Goal: Information Seeking & Learning: Learn about a topic

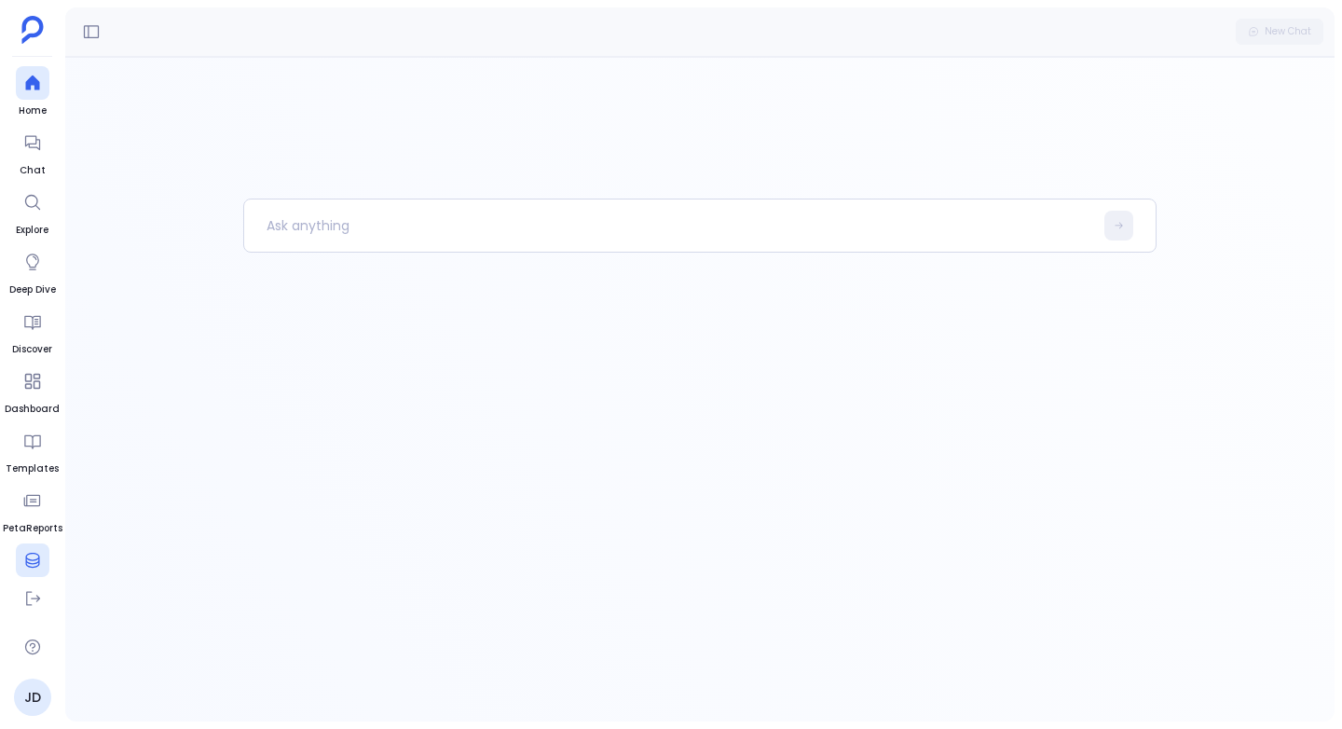
click at [38, 545] on div at bounding box center [33, 560] width 34 height 34
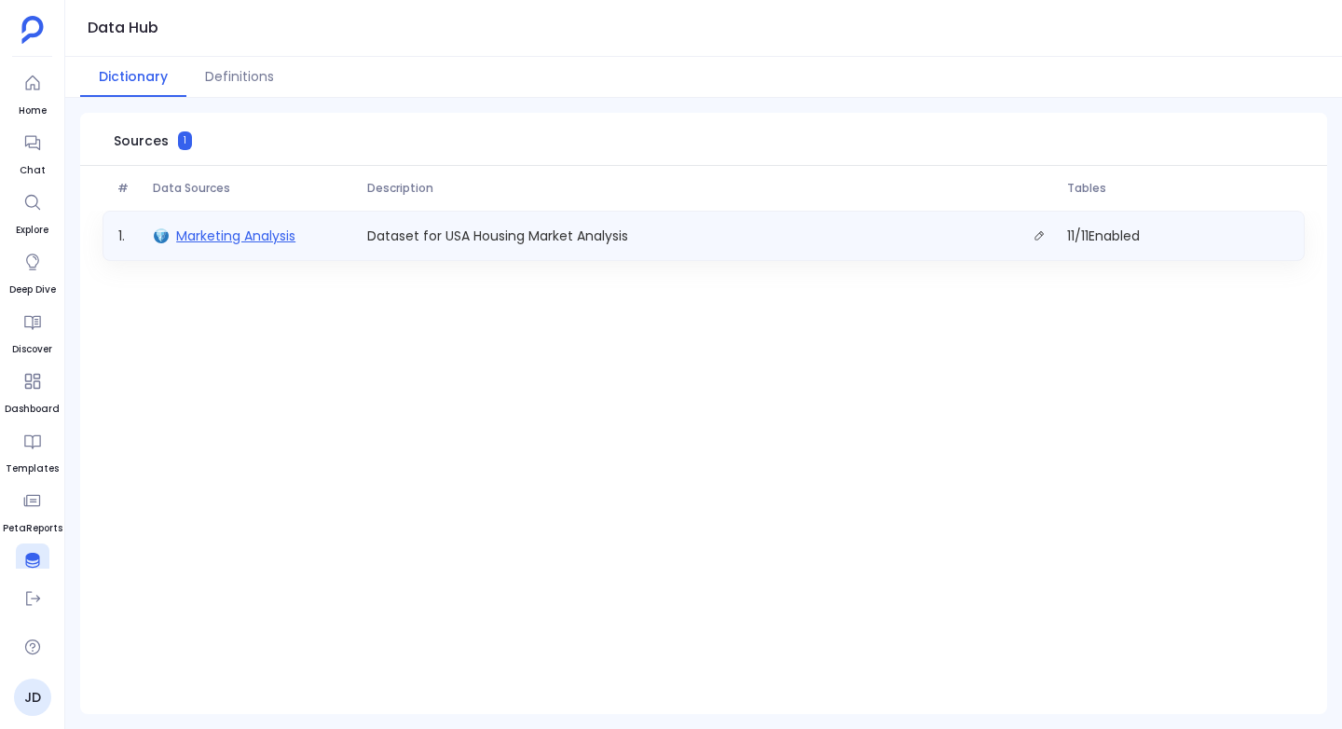
click at [214, 237] on span "Marketing Analysis" at bounding box center [235, 235] width 119 height 19
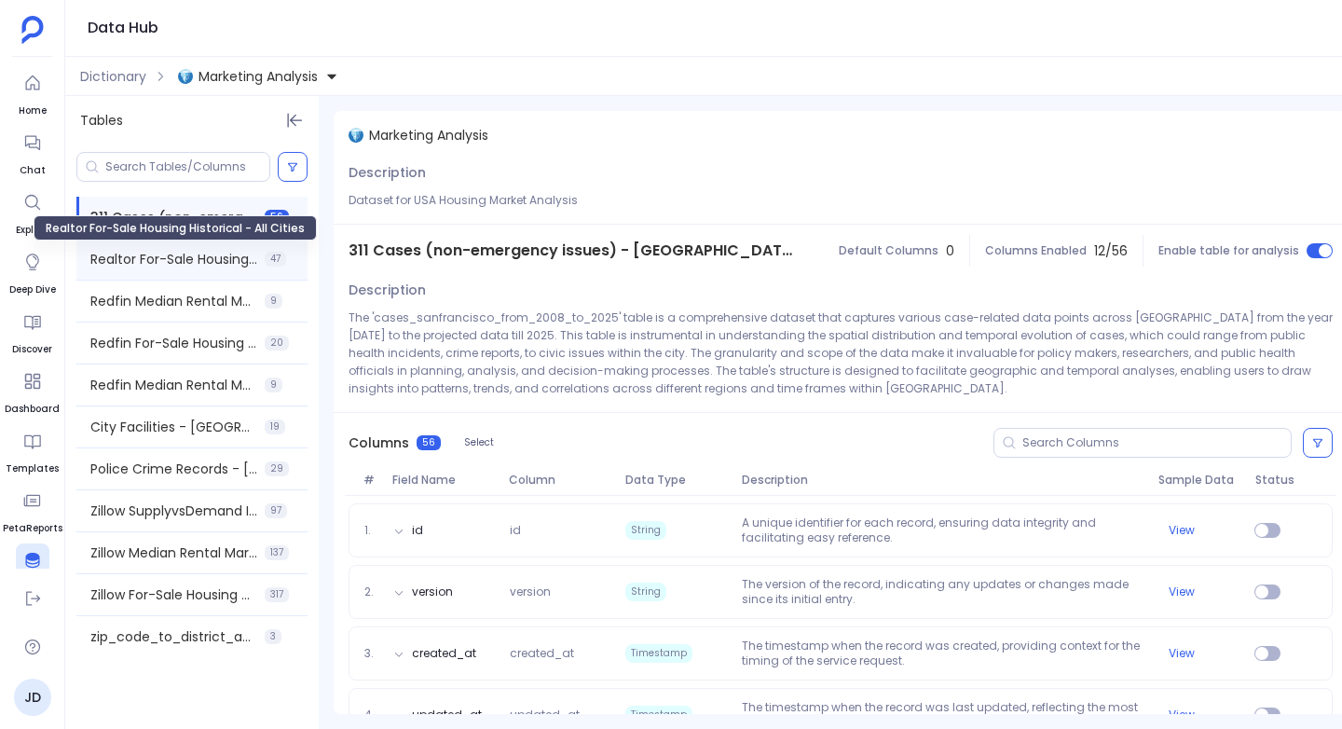
click at [188, 266] on span "Realtor For-Sale Housing Historical - All Cities" at bounding box center [173, 259] width 167 height 19
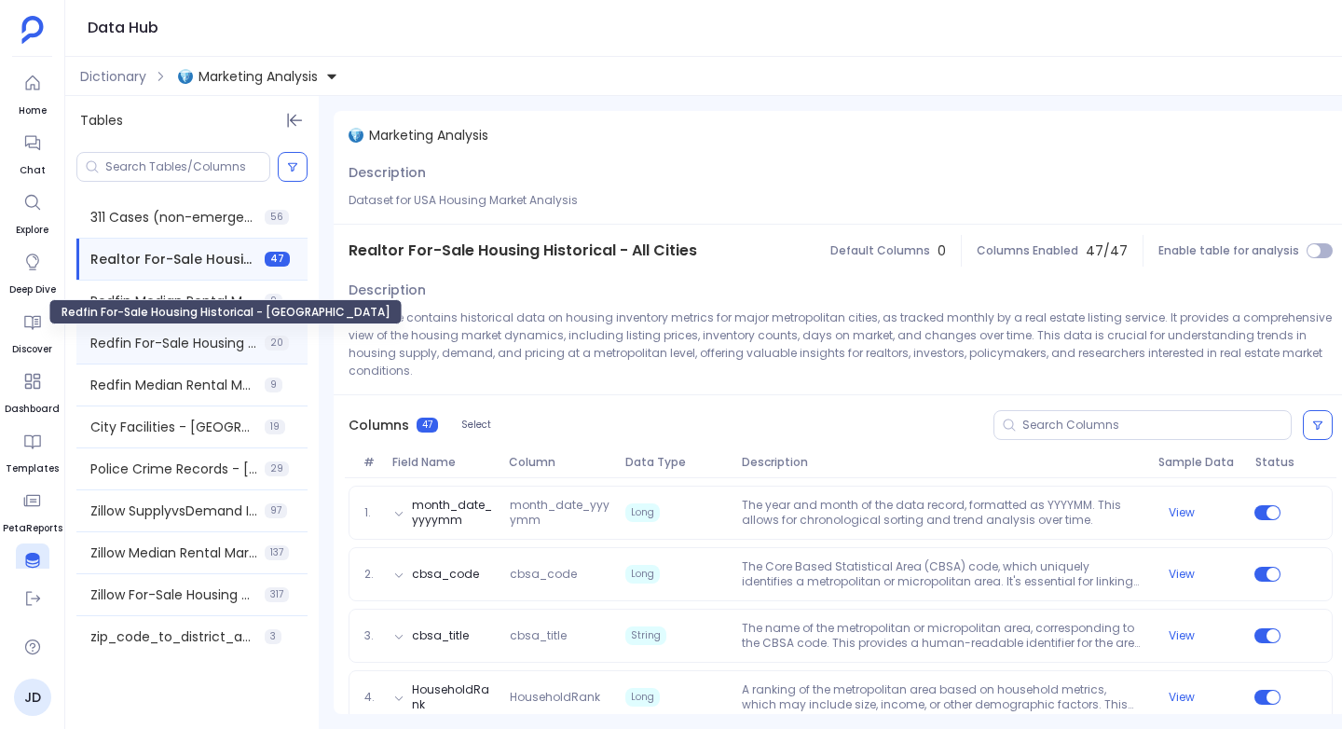
click at [129, 348] on span "Redfin For-Sale Housing Historical - USA" at bounding box center [173, 343] width 167 height 19
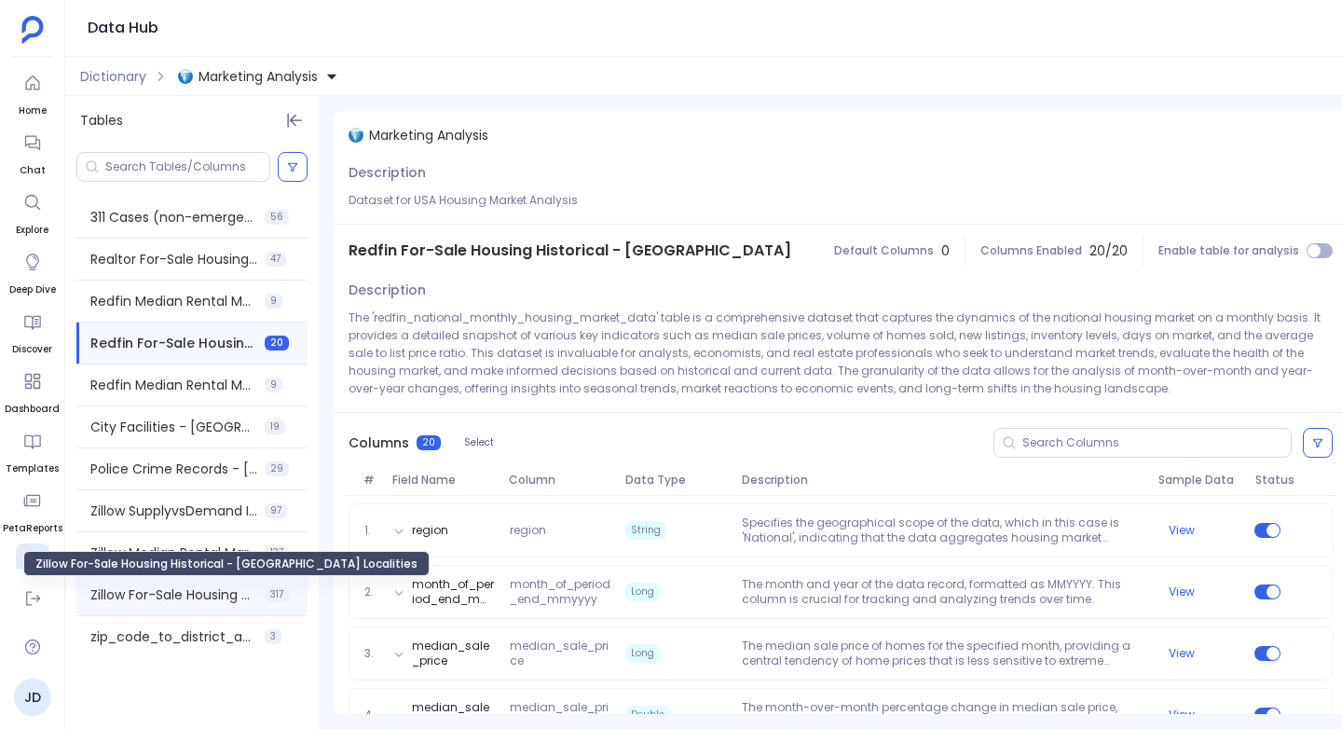
click at [168, 591] on span "Zillow For-Sale Housing Historical - USA Localities" at bounding box center [173, 594] width 167 height 19
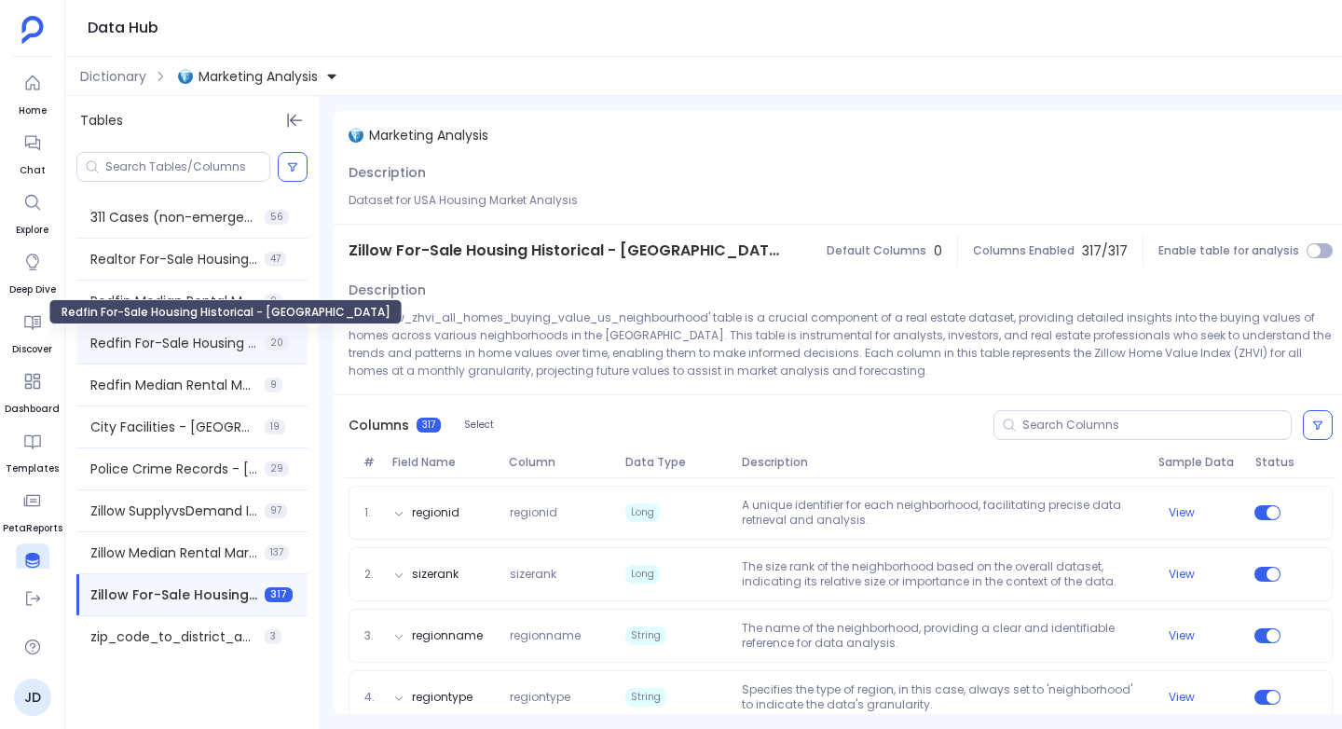
click at [121, 334] on span "Redfin For-Sale Housing Historical - [GEOGRAPHIC_DATA]" at bounding box center [173, 343] width 167 height 19
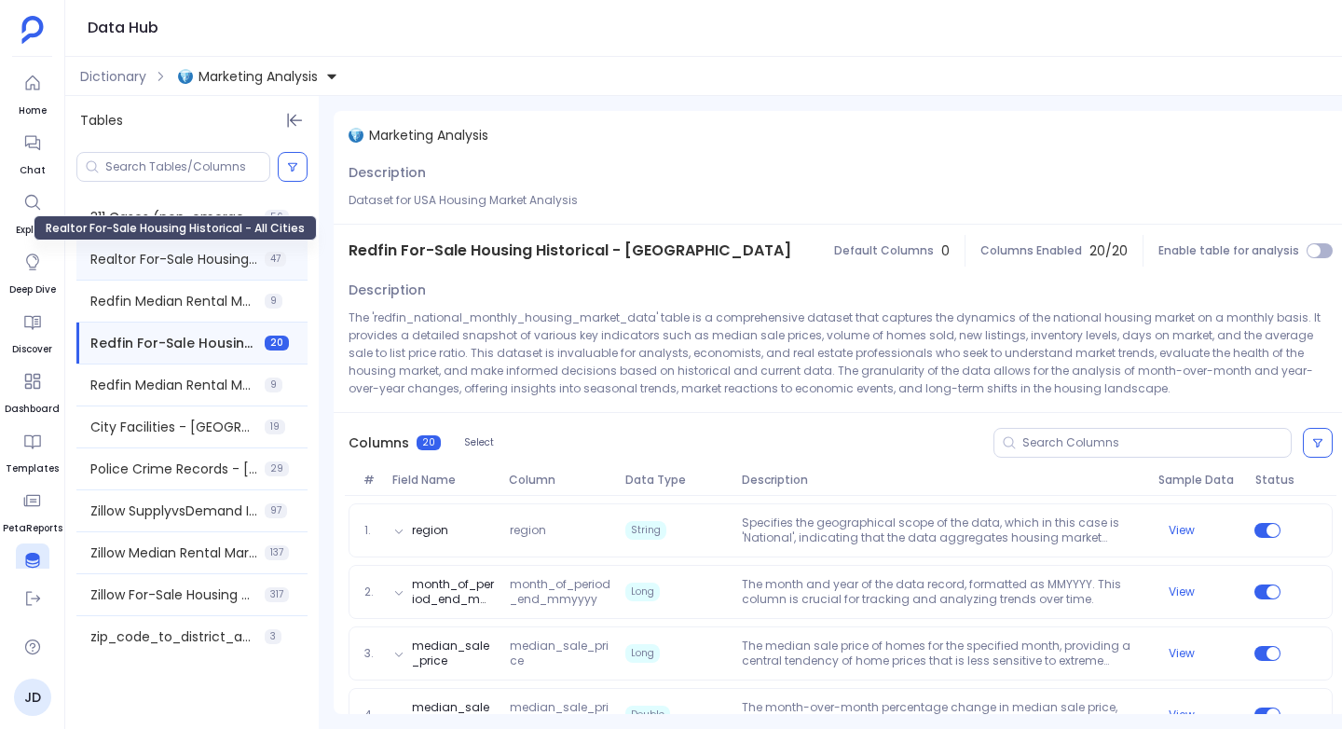
click at [144, 253] on span "Realtor For-Sale Housing Historical - All Cities" at bounding box center [173, 259] width 167 height 19
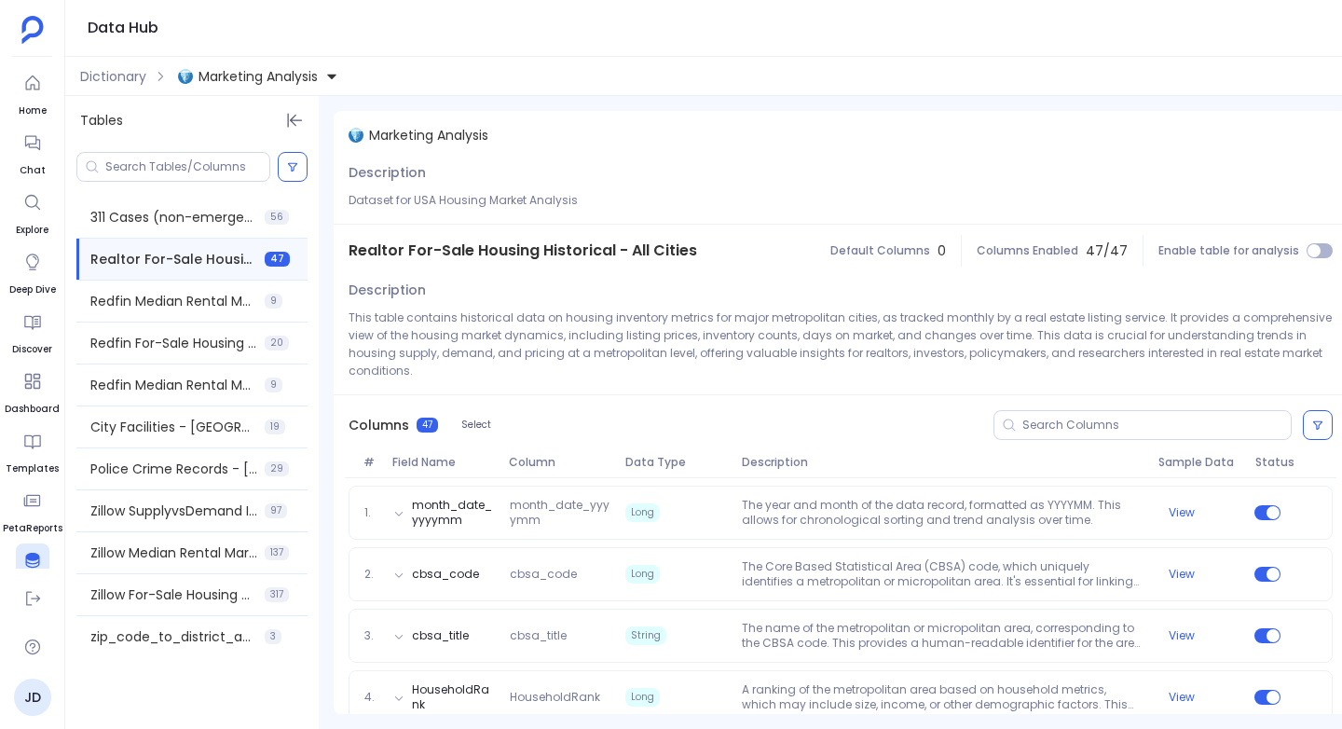
click at [86, 90] on div "Dictionary Marketing Analysis" at bounding box center [713, 76] width 1297 height 39
click at [102, 76] on span "Dictionary" at bounding box center [113, 76] width 66 height 19
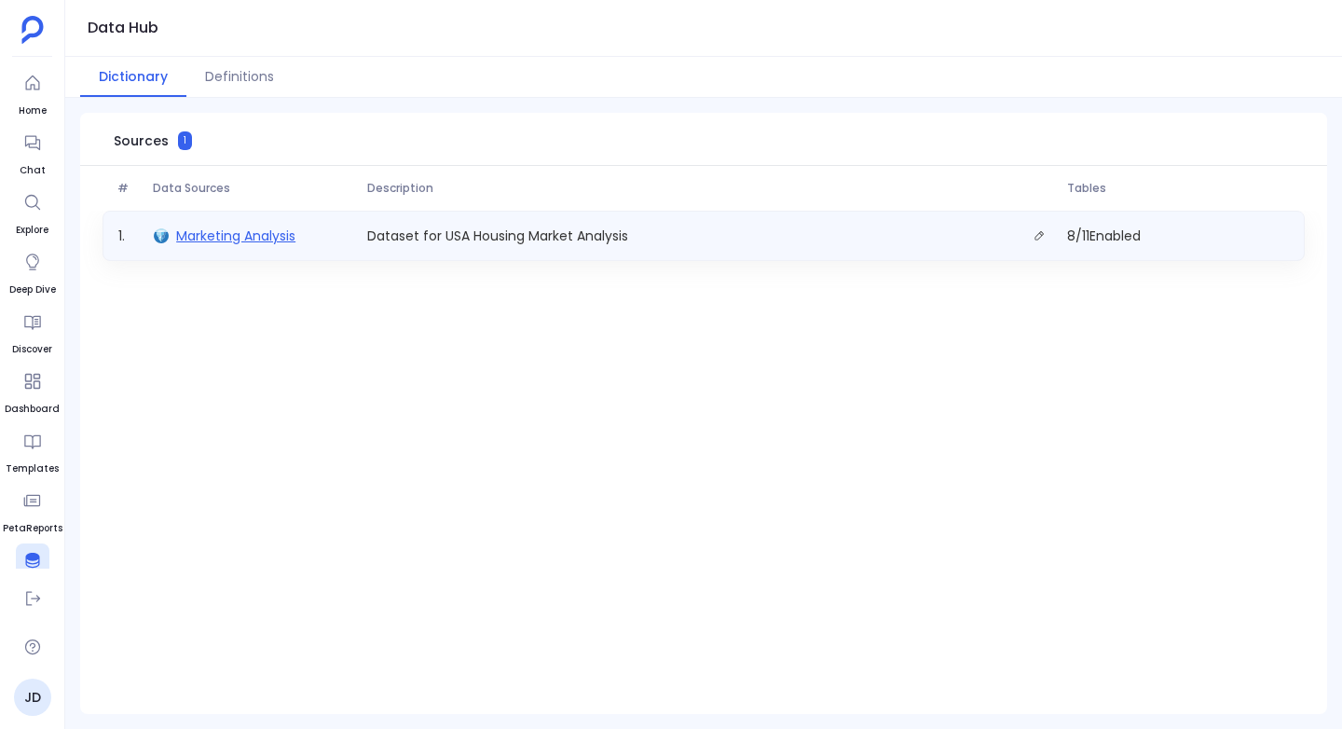
click at [208, 232] on span "Marketing Analysis" at bounding box center [235, 235] width 119 height 19
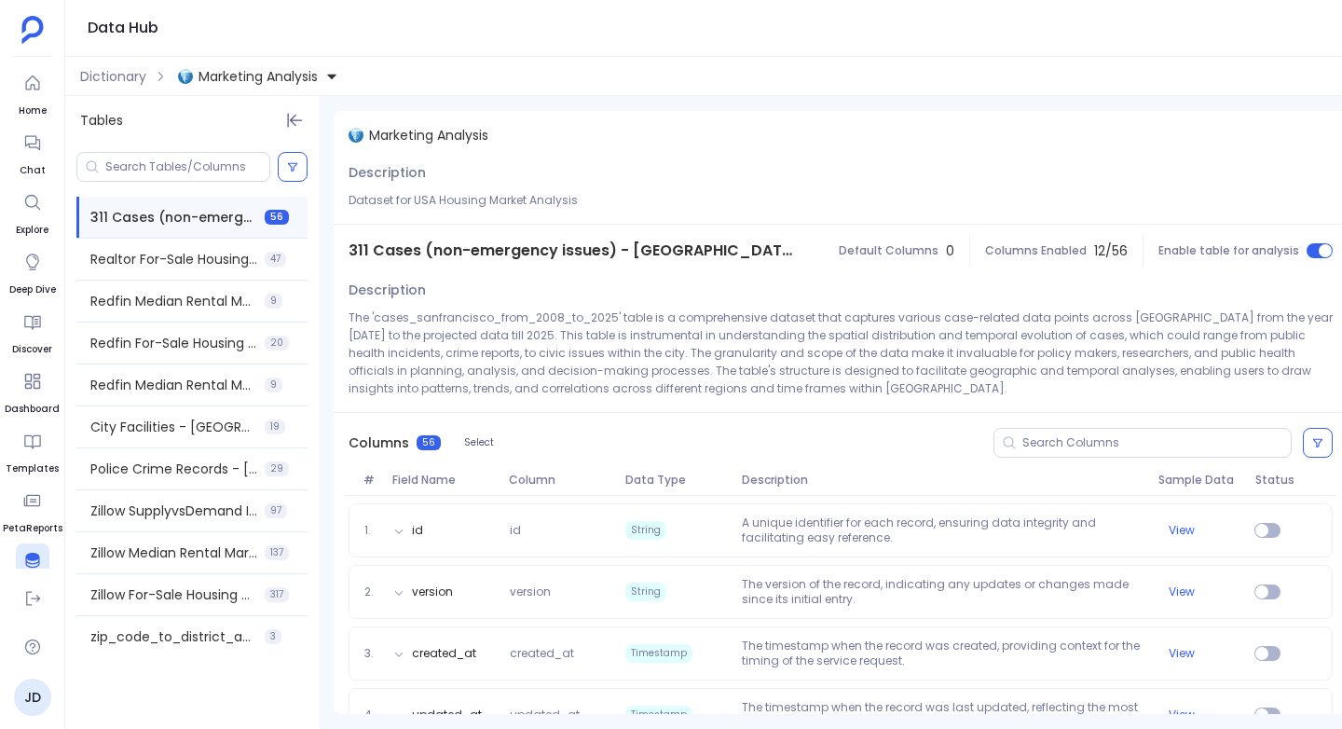
click at [133, 615] on span at bounding box center [191, 615] width 231 height 1
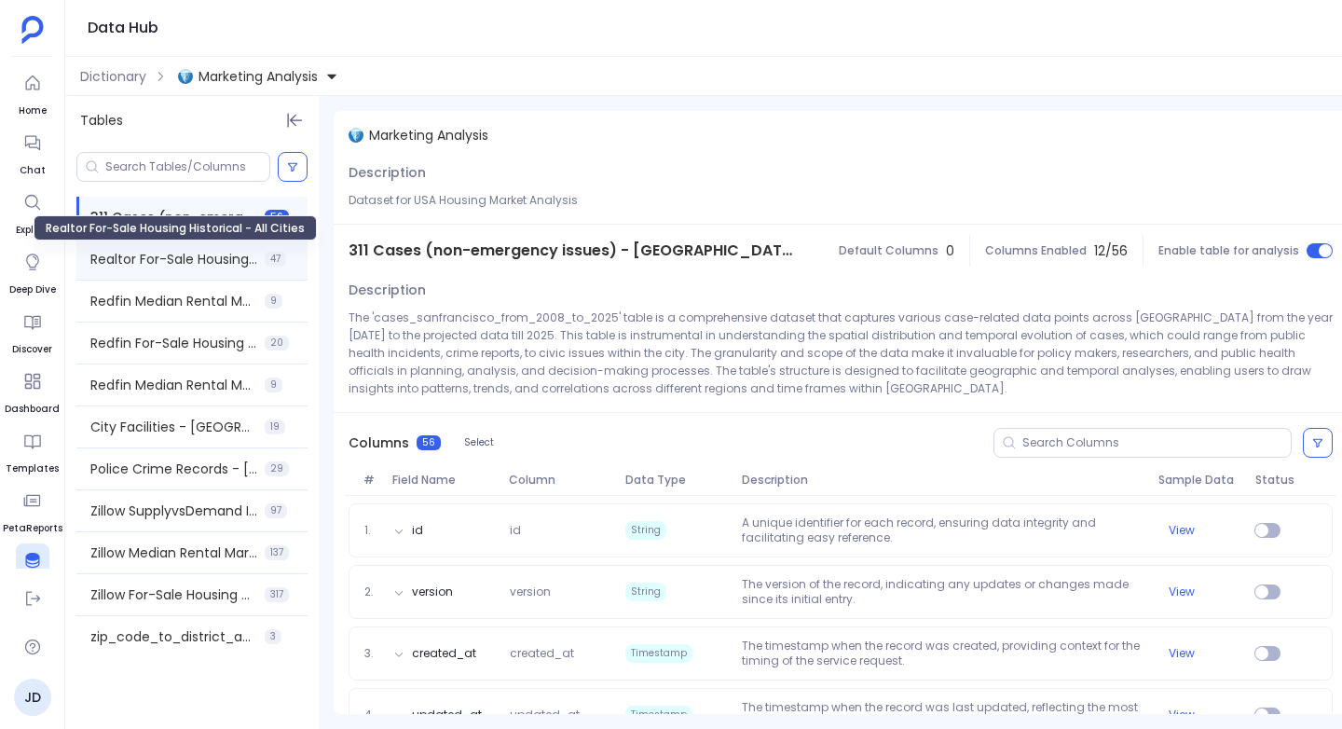
click at [164, 253] on span "Realtor For-Sale Housing Historical - All Cities" at bounding box center [173, 259] width 167 height 19
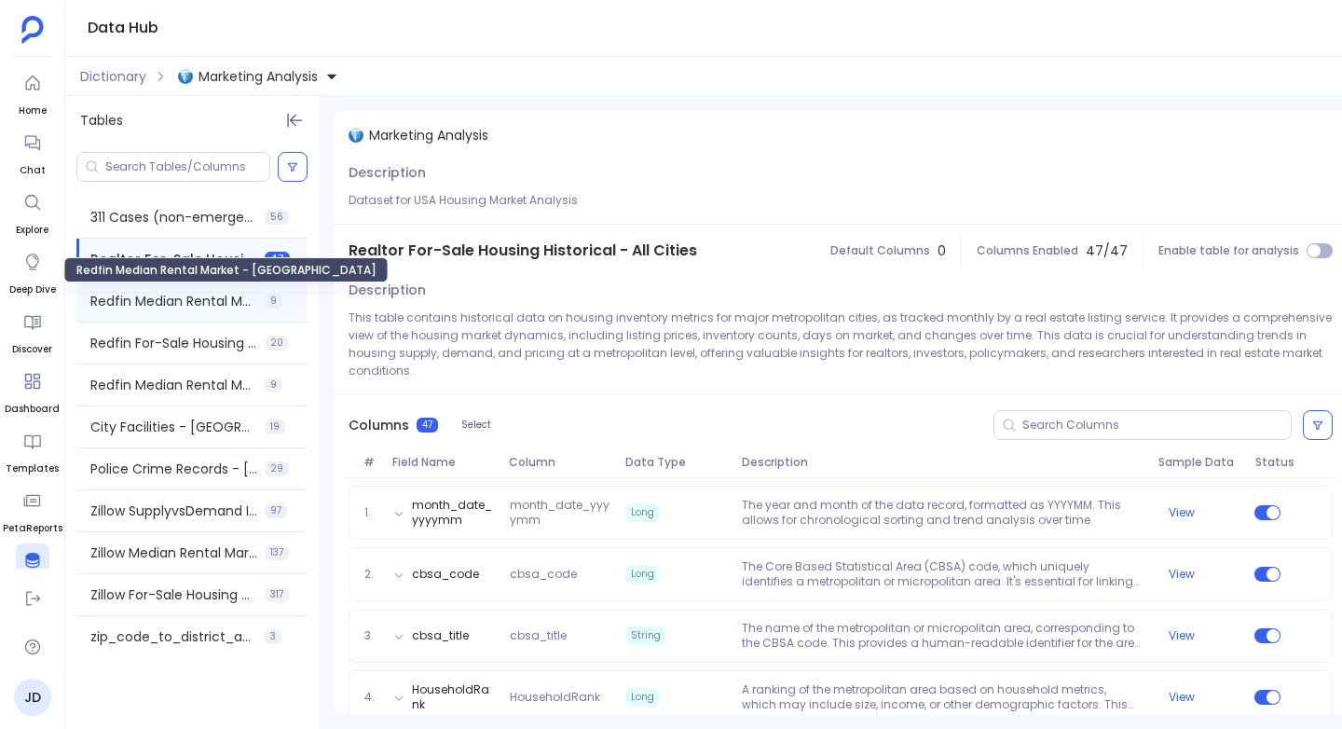
click at [164, 304] on span "Redfin Median Rental Market - [GEOGRAPHIC_DATA]" at bounding box center [173, 301] width 167 height 19
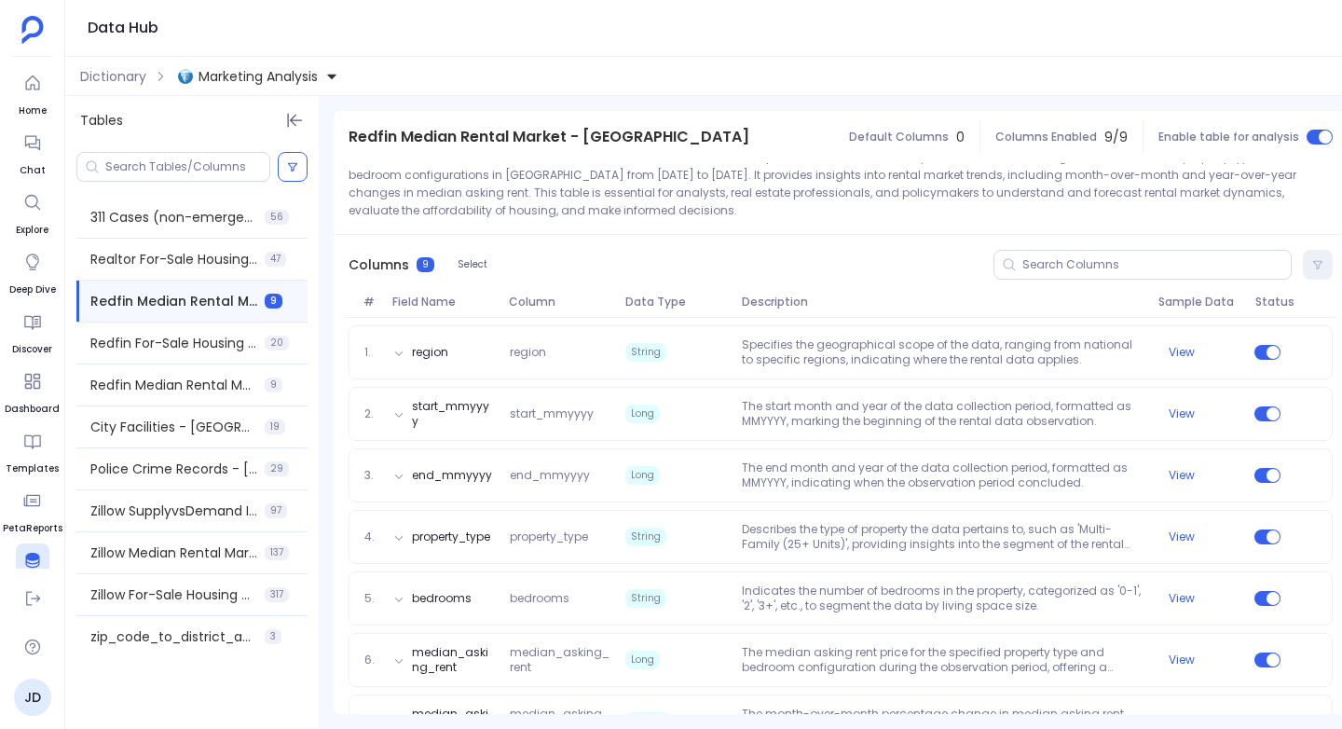
scroll to position [161, 0]
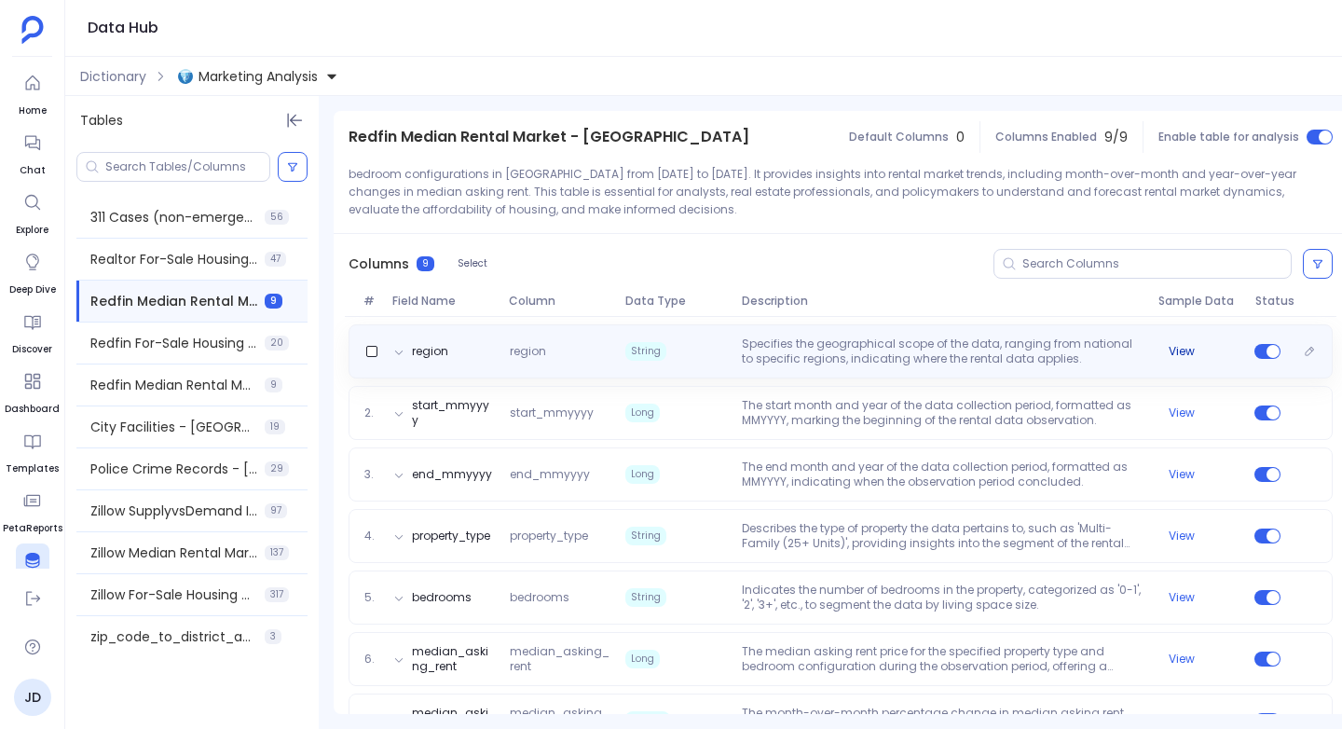
click at [1177, 352] on button "View" at bounding box center [1181, 351] width 26 height 15
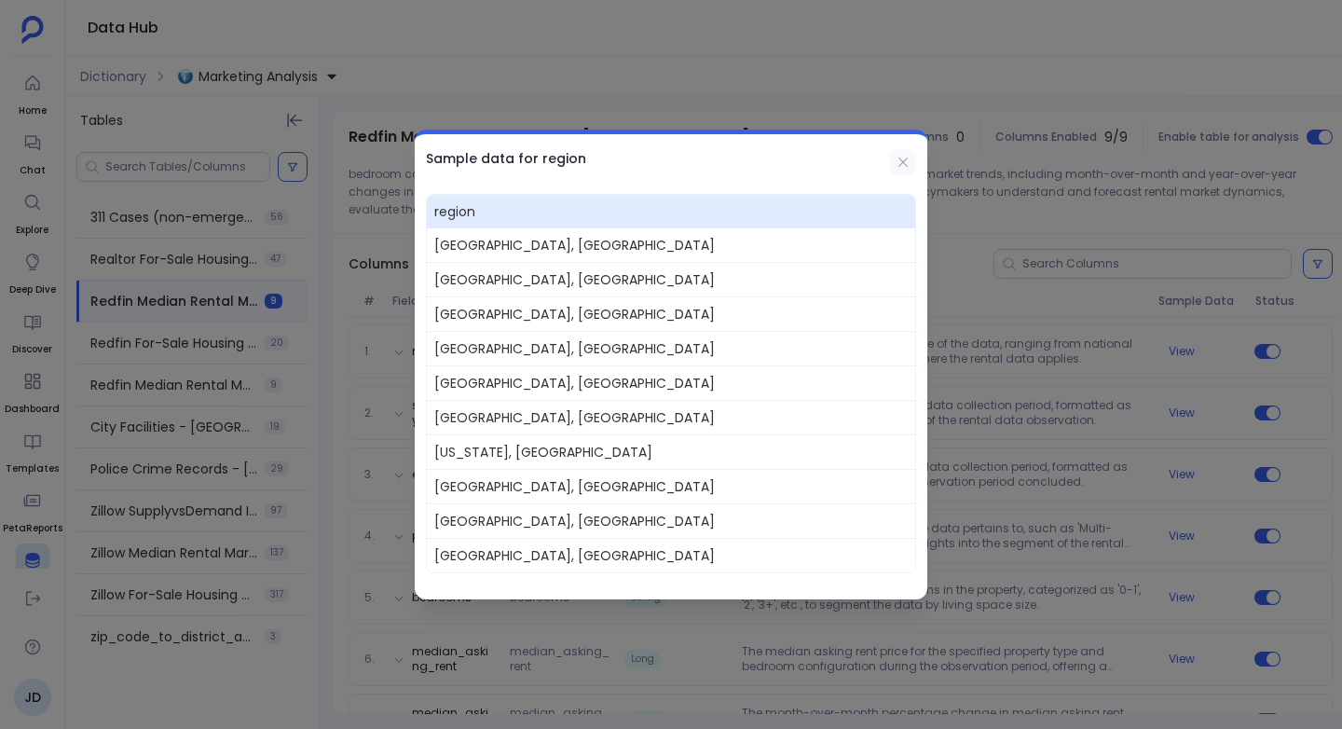
click at [905, 159] on icon at bounding box center [902, 161] width 9 height 9
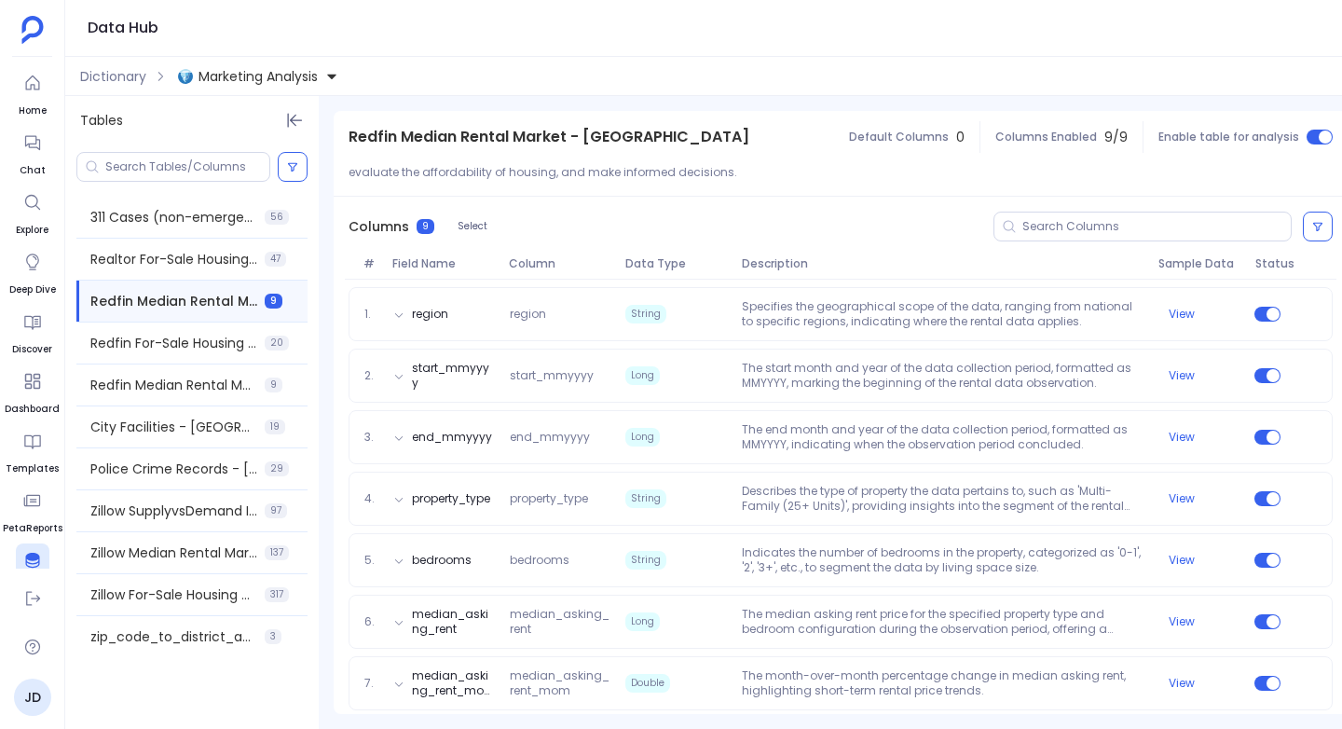
scroll to position [203, 0]
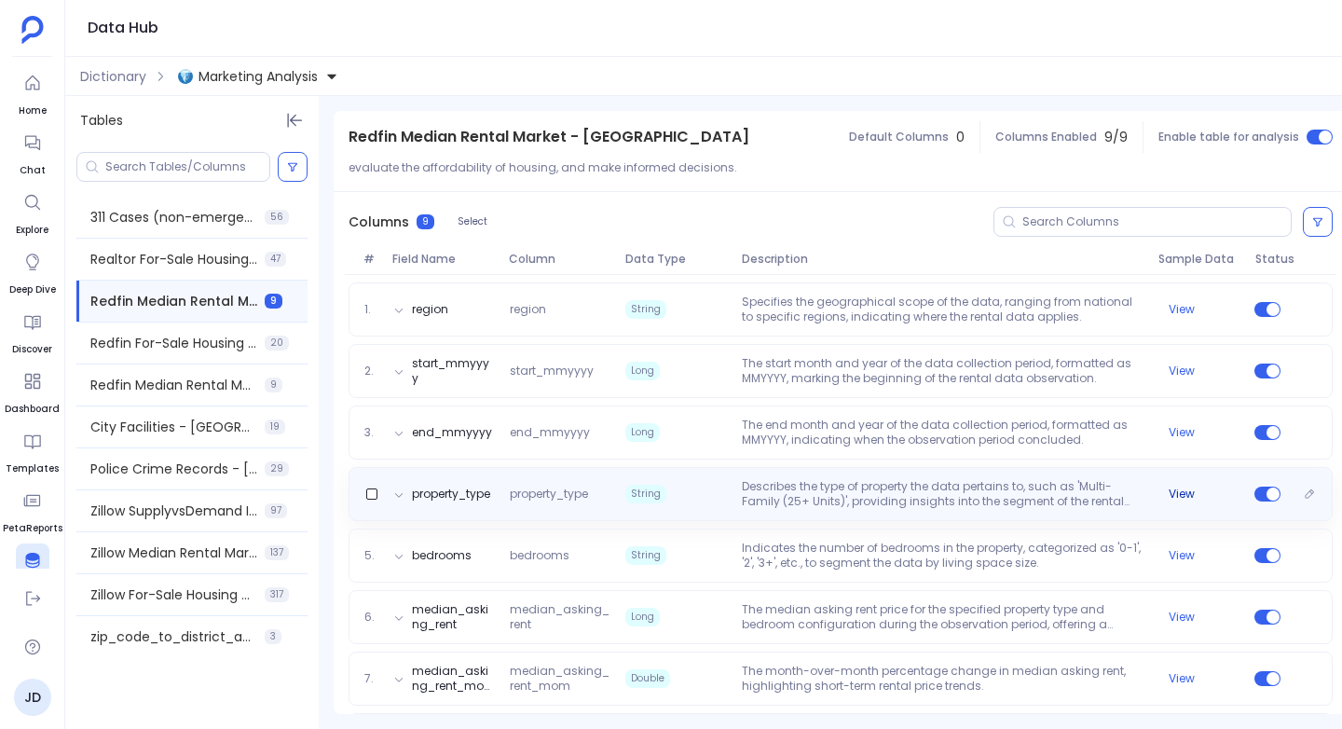
click at [1181, 493] on button "View" at bounding box center [1181, 493] width 26 height 15
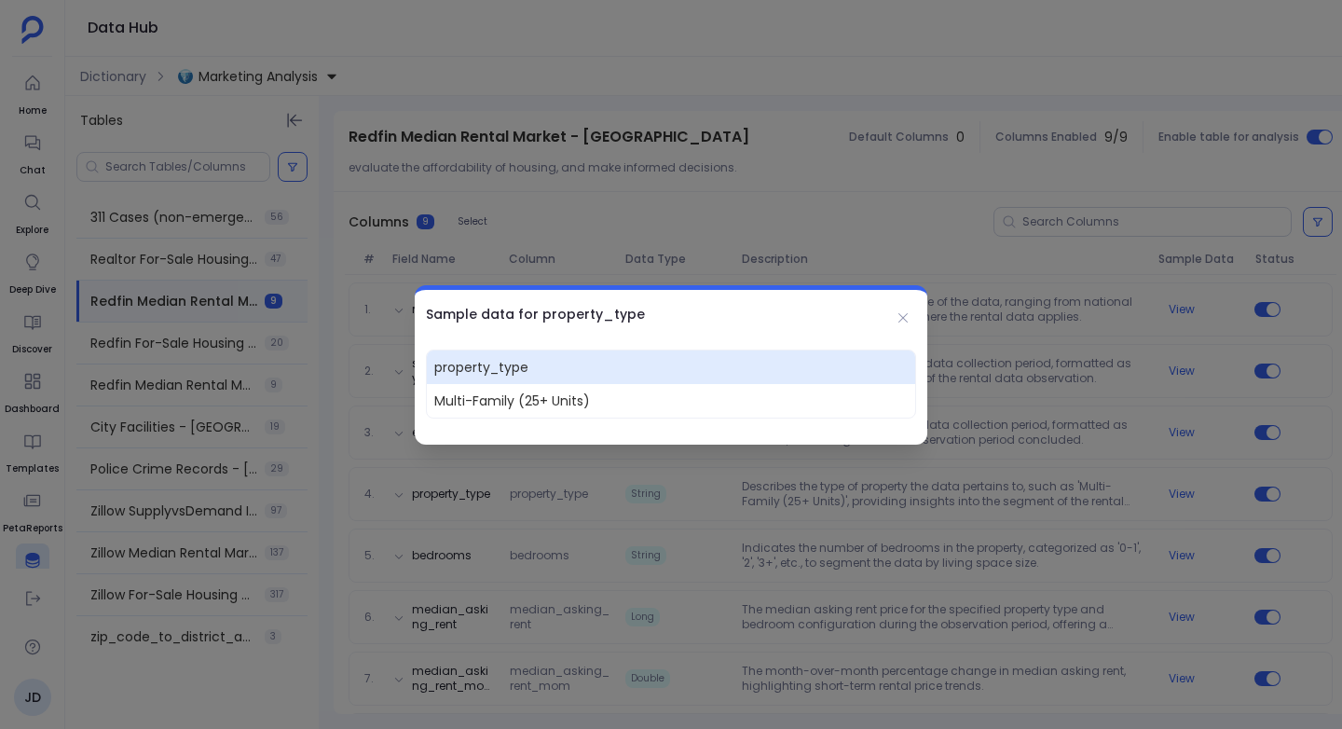
click at [1181, 493] on div at bounding box center [671, 364] width 1342 height 729
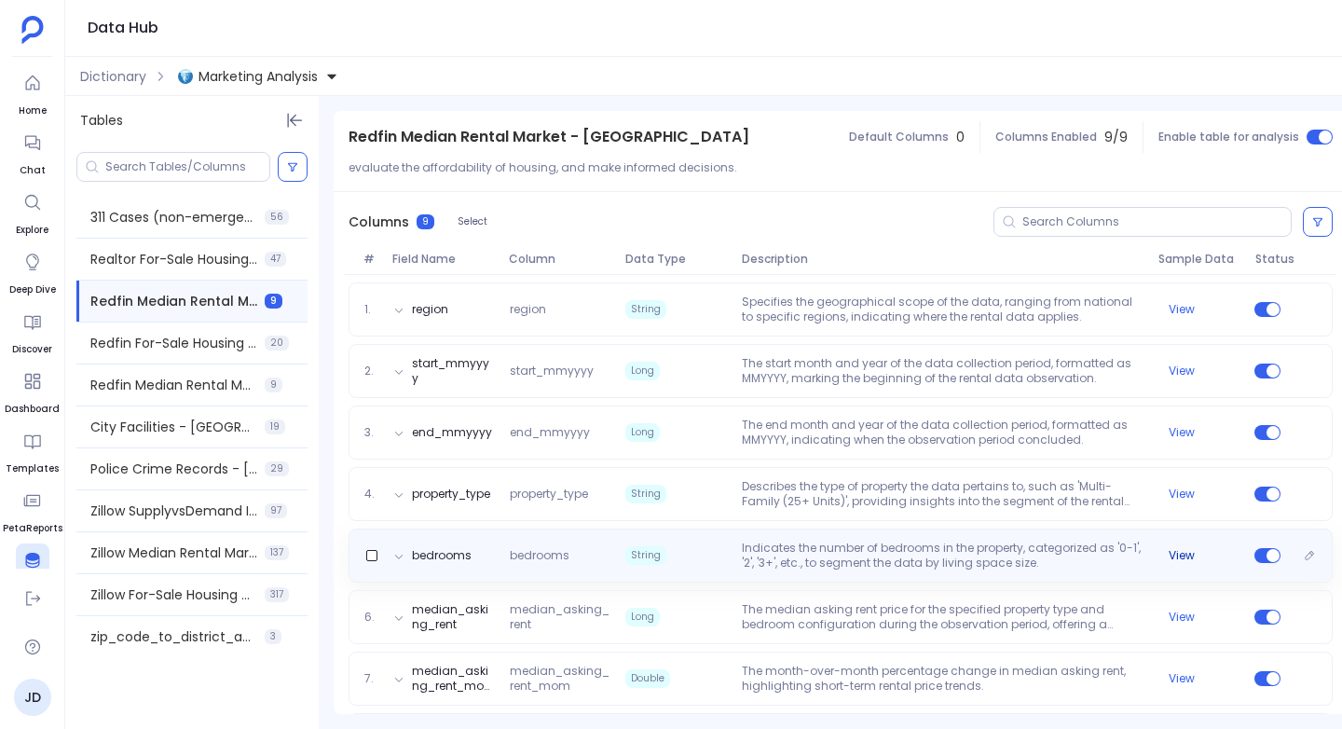
click at [1180, 556] on button "View" at bounding box center [1181, 555] width 26 height 15
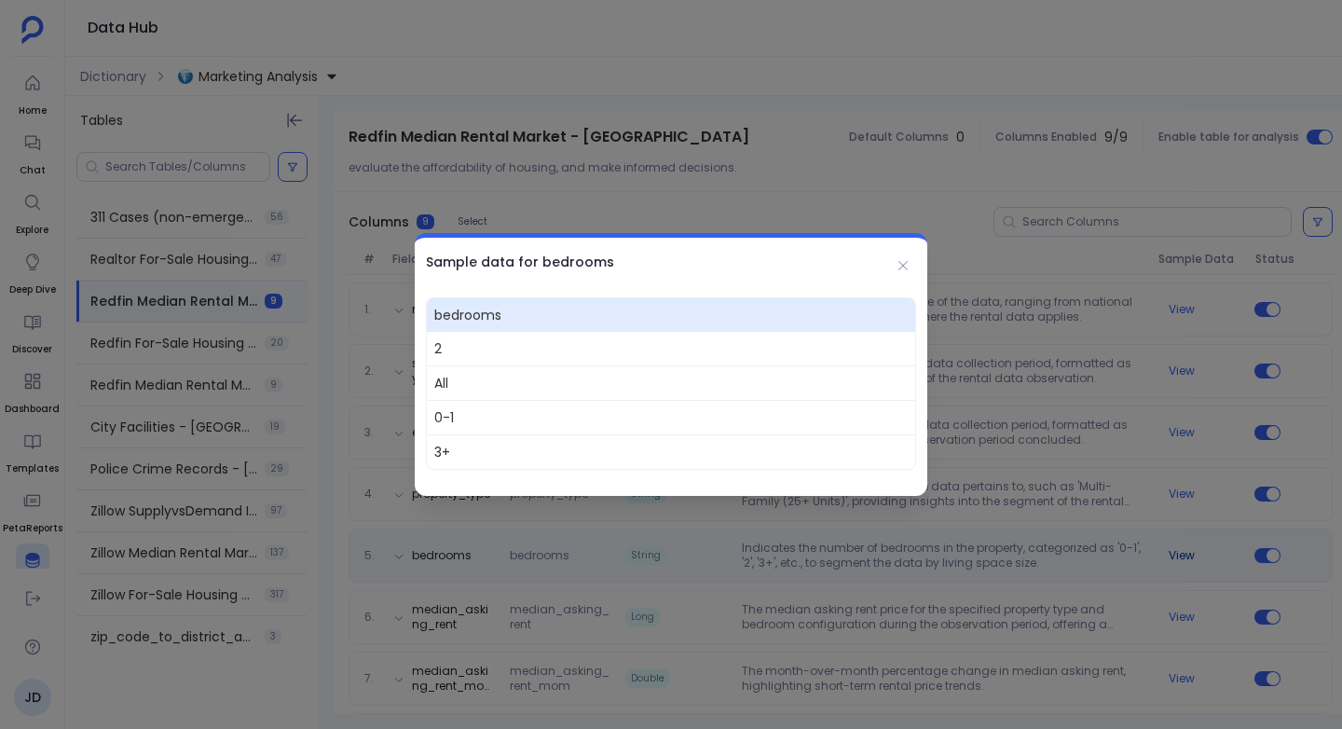
click at [1180, 556] on div at bounding box center [671, 364] width 1342 height 729
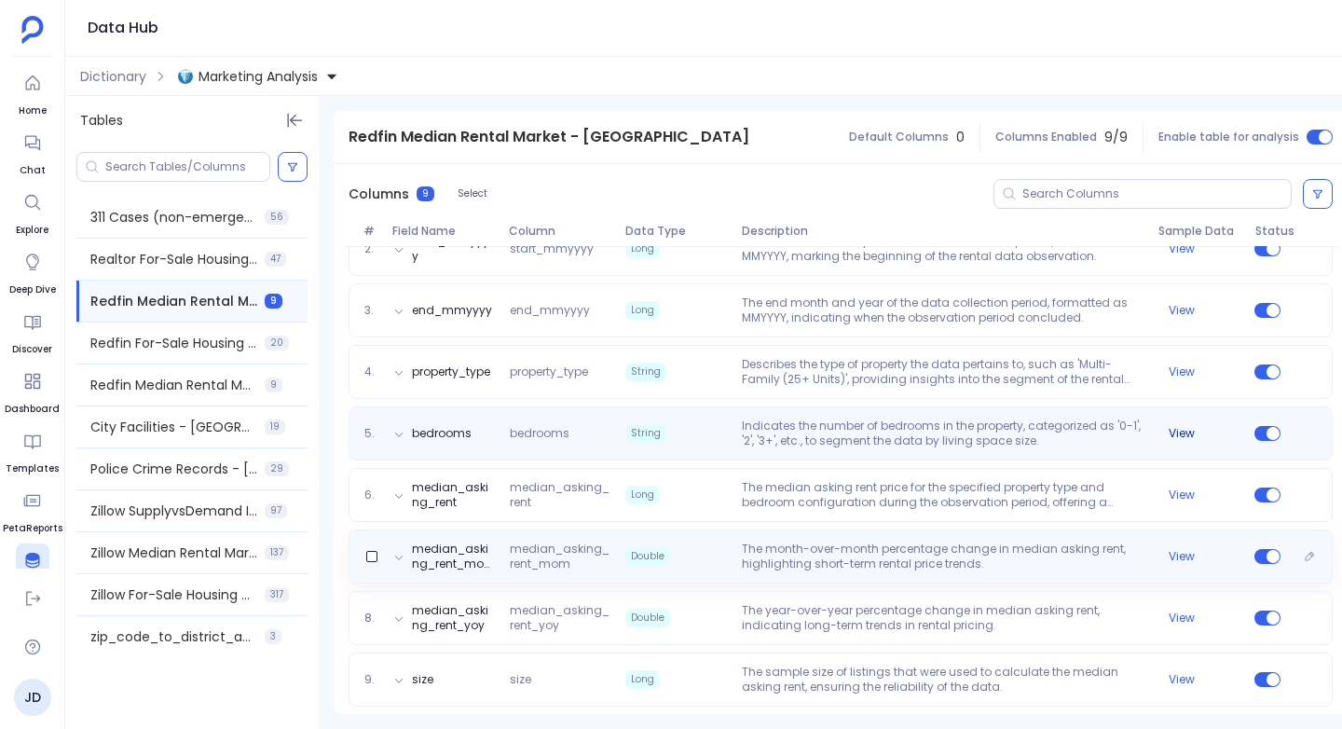
scroll to position [337, 0]
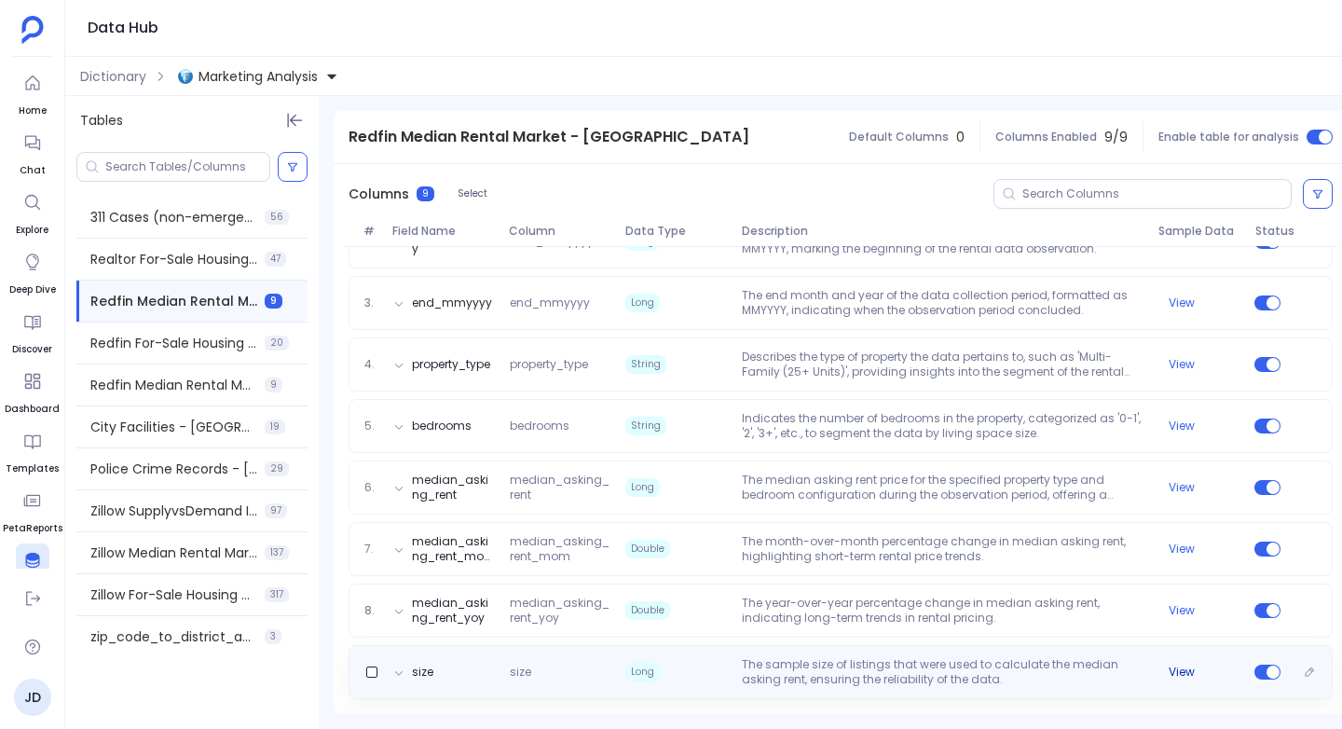
click at [1186, 671] on button "View" at bounding box center [1181, 671] width 26 height 15
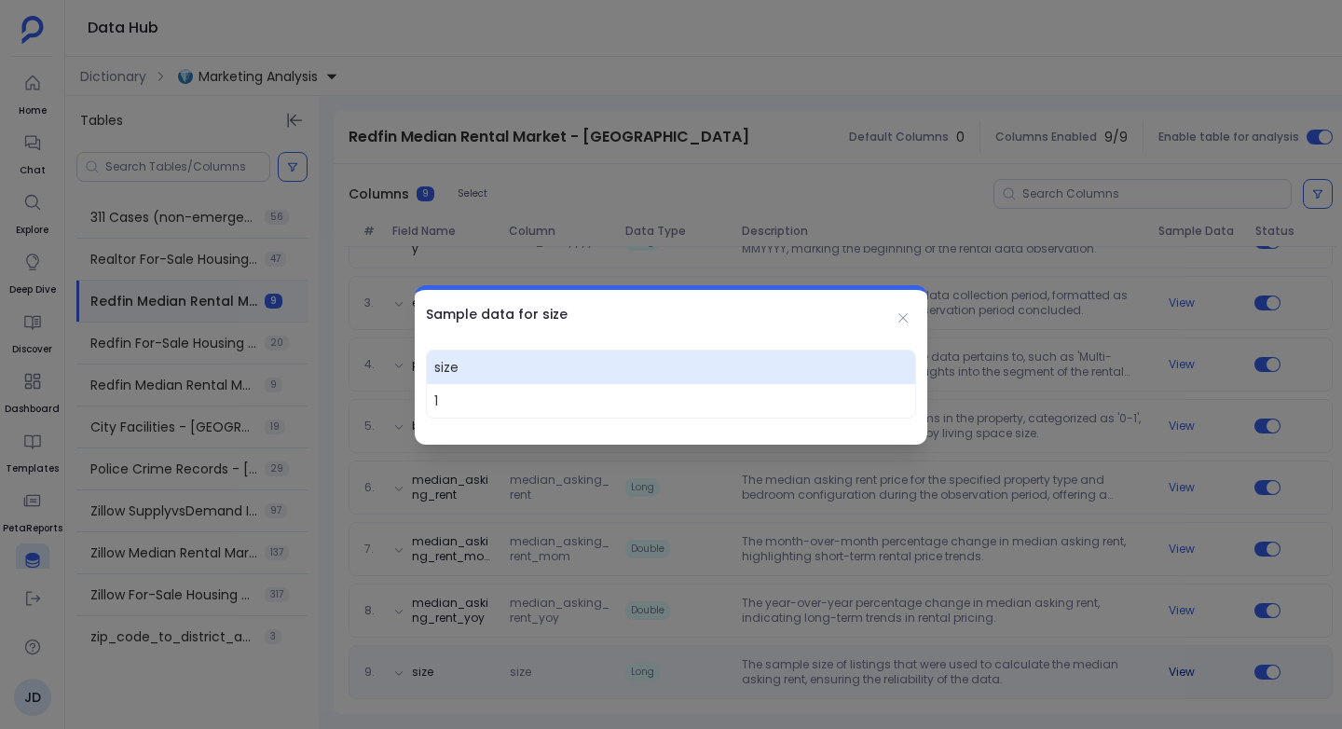
click at [1186, 671] on div at bounding box center [671, 364] width 1342 height 729
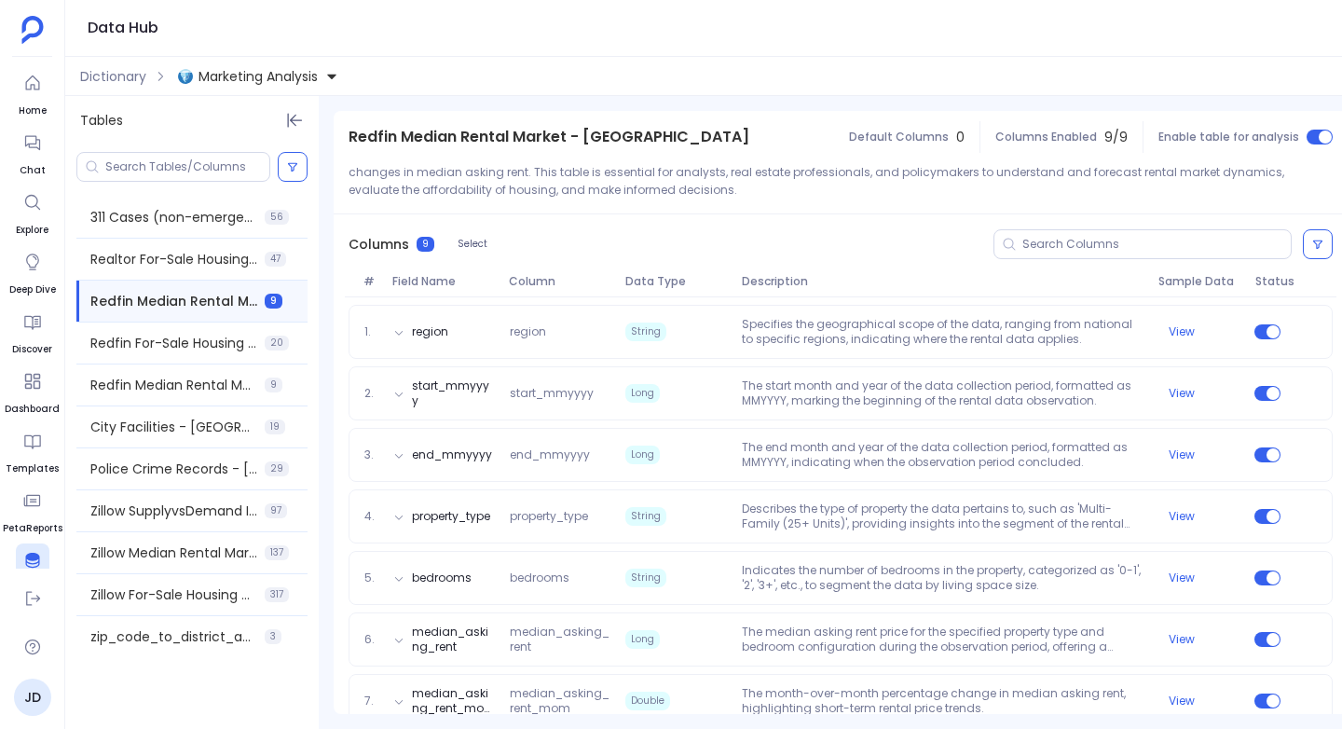
scroll to position [0, 0]
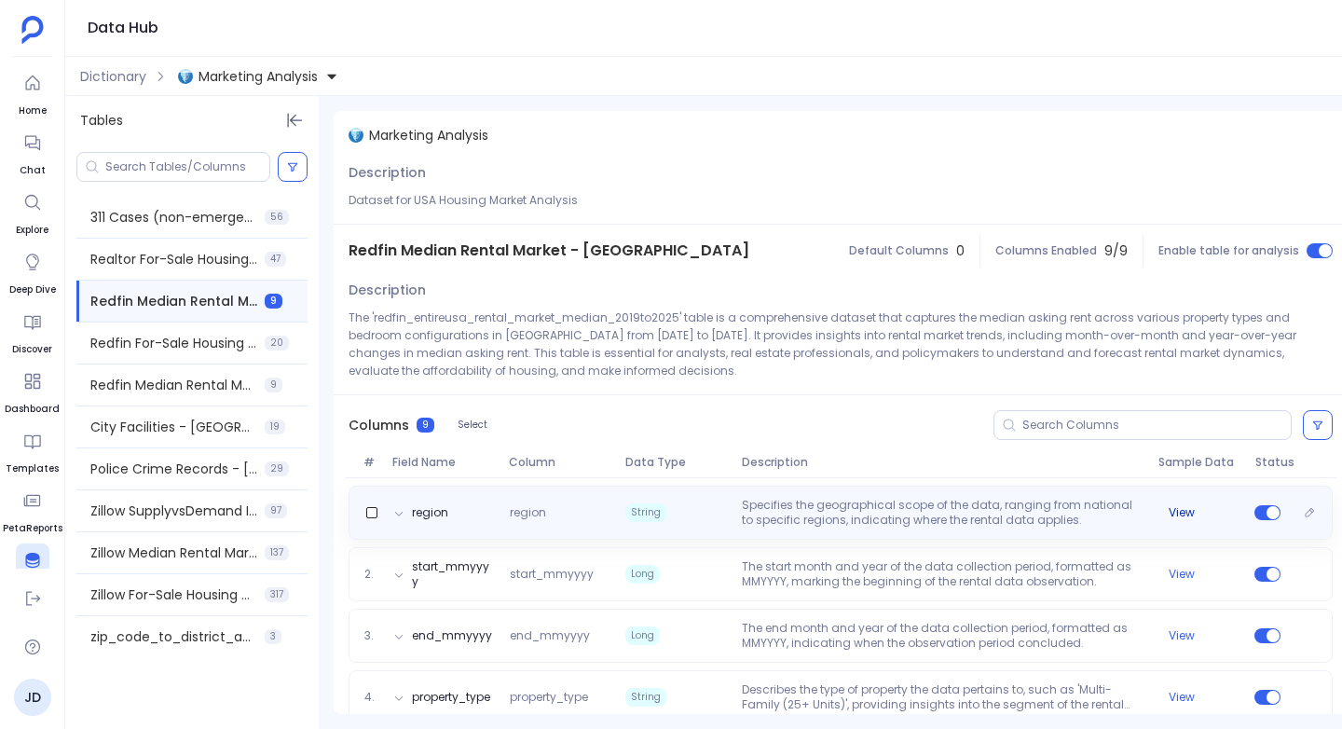
click at [1186, 512] on button "View" at bounding box center [1181, 512] width 26 height 15
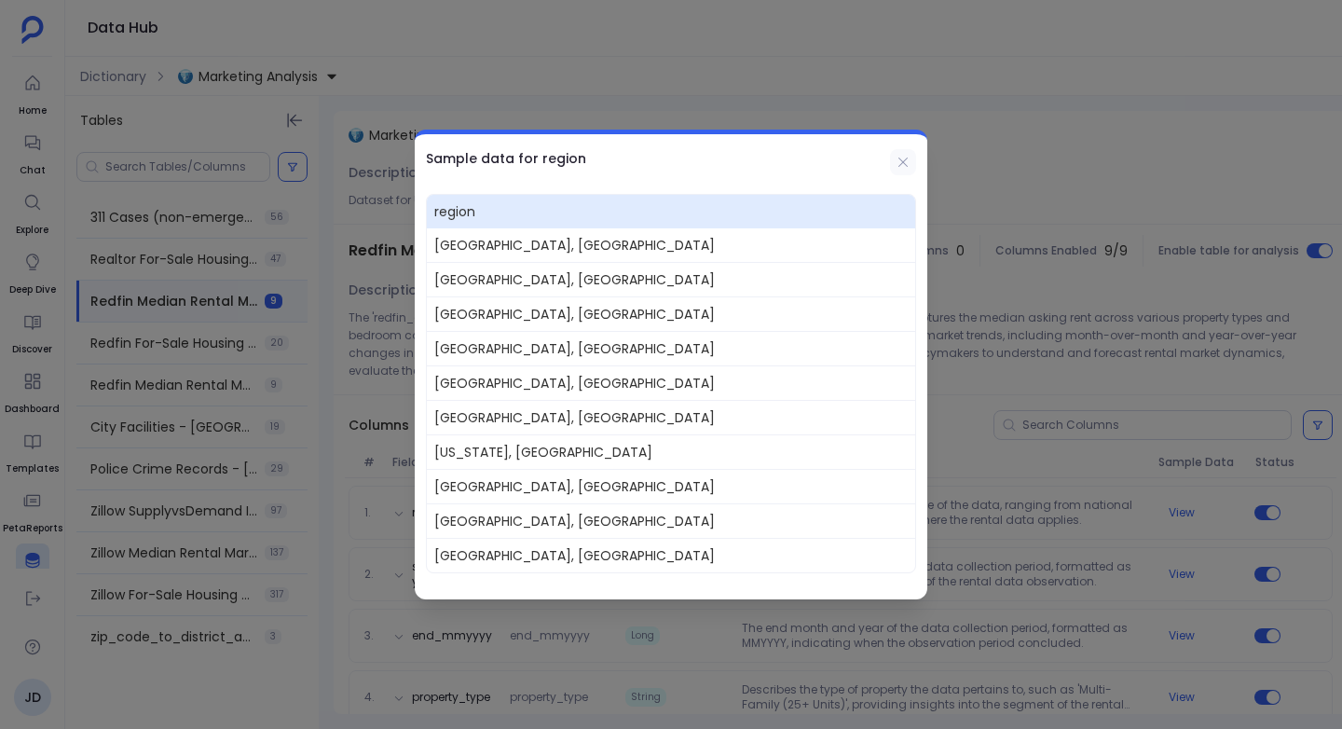
click at [904, 159] on icon at bounding box center [902, 162] width 15 height 15
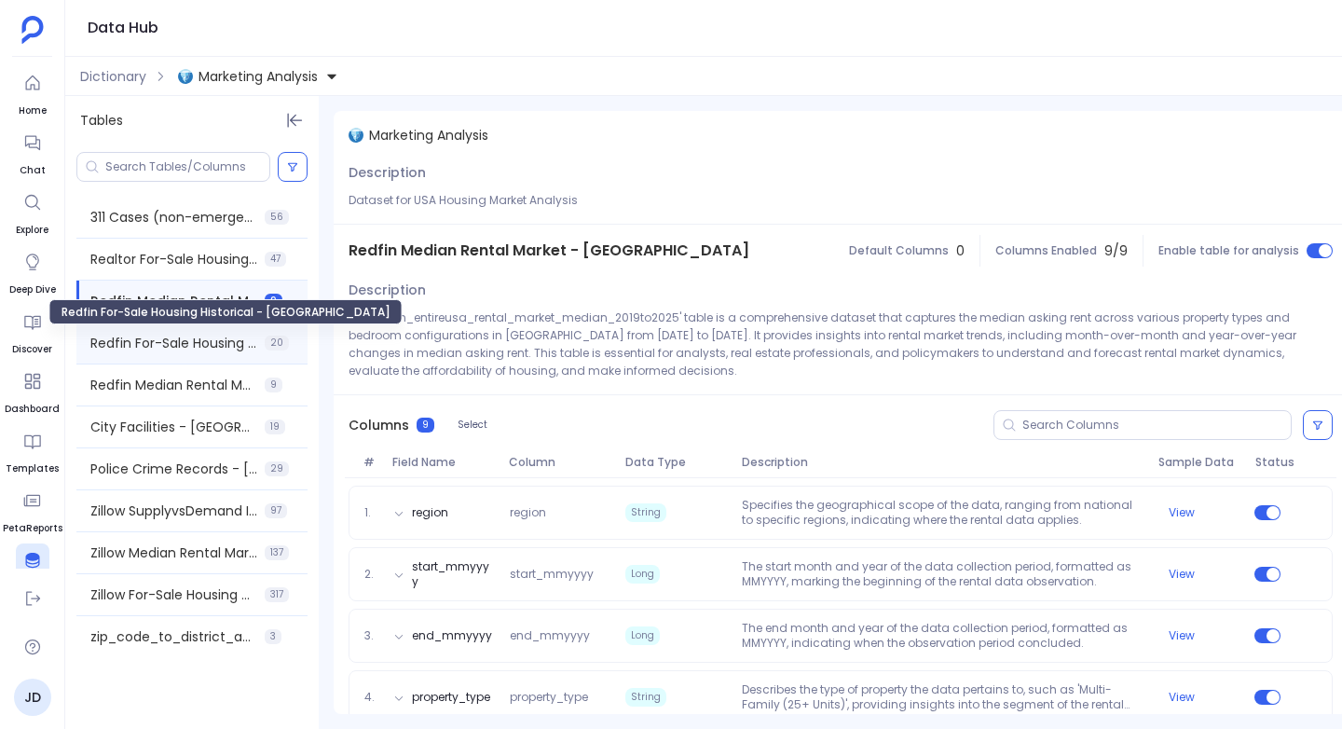
click at [152, 344] on span "Redfin For-Sale Housing Historical - [GEOGRAPHIC_DATA]" at bounding box center [173, 343] width 167 height 19
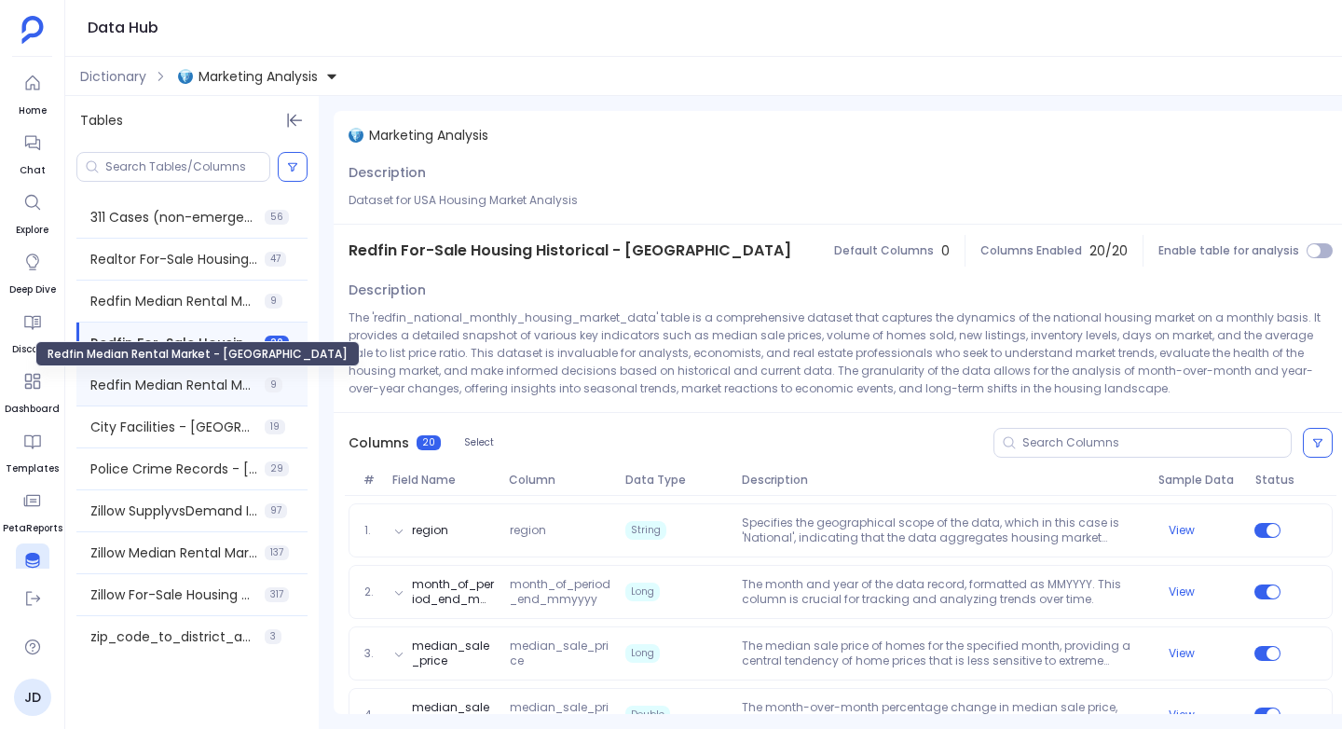
click at [149, 383] on span "Redfin Median Rental Market - [GEOGRAPHIC_DATA]" at bounding box center [173, 385] width 167 height 19
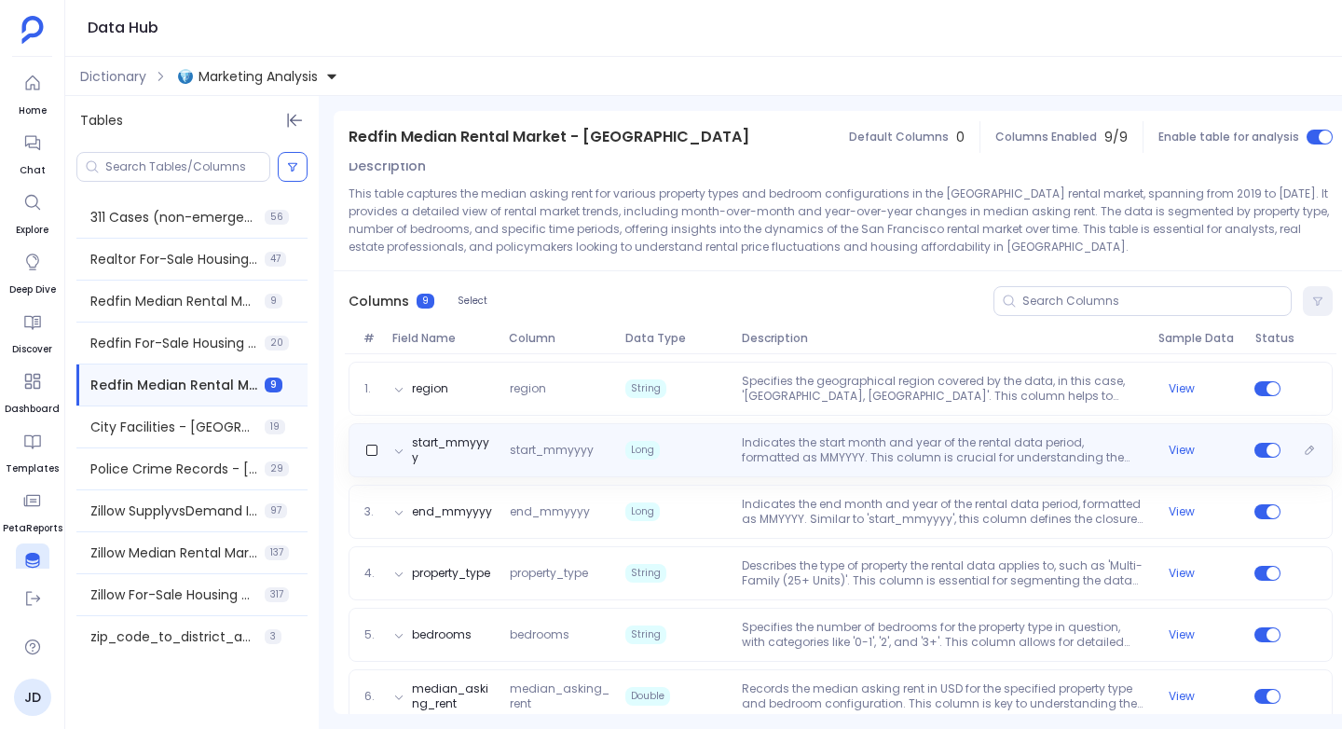
scroll to position [160, 0]
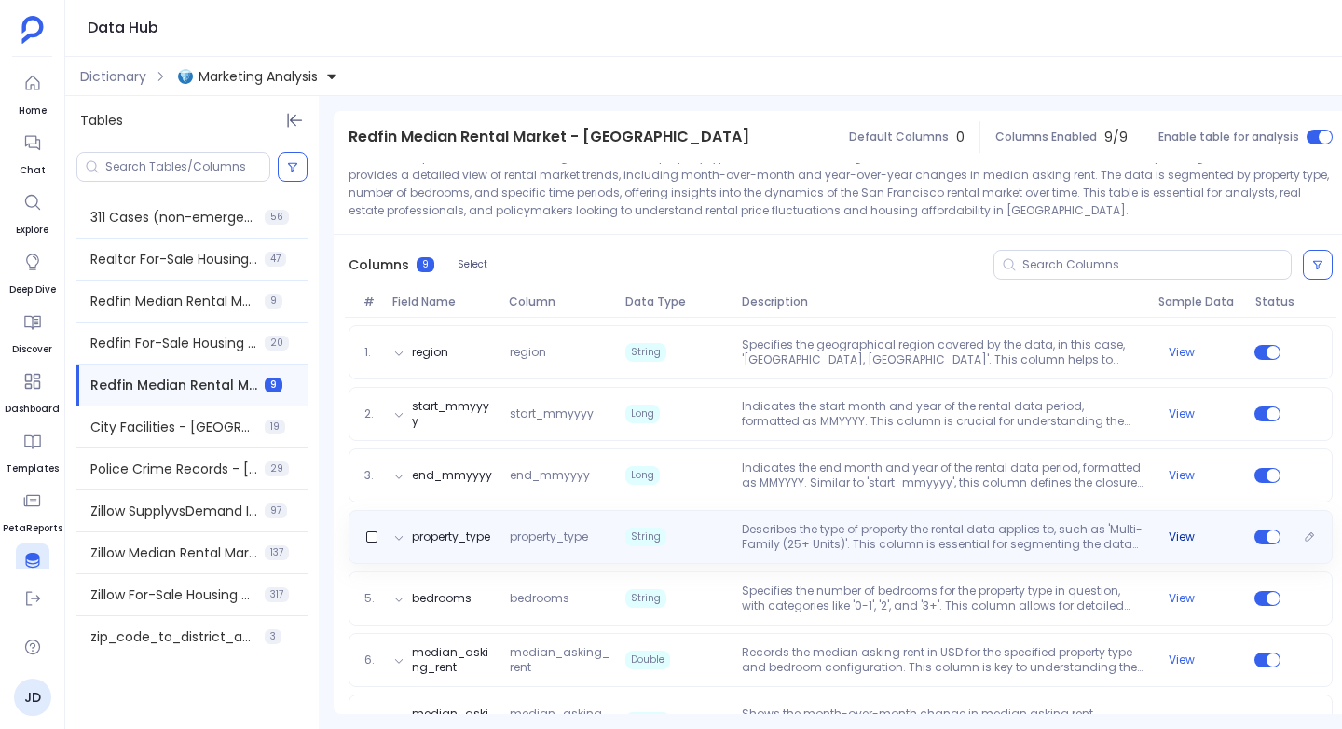
click at [1188, 531] on button "View" at bounding box center [1181, 536] width 26 height 15
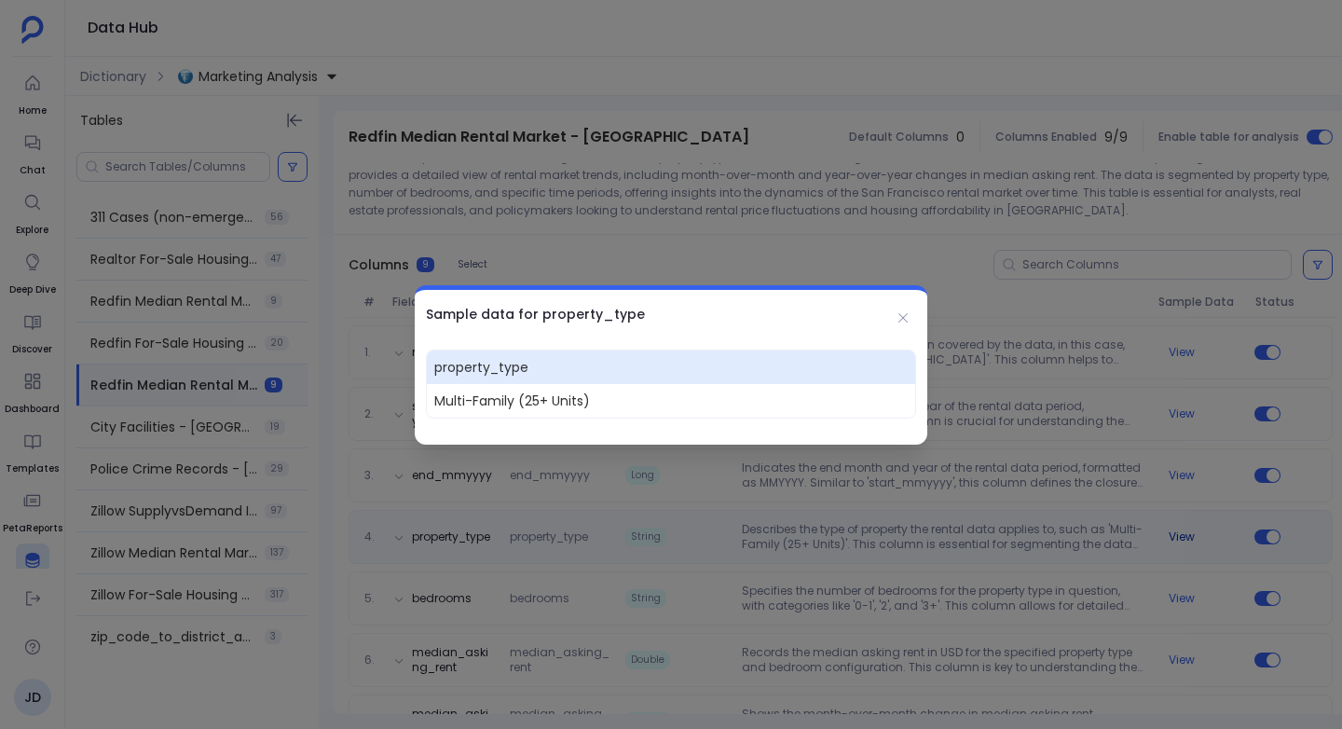
click at [1188, 531] on div at bounding box center [671, 364] width 1342 height 729
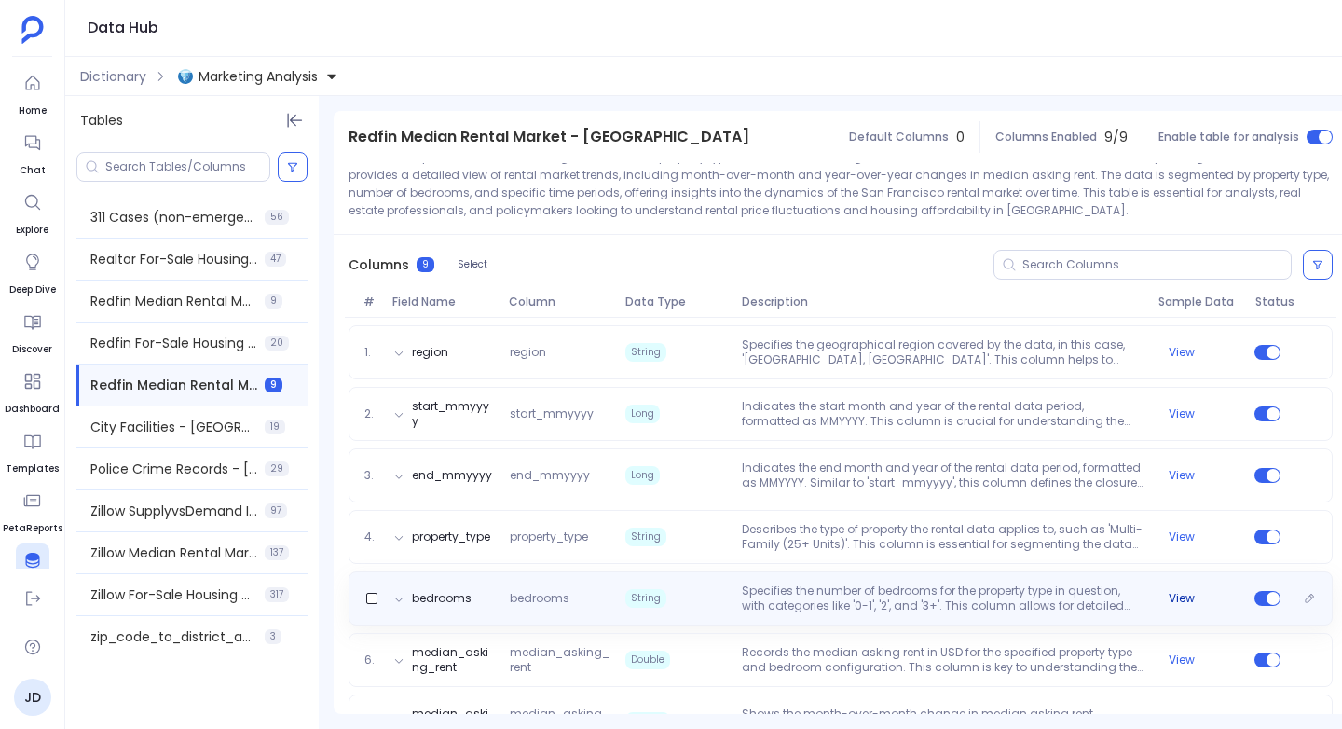
click at [1180, 595] on button "View" at bounding box center [1181, 598] width 26 height 15
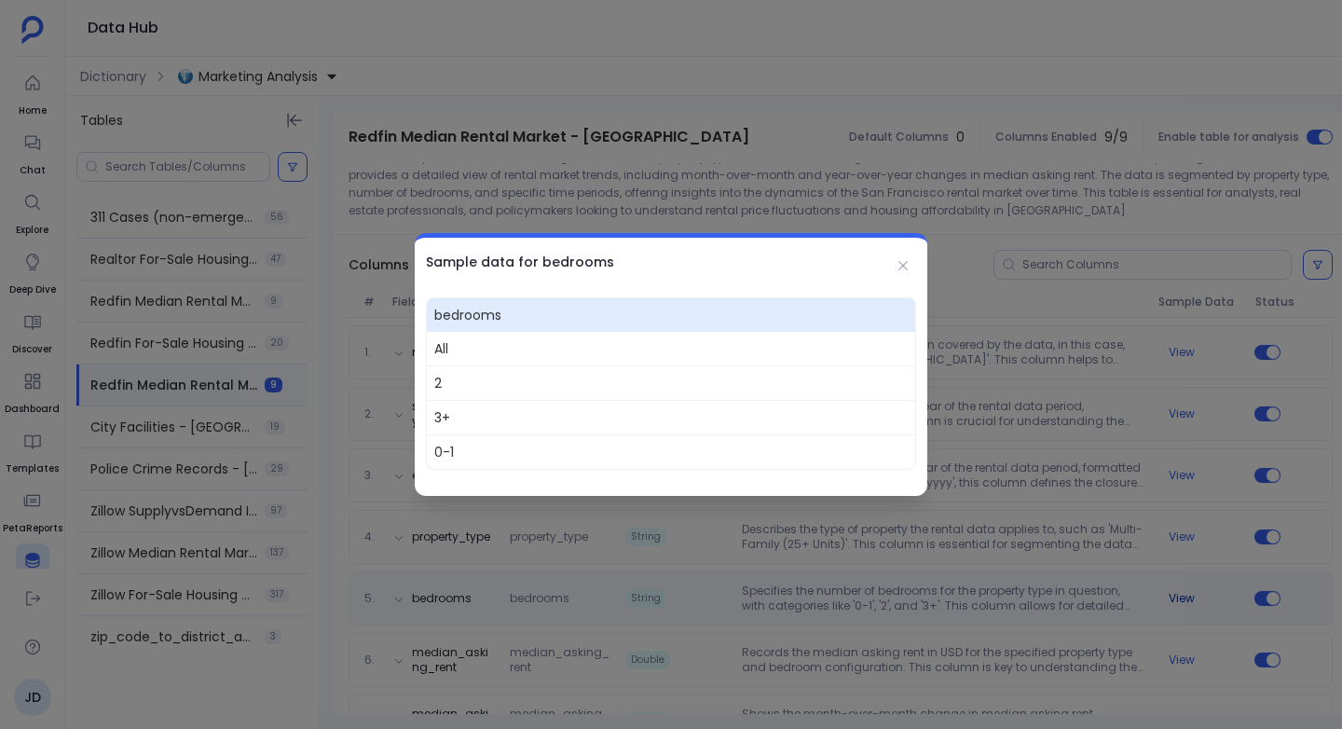
click at [1180, 595] on div at bounding box center [671, 364] width 1342 height 729
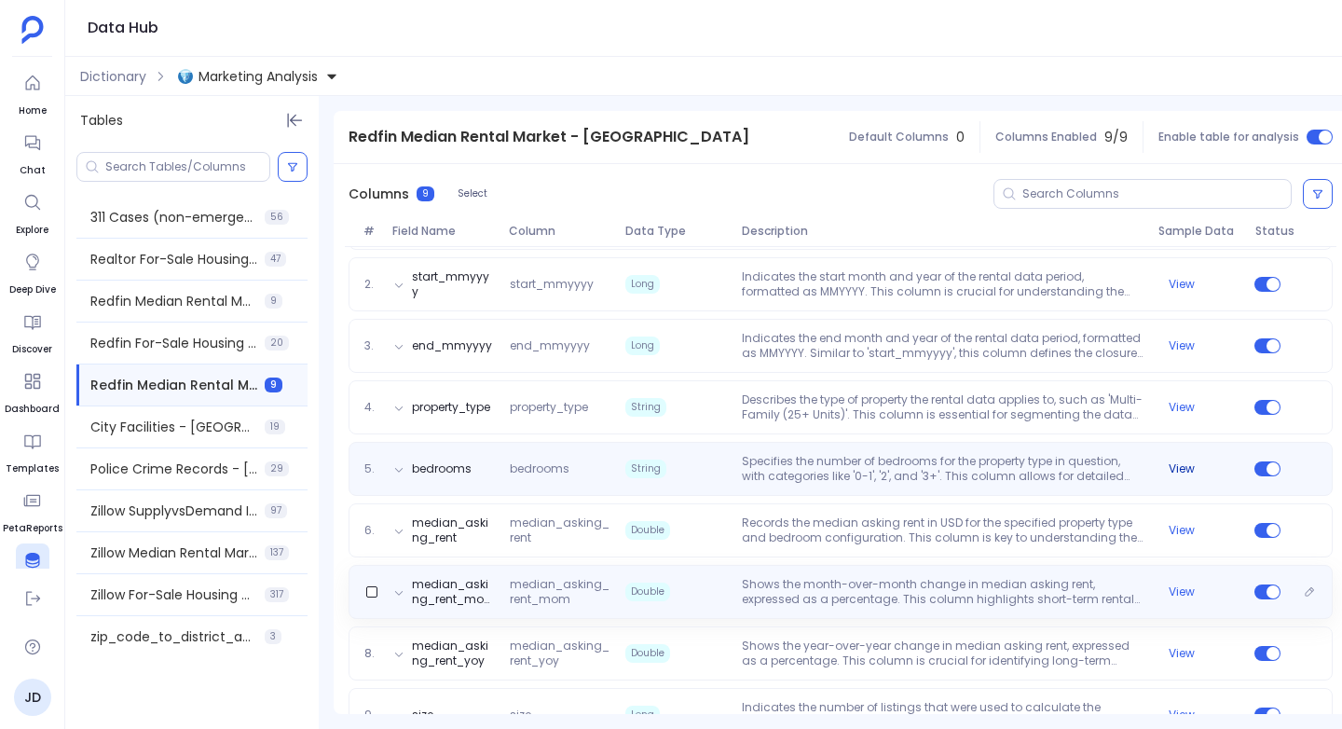
scroll to position [337, 0]
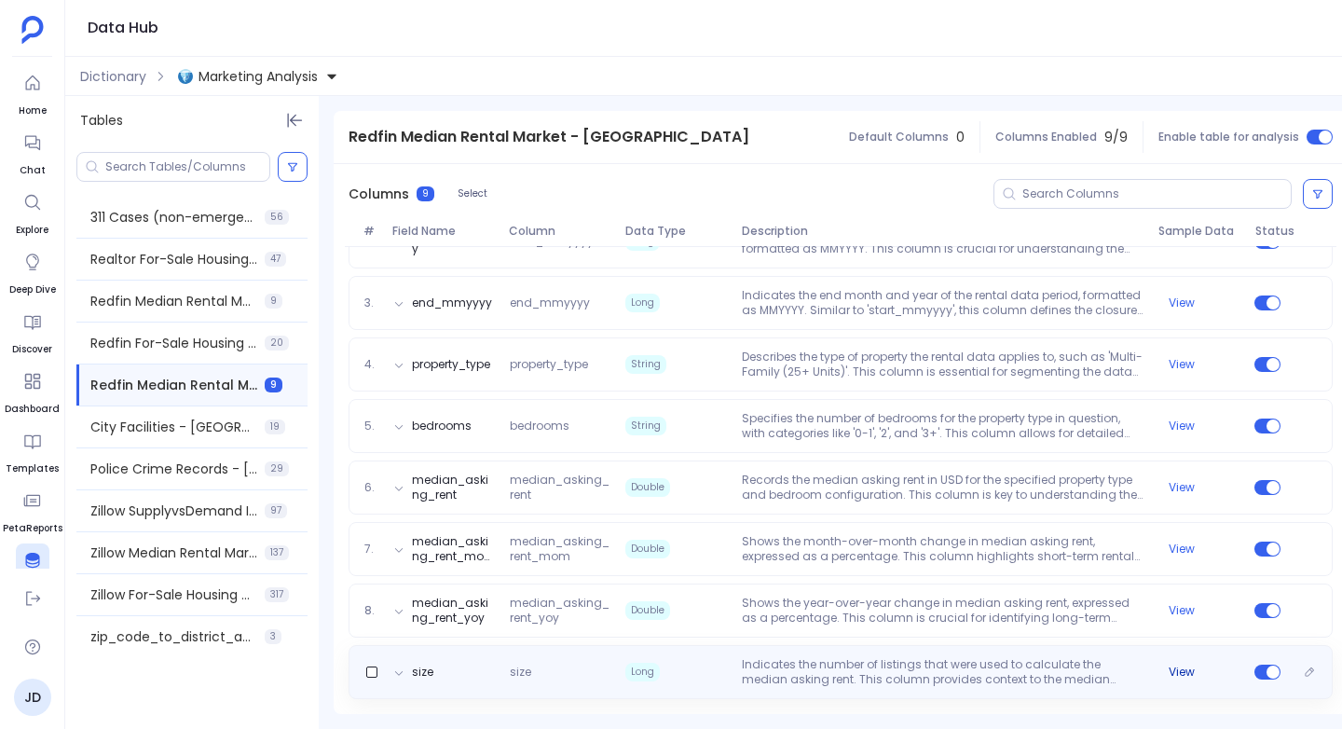
click at [1188, 667] on button "View" at bounding box center [1181, 671] width 26 height 15
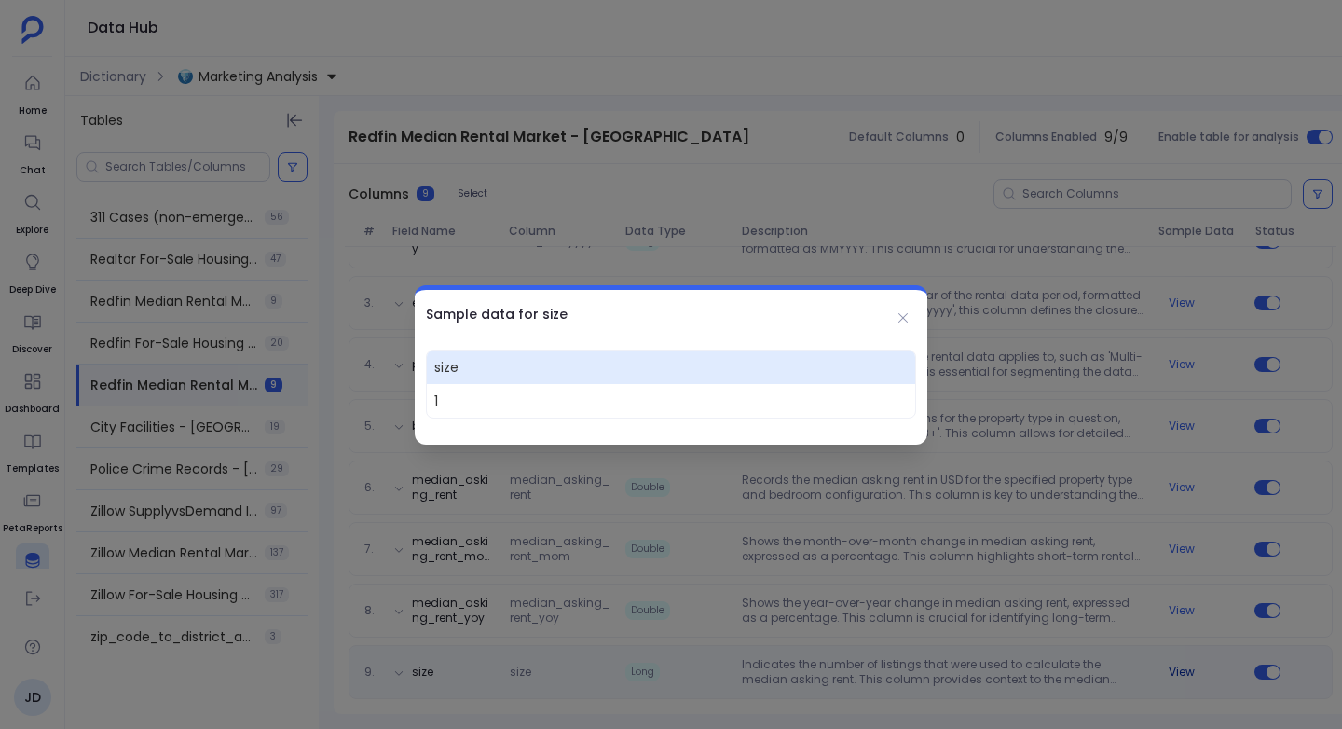
click at [1188, 667] on div at bounding box center [671, 364] width 1342 height 729
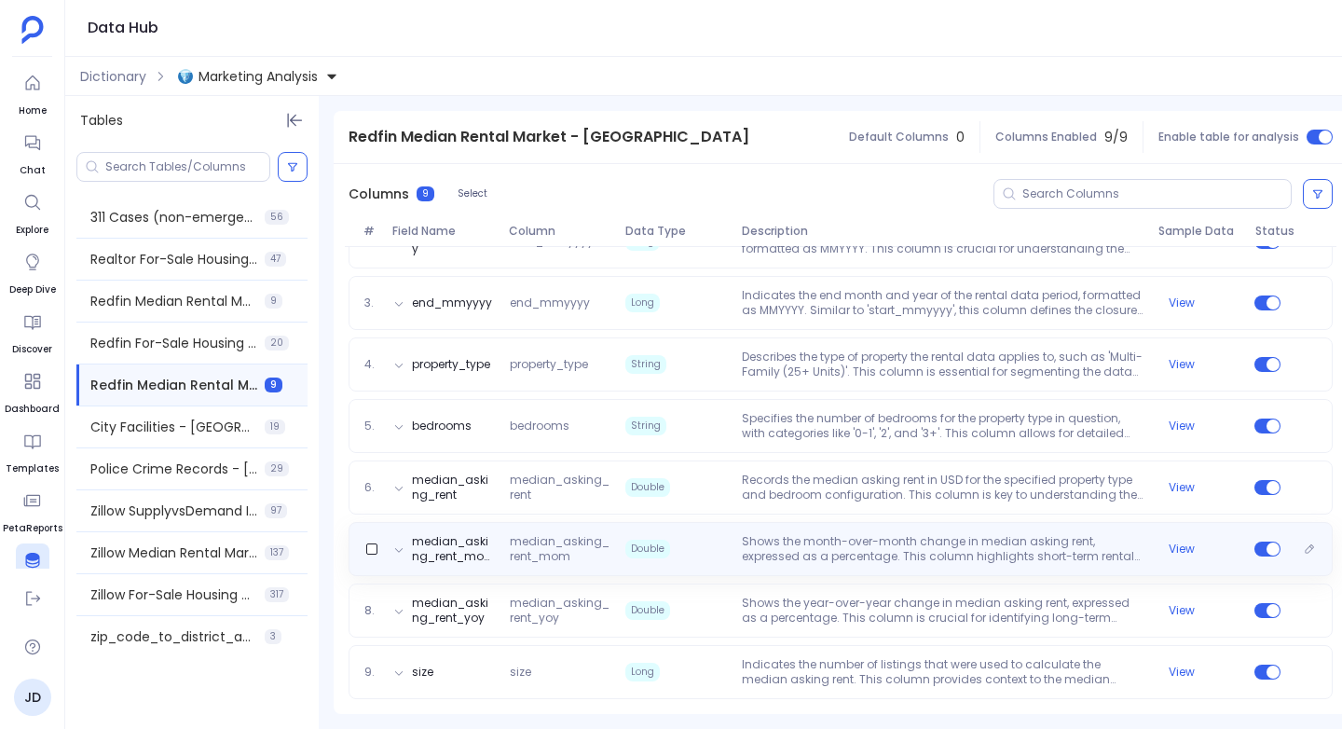
scroll to position [0, 0]
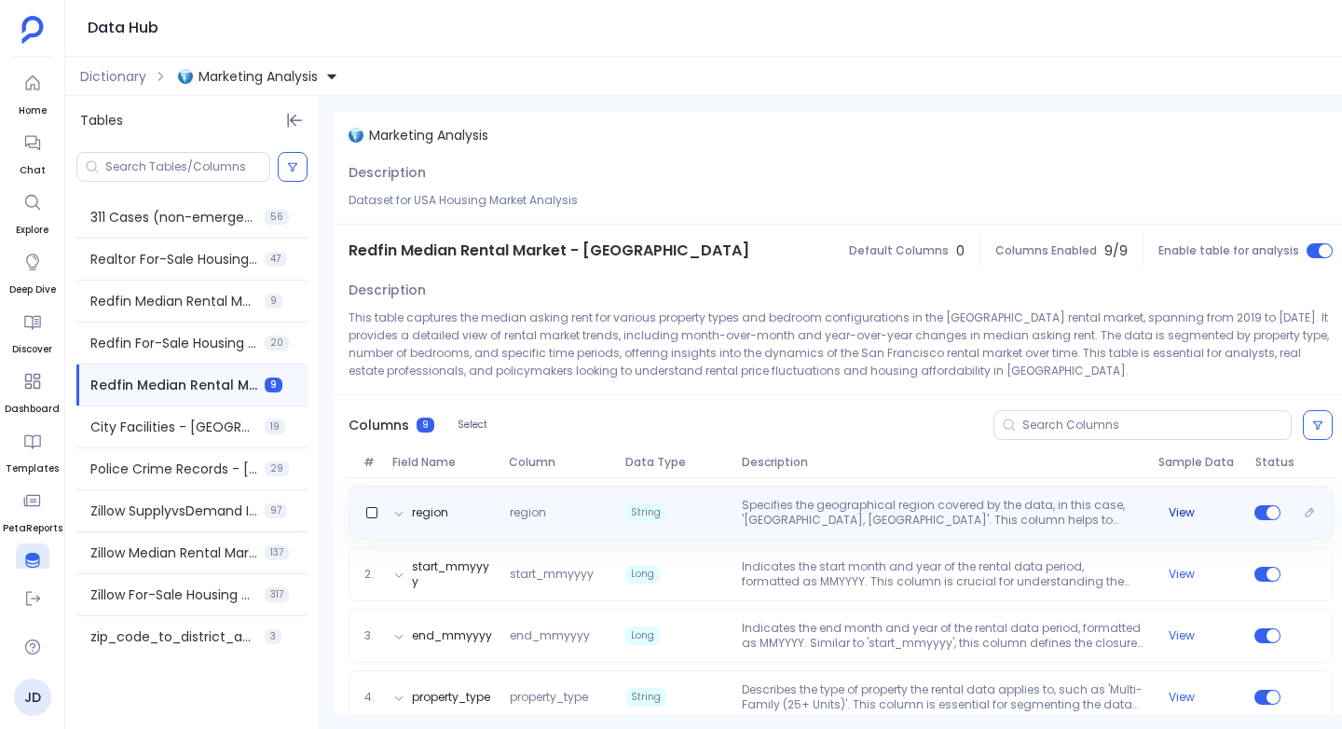
click at [1183, 506] on button "View" at bounding box center [1181, 512] width 26 height 15
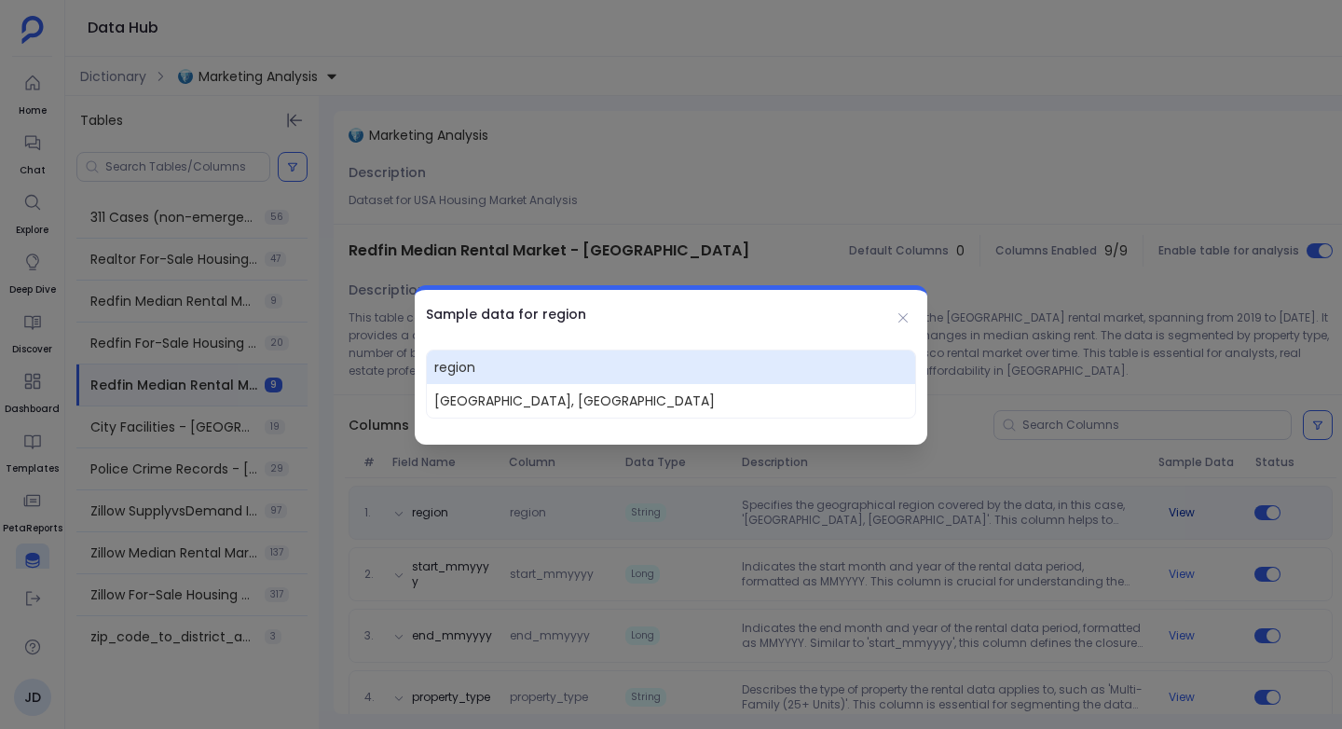
click at [1183, 506] on div at bounding box center [671, 364] width 1342 height 729
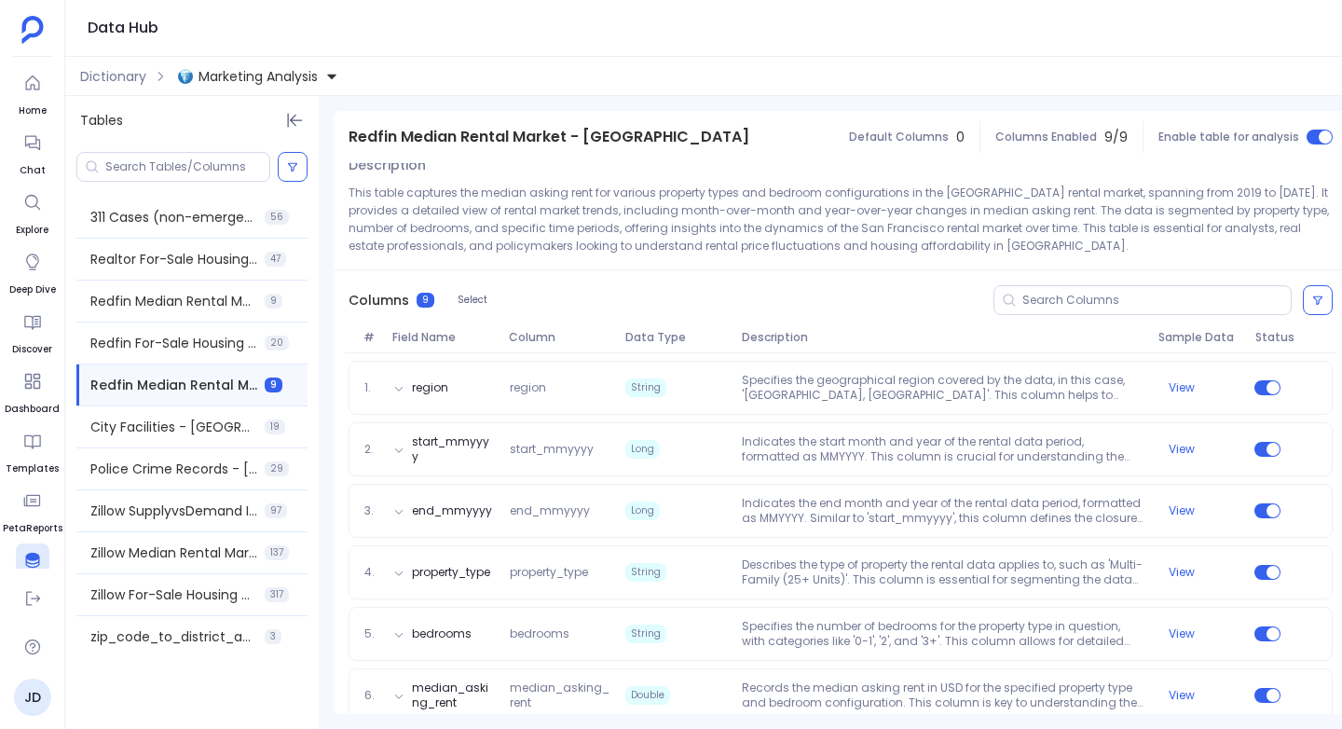
scroll to position [337, 0]
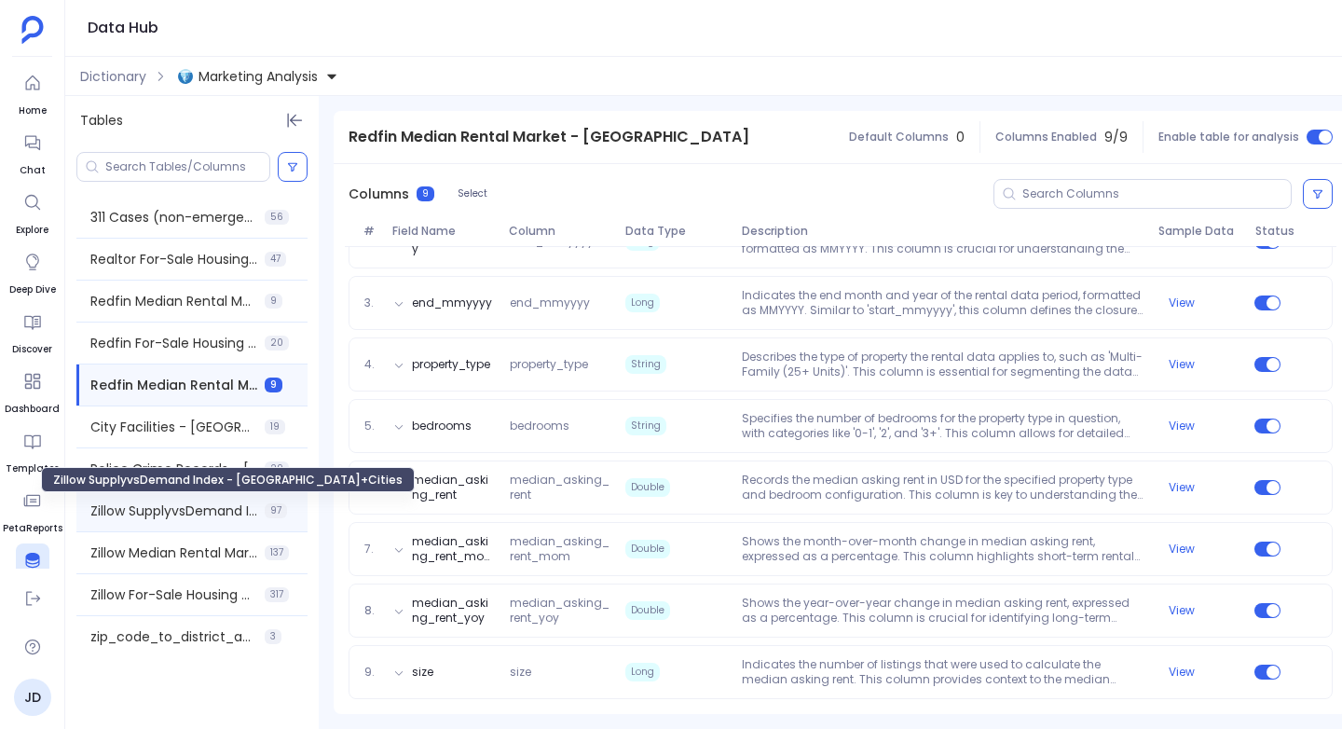
click at [152, 506] on span "Zillow SupplyvsDemand Index - [GEOGRAPHIC_DATA]+Cities" at bounding box center [173, 510] width 167 height 19
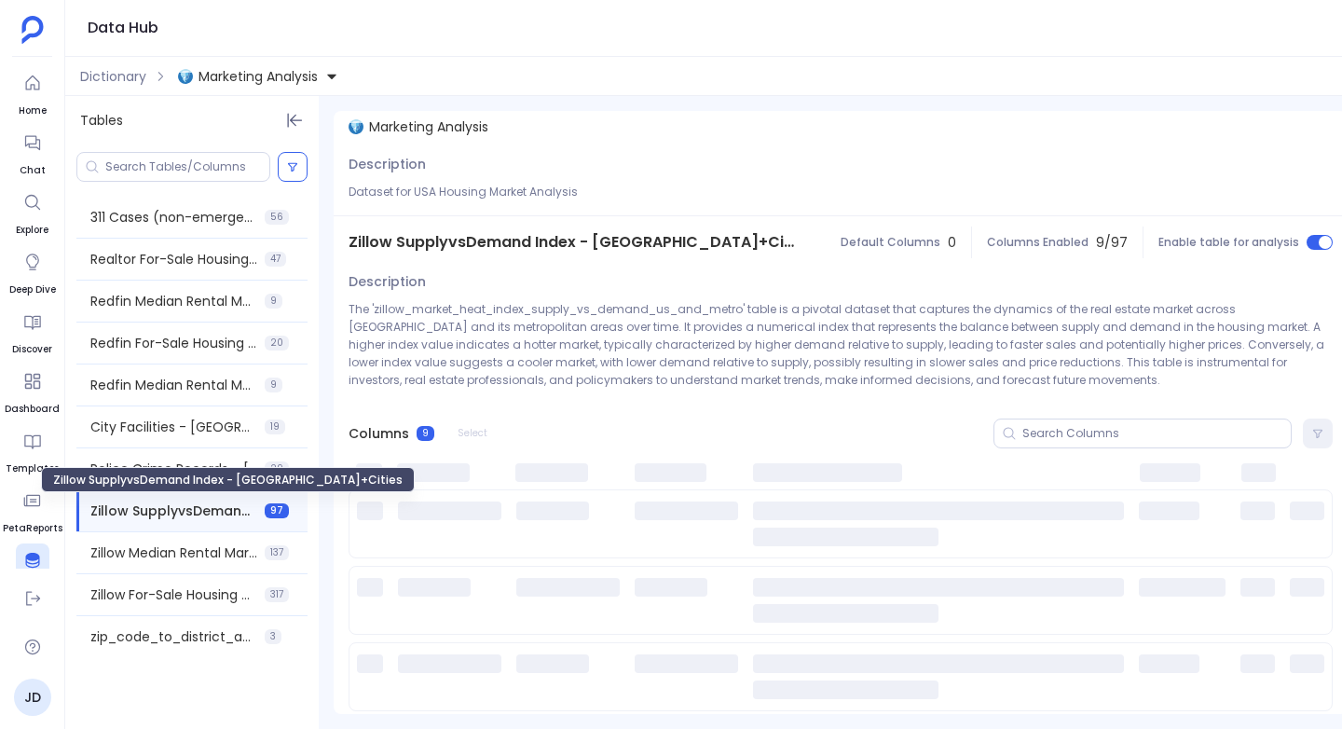
scroll to position [0, 0]
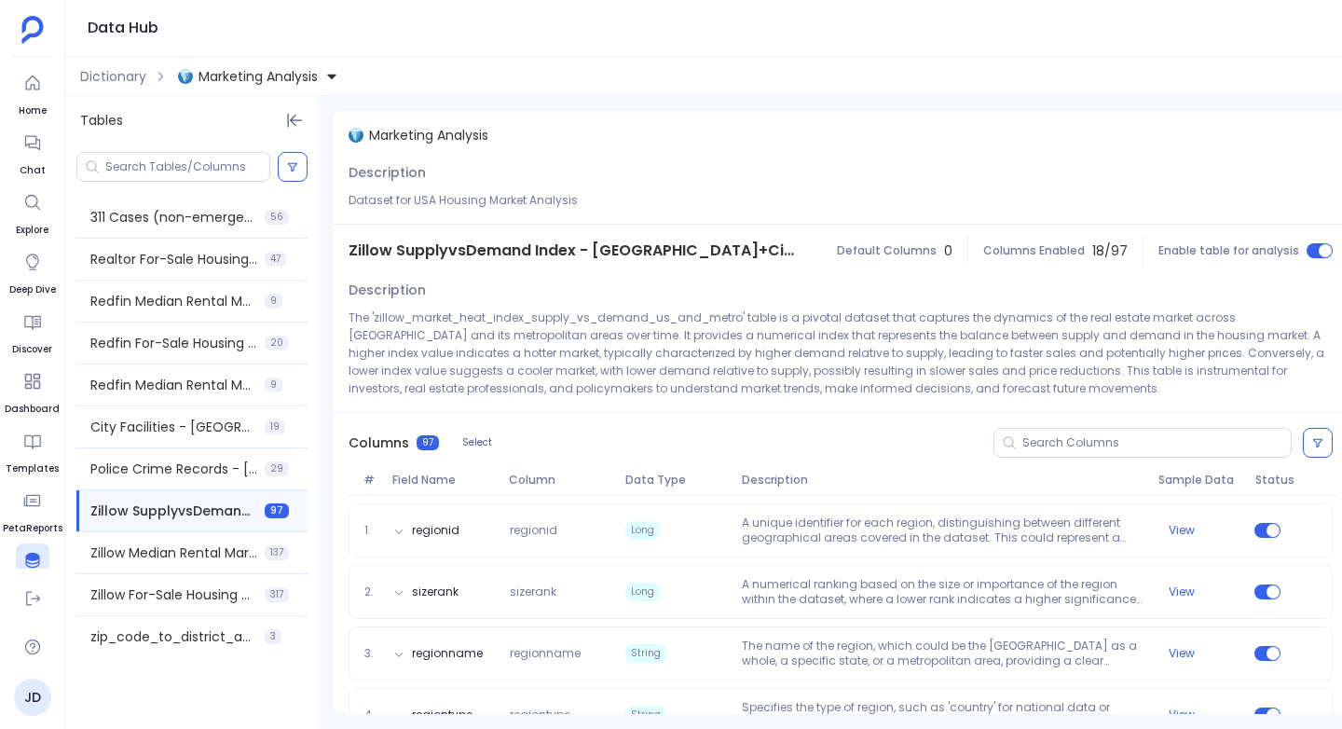
click at [1236, 23] on div "Data Hub" at bounding box center [703, 28] width 1277 height 57
click at [116, 74] on span "Dictionary" at bounding box center [113, 76] width 66 height 19
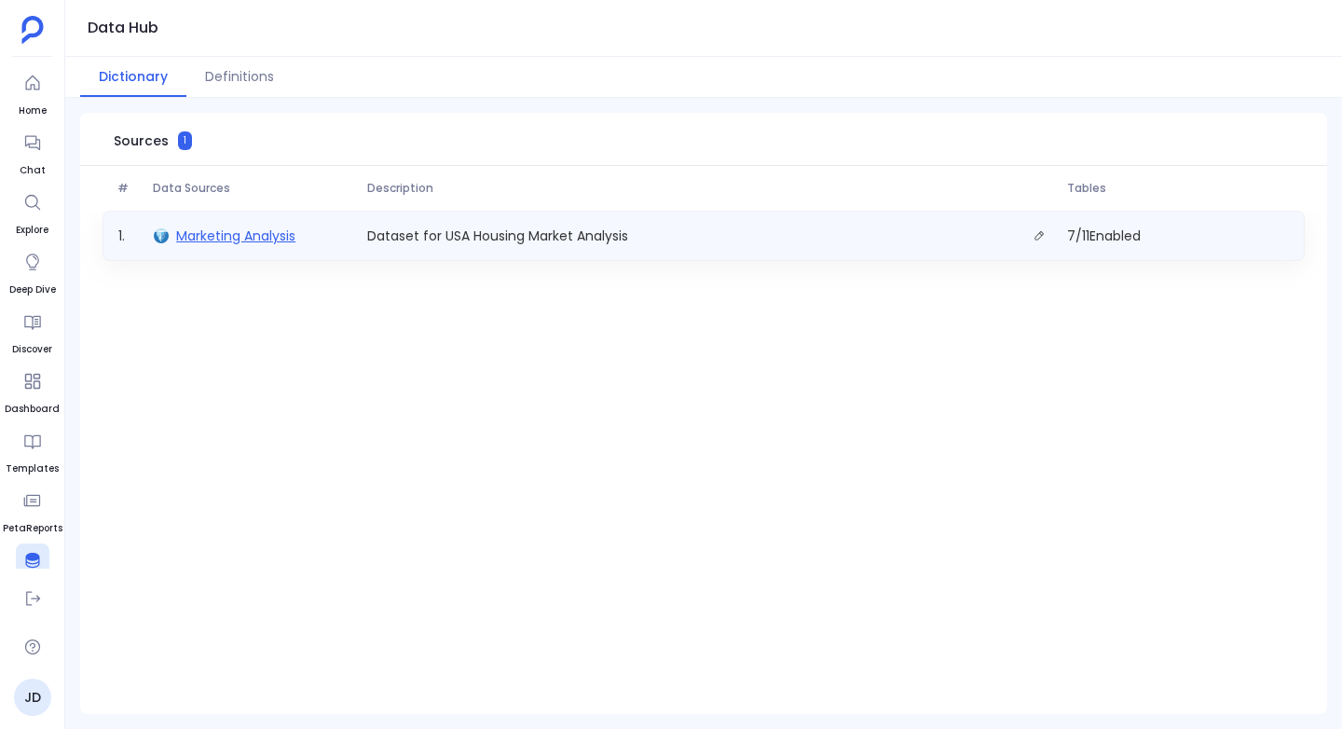
click at [214, 233] on span "Marketing Analysis" at bounding box center [235, 235] width 119 height 19
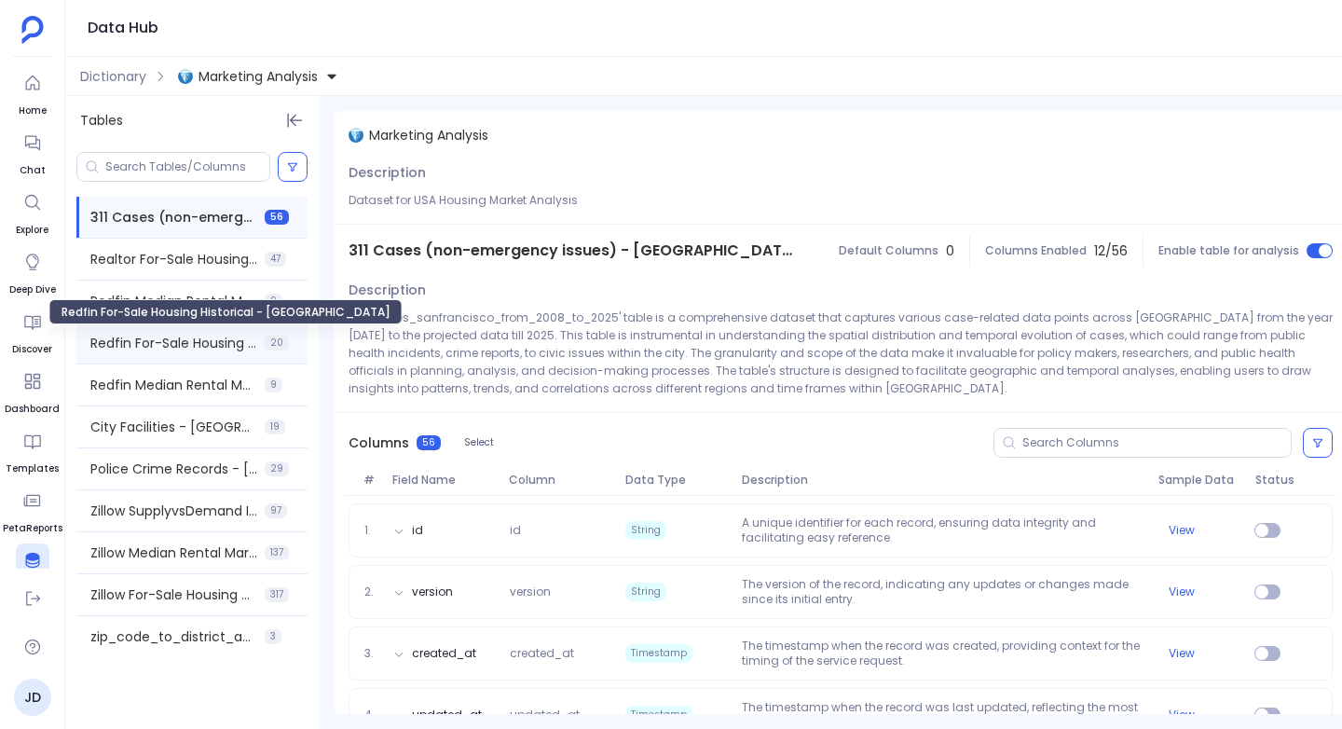
click at [141, 338] on span "Redfin For-Sale Housing Historical - [GEOGRAPHIC_DATA]" at bounding box center [173, 343] width 167 height 19
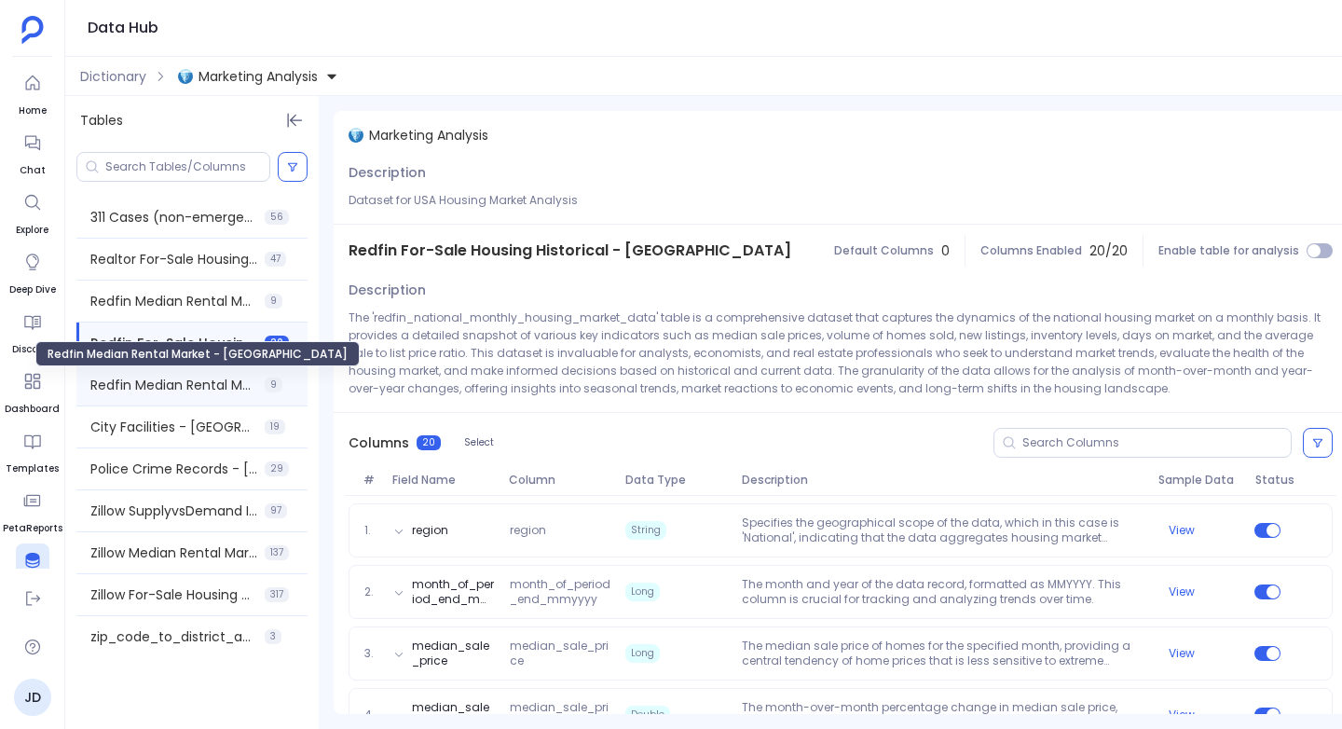
click at [154, 378] on span "Redfin Median Rental Market - [GEOGRAPHIC_DATA]" at bounding box center [173, 385] width 167 height 19
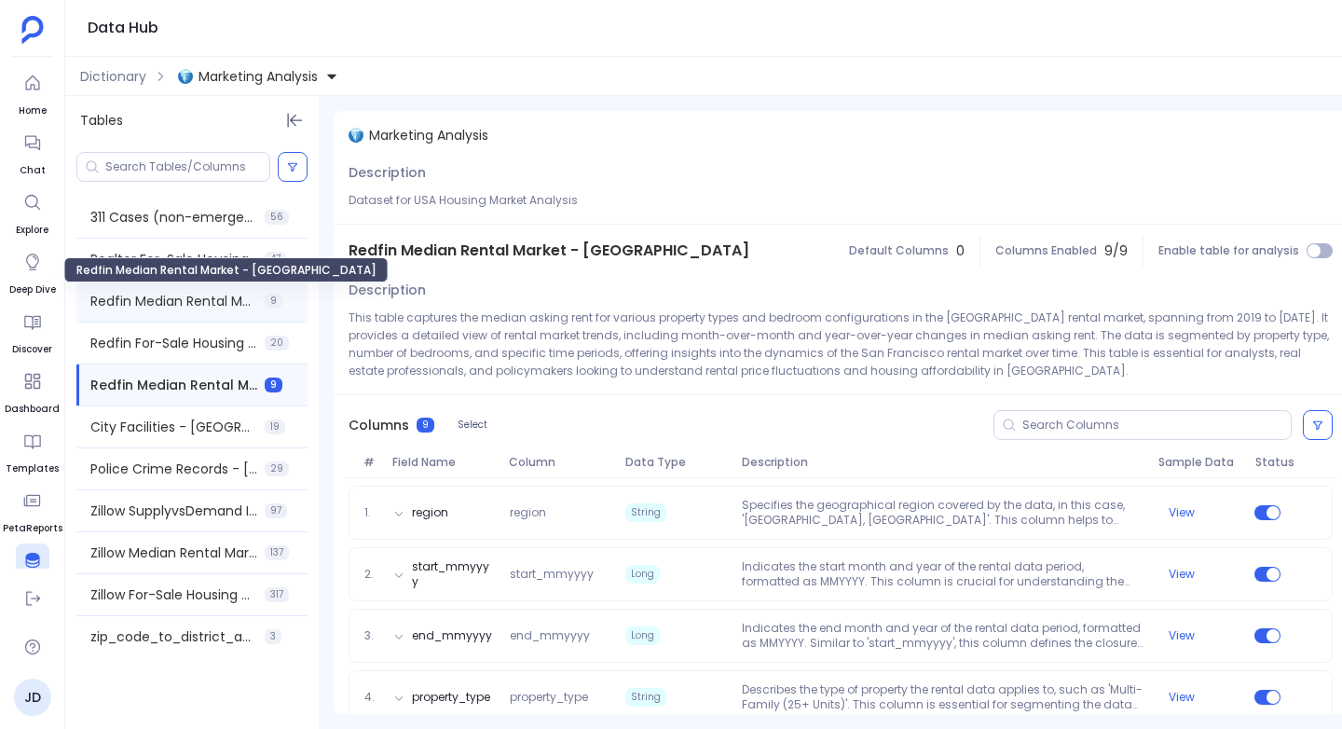
click at [205, 304] on span "Redfin Median Rental Market - [GEOGRAPHIC_DATA]" at bounding box center [173, 301] width 167 height 19
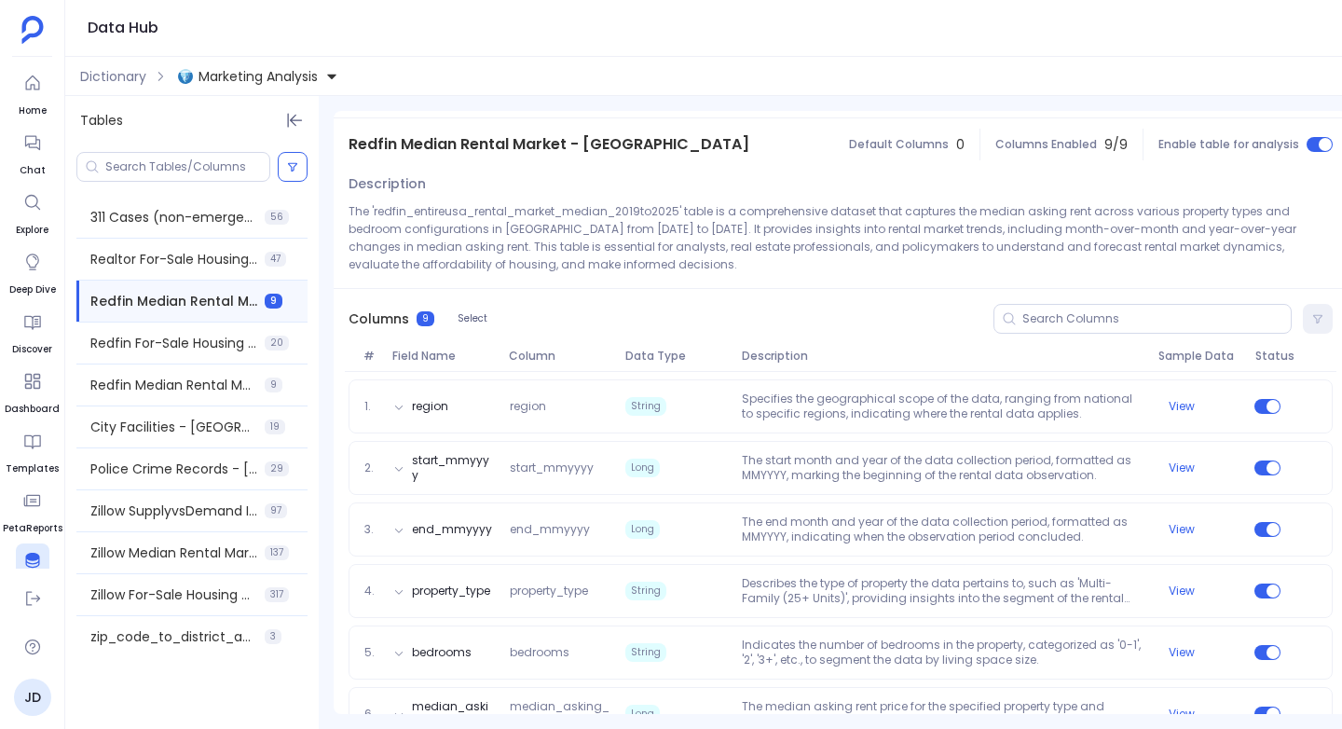
scroll to position [107, 0]
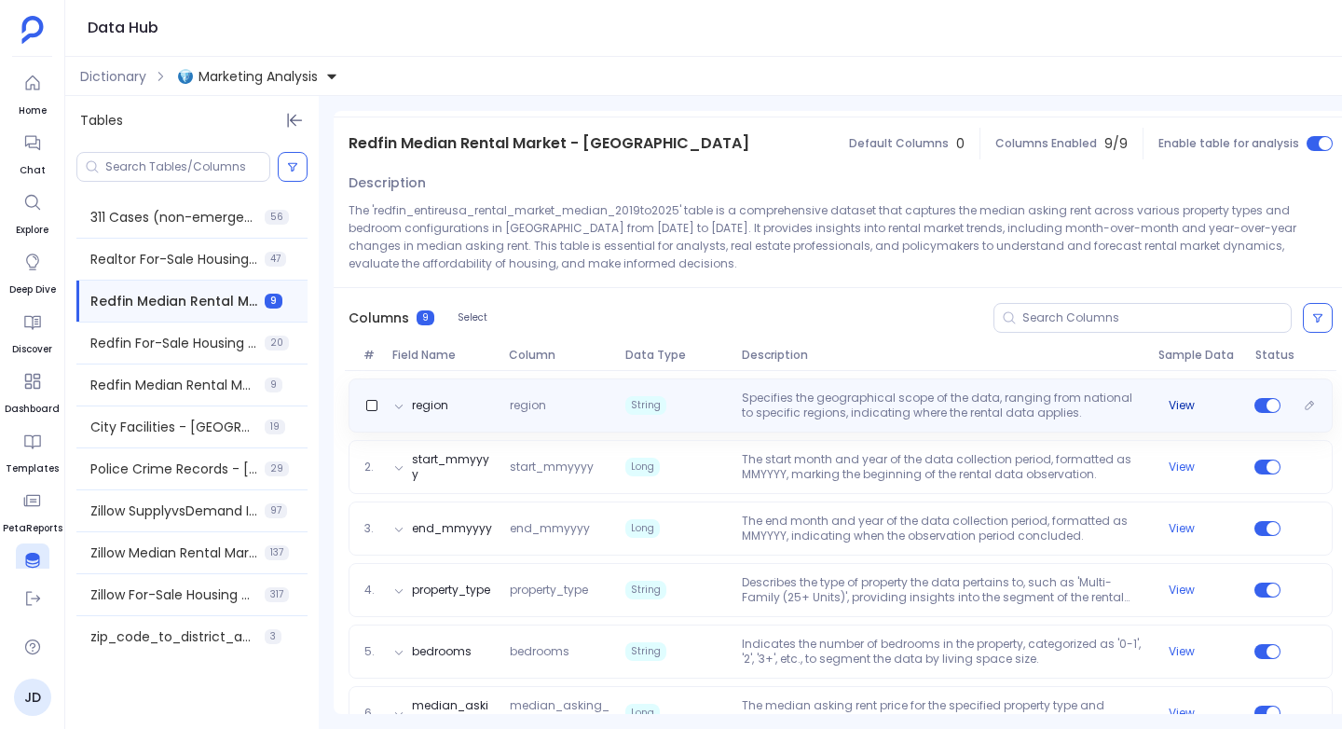
click at [1181, 403] on button "View" at bounding box center [1181, 405] width 26 height 15
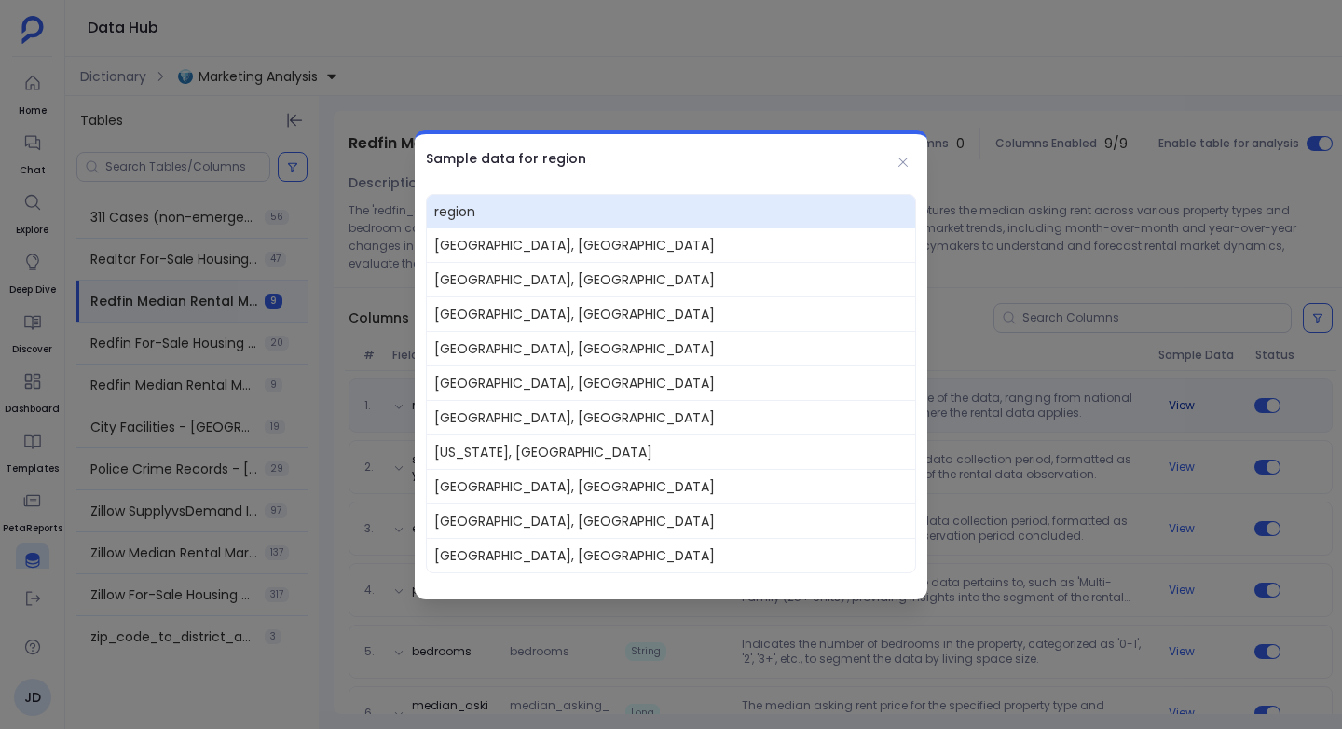
click at [1181, 403] on div at bounding box center [671, 364] width 1342 height 729
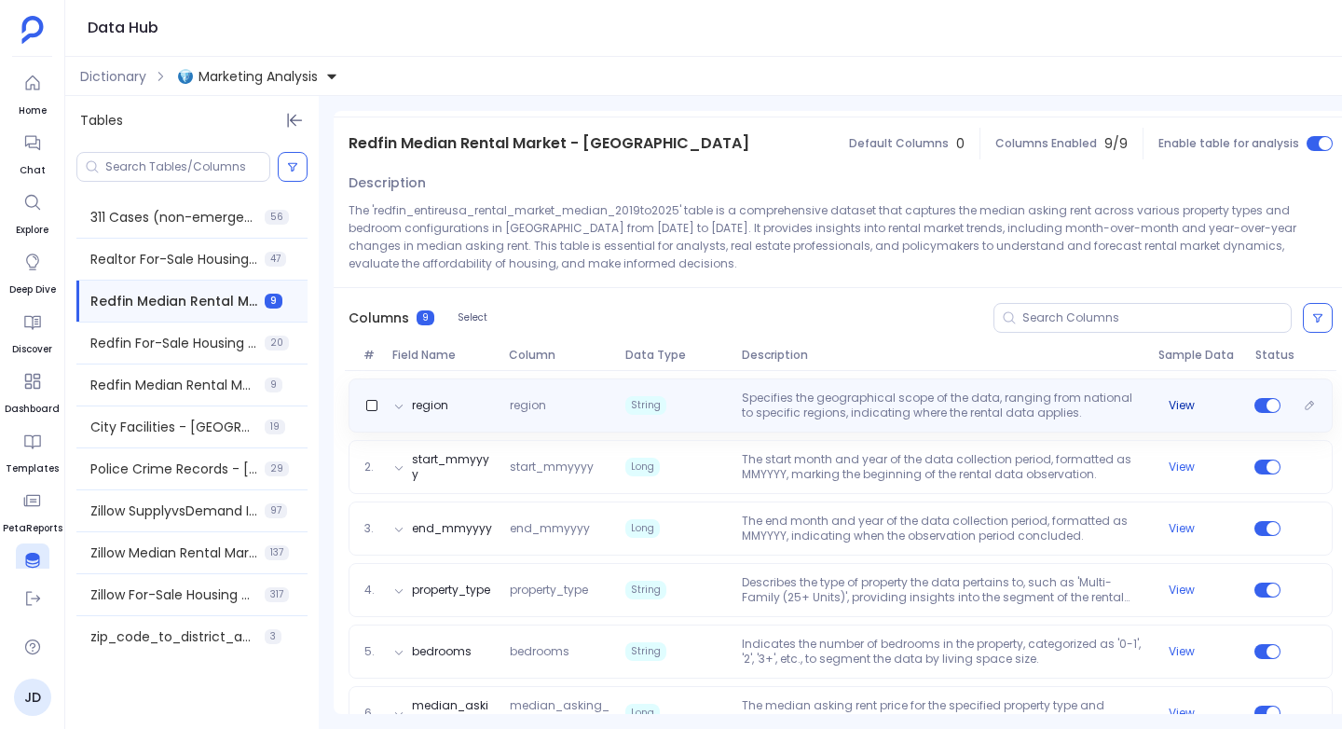
click at [1180, 405] on button "View" at bounding box center [1181, 405] width 26 height 15
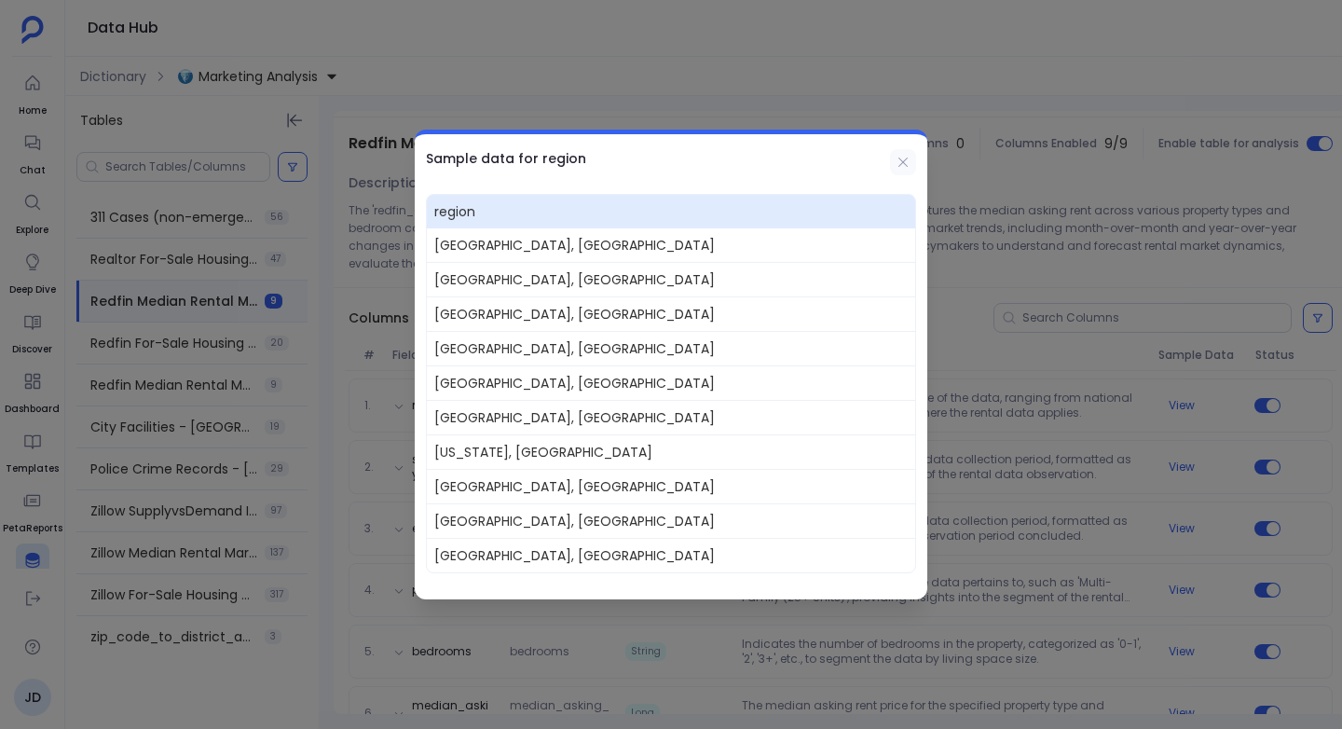
click at [896, 158] on icon at bounding box center [902, 162] width 15 height 15
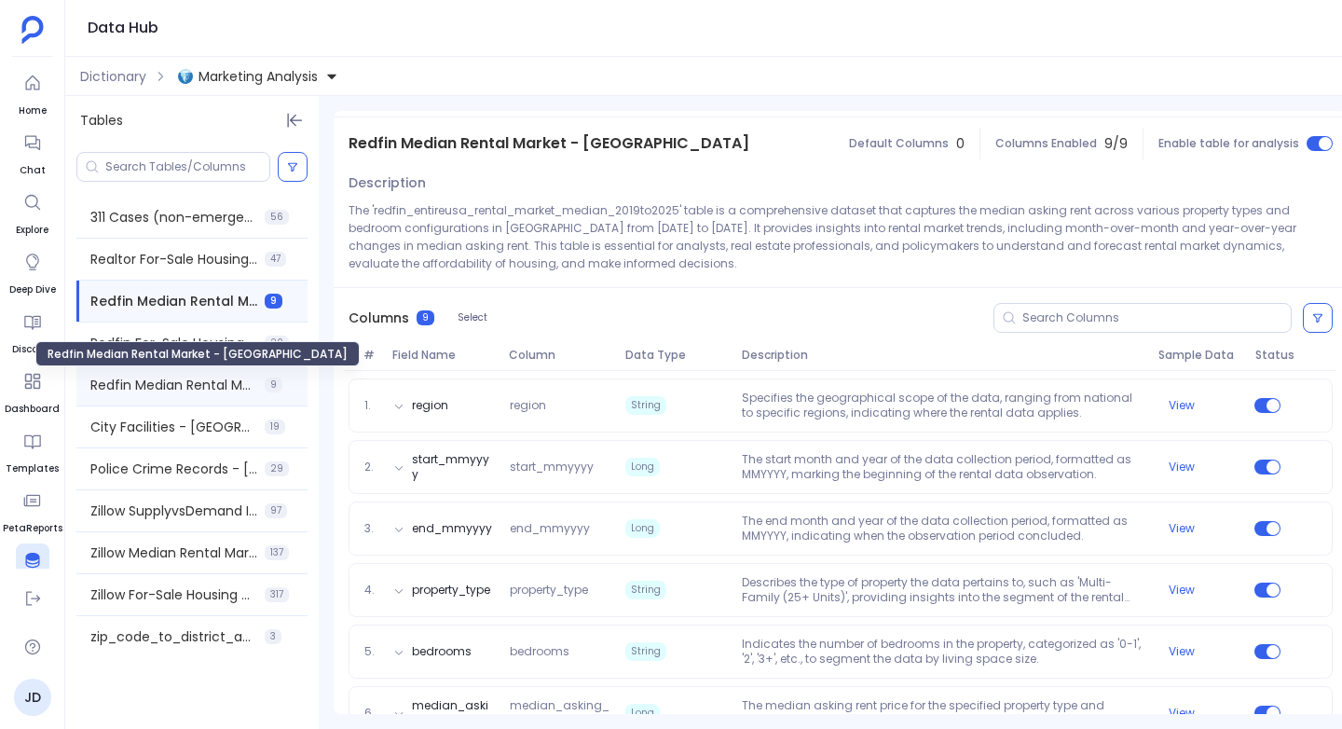
click at [199, 386] on span "Redfin Median Rental Market - [GEOGRAPHIC_DATA]" at bounding box center [173, 385] width 167 height 19
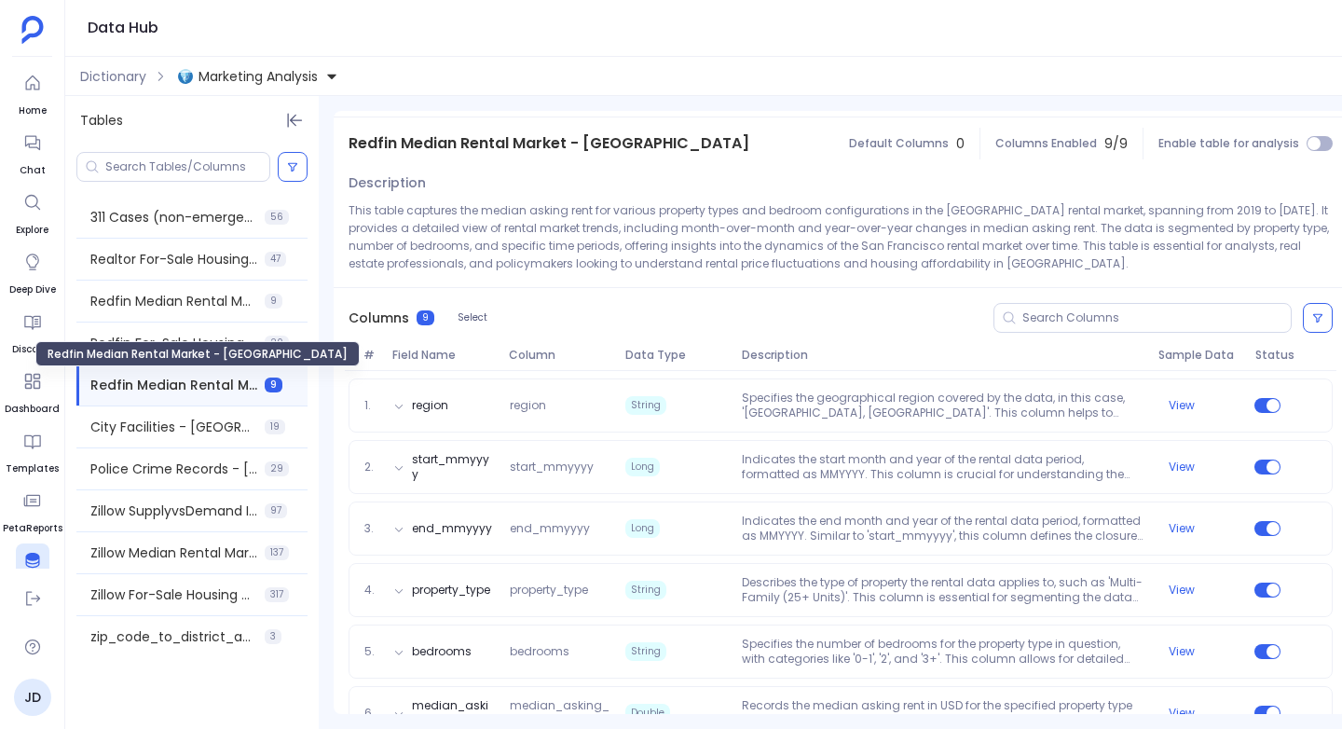
scroll to position [0, 0]
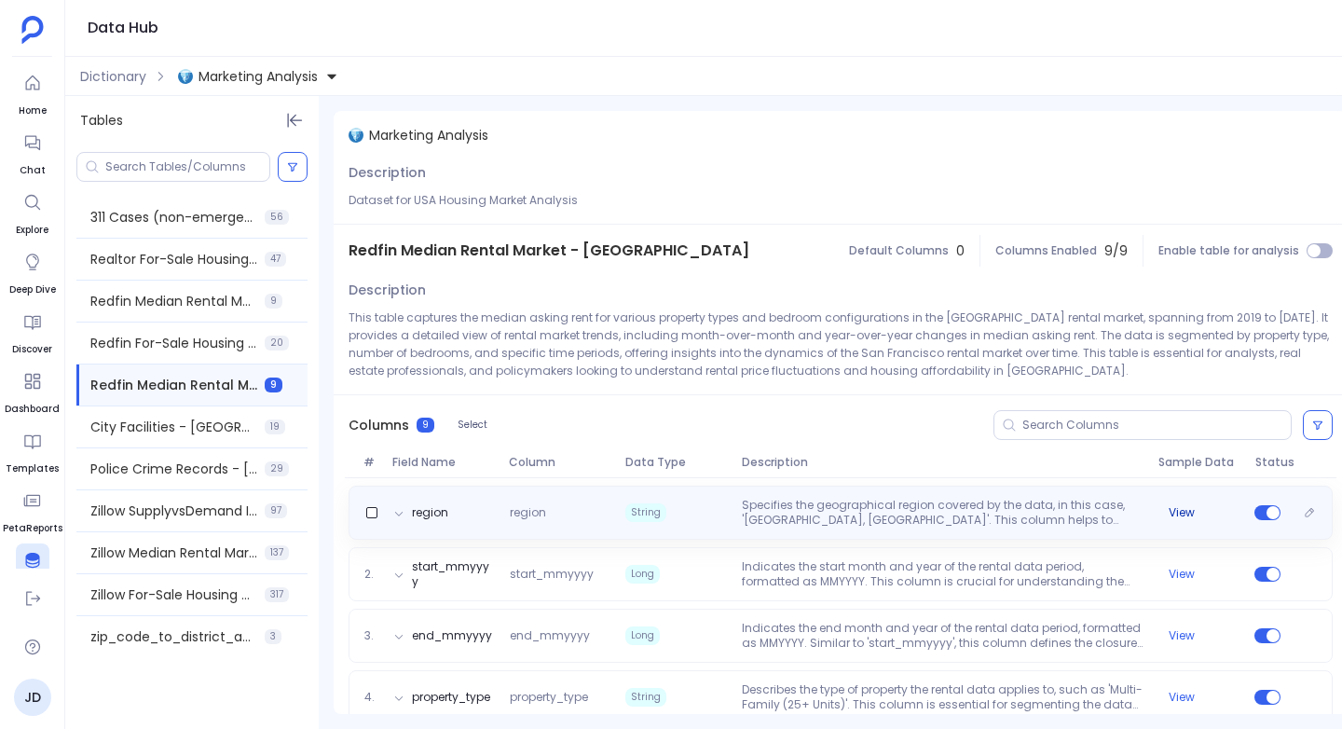
click at [1185, 511] on button "View" at bounding box center [1181, 512] width 26 height 15
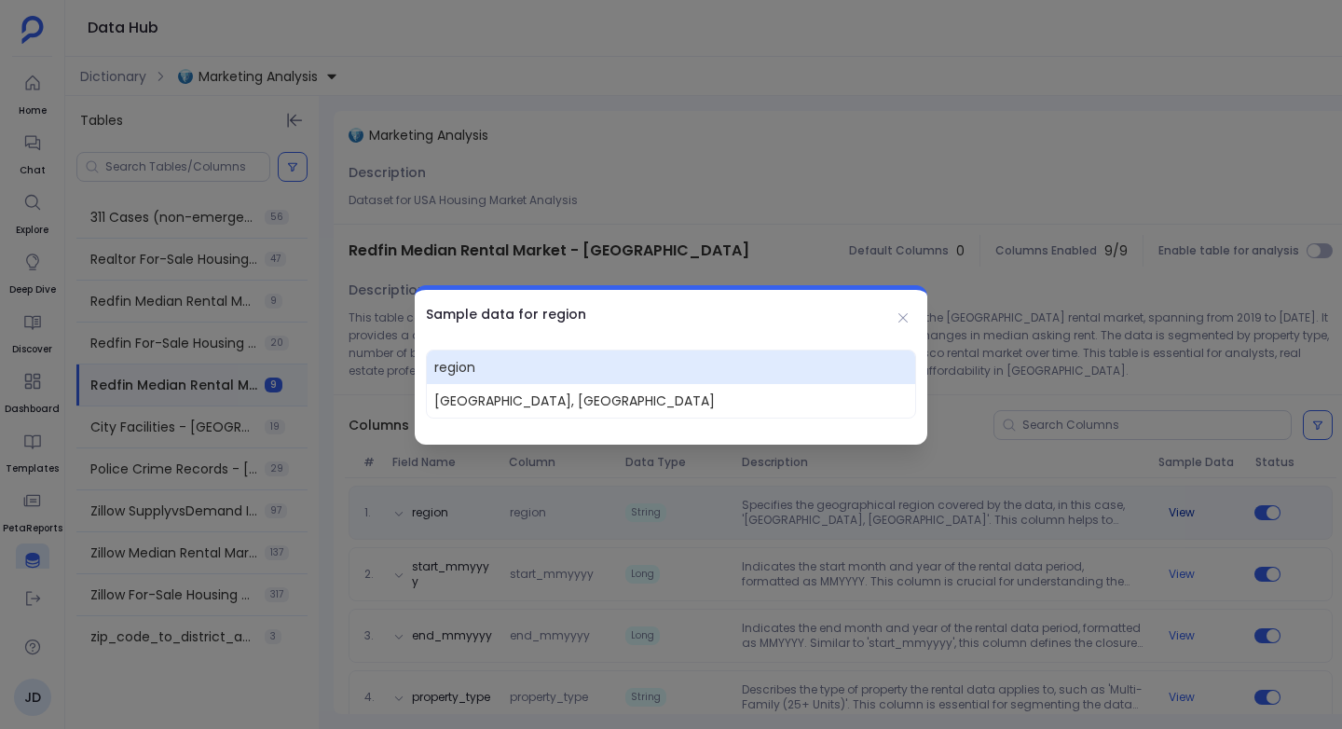
click at [1185, 511] on div at bounding box center [671, 364] width 1342 height 729
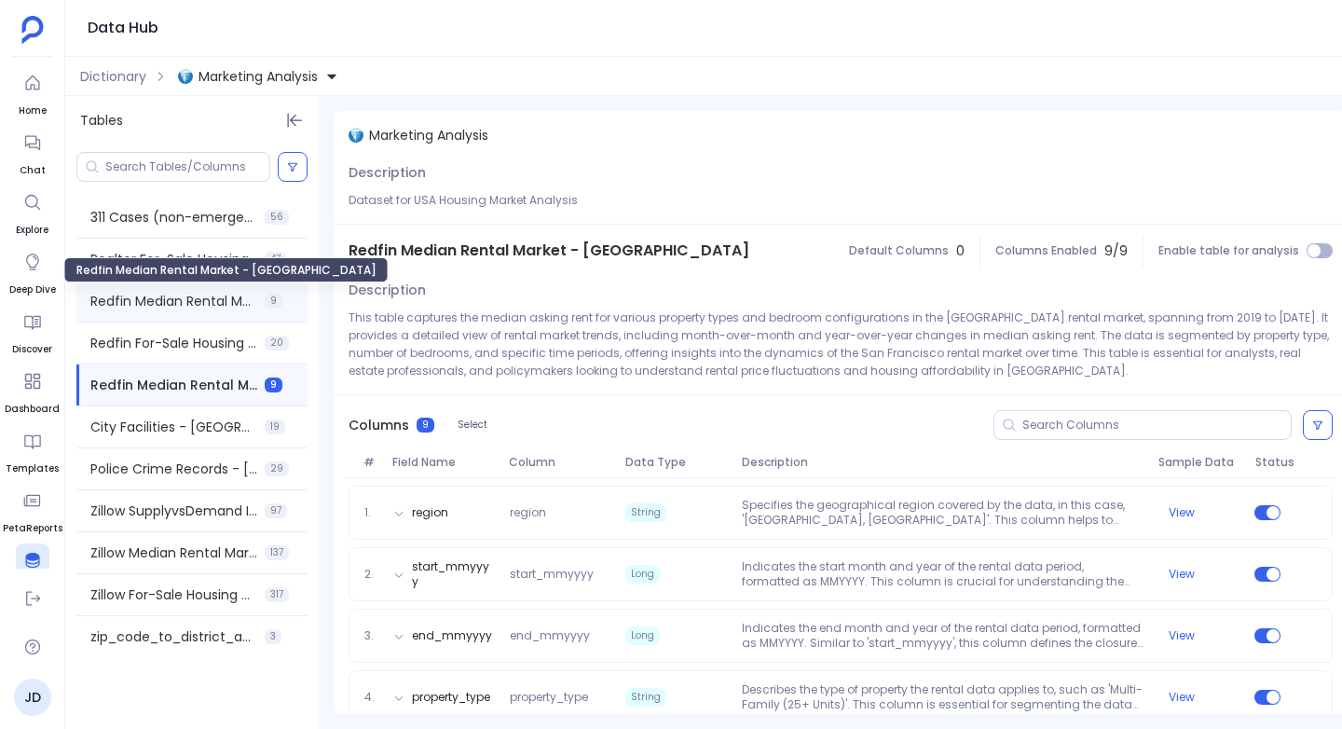
click at [176, 304] on span "Redfin Median Rental Market - USA" at bounding box center [173, 301] width 167 height 19
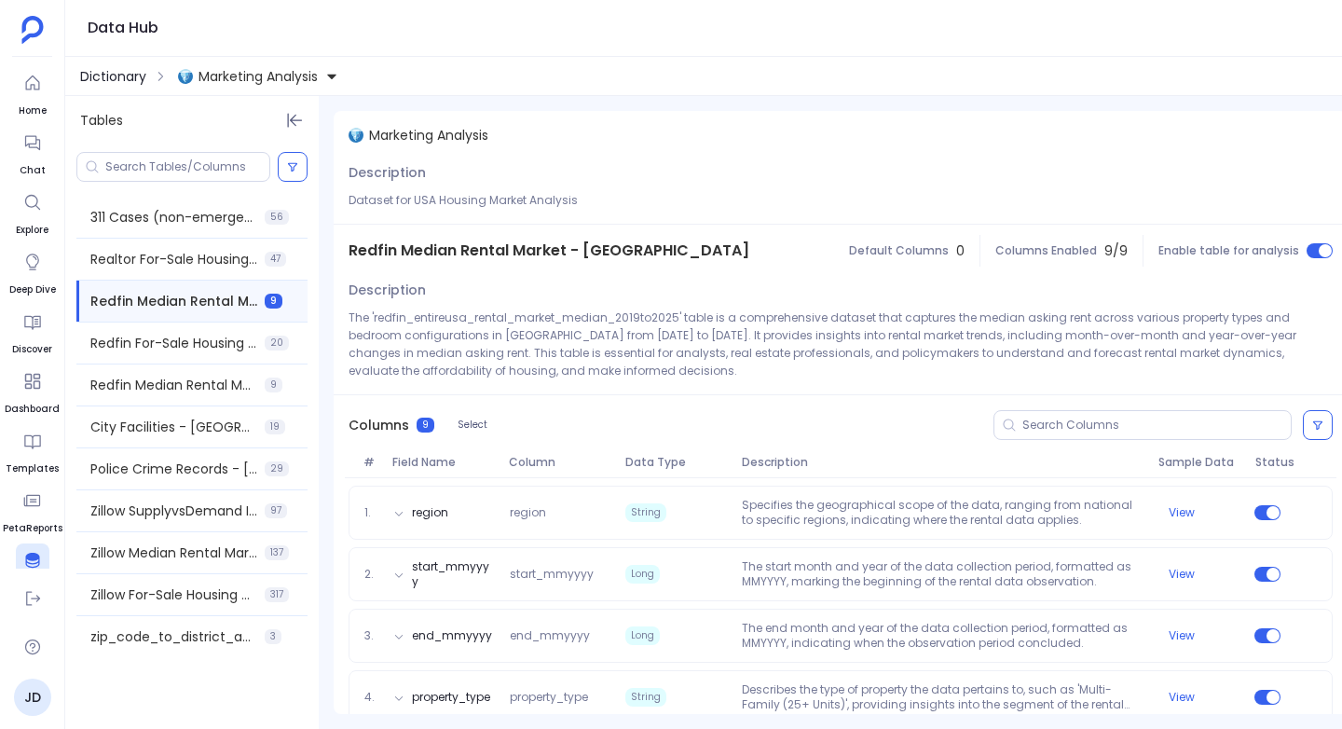
click at [116, 75] on span "Dictionary" at bounding box center [113, 76] width 66 height 19
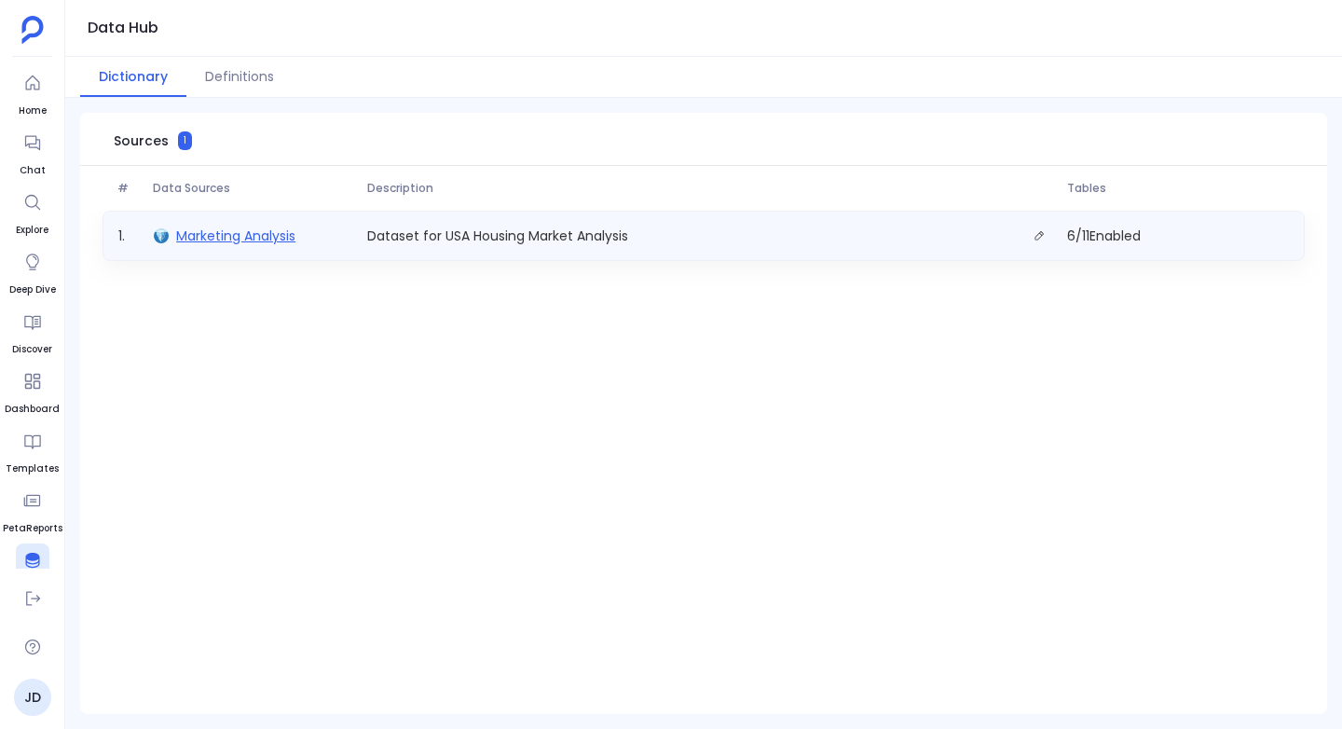
click at [196, 241] on span "Marketing Analysis" at bounding box center [235, 235] width 119 height 19
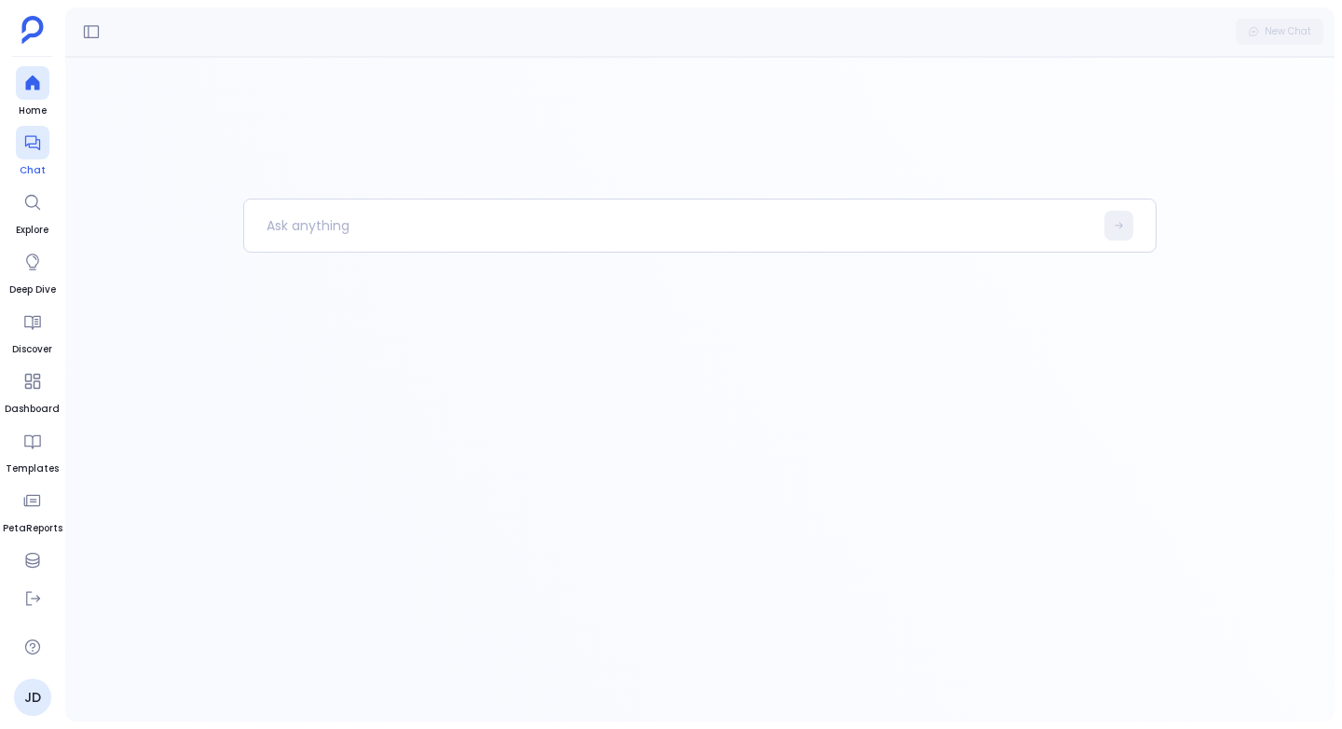
click at [42, 150] on div at bounding box center [33, 143] width 34 height 34
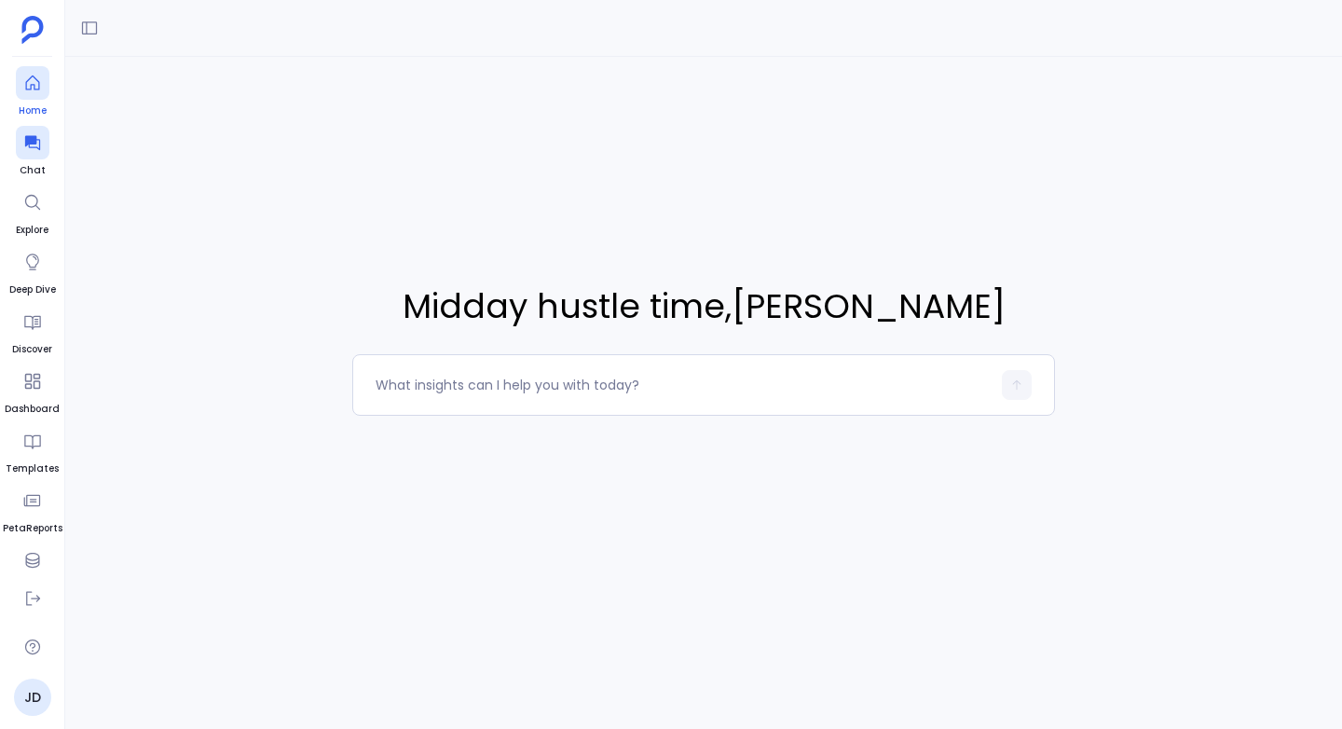
click at [30, 82] on icon at bounding box center [32, 83] width 19 height 19
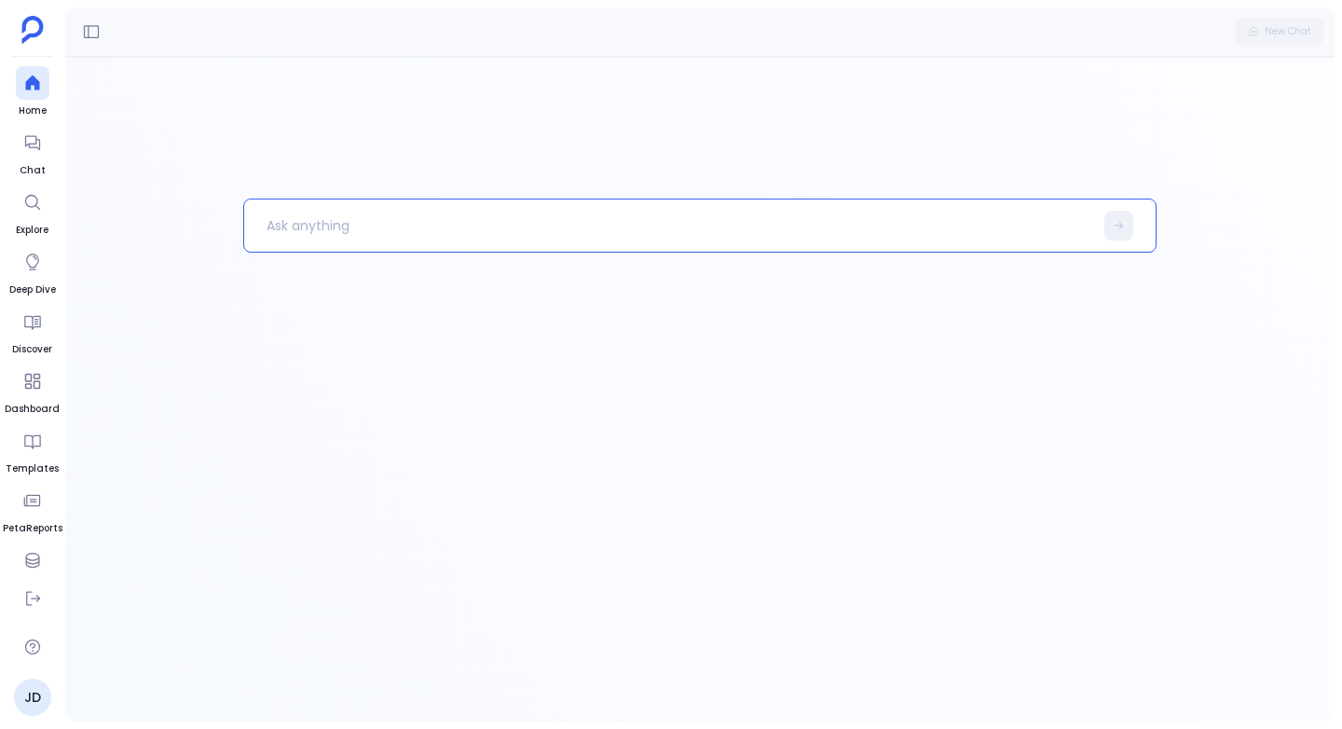
click at [309, 222] on p at bounding box center [668, 225] width 849 height 48
click at [403, 225] on p "Show me all the rows and all the columns from table" at bounding box center [659, 225] width 830 height 48
click at [415, 227] on p "Show me all the tables rows list and all the columns from table" at bounding box center [659, 225] width 830 height 48
click at [410, 225] on p "Show me all the rows list and all the columns from table" at bounding box center [659, 225] width 830 height 48
click at [748, 233] on p "Show me all the rows entries list and all the columns from table" at bounding box center [659, 225] width 830 height 48
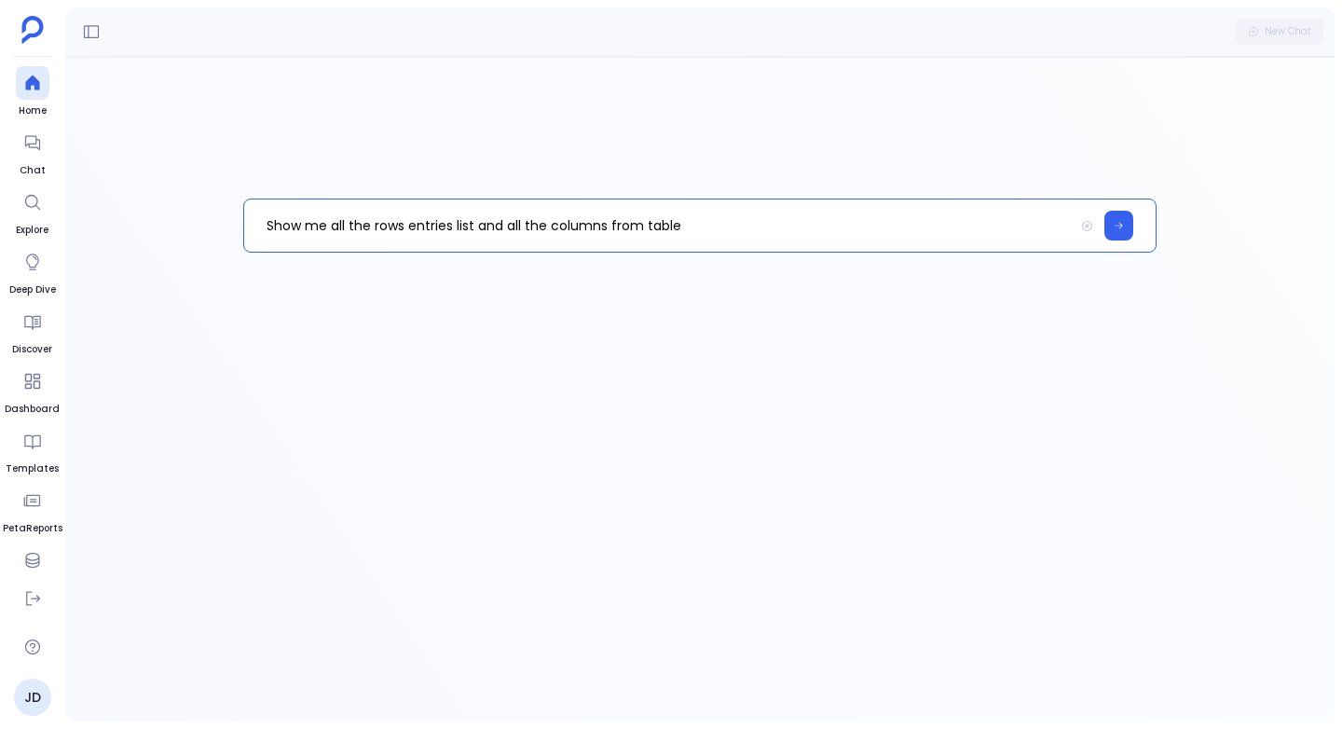
click at [403, 221] on p "Show me all the rows entries list and all the columns from table" at bounding box center [659, 225] width 830 height 48
click at [705, 233] on p "Show me all the row entries list and all the columns from table" at bounding box center [659, 225] width 830 height 48
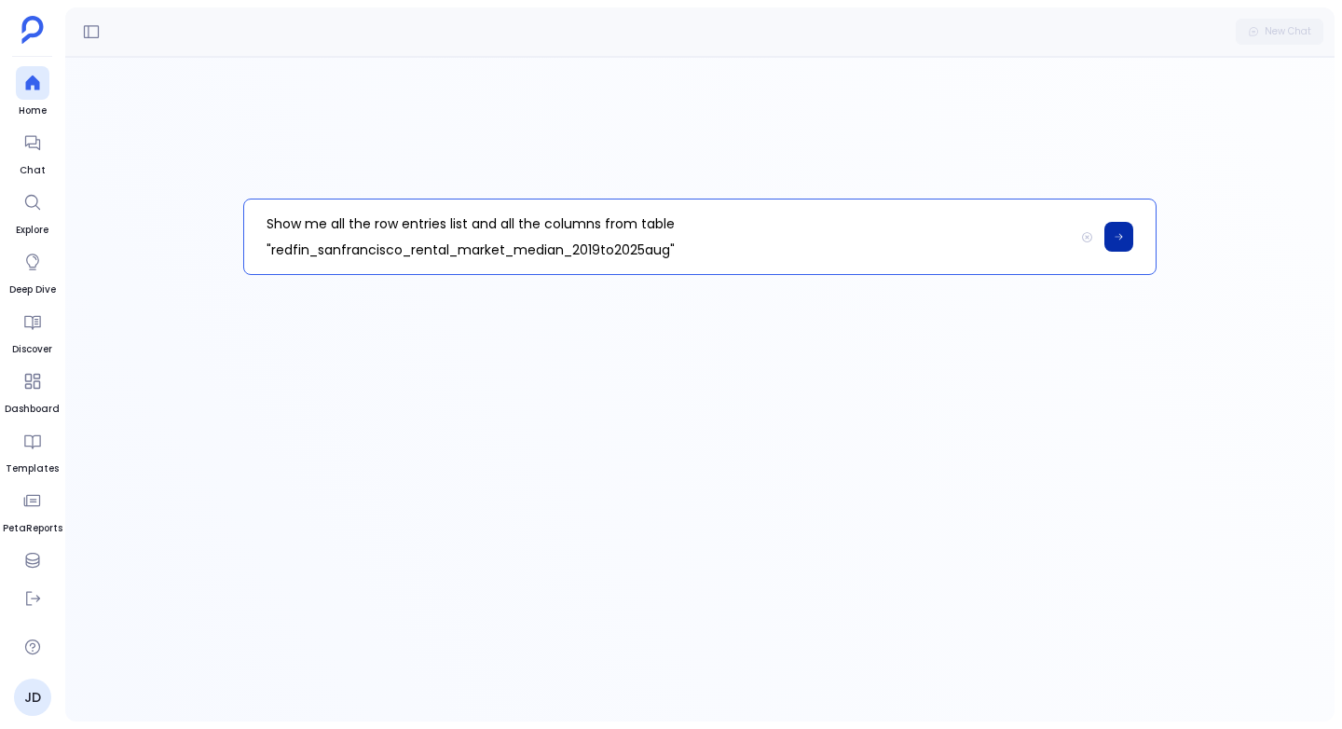
click at [1113, 226] on button at bounding box center [1118, 237] width 29 height 30
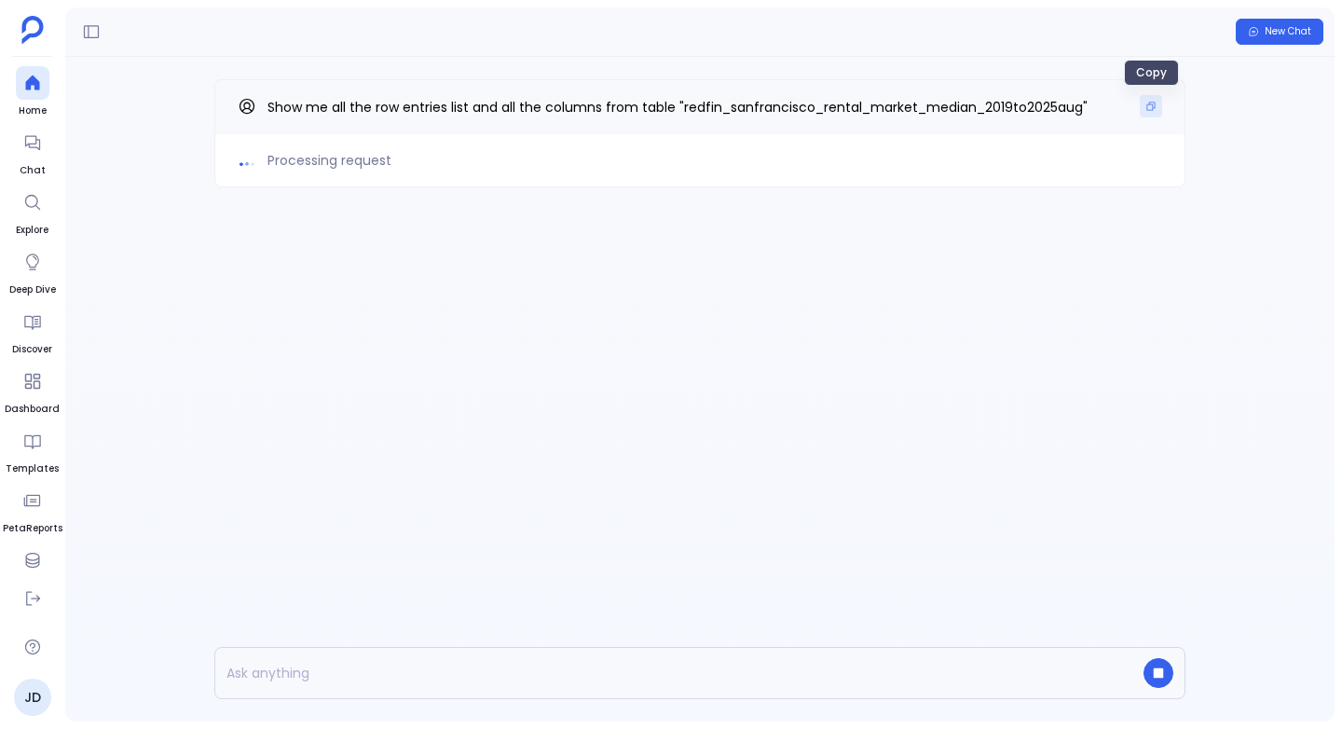
click at [1151, 105] on icon "Copy" at bounding box center [1150, 106] width 11 height 11
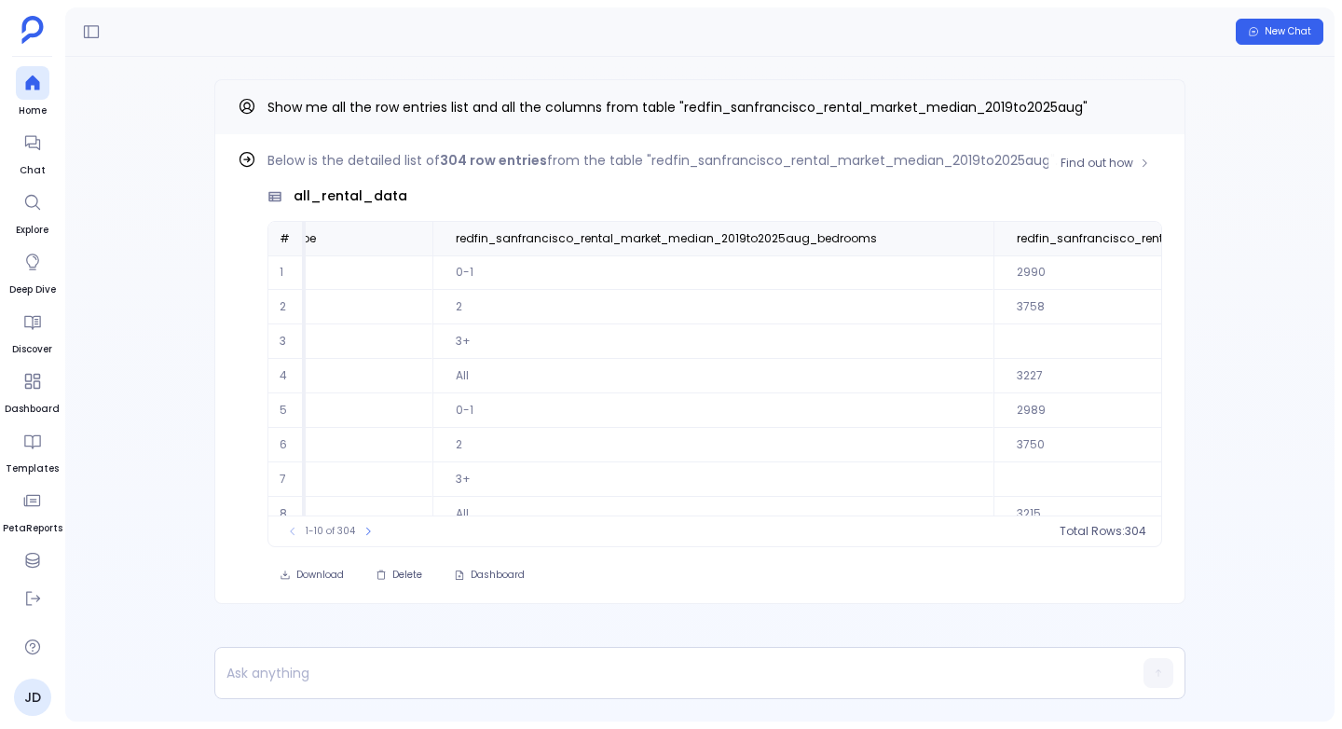
scroll to position [0, 2151]
click at [970, 233] on icon at bounding box center [975, 238] width 11 height 11
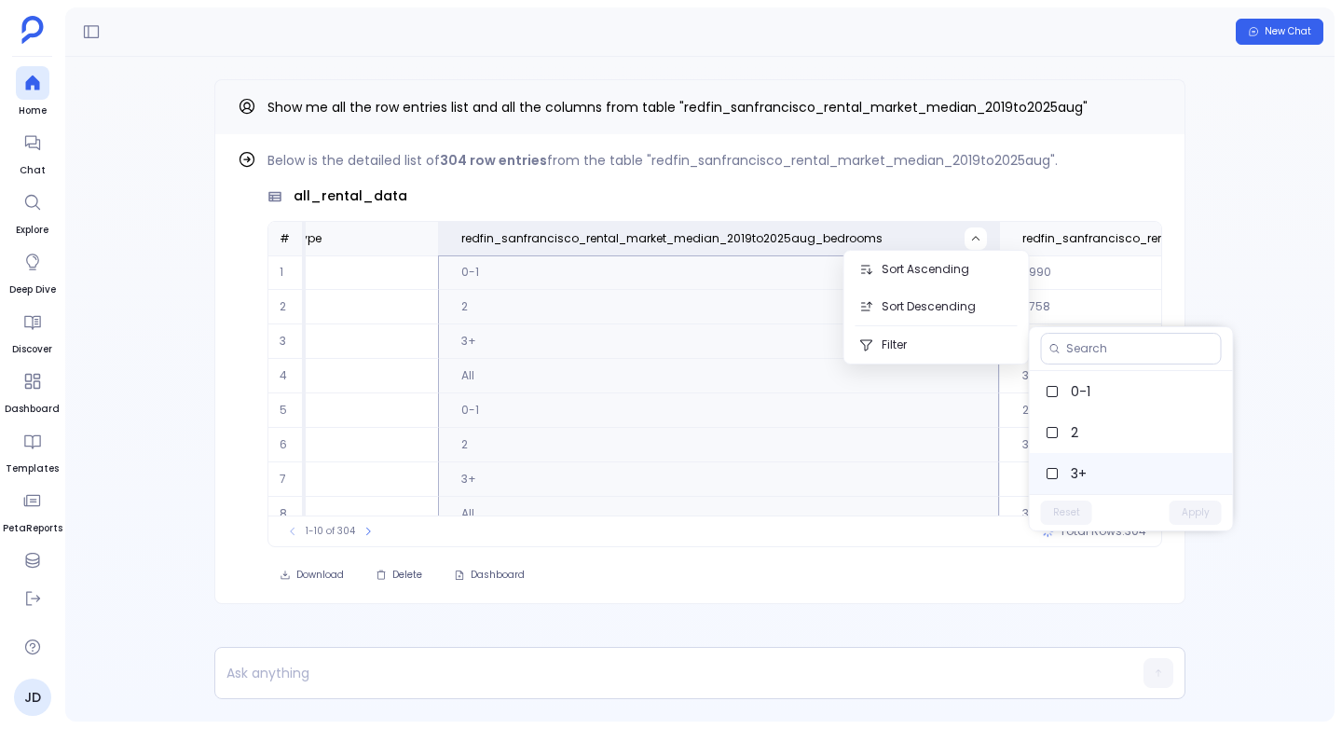
scroll to position [41, 0]
click at [1085, 468] on span "All" at bounding box center [1144, 473] width 147 height 19
click at [1194, 509] on button "Apply" at bounding box center [1195, 512] width 52 height 24
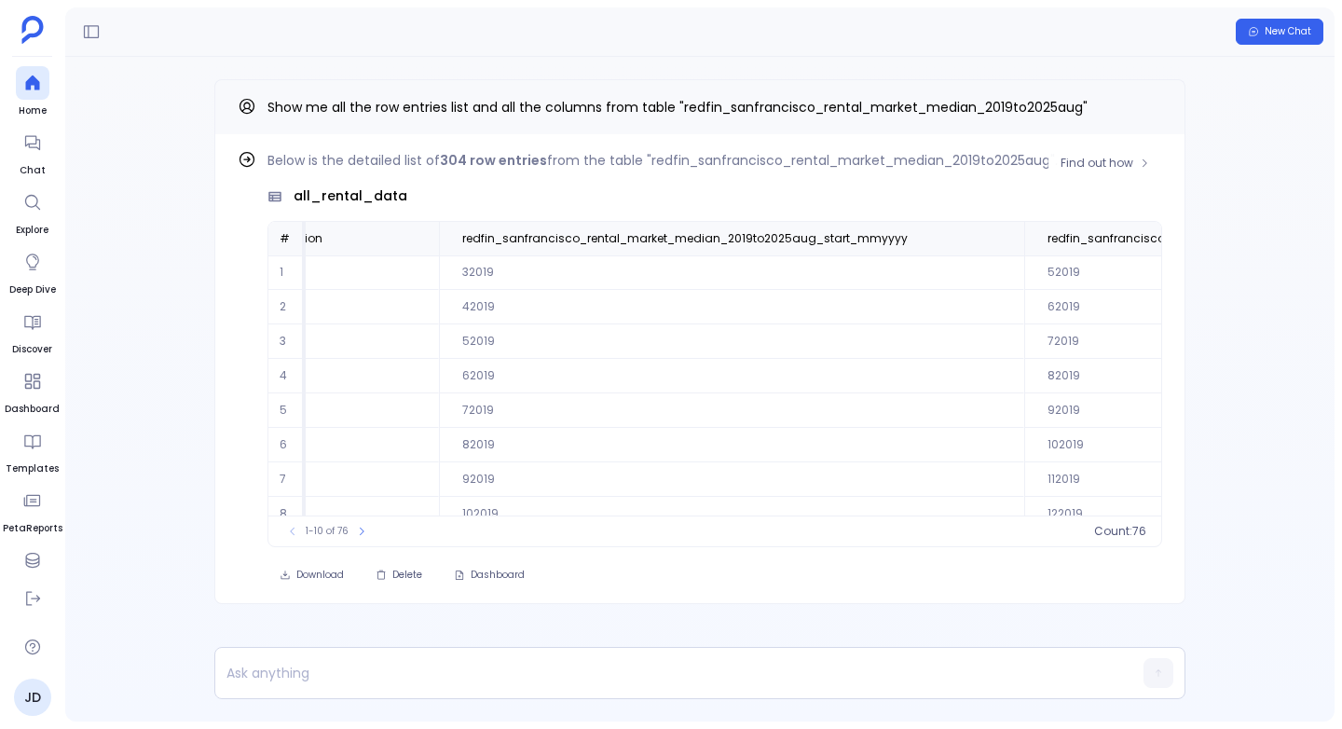
scroll to position [89, 403]
click at [367, 530] on button at bounding box center [361, 531] width 19 height 19
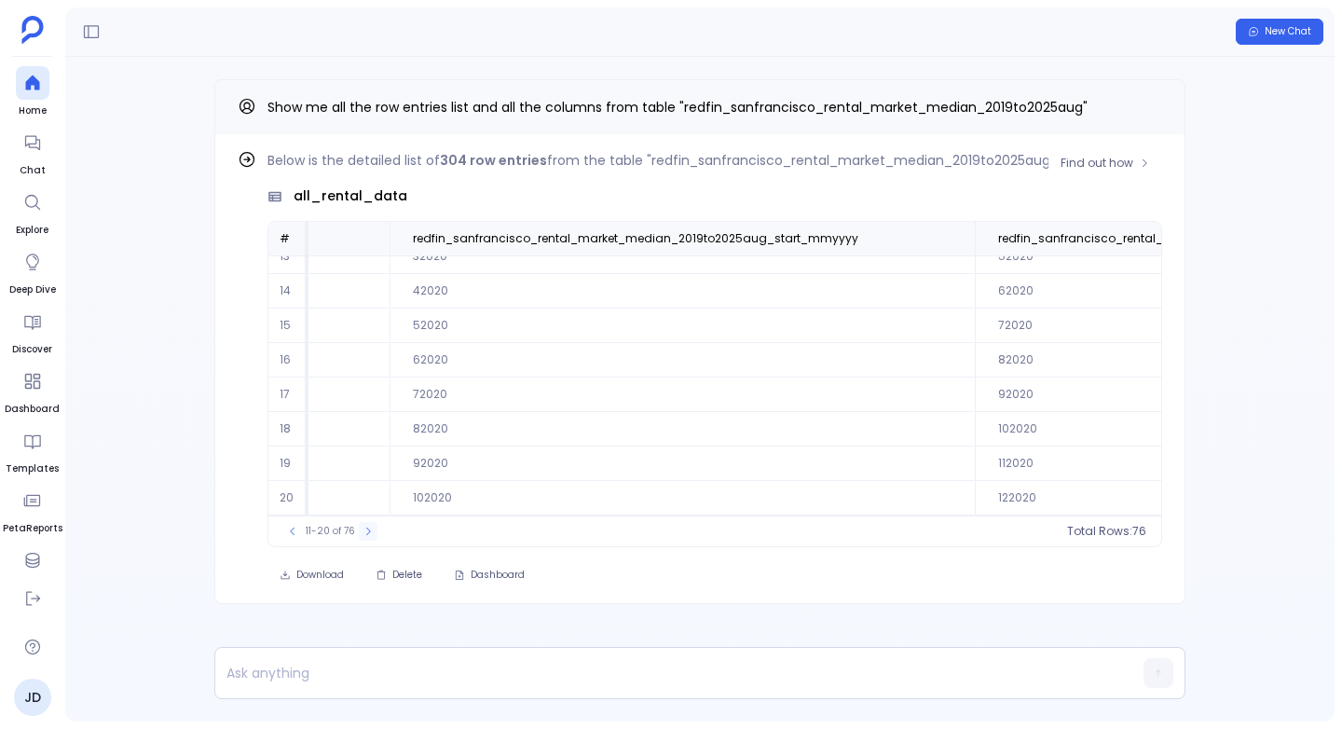
click at [364, 539] on button at bounding box center [368, 531] width 19 height 19
click at [364, 539] on button at bounding box center [371, 531] width 19 height 19
click at [364, 539] on button at bounding box center [370, 531] width 19 height 19
click at [364, 539] on button at bounding box center [371, 531] width 19 height 19
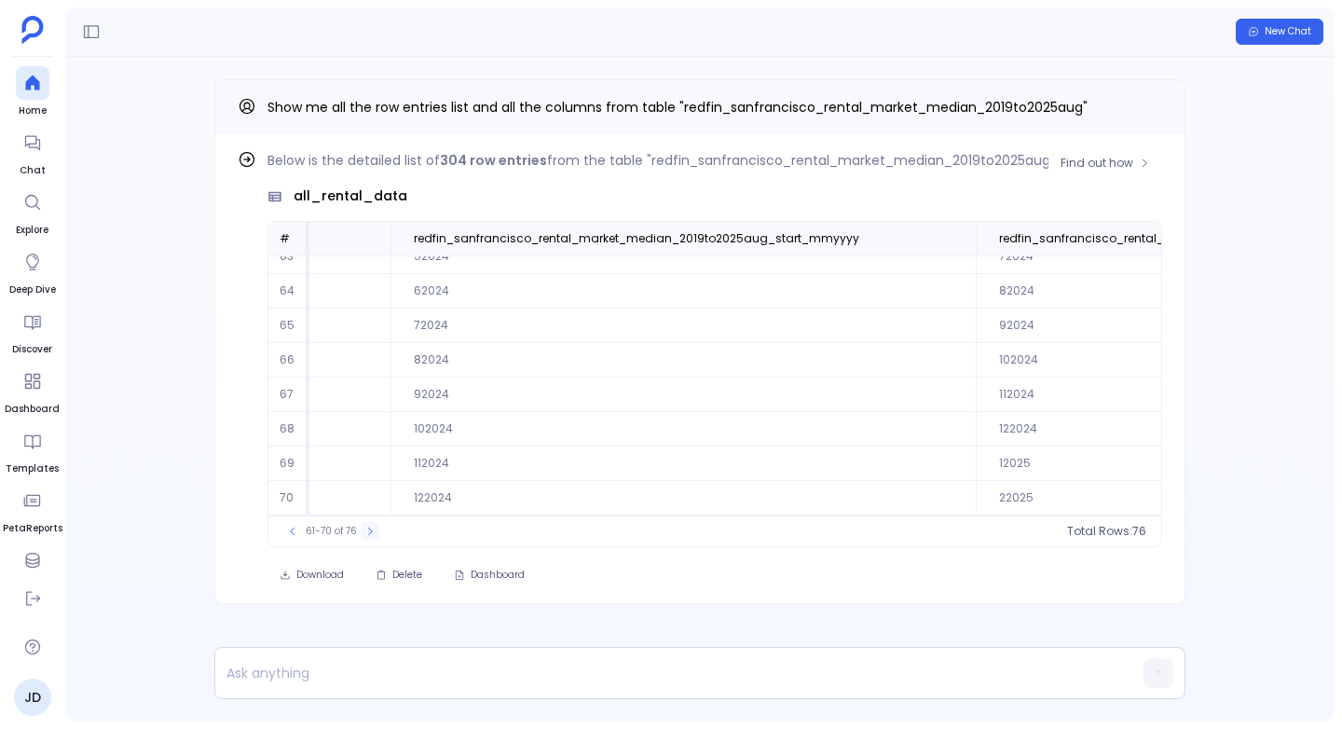
click at [364, 539] on button at bounding box center [370, 531] width 19 height 19
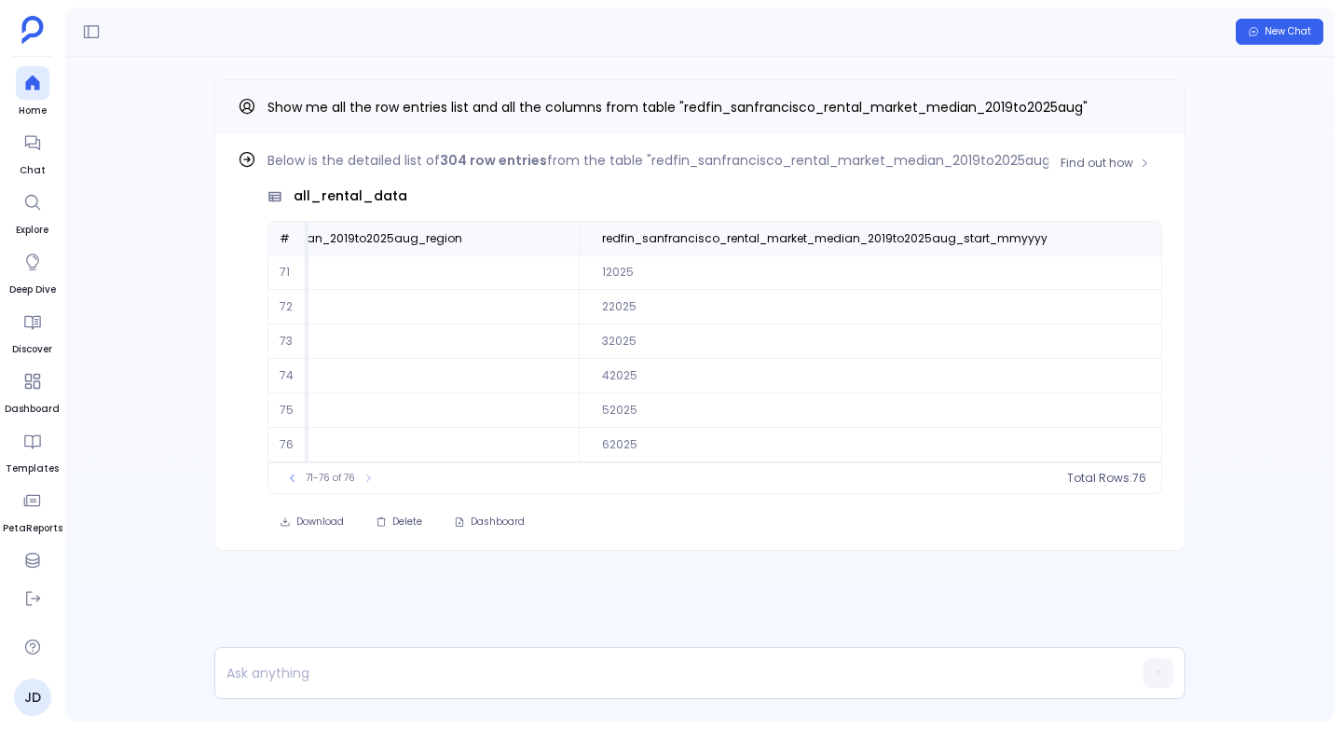
scroll to position [0, 275]
click at [1121, 232] on button at bounding box center [1132, 238] width 22 height 22
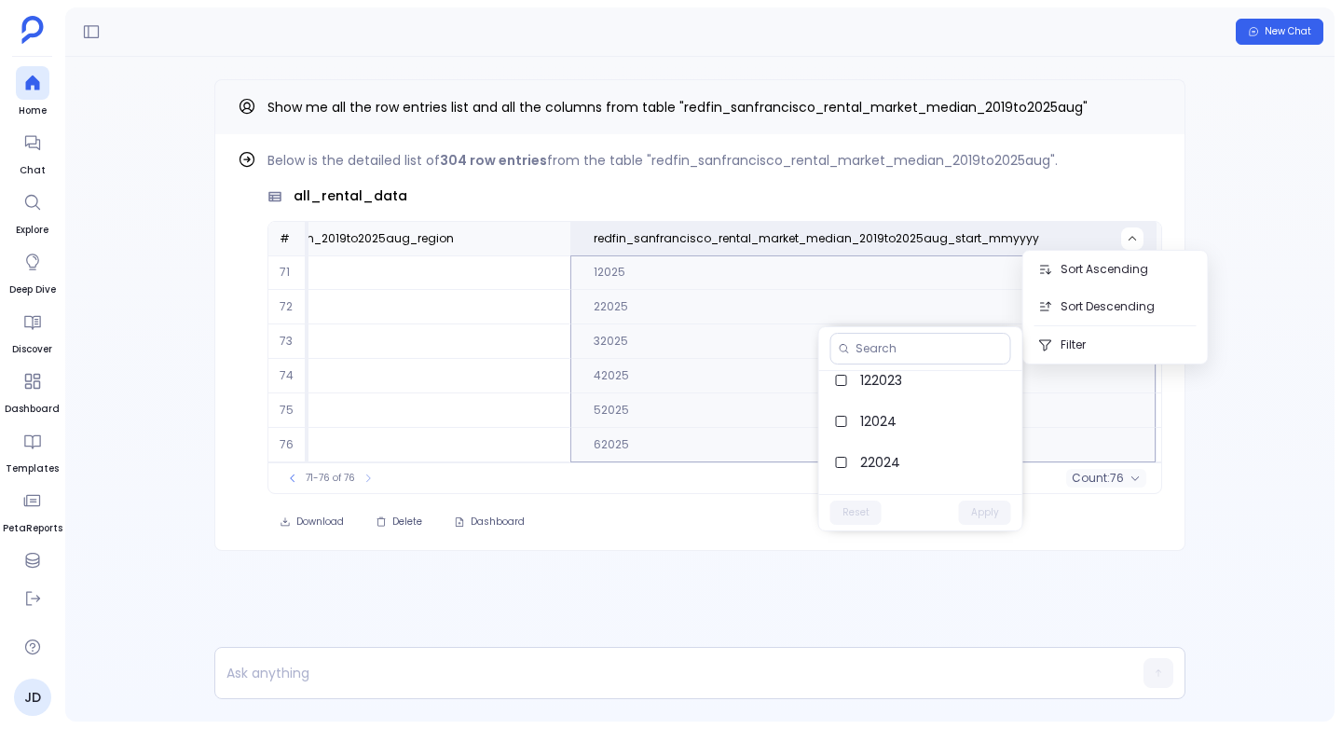
scroll to position [2993, 0]
click at [910, 458] on label "62025" at bounding box center [920, 473] width 203 height 41
click at [981, 509] on button "Apply" at bounding box center [985, 512] width 52 height 24
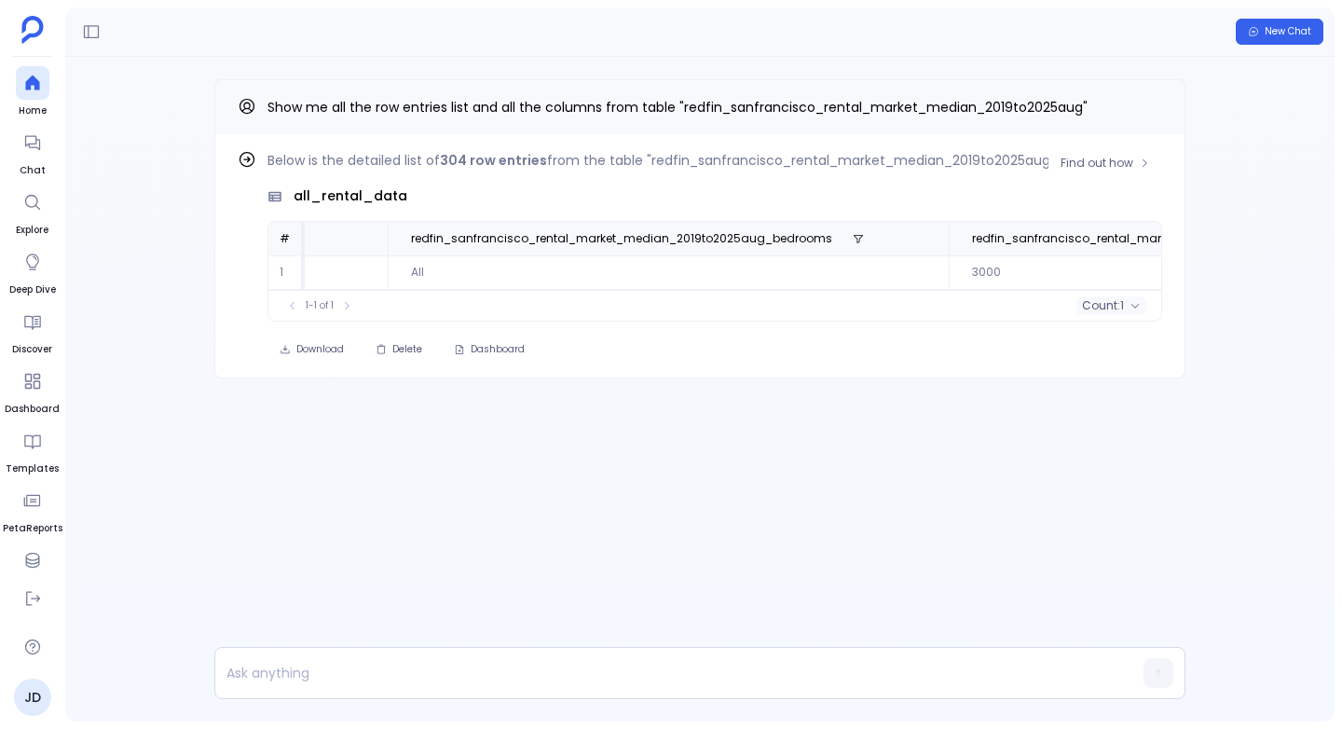
scroll to position [0, 2208]
click at [911, 234] on icon at bounding box center [916, 238] width 11 height 11
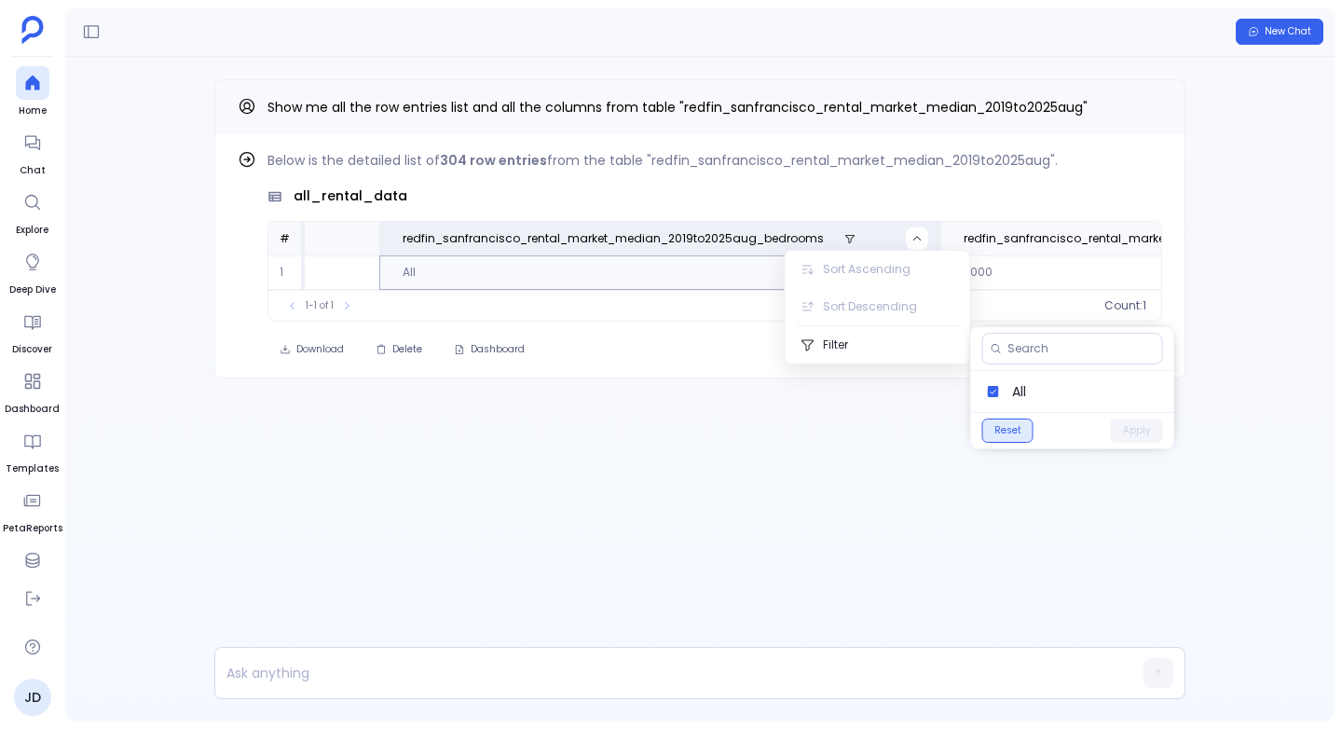
click at [1002, 426] on button "Reset" at bounding box center [1007, 430] width 51 height 24
click at [1131, 432] on button "Apply" at bounding box center [1137, 430] width 52 height 24
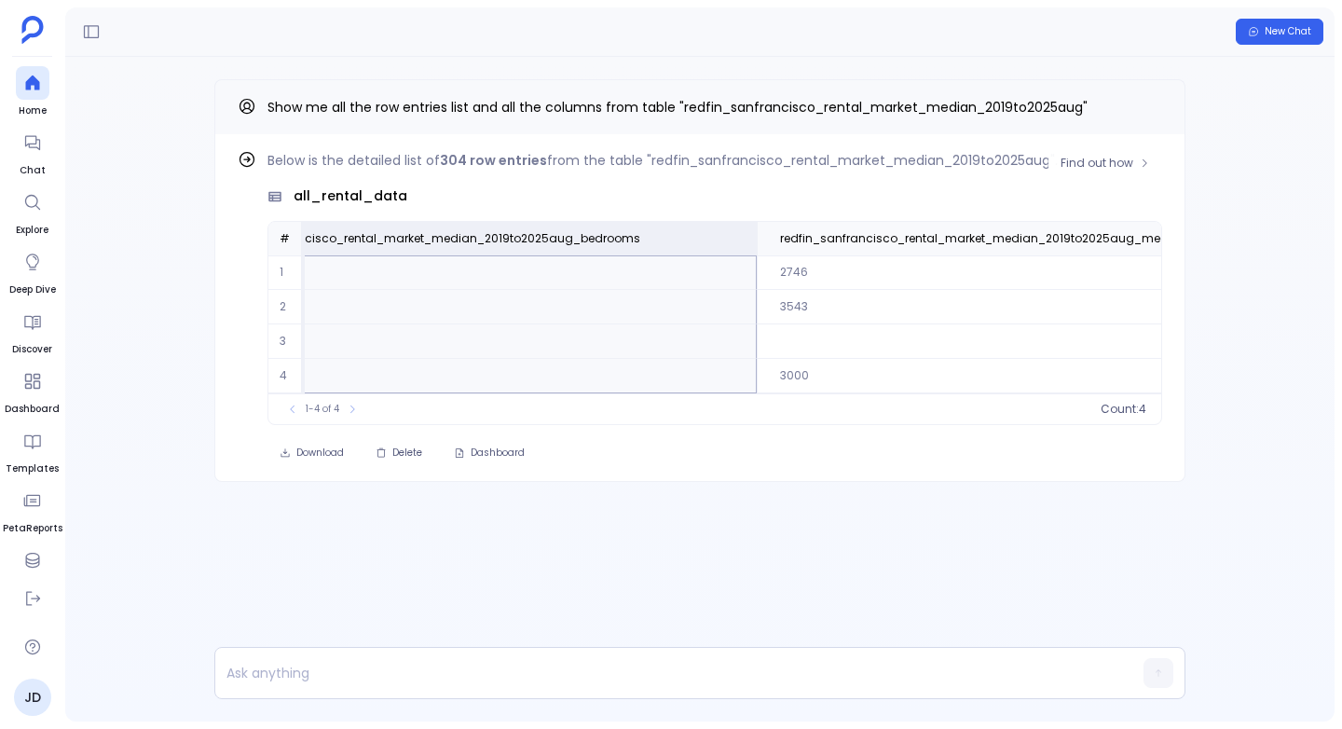
scroll to position [0, 2400]
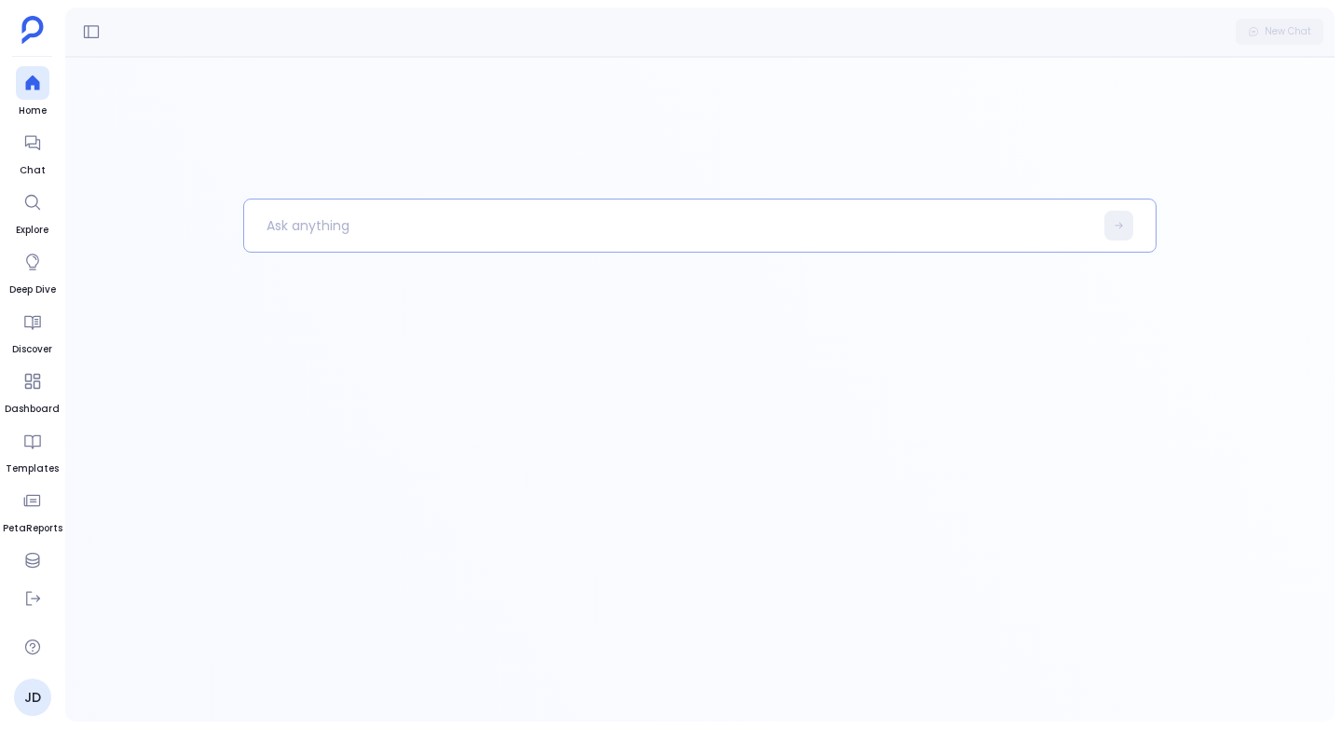
click at [300, 231] on p at bounding box center [668, 225] width 849 height 48
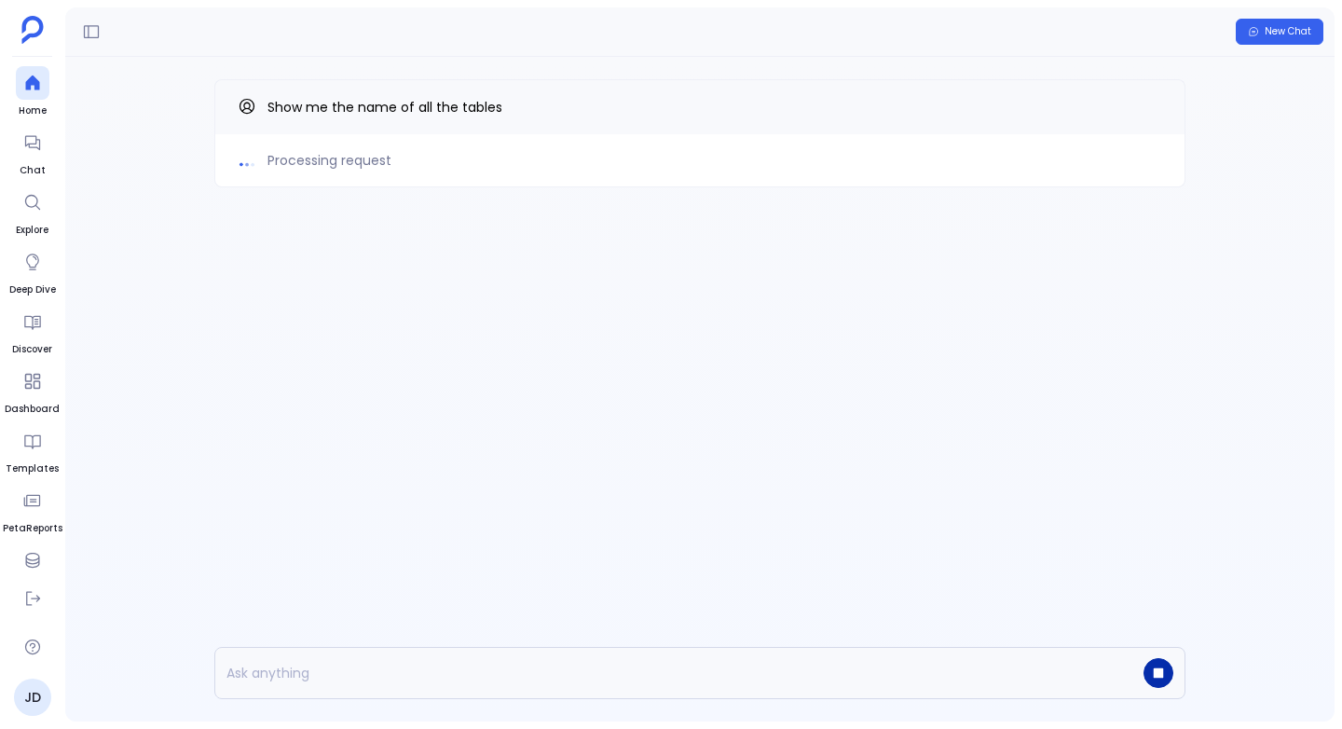
click at [1154, 676] on icon "button" at bounding box center [1159, 673] width 10 height 10
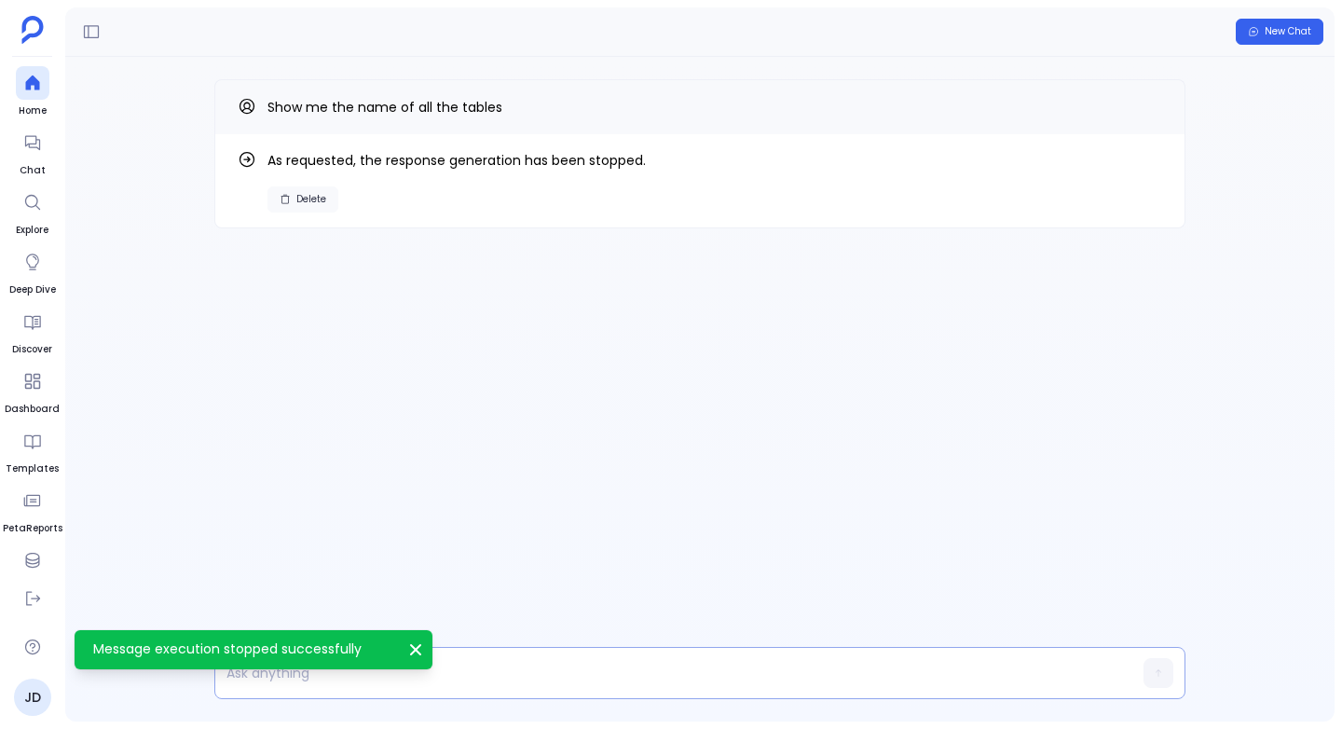
click at [308, 197] on span "Delete" at bounding box center [311, 199] width 30 height 13
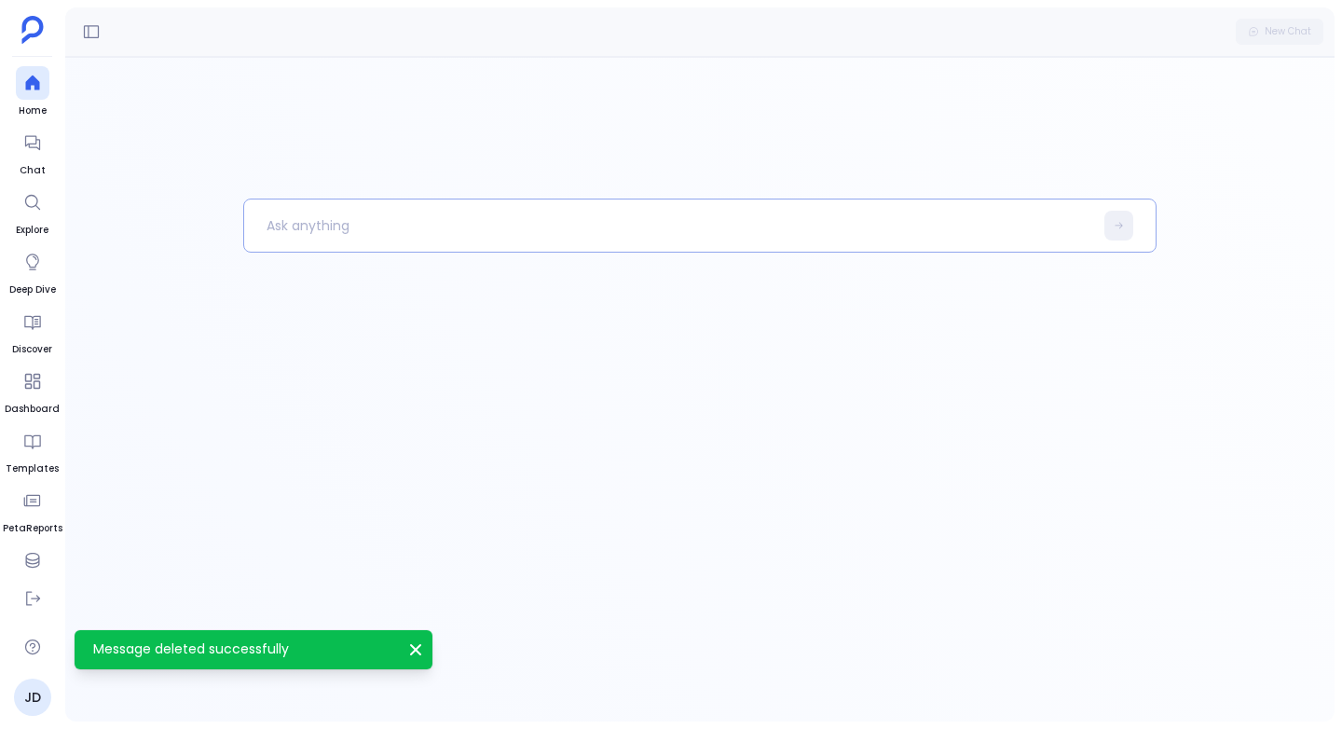
click at [313, 221] on p at bounding box center [668, 225] width 849 height 48
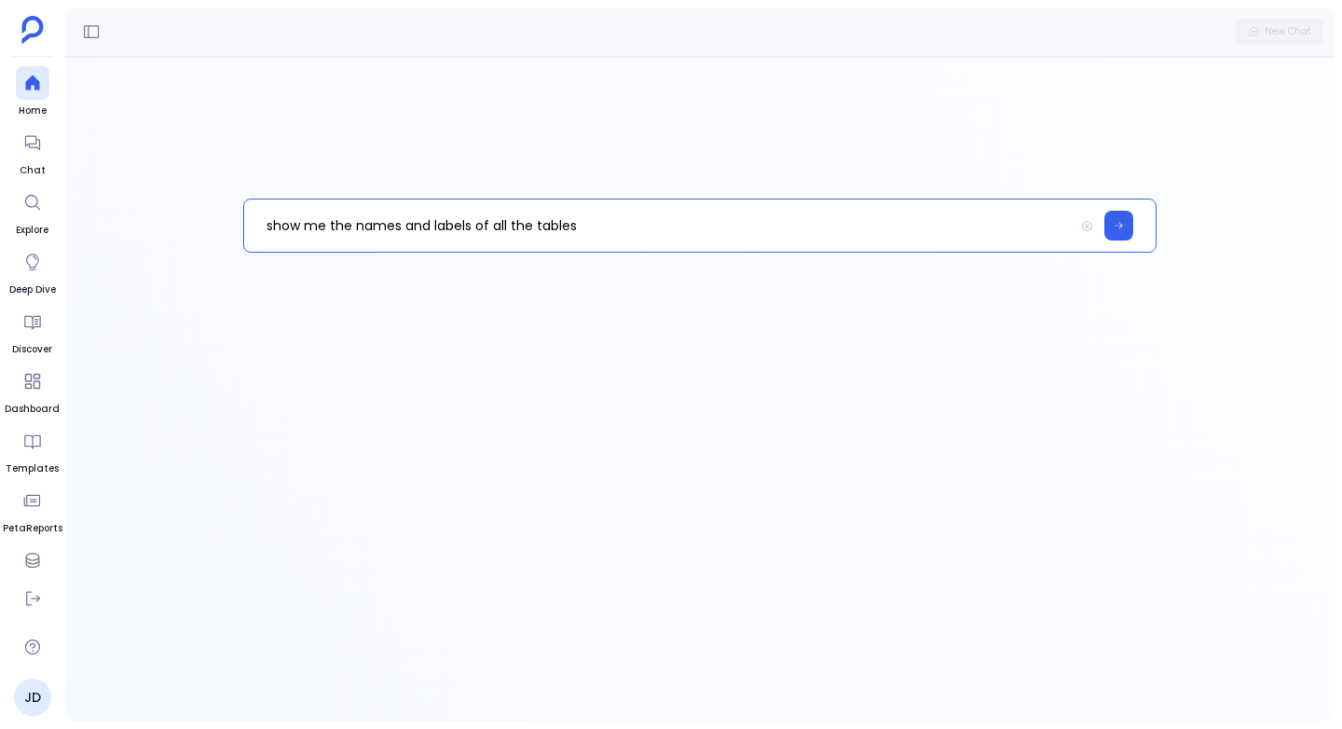
click at [431, 230] on p "show me the names and labels of all the tables" at bounding box center [659, 225] width 830 height 48
click at [1125, 228] on button at bounding box center [1118, 226] width 29 height 30
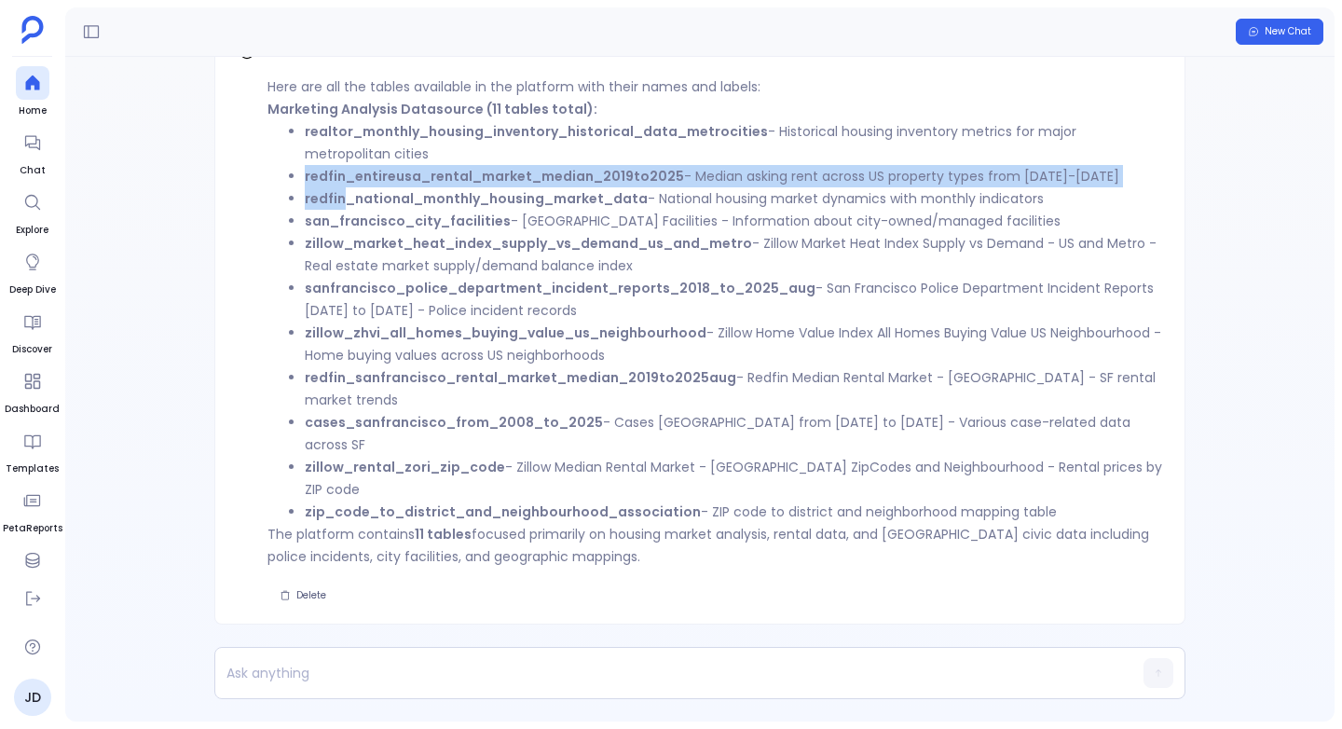
drag, startPoint x: 301, startPoint y: 223, endPoint x: 345, endPoint y: 238, distance: 46.3
click at [345, 238] on ul "realtor_monthly_housing_inventory_historical_data_metrocities - Historical hous…" at bounding box center [714, 321] width 894 height 403
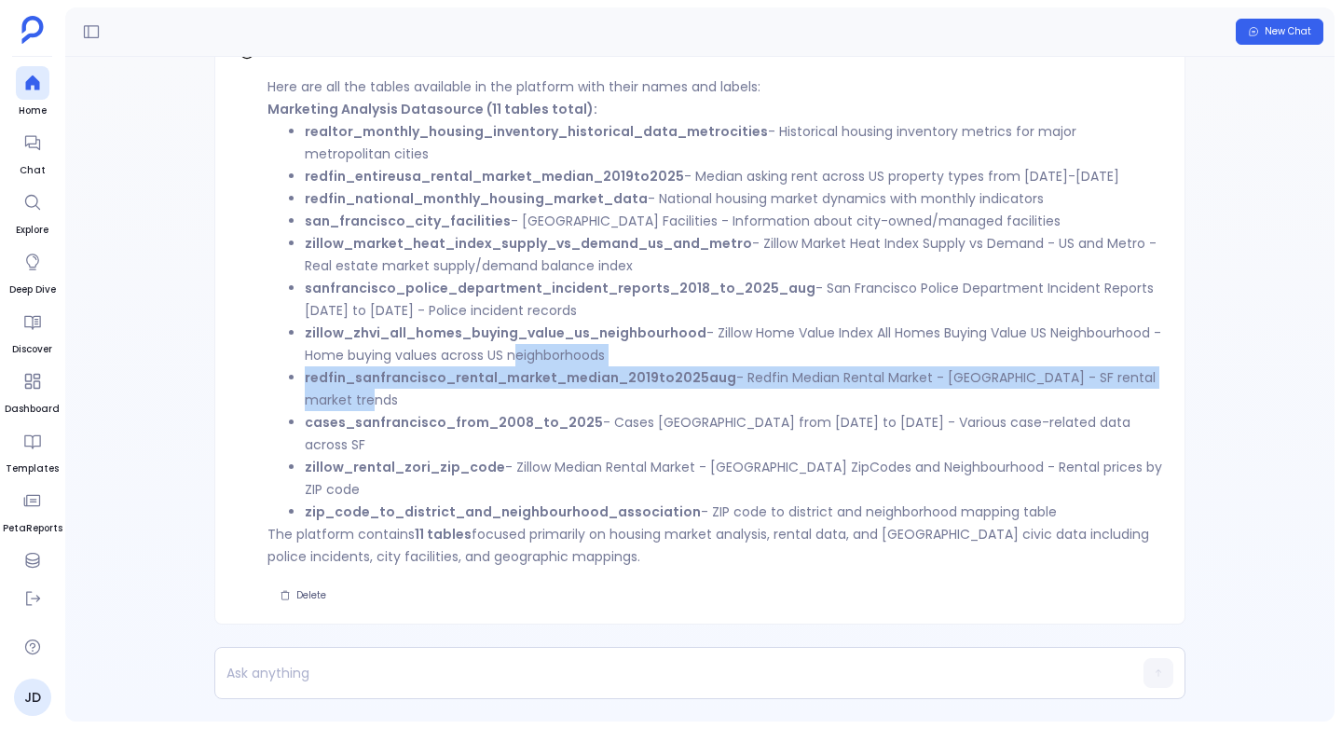
drag, startPoint x: 301, startPoint y: 419, endPoint x: 626, endPoint y: 443, distance: 326.0
click at [626, 444] on ul "realtor_monthly_housing_inventory_historical_data_metrocities - Historical hous…" at bounding box center [714, 321] width 894 height 403
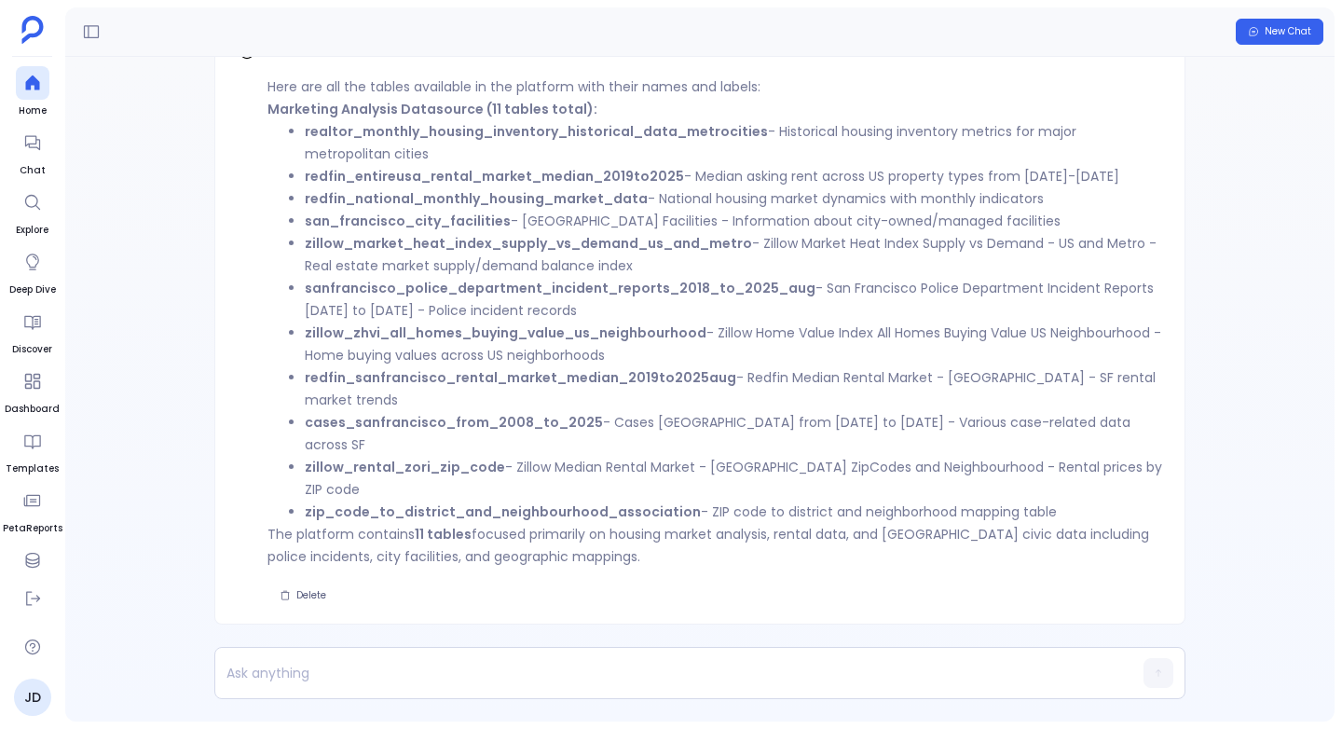
click at [414, 165] on li "realtor_monthly_housing_inventory_historical_data_metrocities - Historical hous…" at bounding box center [733, 142] width 857 height 45
click at [303, 679] on p at bounding box center [663, 673] width 897 height 26
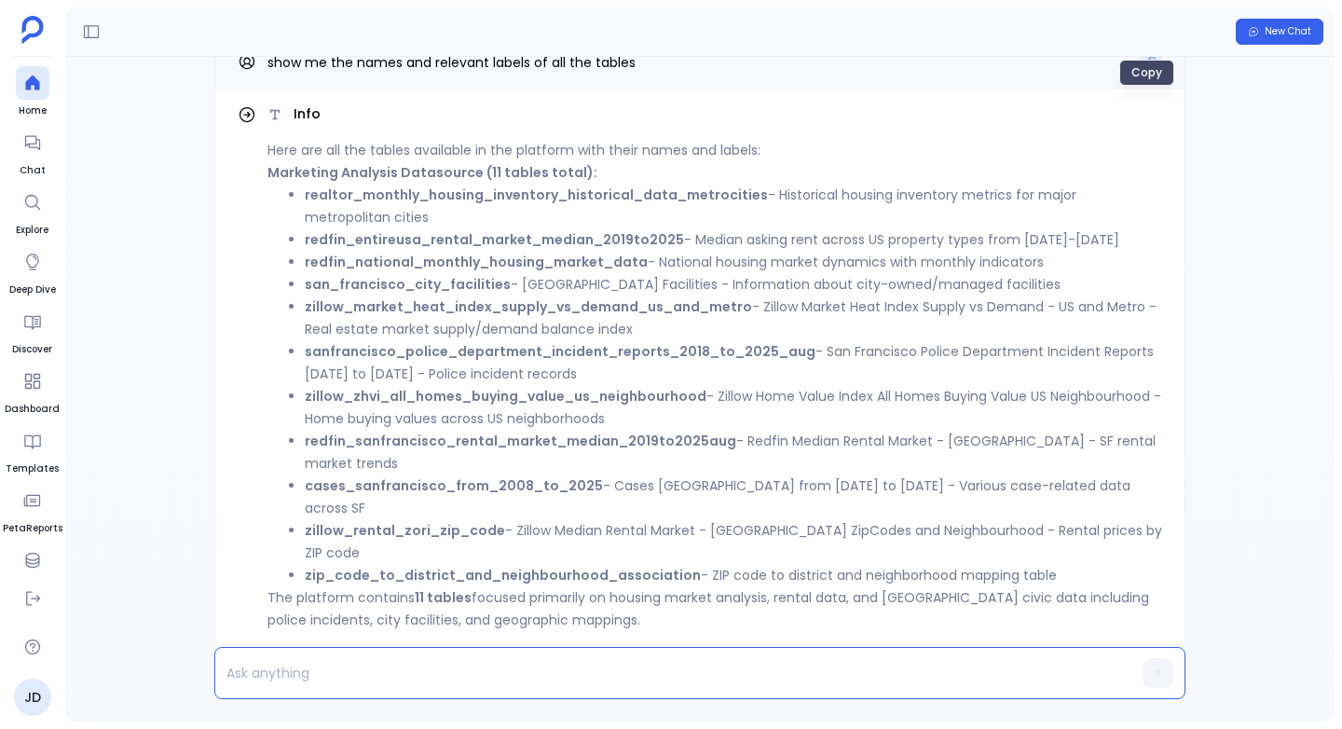
click at [1147, 66] on icon "Copy" at bounding box center [1151, 62] width 8 height 8
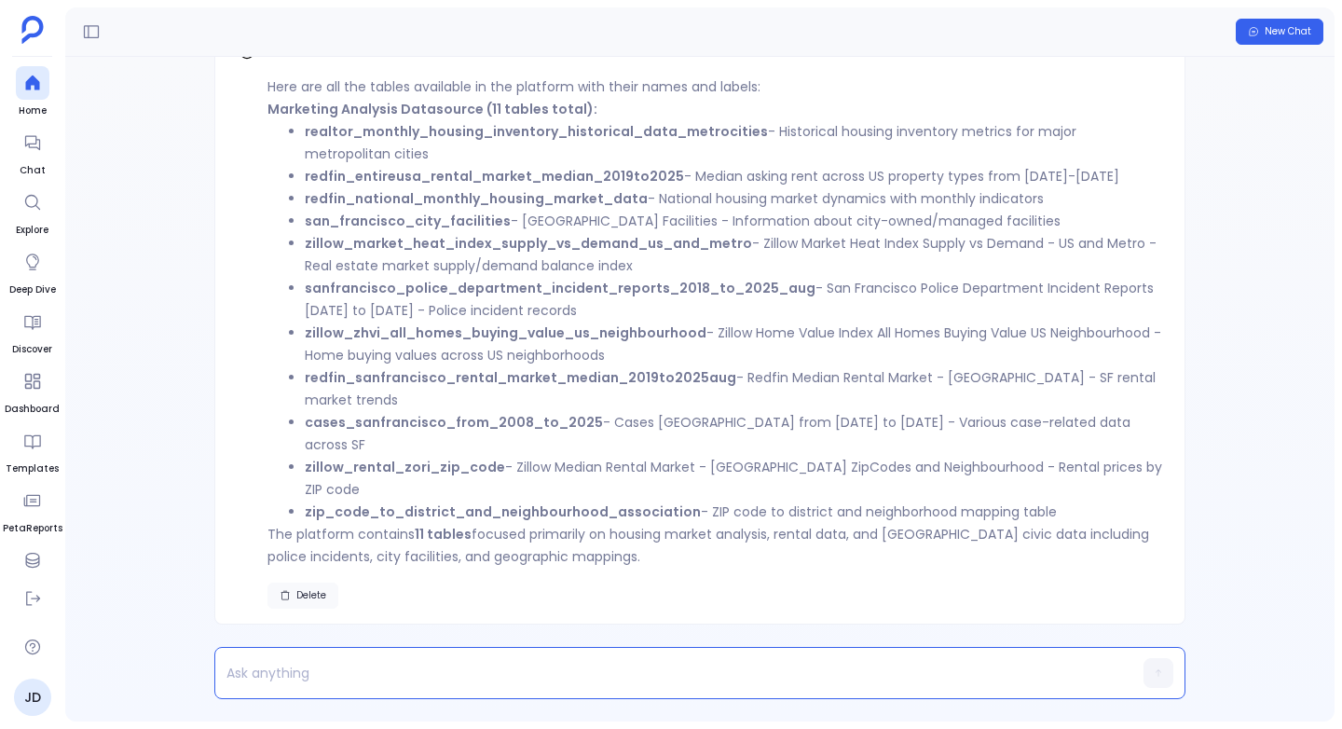
click at [313, 586] on button "Delete" at bounding box center [302, 595] width 71 height 26
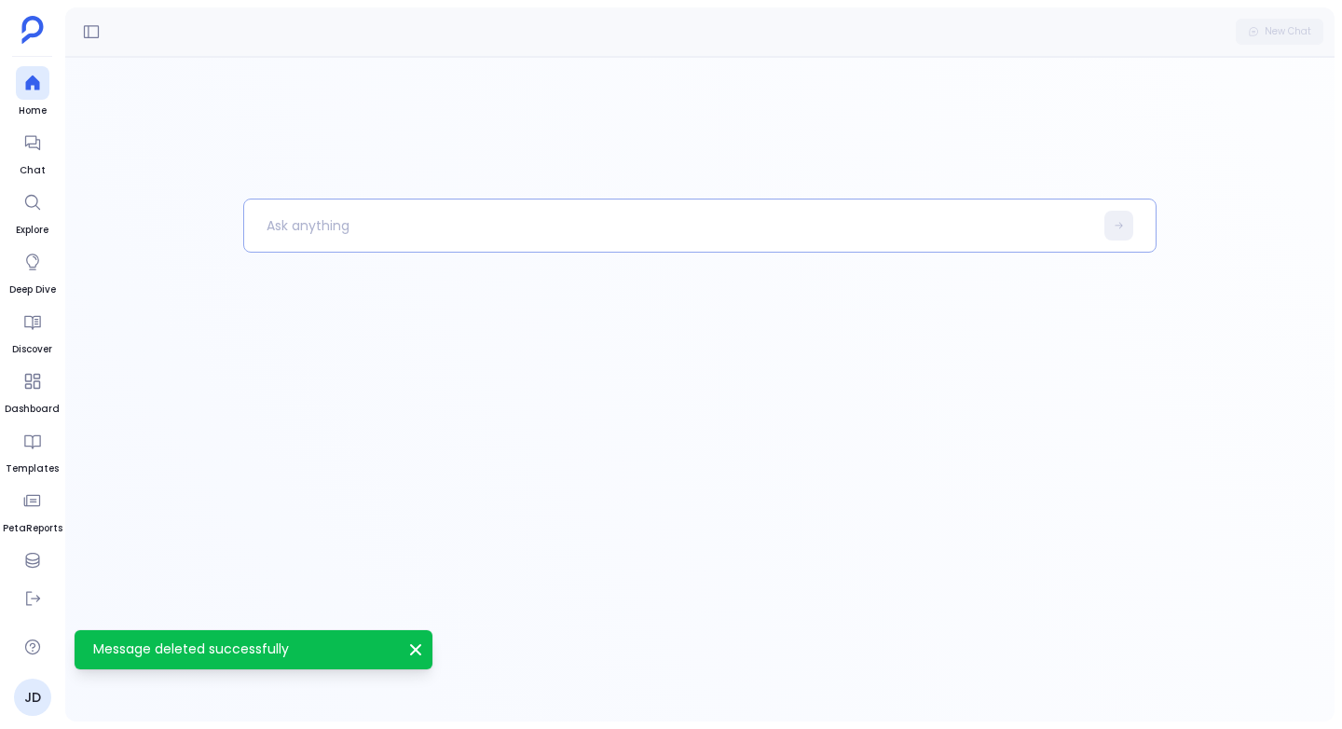
click at [325, 223] on p at bounding box center [668, 225] width 849 height 48
paste p
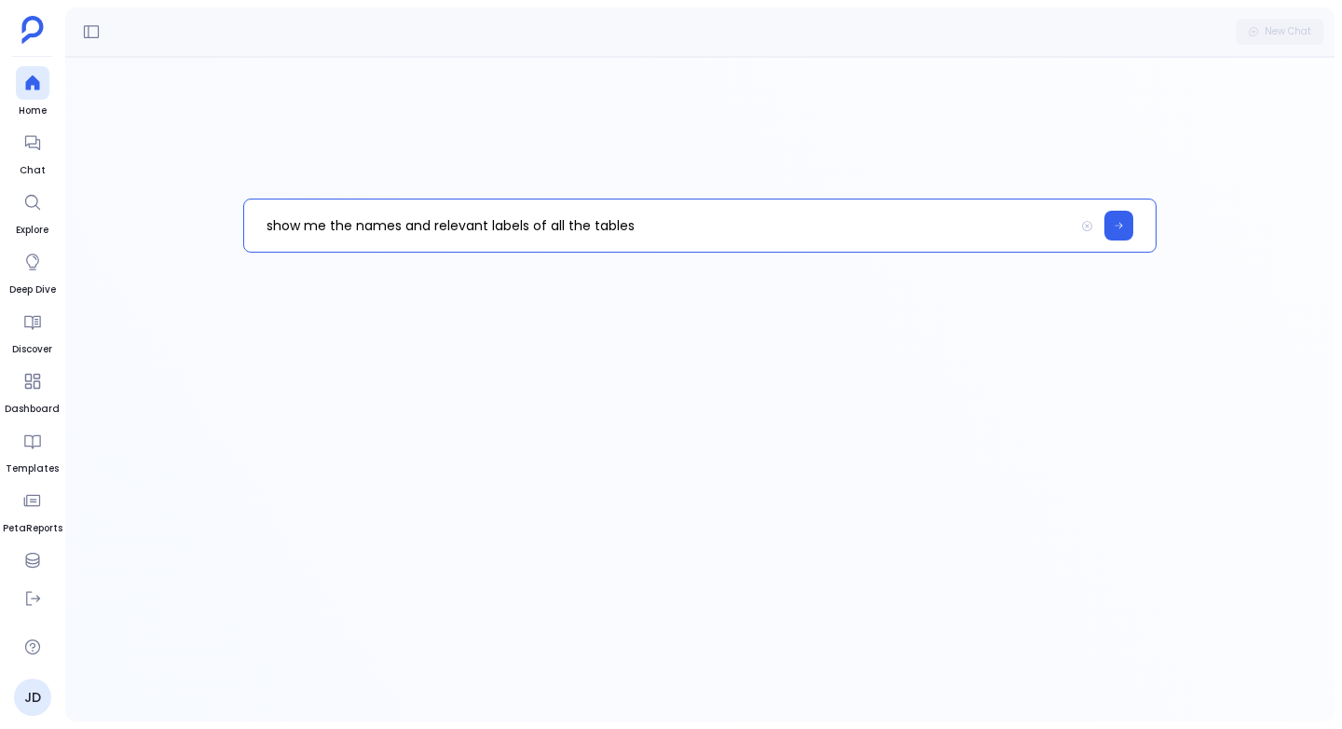
click at [352, 229] on p "show me the names and relevant labels of all the tables" at bounding box center [659, 225] width 830 height 48
drag, startPoint x: 610, startPoint y: 229, endPoint x: 831, endPoint y: 239, distance: 221.1
click at [831, 239] on p "show me the list of Table names and relevant labels of all the tables" at bounding box center [659, 225] width 830 height 48
click at [389, 224] on p "show me the list of Table names and relevant labels" at bounding box center [659, 225] width 830 height 48
click at [673, 222] on p "show me the list of all the Table names and relevant labels" at bounding box center [659, 225] width 830 height 48
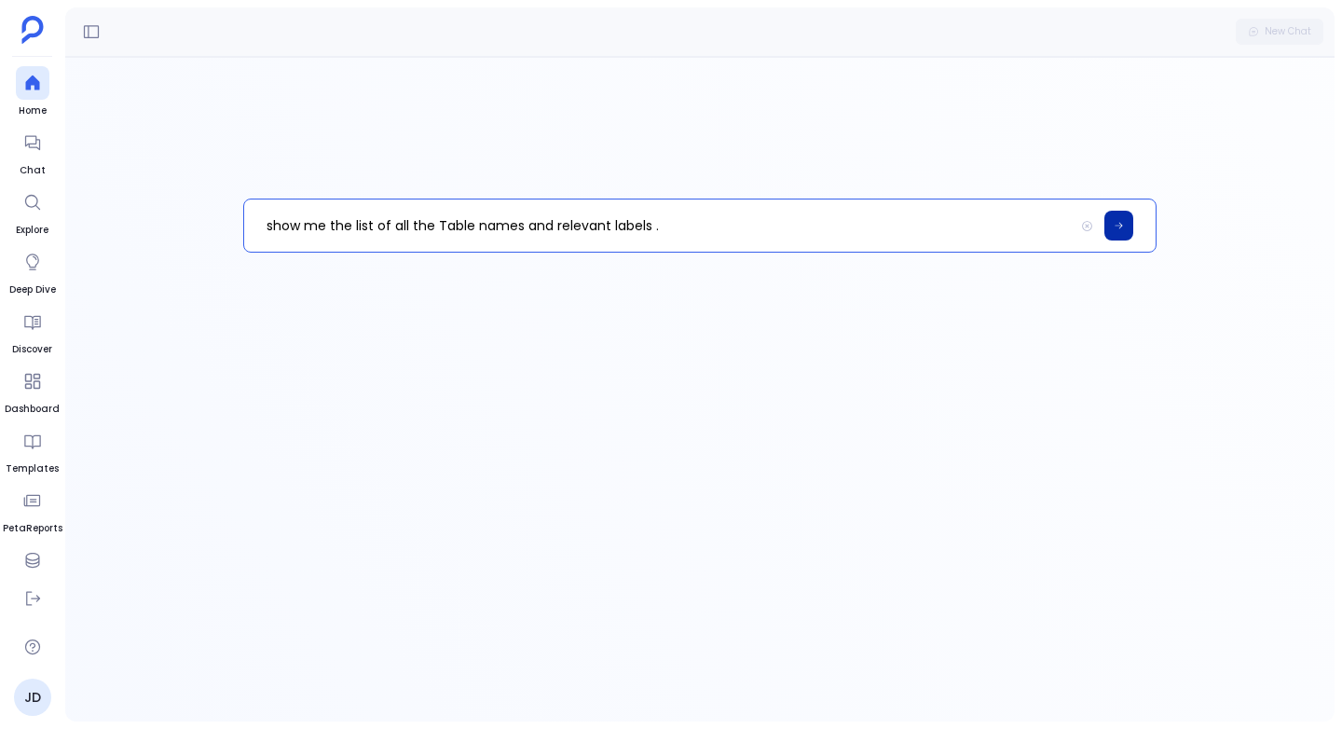
click at [1115, 226] on icon at bounding box center [1118, 225] width 10 height 11
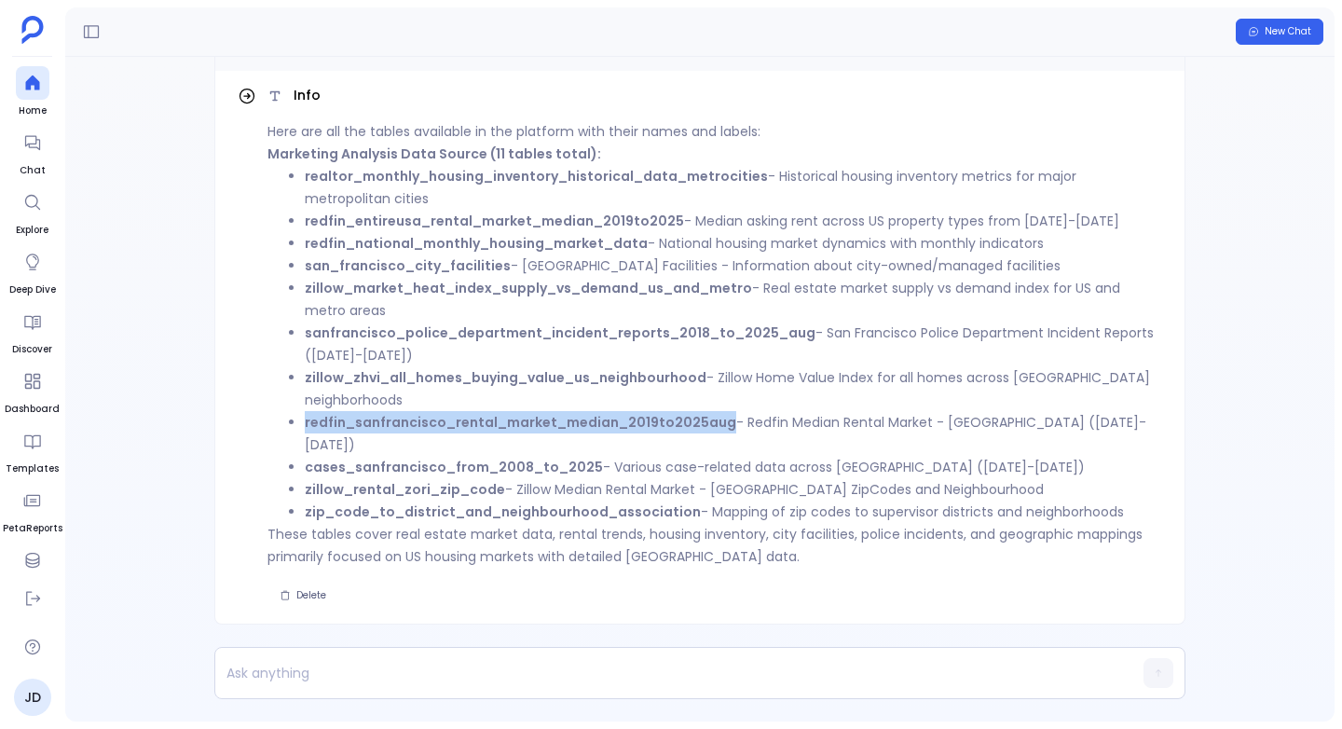
drag, startPoint x: 300, startPoint y: 444, endPoint x: 721, endPoint y: 450, distance: 421.2
click at [722, 449] on ul "realtor_monthly_housing_inventory_historical_data_metrocities - Historical hous…" at bounding box center [714, 344] width 894 height 358
copy strong "redfin_sanfrancisco_rental_market_median_2019to2025aug"
click at [440, 431] on strong "redfin_sanfrancisco_rental_market_median_2019to2025aug" at bounding box center [520, 422] width 431 height 19
drag, startPoint x: 303, startPoint y: 444, endPoint x: 713, endPoint y: 440, distance: 410.0
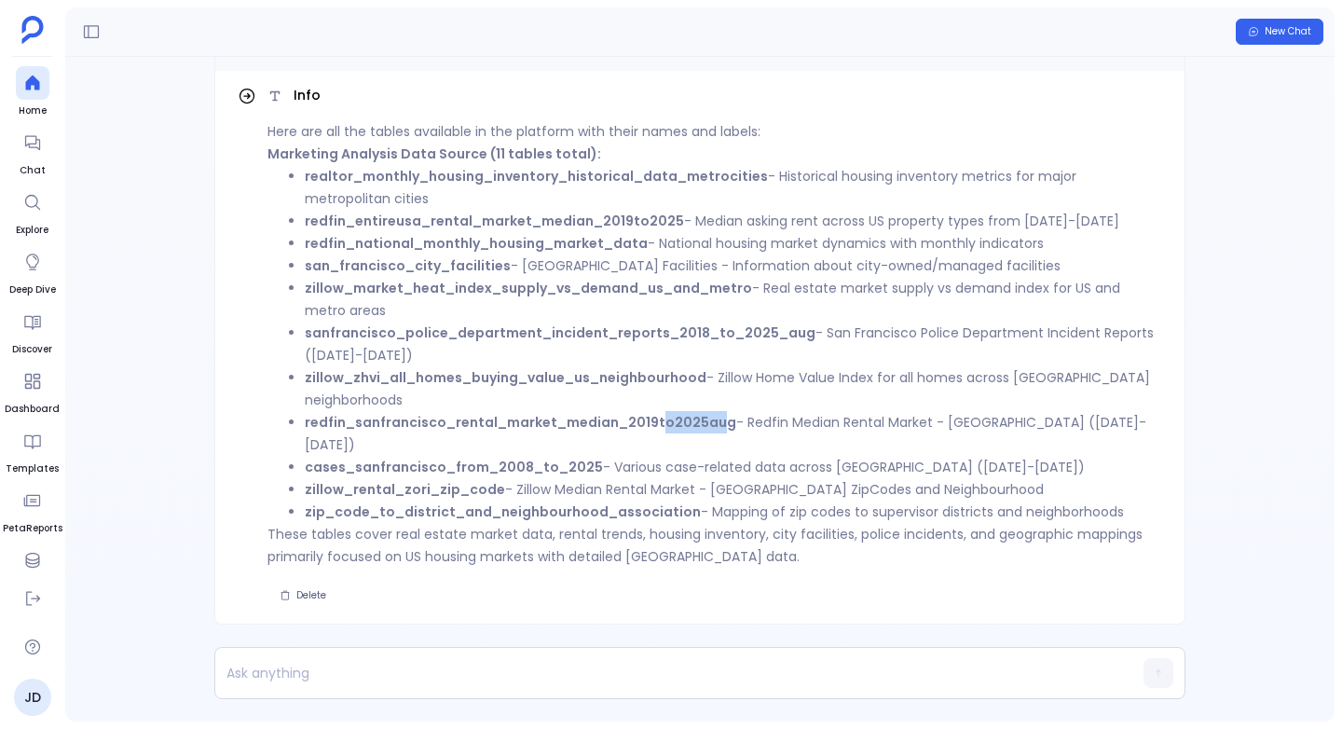
click at [713, 440] on ul "realtor_monthly_housing_inventory_historical_data_metrocities - Historical hous…" at bounding box center [714, 344] width 894 height 358
click at [301, 438] on ul "realtor_monthly_housing_inventory_historical_data_metrocities - Historical hous…" at bounding box center [714, 344] width 894 height 358
drag, startPoint x: 303, startPoint y: 444, endPoint x: 722, endPoint y: 444, distance: 419.3
click at [722, 444] on ul "realtor_monthly_housing_inventory_historical_data_metrocities - Historical hous…" at bounding box center [714, 344] width 894 height 358
copy strong "redfin_sanfrancisco_rental_market_median_2019to2025aug"
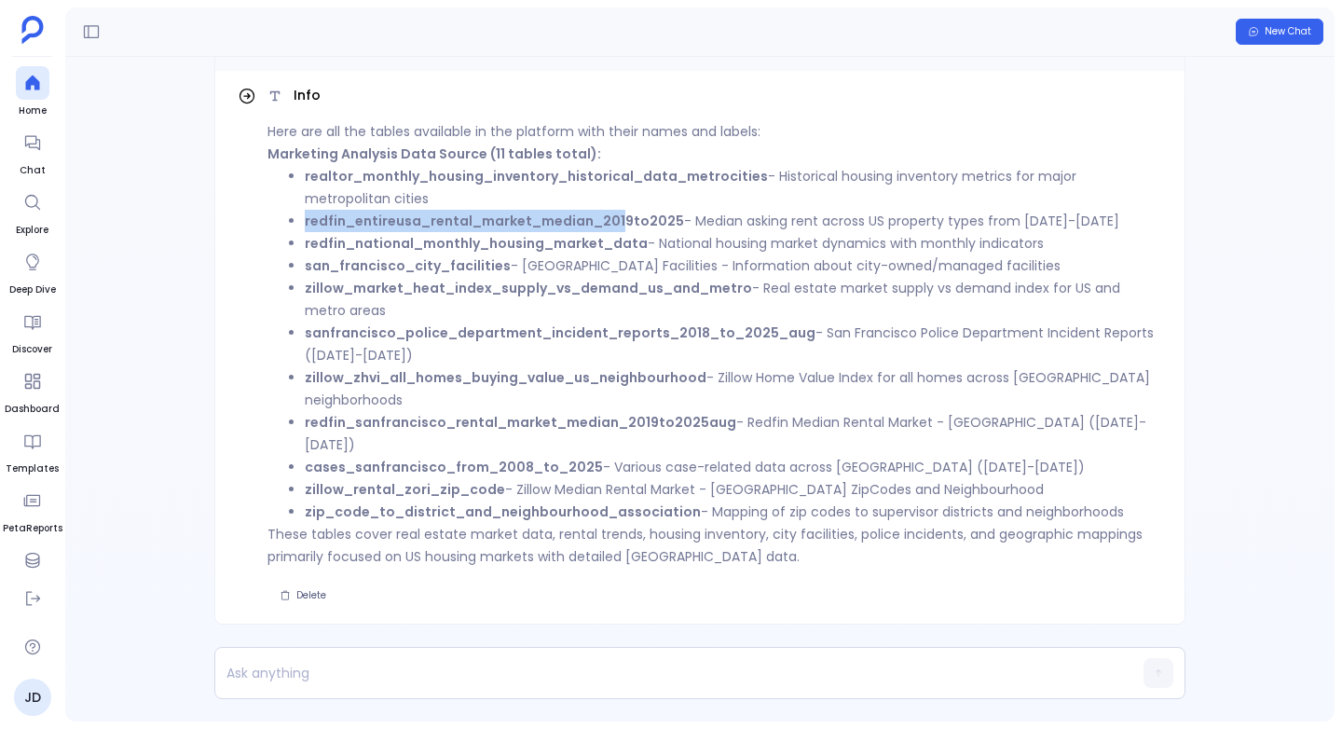
drag, startPoint x: 300, startPoint y: 266, endPoint x: 621, endPoint y: 273, distance: 320.6
click at [621, 273] on ul "realtor_monthly_housing_inventory_historical_data_metrocities - Historical hous…" at bounding box center [714, 344] width 894 height 358
click at [672, 232] on li "redfin_entireusa_rental_market_median_2019to2025 - Median asking rent across US…" at bounding box center [733, 221] width 857 height 22
copy strong "redfin_entireusa_rental_market_median_2019to2025"
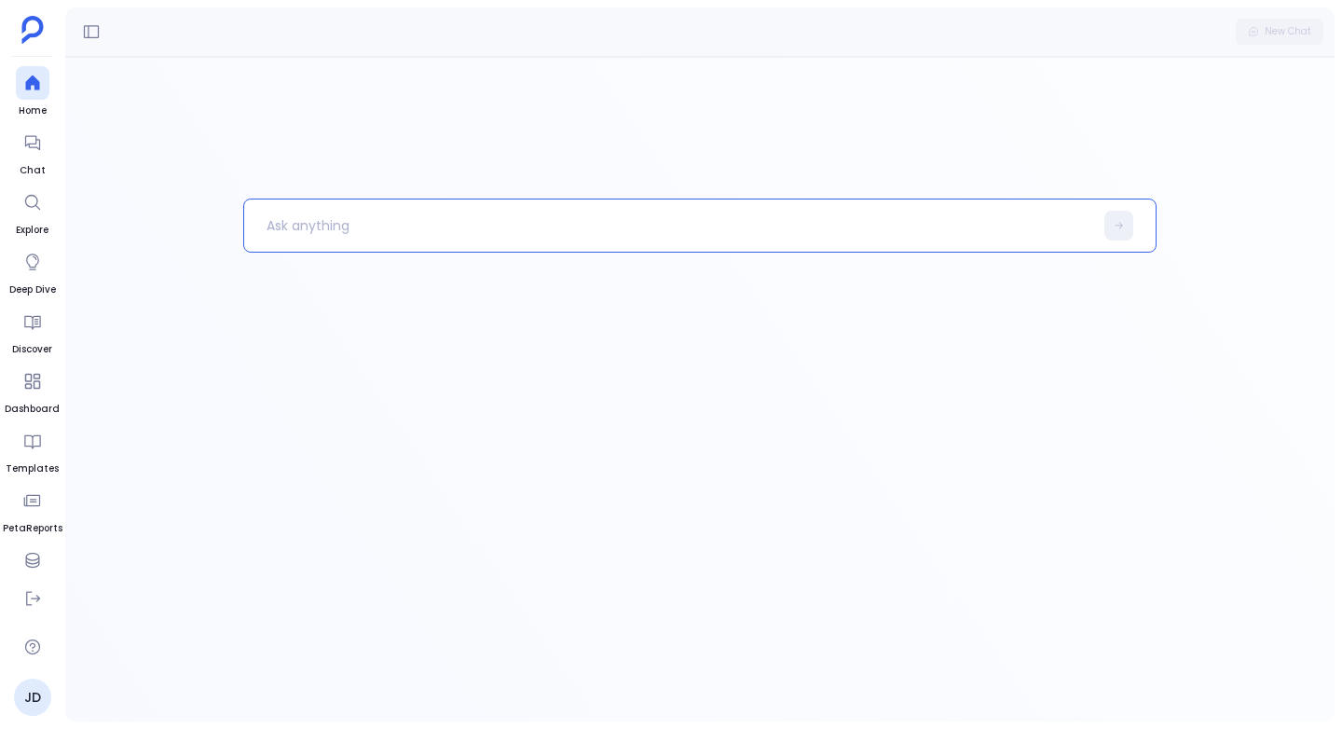
click at [280, 229] on p at bounding box center [668, 225] width 849 height 48
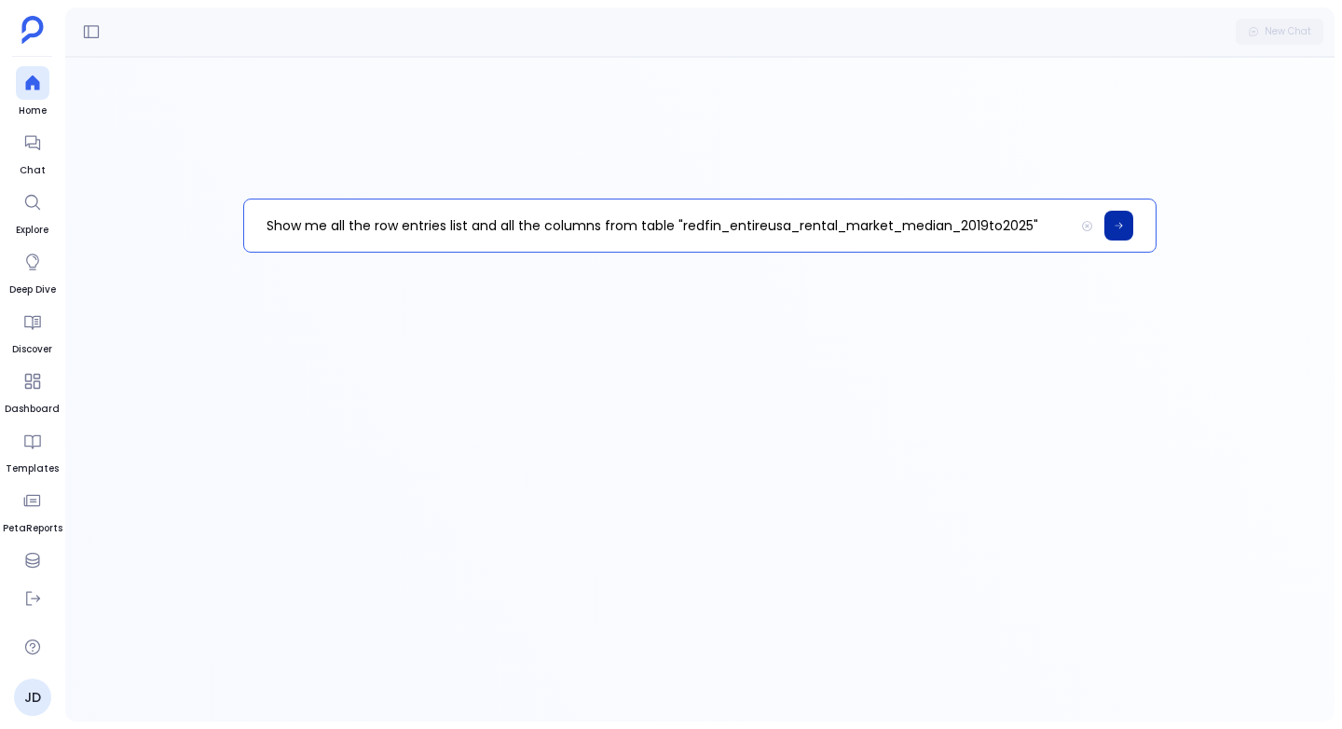
click at [1122, 225] on icon at bounding box center [1118, 225] width 10 height 11
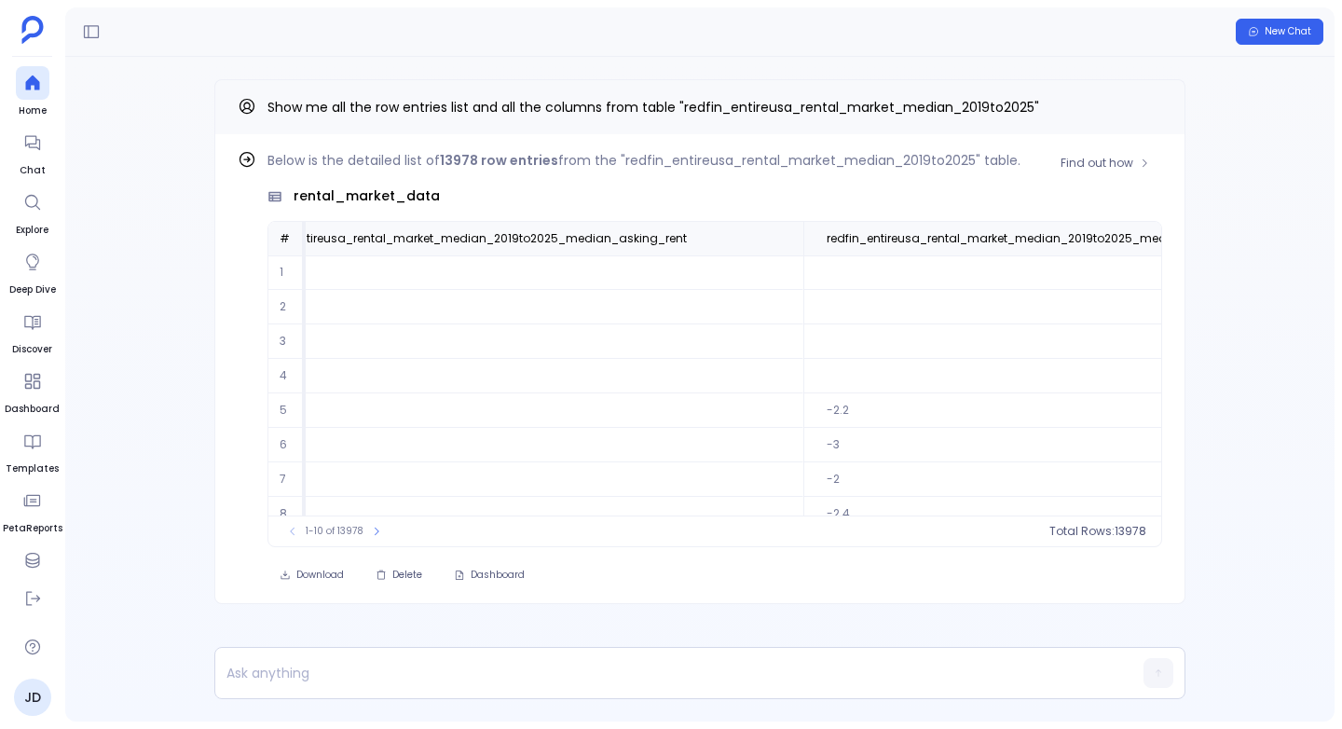
scroll to position [0, 2687]
click at [1156, 114] on button "Copy" at bounding box center [1151, 106] width 22 height 22
click at [858, 240] on icon at bounding box center [863, 238] width 11 height 11
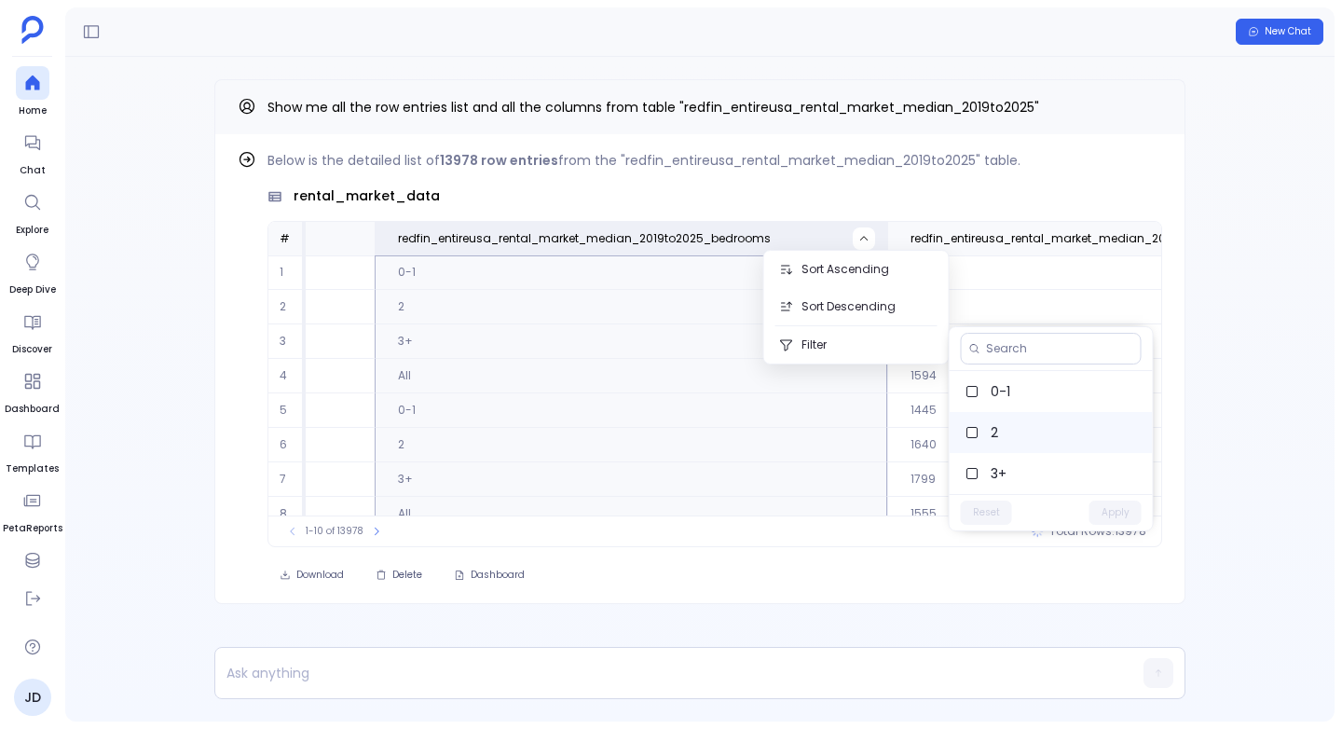
scroll to position [41, 0]
click at [1030, 469] on span "All" at bounding box center [1063, 473] width 147 height 19
click at [1118, 512] on button "Apply" at bounding box center [1115, 512] width 52 height 24
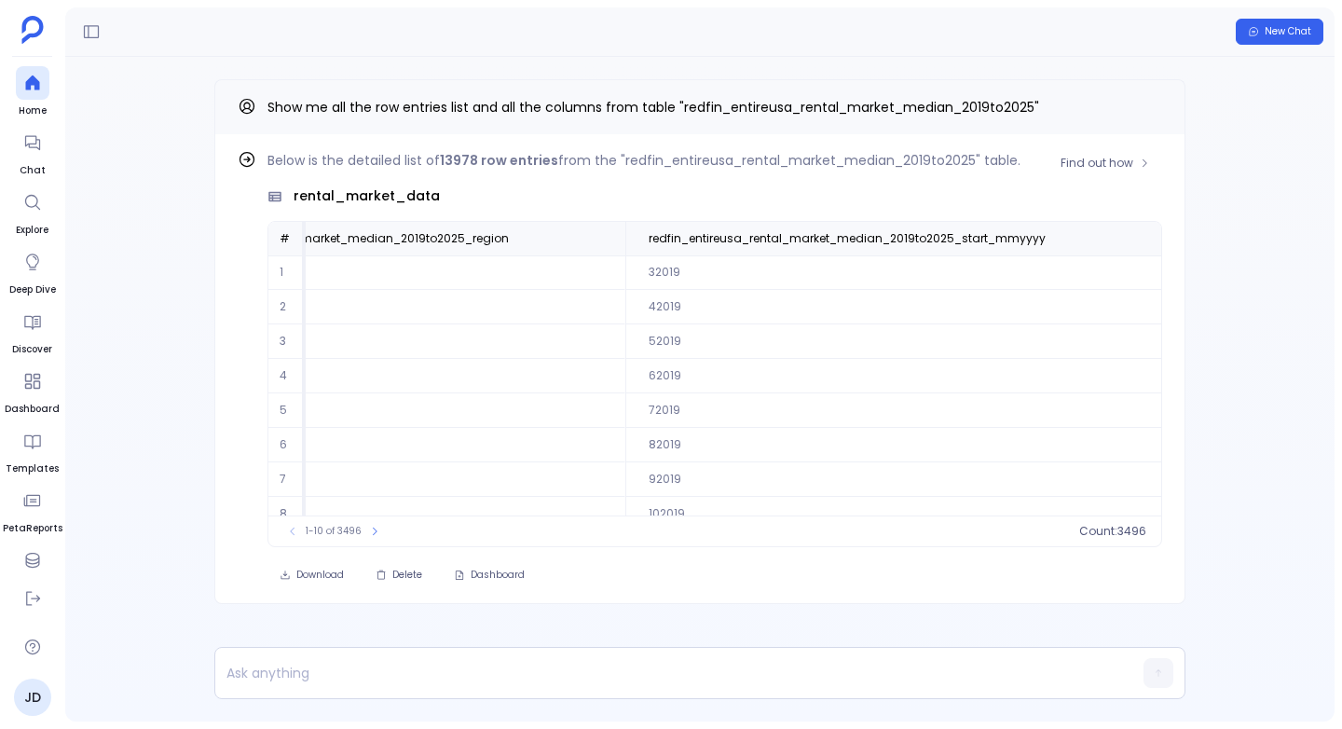
scroll to position [89, 169]
click at [372, 526] on icon at bounding box center [374, 531] width 11 height 11
click at [372, 526] on button at bounding box center [381, 531] width 19 height 19
click at [375, 526] on button at bounding box center [384, 531] width 19 height 19
click at [374, 526] on button at bounding box center [383, 531] width 19 height 19
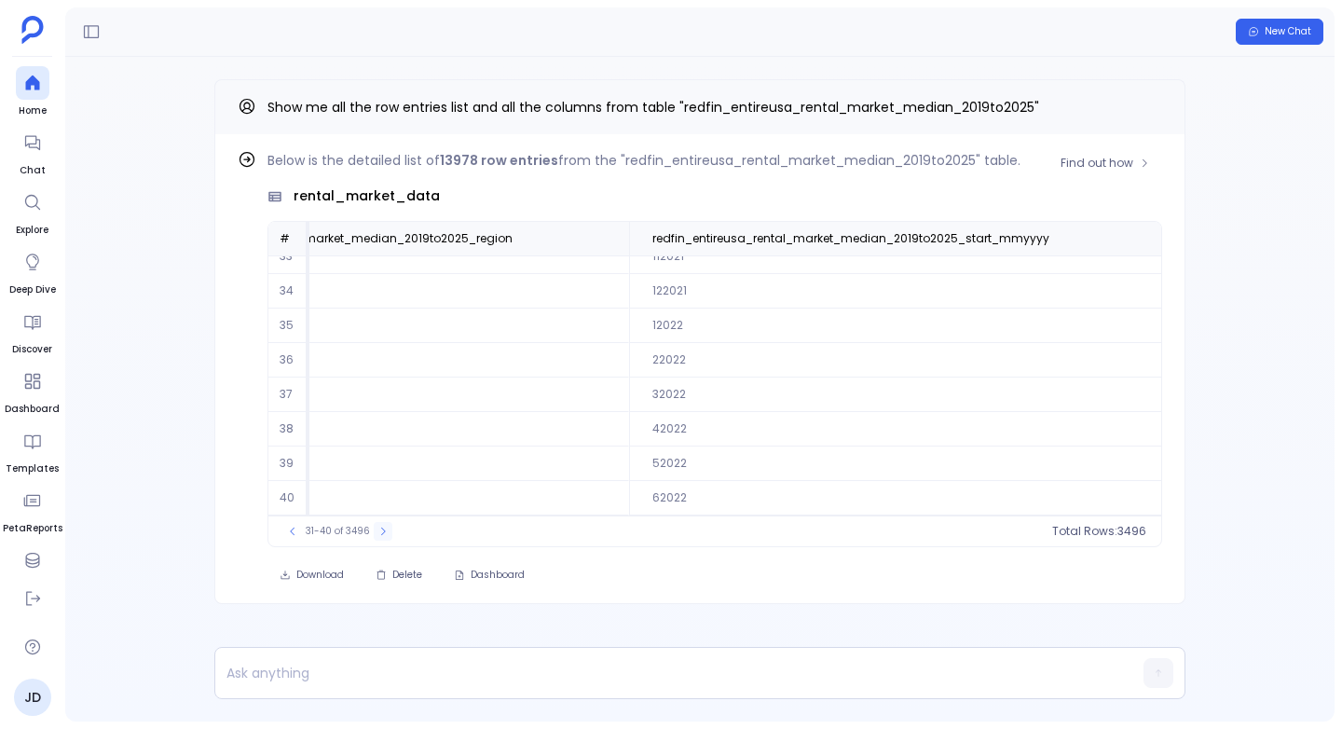
click at [374, 526] on button at bounding box center [383, 531] width 19 height 19
click at [376, 526] on button at bounding box center [385, 531] width 19 height 19
click at [374, 526] on button at bounding box center [383, 531] width 19 height 19
click at [376, 526] on button at bounding box center [385, 531] width 19 height 19
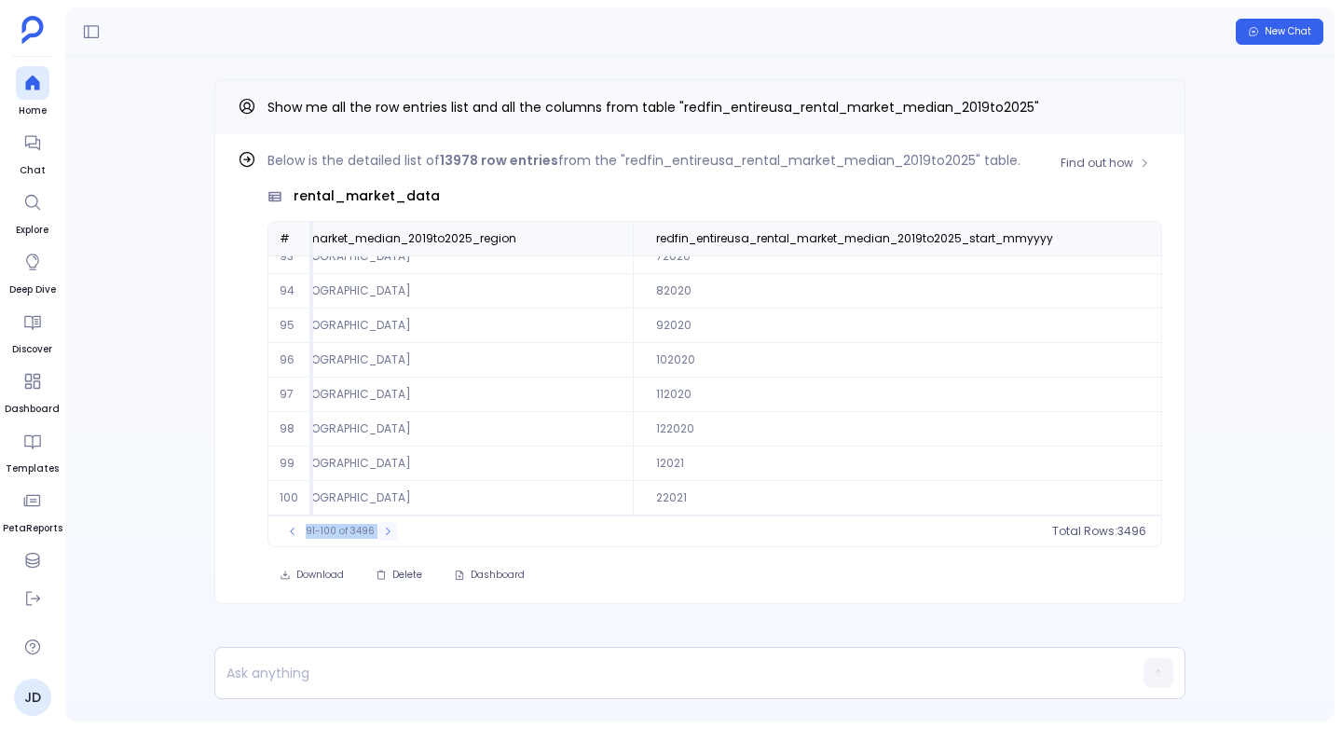
click at [372, 526] on div "91-100 of 3496" at bounding box center [340, 531] width 132 height 19
click at [427, 457] on td "[GEOGRAPHIC_DATA], [GEOGRAPHIC_DATA]" at bounding box center [388, 463] width 488 height 34
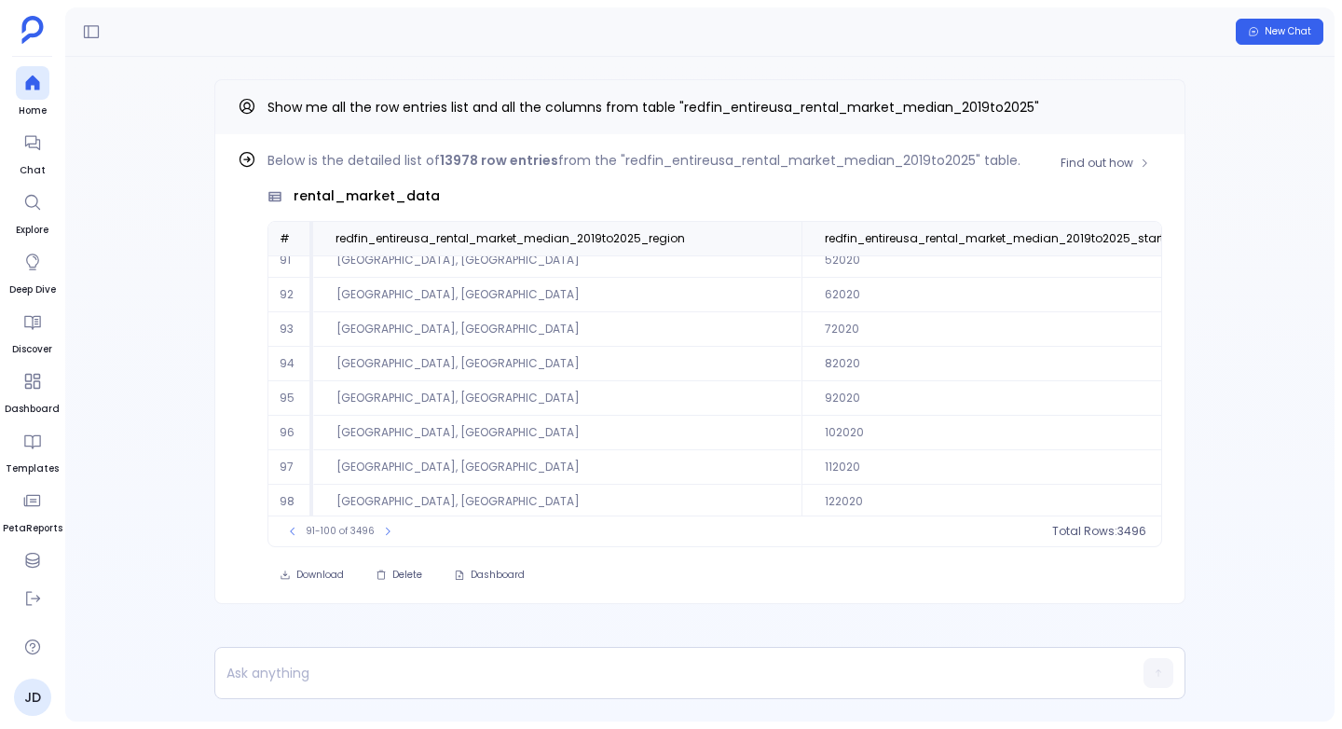
scroll to position [0, 0]
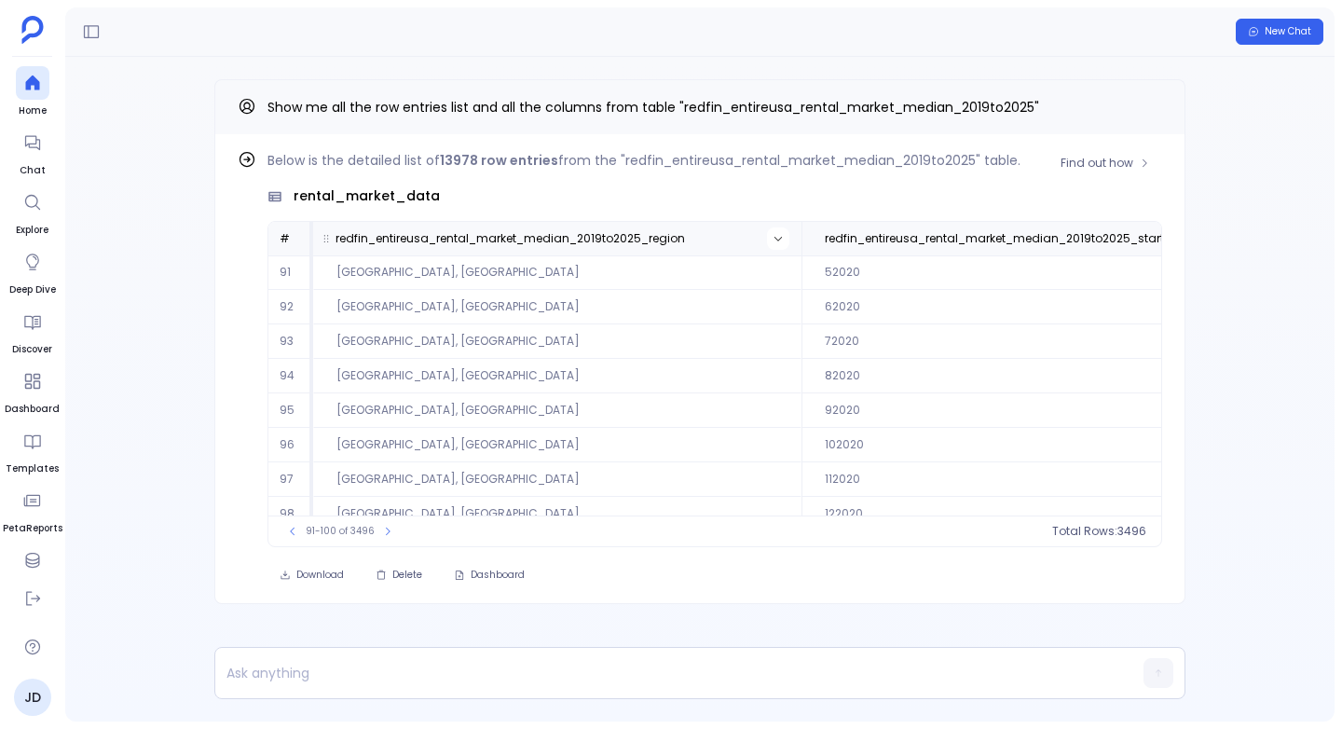
click at [773, 233] on icon at bounding box center [777, 238] width 11 height 11
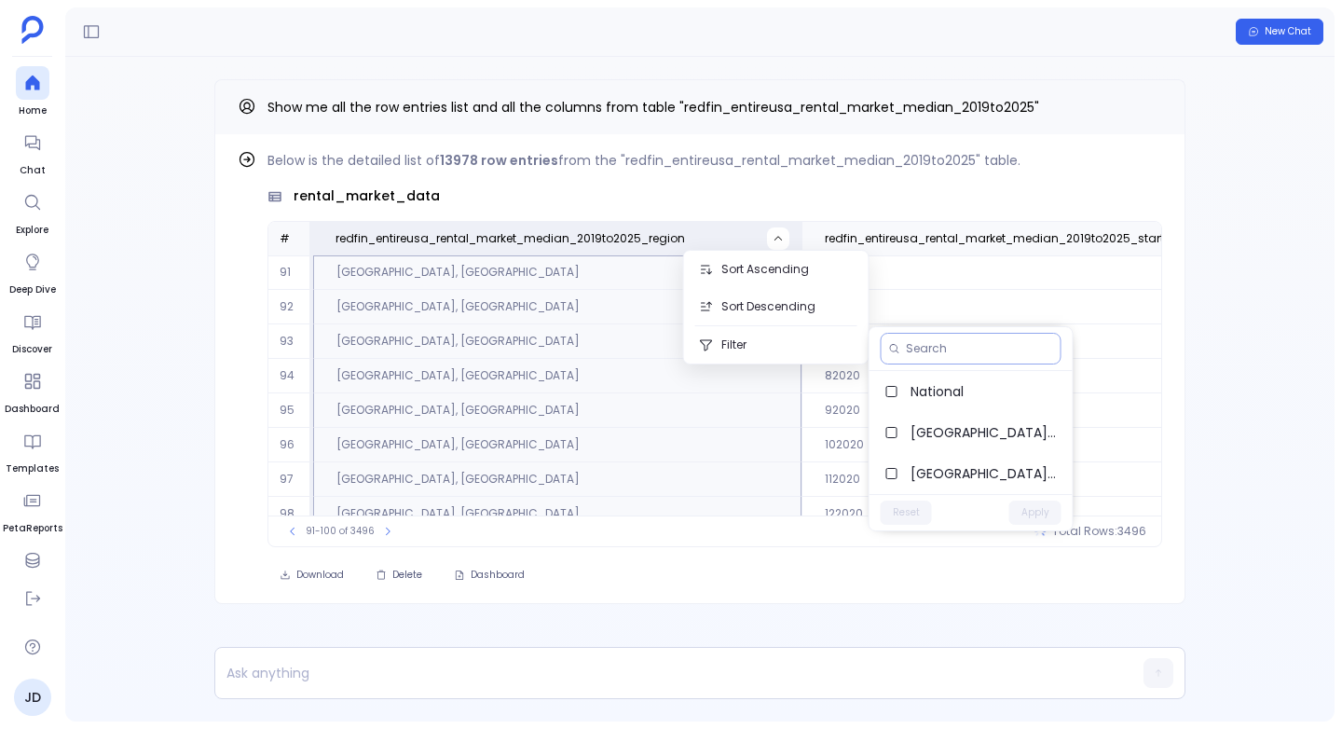
click at [942, 346] on input at bounding box center [979, 348] width 147 height 15
type input "Francisco"
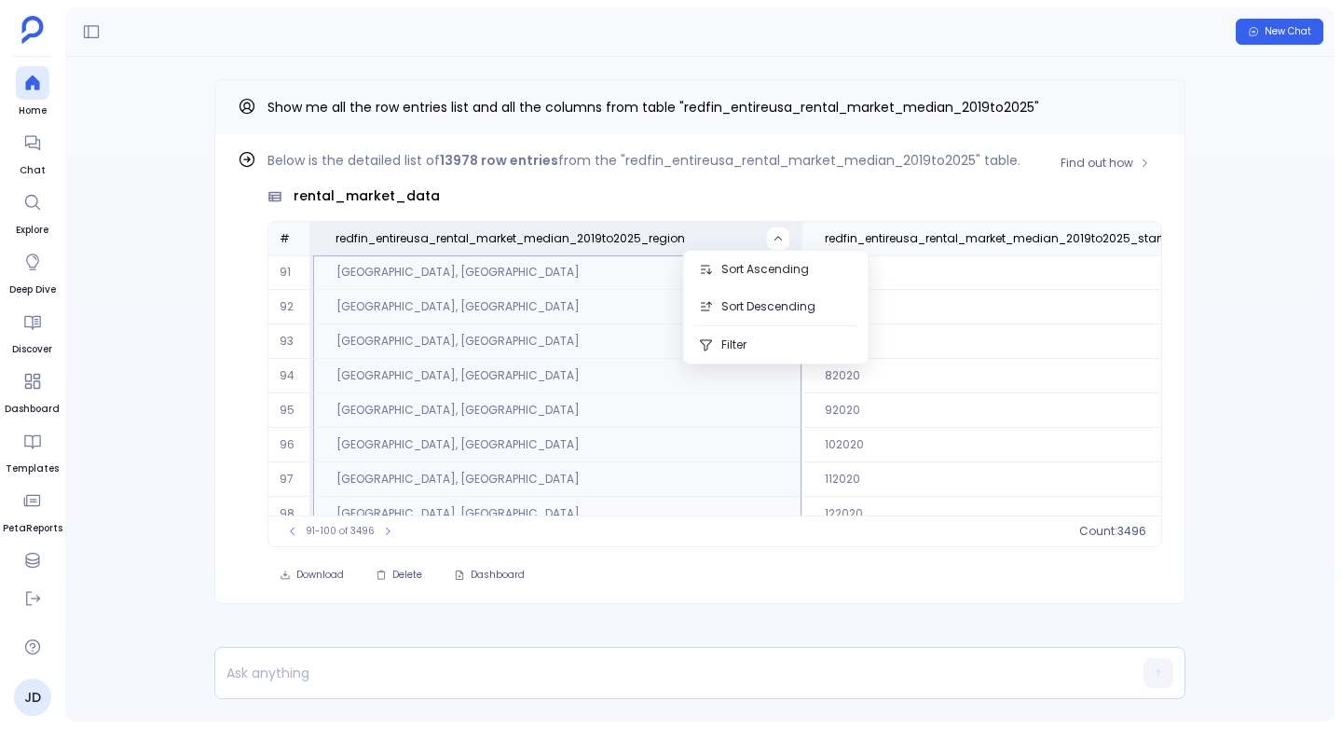
click at [740, 208] on div "Below is the detailed list of 13978 row entries from the "redfin_entireusa_rent…" at bounding box center [714, 348] width 894 height 398
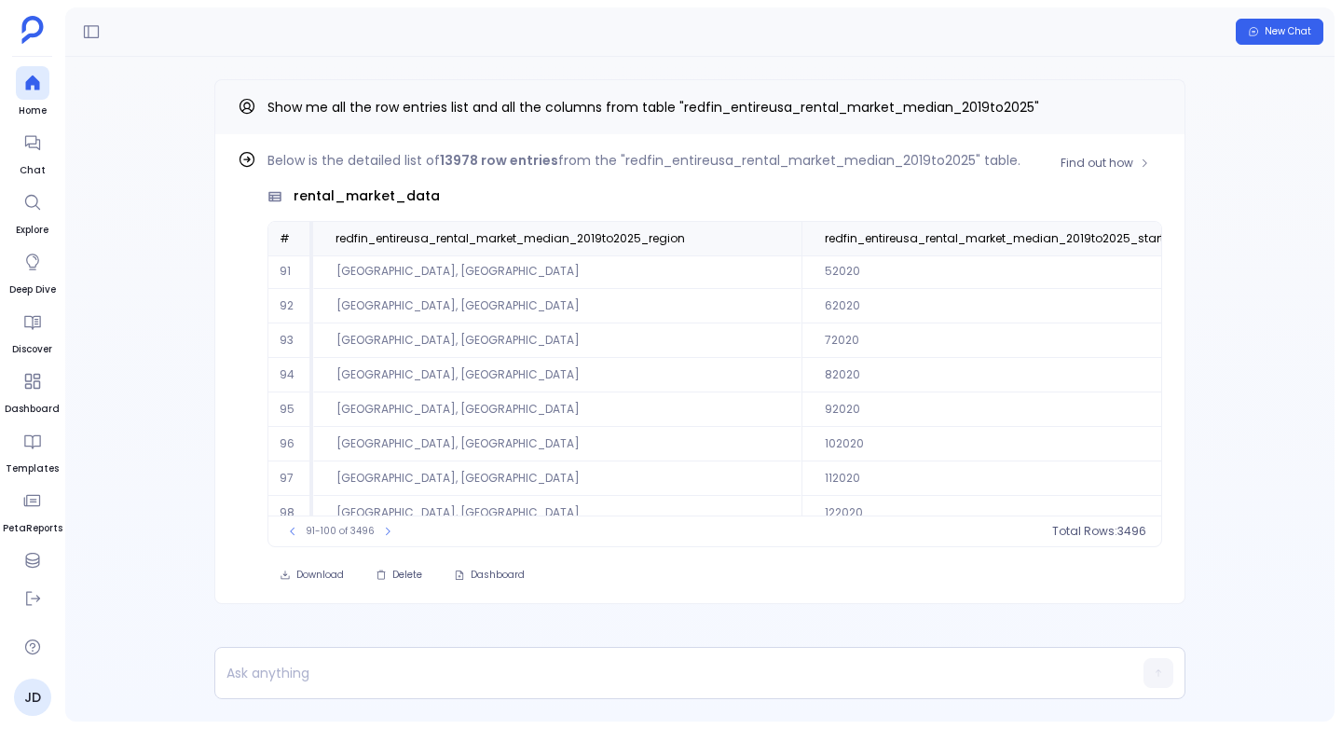
scroll to position [89, 0]
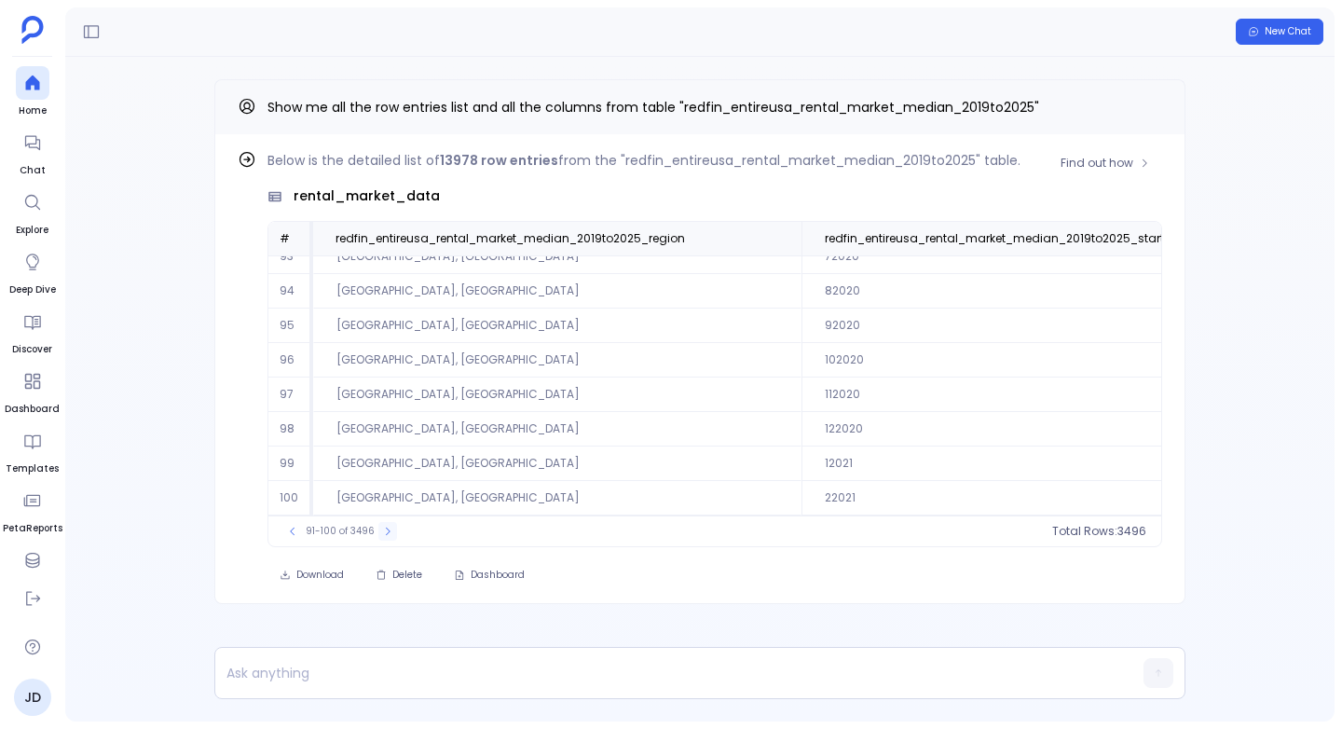
click at [378, 533] on button at bounding box center [387, 531] width 19 height 19
click at [377, 533] on button at bounding box center [386, 531] width 19 height 19
click at [376, 533] on div "121-130 of 3496" at bounding box center [341, 531] width 134 height 19
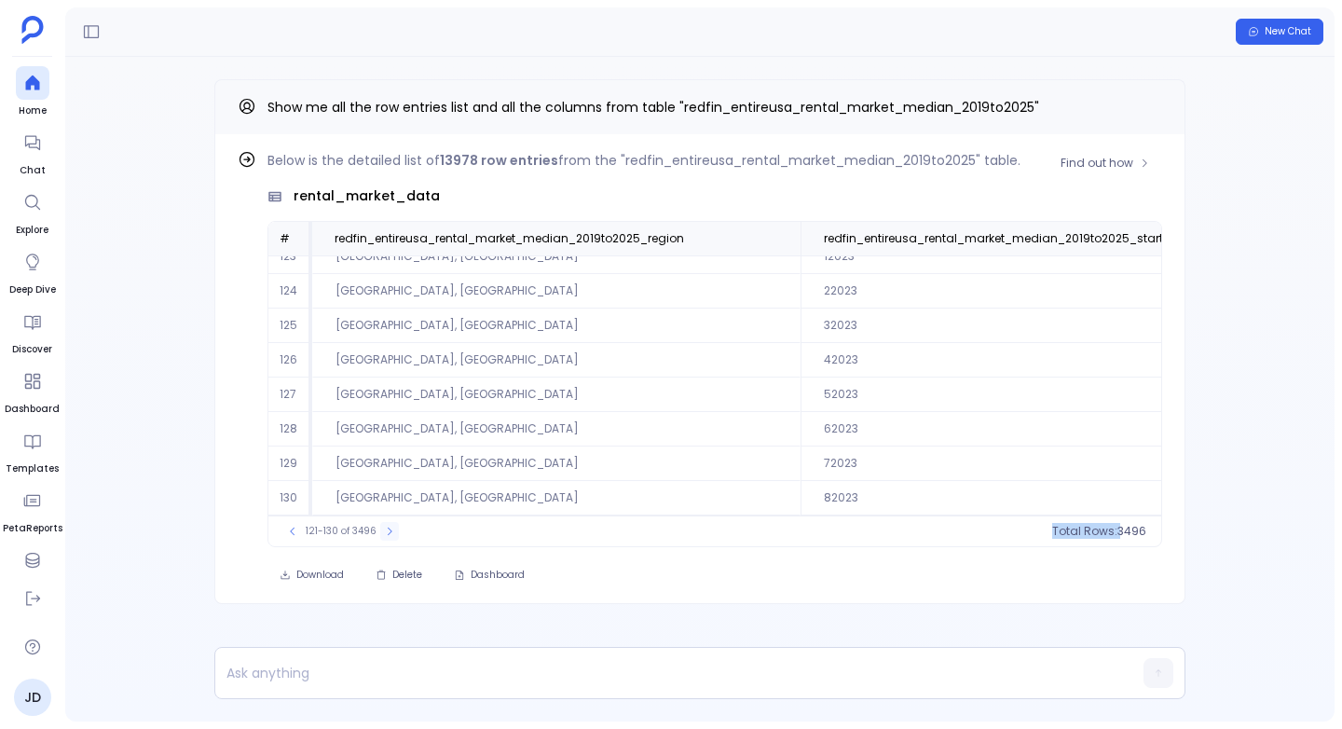
click at [376, 533] on div "121-130 of 3496" at bounding box center [341, 531] width 134 height 19
click at [384, 533] on icon at bounding box center [389, 531] width 11 height 11
click at [466, 503] on td "[GEOGRAPHIC_DATA], [GEOGRAPHIC_DATA]" at bounding box center [557, 498] width 488 height 34
click at [387, 531] on icon at bounding box center [388, 531] width 11 height 11
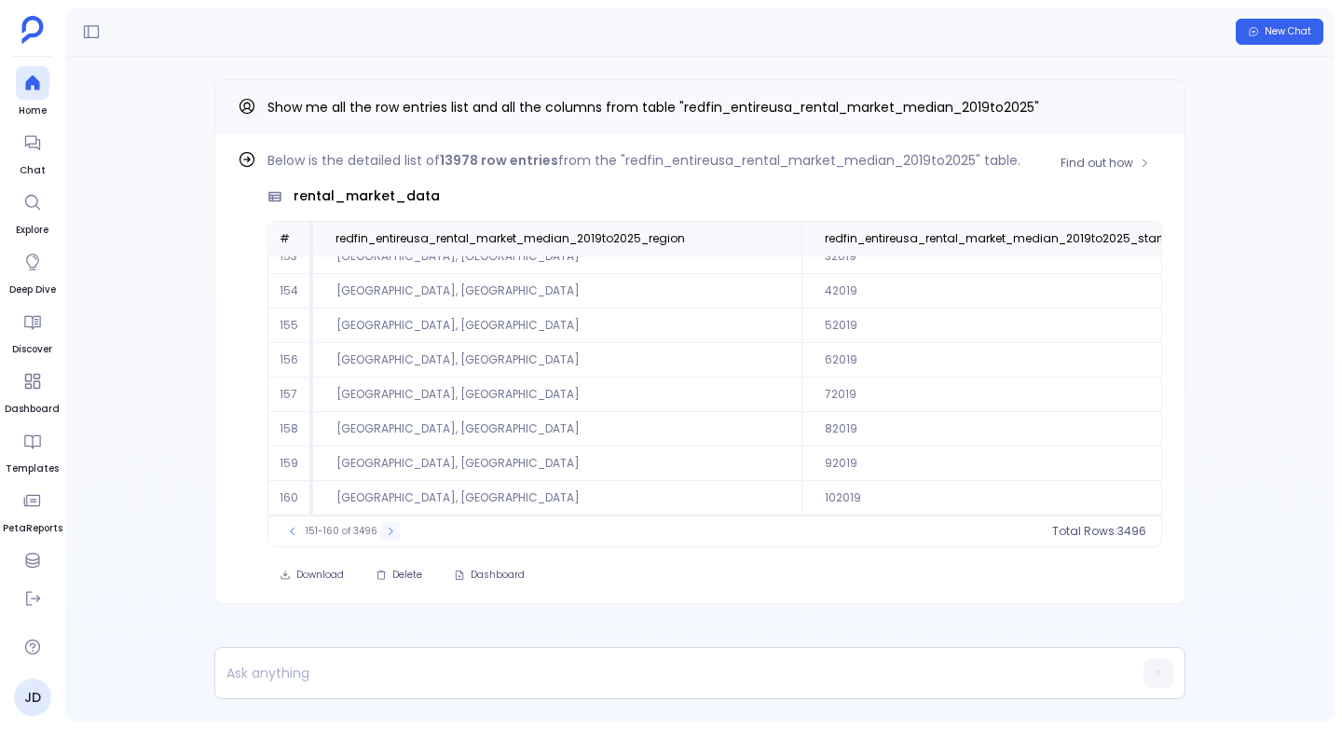
click at [387, 531] on icon at bounding box center [390, 531] width 11 height 11
click at [387, 531] on icon at bounding box center [388, 531] width 11 height 11
click at [387, 531] on icon at bounding box center [390, 531] width 11 height 11
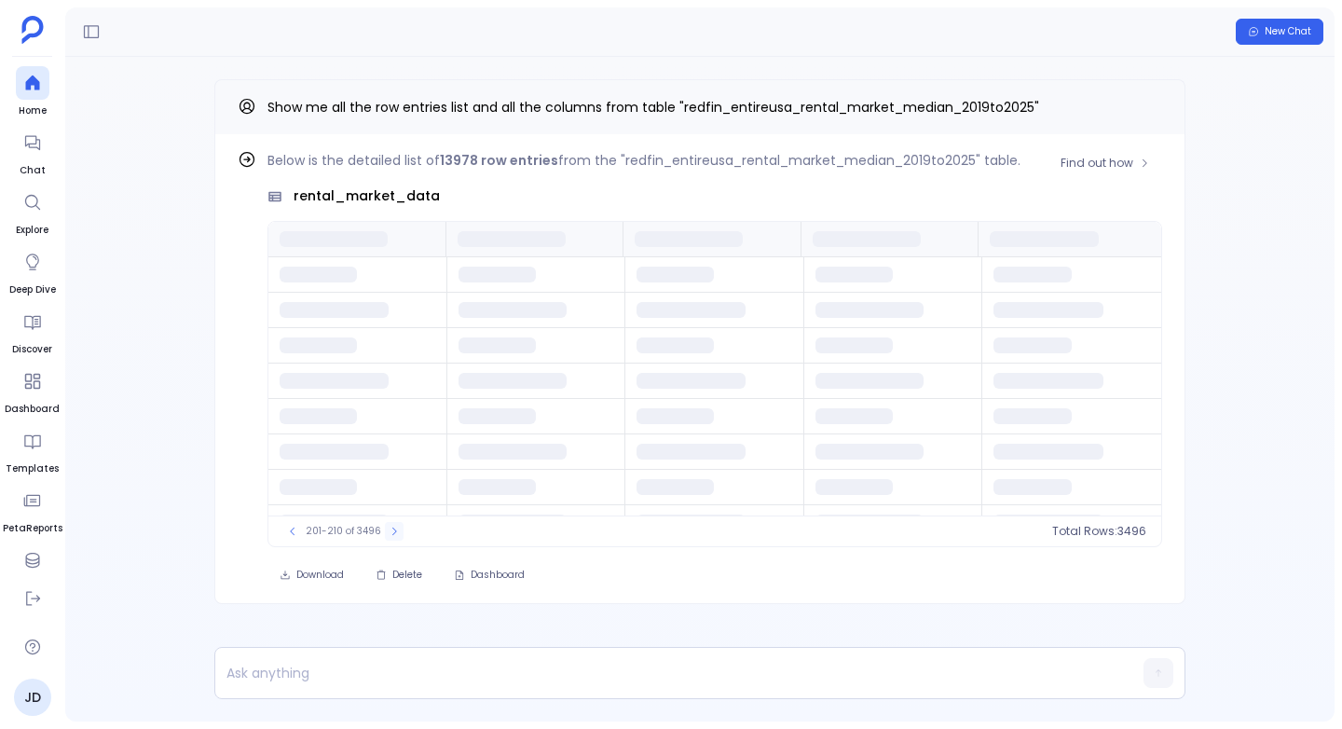
scroll to position [0, 0]
click at [389, 531] on icon at bounding box center [394, 531] width 11 height 11
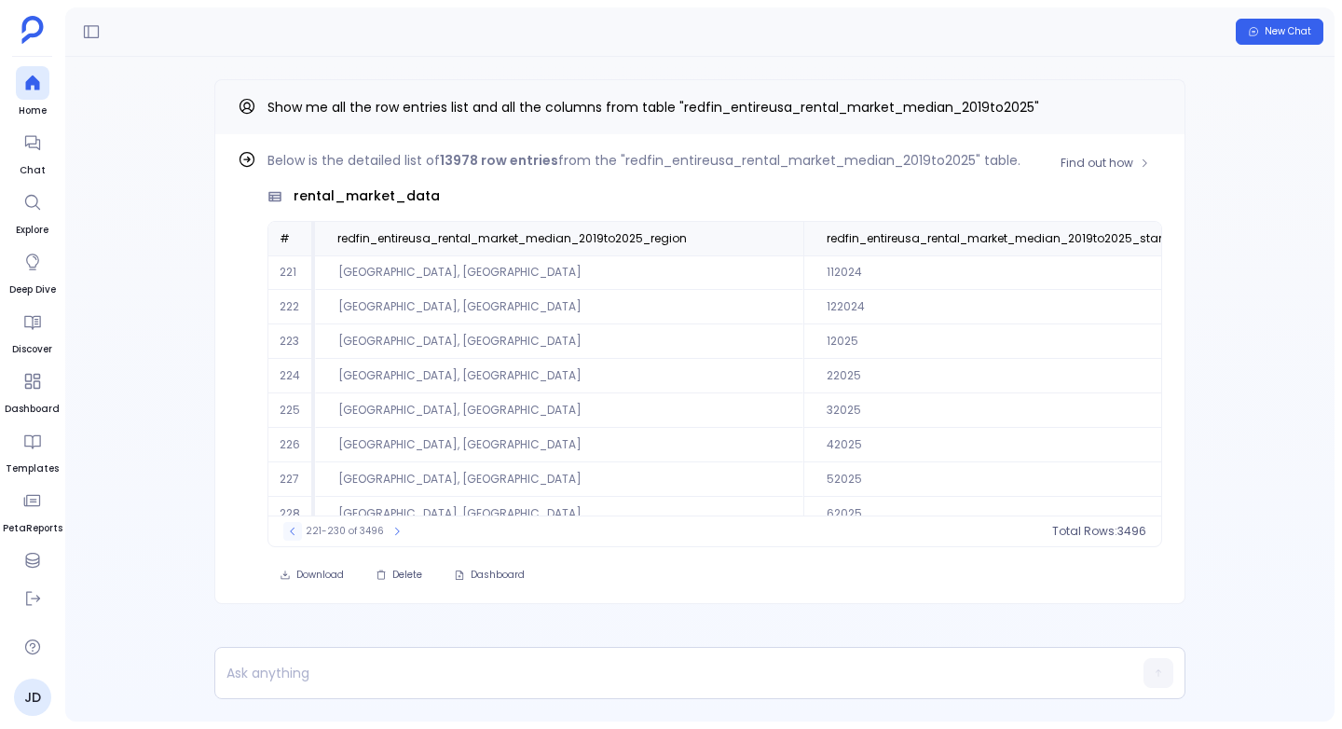
click at [286, 525] on button at bounding box center [292, 531] width 19 height 19
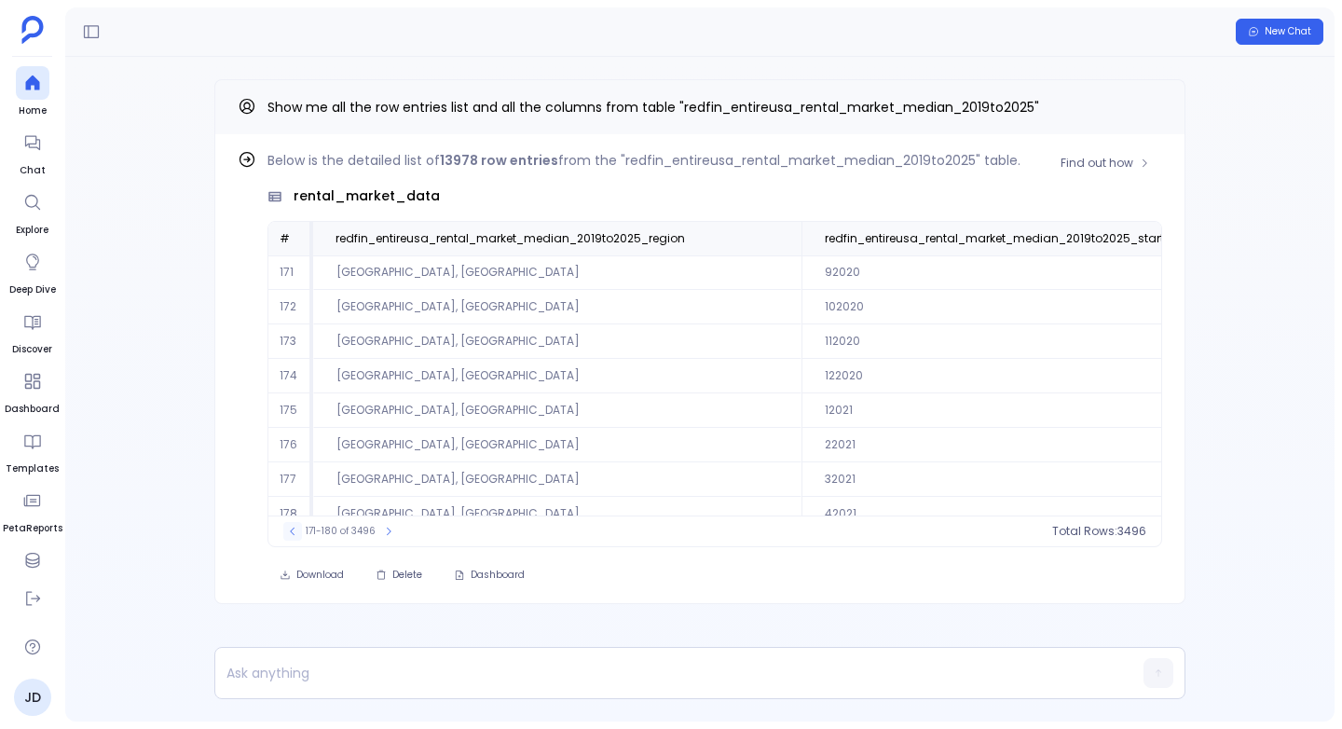
click at [286, 525] on button at bounding box center [292, 531] width 19 height 19
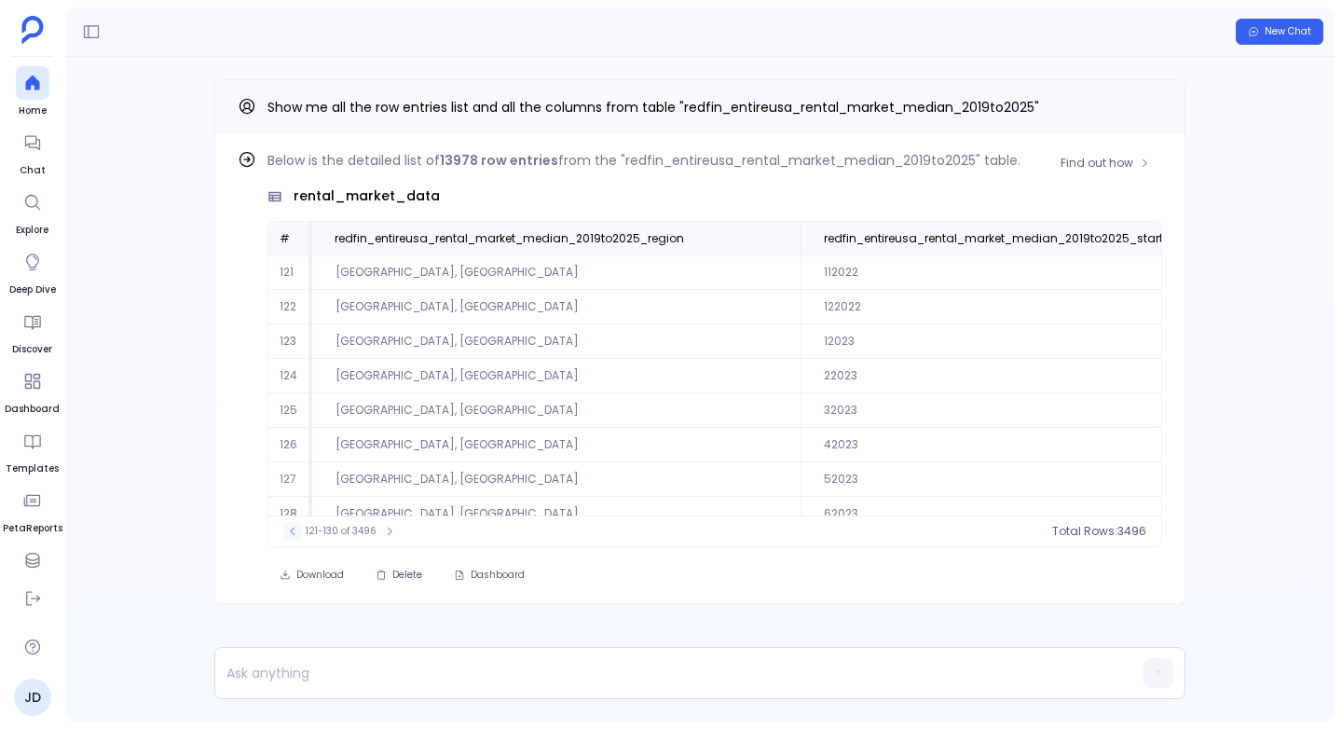
click at [286, 525] on button at bounding box center [292, 531] width 19 height 19
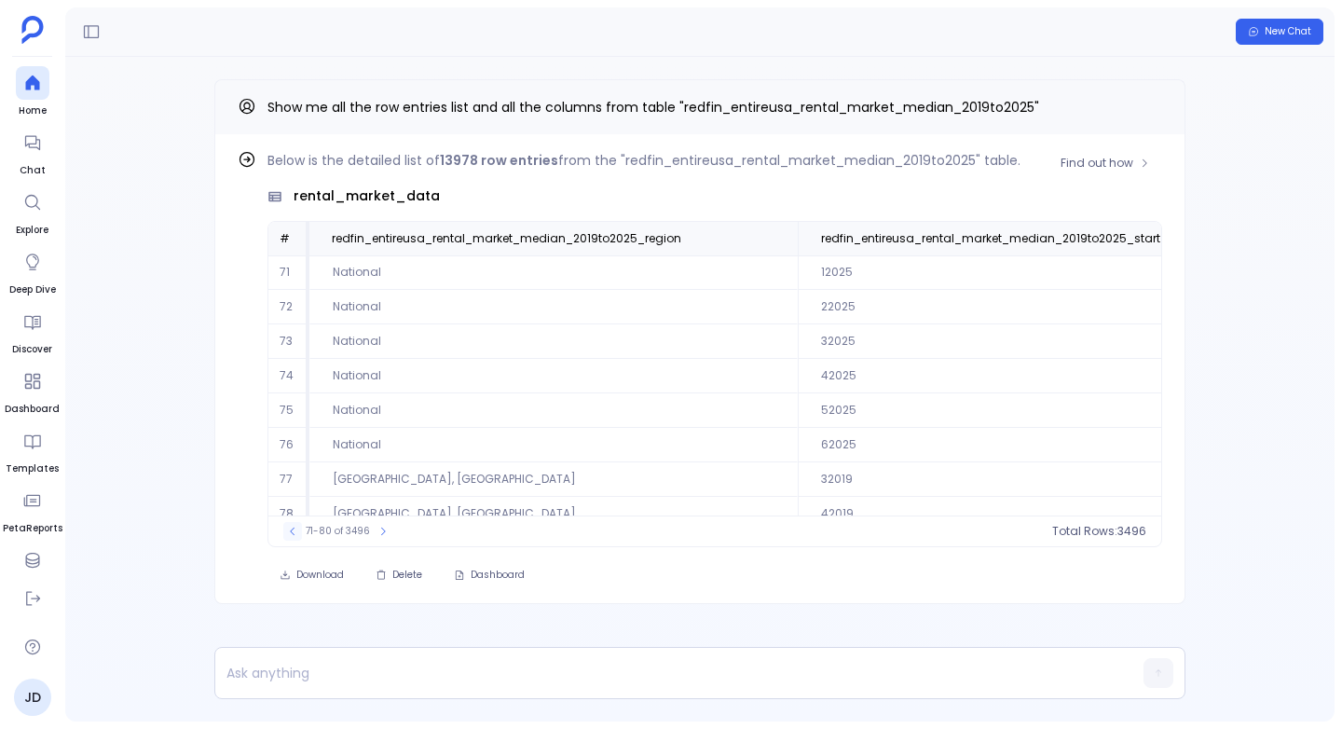
click at [286, 525] on button at bounding box center [292, 531] width 19 height 19
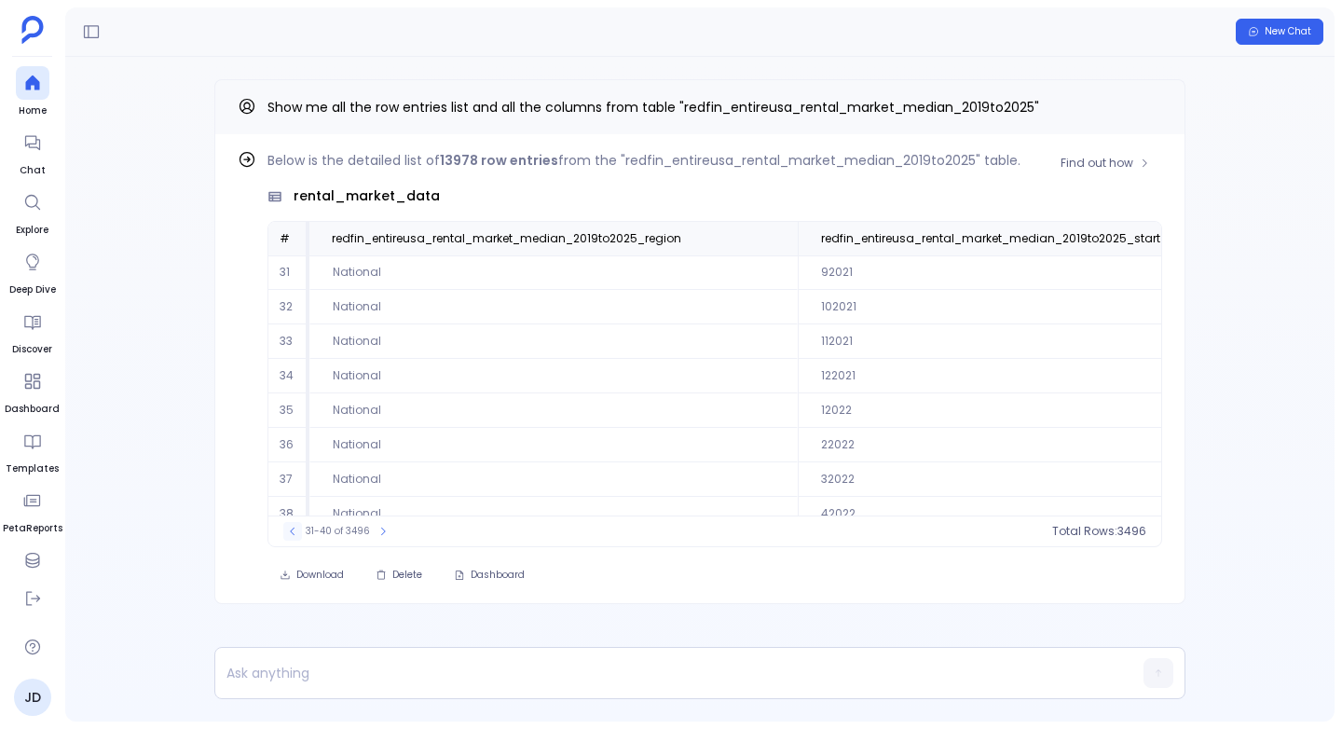
click at [286, 525] on button at bounding box center [292, 531] width 19 height 19
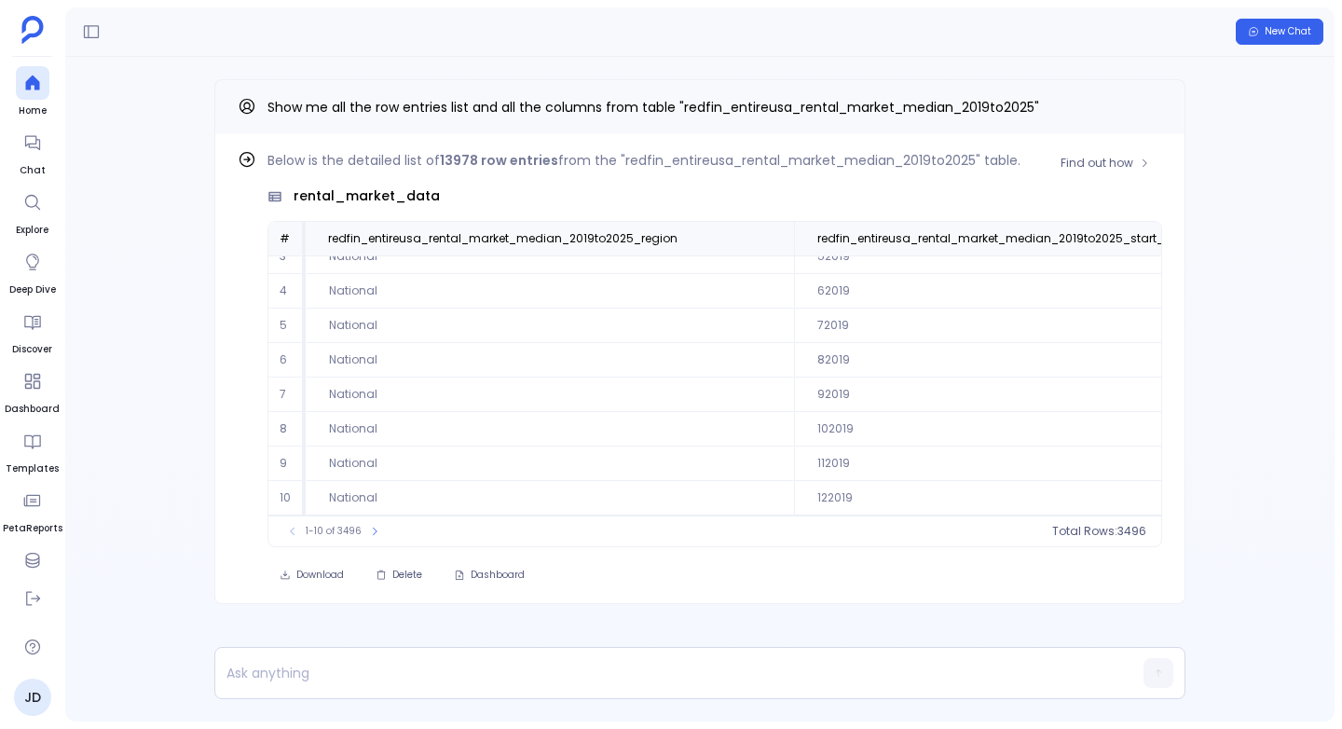
scroll to position [89, 3]
click at [372, 535] on icon at bounding box center [374, 531] width 11 height 11
click at [372, 535] on button at bounding box center [381, 531] width 19 height 19
click at [386, 526] on icon at bounding box center [383, 531] width 11 height 11
click at [386, 526] on icon at bounding box center [382, 531] width 11 height 11
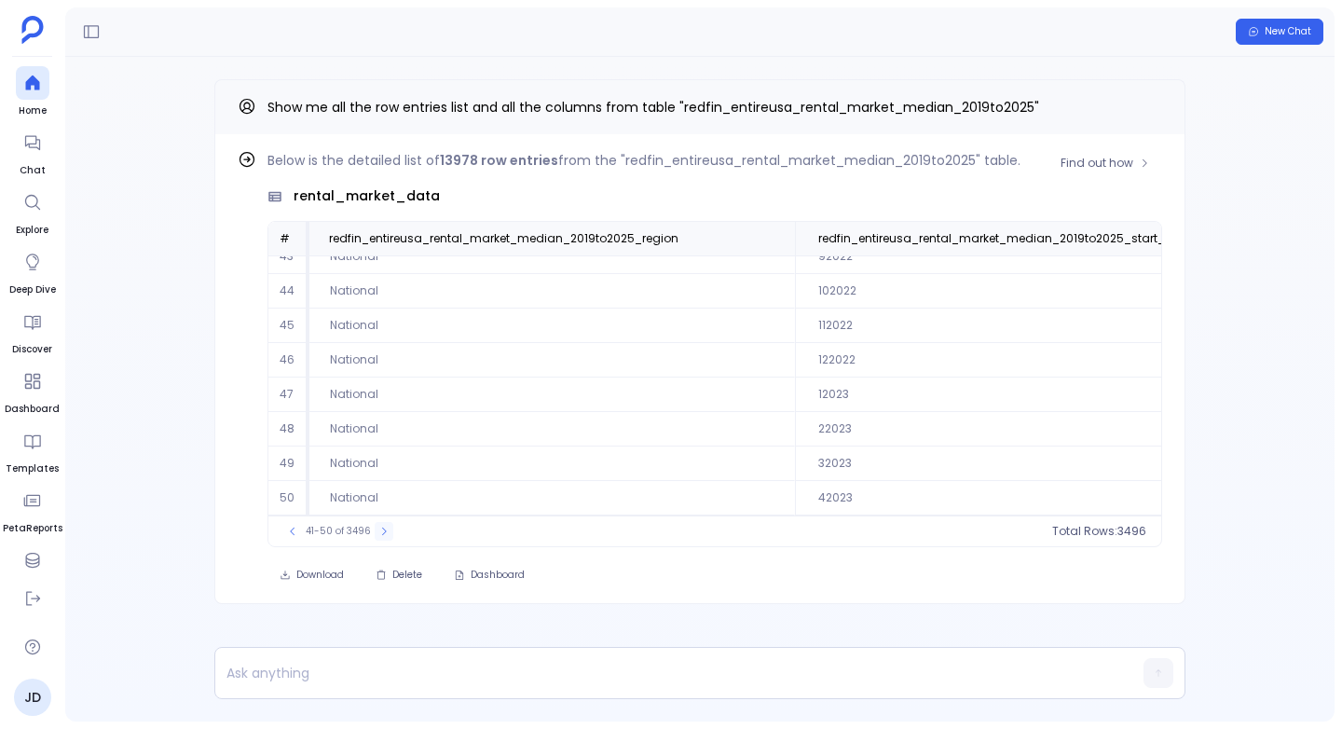
click at [386, 526] on icon at bounding box center [383, 531] width 11 height 11
click at [386, 526] on icon at bounding box center [384, 531] width 11 height 11
click at [386, 526] on icon at bounding box center [382, 531] width 11 height 11
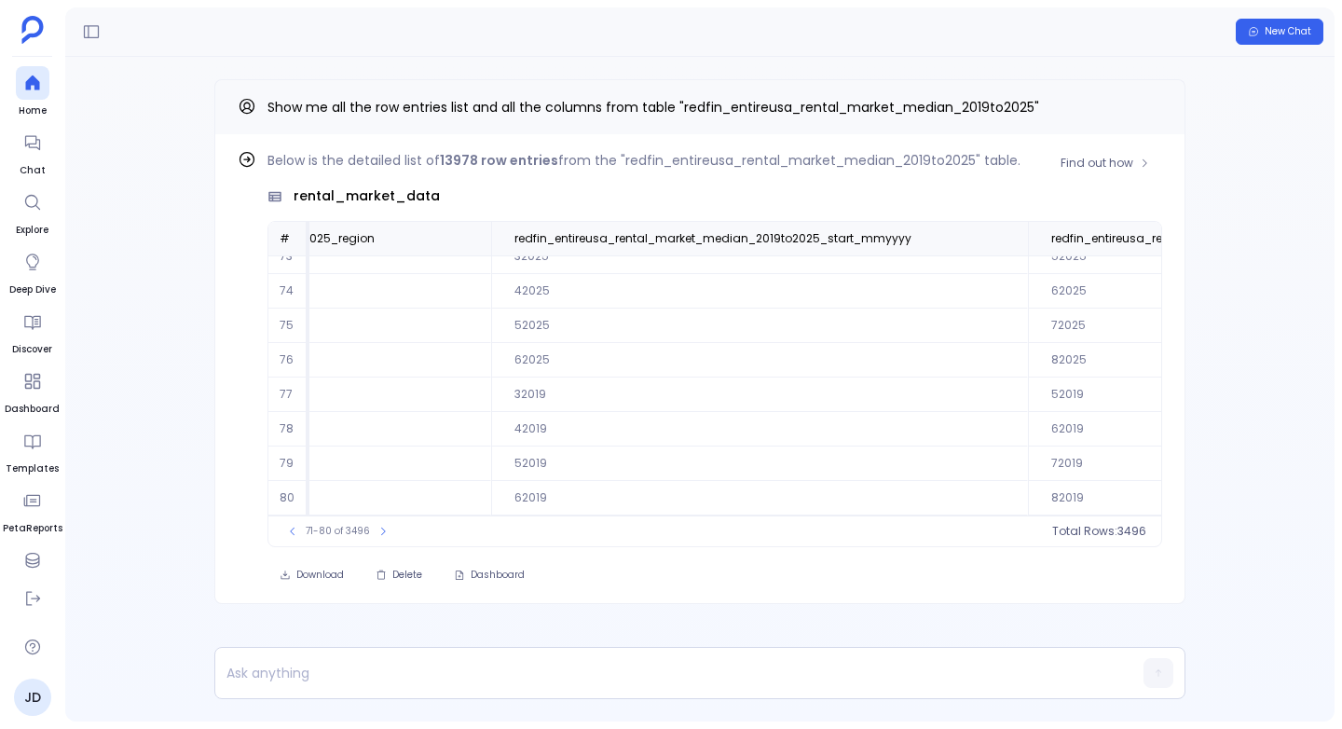
scroll to position [89, 307]
click at [1004, 239] on button at bounding box center [1003, 238] width 22 height 22
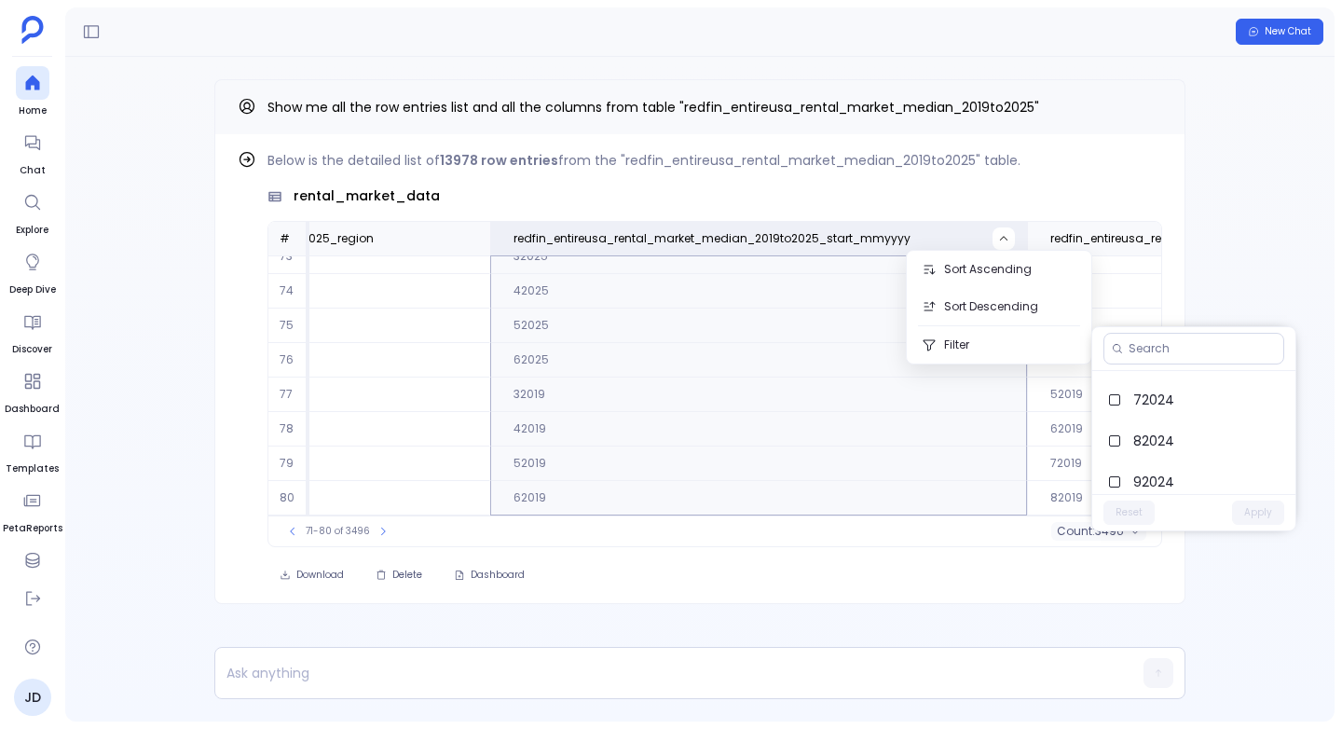
scroll to position [2993, 0]
click at [1167, 477] on span "62025" at bounding box center [1206, 473] width 147 height 19
click at [1271, 510] on button "Apply" at bounding box center [1258, 512] width 52 height 24
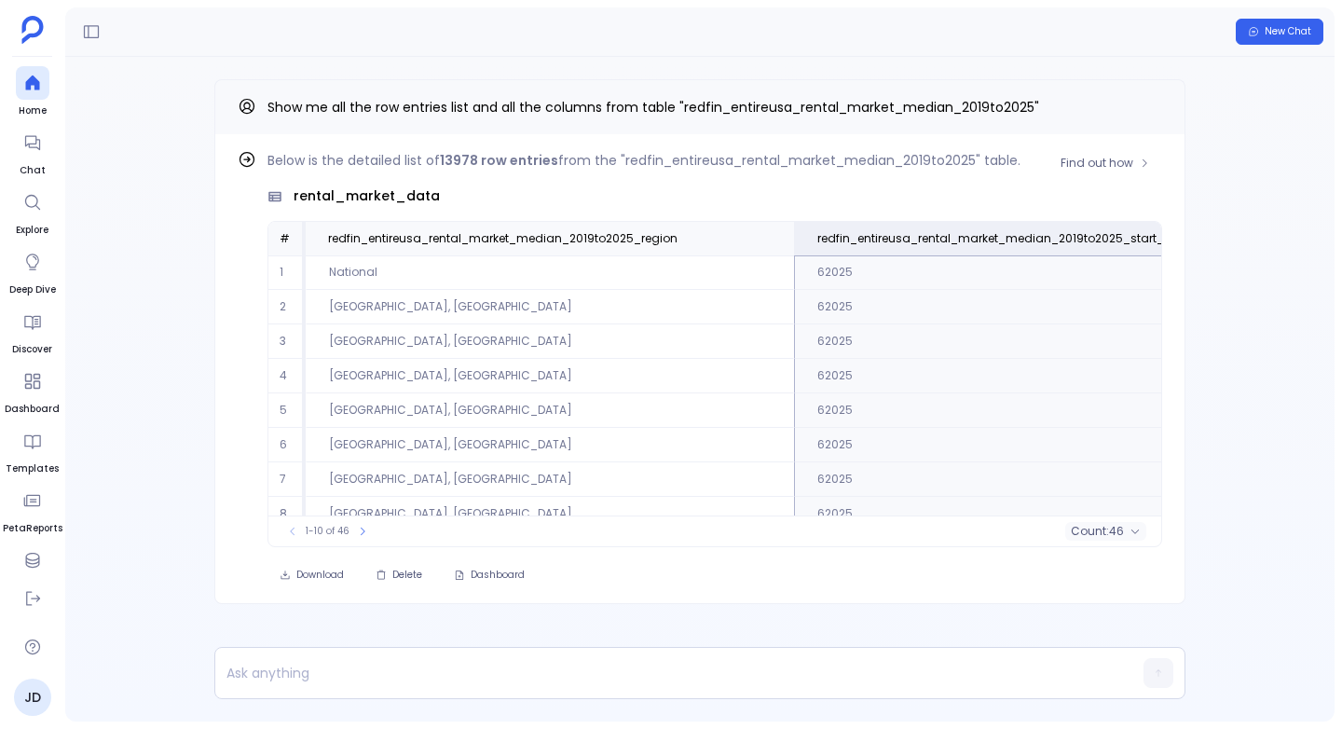
scroll to position [89, 0]
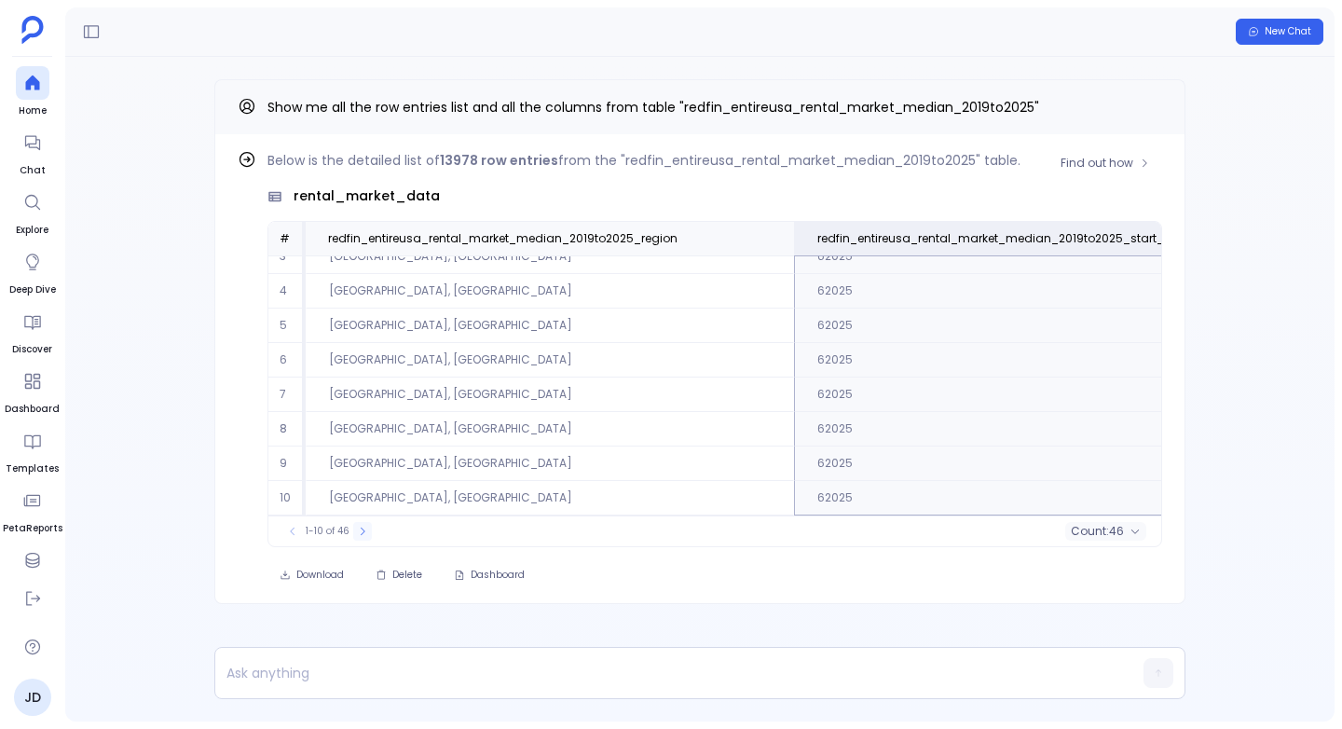
click at [358, 533] on icon at bounding box center [362, 531] width 11 height 11
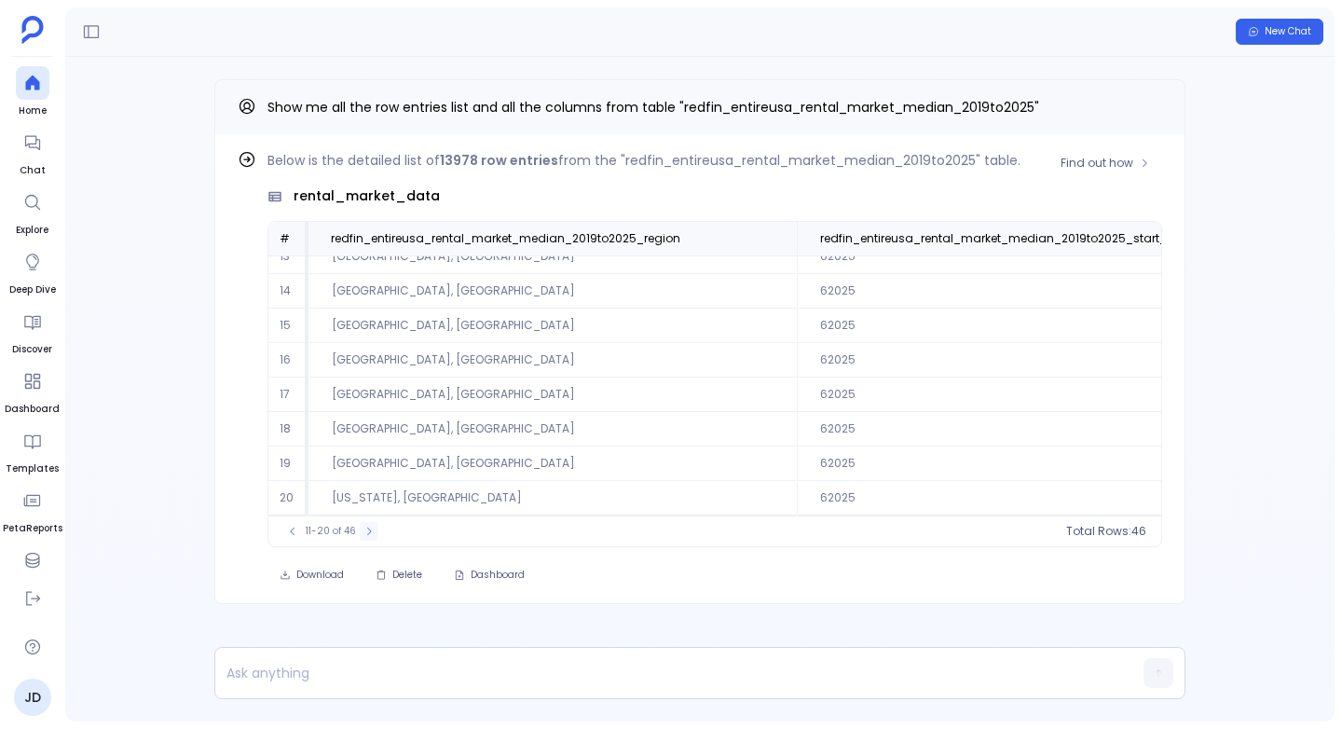
click at [363, 532] on icon at bounding box center [368, 531] width 11 height 11
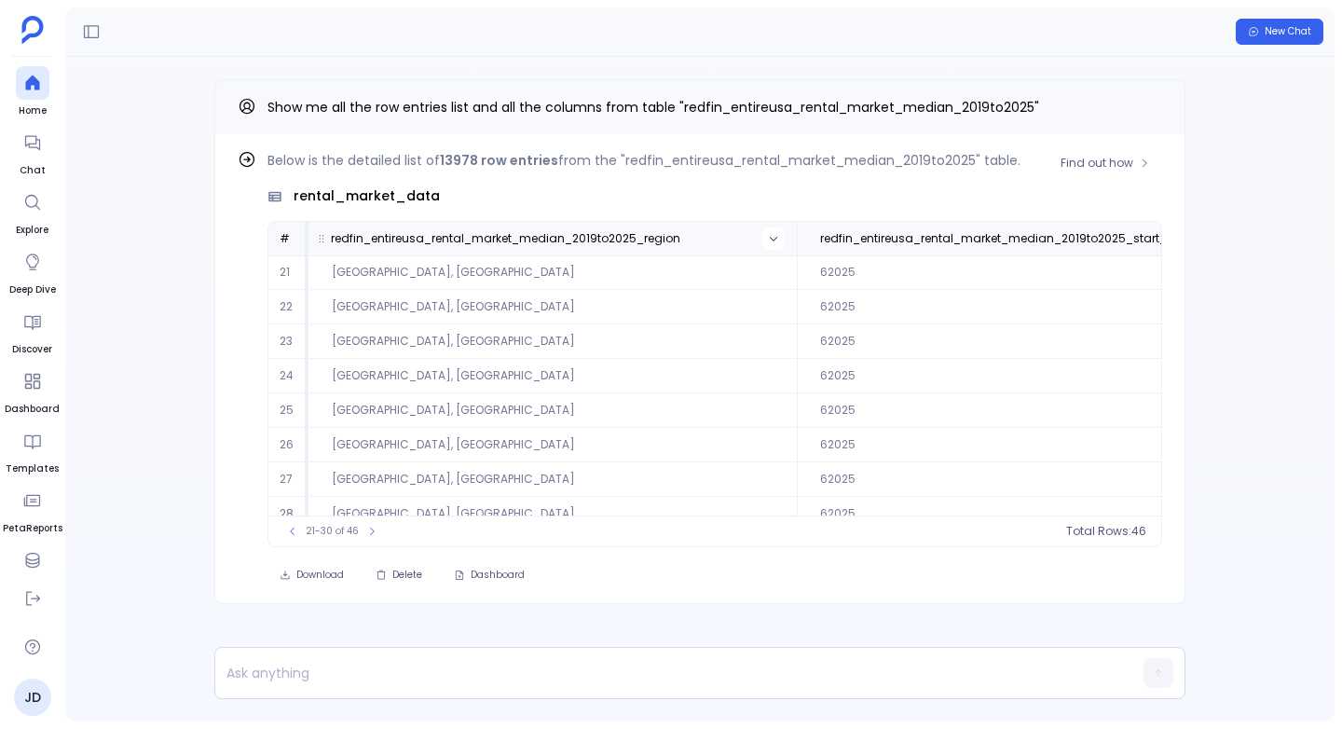
click at [765, 239] on button at bounding box center [773, 238] width 22 height 22
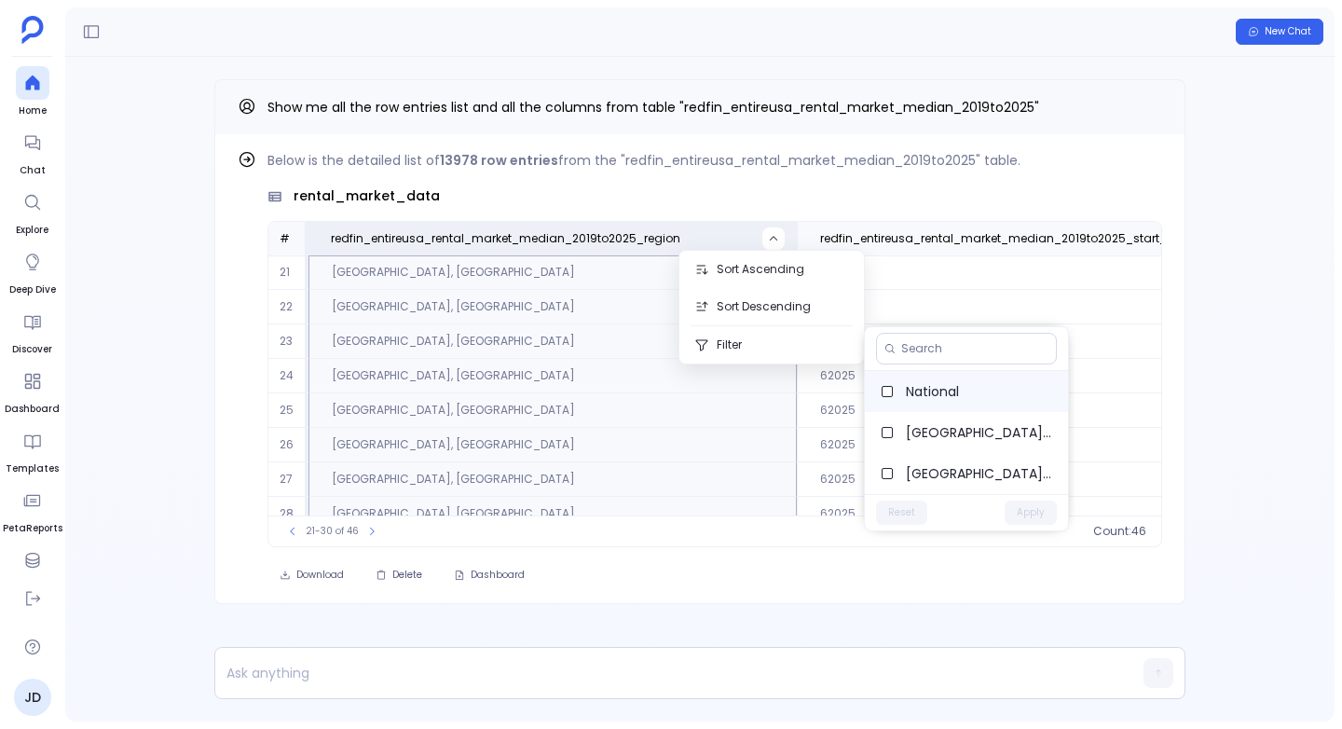
click at [913, 393] on span "National" at bounding box center [979, 391] width 147 height 19
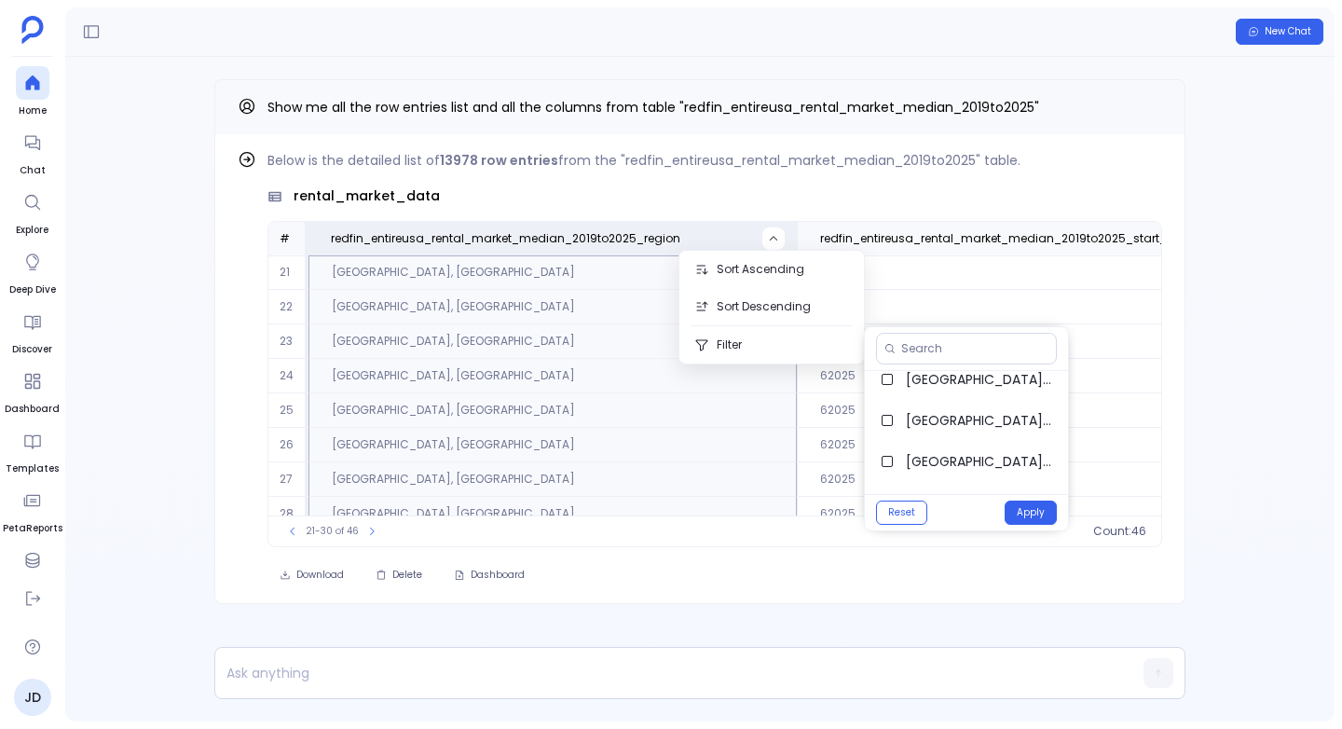
scroll to position [1120, 0]
click at [918, 417] on span "San Francisco, CA" at bounding box center [979, 419] width 147 height 19
click at [1028, 511] on button "Apply" at bounding box center [1030, 512] width 52 height 24
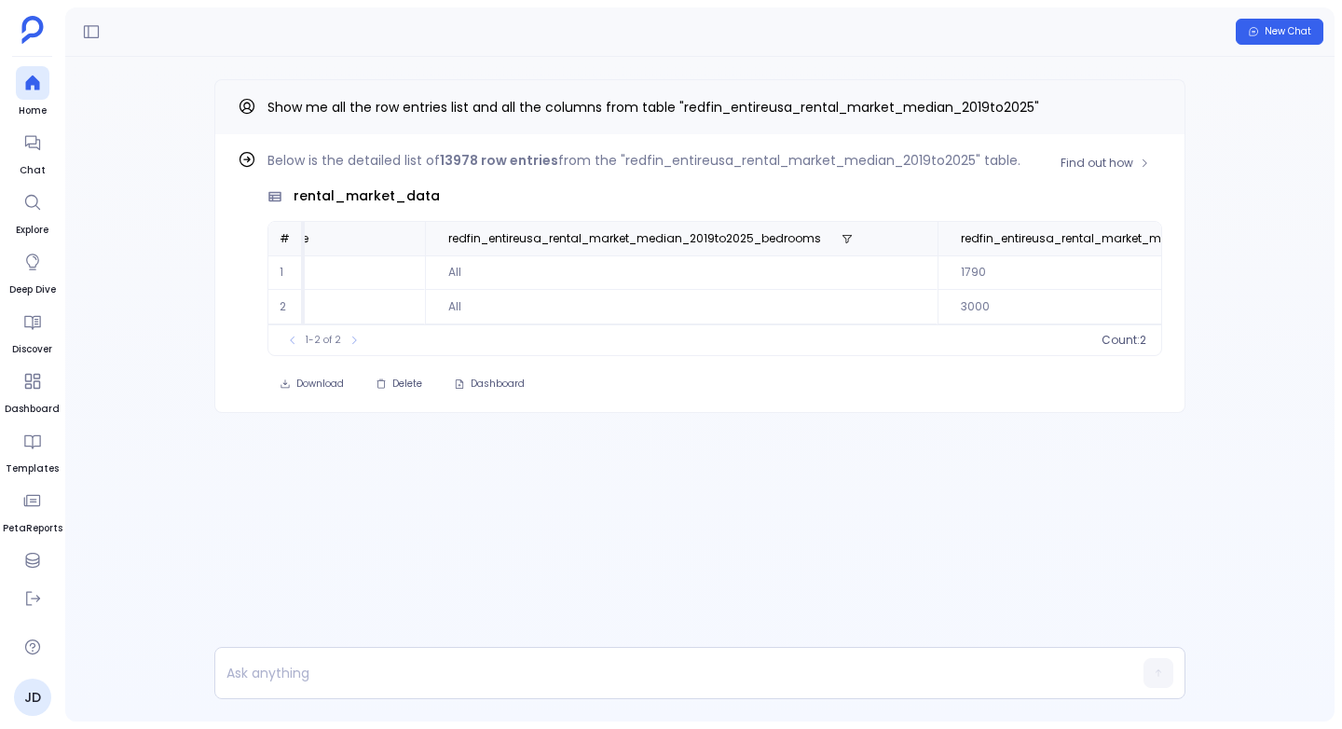
scroll to position [0, 1986]
click at [825, 234] on icon at bounding box center [830, 238] width 11 height 11
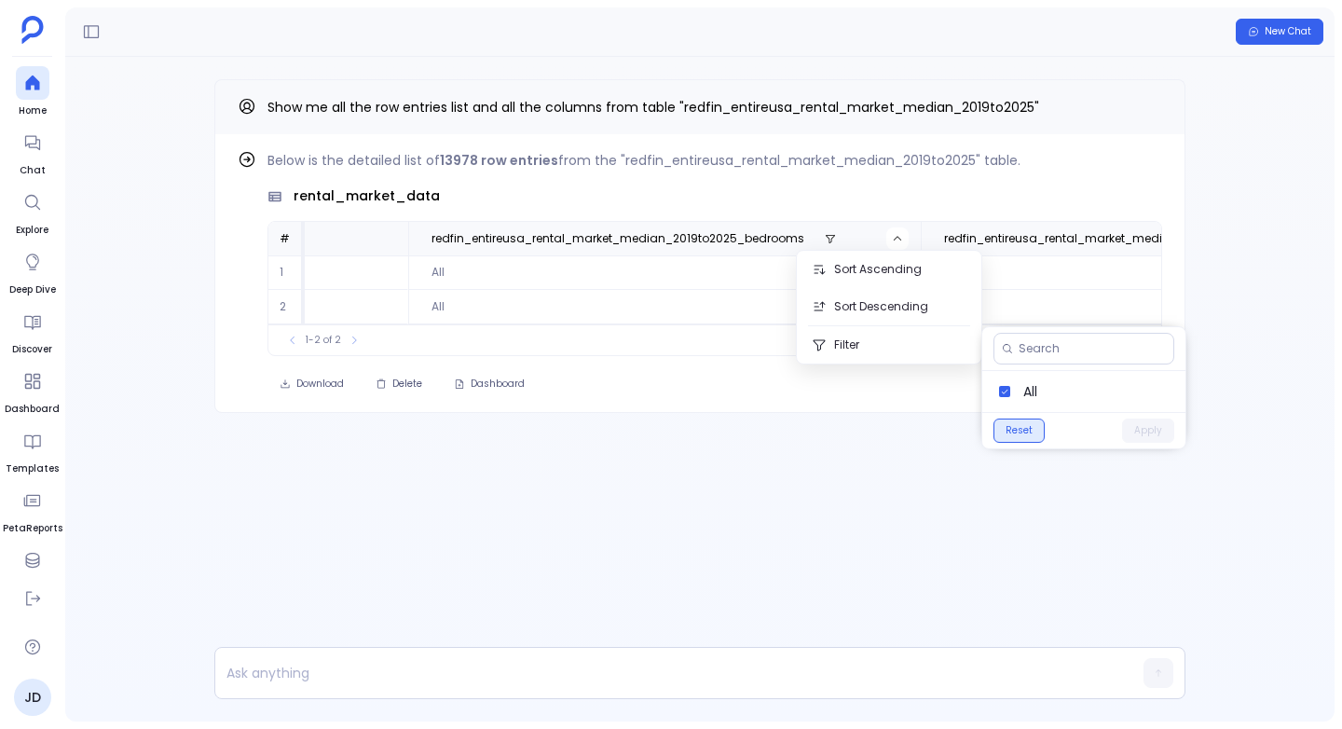
click at [1021, 433] on button "Reset" at bounding box center [1018, 430] width 51 height 24
click at [1140, 432] on button "Apply" at bounding box center [1148, 430] width 52 height 24
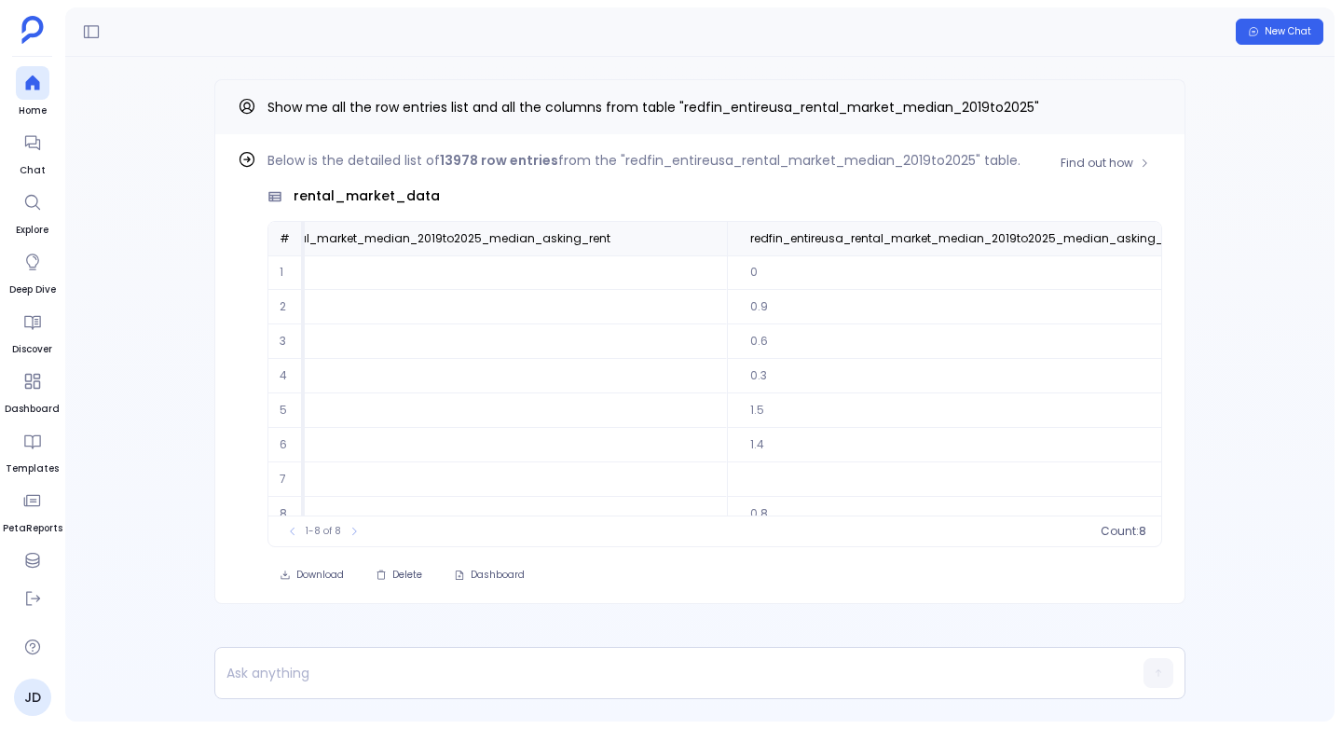
scroll to position [0, 2755]
click at [311, 576] on span "Download" at bounding box center [320, 574] width 48 height 13
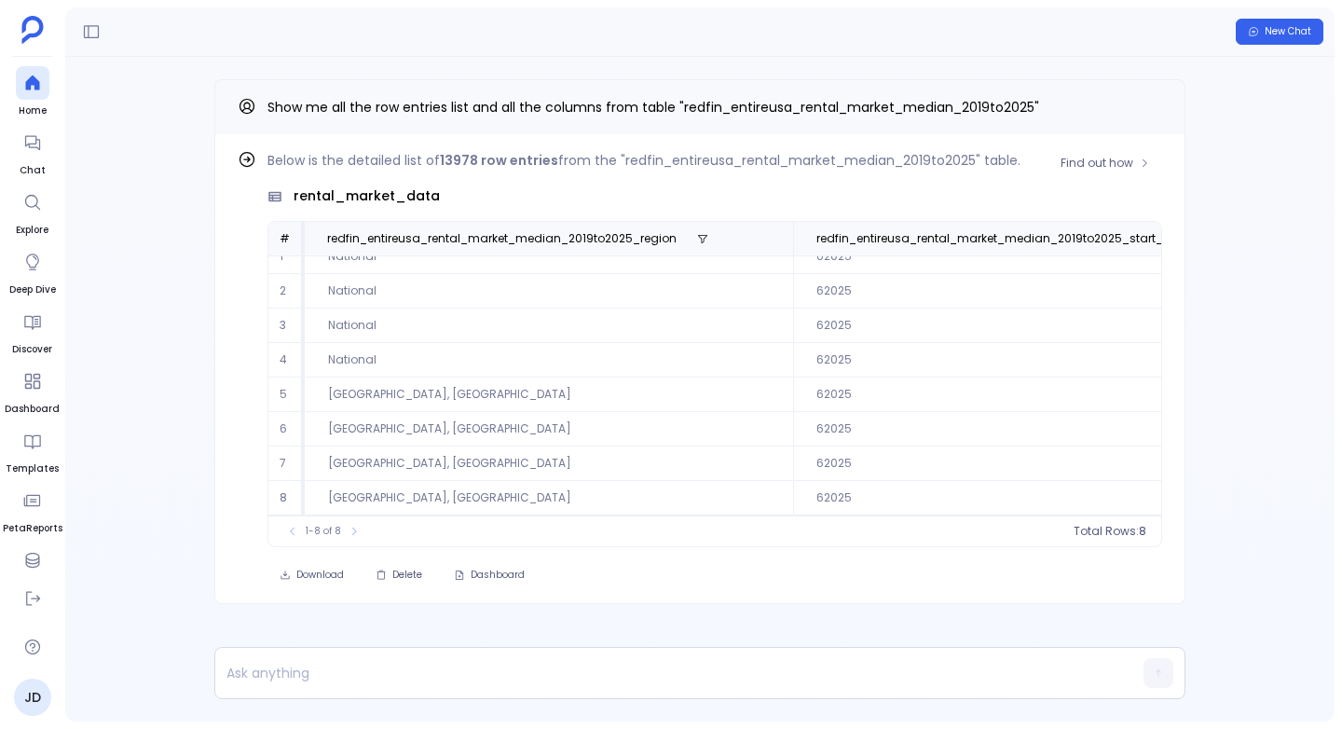
scroll to position [0, 0]
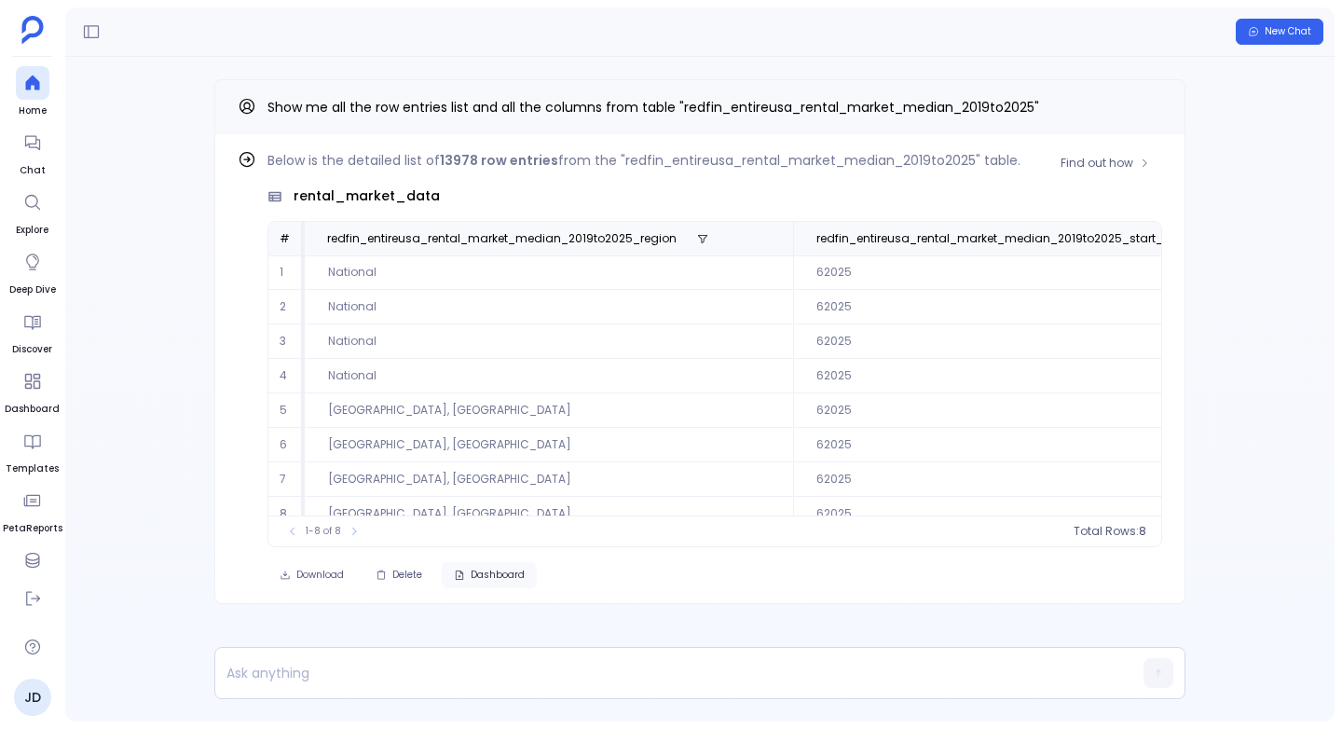
click at [499, 575] on span "Dashboard" at bounding box center [498, 574] width 54 height 13
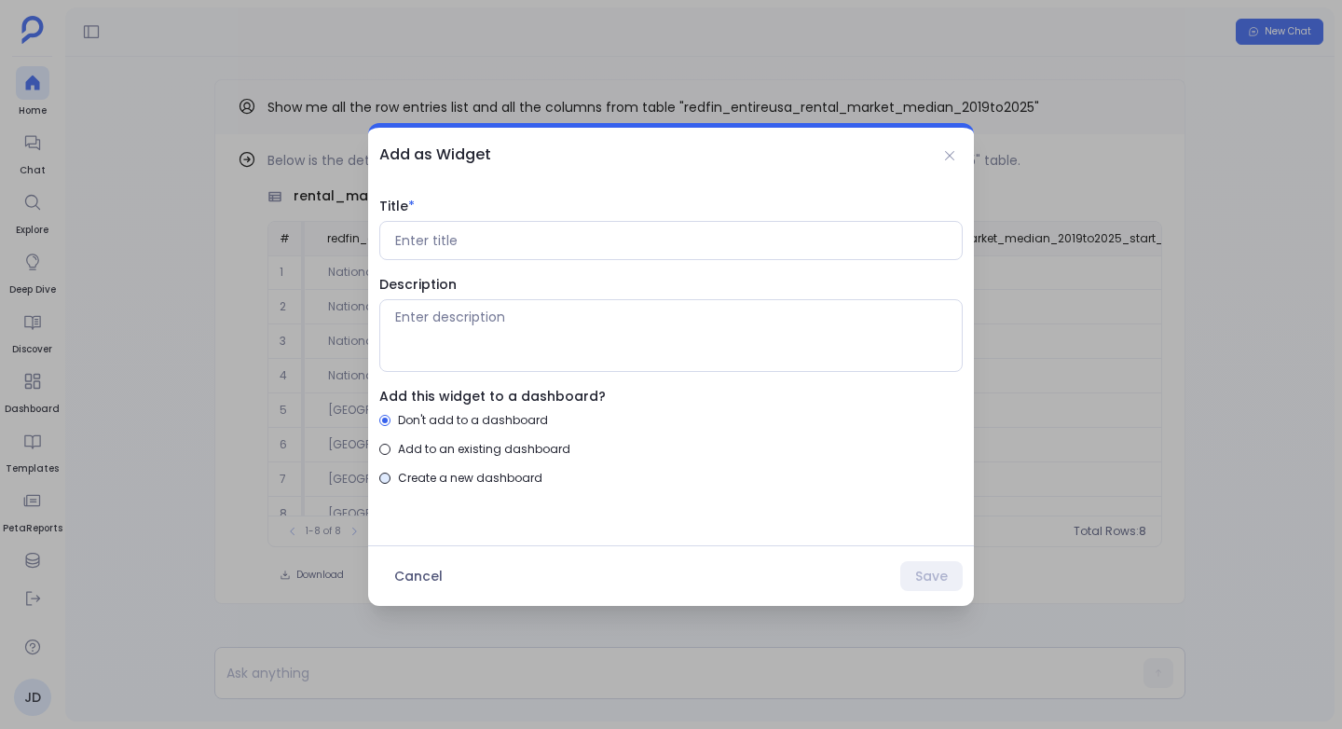
click at [426, 478] on span "Create a new dashboard" at bounding box center [470, 478] width 144 height 18
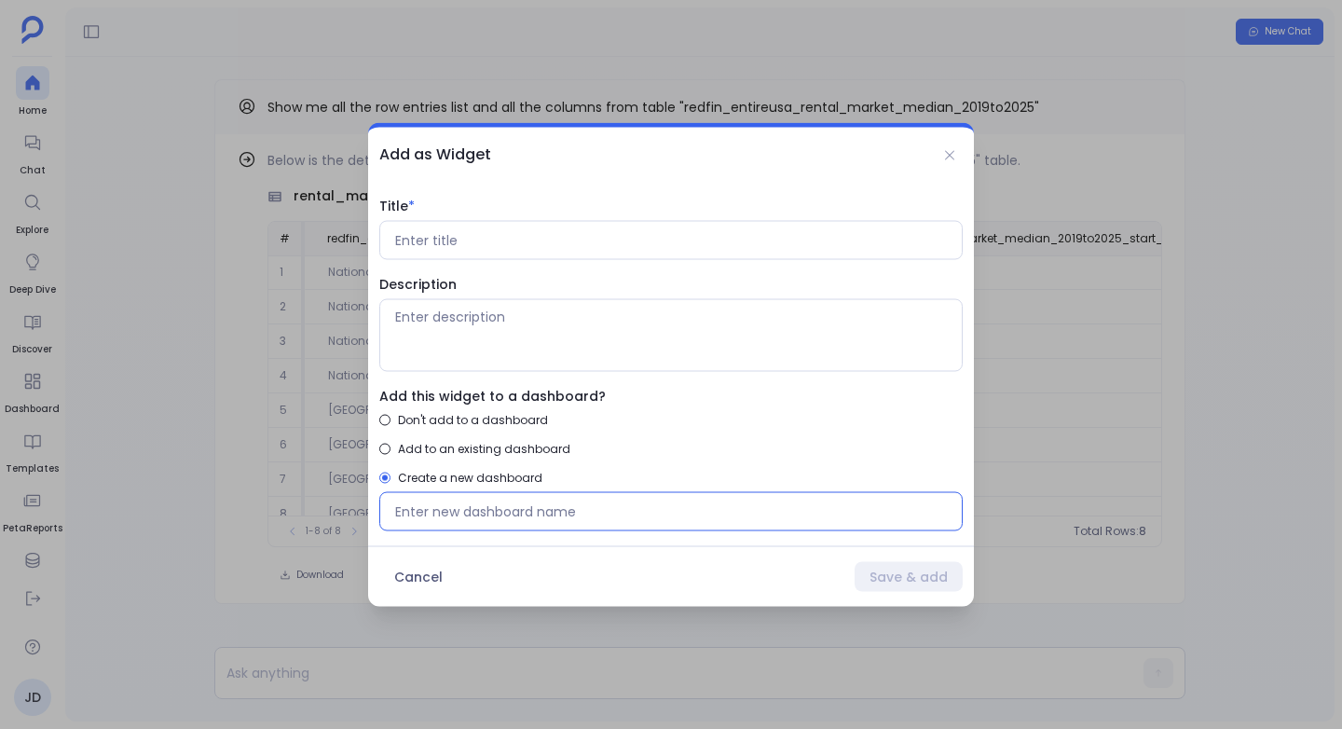
click at [434, 512] on input at bounding box center [671, 511] width 552 height 19
type input "Rohit's Analysis"
click at [435, 330] on textarea "Description" at bounding box center [671, 335] width 552 height 56
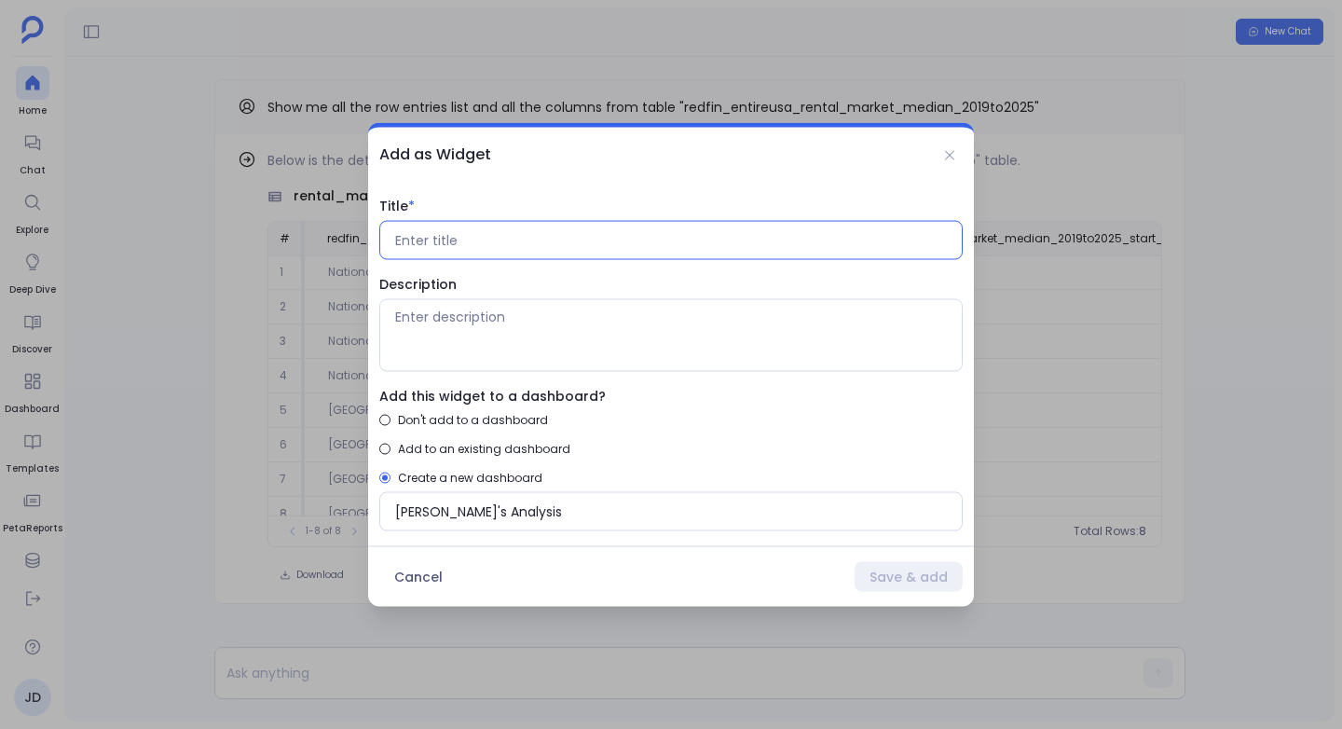
click at [407, 236] on input "Title *" at bounding box center [671, 240] width 552 height 19
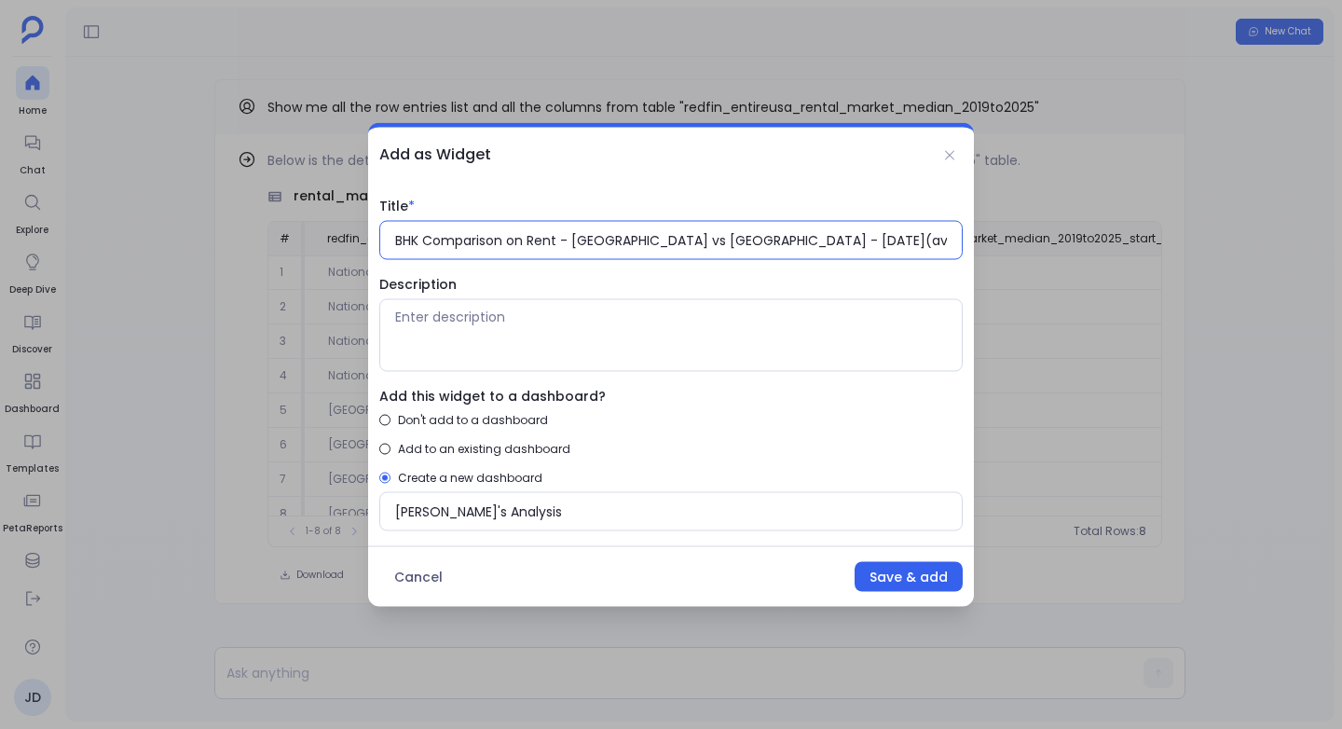
click at [786, 244] on input "BHK Comparison on Rent - USA vs San Francisco - June 2025(available till here)" at bounding box center [671, 240] width 552 height 19
type input "BHK Comparison on Rent - USA vs San Francisco - June 2025 (available till here)"
click at [762, 348] on textarea "Description" at bounding box center [671, 335] width 552 height 56
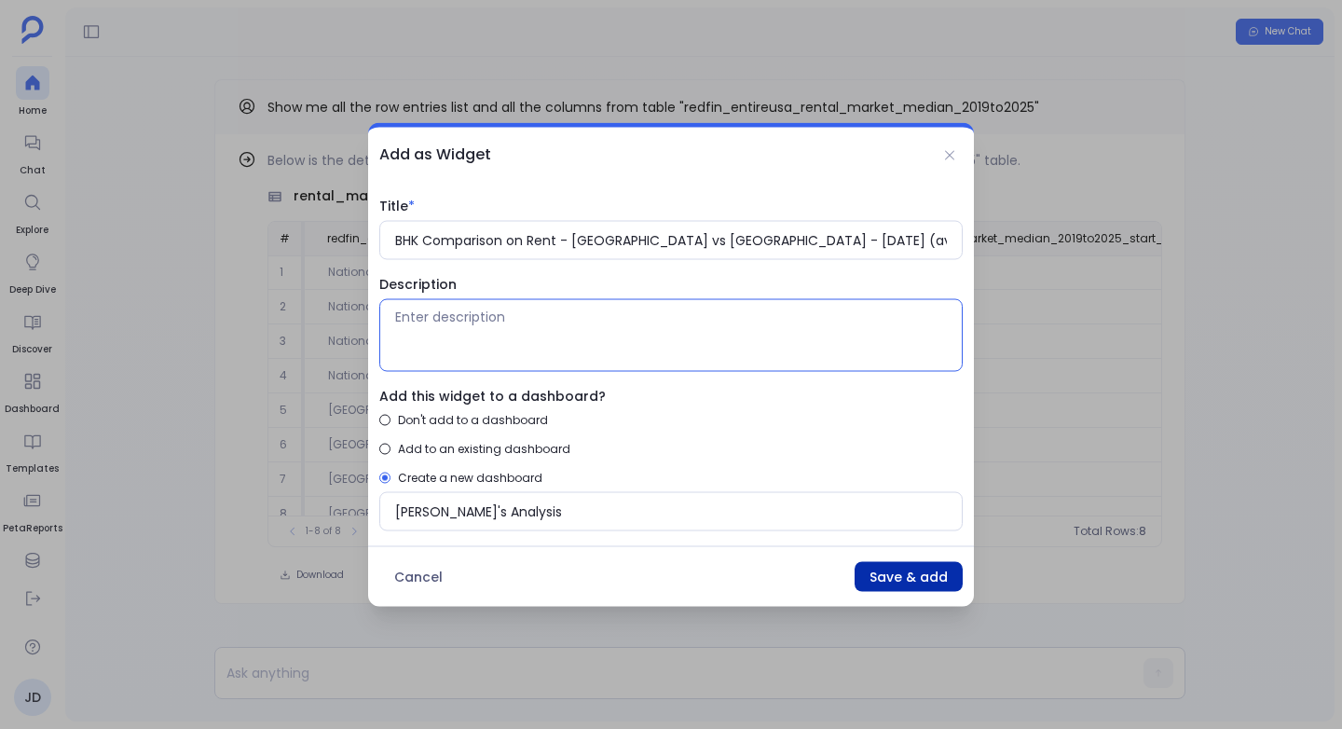
click at [893, 571] on button "Save & add" at bounding box center [908, 577] width 108 height 30
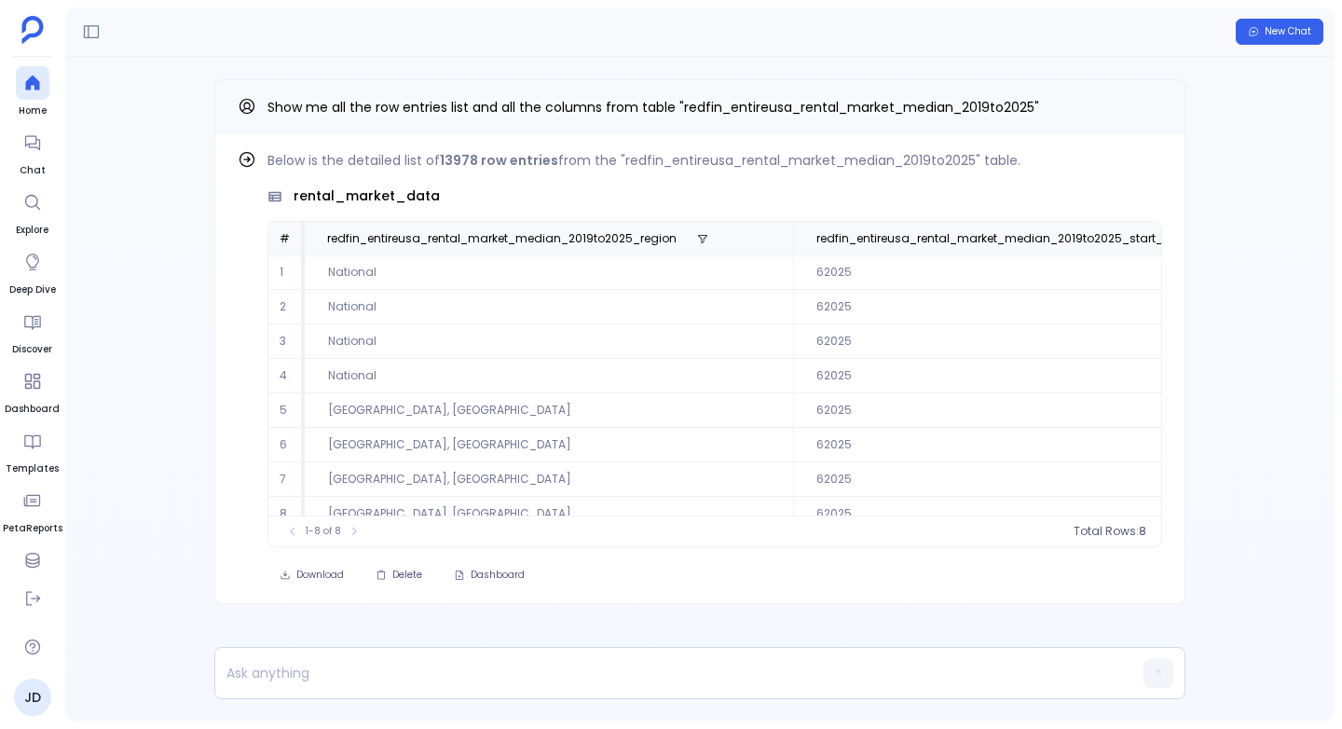
click at [185, 320] on div "Find out how Below is the detailed list of 13978 row entries from the "redfin_e…" at bounding box center [699, 379] width 1269 height 644
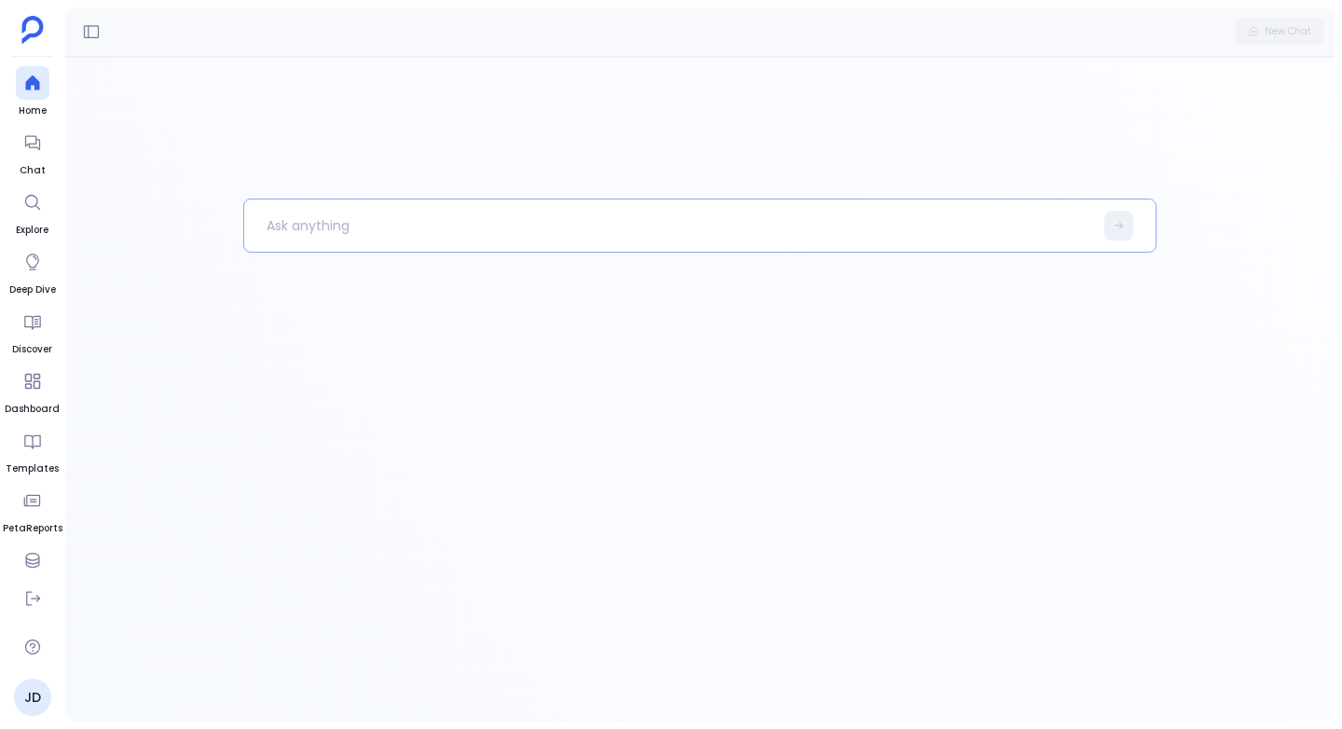
click at [284, 226] on p at bounding box center [668, 225] width 849 height 48
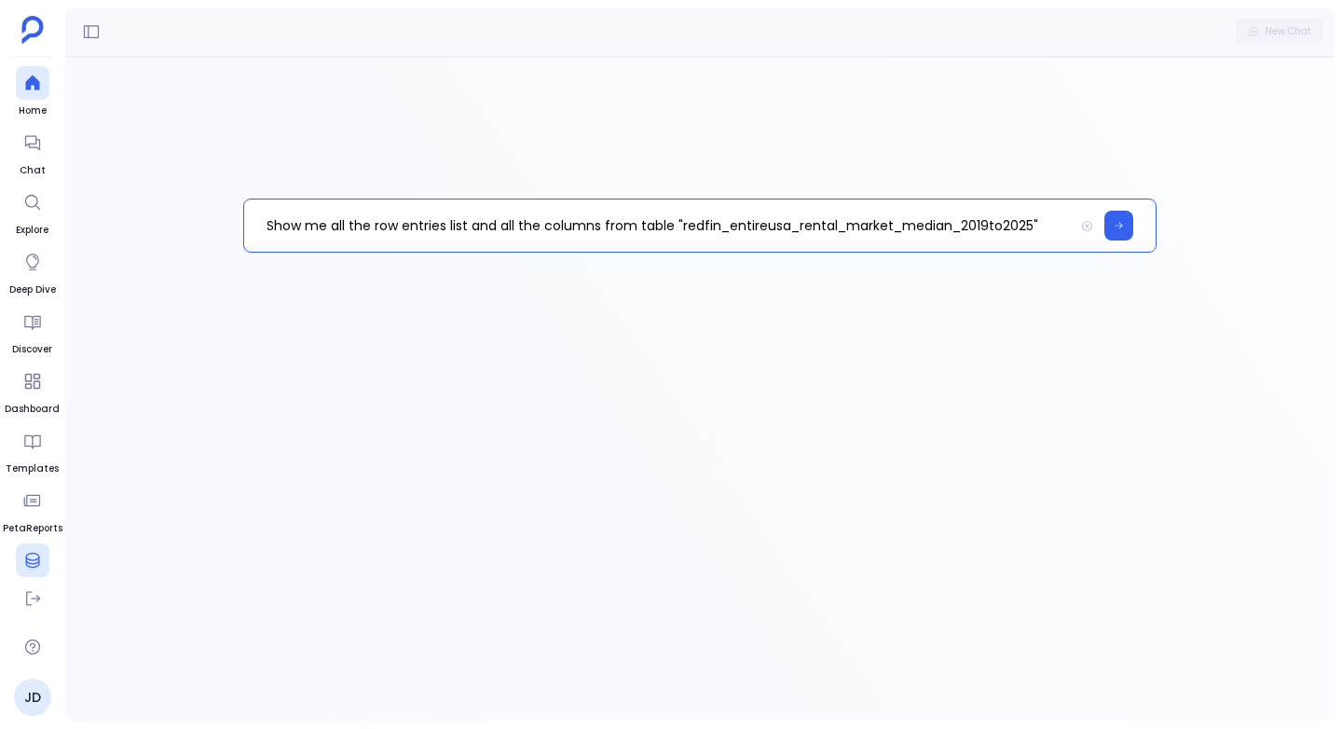
click at [41, 545] on div at bounding box center [33, 560] width 34 height 34
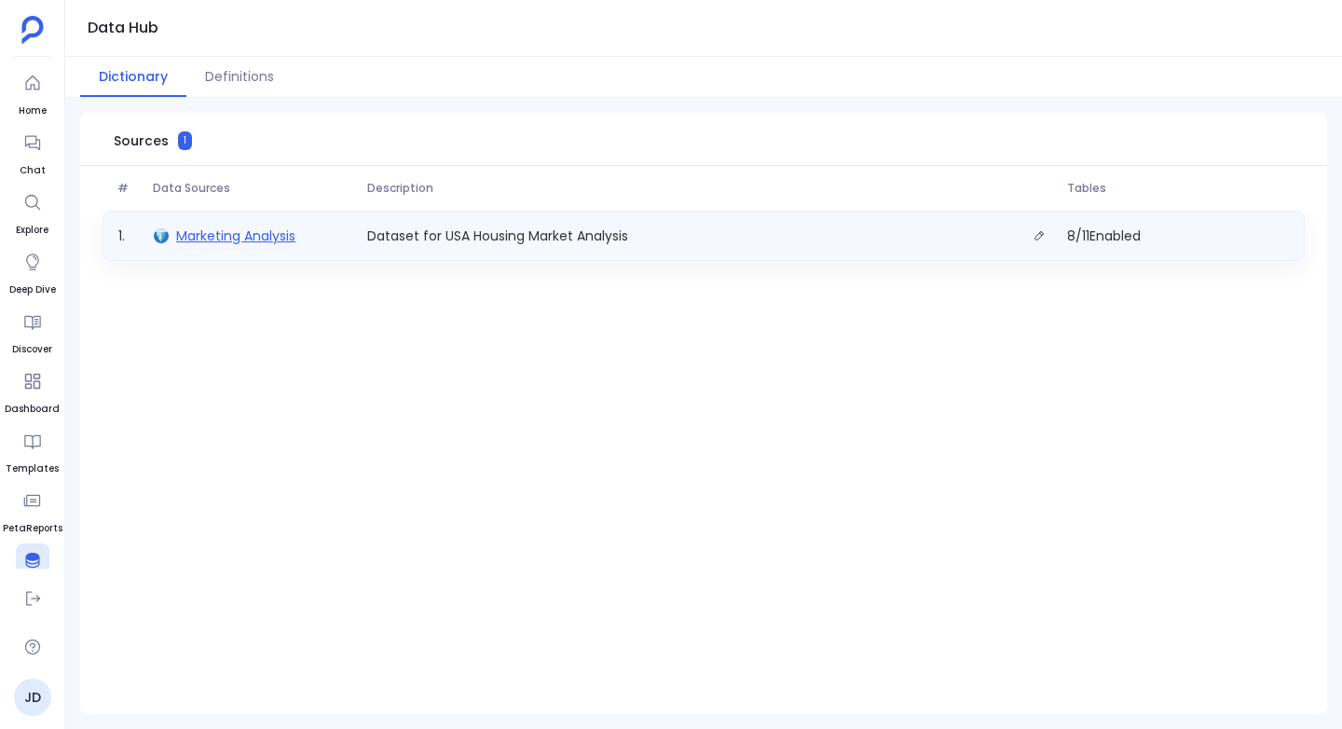
click at [183, 230] on span "Marketing Analysis" at bounding box center [235, 235] width 119 height 19
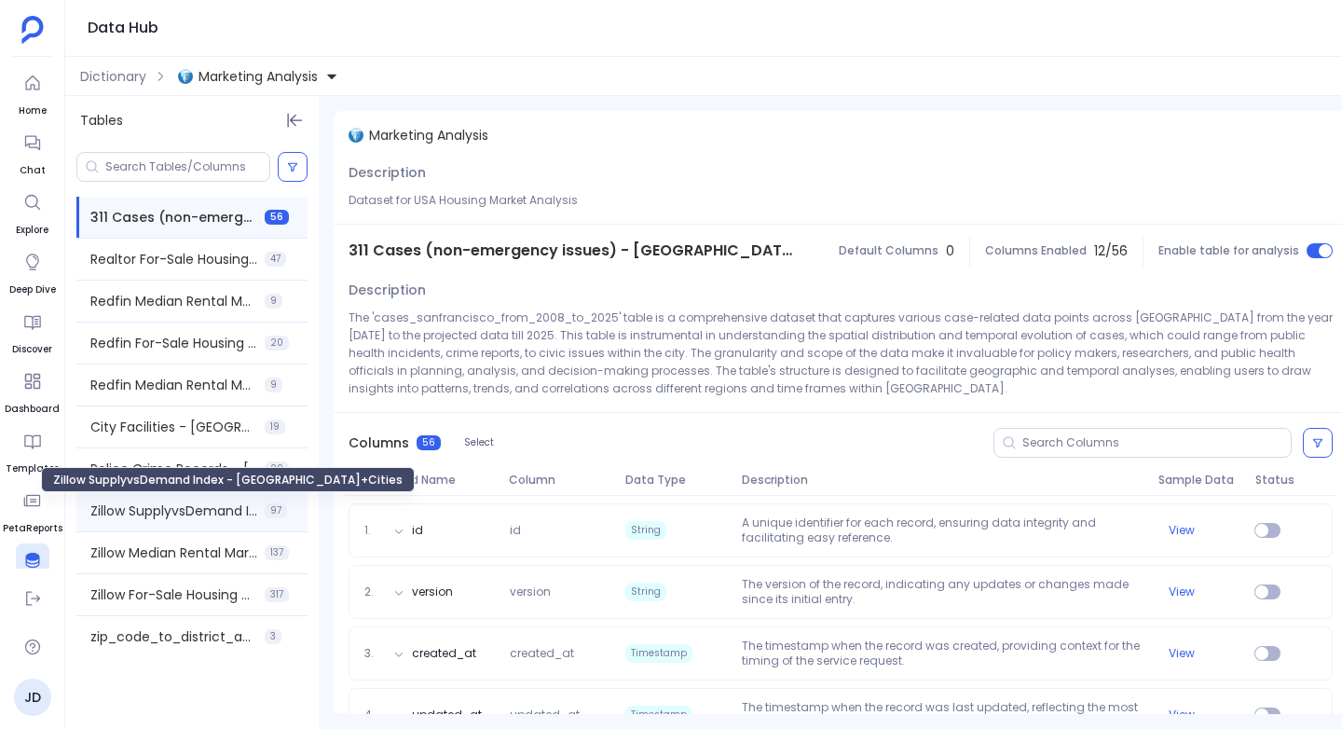
click at [187, 506] on span "Zillow SupplyvsDemand Index - [GEOGRAPHIC_DATA]+Cities" at bounding box center [173, 510] width 167 height 19
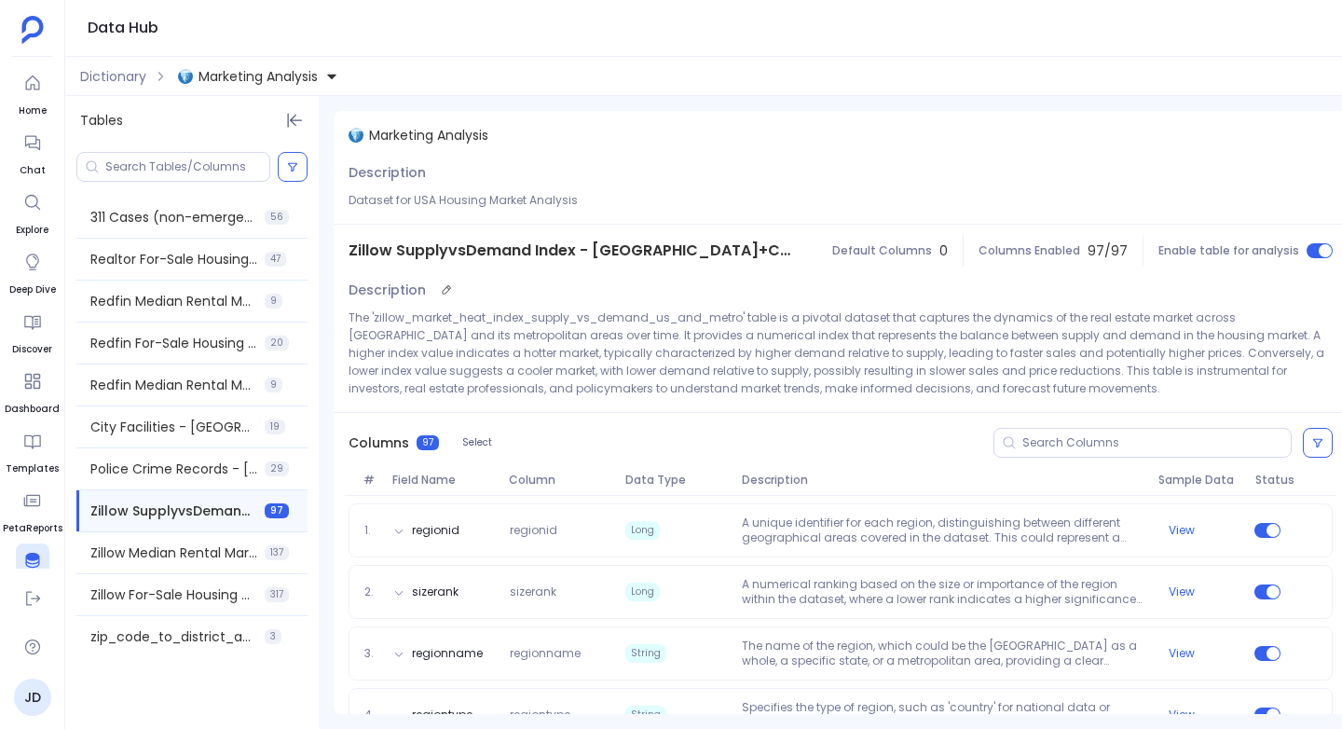
click at [531, 318] on p "The 'zillow_market_heat_index_supply_vs_demand_us_and_metro' table is a pivotal…" at bounding box center [840, 352] width 984 height 89
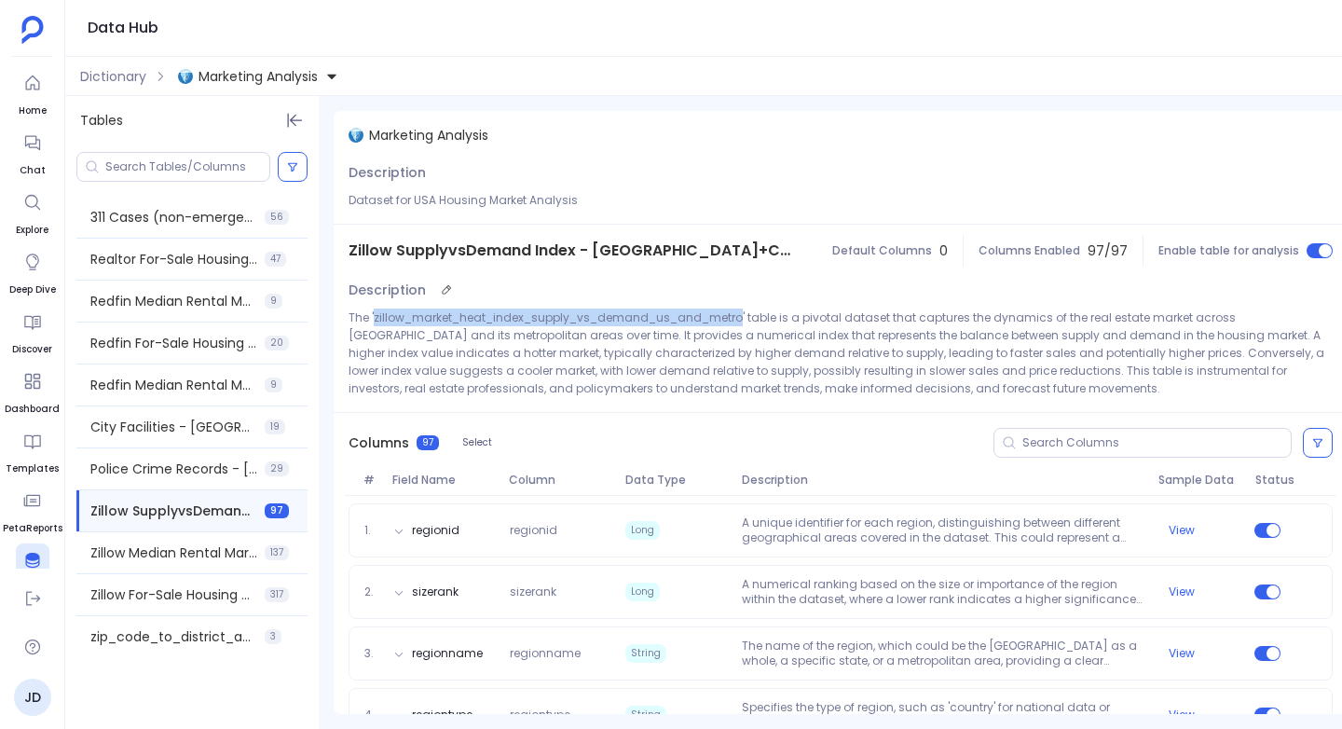
click at [531, 318] on p "The 'zillow_market_heat_index_supply_vs_demand_us_and_metro' table is a pivotal…" at bounding box center [840, 352] width 984 height 89
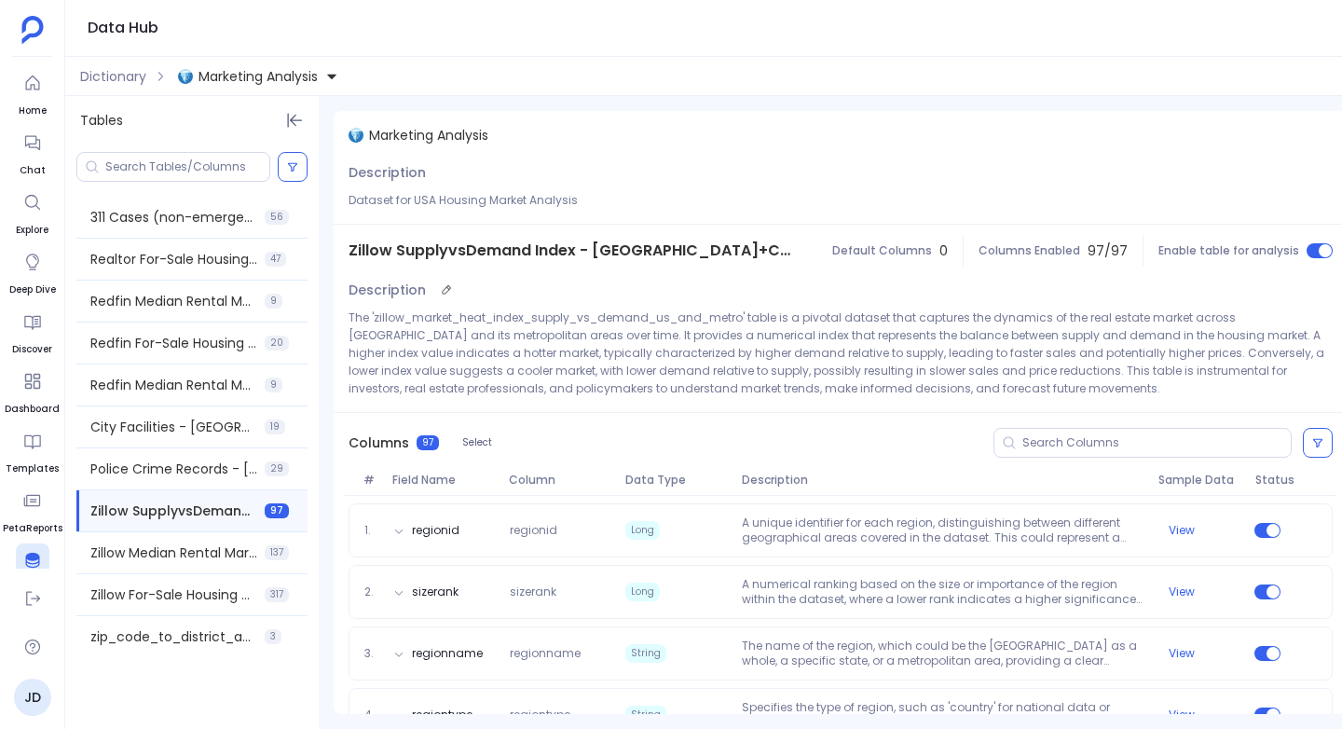
click at [534, 362] on p "The 'zillow_market_heat_index_supply_vs_demand_us_and_metro' table is a pivotal…" at bounding box center [840, 352] width 984 height 89
click at [541, 314] on p "The 'zillow_market_heat_index_supply_vs_demand_us_and_metro' table is a pivotal…" at bounding box center [840, 352] width 984 height 89
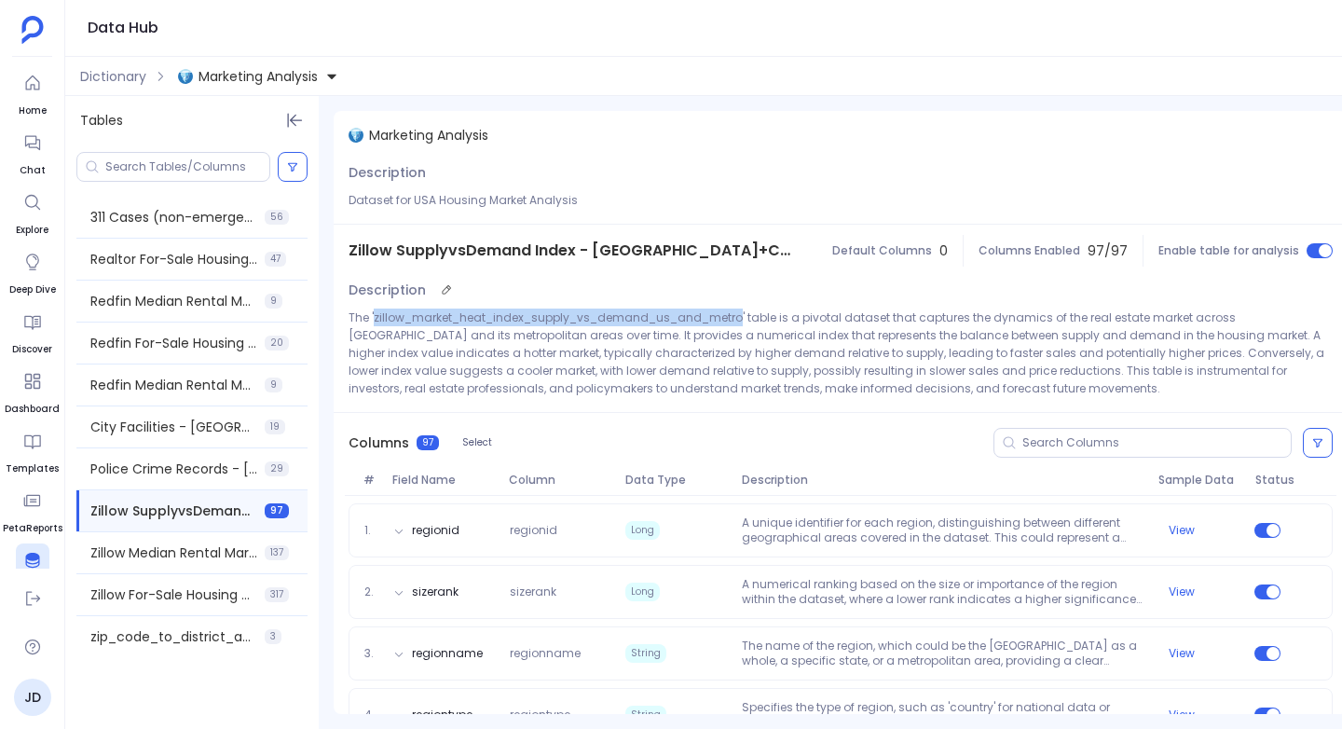
click at [541, 314] on p "The 'zillow_market_heat_index_supply_vs_demand_us_and_metro' table is a pivotal…" at bounding box center [840, 352] width 984 height 89
copy p "zillow_market_heat_index_supply_vs_demand_us_and_metro"
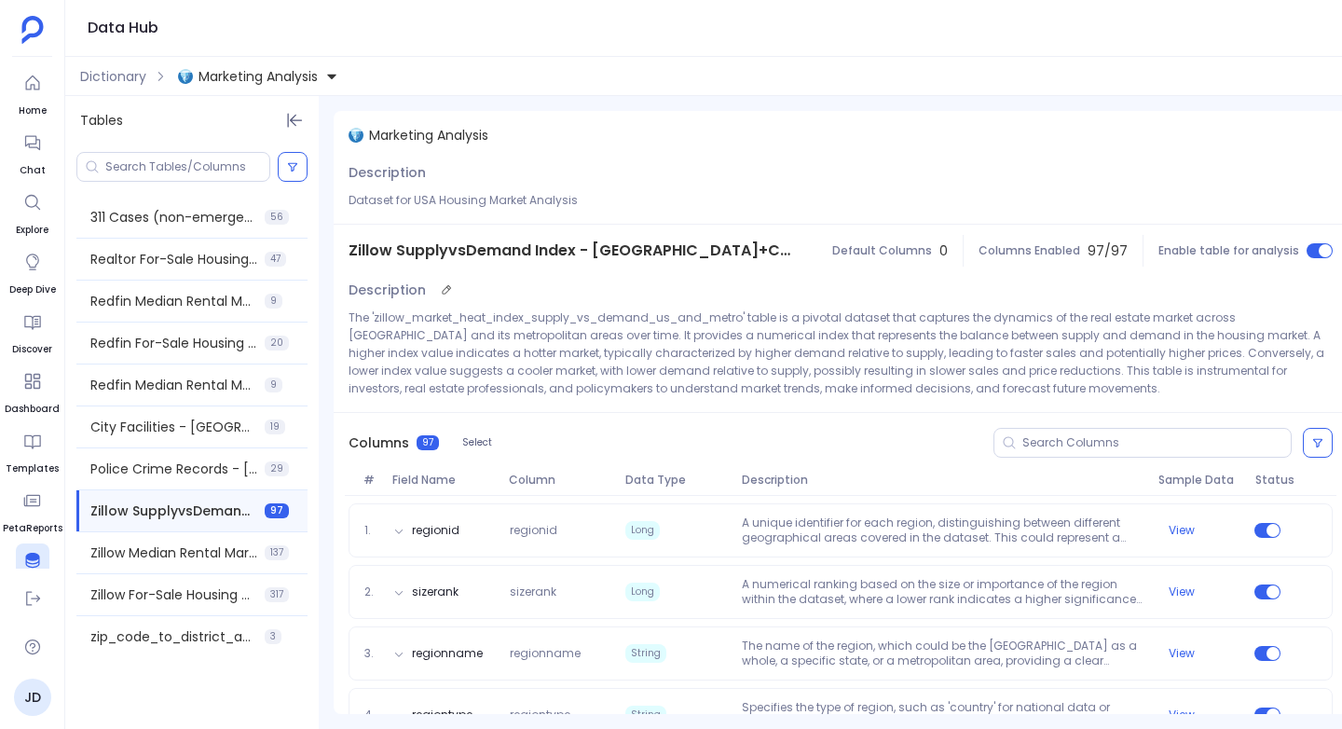
click at [571, 383] on p "The 'zillow_market_heat_index_supply_vs_demand_us_and_metro' table is a pivotal…" at bounding box center [840, 352] width 984 height 89
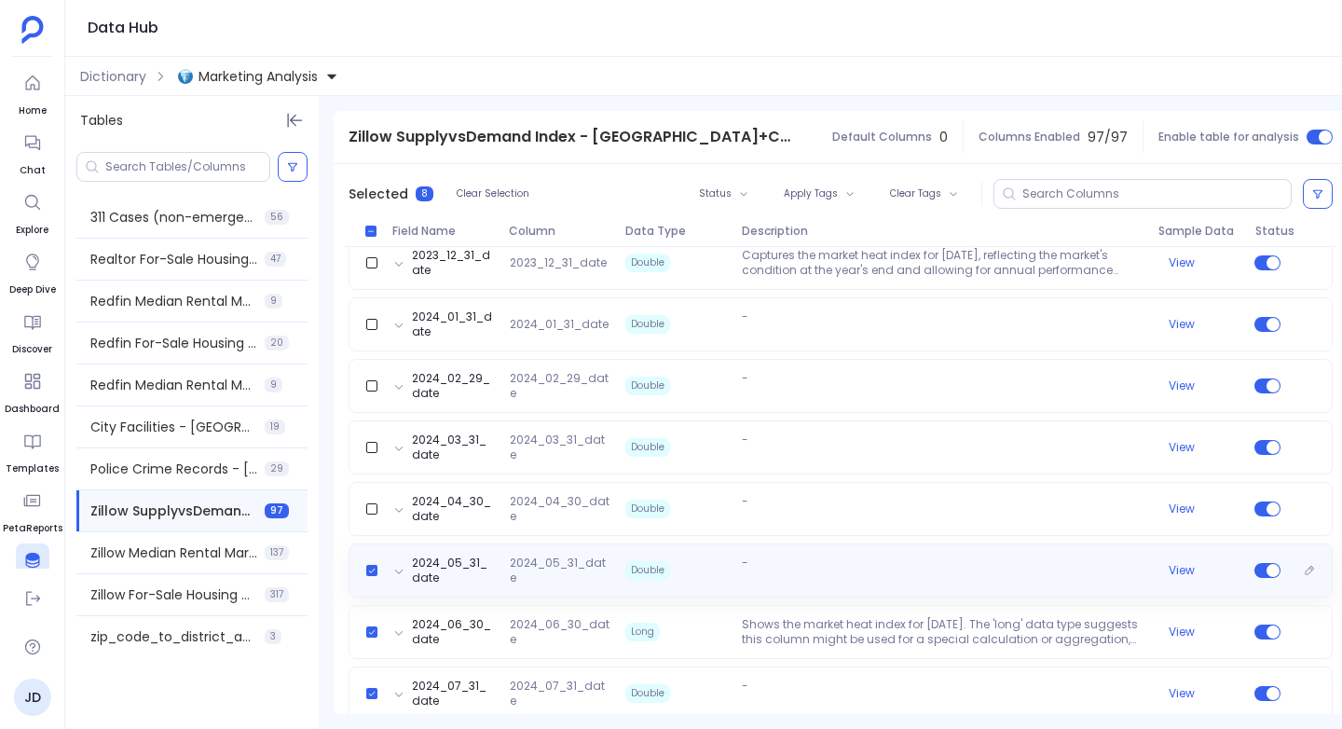
scroll to position [4937, 0]
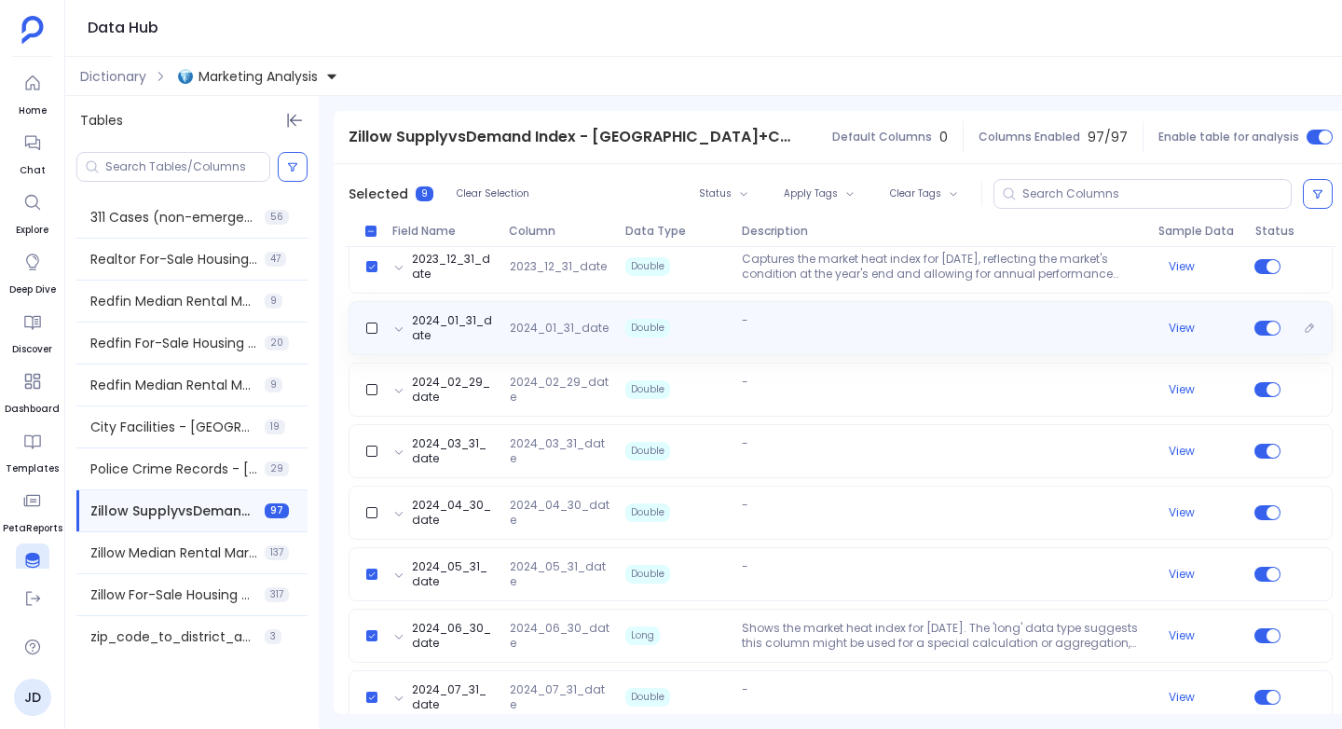
click at [375, 335] on div "2024_01_31_date 2024_01_31_date Double - View" at bounding box center [840, 328] width 967 height 30
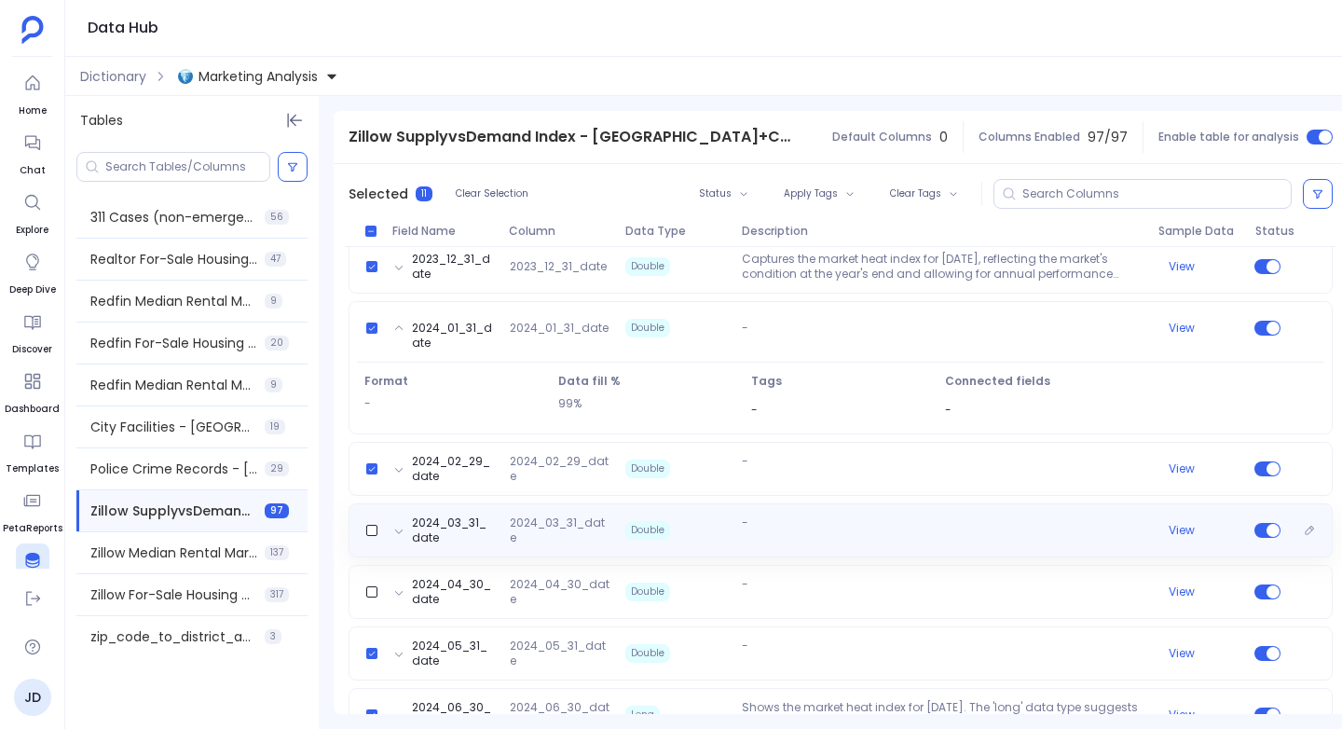
click at [368, 539] on div "2024_03_31_date 2024_03_31_date Double - View" at bounding box center [840, 530] width 967 height 30
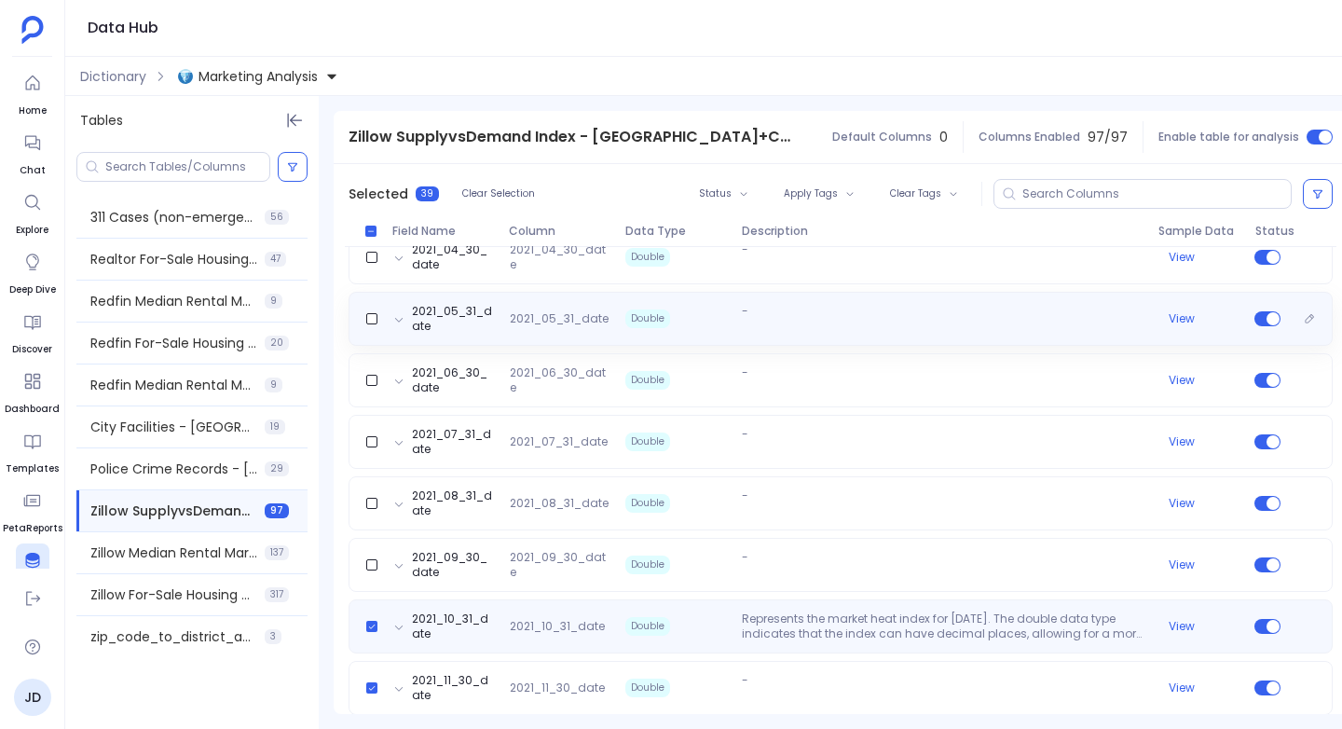
scroll to position [2976, 0]
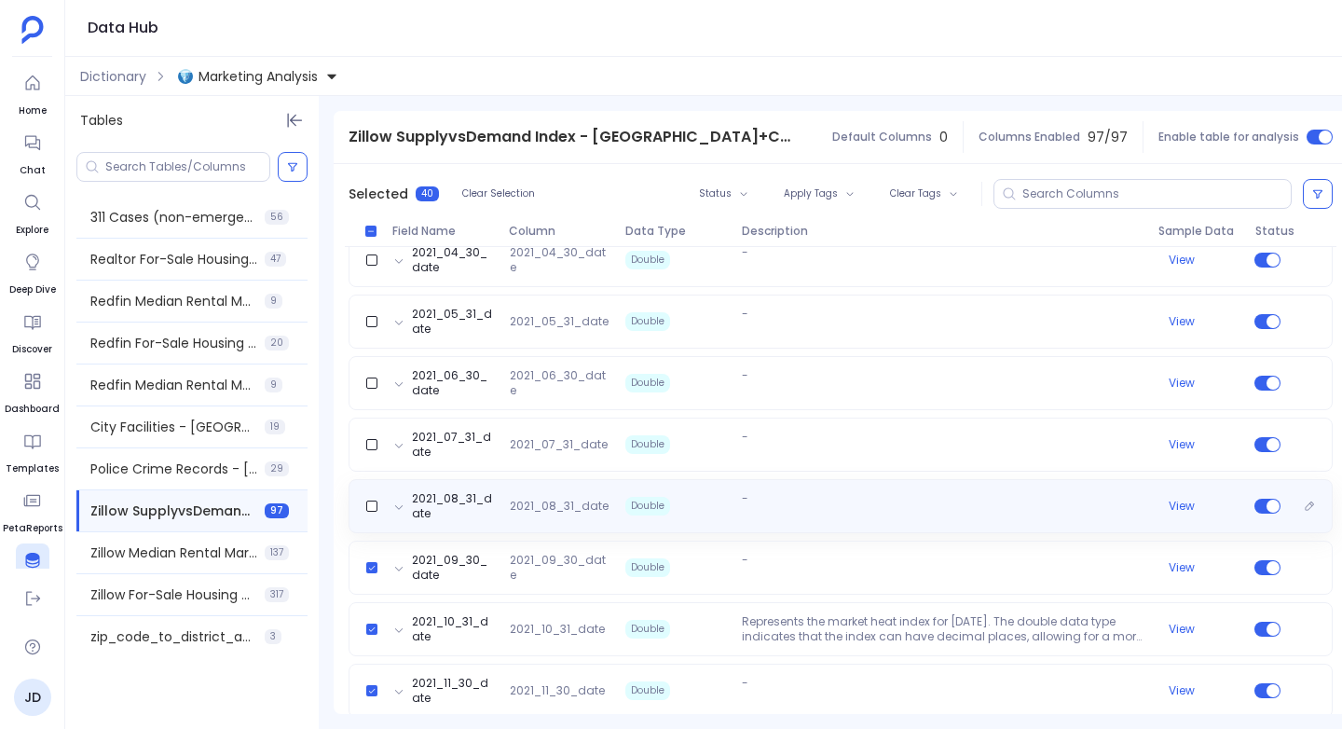
click at [372, 514] on div "2021_08_31_date 2021_08_31_date Double - View" at bounding box center [840, 506] width 967 height 30
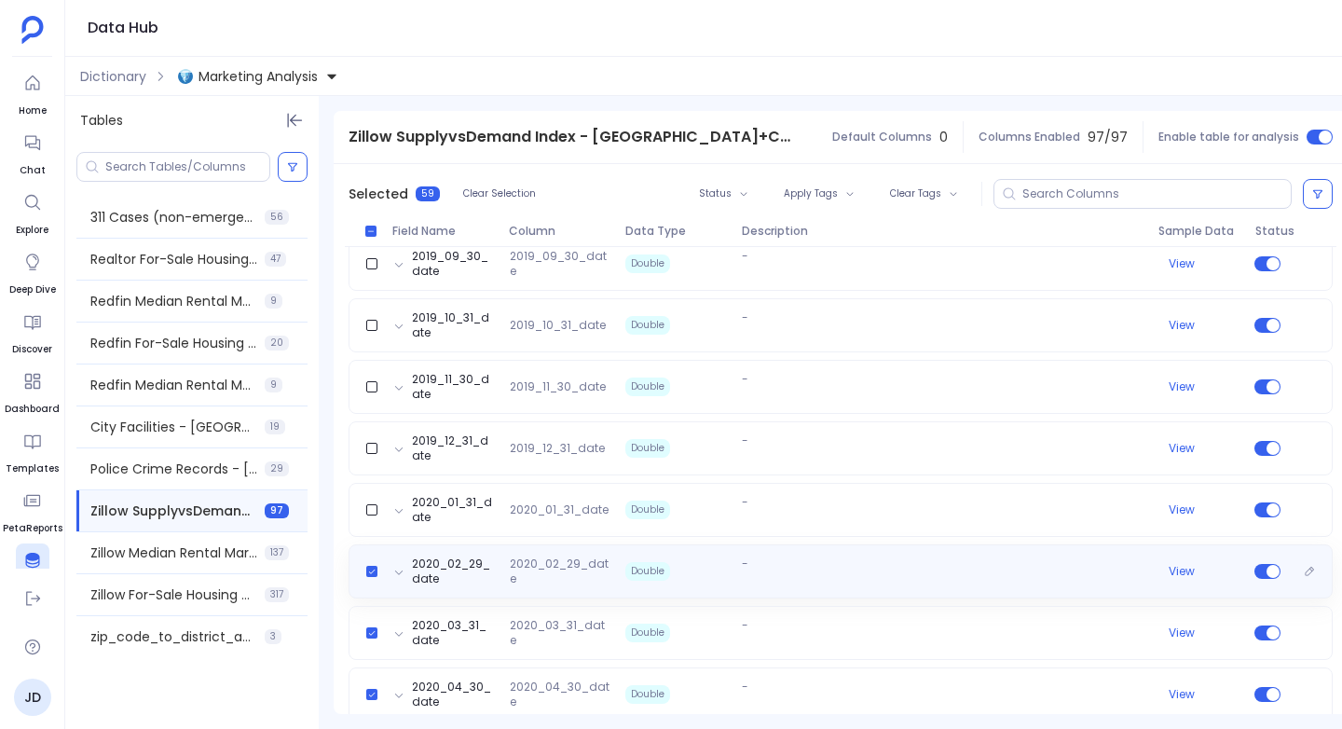
scroll to position [1801, 0]
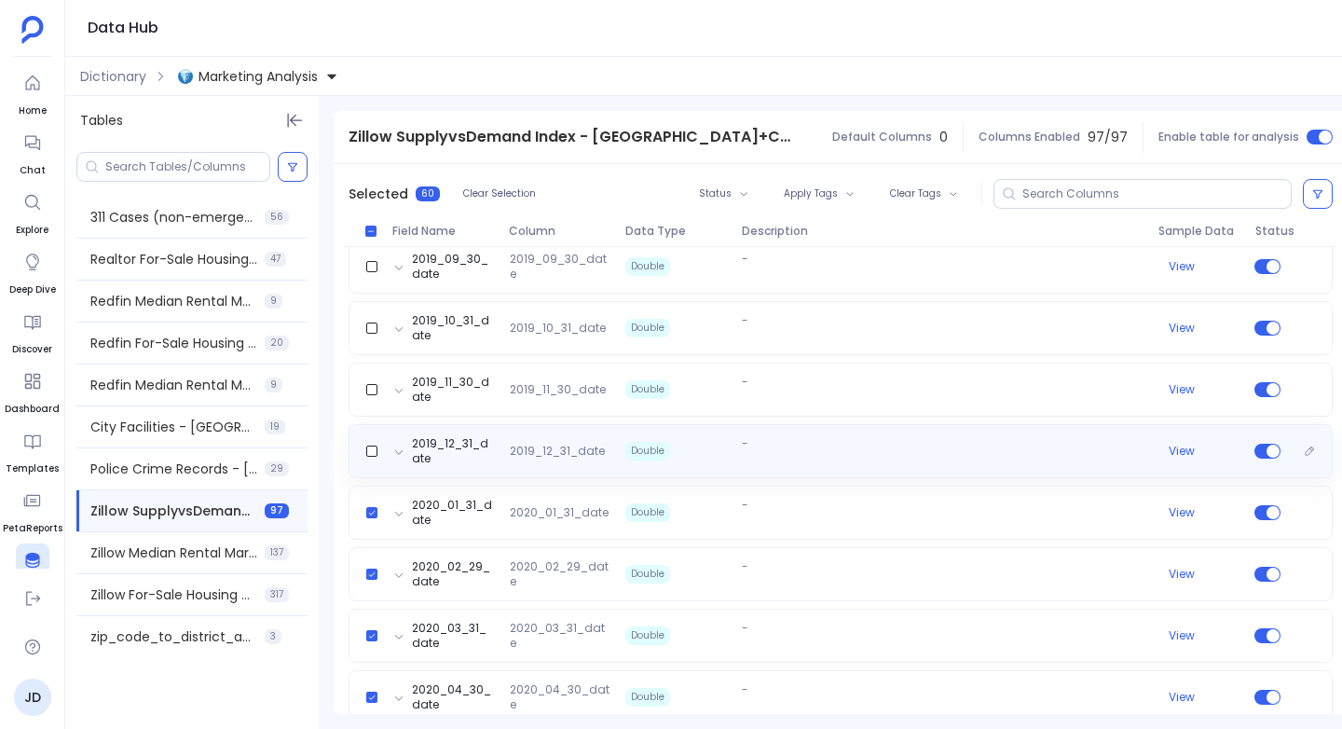
click at [369, 442] on div "2019_12_31_date 2019_12_31_date Double - View" at bounding box center [840, 451] width 967 height 30
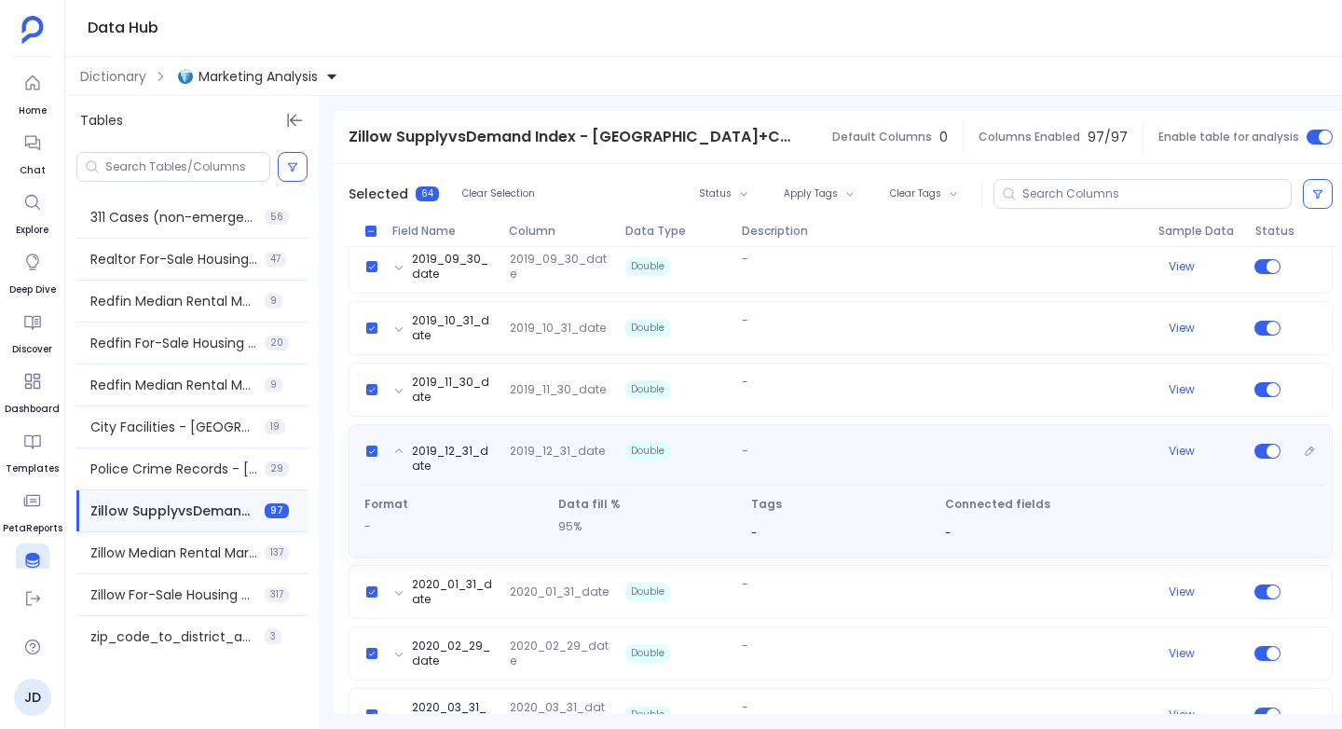
click at [388, 457] on div "2019_12_31_date" at bounding box center [444, 459] width 116 height 30
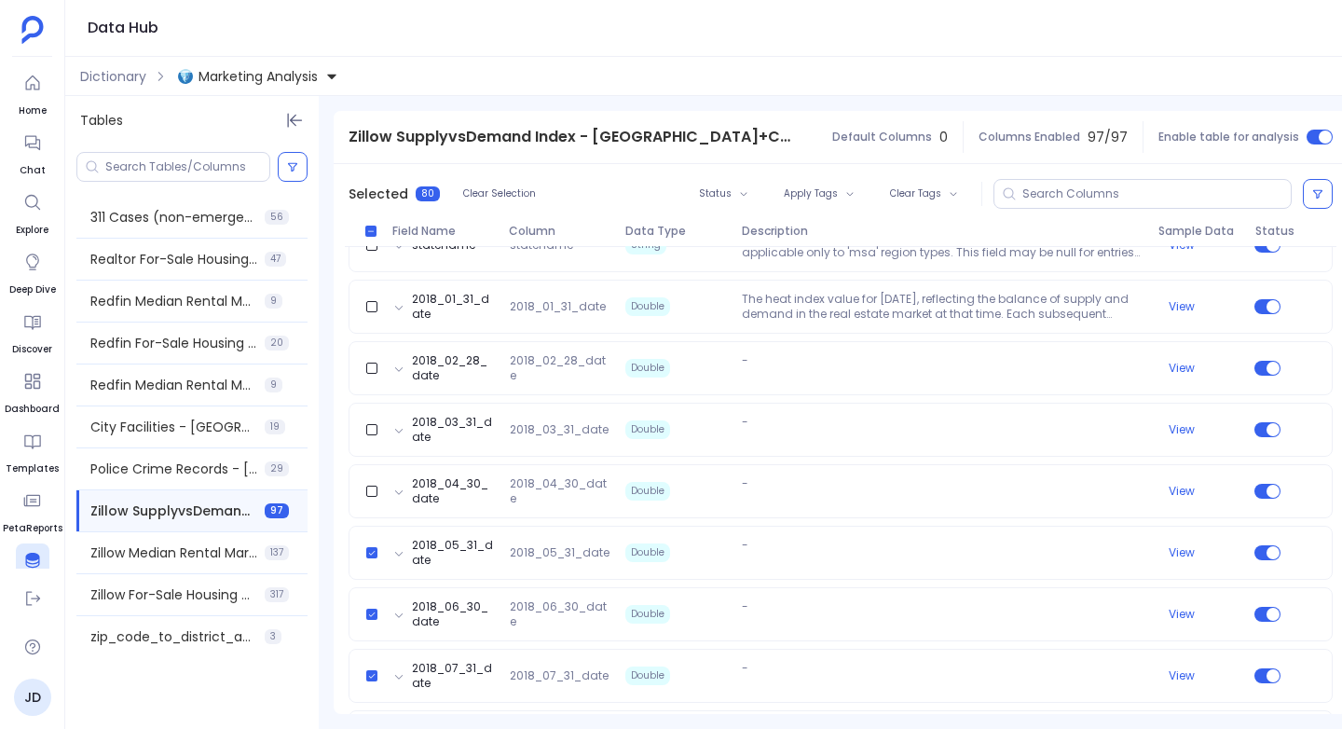
scroll to position [521, 0]
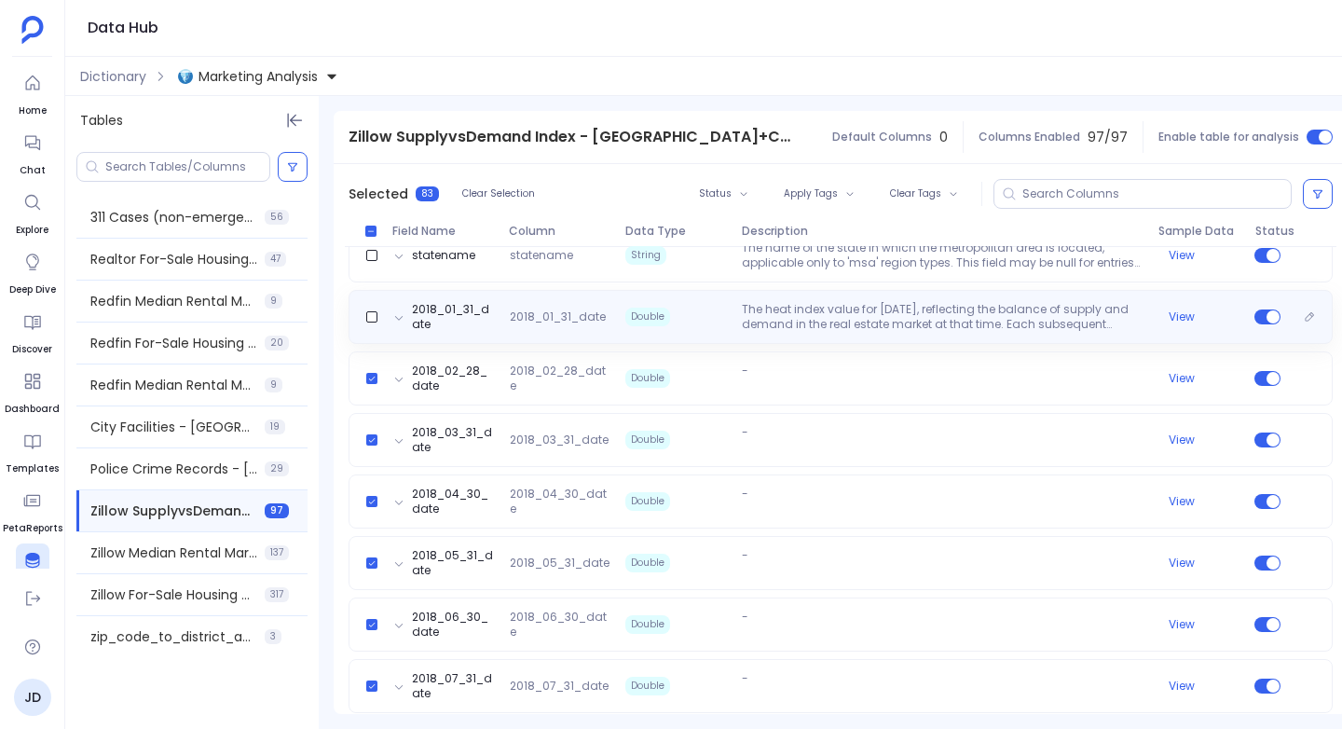
click at [371, 324] on div "2018_01_31_date 2018_01_31_date Double The heat index value for January 31, 201…" at bounding box center [840, 317] width 967 height 30
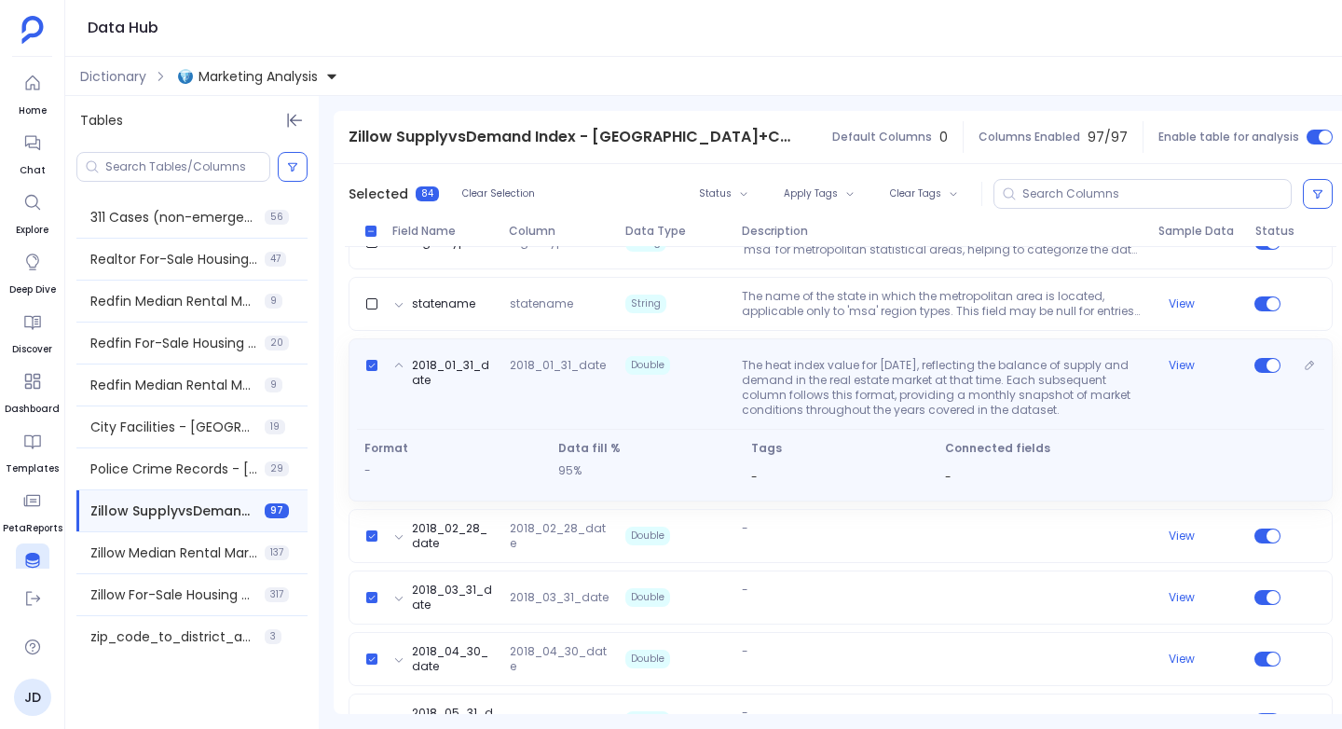
scroll to position [473, 0]
click at [393, 356] on div "2018_01_31_date 2018_01_31_date Double The heat index value for January 31, 201…" at bounding box center [840, 382] width 967 height 67
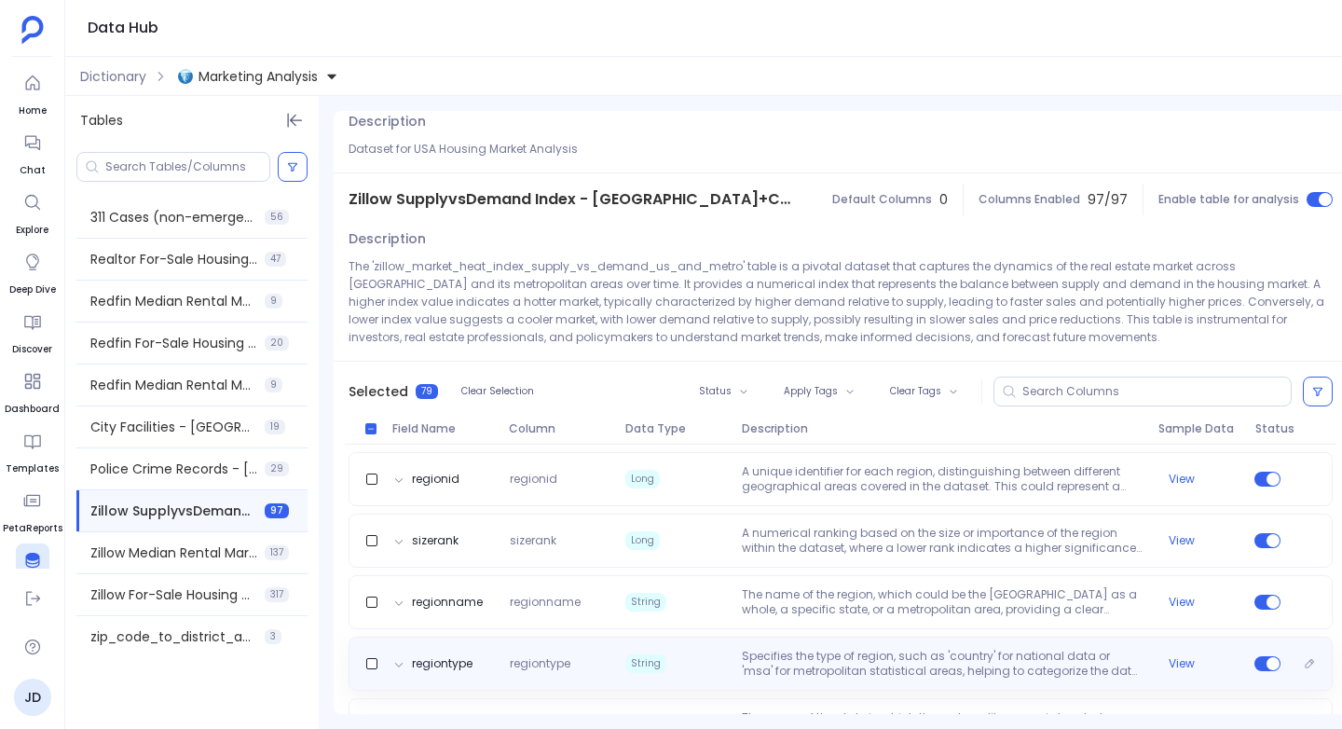
scroll to position [0, 0]
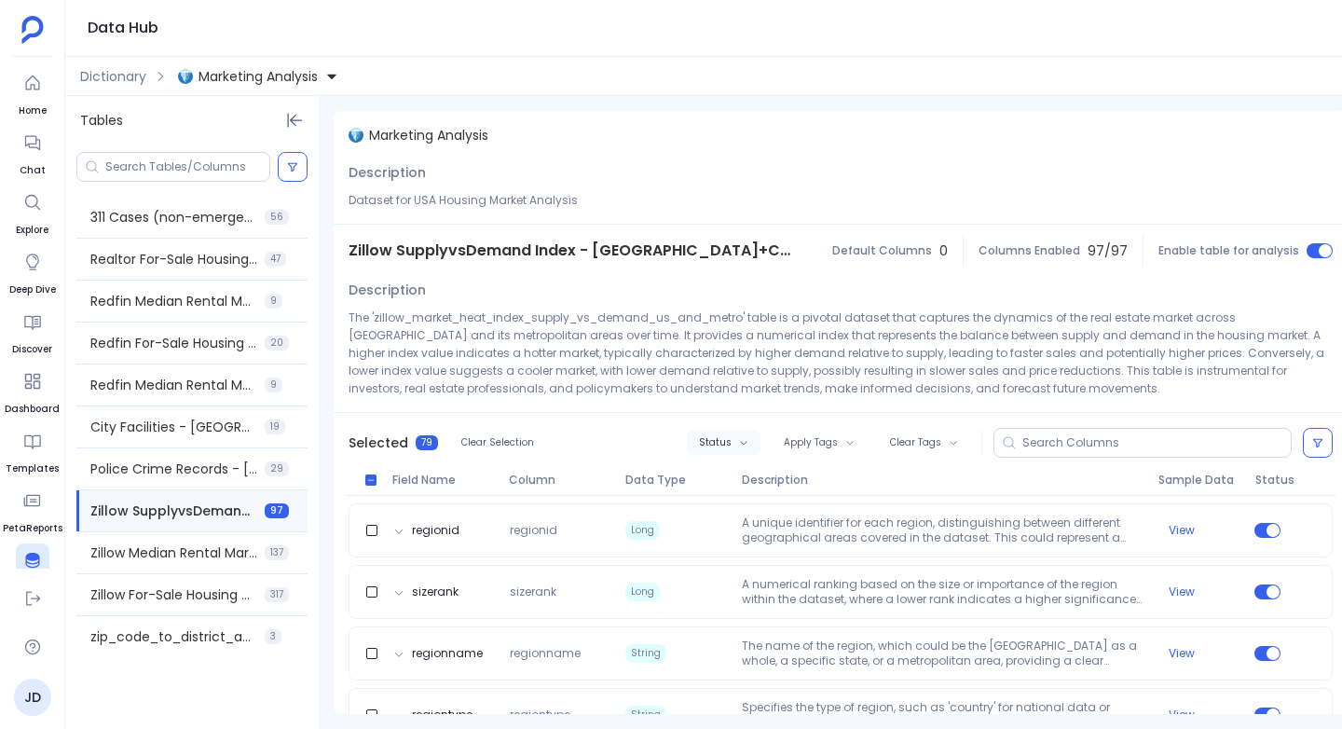
click at [725, 439] on span "Status" at bounding box center [715, 442] width 33 height 11
click at [733, 514] on label "Disable" at bounding box center [759, 517] width 138 height 41
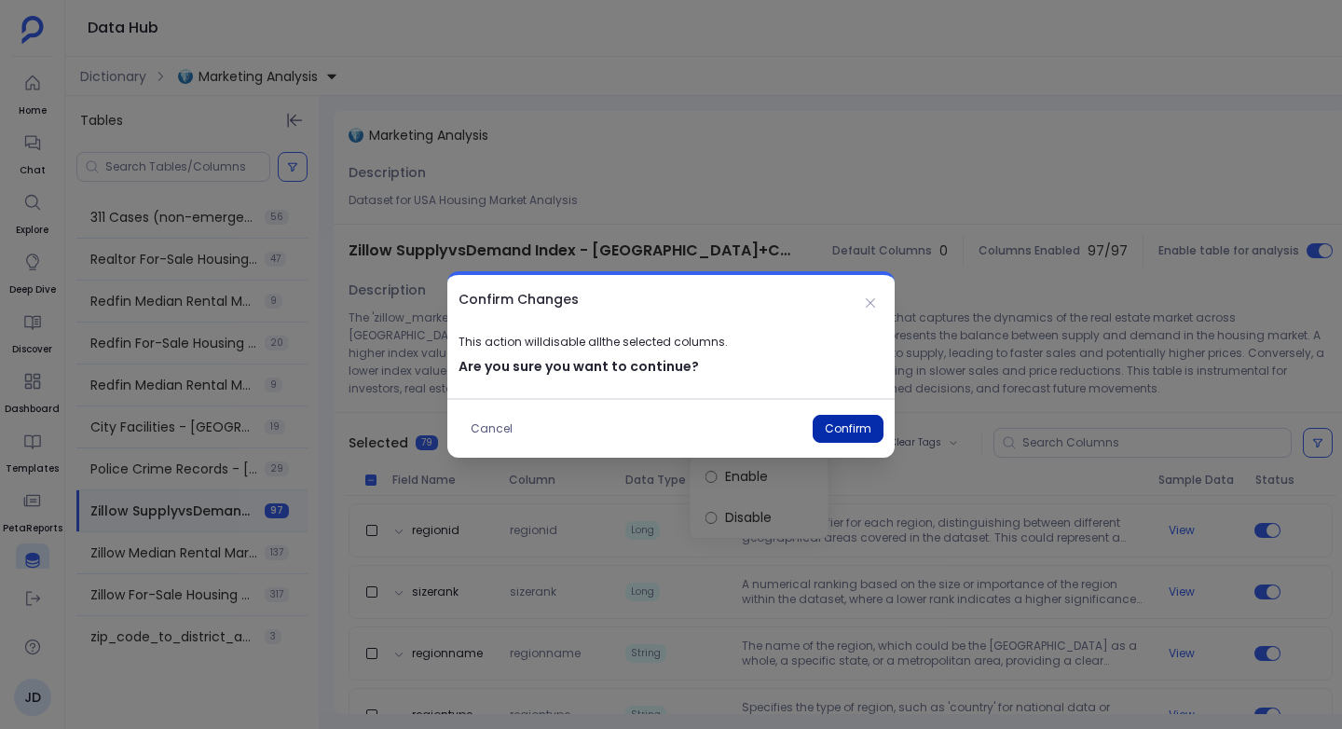
click at [847, 422] on button "Confirm" at bounding box center [847, 429] width 71 height 28
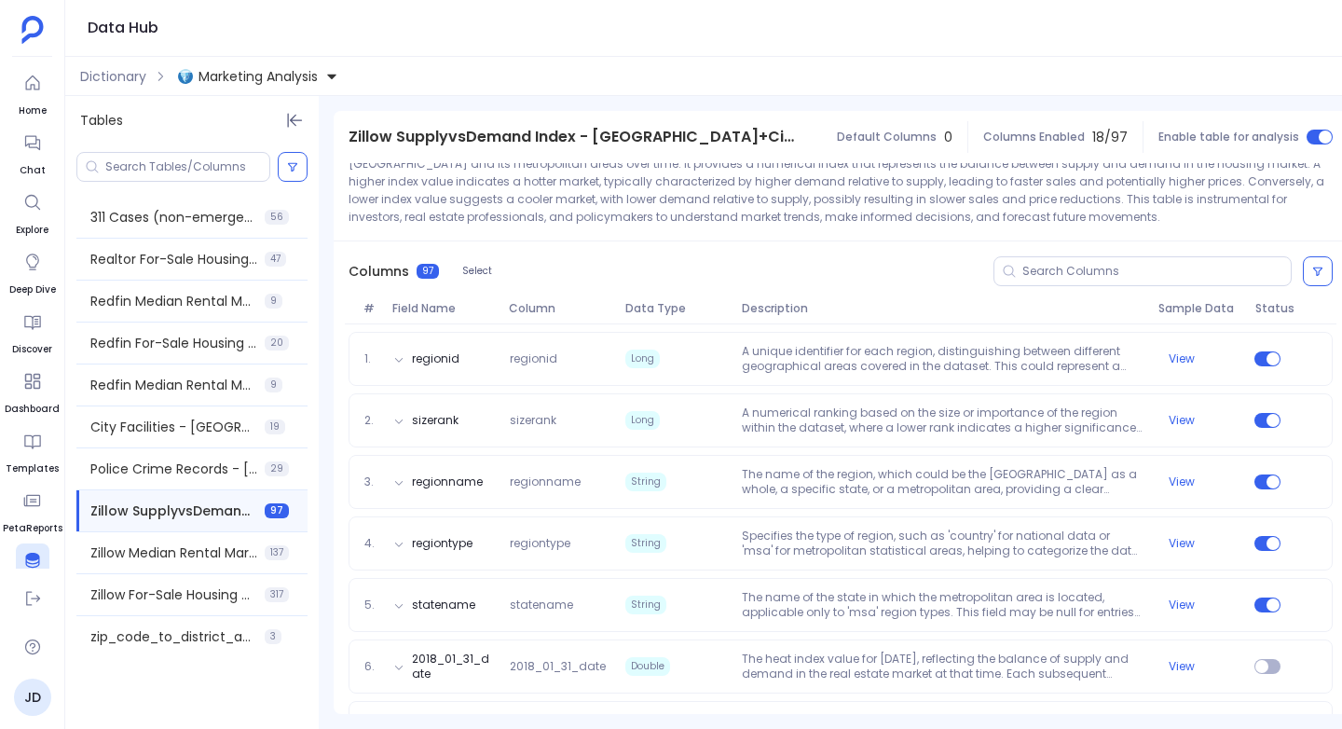
scroll to position [173, 0]
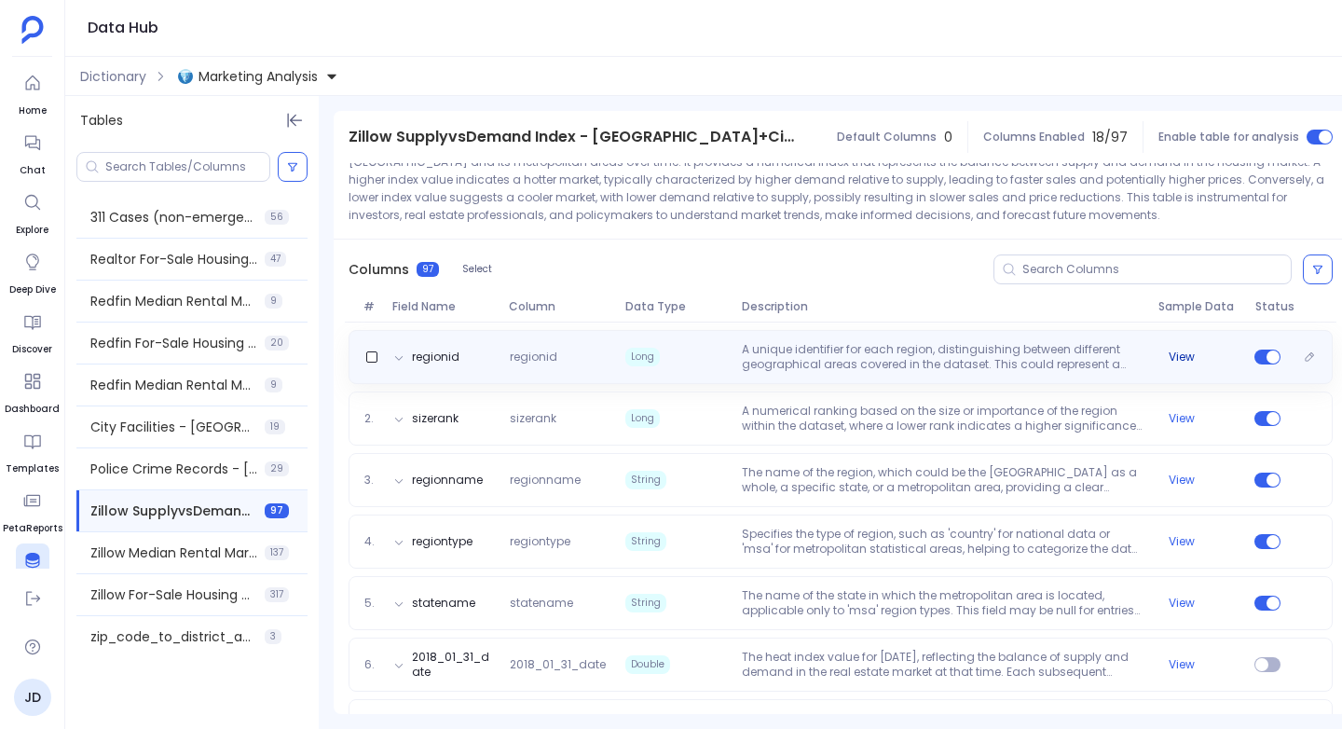
click at [1179, 353] on button "View" at bounding box center [1181, 356] width 26 height 15
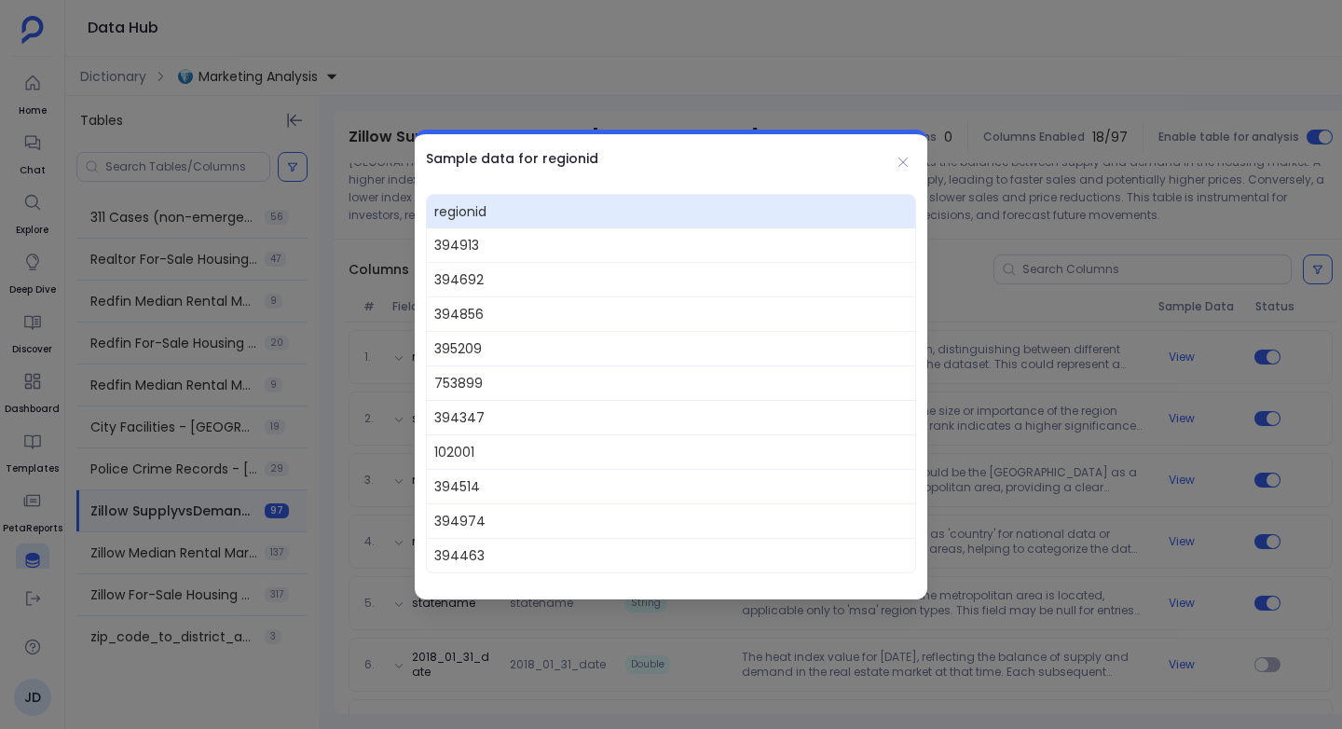
click at [1179, 353] on div at bounding box center [671, 364] width 1342 height 729
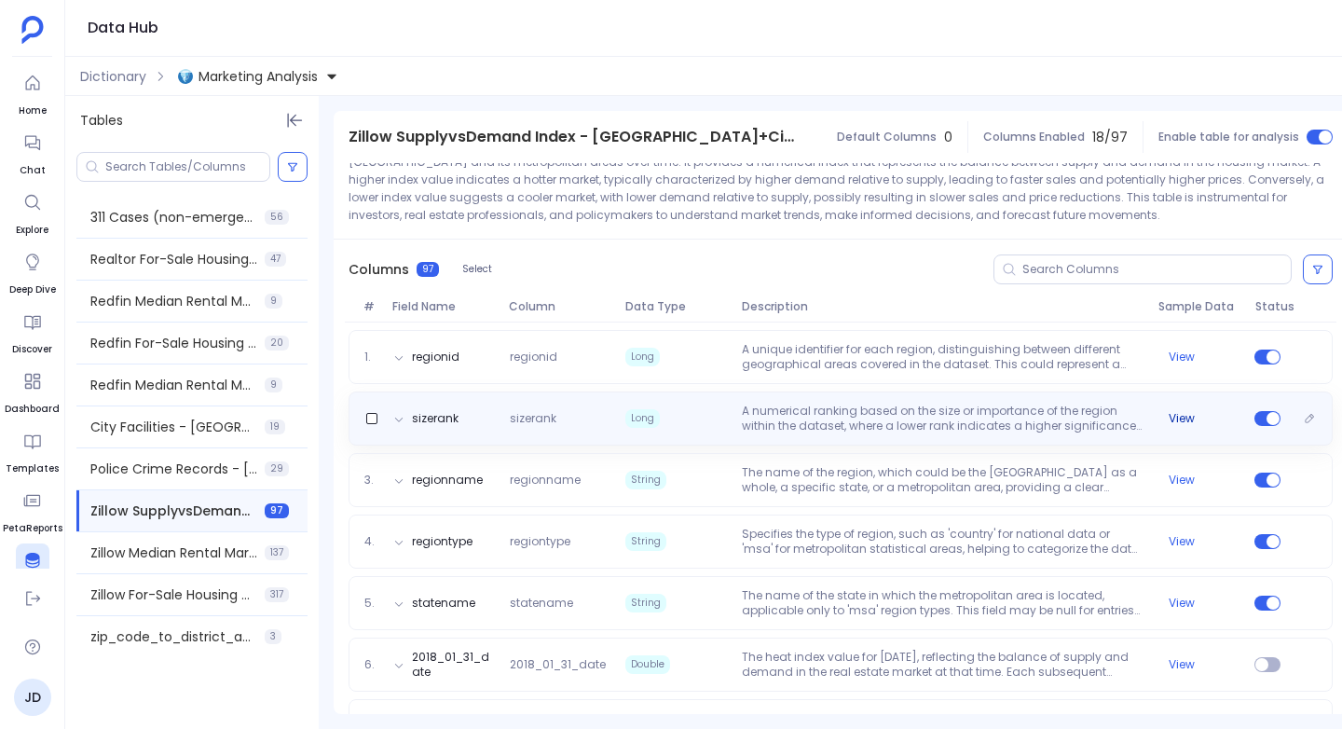
click at [1183, 417] on button "View" at bounding box center [1181, 418] width 26 height 15
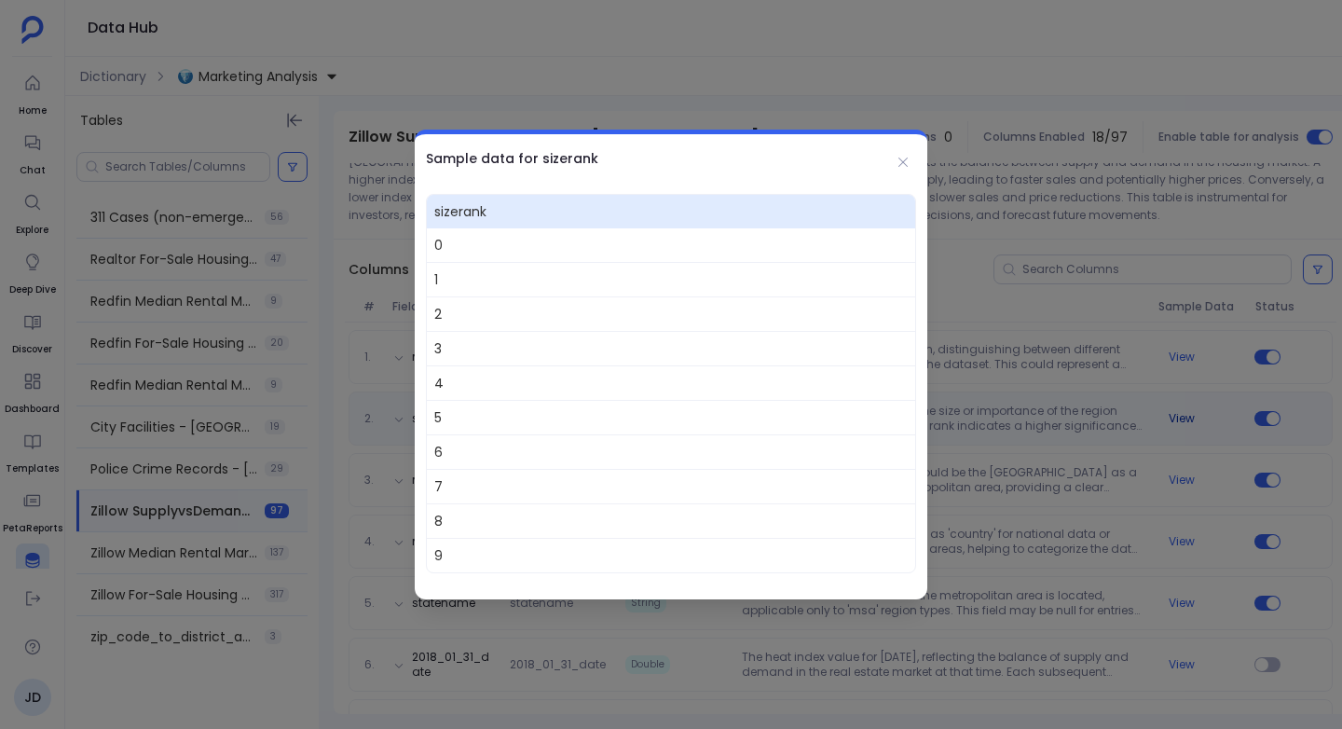
click at [1183, 417] on div at bounding box center [671, 364] width 1342 height 729
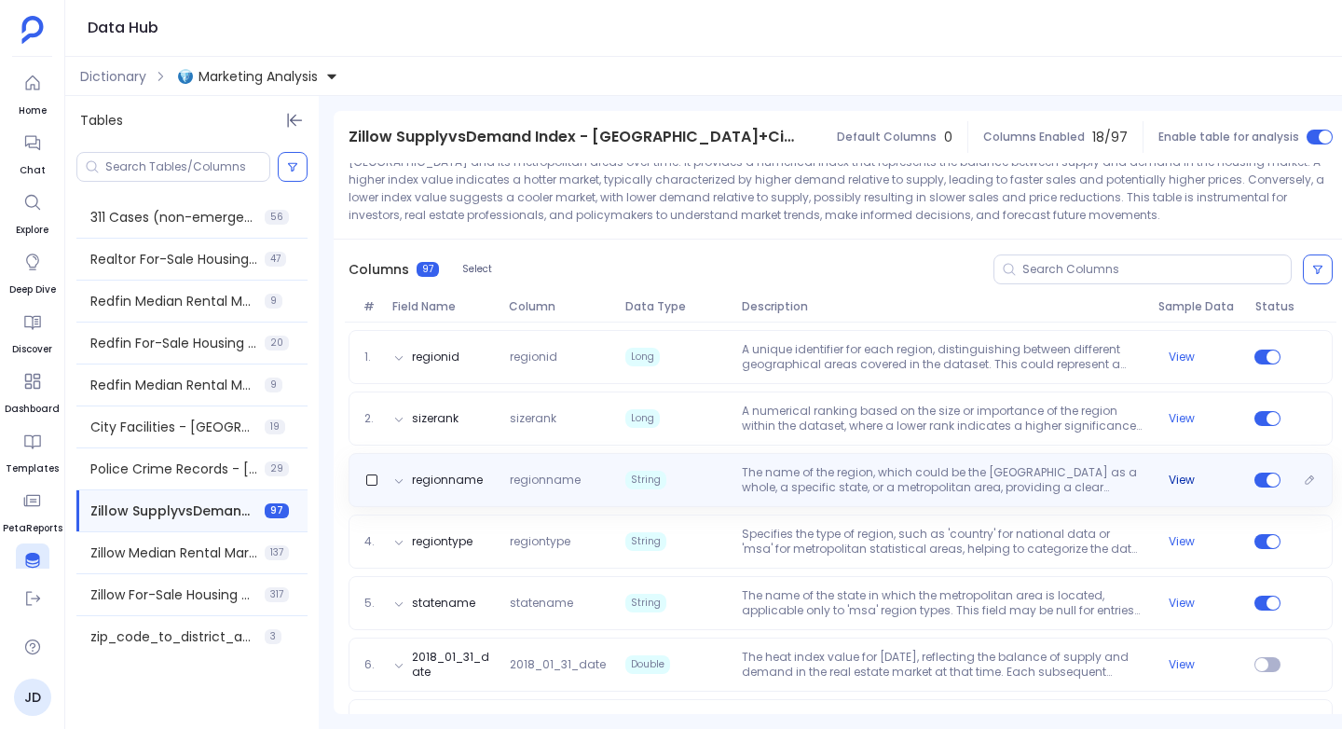
click at [1173, 482] on button "View" at bounding box center [1181, 479] width 26 height 15
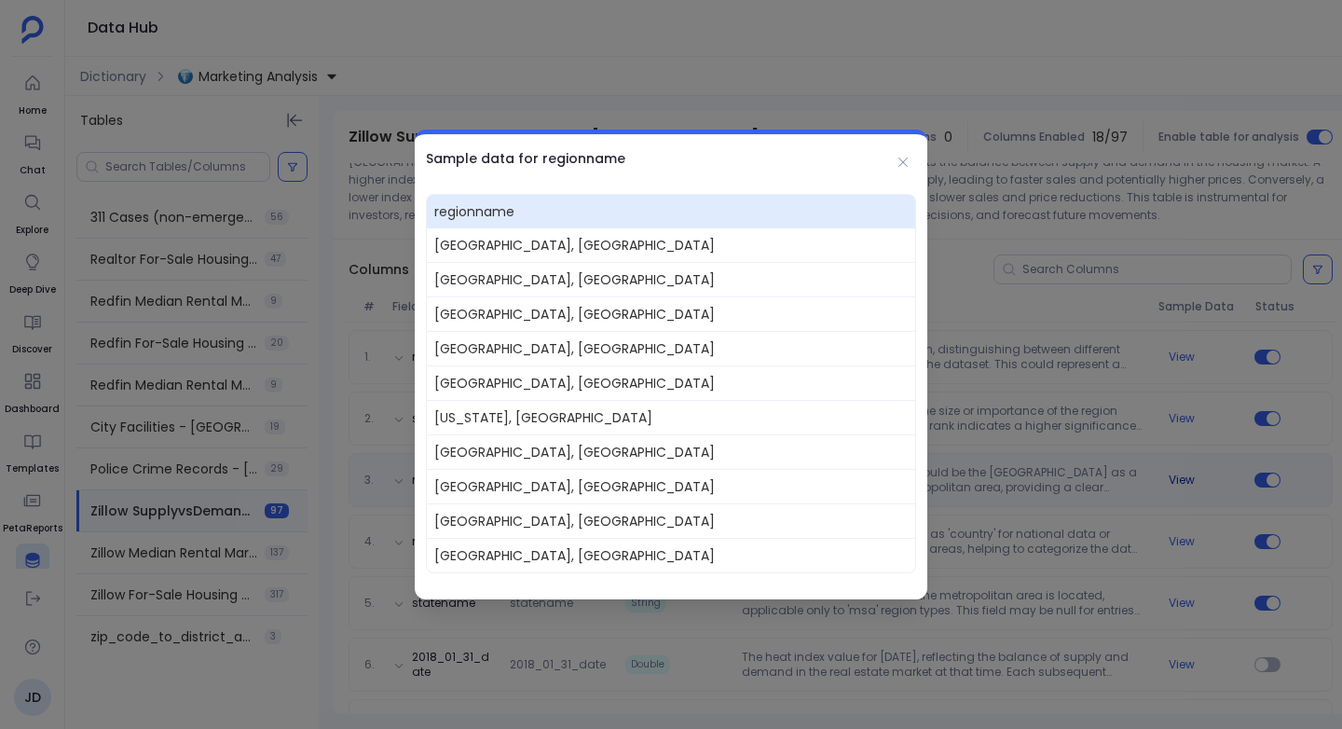
click at [1173, 482] on div at bounding box center [671, 364] width 1342 height 729
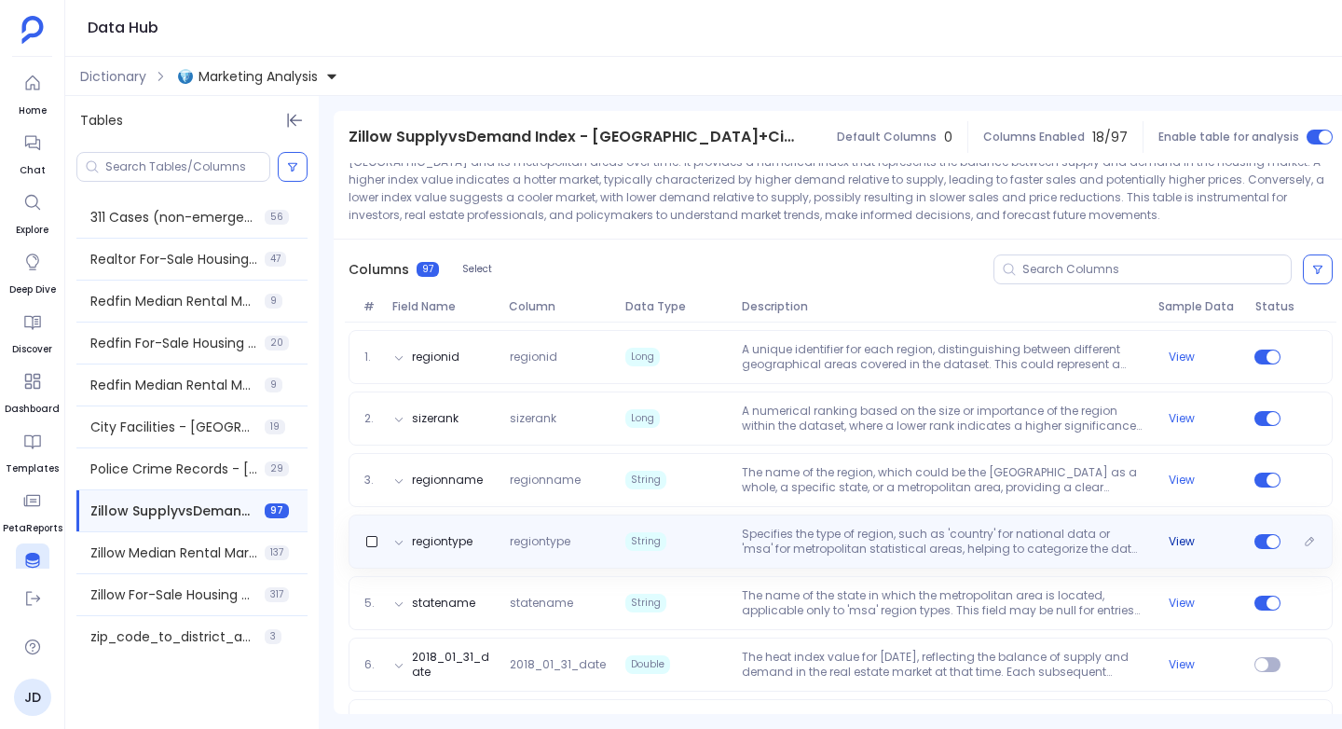
click at [1179, 537] on button "View" at bounding box center [1181, 541] width 26 height 15
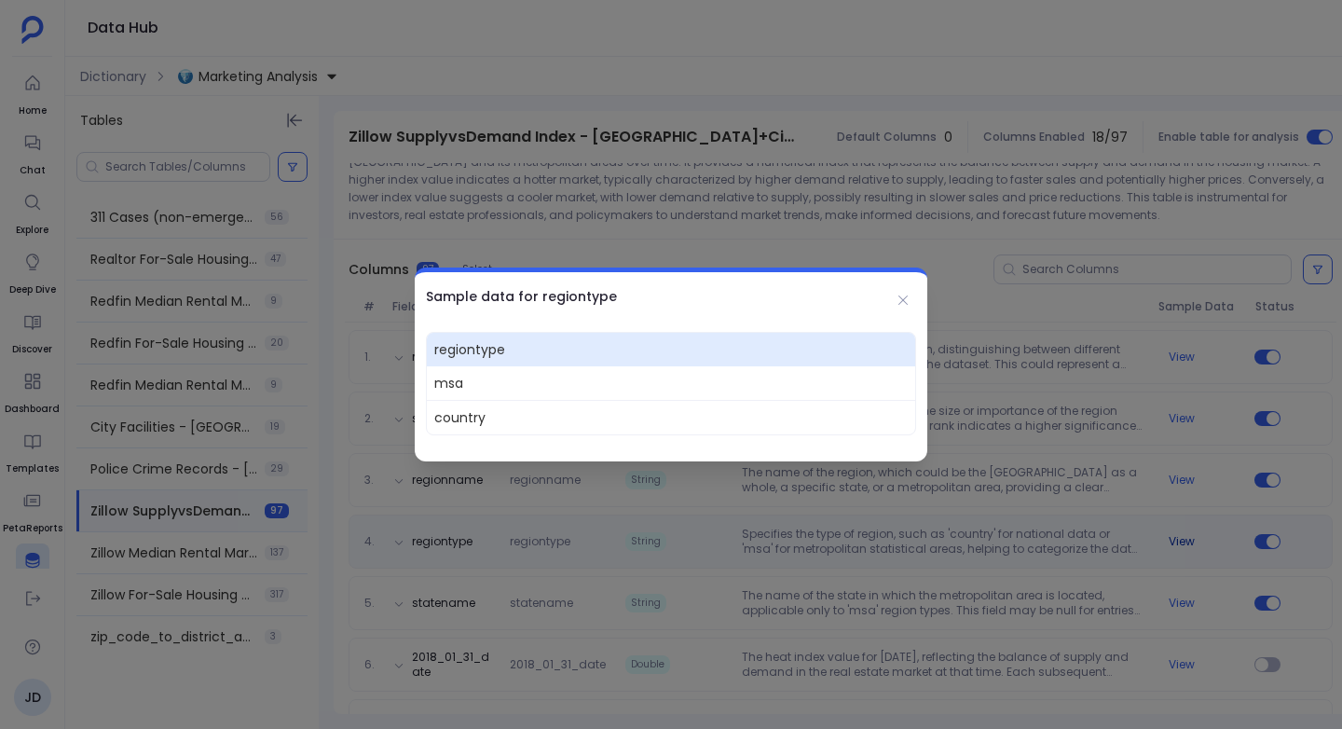
click at [1179, 537] on div at bounding box center [671, 364] width 1342 height 729
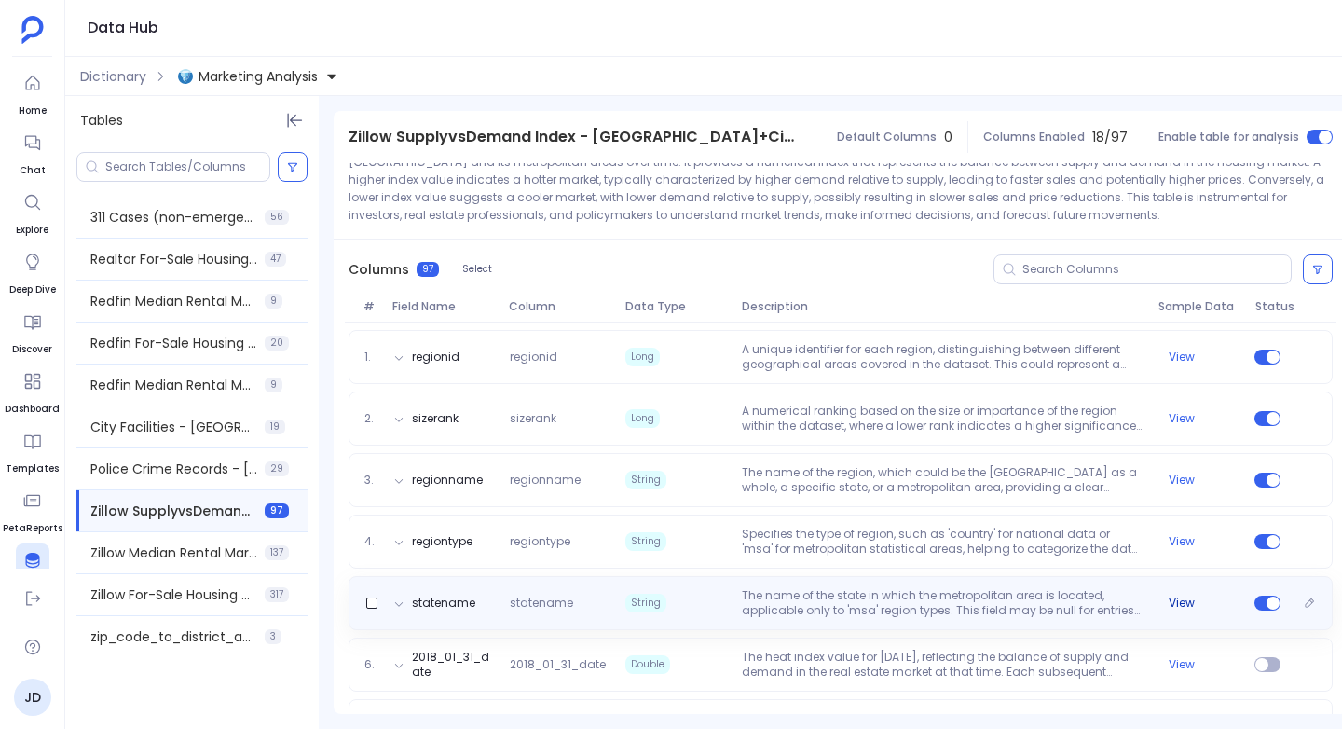
click at [1176, 600] on button "View" at bounding box center [1181, 602] width 26 height 15
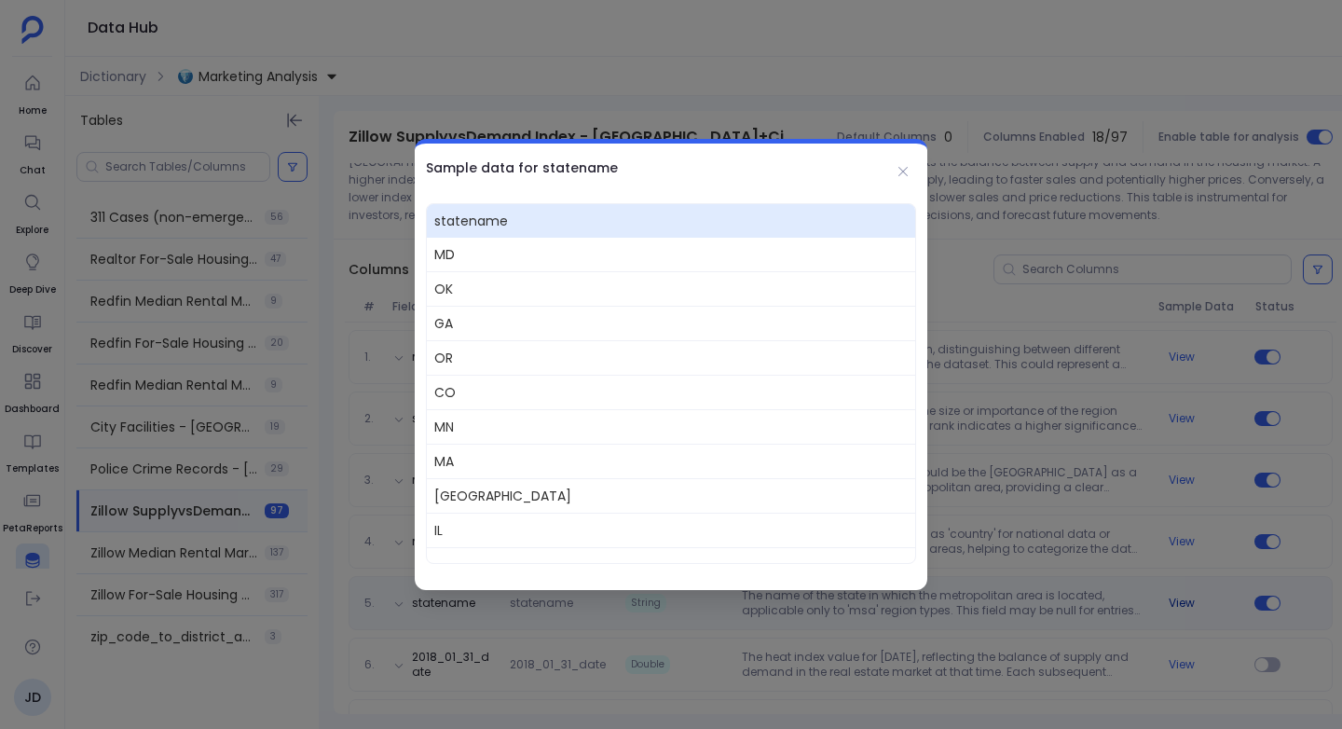
click at [1176, 600] on div at bounding box center [671, 364] width 1342 height 729
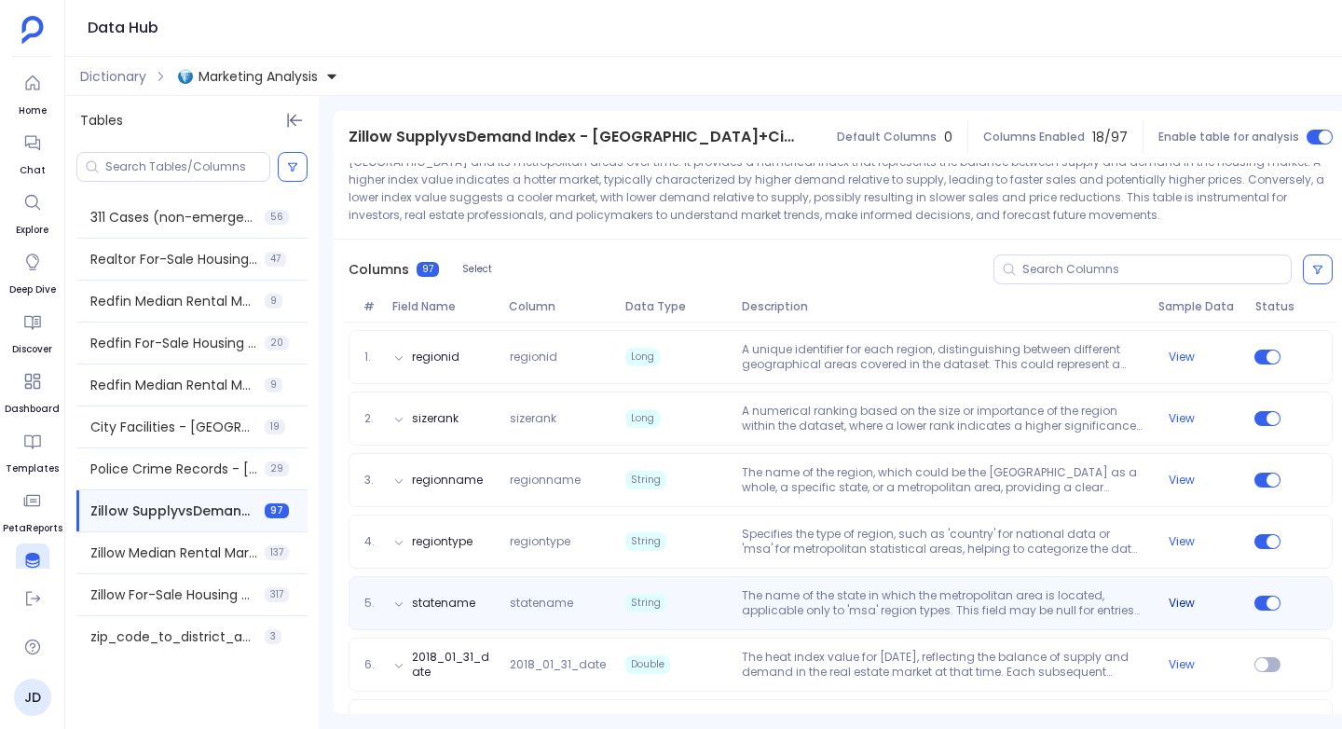
scroll to position [0, 0]
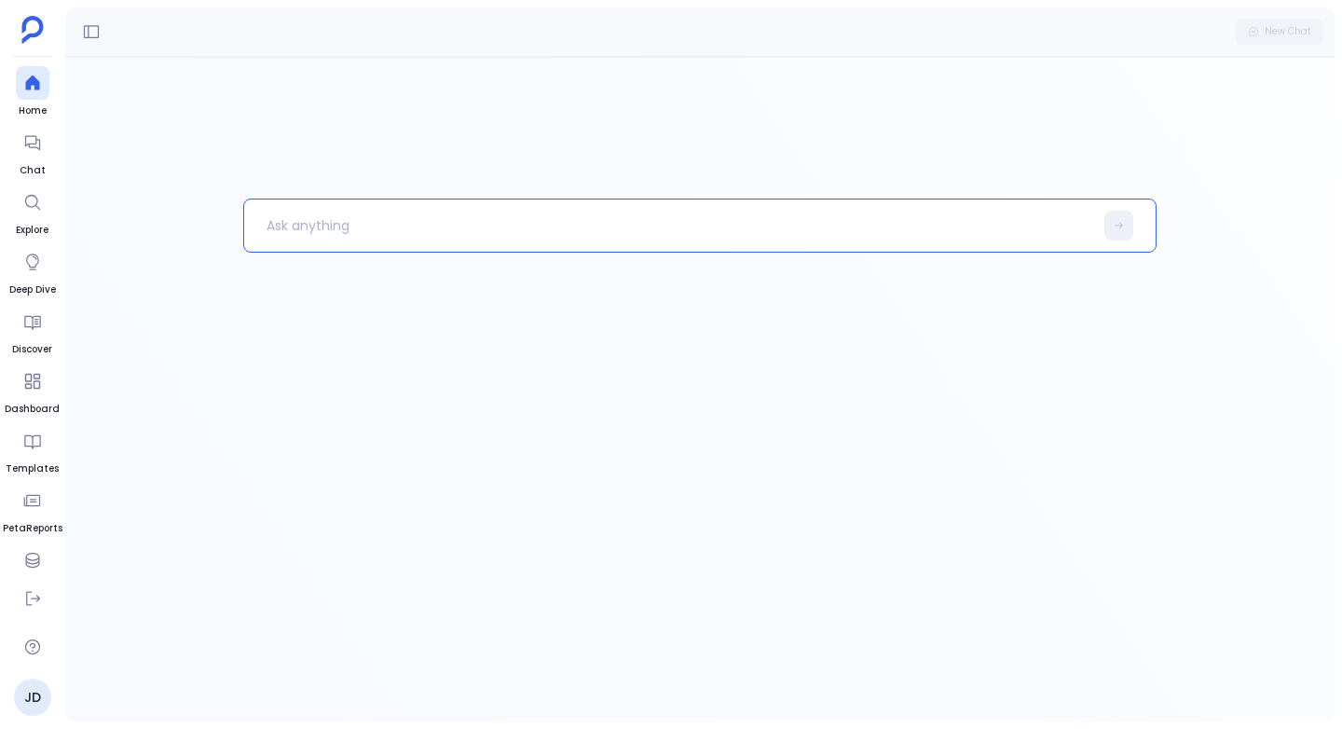
click at [333, 229] on p at bounding box center [668, 225] width 849 height 48
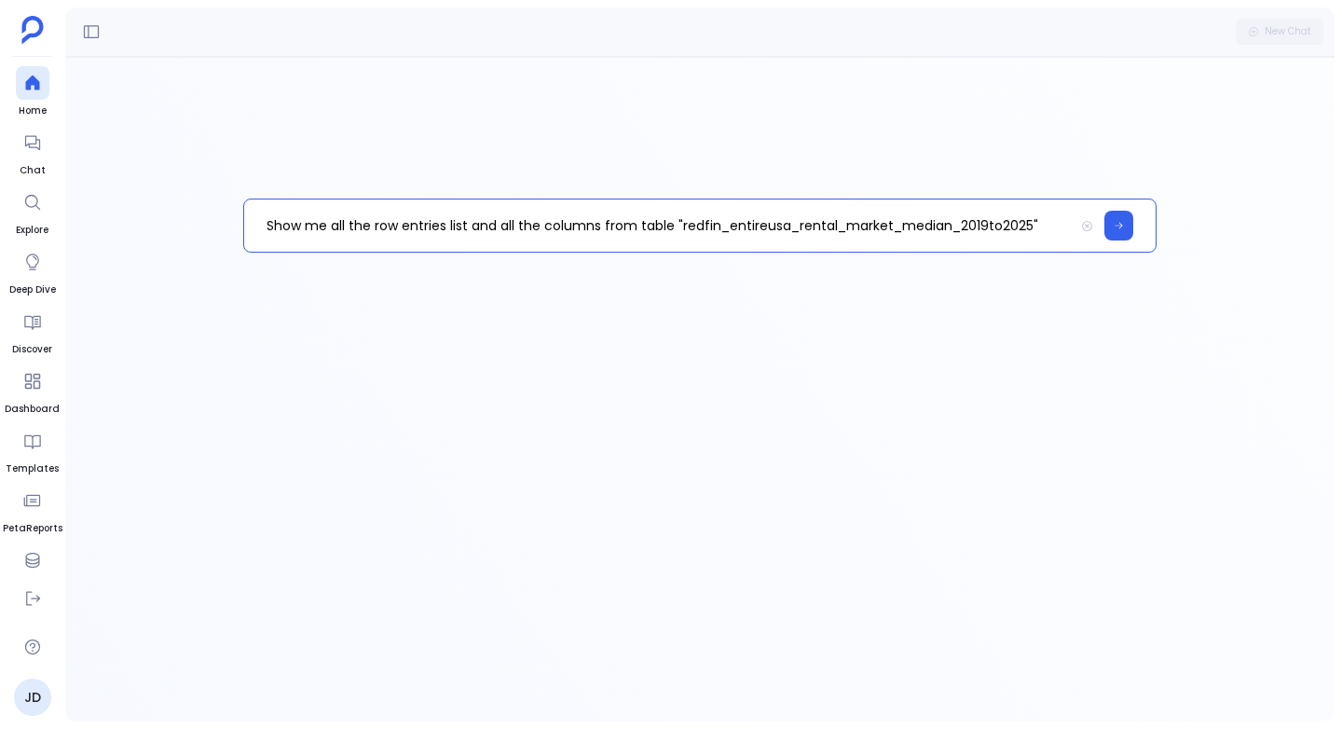
click at [896, 226] on p "Show me all the row entries list and all the columns from table "redfin_entireu…" at bounding box center [659, 225] width 830 height 48
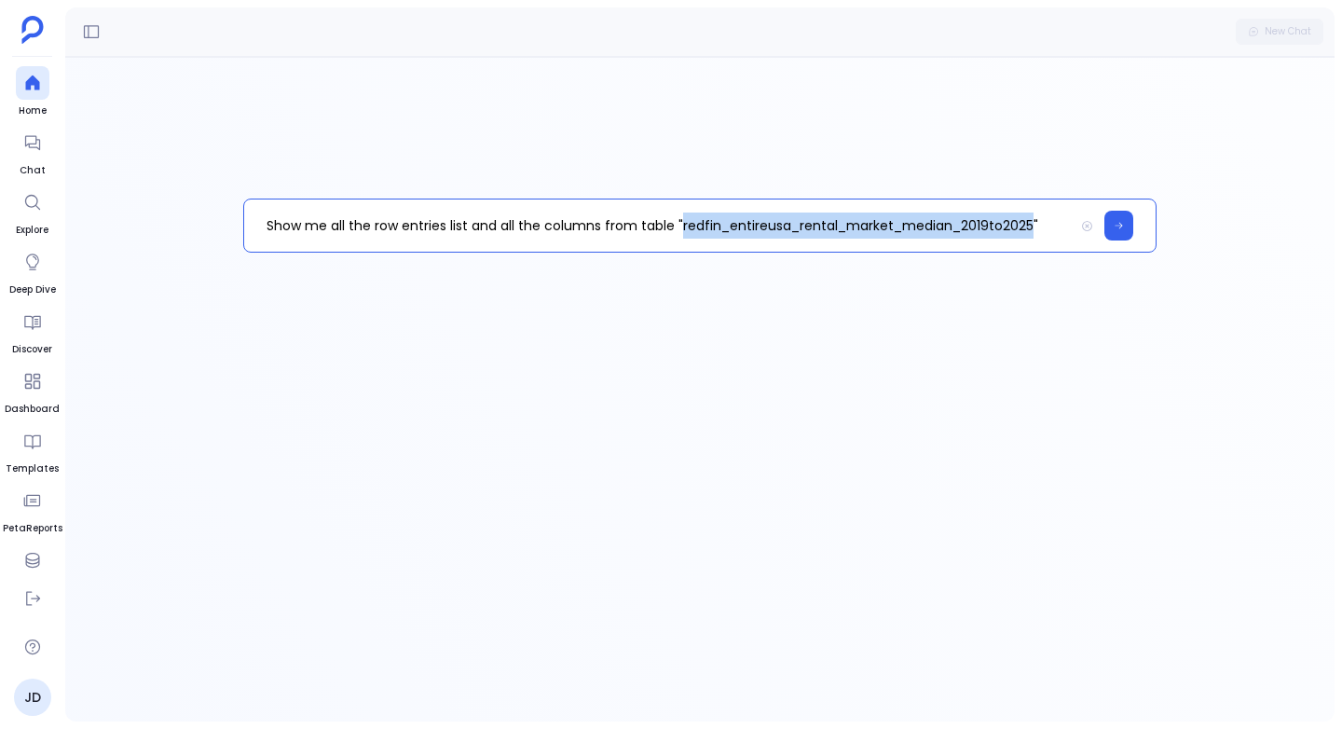
click at [896, 226] on p "Show me all the row entries list and all the columns from table "redfin_entireu…" at bounding box center [659, 225] width 830 height 48
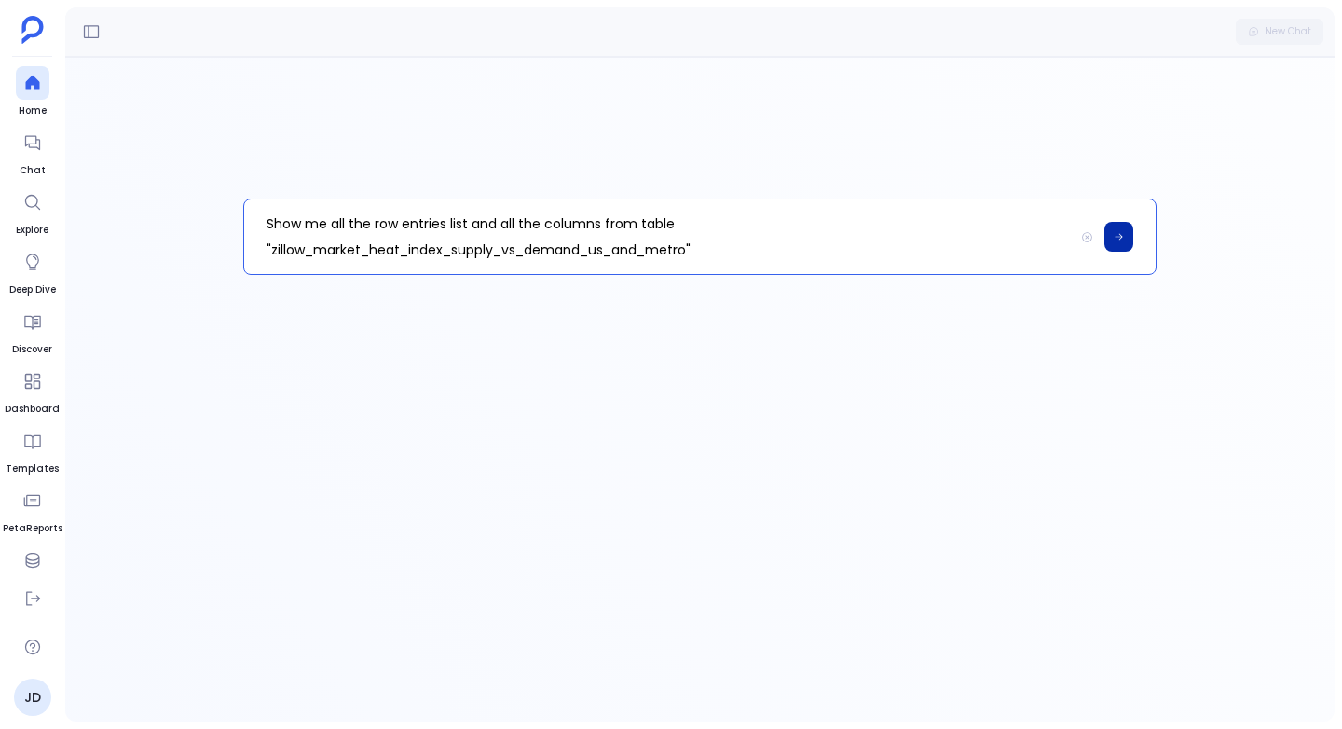
click at [1122, 248] on button at bounding box center [1118, 237] width 29 height 30
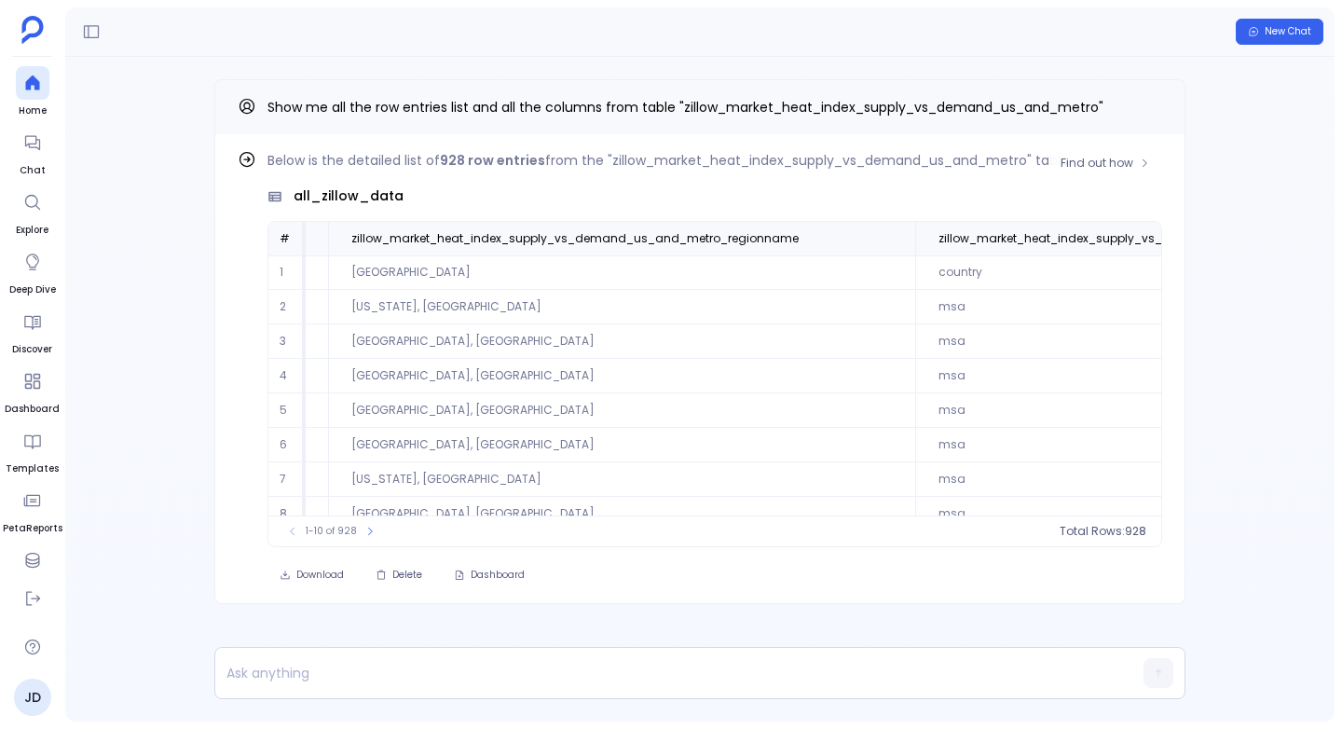
scroll to position [89, 1103]
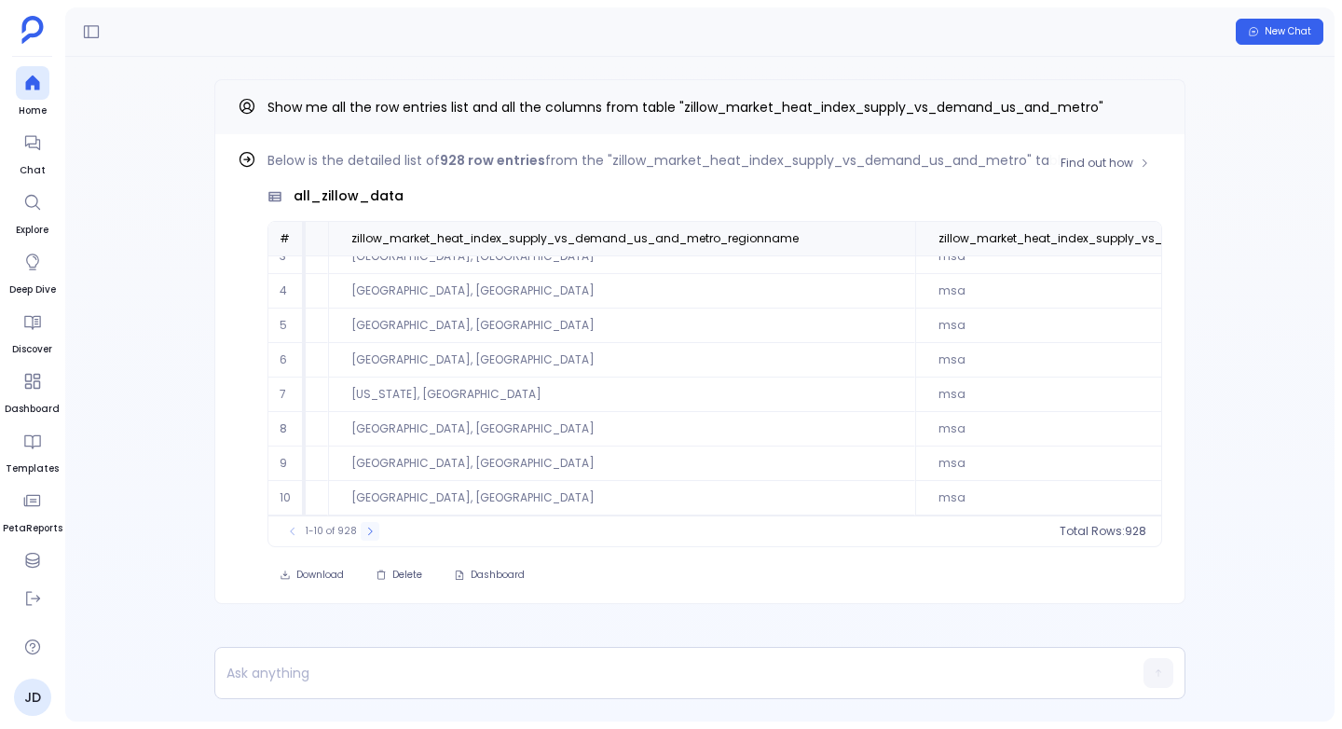
click at [364, 529] on icon at bounding box center [369, 531] width 11 height 11
click at [372, 538] on button at bounding box center [376, 531] width 19 height 19
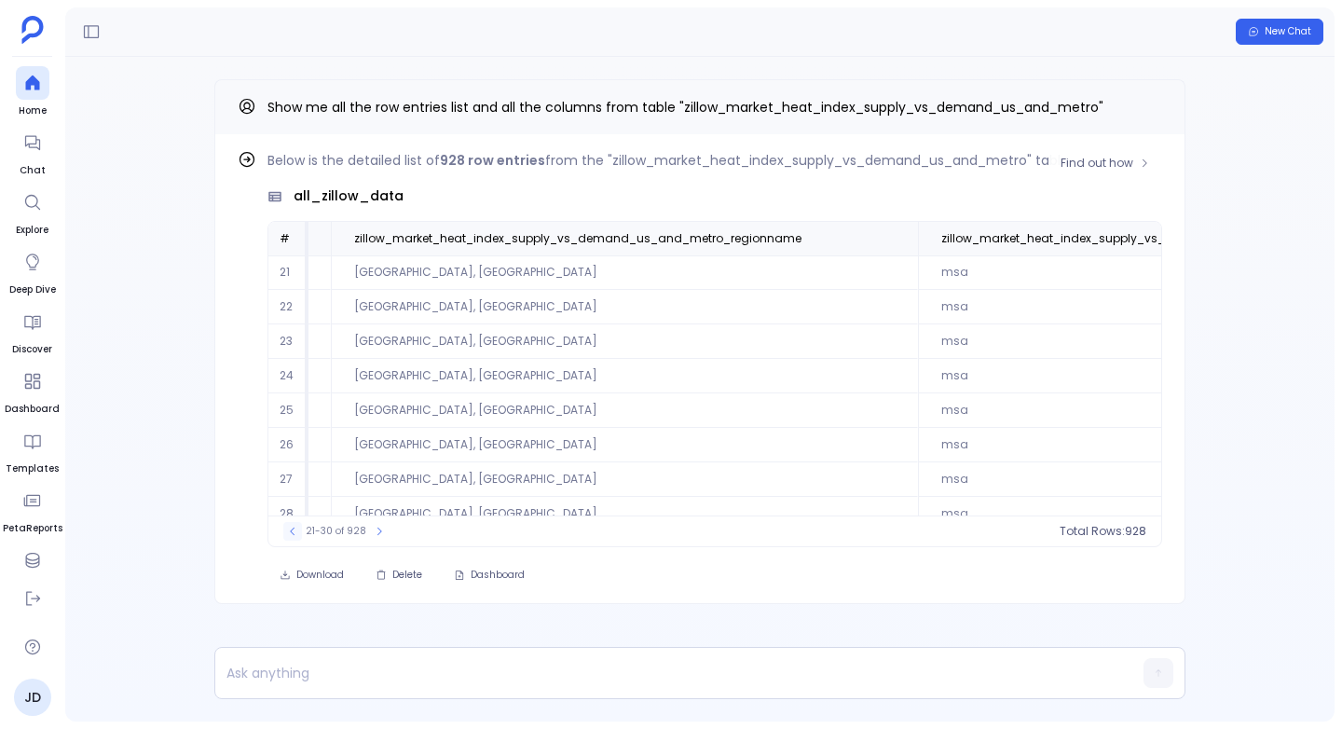
click at [291, 528] on icon at bounding box center [292, 531] width 11 height 11
click at [886, 233] on icon at bounding box center [891, 238] width 11 height 11
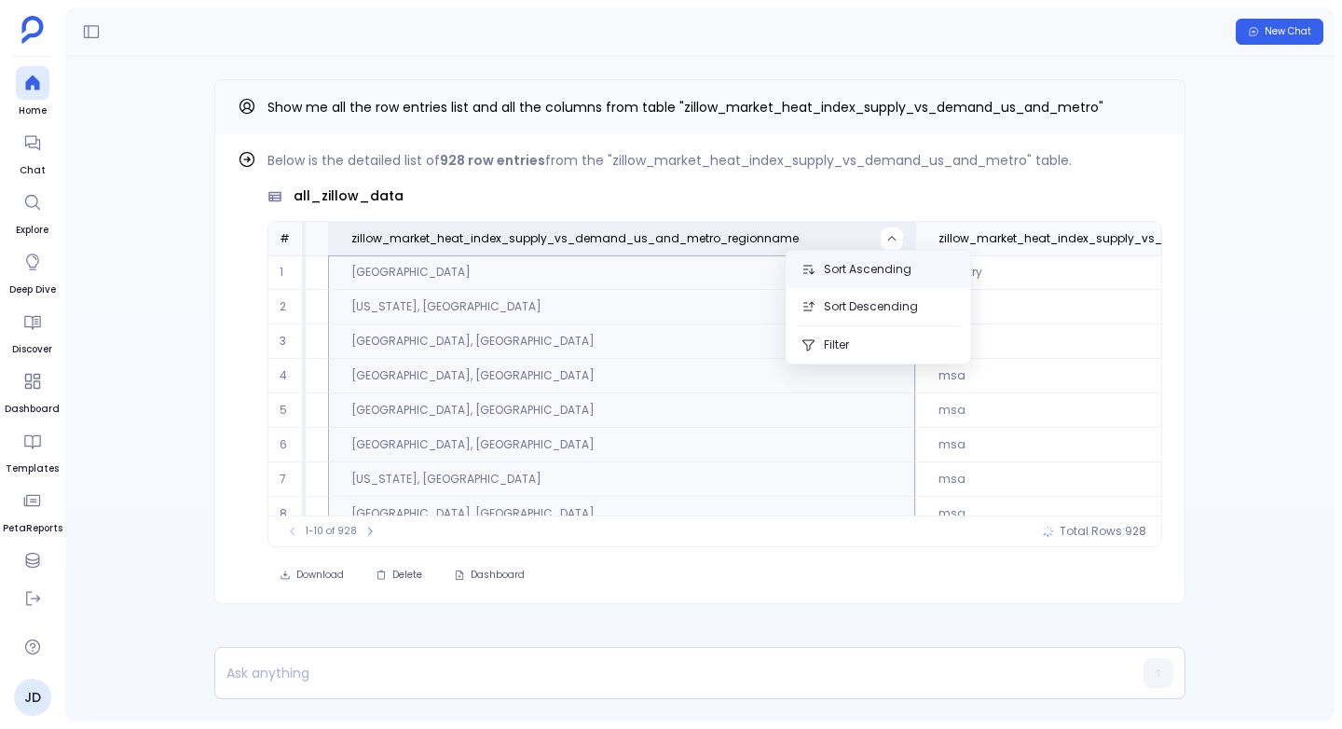
click at [877, 273] on button "Sort Ascending" at bounding box center [878, 269] width 184 height 37
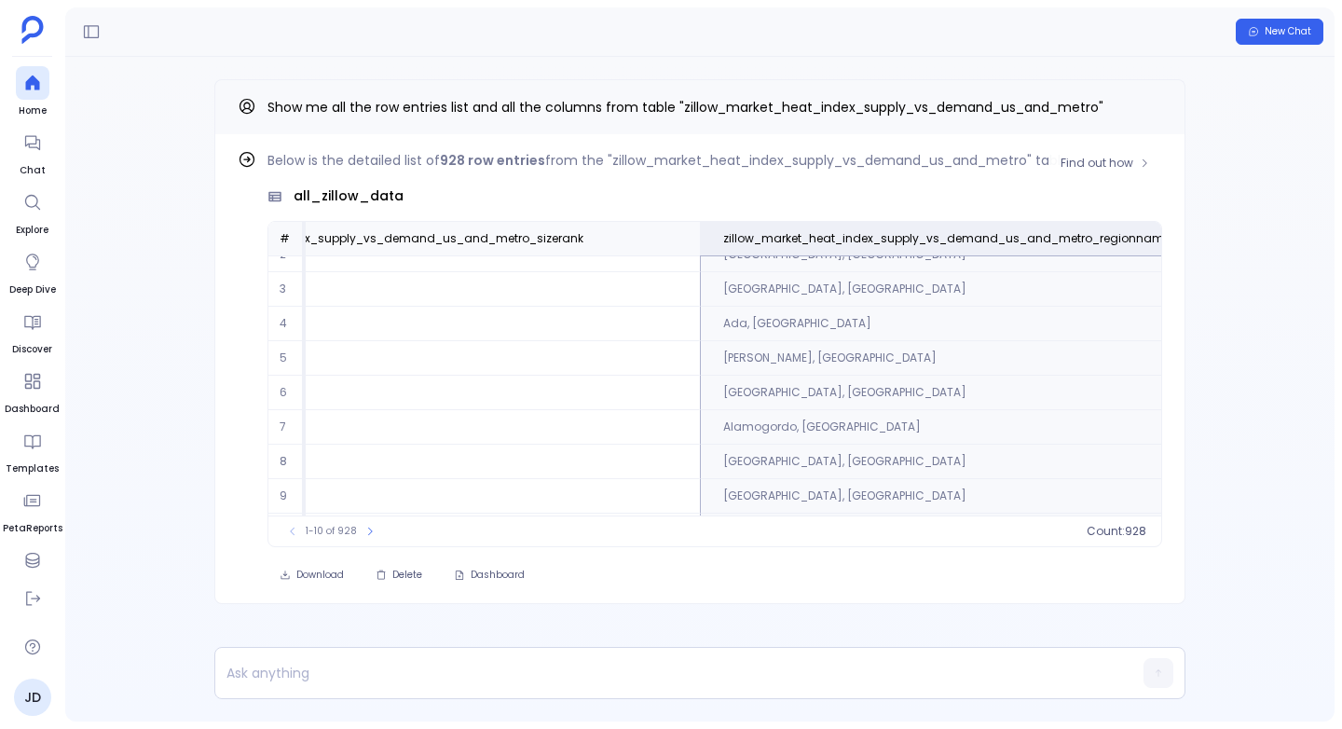
scroll to position [89, 731]
click at [364, 527] on icon at bounding box center [369, 531] width 11 height 11
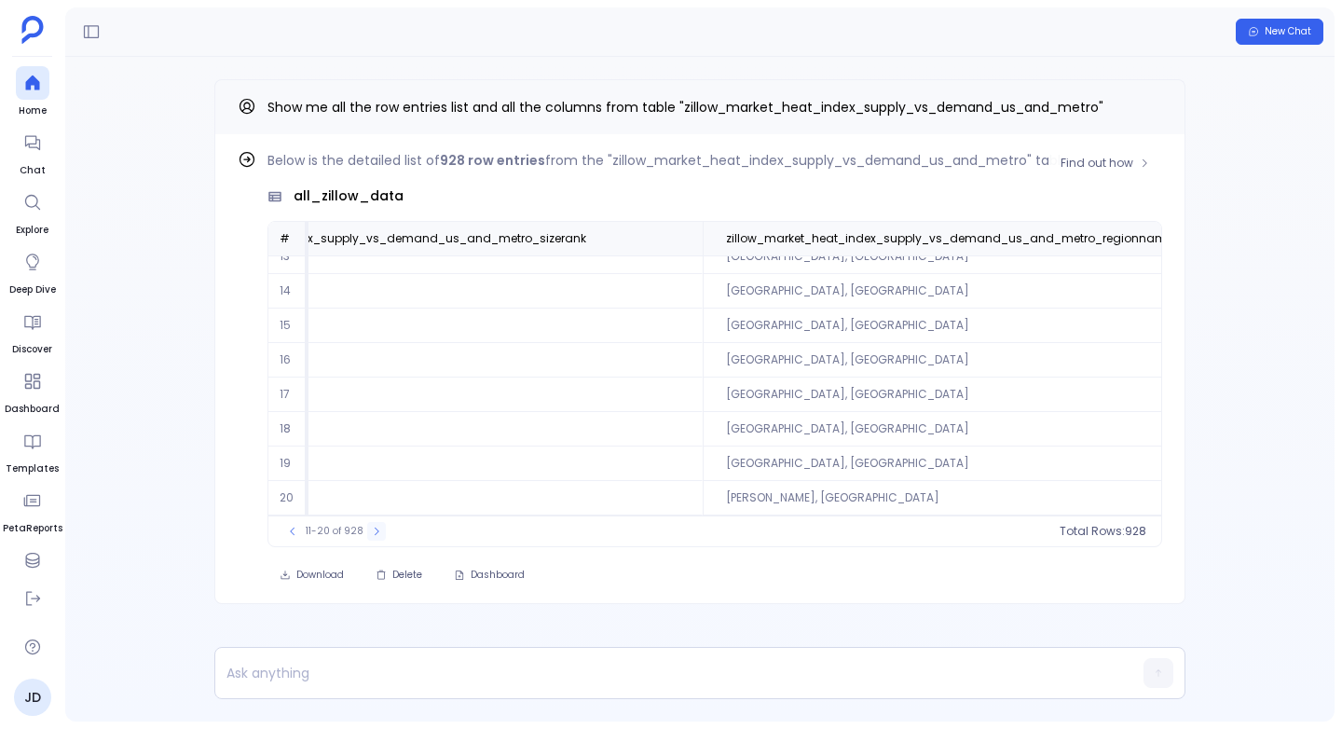
click at [367, 527] on button at bounding box center [376, 531] width 19 height 19
click at [362, 527] on div "21-30 of 928" at bounding box center [336, 531] width 124 height 19
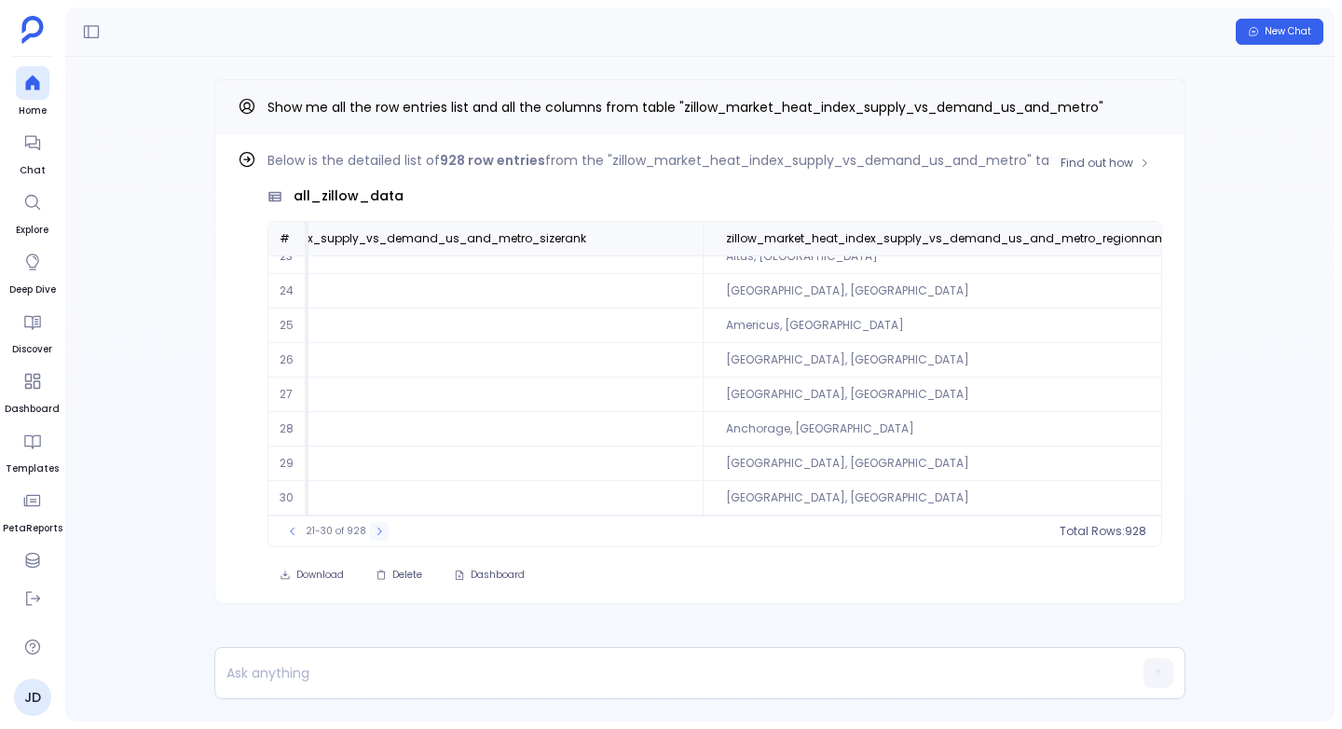
click at [374, 528] on icon at bounding box center [379, 531] width 11 height 11
click at [373, 528] on icon at bounding box center [378, 531] width 11 height 11
click at [374, 528] on icon at bounding box center [379, 531] width 11 height 11
click at [373, 528] on icon at bounding box center [378, 531] width 11 height 11
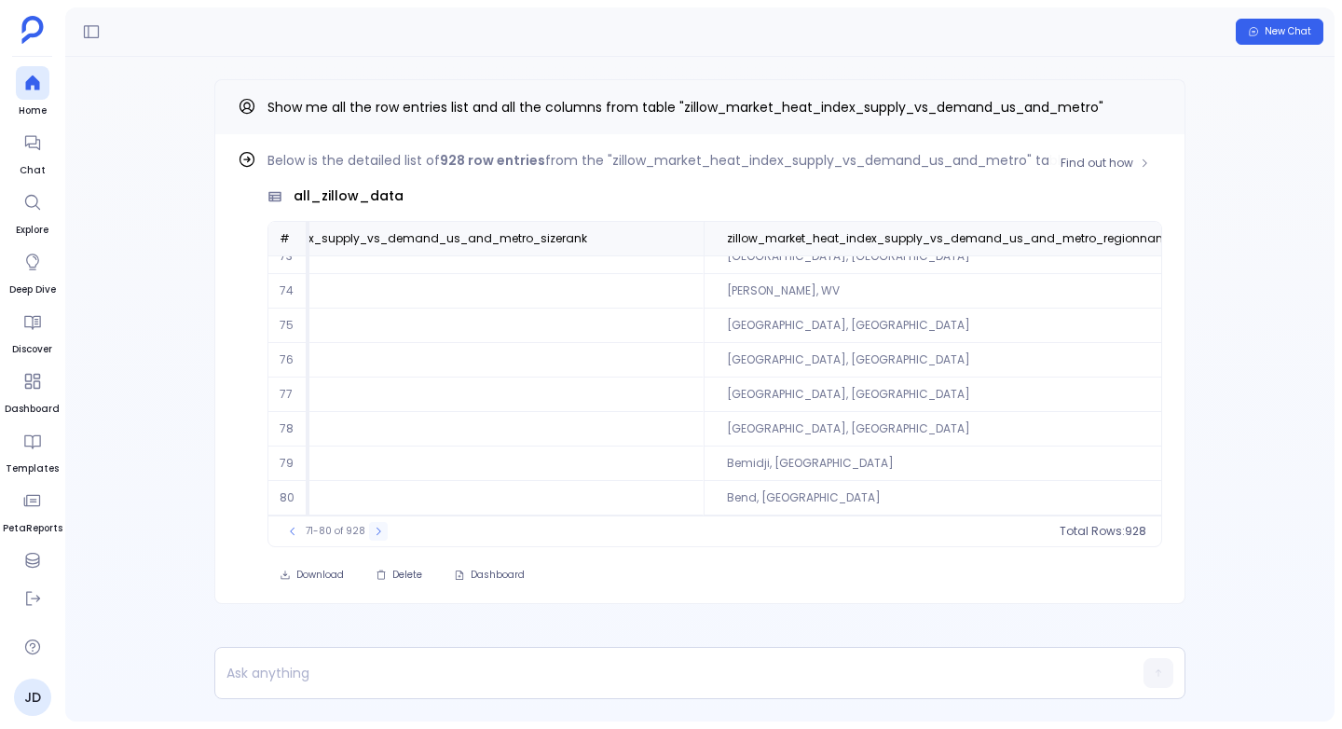
click at [373, 528] on icon at bounding box center [378, 531] width 11 height 11
click at [375, 528] on icon at bounding box center [380, 531] width 11 height 11
click at [374, 528] on button at bounding box center [383, 531] width 19 height 19
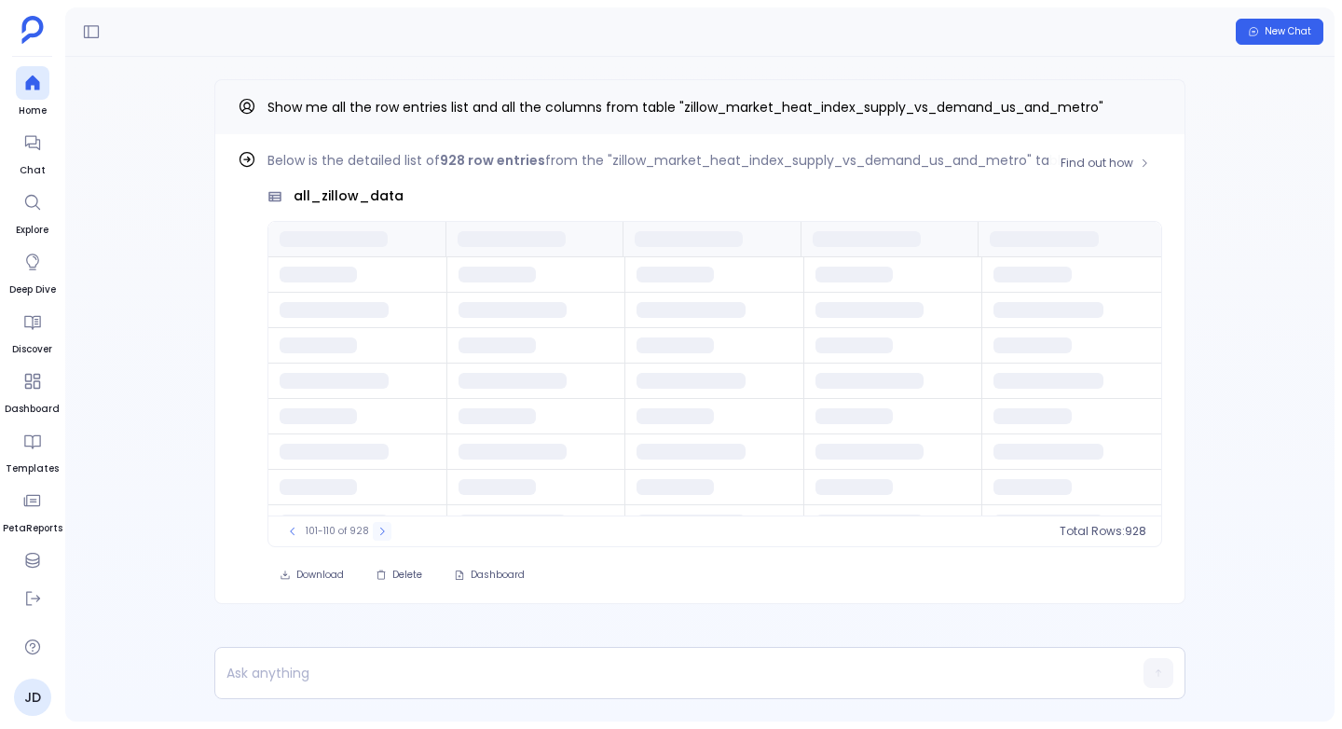
click at [373, 528] on button at bounding box center [382, 531] width 19 height 19
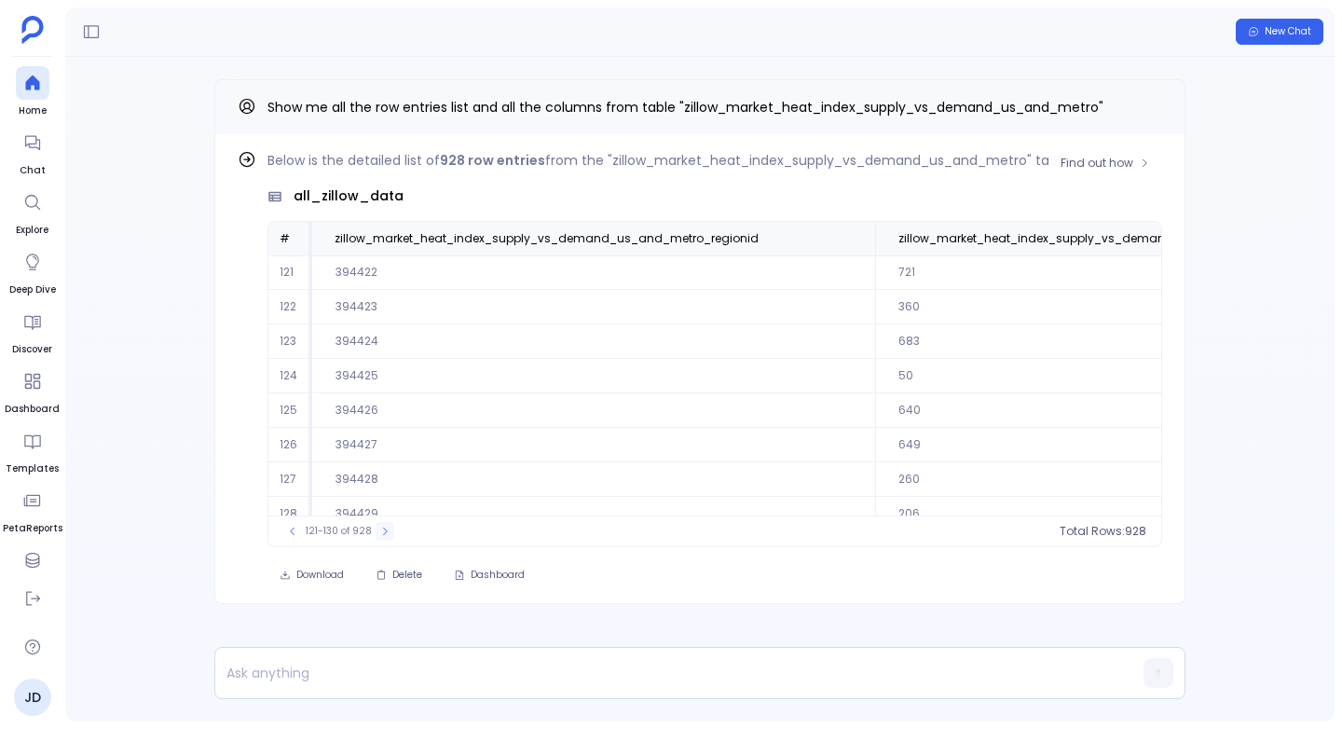
click at [383, 531] on icon at bounding box center [384, 531] width 11 height 11
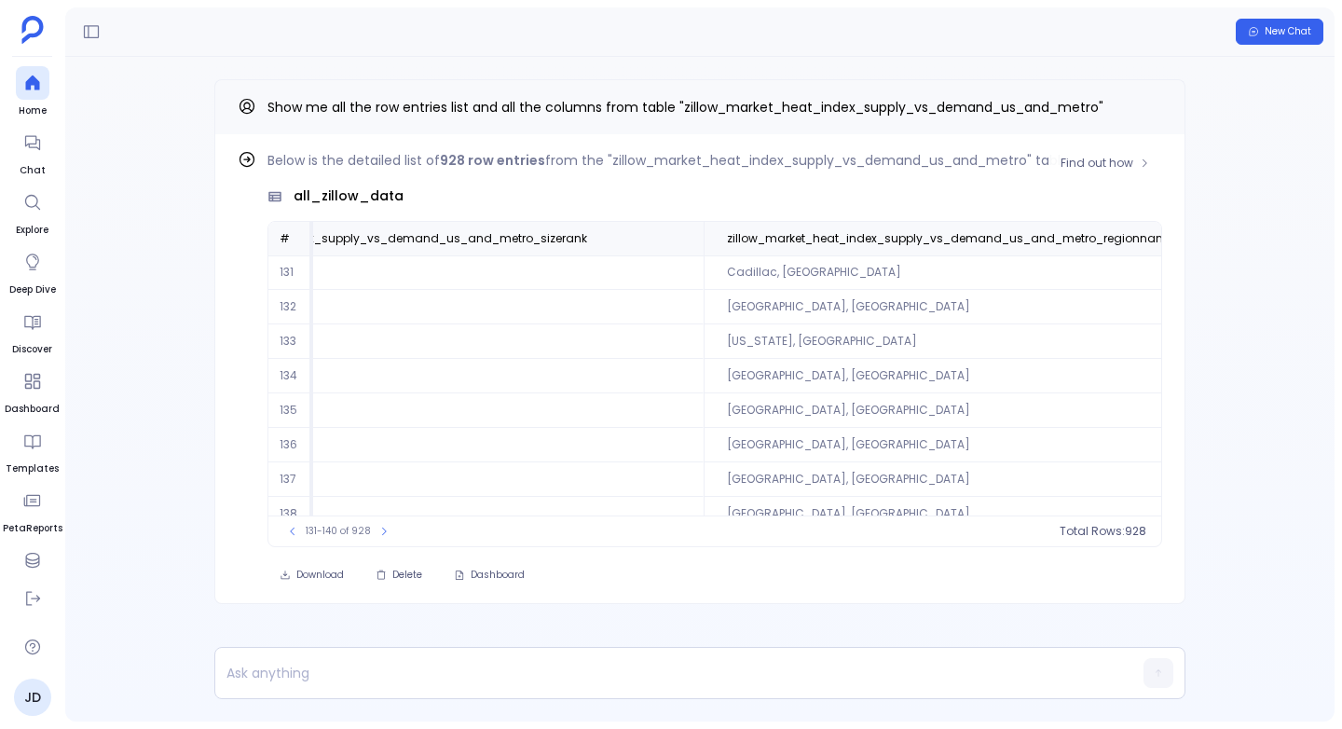
scroll to position [0, 765]
click at [375, 531] on button at bounding box center [384, 531] width 19 height 19
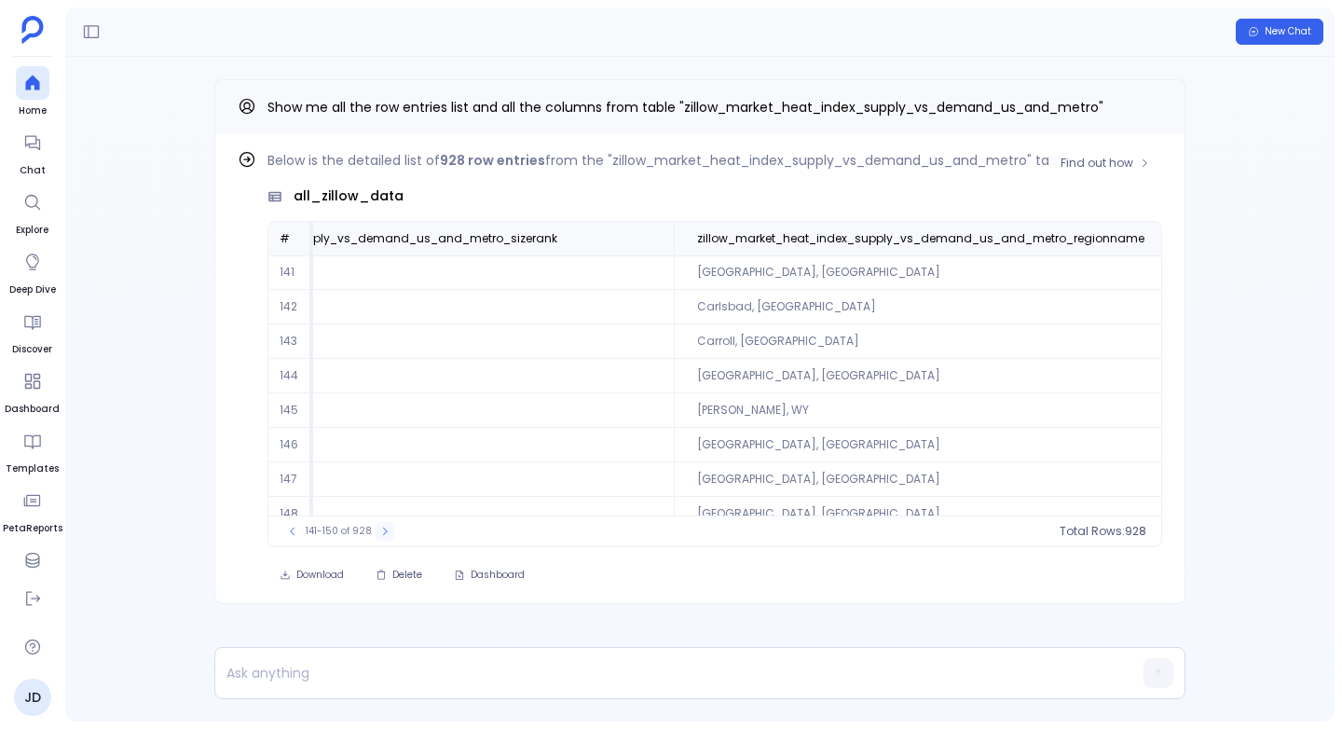
click at [376, 531] on button at bounding box center [385, 531] width 19 height 19
click at [375, 531] on button at bounding box center [384, 531] width 19 height 19
click at [380, 531] on icon at bounding box center [385, 531] width 11 height 11
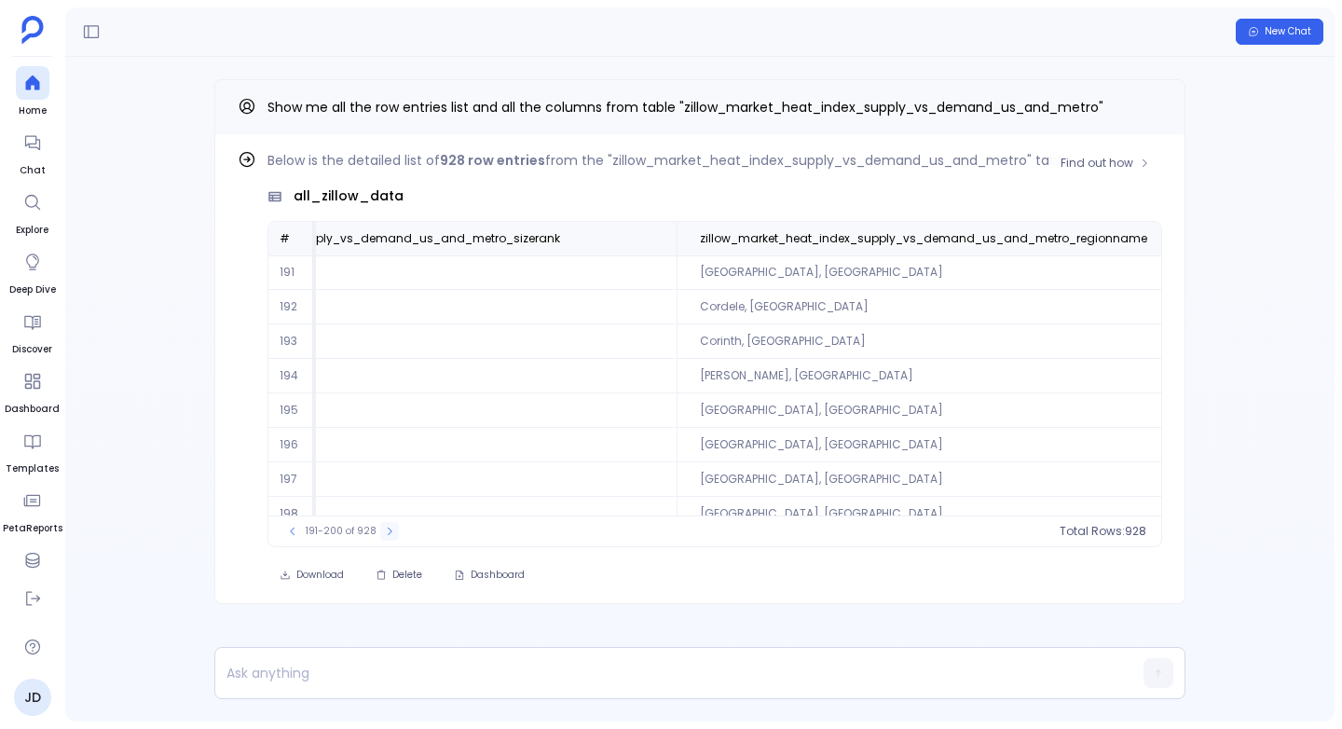
click at [384, 531] on icon at bounding box center [389, 531] width 11 height 11
click at [387, 531] on icon at bounding box center [392, 531] width 11 height 11
click at [386, 531] on icon at bounding box center [391, 531] width 11 height 11
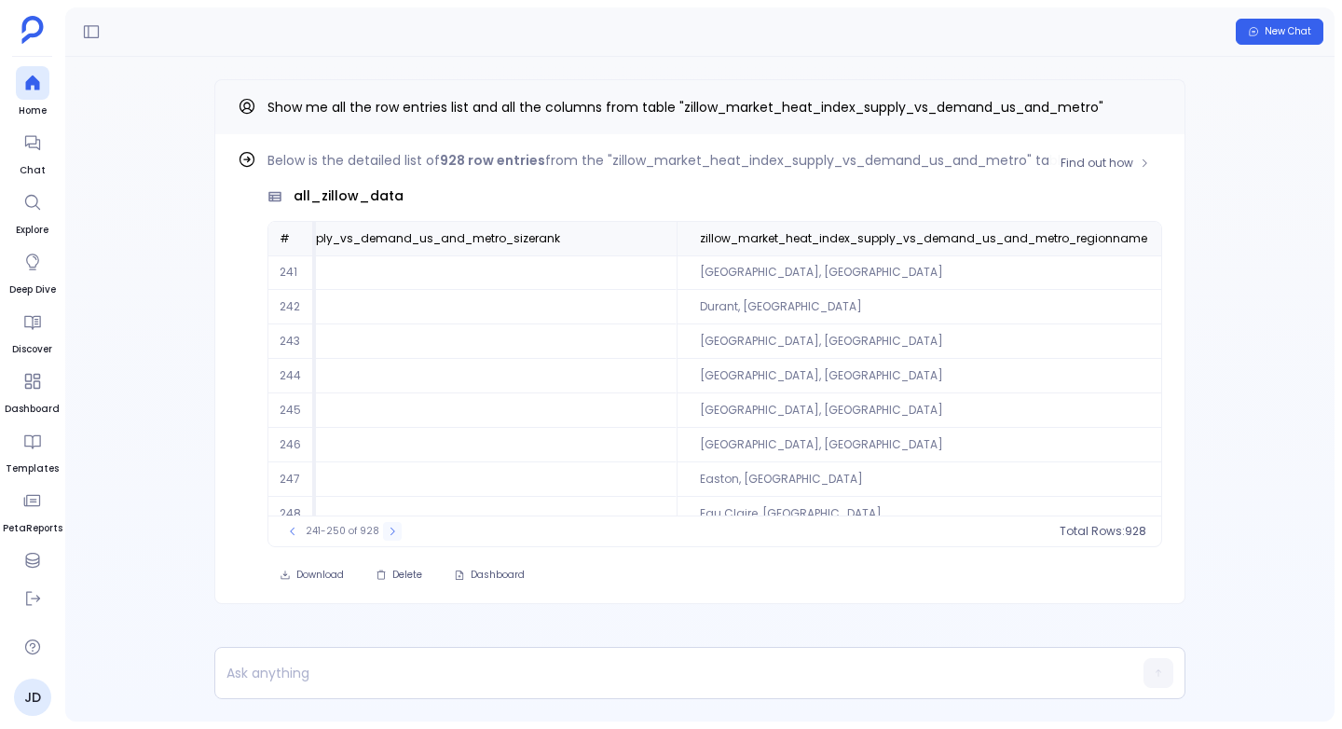
click at [387, 531] on icon at bounding box center [392, 531] width 11 height 11
click at [388, 531] on icon at bounding box center [393, 531] width 11 height 11
click at [386, 531] on icon at bounding box center [391, 531] width 11 height 11
click at [388, 531] on icon at bounding box center [393, 531] width 11 height 11
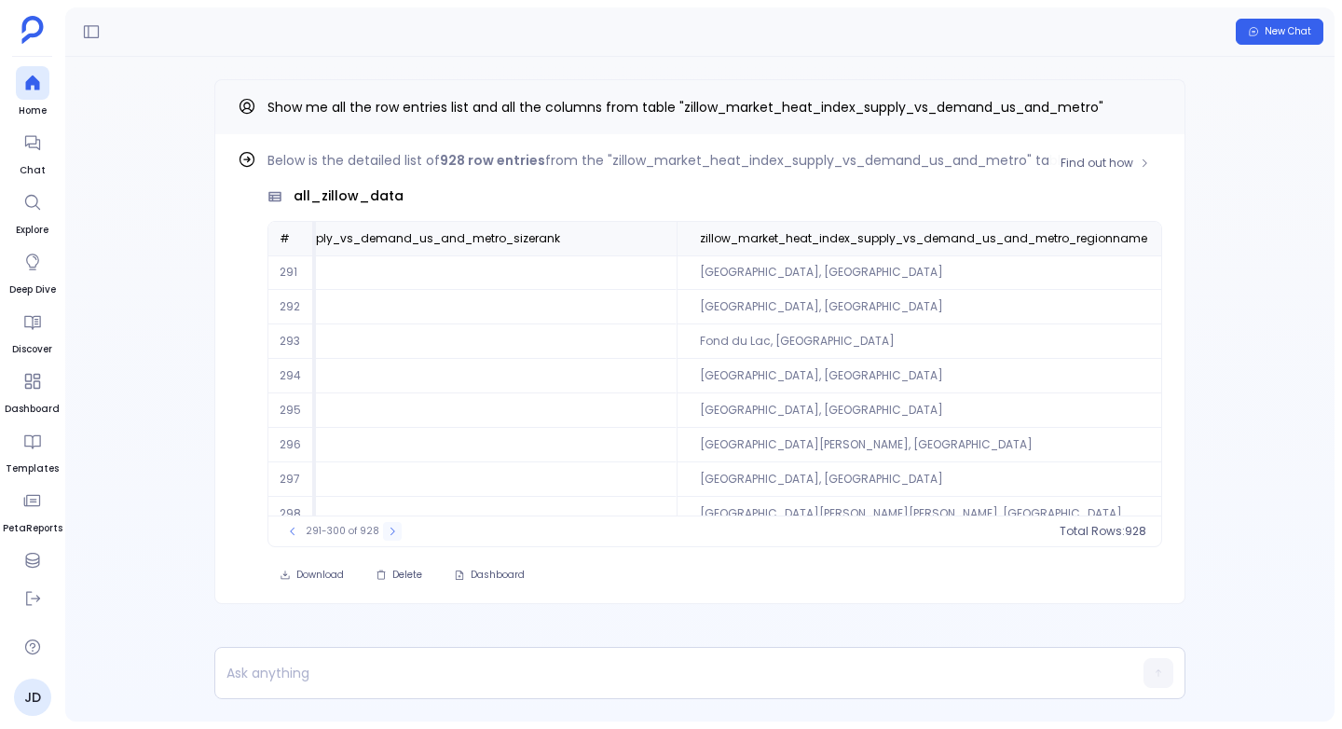
click at [383, 531] on button at bounding box center [392, 531] width 19 height 19
click at [382, 531] on icon at bounding box center [387, 531] width 11 height 11
click at [385, 531] on icon at bounding box center [390, 531] width 11 height 11
click at [384, 531] on icon at bounding box center [389, 531] width 11 height 11
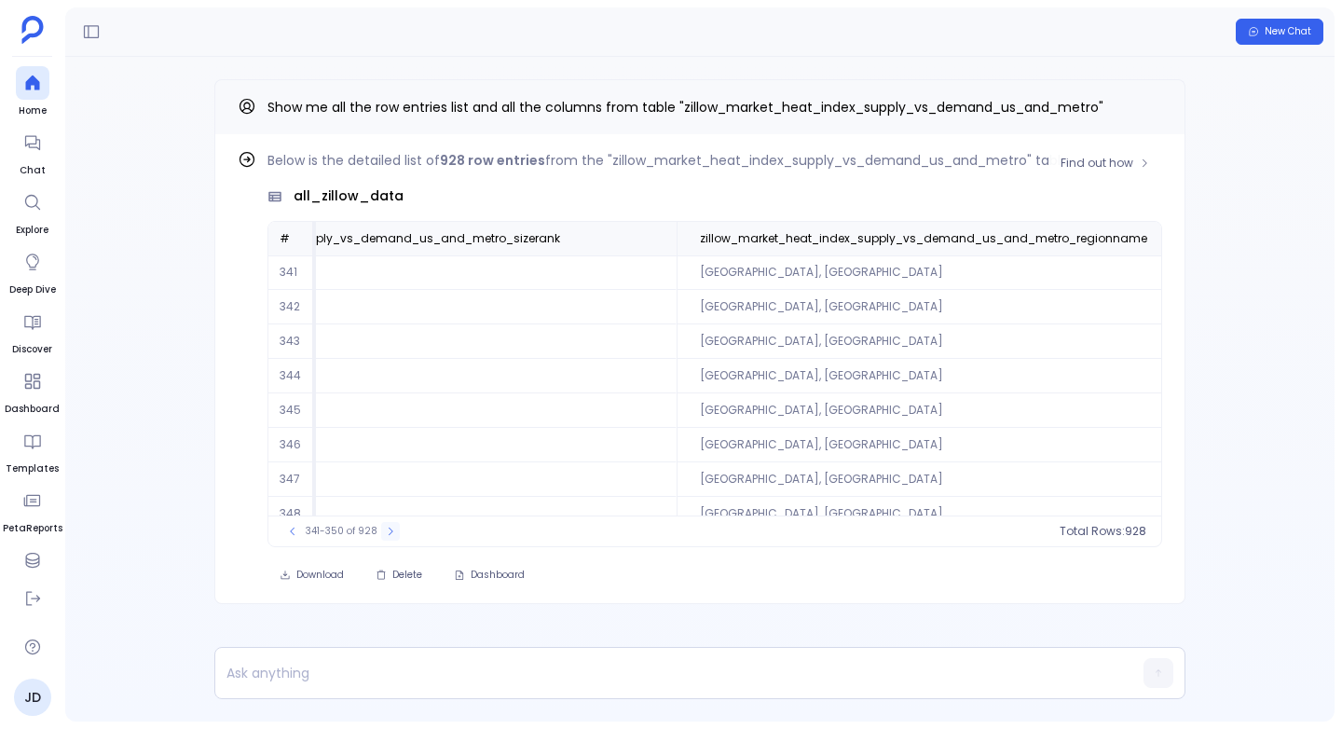
click at [381, 531] on button at bounding box center [390, 531] width 19 height 19
click at [382, 531] on button at bounding box center [391, 531] width 19 height 19
click at [384, 531] on icon at bounding box center [389, 531] width 11 height 11
click at [382, 531] on button at bounding box center [391, 531] width 19 height 19
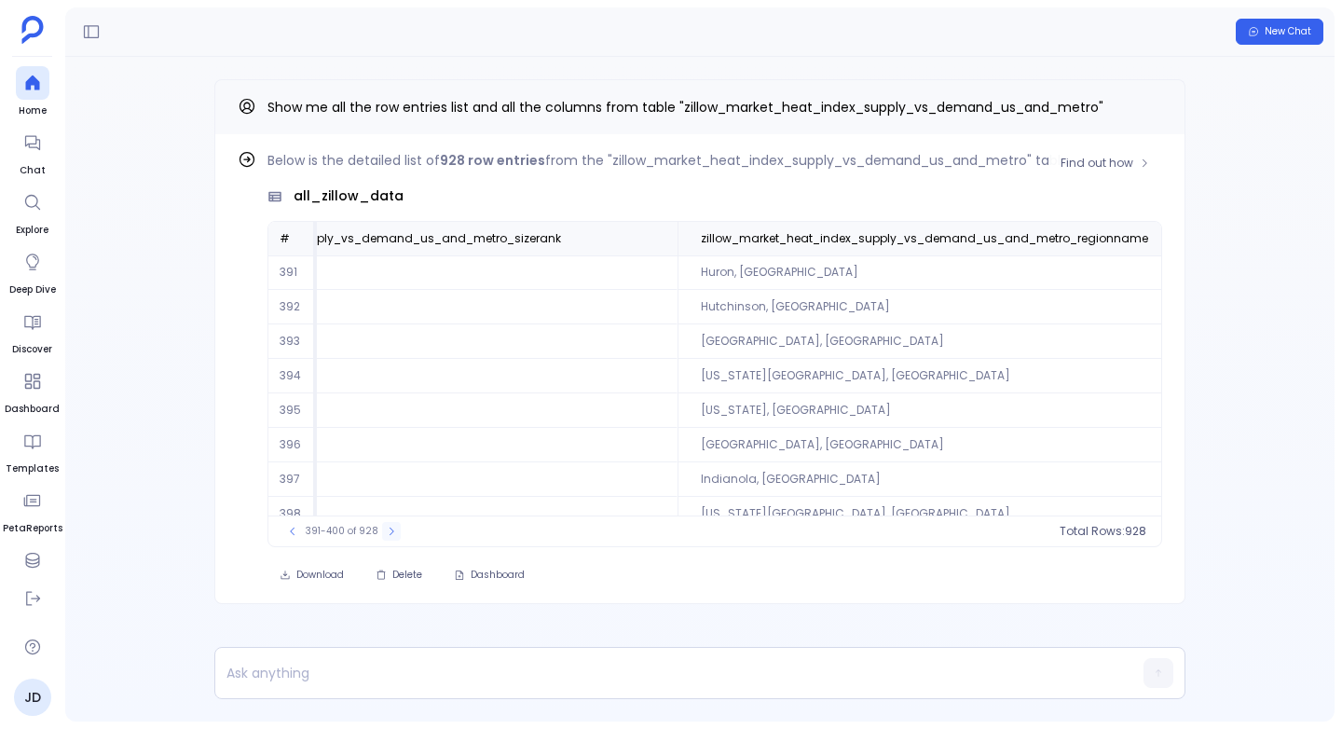
click at [382, 531] on button at bounding box center [391, 531] width 19 height 19
click at [382, 531] on icon at bounding box center [387, 531] width 11 height 11
click at [381, 531] on button at bounding box center [390, 531] width 19 height 19
click at [380, 531] on button at bounding box center [389, 531] width 19 height 19
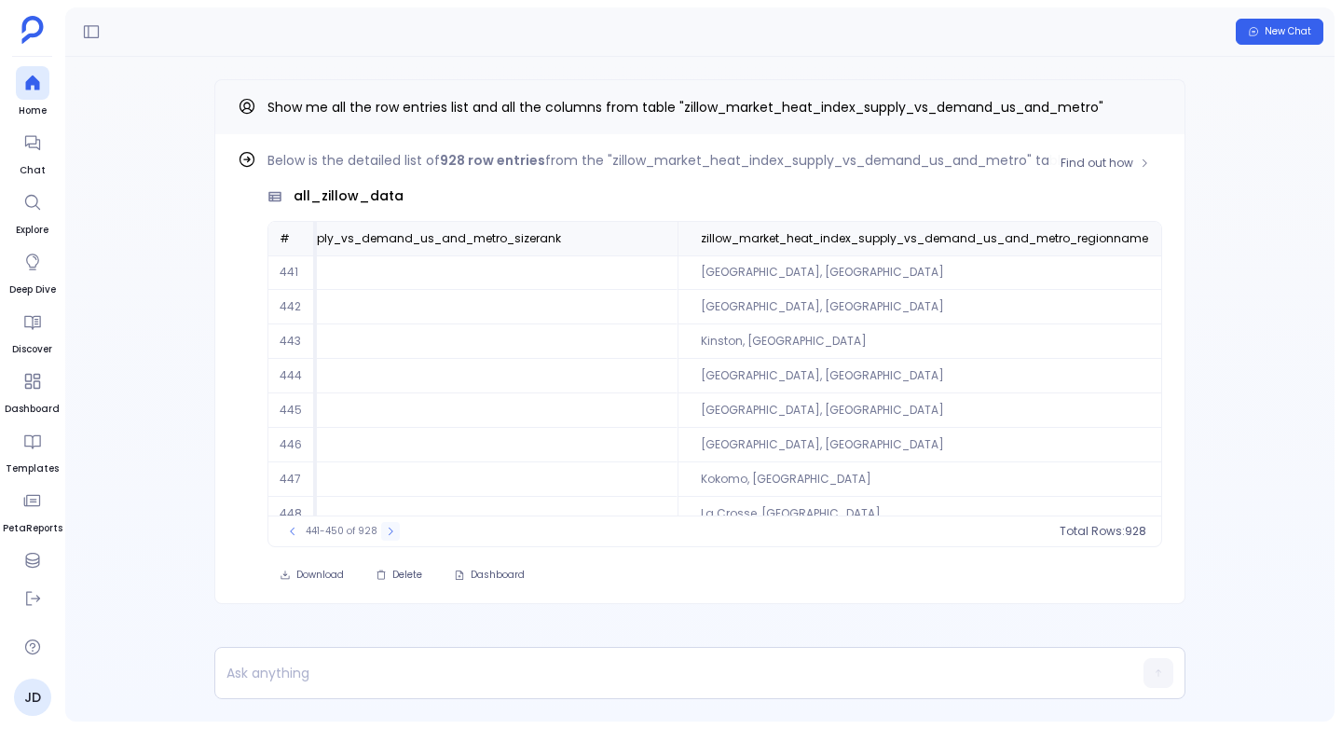
click at [381, 531] on button at bounding box center [390, 531] width 19 height 19
click at [382, 531] on button at bounding box center [391, 531] width 19 height 19
click at [380, 531] on button at bounding box center [389, 531] width 19 height 19
click at [382, 531] on button at bounding box center [391, 531] width 19 height 19
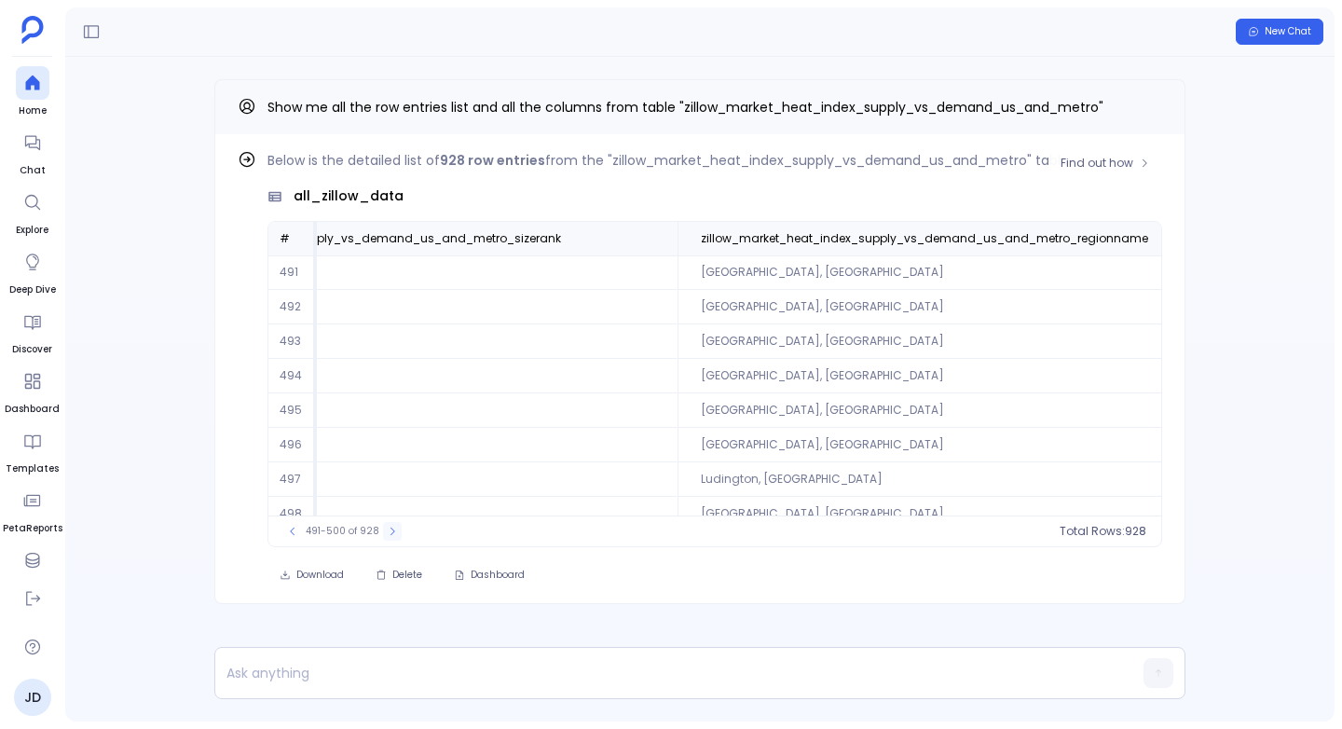
click at [383, 531] on button at bounding box center [392, 531] width 19 height 19
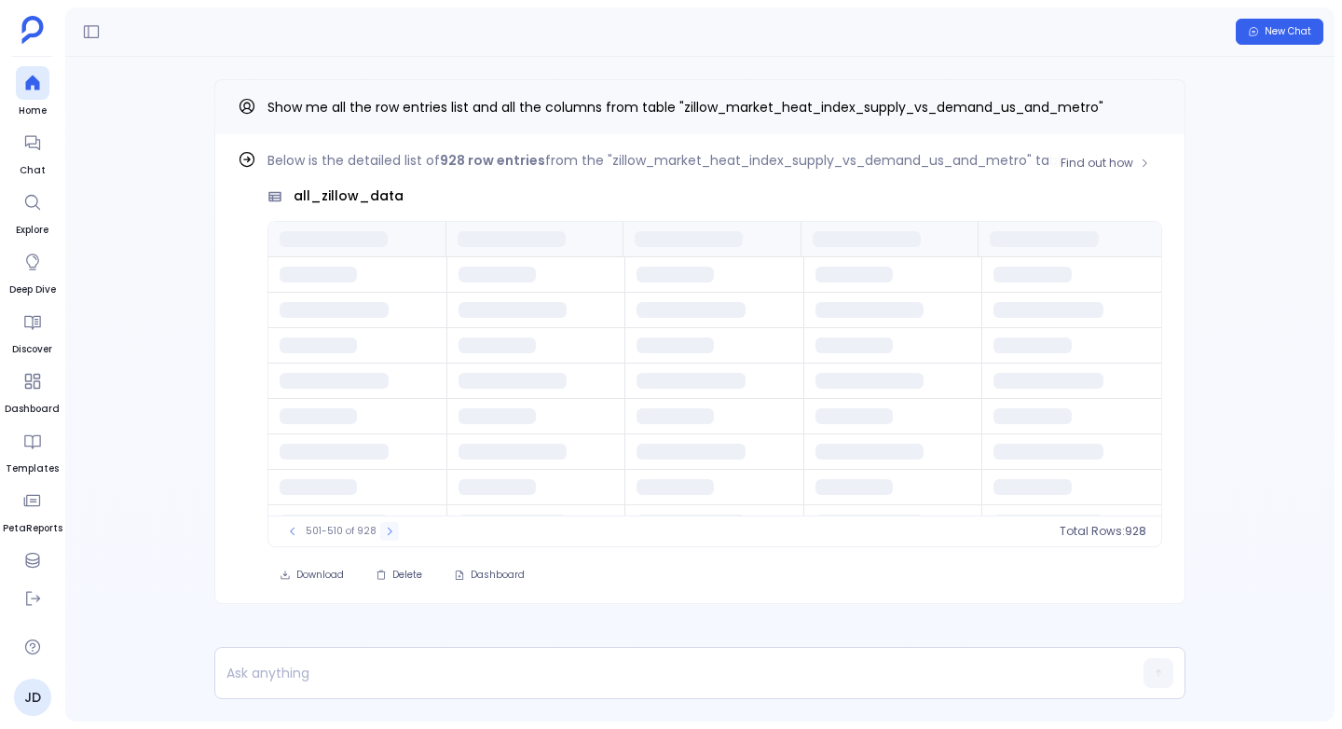
scroll to position [0, 0]
click at [384, 531] on icon at bounding box center [389, 531] width 11 height 11
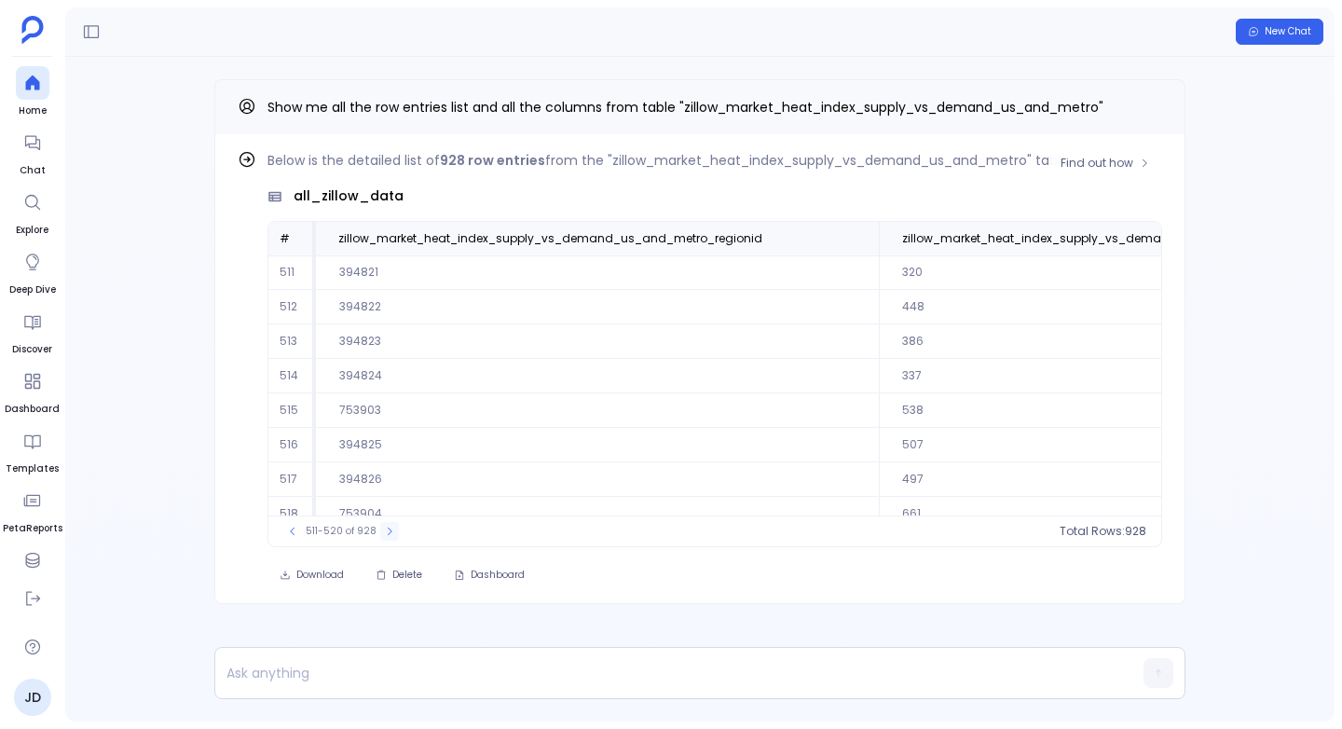
click at [384, 531] on icon at bounding box center [389, 531] width 11 height 11
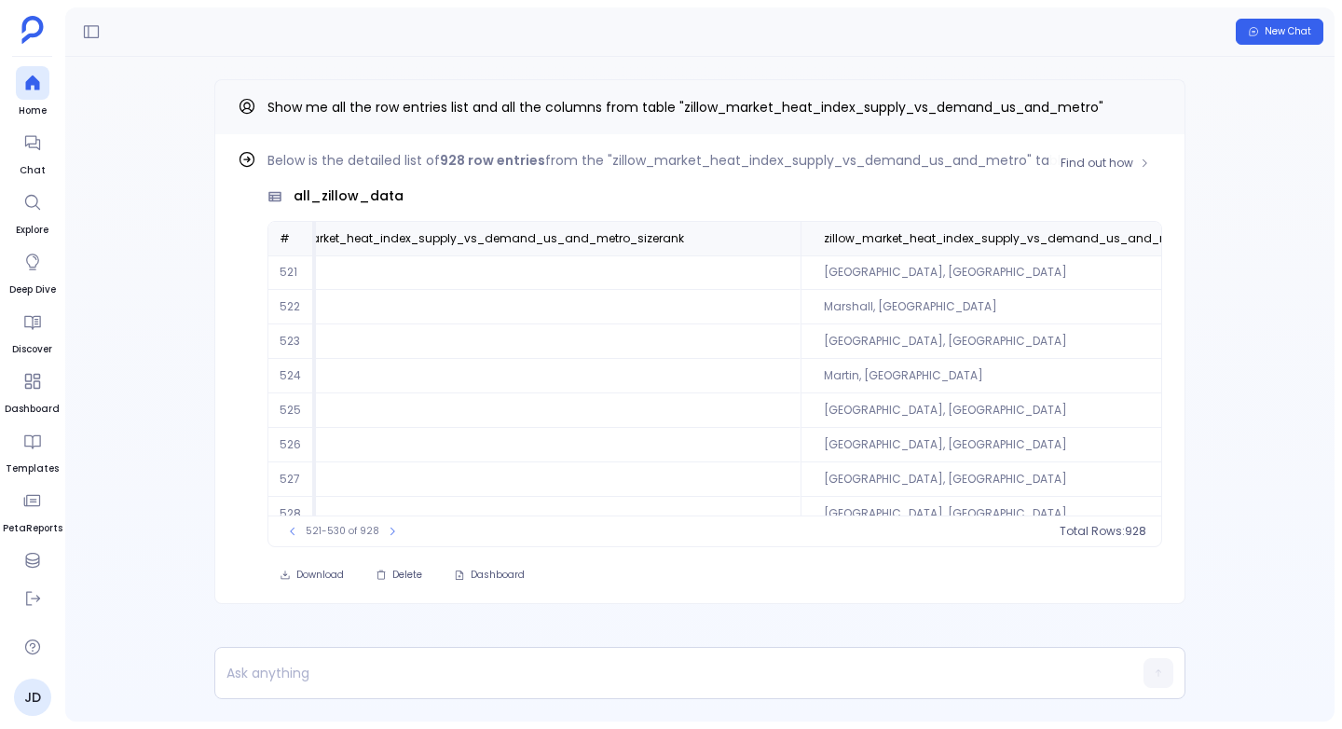
scroll to position [0, 643]
click at [390, 528] on icon at bounding box center [392, 530] width 5 height 7
click at [389, 528] on icon at bounding box center [391, 530] width 5 height 7
click at [387, 528] on icon at bounding box center [392, 531] width 11 height 11
click at [388, 528] on icon at bounding box center [393, 531] width 11 height 11
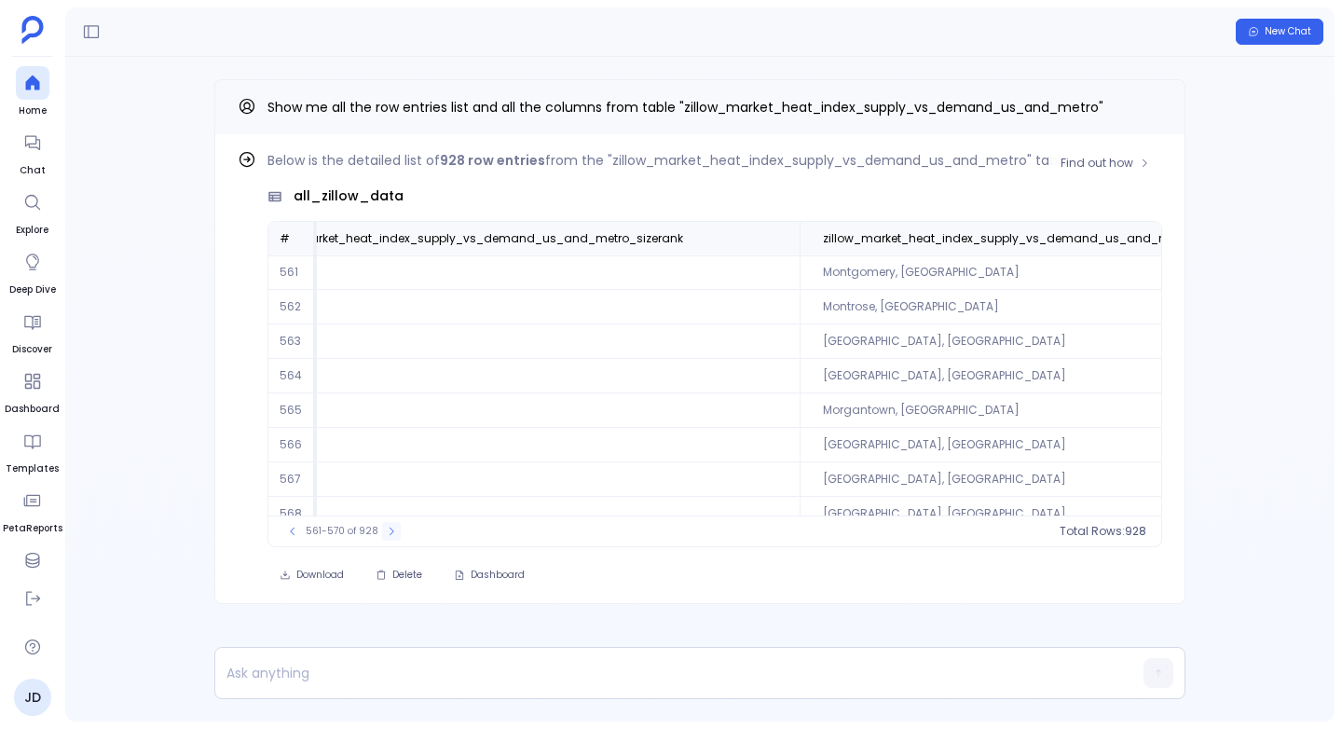
click at [389, 528] on icon at bounding box center [391, 530] width 5 height 7
click at [388, 528] on icon at bounding box center [393, 531] width 11 height 11
click at [386, 528] on icon at bounding box center [389, 531] width 11 height 11
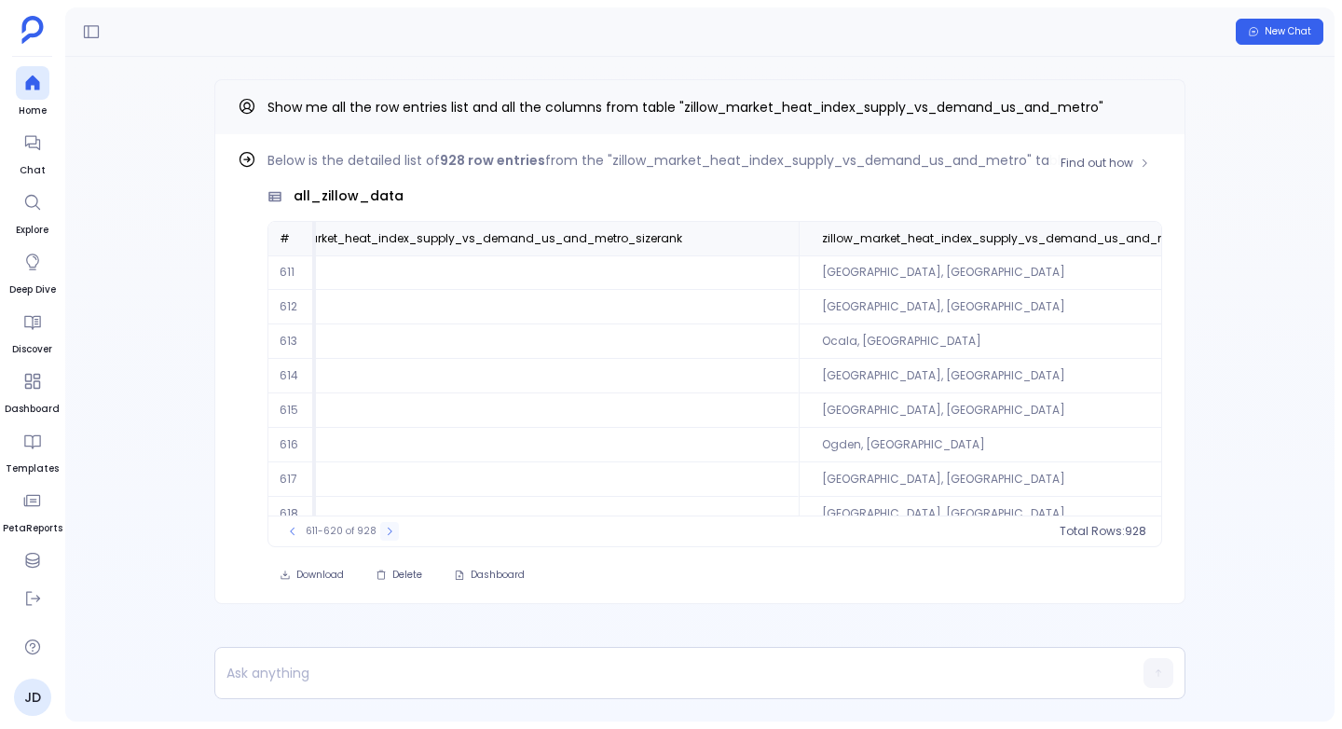
click at [386, 528] on icon at bounding box center [389, 531] width 11 height 11
click at [390, 528] on icon at bounding box center [392, 530] width 5 height 7
click at [386, 528] on icon at bounding box center [391, 531] width 11 height 11
click at [387, 528] on icon at bounding box center [392, 531] width 11 height 11
click at [388, 528] on icon at bounding box center [393, 531] width 11 height 11
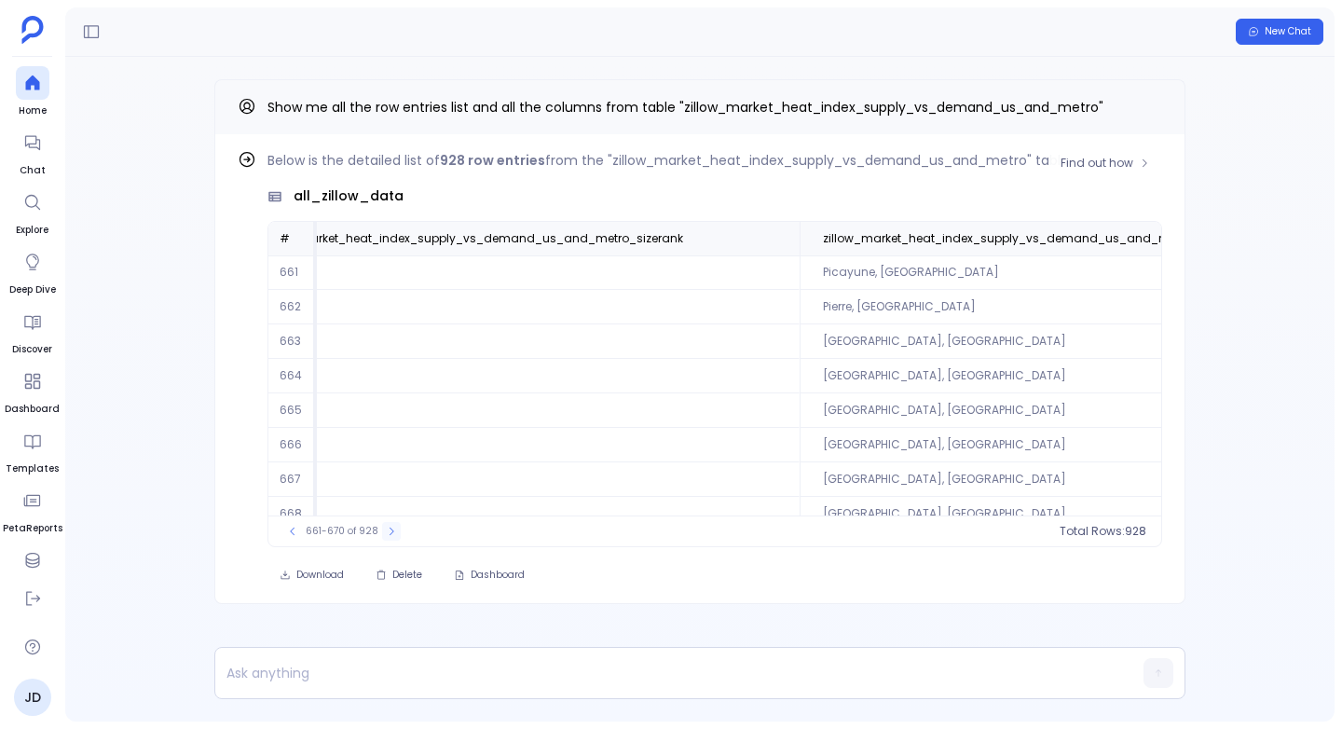
click at [389, 528] on icon at bounding box center [391, 530] width 5 height 7
click at [388, 528] on icon at bounding box center [393, 531] width 11 height 11
click at [389, 528] on icon at bounding box center [391, 530] width 5 height 7
click at [386, 528] on icon at bounding box center [385, 531] width 11 height 11
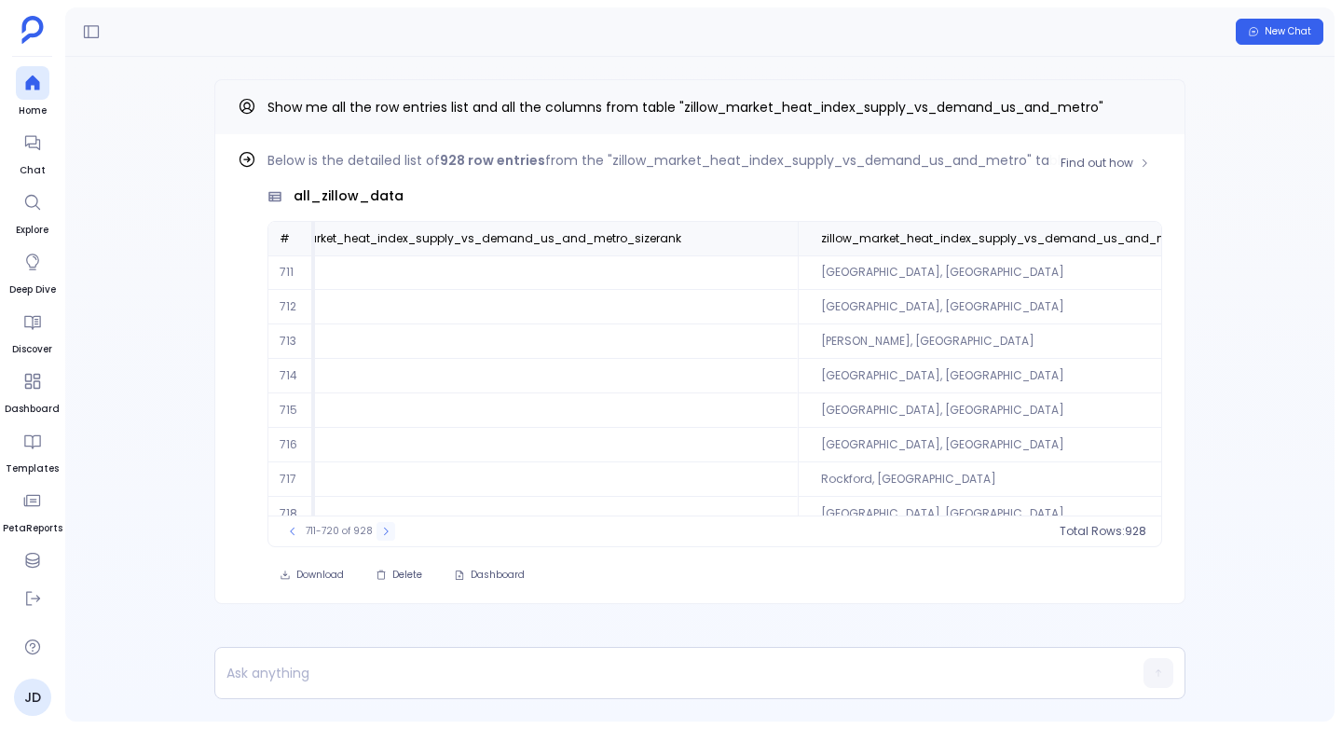
click at [386, 528] on icon at bounding box center [385, 531] width 11 height 11
click at [386, 528] on icon at bounding box center [388, 531] width 11 height 11
click at [289, 524] on button at bounding box center [292, 531] width 19 height 19
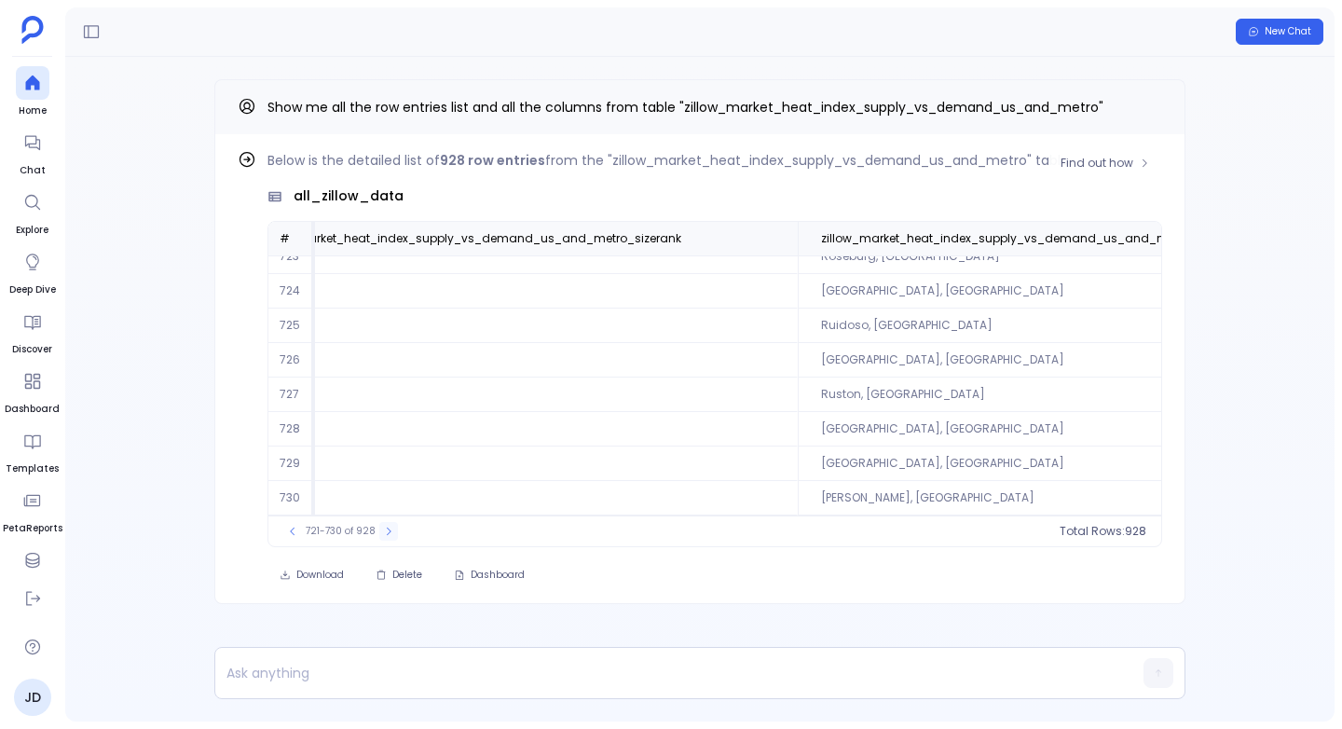
click at [383, 526] on icon at bounding box center [388, 531] width 11 height 11
click at [382, 528] on icon at bounding box center [387, 531] width 11 height 11
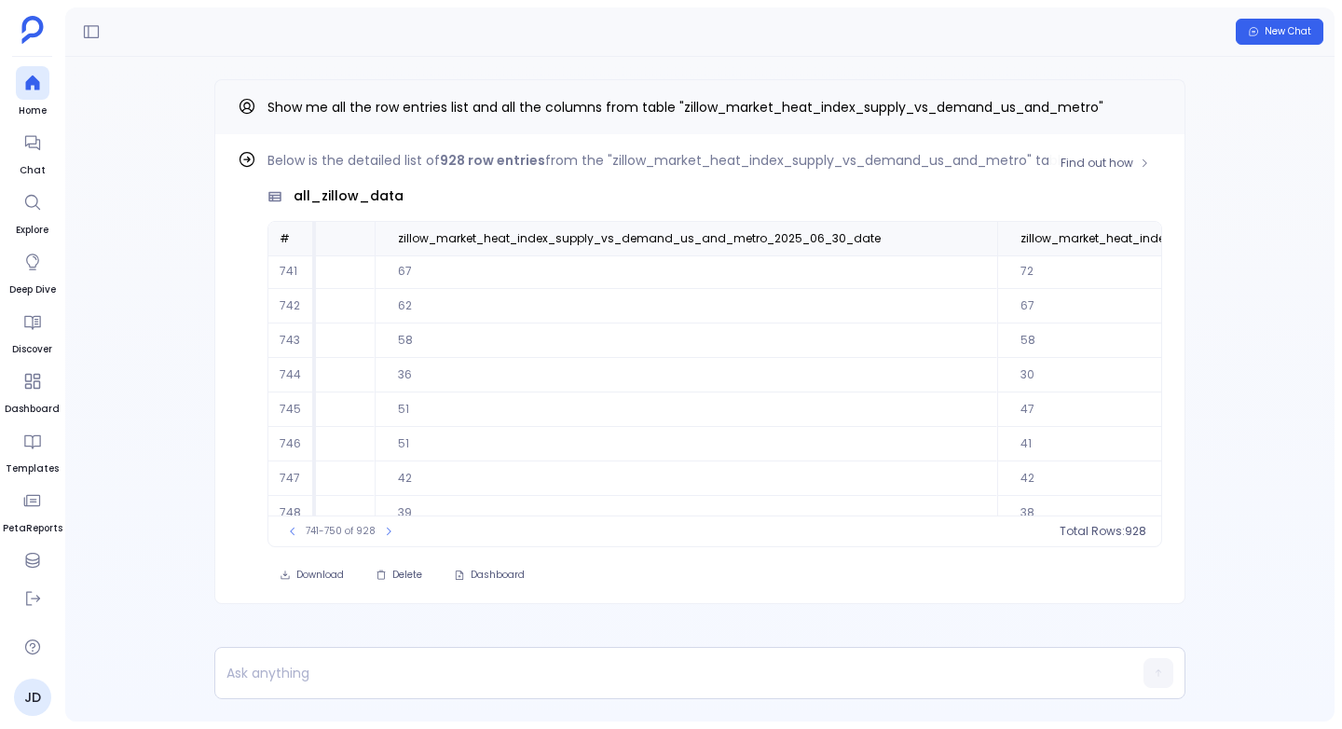
scroll to position [1, 9011]
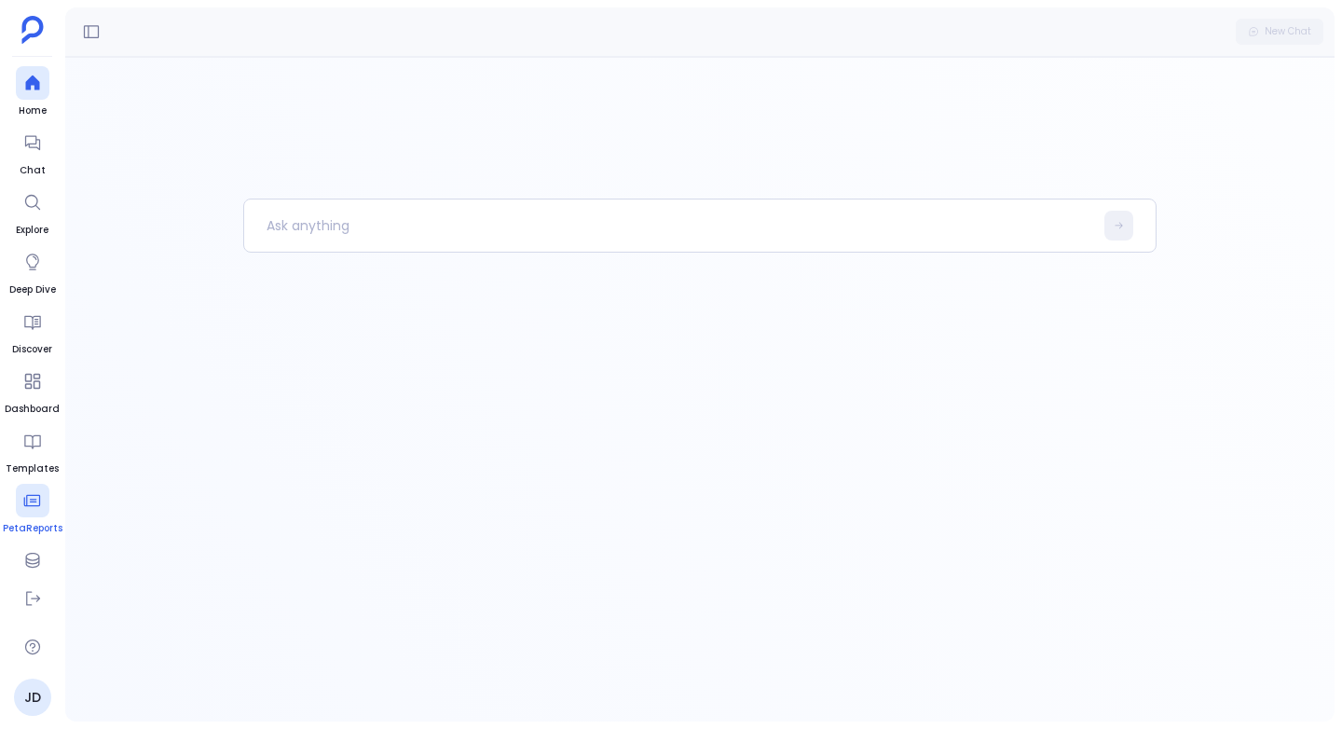
scroll to position [77, 0]
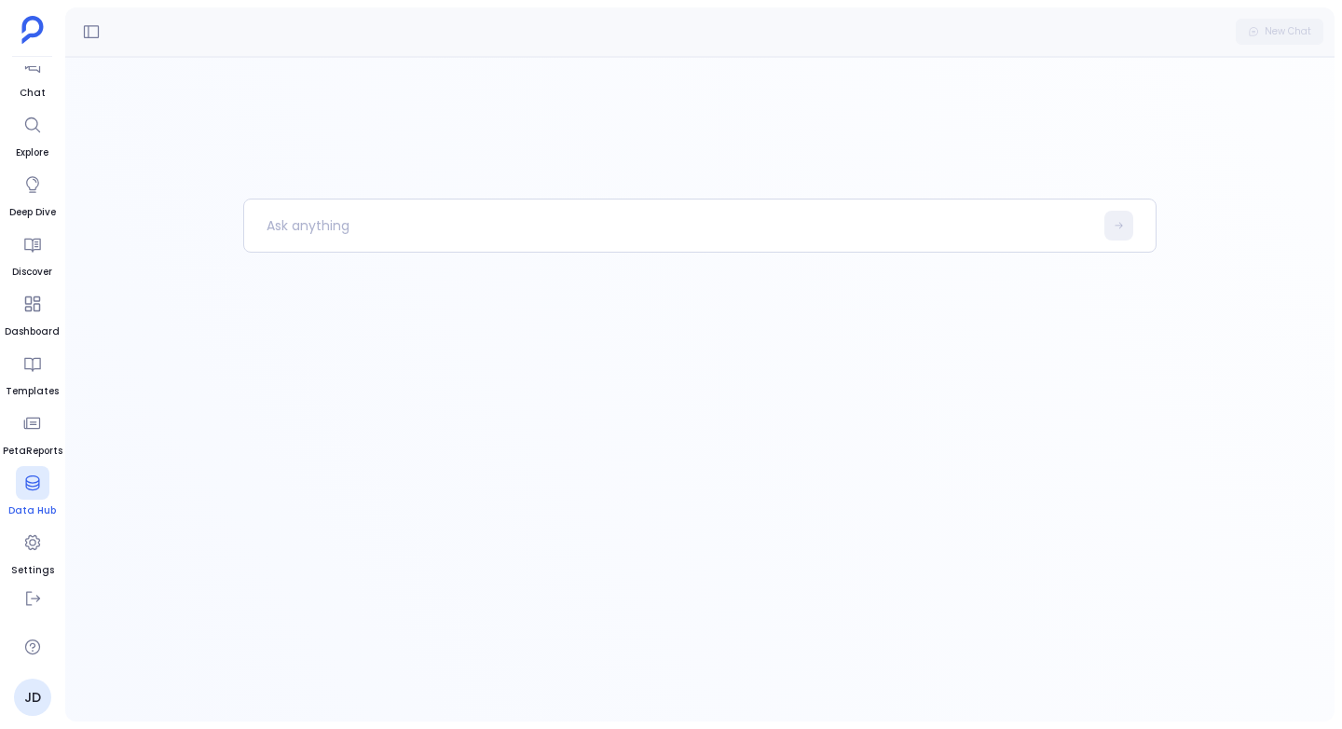
click at [16, 475] on div at bounding box center [33, 483] width 34 height 34
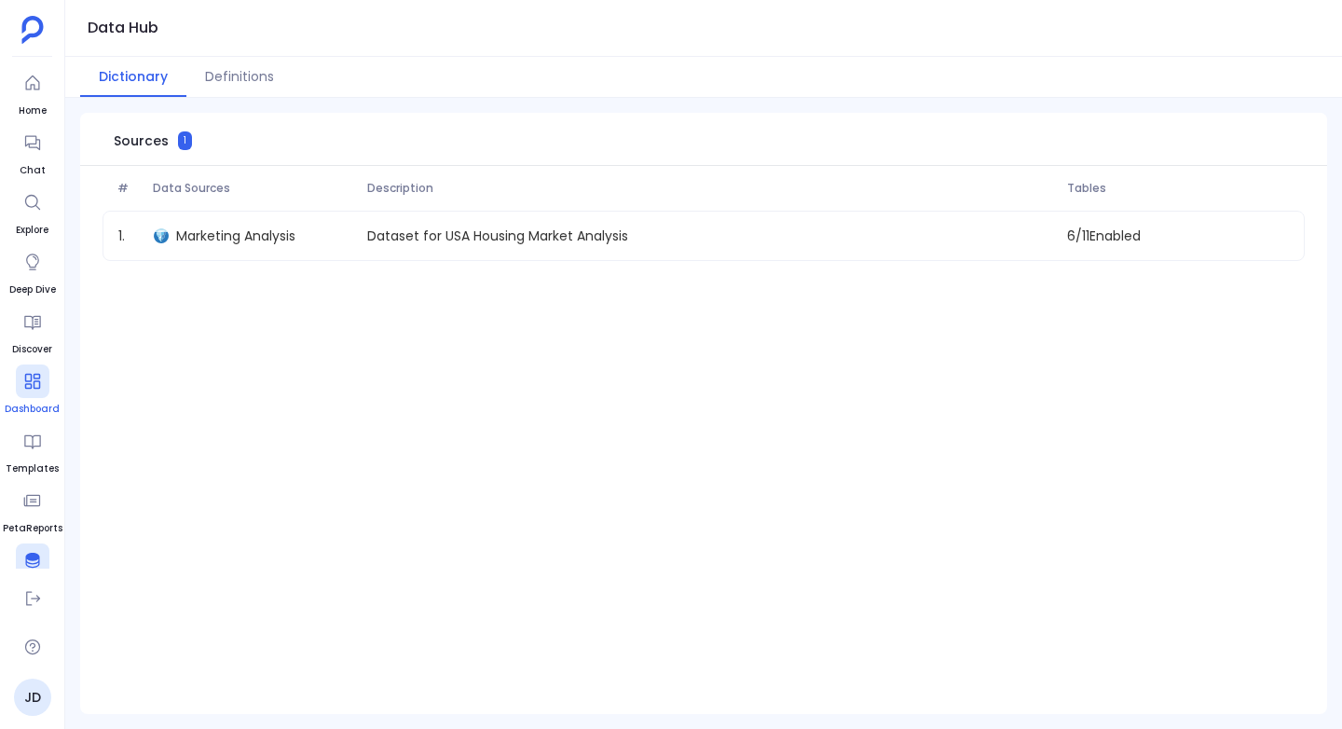
click at [29, 385] on icon at bounding box center [32, 381] width 19 height 19
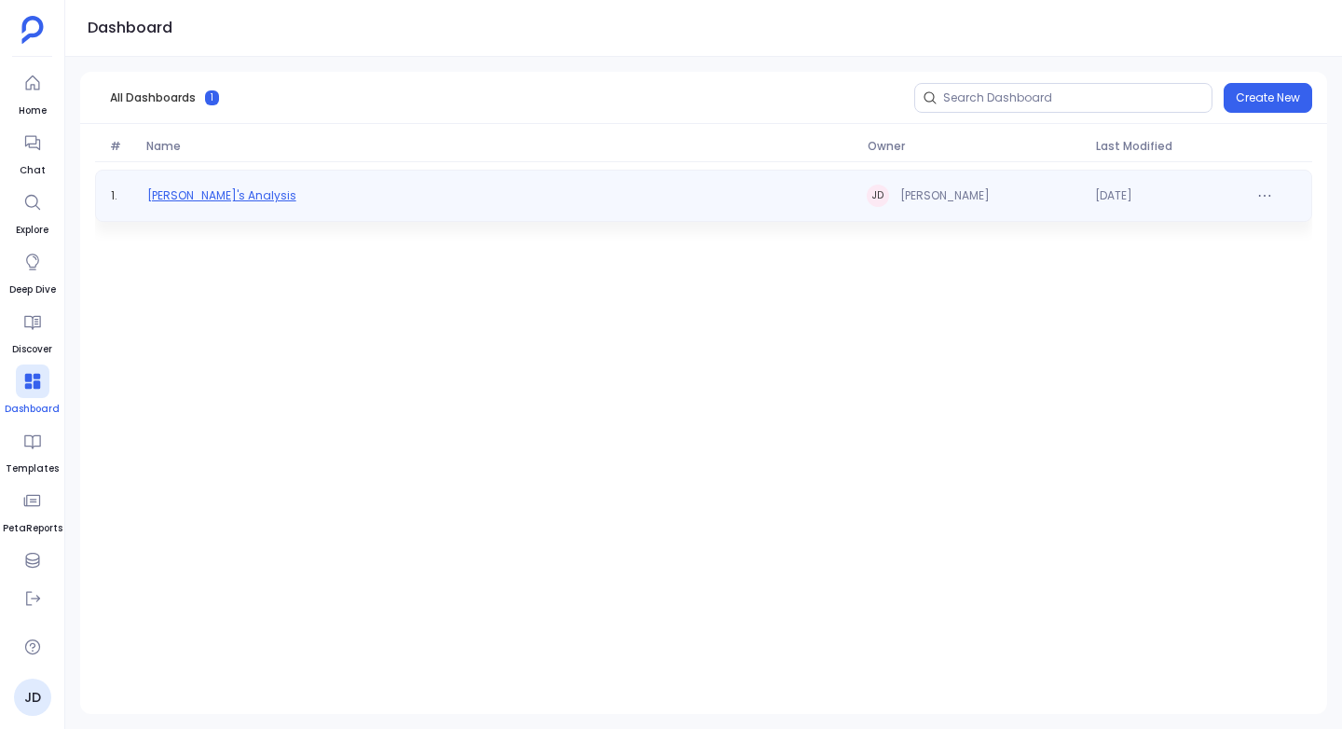
click at [185, 190] on span "[PERSON_NAME]'s Analysis" at bounding box center [221, 195] width 149 height 15
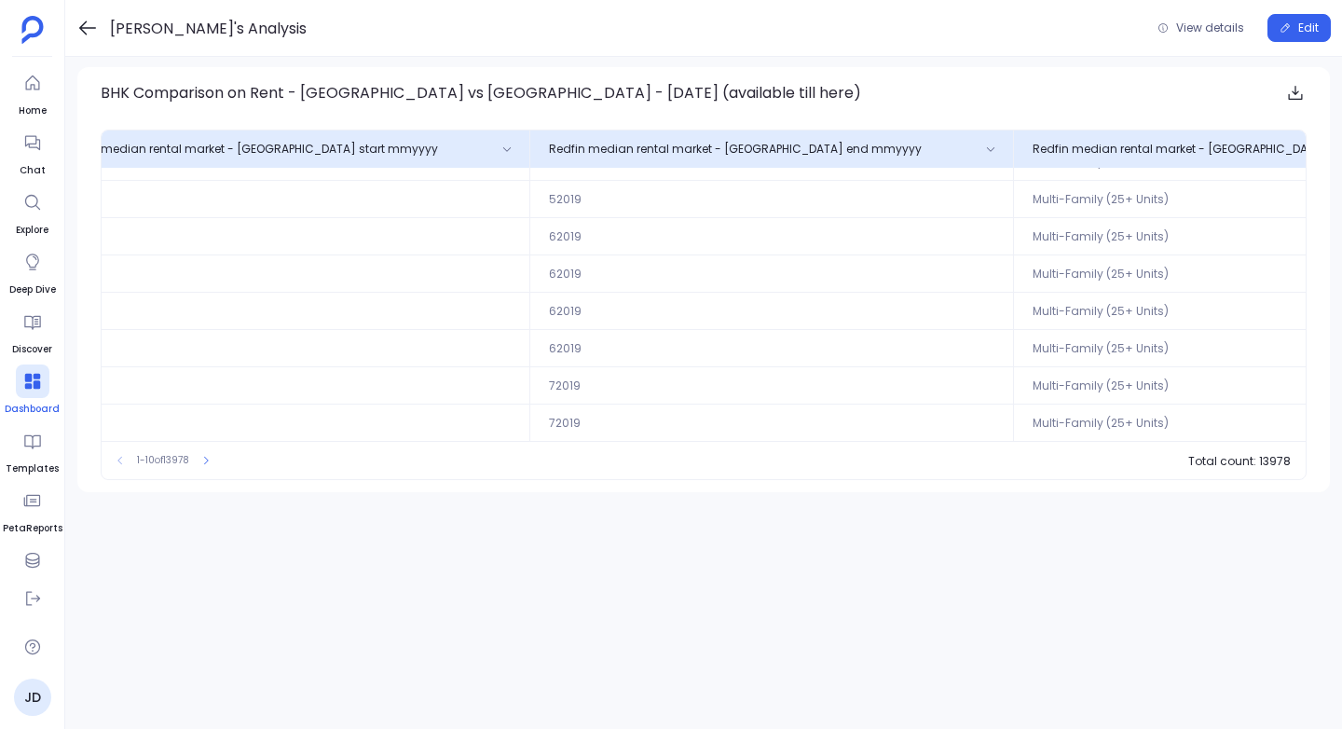
scroll to position [103, 0]
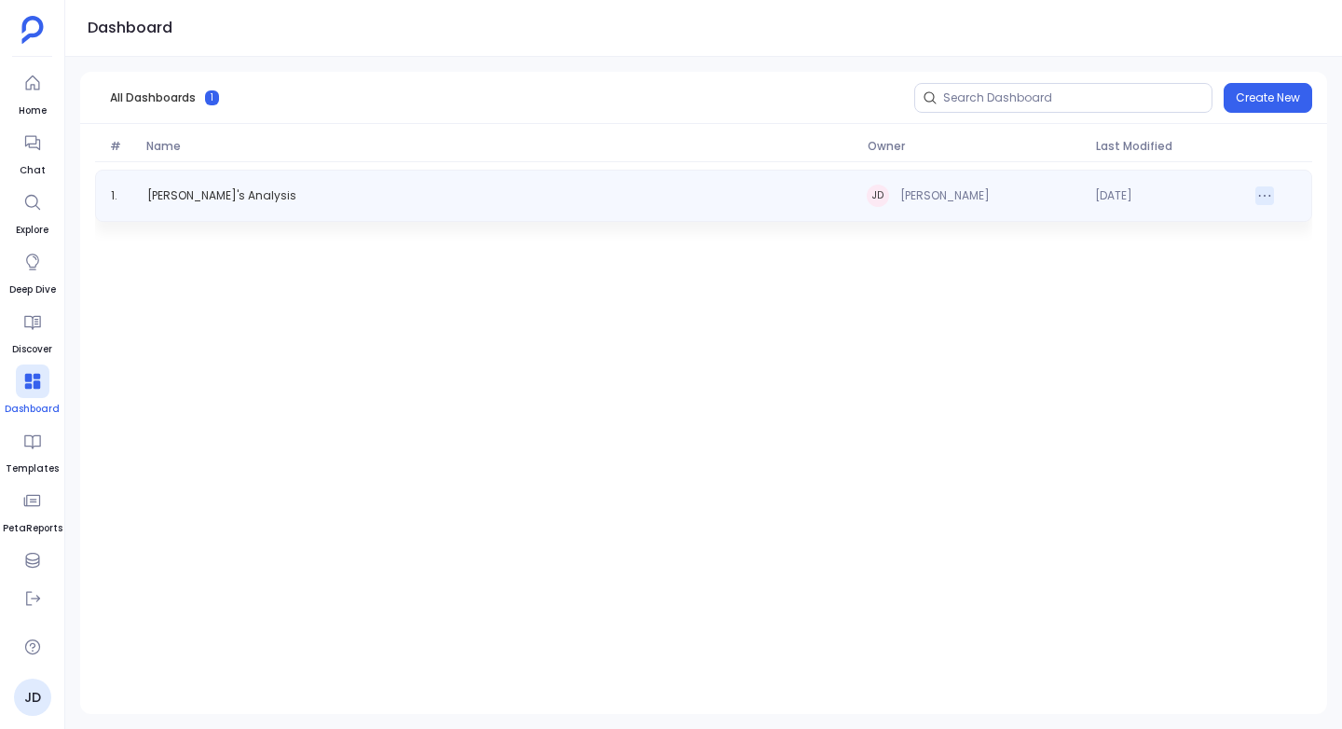
click at [1265, 191] on icon at bounding box center [1264, 195] width 19 height 19
click at [1232, 255] on button "Delete" at bounding box center [1225, 267] width 95 height 41
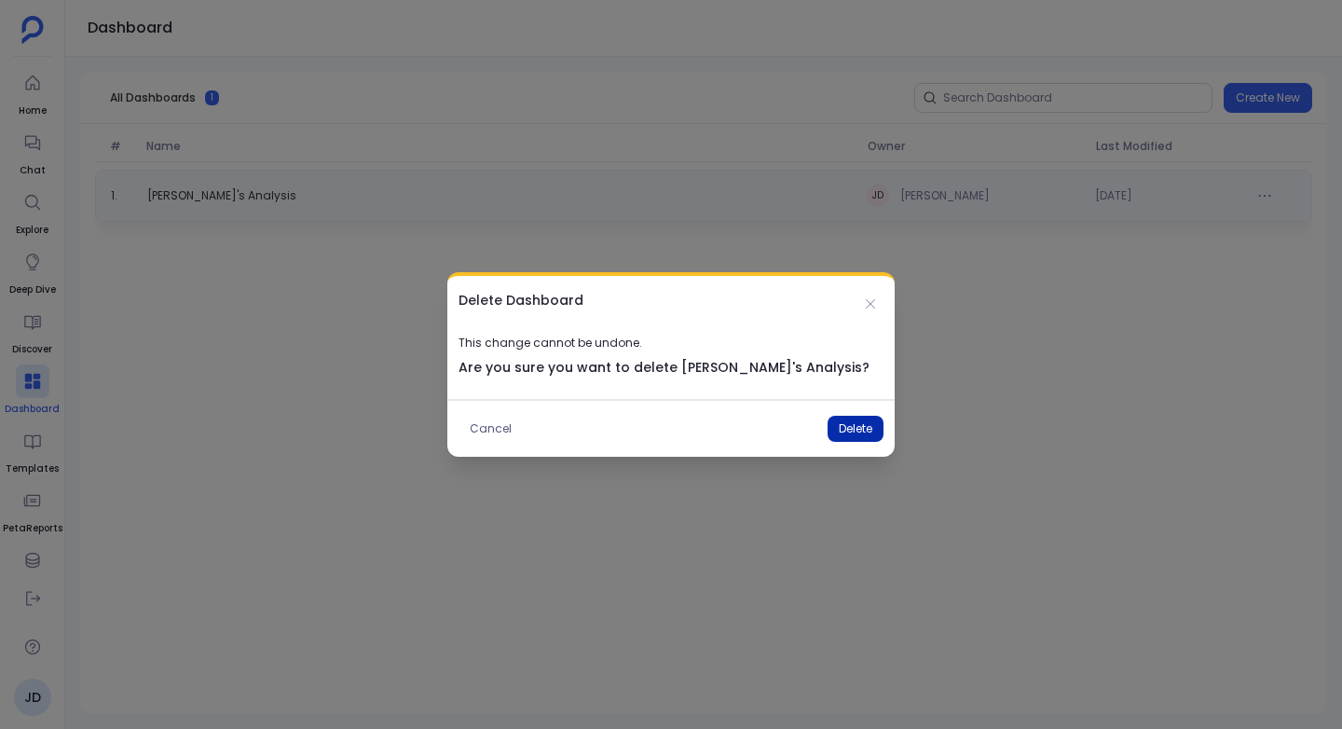
click at [839, 429] on button "Delete" at bounding box center [855, 429] width 56 height 26
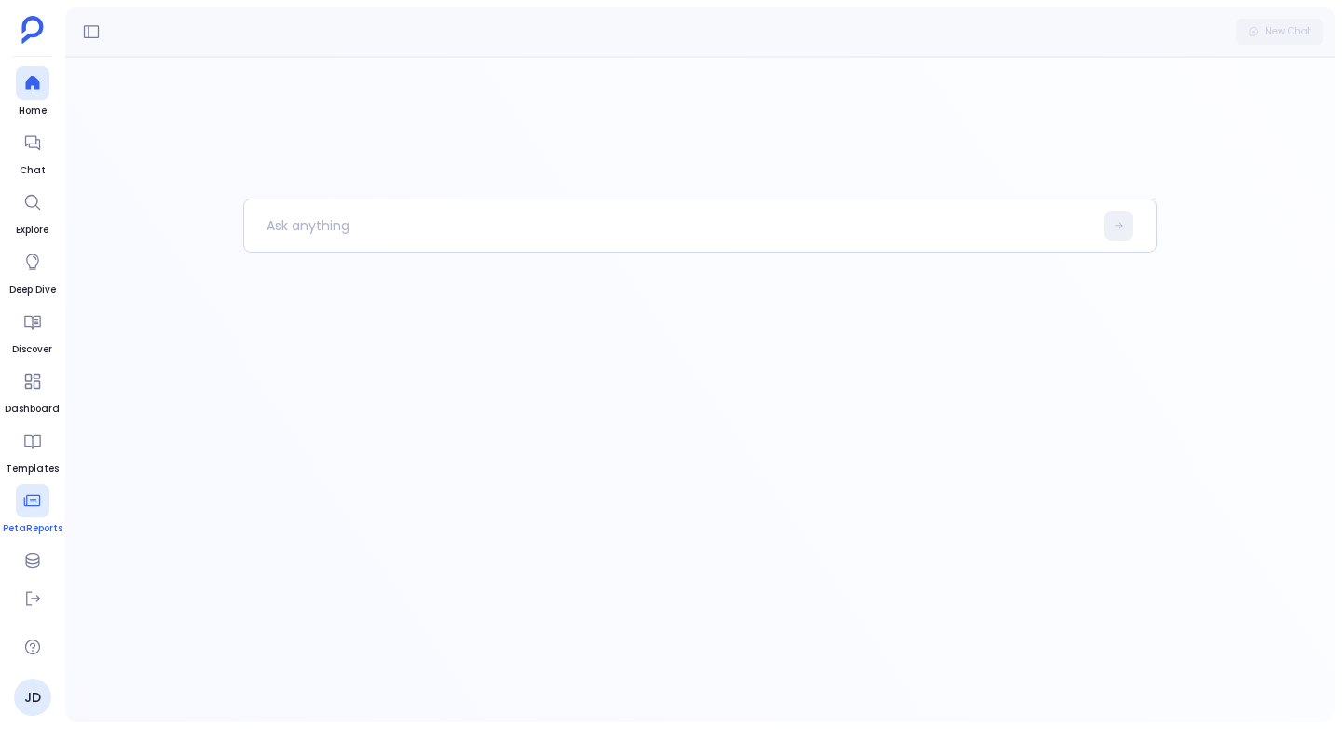
scroll to position [77, 0]
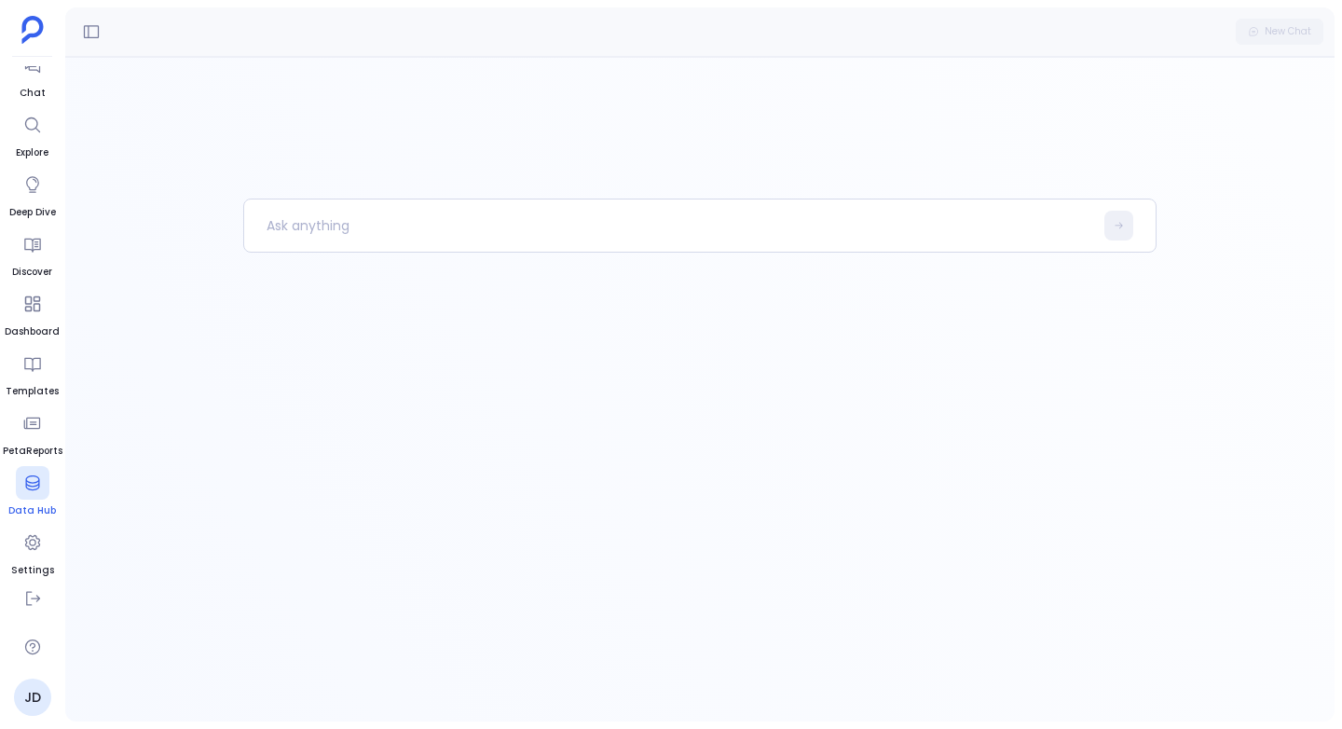
click at [39, 481] on icon at bounding box center [32, 482] width 19 height 19
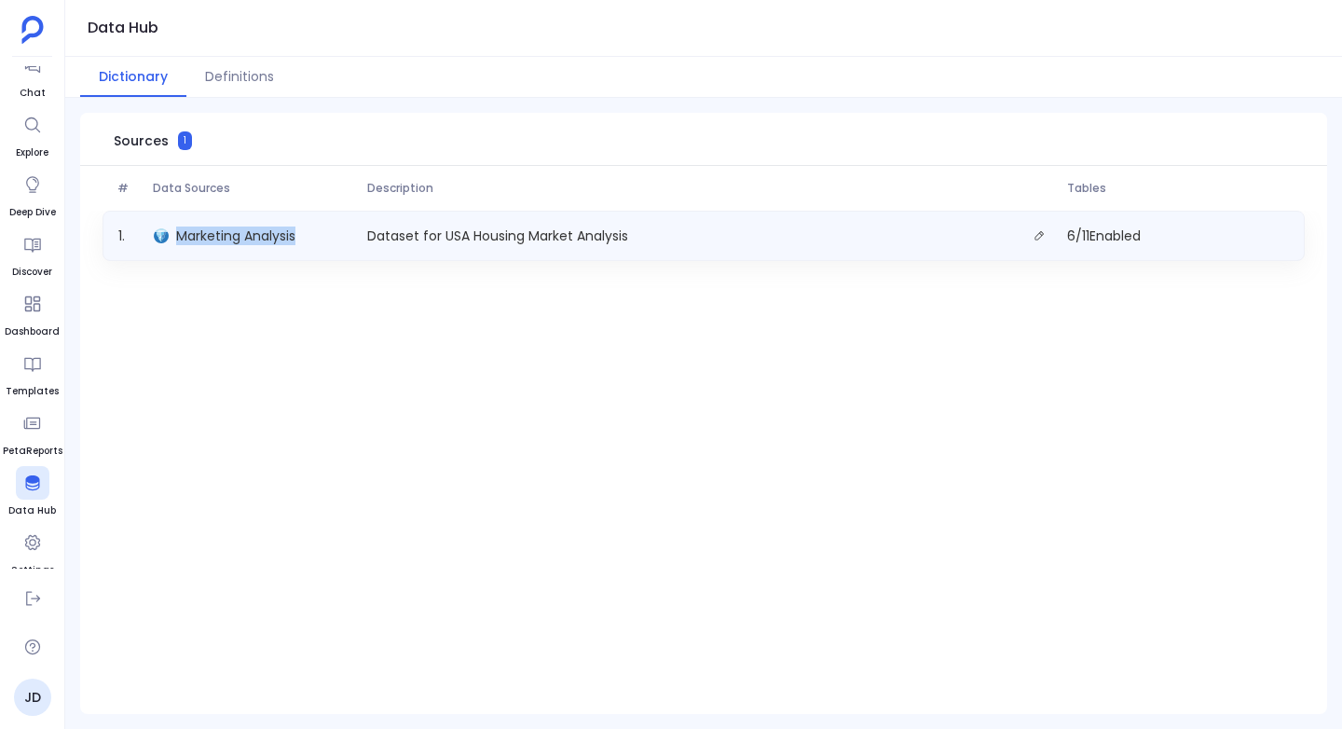
drag, startPoint x: 311, startPoint y: 234, endPoint x: 172, endPoint y: 236, distance: 138.8
click at [172, 236] on div "Marketing Analysis" at bounding box center [252, 236] width 213 height 26
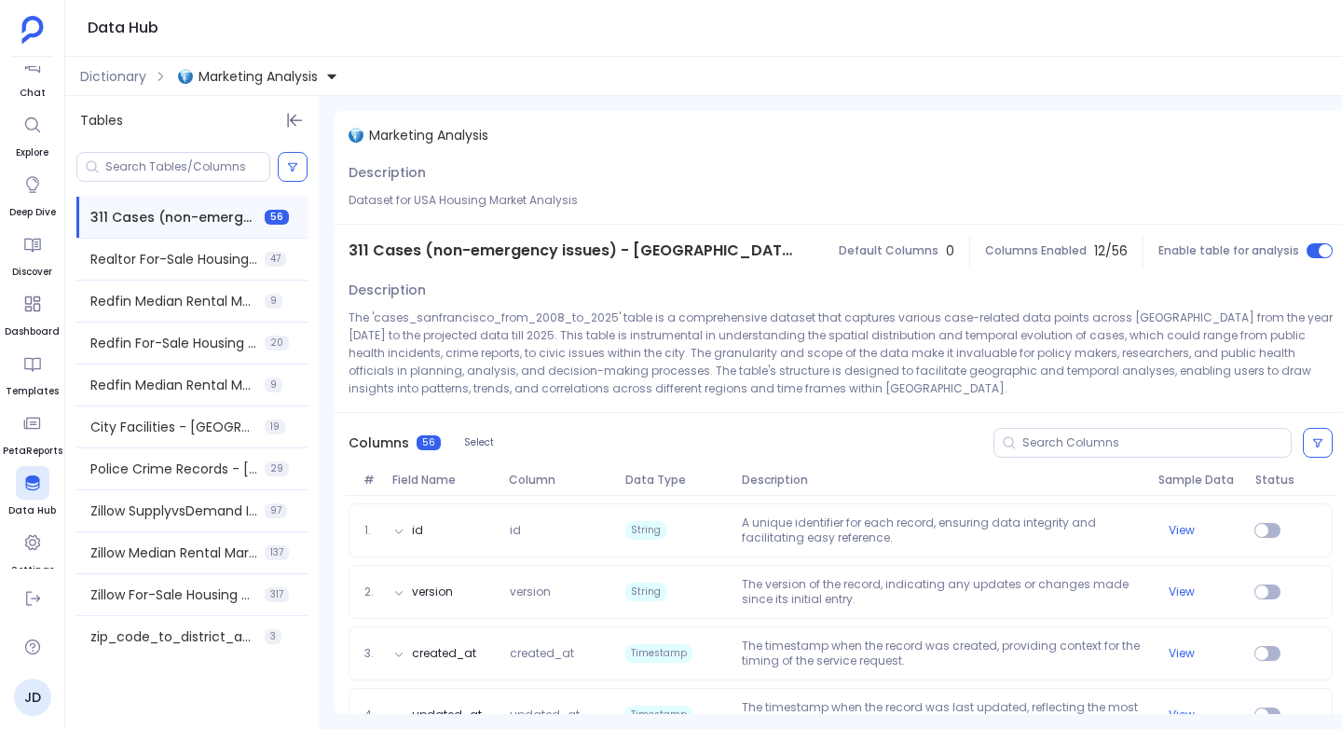
drag, startPoint x: 343, startPoint y: 75, endPoint x: 216, endPoint y: 80, distance: 126.8
click at [216, 80] on button "Marketing Analysis" at bounding box center [258, 76] width 168 height 30
drag, startPoint x: 350, startPoint y: 121, endPoint x: 208, endPoint y: 118, distance: 142.6
click at [208, 118] on div "Marketing Analysis" at bounding box center [315, 120] width 272 height 41
drag, startPoint x: 188, startPoint y: 76, endPoint x: 384, endPoint y: 73, distance: 195.7
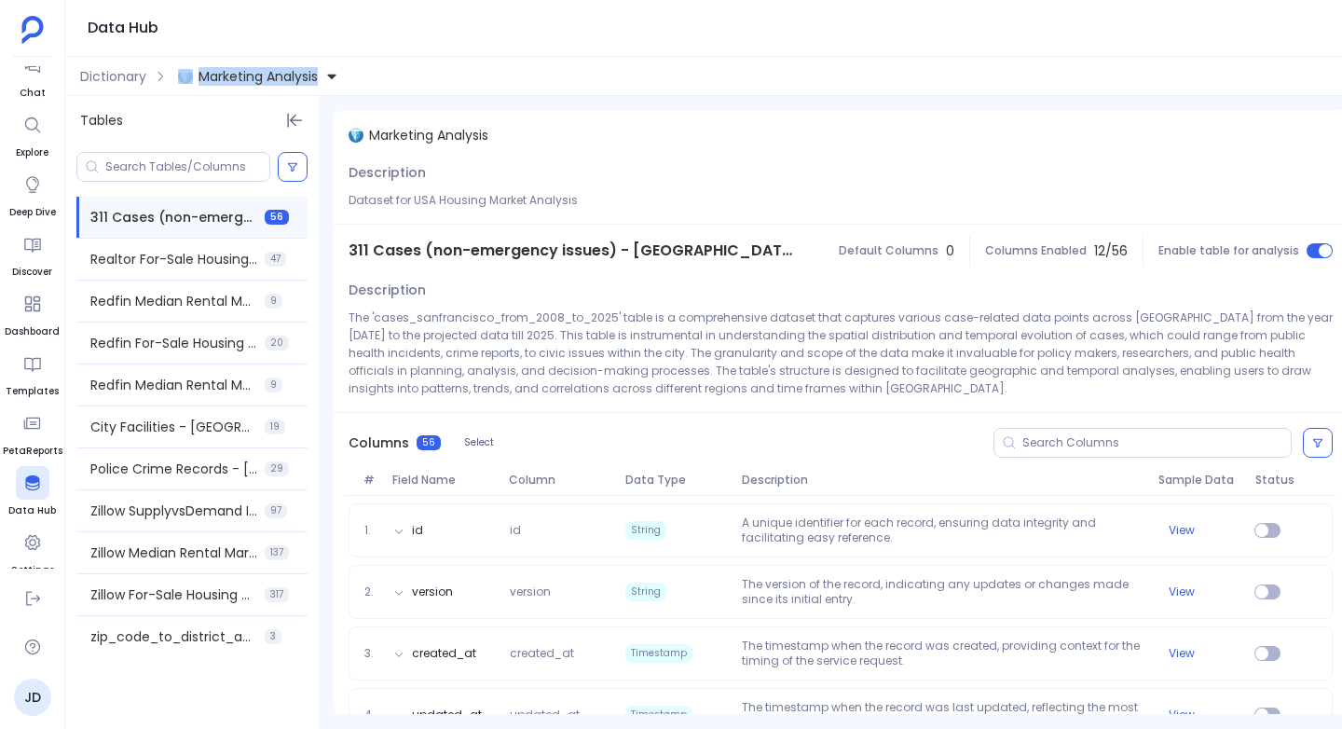
drag, startPoint x: 384, startPoint y: 73, endPoint x: 193, endPoint y: 76, distance: 191.0
click at [193, 76] on div "Dictionary Marketing Analysis" at bounding box center [713, 76] width 1297 height 39
copy div "Marketing Analysis"
click at [389, 225] on div "311 Cases (non-emergency issues) - San Francisco" at bounding box center [573, 251] width 479 height 52
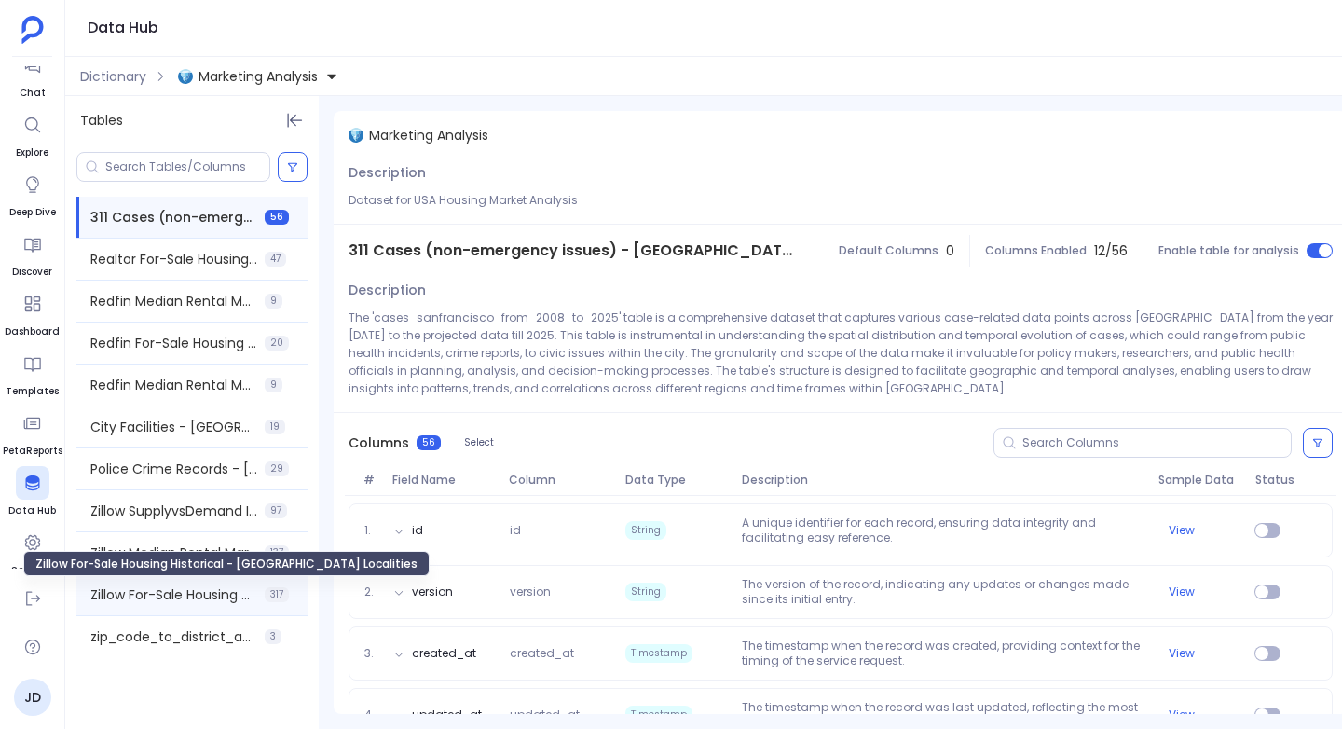
click at [164, 599] on span "Zillow For-Sale Housing Historical - USA Localities" at bounding box center [173, 594] width 167 height 19
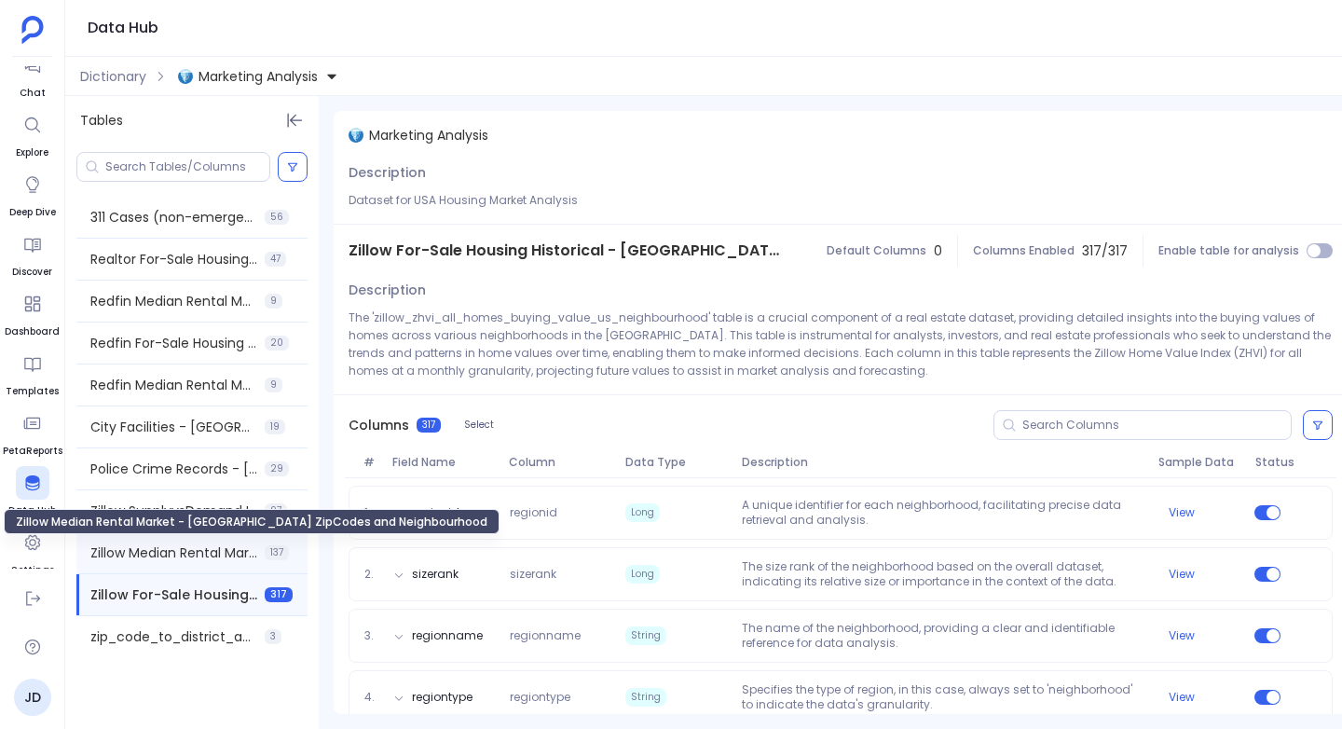
click at [113, 550] on span "Zillow Median Rental Market - USA ZipCodes and Neighbourhood" at bounding box center [173, 552] width 167 height 19
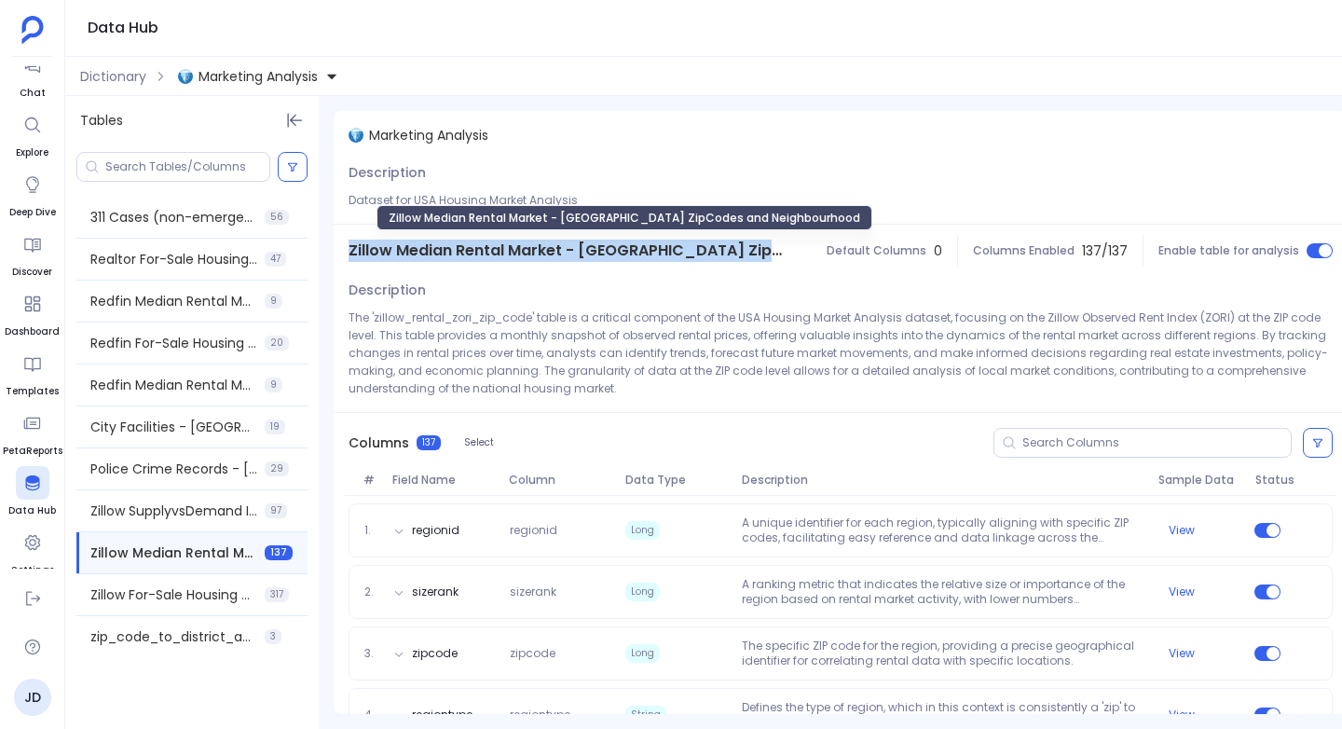
drag, startPoint x: 347, startPoint y: 251, endPoint x: 766, endPoint y: 250, distance: 419.3
click at [766, 250] on div "Zillow Median Rental Market - USA ZipCodes and Neighbourhood" at bounding box center [567, 251] width 467 height 52
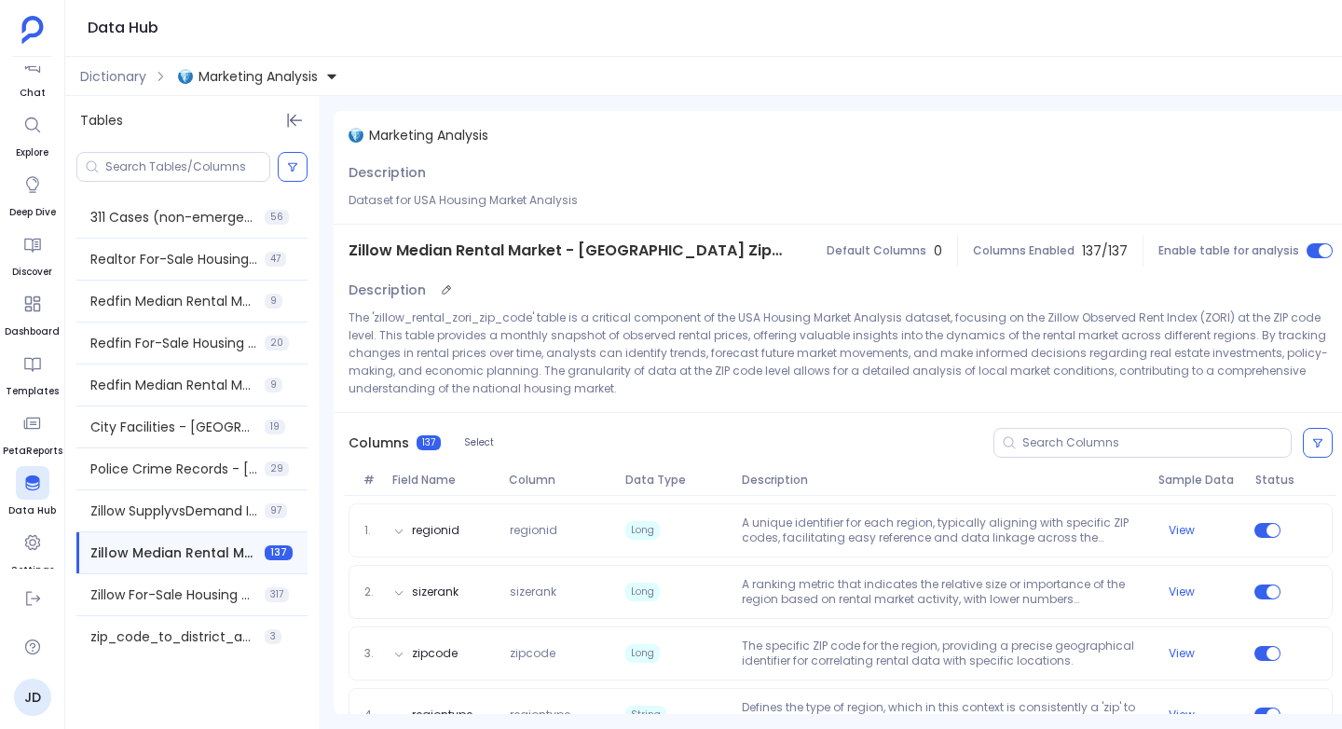
click at [602, 339] on p "The 'zillow_rental_zori_zip_code' table is a critical component of the USA Hous…" at bounding box center [840, 352] width 984 height 89
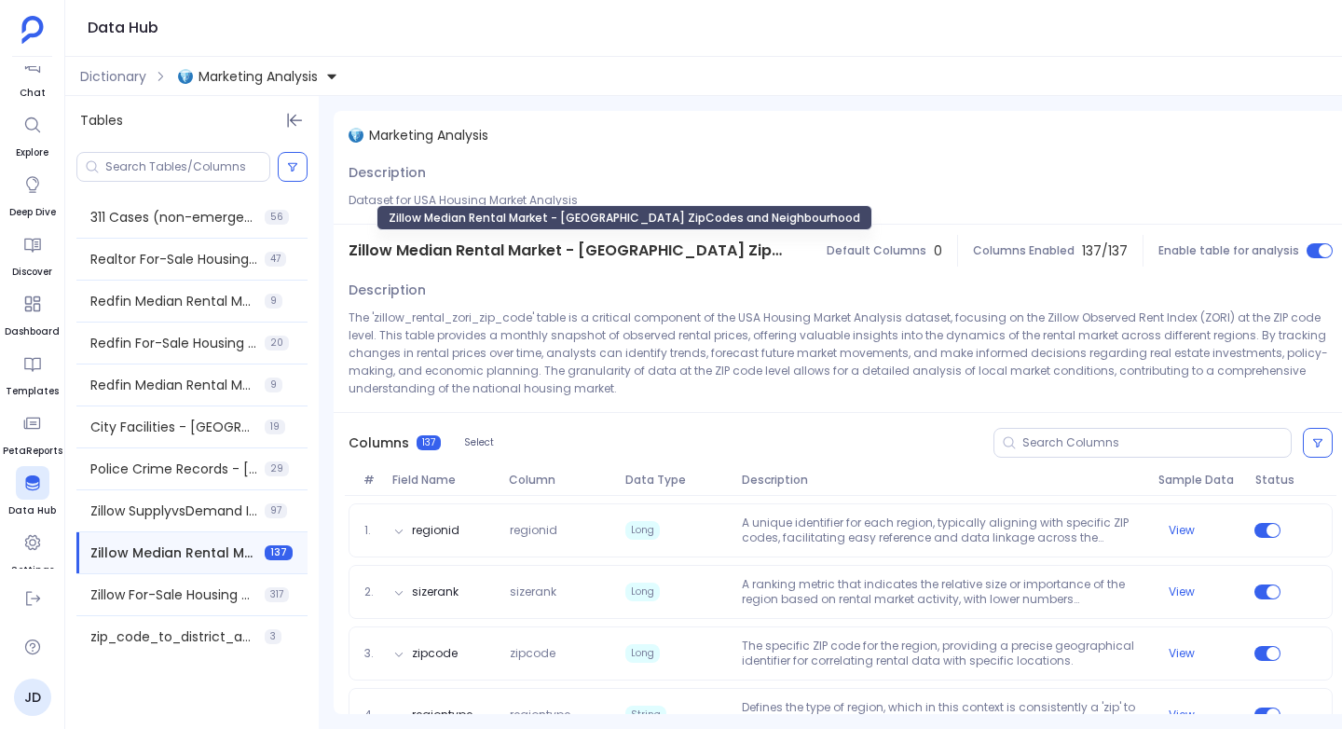
click at [763, 249] on span "Zillow Median Rental Market - USA ZipCodes and Neighbourhood" at bounding box center [566, 250] width 437 height 22
click at [763, 249] on span "Zillow Median Rental Market - [GEOGRAPHIC_DATA] ZipCodes and Neighbourhood" at bounding box center [566, 250] width 437 height 22
copy span "Zillow Median Rental Market - [GEOGRAPHIC_DATA] ZipCodes and Neighbourhood"
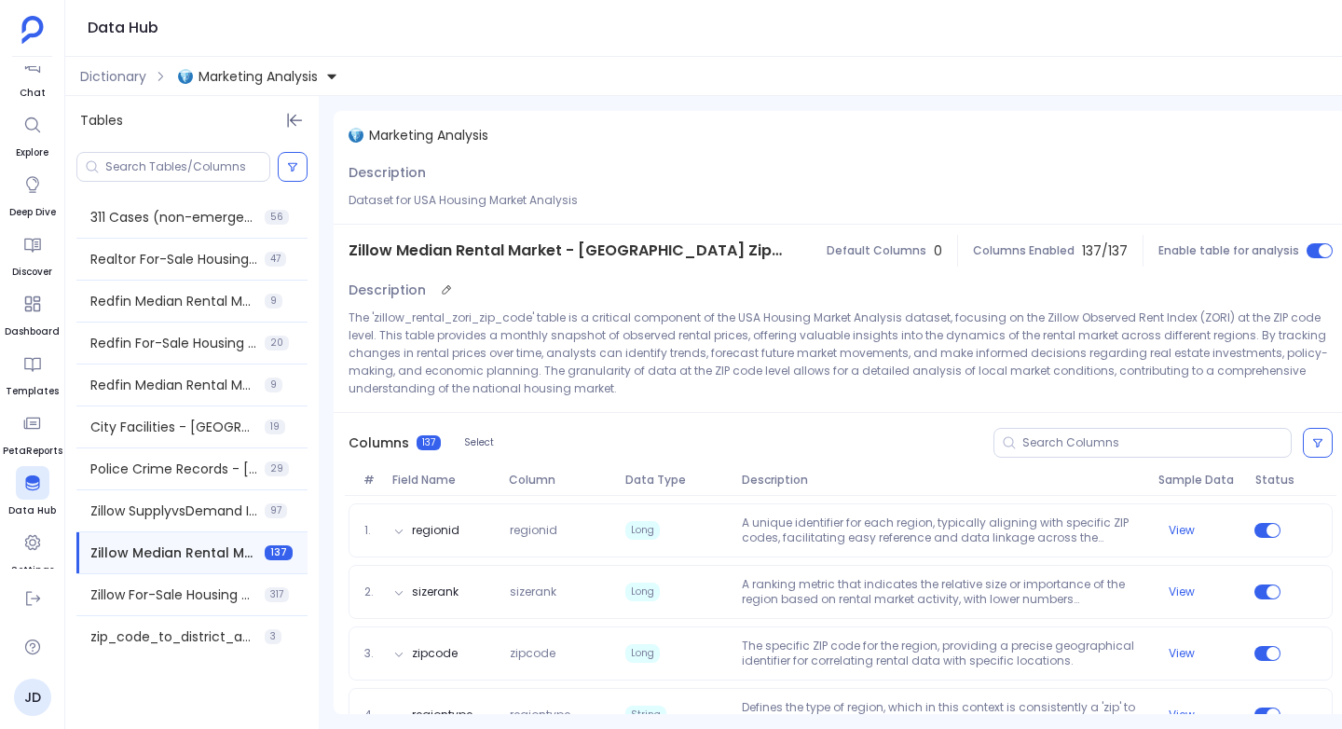
click at [436, 320] on p "The 'zillow_rental_zori_zip_code' table is a critical component of the USA Hous…" at bounding box center [840, 352] width 984 height 89
copy p "zillow_rental_zori_zip_code"
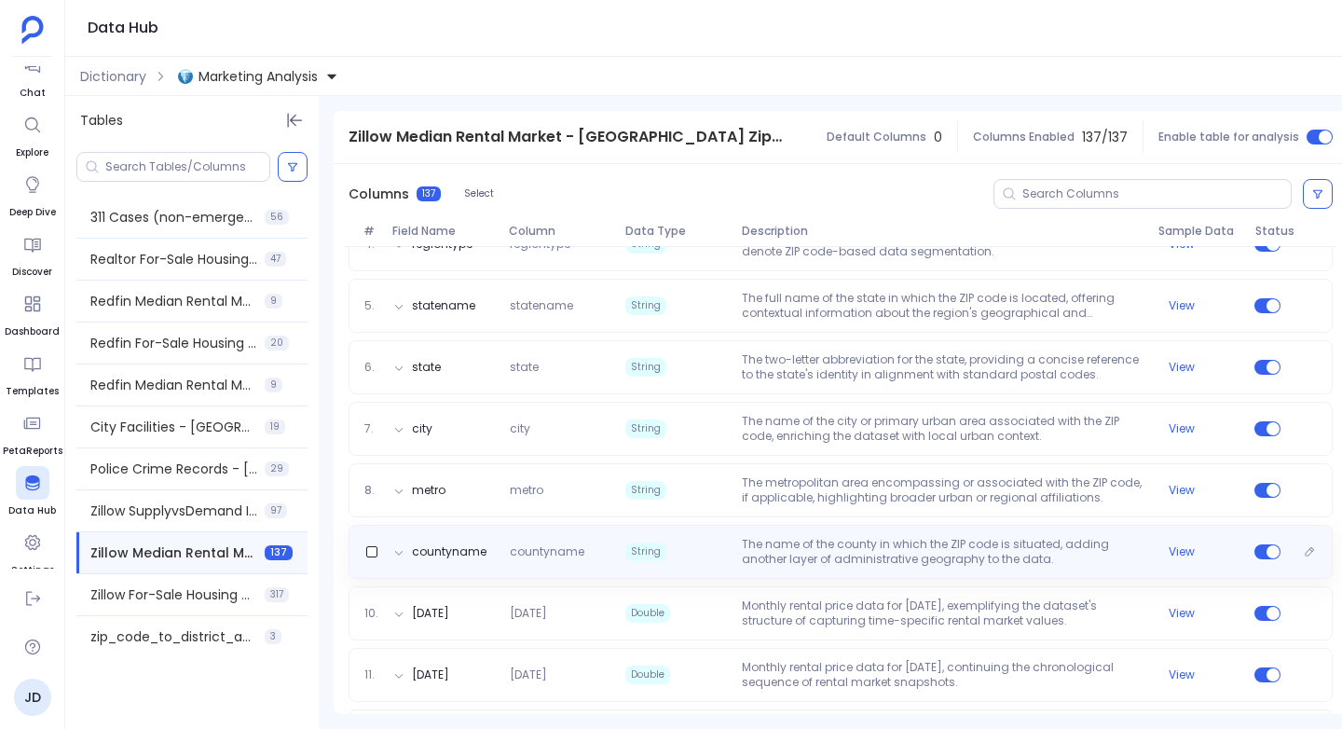
scroll to position [426, 0]
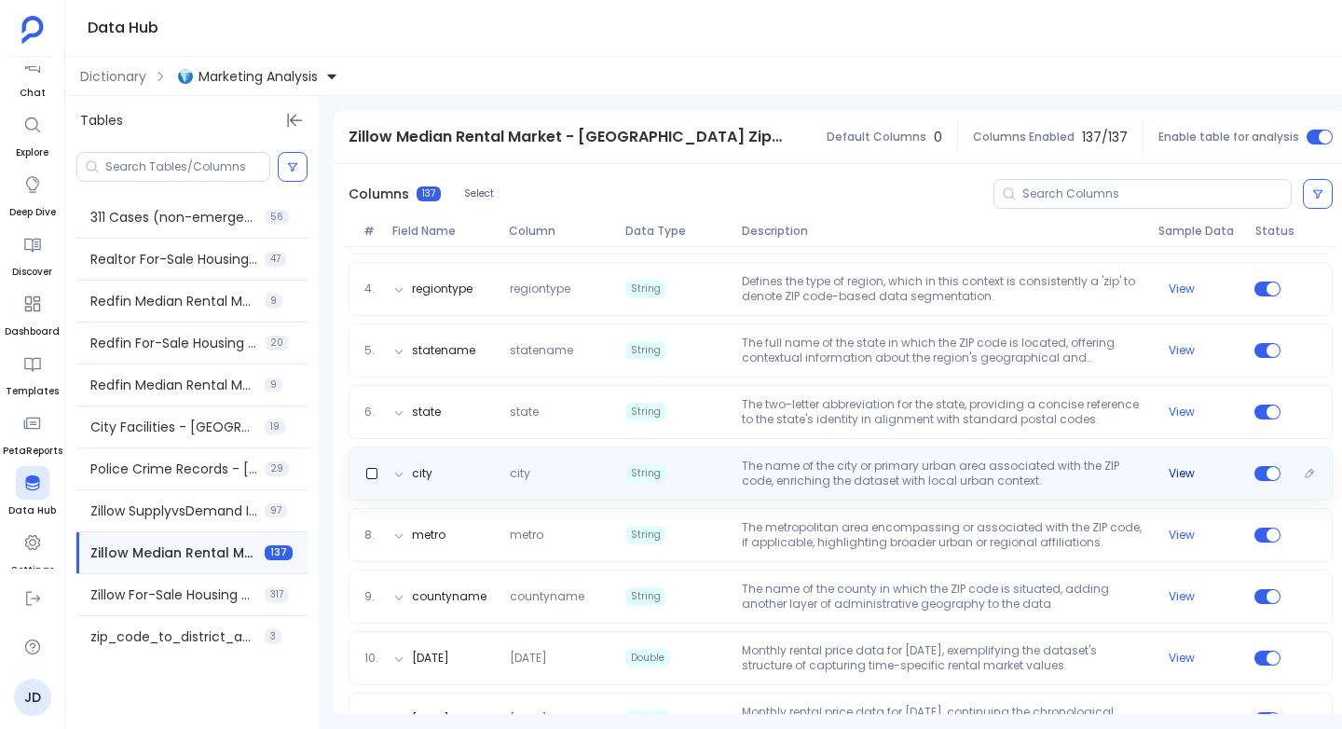
click at [1180, 475] on button "View" at bounding box center [1181, 473] width 26 height 15
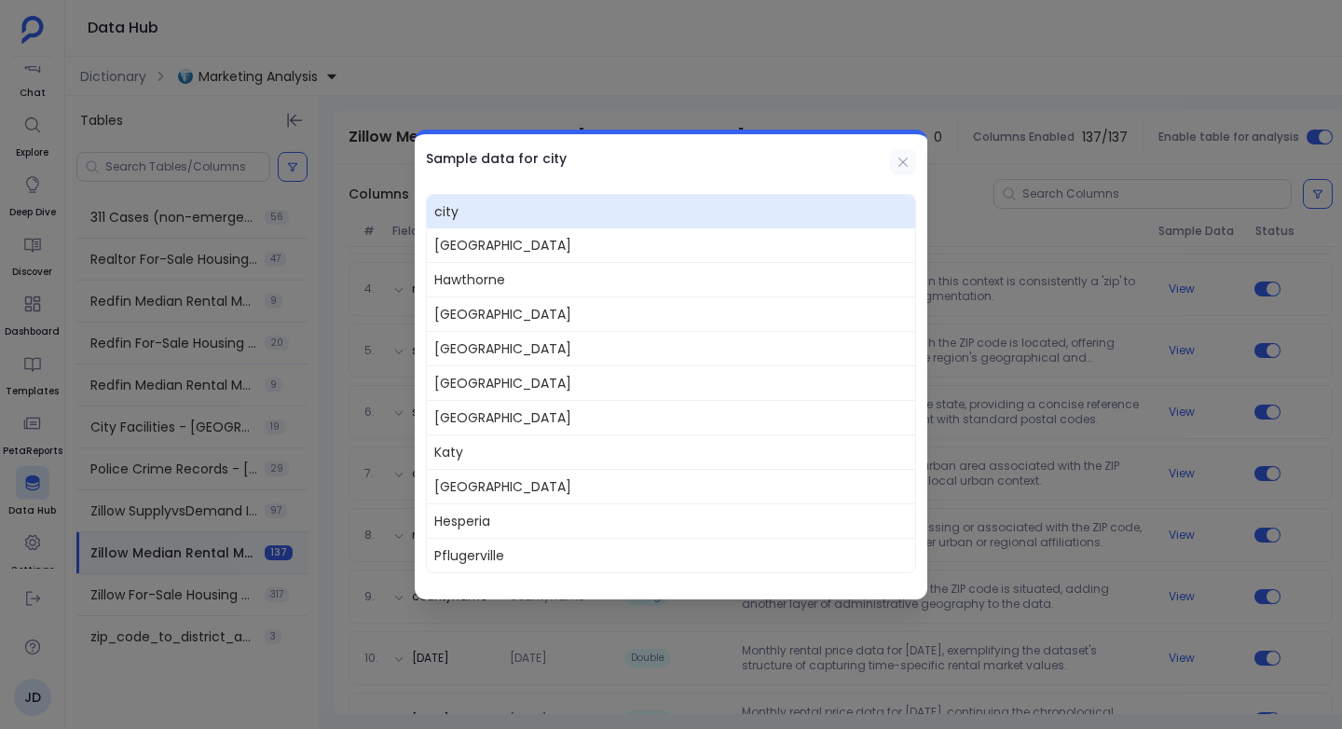
click at [904, 168] on icon at bounding box center [902, 162] width 15 height 15
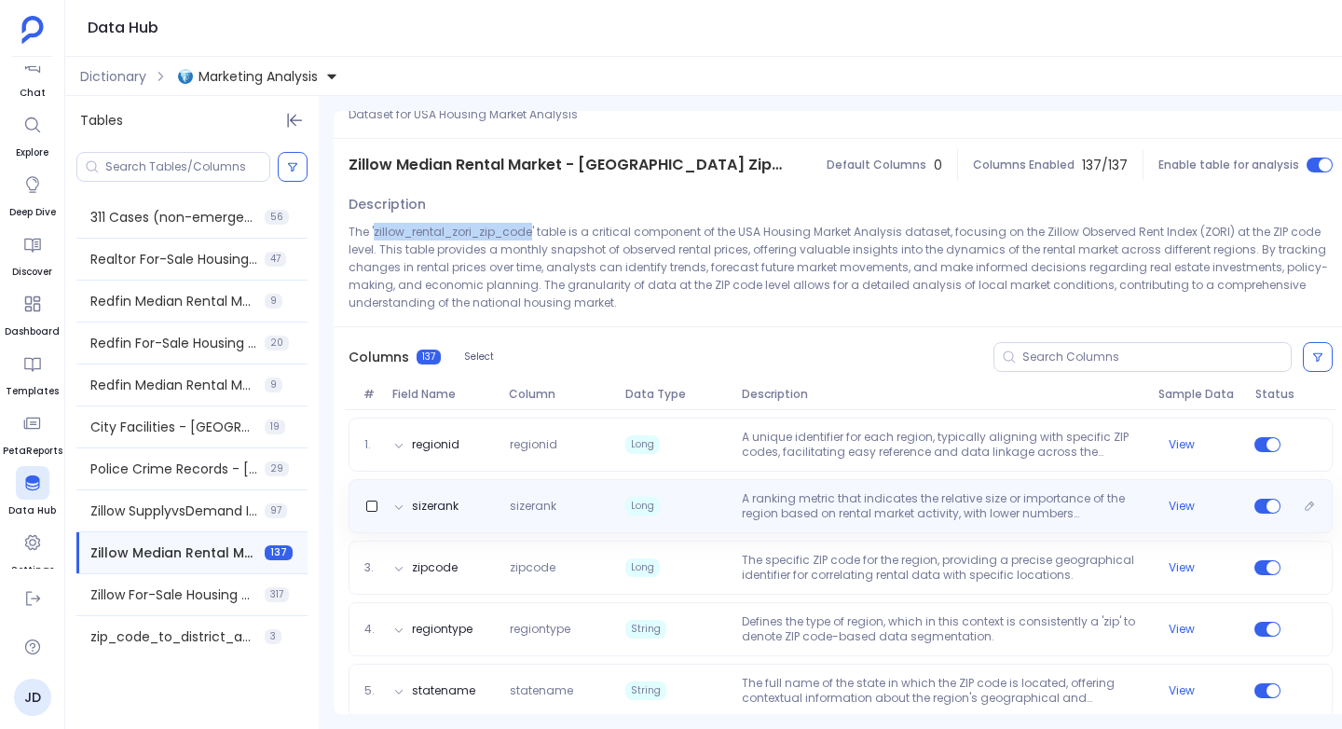
scroll to position [75, 0]
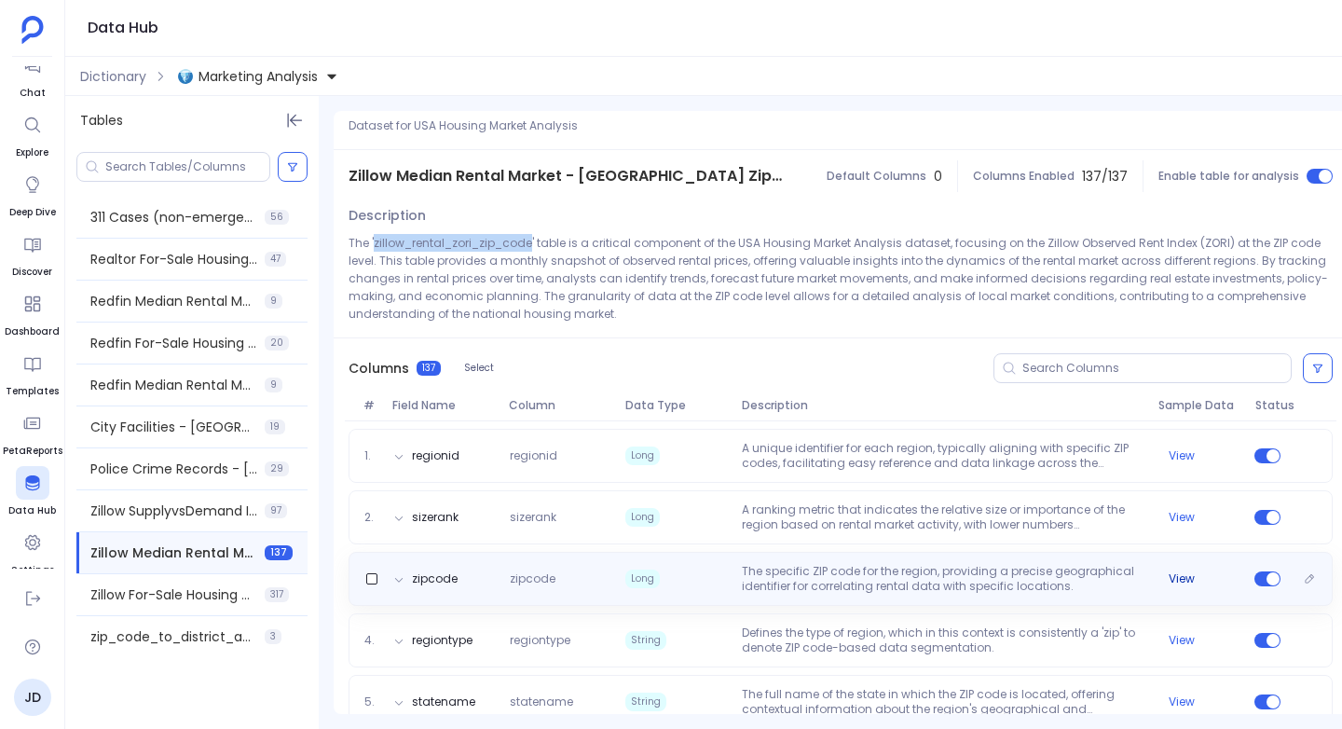
click at [1181, 572] on button "View" at bounding box center [1181, 578] width 26 height 15
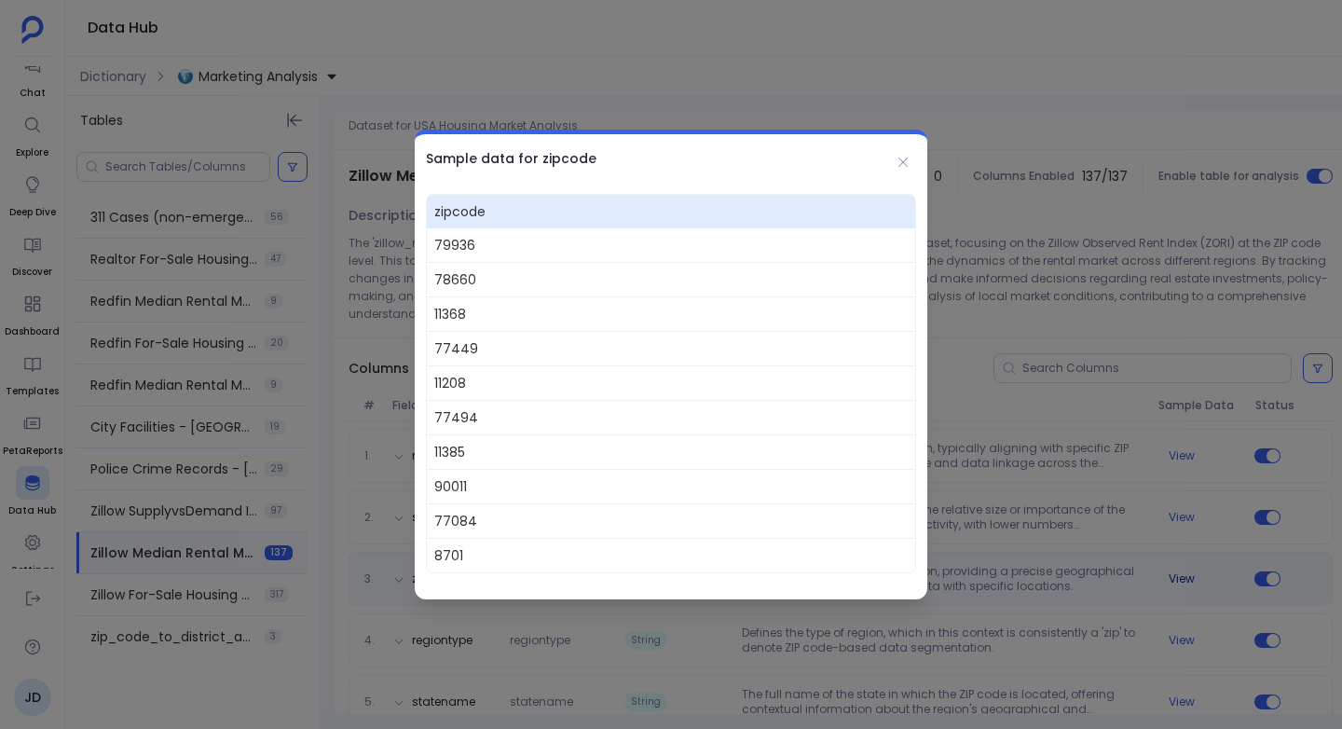
click at [1181, 572] on div at bounding box center [671, 364] width 1342 height 729
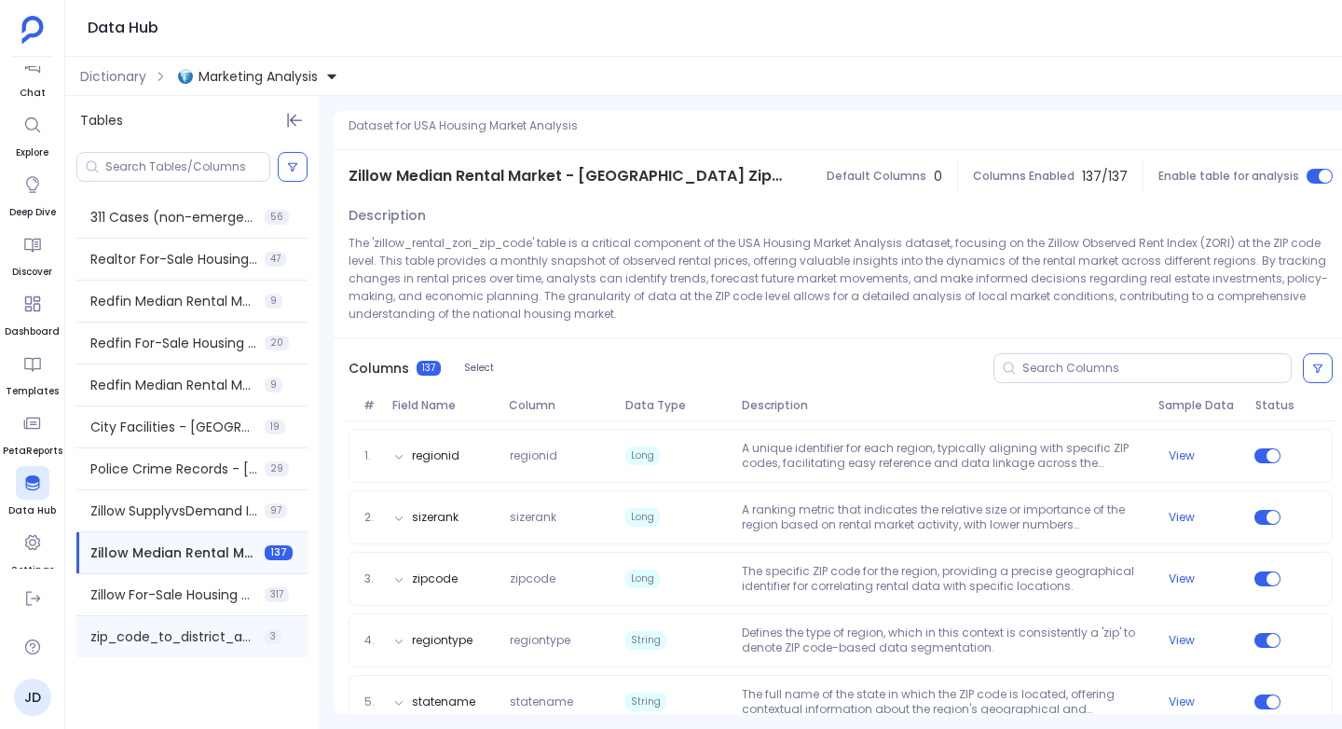
click at [193, 648] on div "zip_code_to_district_and_neighbourhood_association 3" at bounding box center [191, 636] width 231 height 41
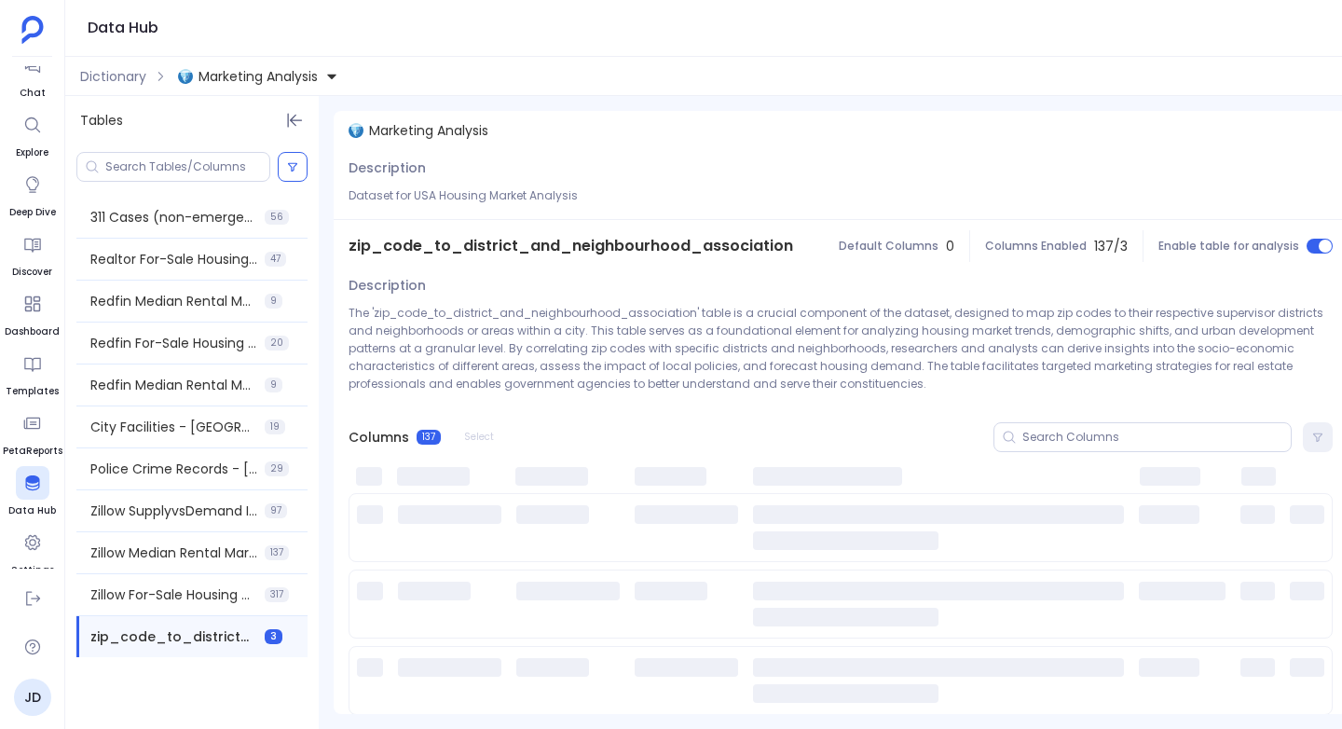
scroll to position [0, 0]
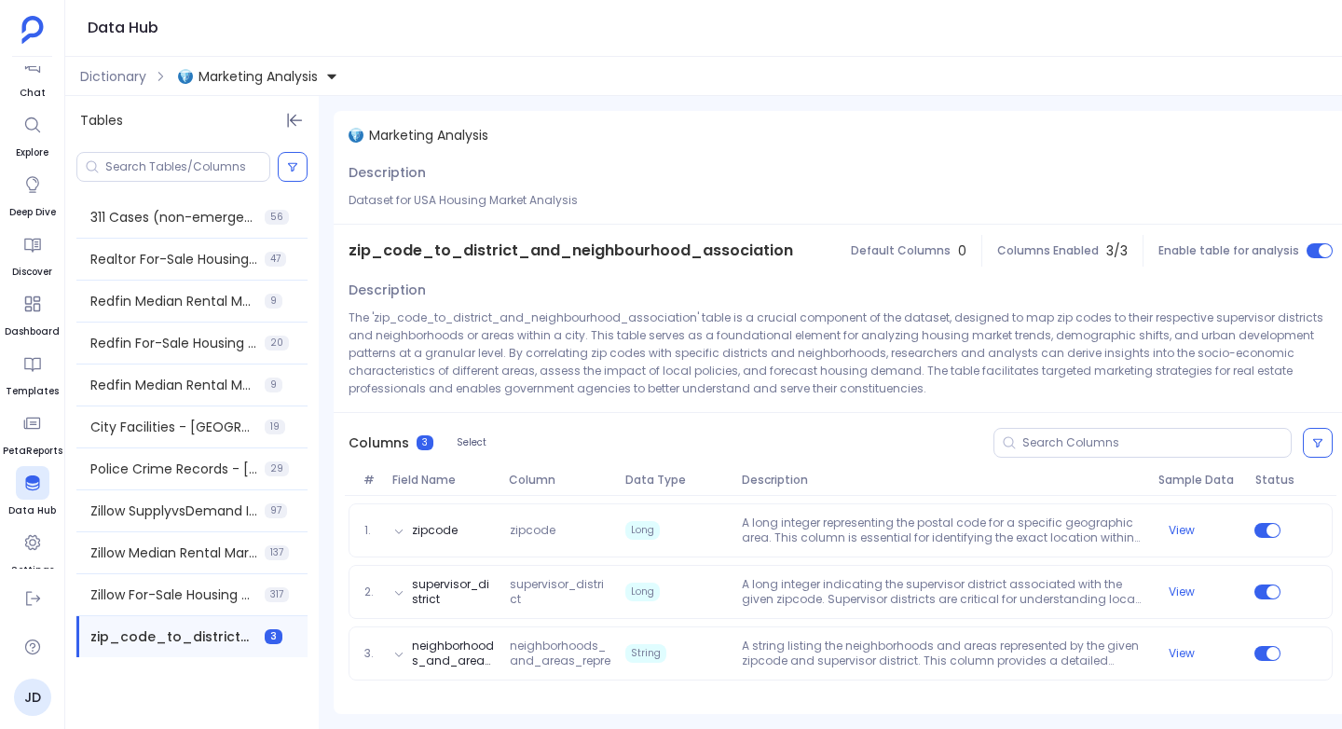
click at [567, 252] on span "zip_code_to_district_and_neighbourhood_association" at bounding box center [570, 250] width 444 height 22
copy span "zip_code_to_district_and_neighbourhood_association"
click at [684, 365] on p "The 'zip_code_to_district_and_neighbourhood_association' table is a crucial com…" at bounding box center [840, 352] width 984 height 89
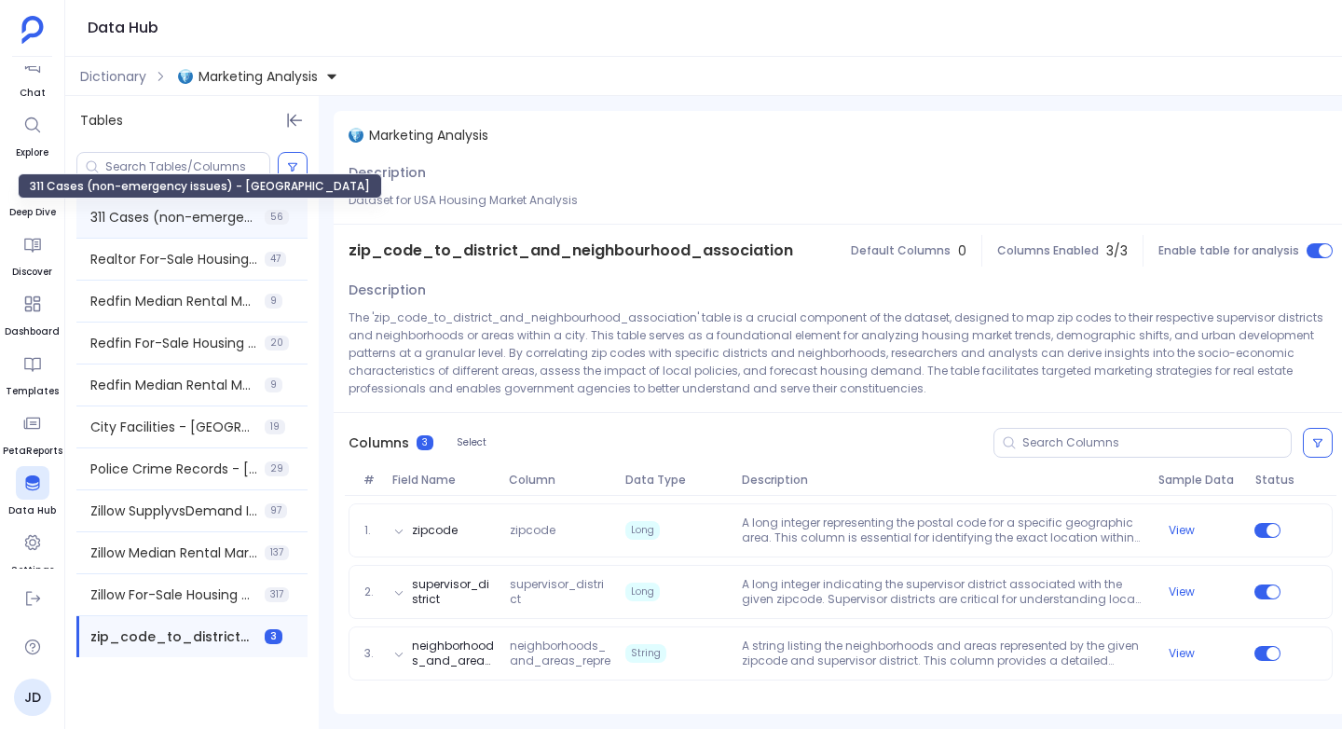
click at [175, 218] on span "311 Cases (non-emergency issues) - San Francisco" at bounding box center [173, 217] width 167 height 19
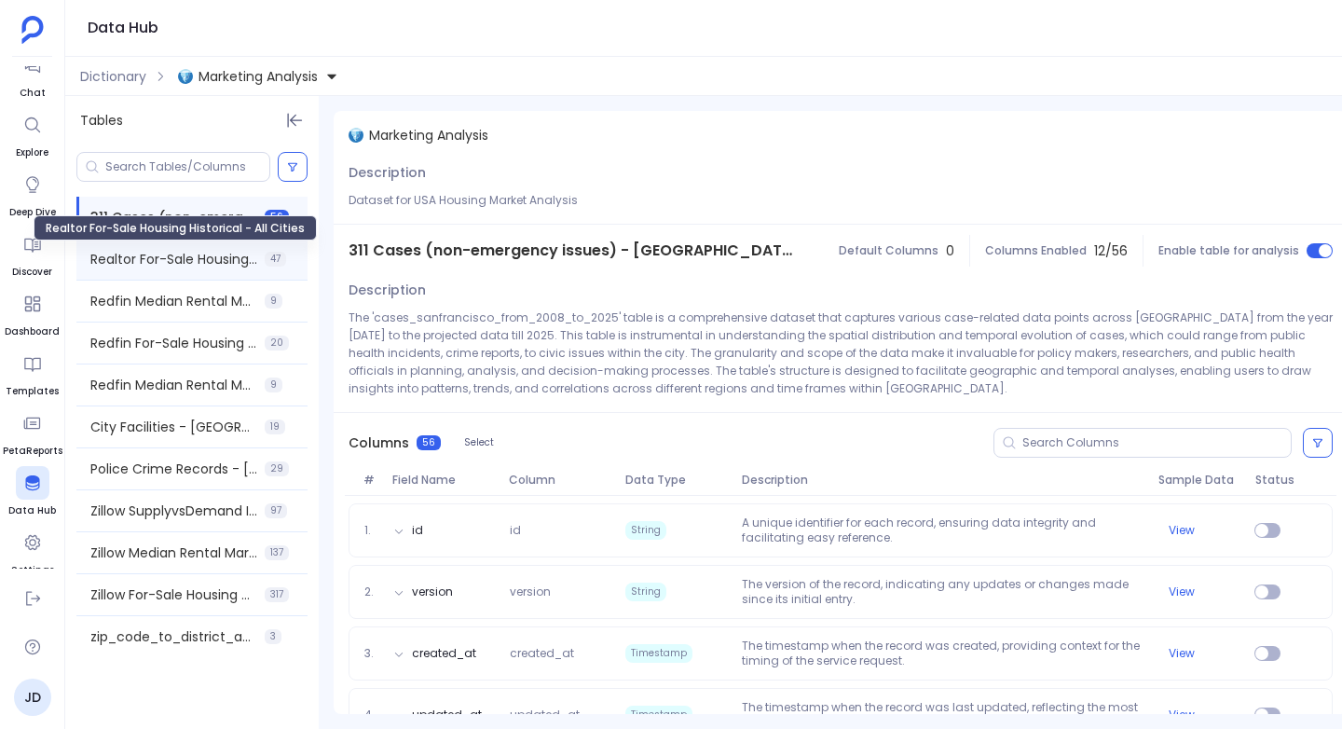
click at [158, 259] on span "Realtor For-Sale Housing Historical - All Cities" at bounding box center [173, 259] width 167 height 19
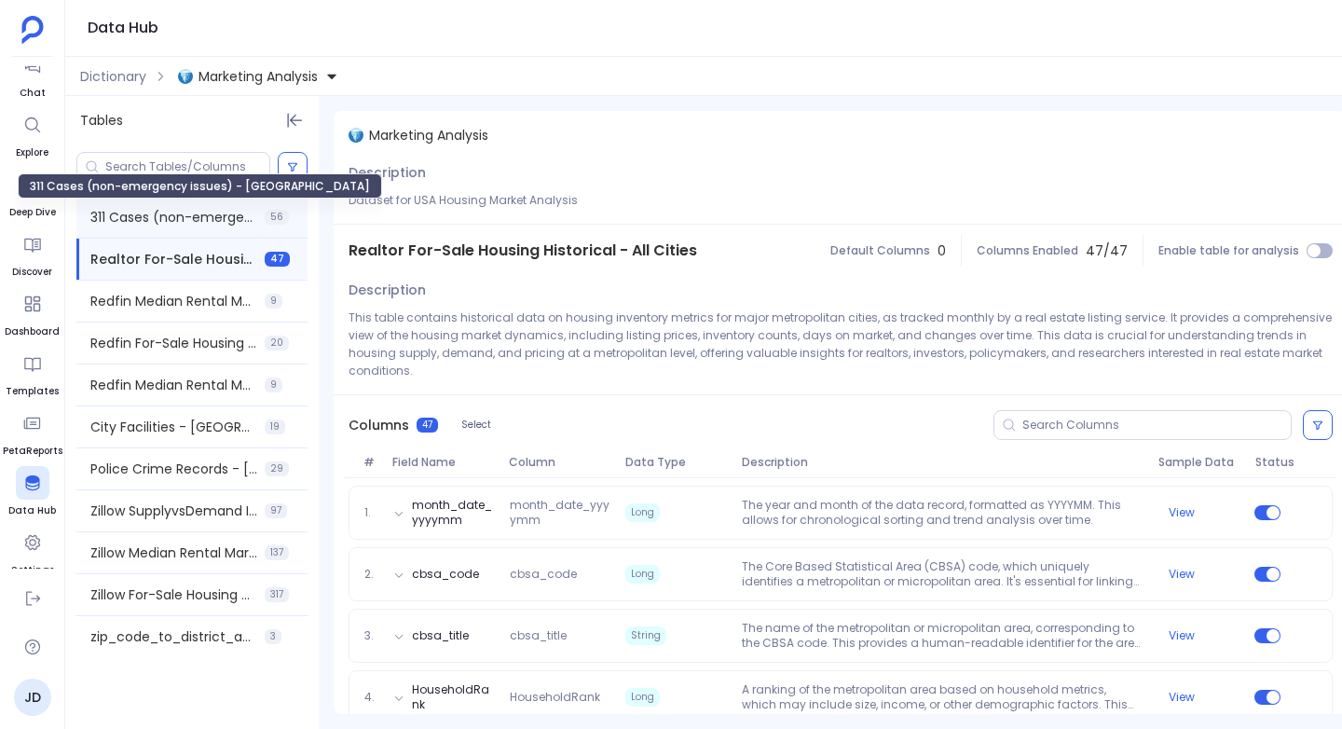
click at [140, 214] on span "311 Cases (non-emergency issues) - San Francisco" at bounding box center [173, 217] width 167 height 19
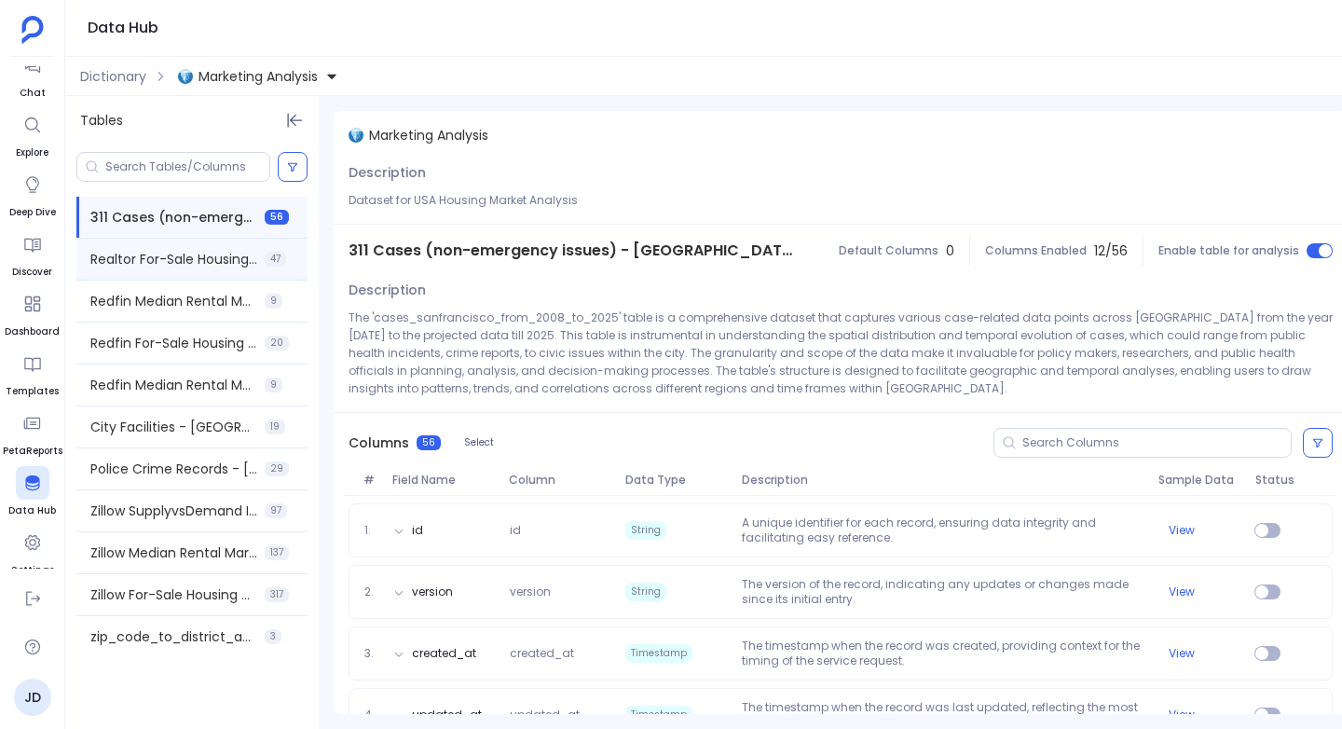
click at [154, 248] on div "Realtor For-Sale Housing Historical - All Cities 47" at bounding box center [191, 259] width 231 height 41
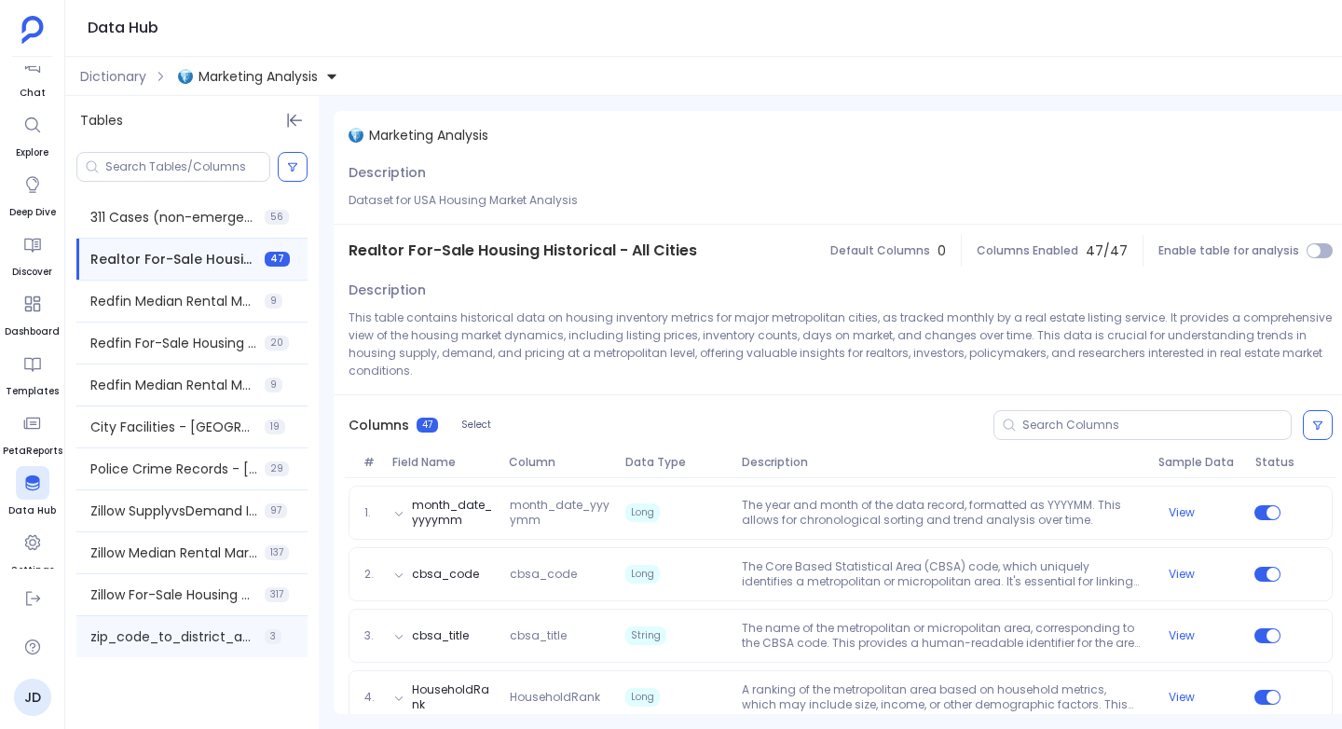
click at [119, 618] on div "zip_code_to_district_and_neighbourhood_association 3" at bounding box center [191, 636] width 231 height 41
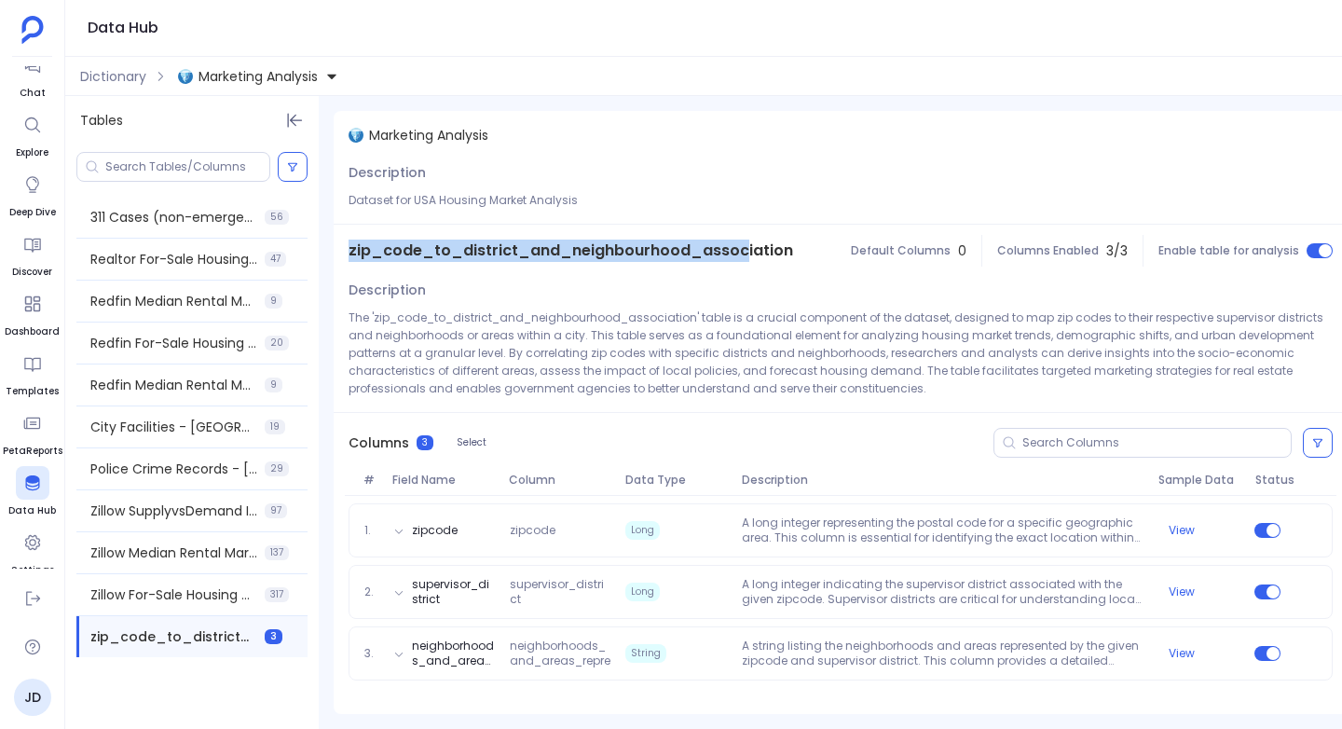
drag, startPoint x: 350, startPoint y: 251, endPoint x: 737, endPoint y: 256, distance: 386.7
click at [738, 257] on span "zip_code_to_district_and_neighbourhood_association" at bounding box center [570, 250] width 444 height 22
click at [381, 254] on span "zip_code_to_district_and_neighbourhood_association" at bounding box center [570, 250] width 444 height 22
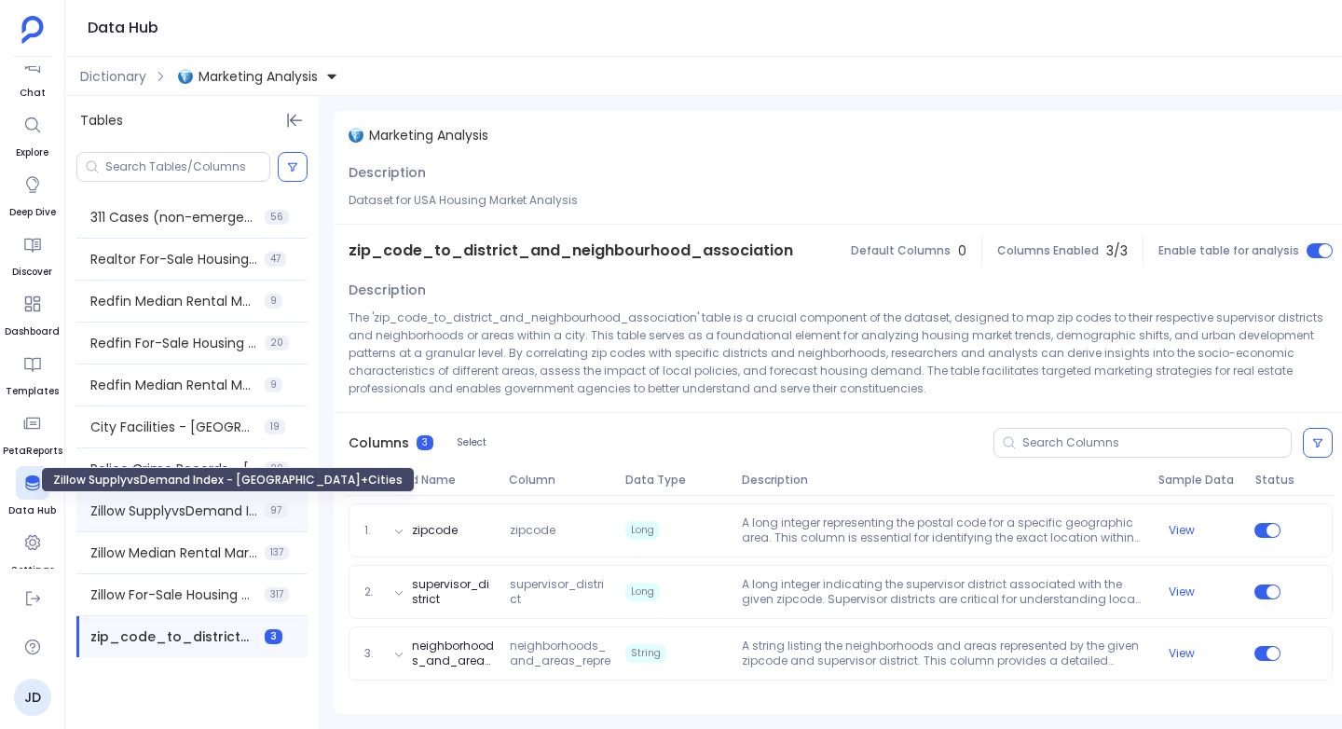
click at [143, 516] on span "Zillow SupplyvsDemand Index - USA+Cities" at bounding box center [173, 510] width 167 height 19
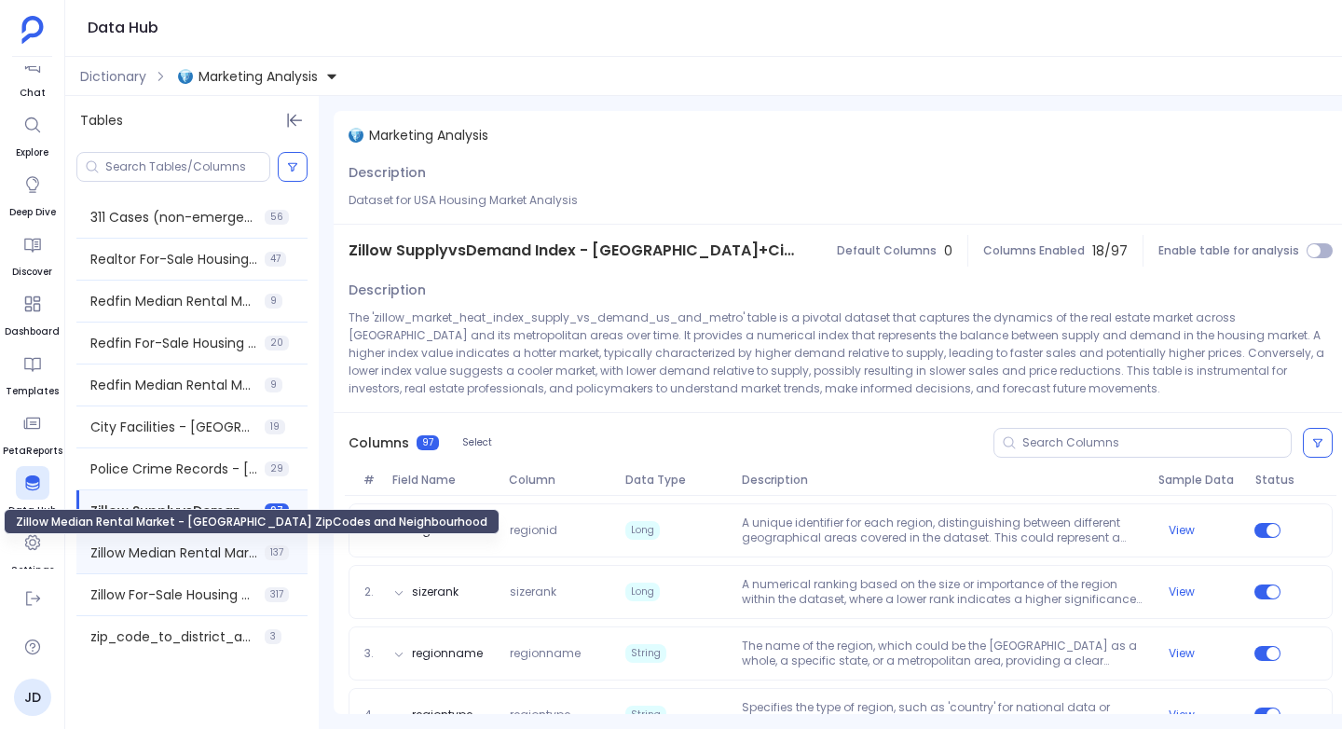
click at [169, 549] on span "Zillow Median Rental Market - USA ZipCodes and Neighbourhood" at bounding box center [173, 552] width 167 height 19
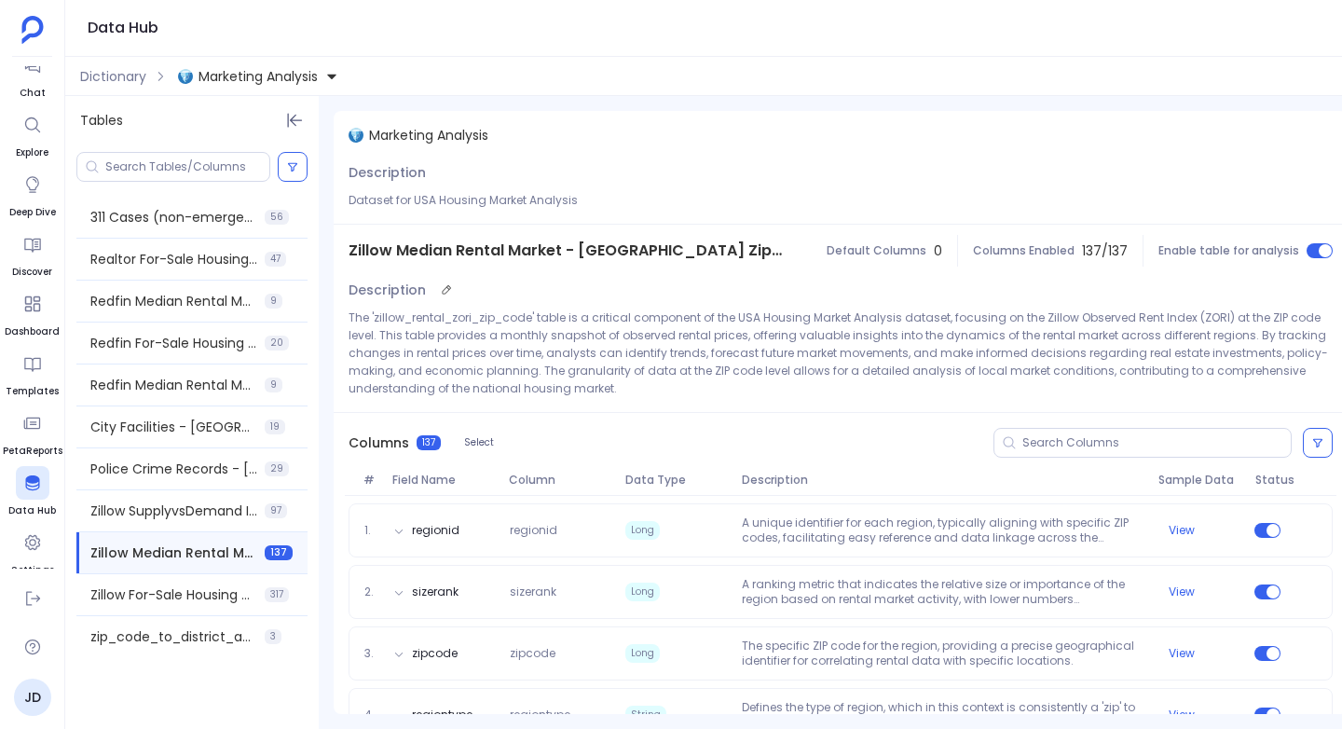
click at [406, 321] on p "The 'zillow_rental_zori_zip_code' table is a critical component of the USA Hous…" at bounding box center [840, 352] width 984 height 89
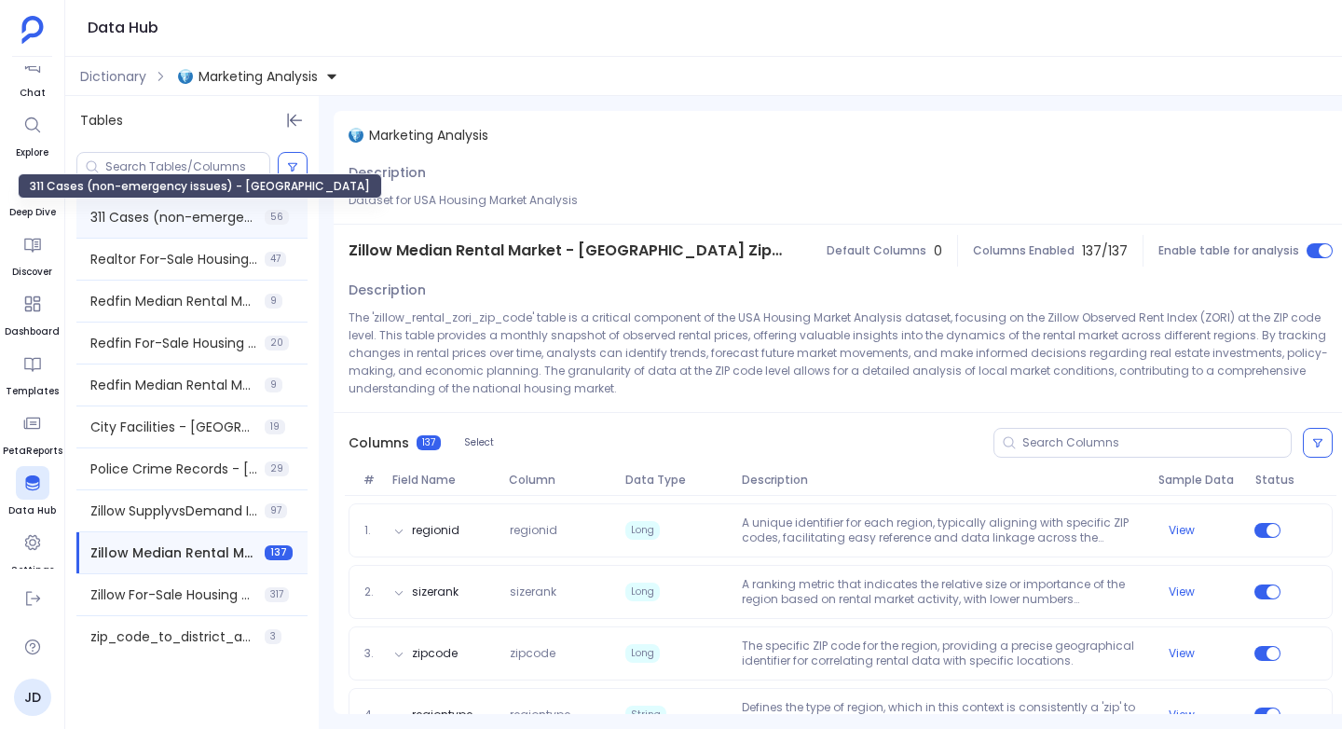
click at [190, 212] on span "311 Cases (non-emergency issues) - San Francisco" at bounding box center [173, 217] width 167 height 19
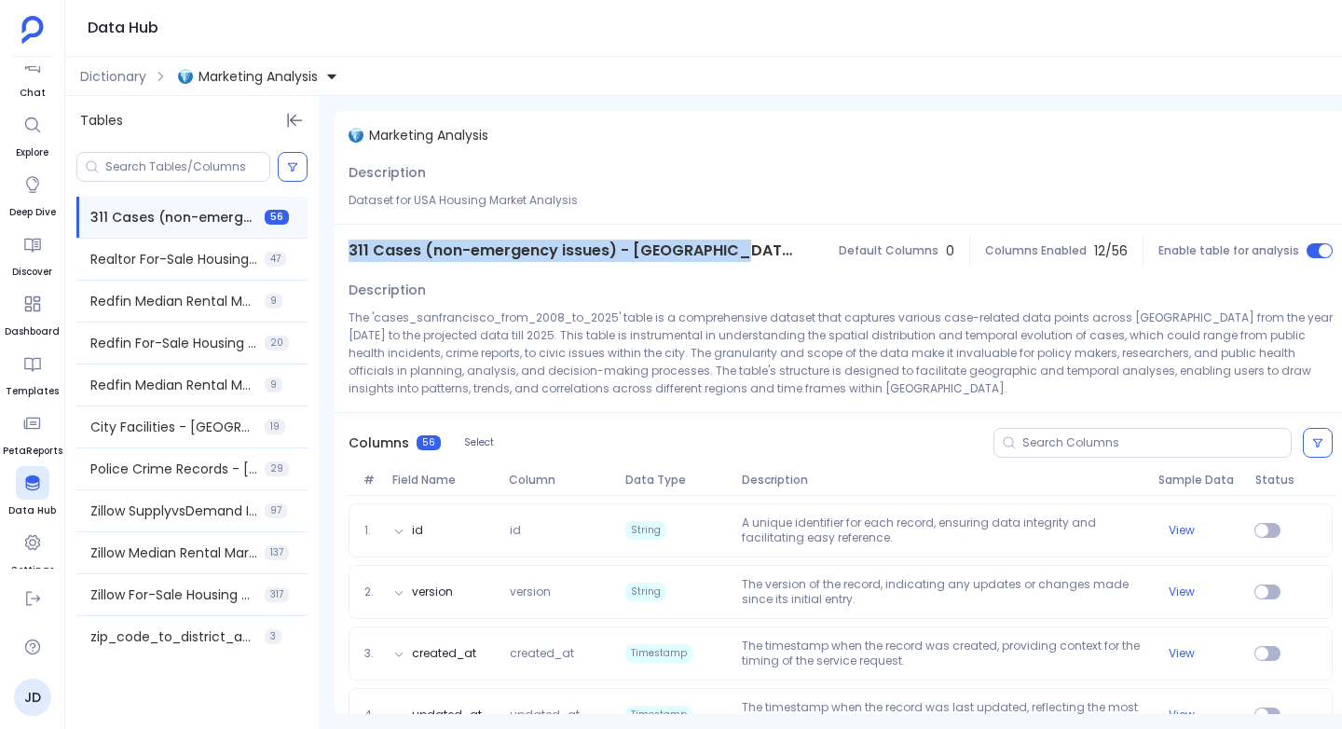
drag, startPoint x: 347, startPoint y: 249, endPoint x: 721, endPoint y: 248, distance: 374.6
click at [721, 248] on div "311 Cases (non-emergency issues) - San Francisco" at bounding box center [573, 251] width 479 height 52
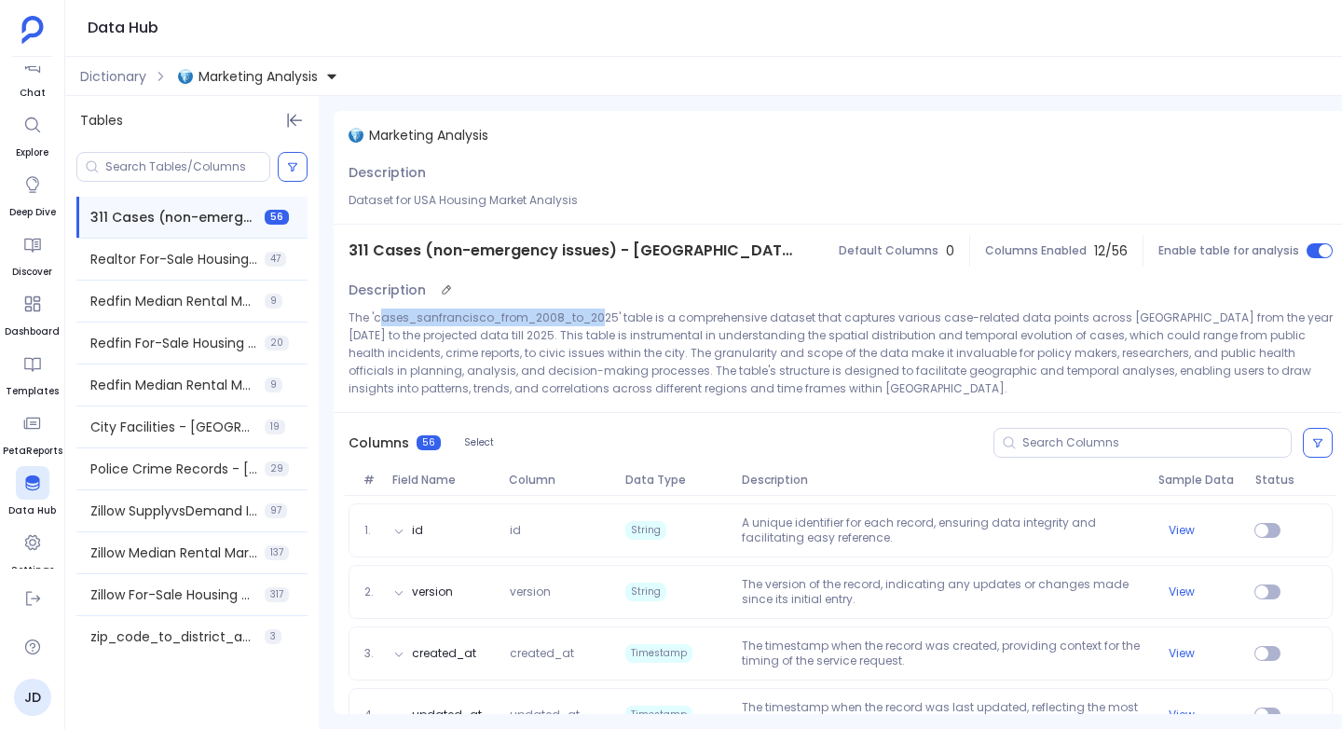
drag, startPoint x: 376, startPoint y: 318, endPoint x: 601, endPoint y: 316, distance: 224.6
click at [601, 316] on p "The 'cases_sanfrancisco_from_2008_to_2025' table is a comprehensive dataset tha…" at bounding box center [840, 352] width 984 height 89
click at [377, 321] on p "The 'cases_sanfrancisco_from_2008_to_2025' table is a comprehensive dataset tha…" at bounding box center [840, 352] width 984 height 89
drag, startPoint x: 376, startPoint y: 319, endPoint x: 615, endPoint y: 316, distance: 239.5
click at [615, 316] on p "The 'cases_sanfrancisco_from_2008_to_2025' table is a comprehensive dataset tha…" at bounding box center [840, 352] width 984 height 89
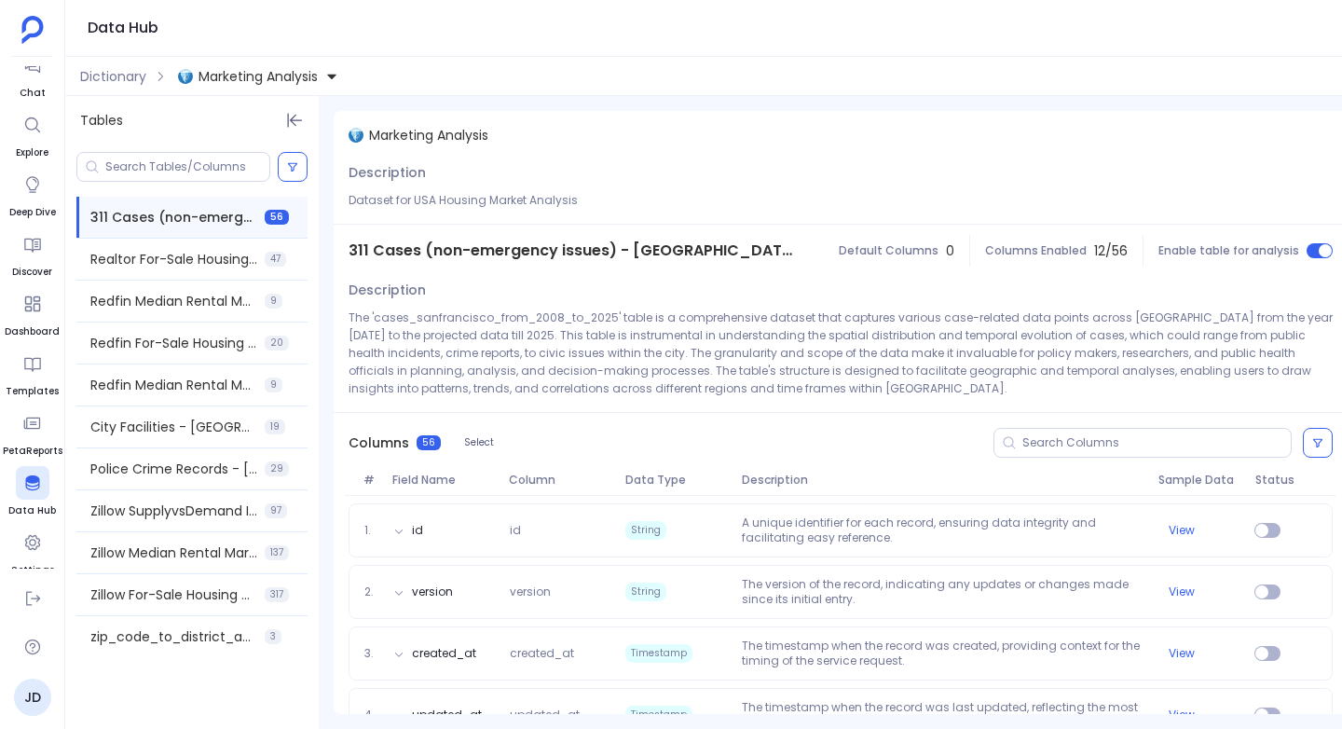
drag, startPoint x: 348, startPoint y: 251, endPoint x: 610, endPoint y: 228, distance: 262.8
click at [610, 229] on div "311 Cases (non-emergency issues) - San Francisco" at bounding box center [573, 251] width 479 height 52
drag, startPoint x: 376, startPoint y: 249, endPoint x: 639, endPoint y: 230, distance: 263.4
click at [639, 230] on div "311 Cases (non-emergency issues) - San Francisco" at bounding box center [573, 251] width 479 height 52
click at [635, 251] on span "311 Cases (non-emergency issues) - San Francisco" at bounding box center [572, 250] width 449 height 22
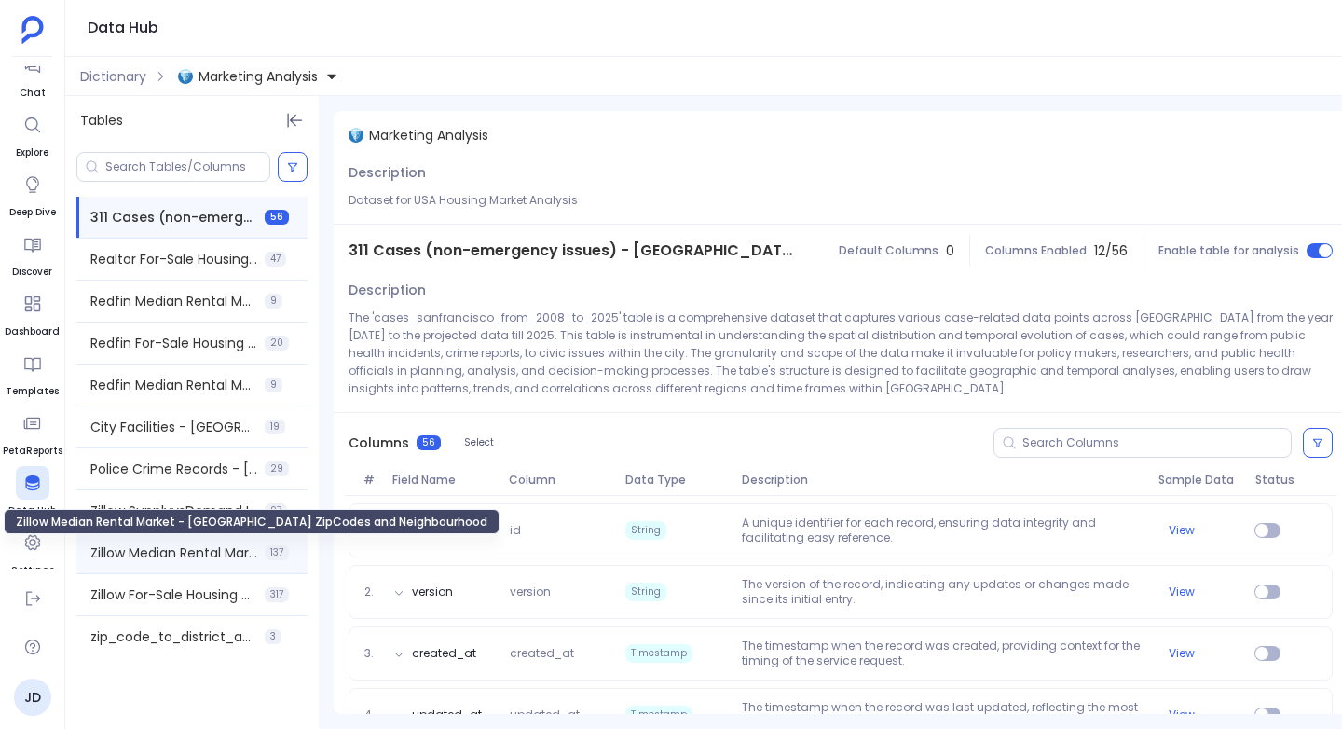
click at [164, 552] on span "Zillow Median Rental Market - USA ZipCodes and Neighbourhood" at bounding box center [173, 552] width 167 height 19
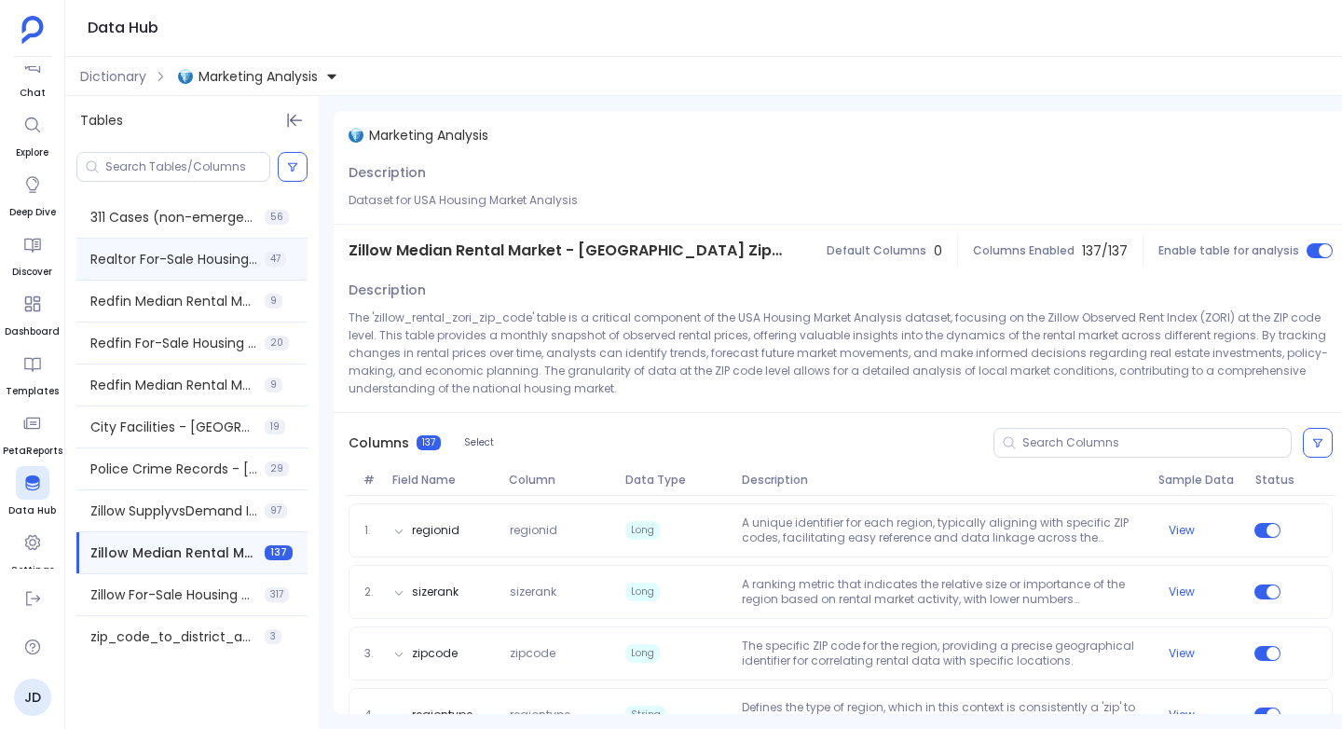
click at [183, 248] on div "Realtor For-Sale Housing Historical - All Cities 47" at bounding box center [191, 259] width 231 height 41
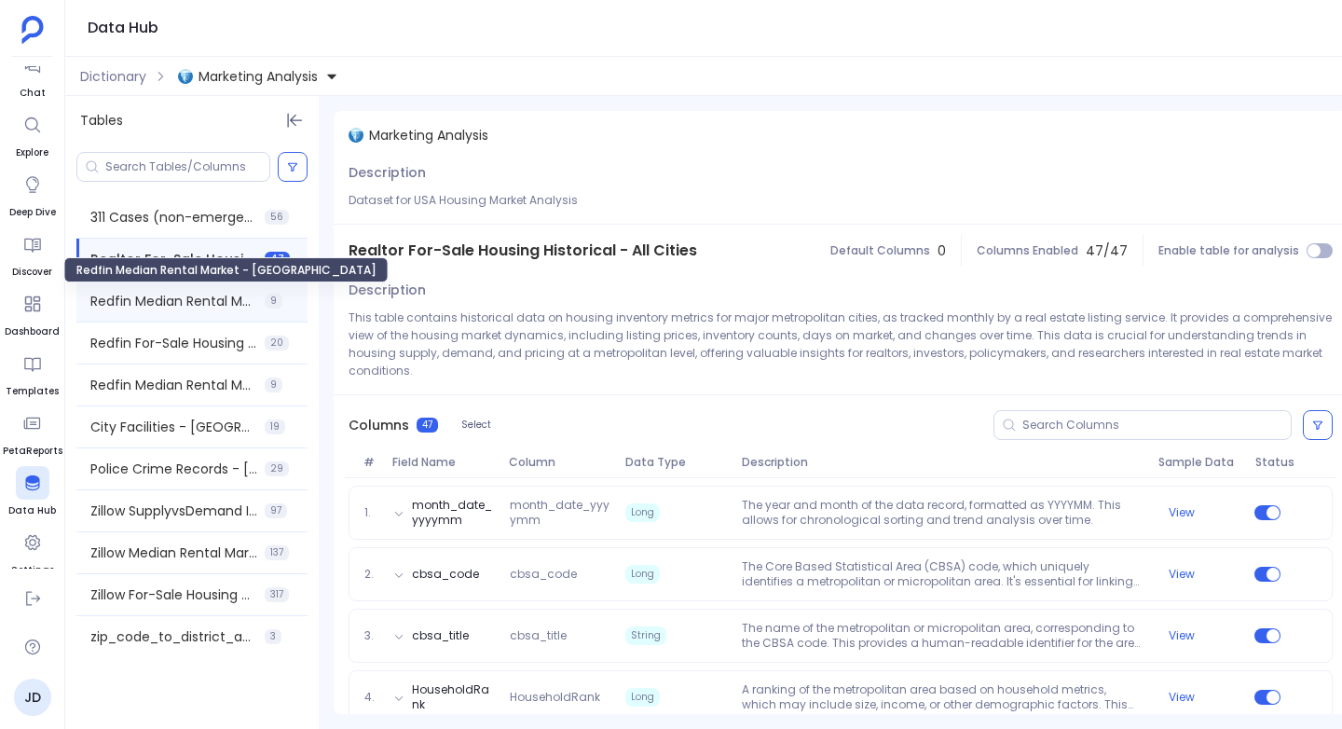
click at [153, 296] on span "Redfin Median Rental Market - USA" at bounding box center [173, 301] width 167 height 19
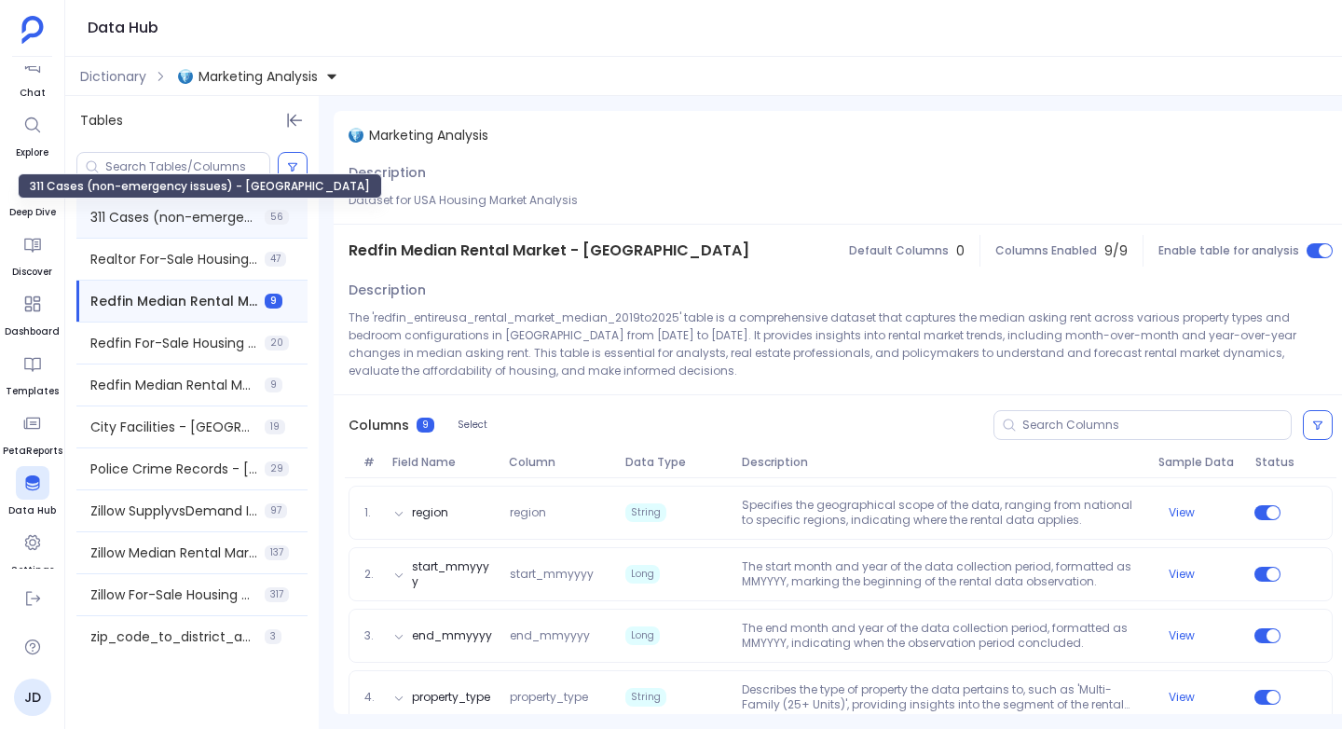
click at [155, 220] on span "311 Cases (non-emergency issues) - San Francisco" at bounding box center [173, 217] width 167 height 19
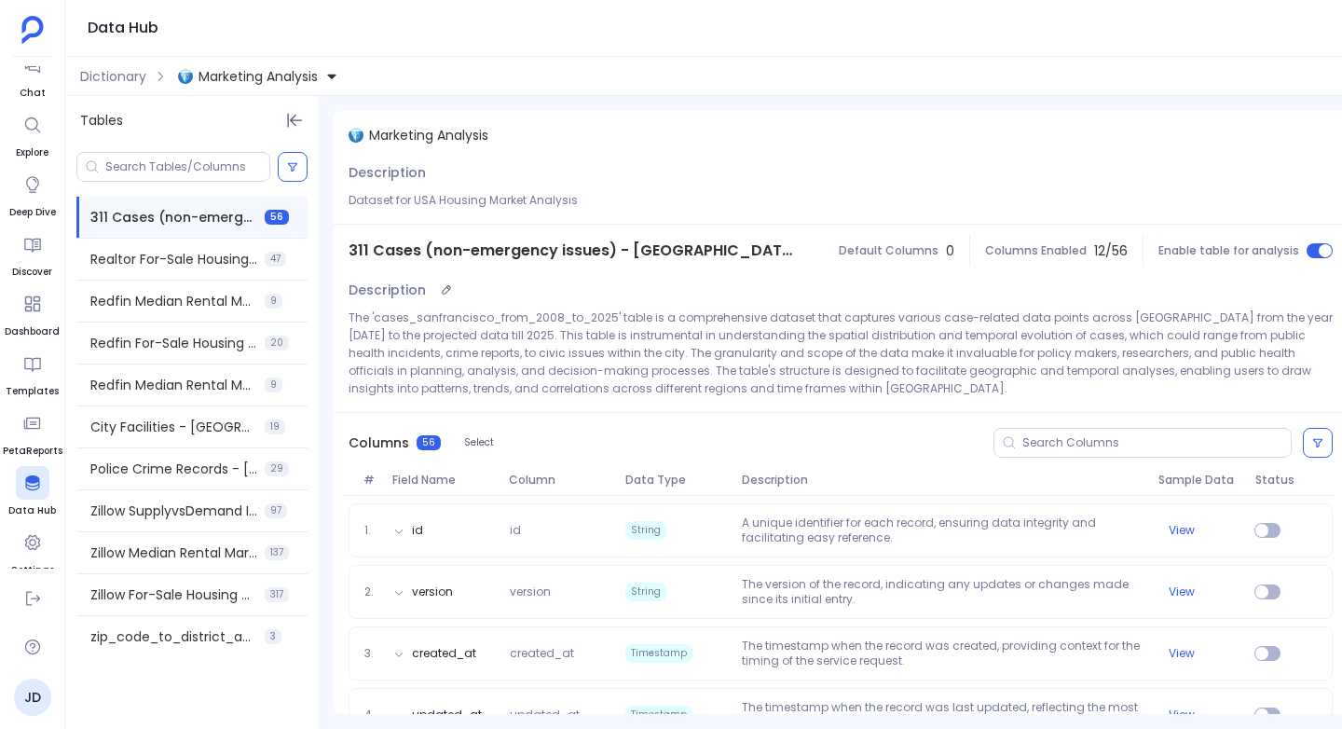
click at [453, 316] on p "The 'cases_sanfrancisco_from_2008_to_2025' table is a comprehensive dataset tha…" at bounding box center [840, 352] width 984 height 89
copy p "cases_sanfrancisco_from_2008_to_2025"
click at [152, 414] on div "City Facilities - San Francisco 19" at bounding box center [191, 426] width 231 height 41
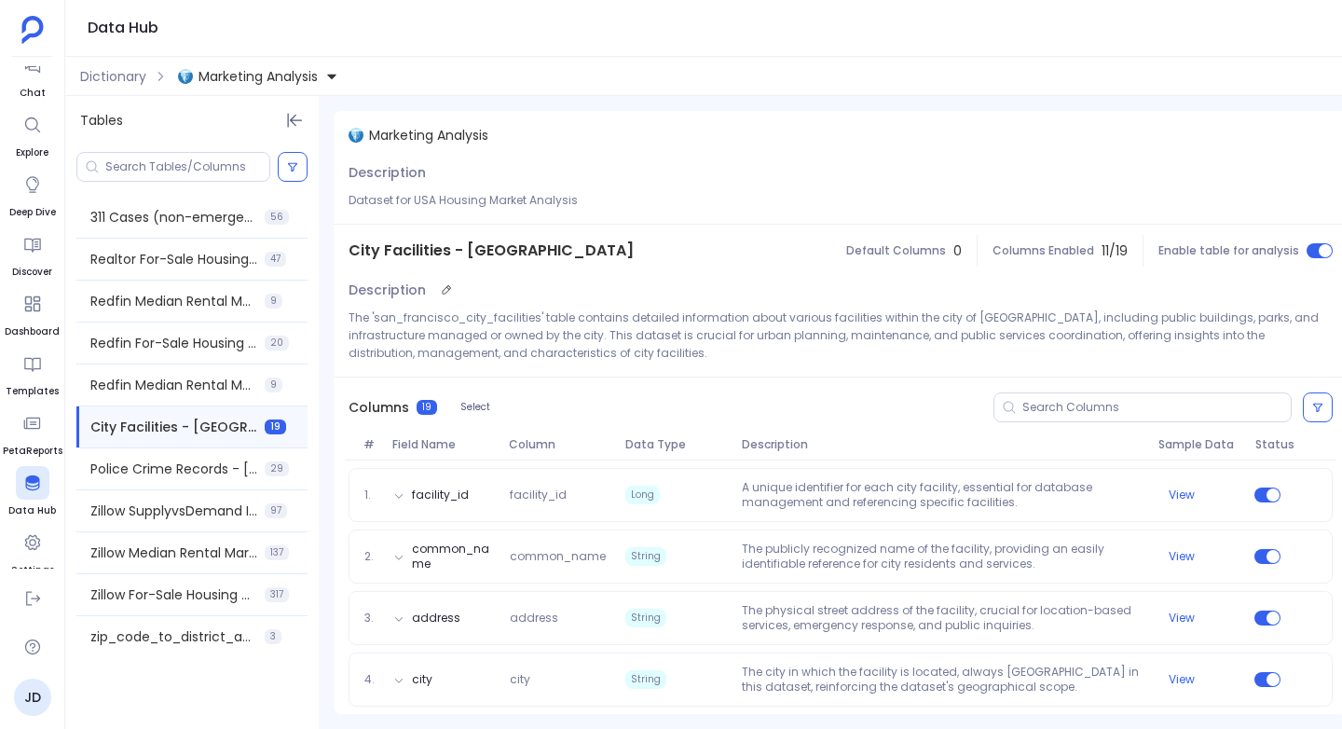
click at [410, 320] on p "The 'san_francisco_city_facilities' table contains detailed information about v…" at bounding box center [840, 334] width 984 height 53
copy p "san_francisco_city_facilities"
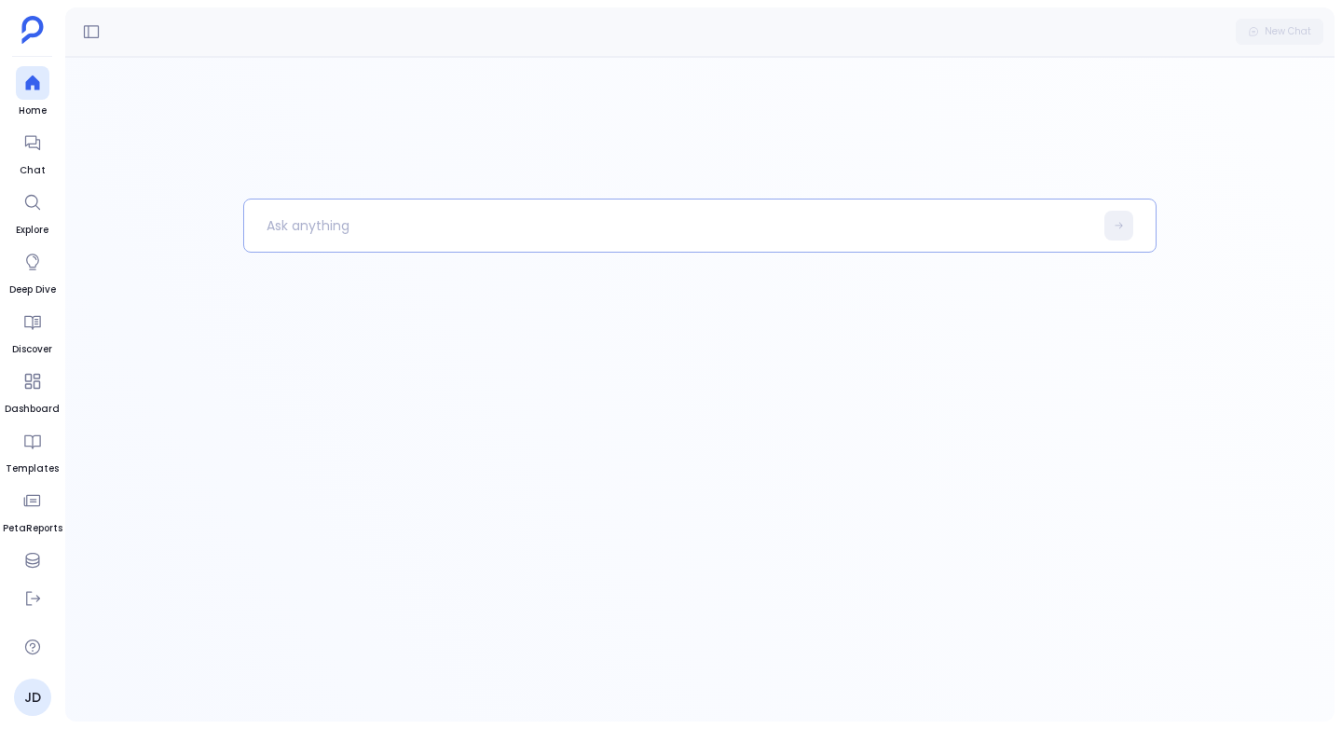
click at [284, 220] on p at bounding box center [668, 225] width 849 height 48
click at [1120, 216] on button at bounding box center [1118, 226] width 29 height 30
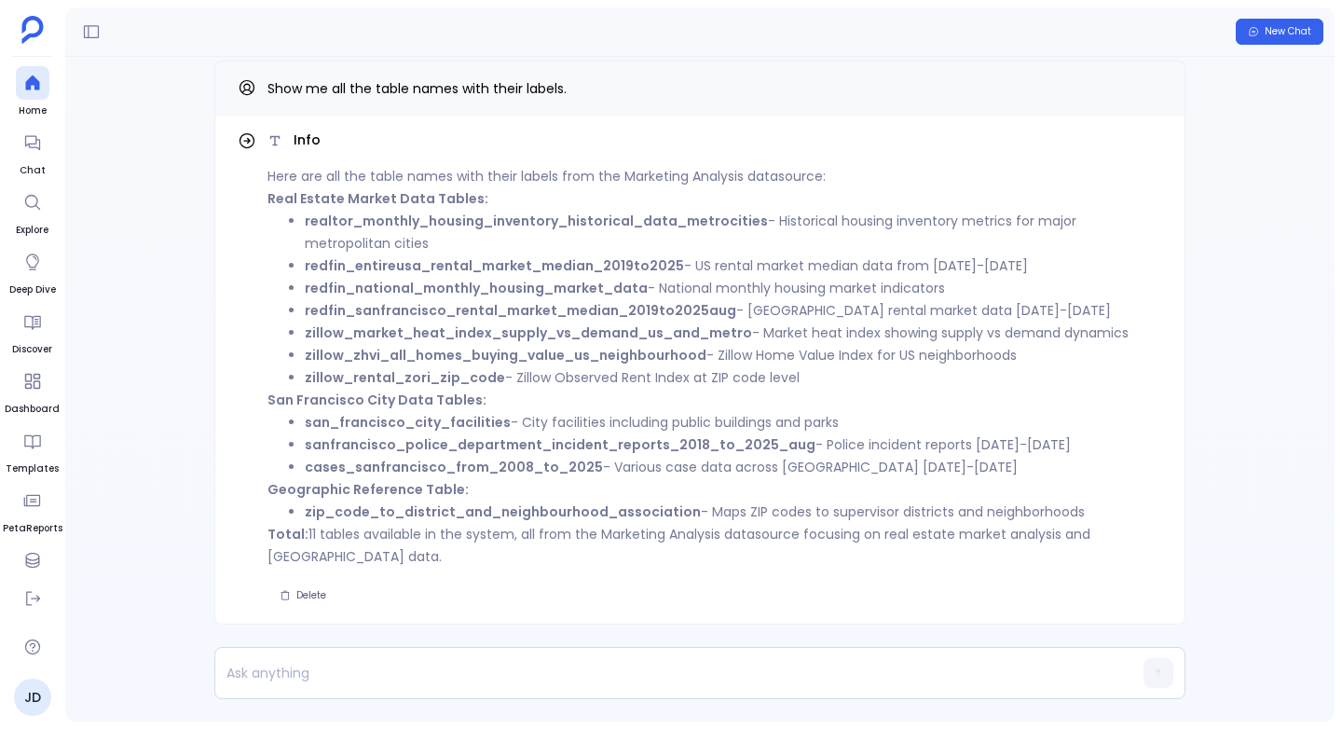
scroll to position [-19, 0]
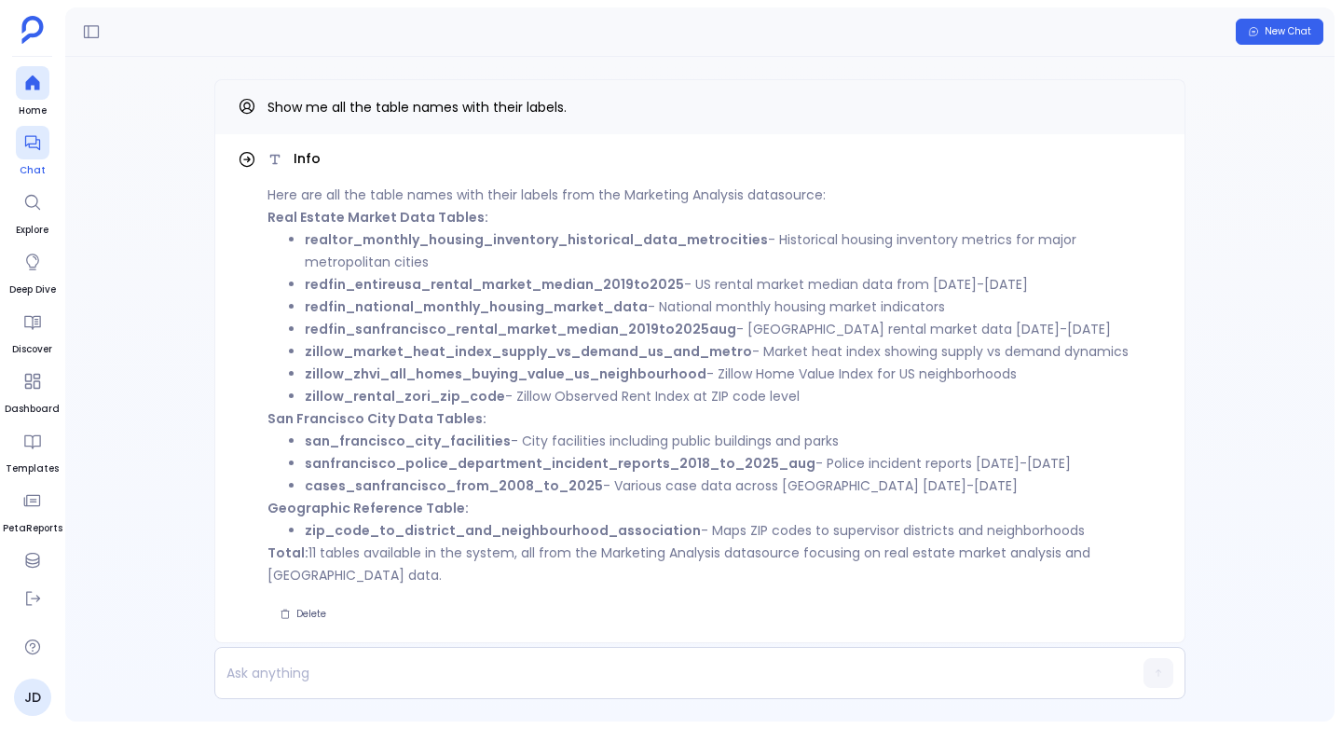
click at [33, 159] on link "Chat" at bounding box center [33, 152] width 34 height 52
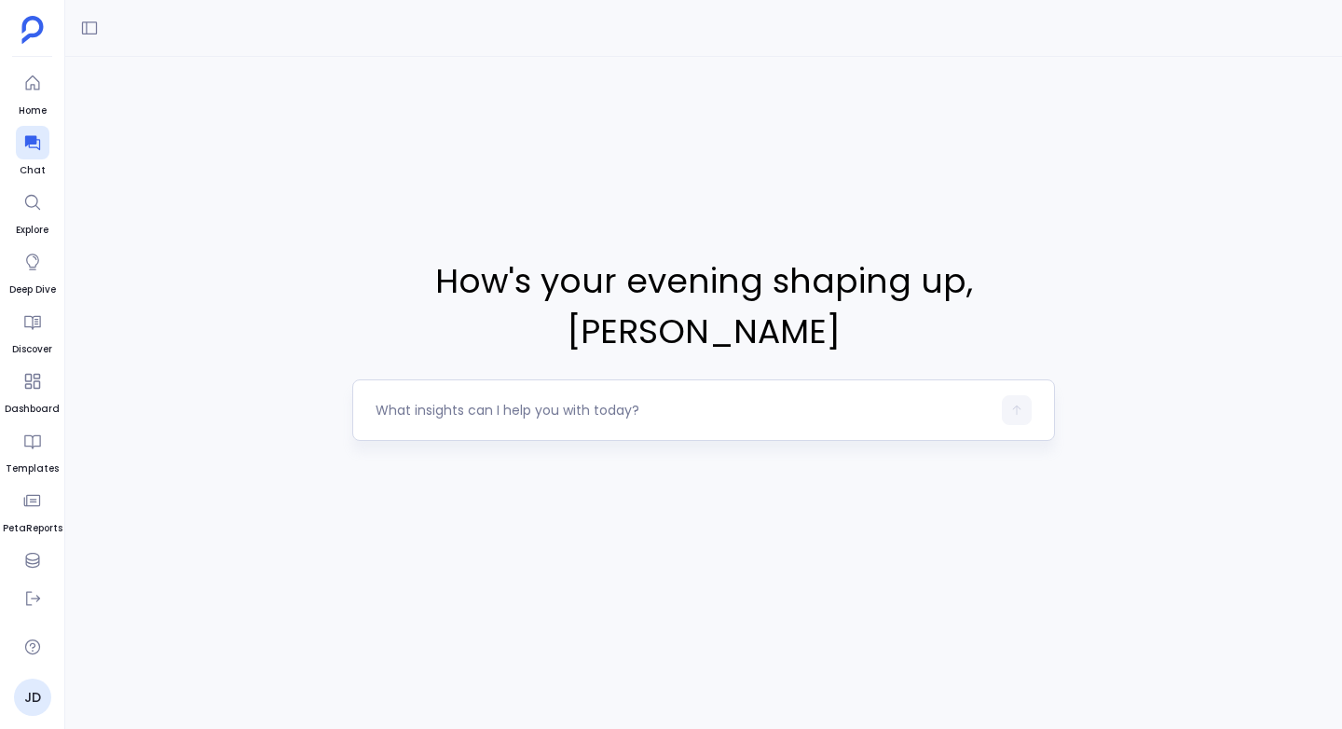
click at [458, 401] on textarea at bounding box center [683, 410] width 615 height 19
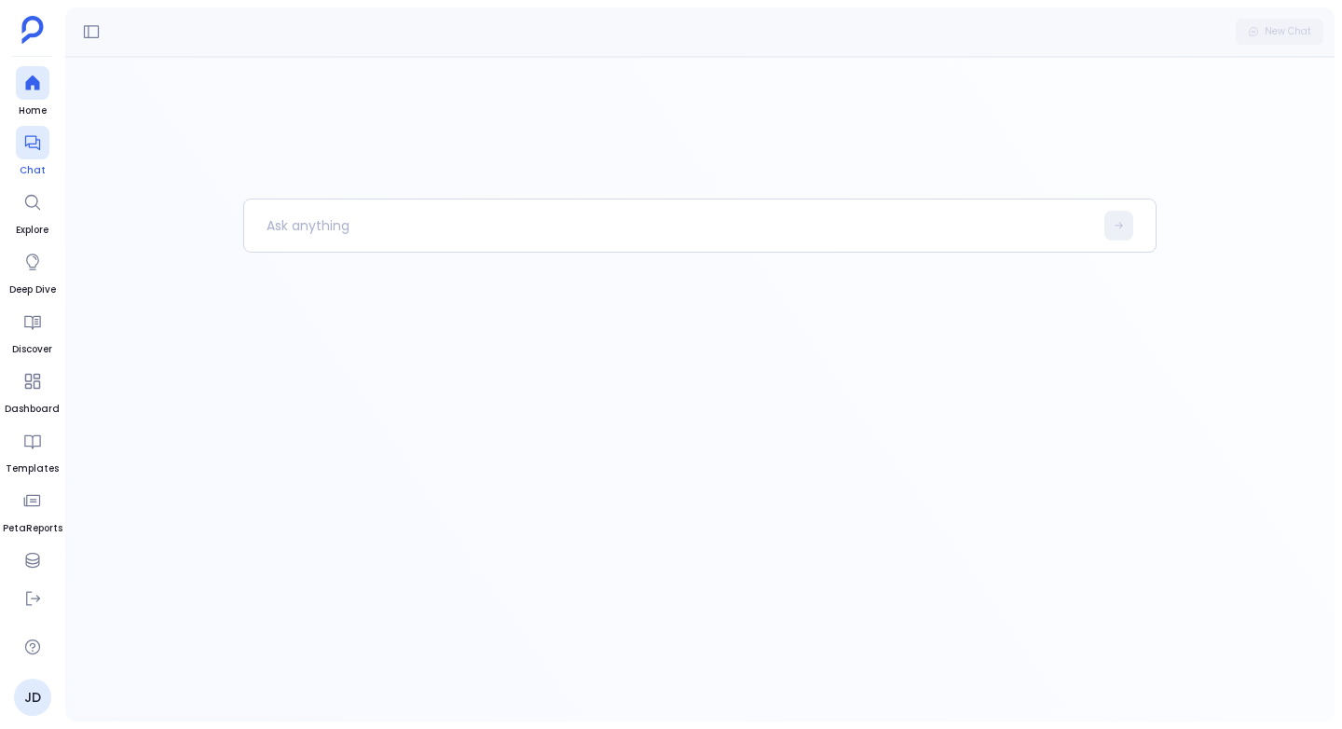
click at [44, 140] on div at bounding box center [33, 143] width 34 height 34
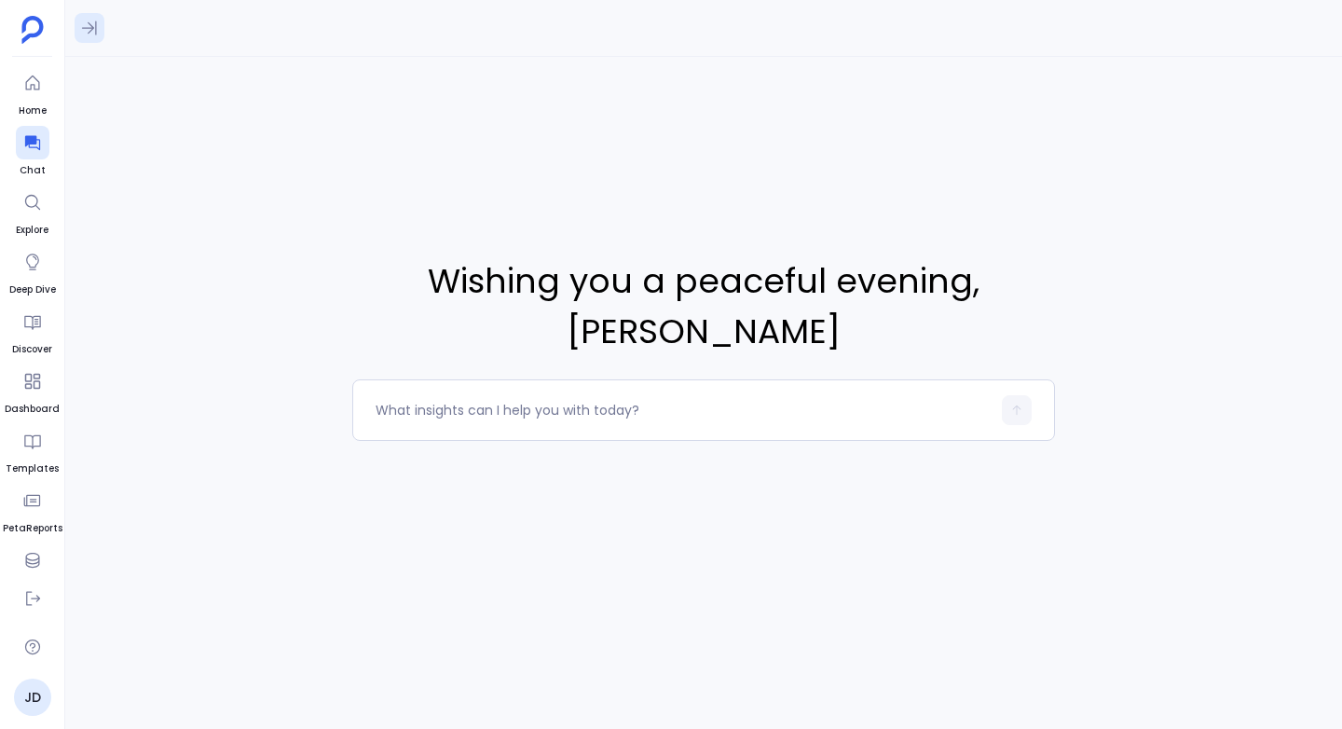
click at [85, 26] on icon at bounding box center [89, 28] width 19 height 19
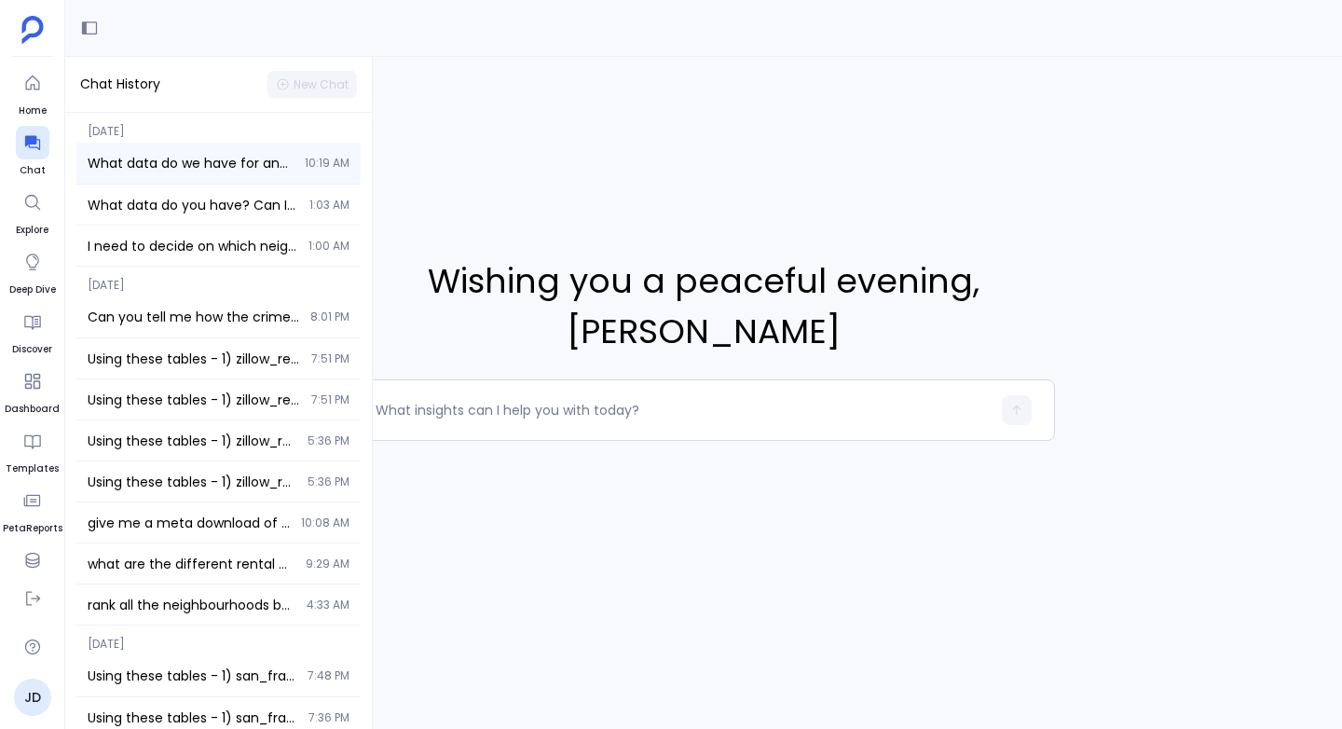
click at [135, 169] on span "What data do we have for analysis?" at bounding box center [191, 163] width 206 height 19
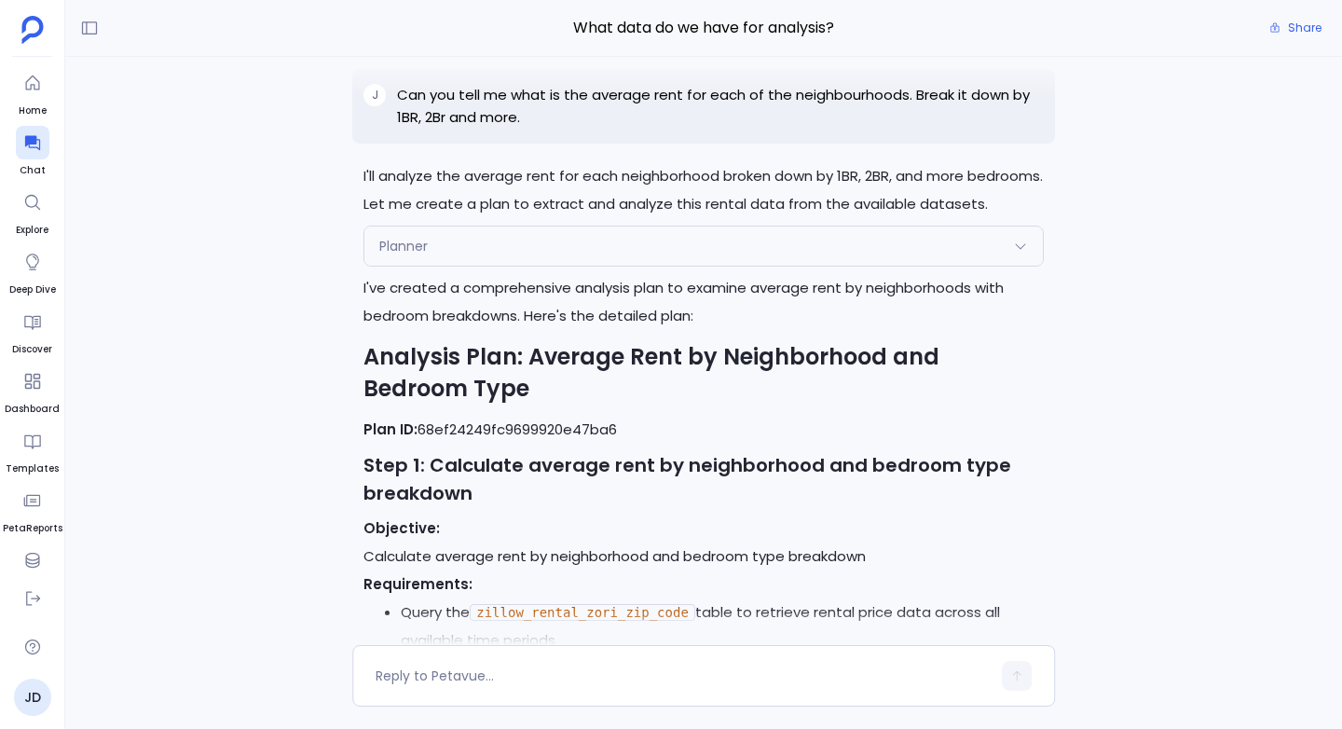
scroll to position [-14182, 0]
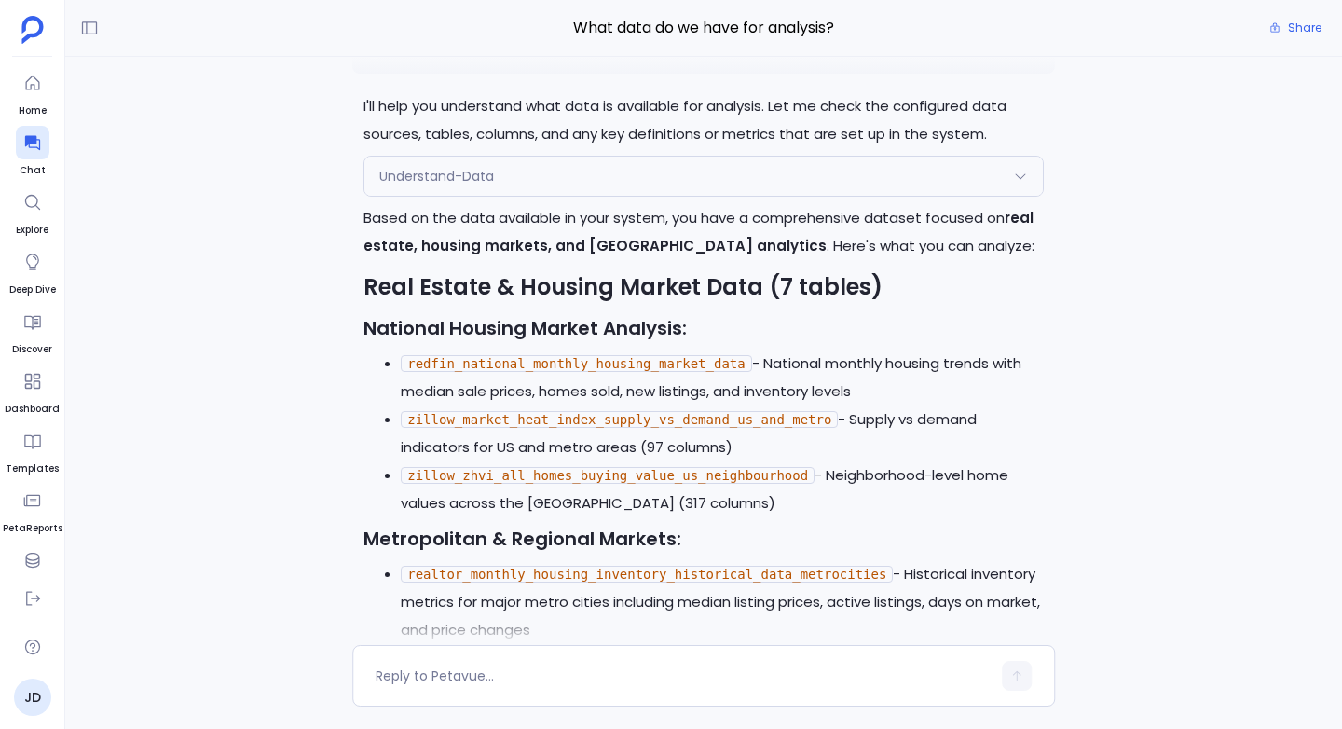
drag, startPoint x: 403, startPoint y: 120, endPoint x: 669, endPoint y: 92, distance: 267.9
click at [670, 74] on div "J What data do we have for analysis?" at bounding box center [703, 47] width 703 height 52
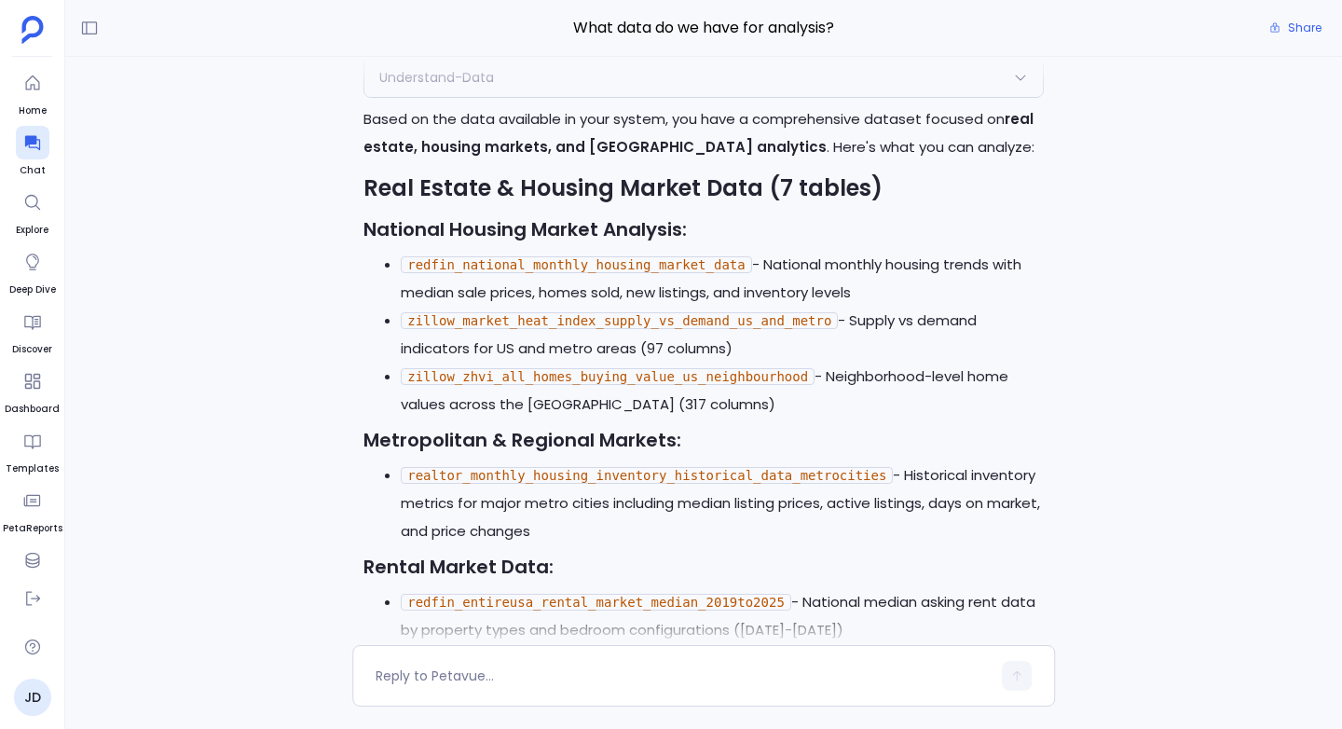
scroll to position [-14071, 0]
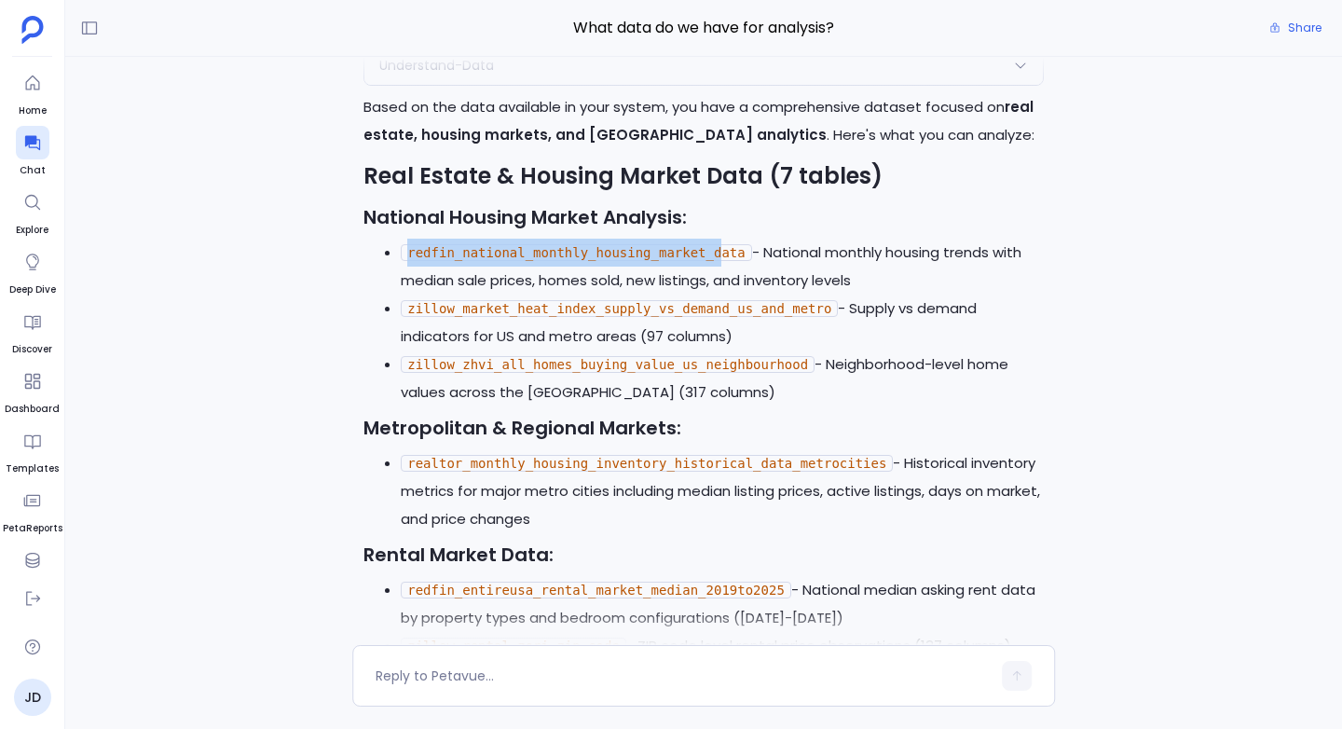
drag, startPoint x: 410, startPoint y: 327, endPoint x: 718, endPoint y: 324, distance: 308.4
click at [719, 261] on code "redfin_national_monthly_housing_market_data" at bounding box center [576, 252] width 350 height 17
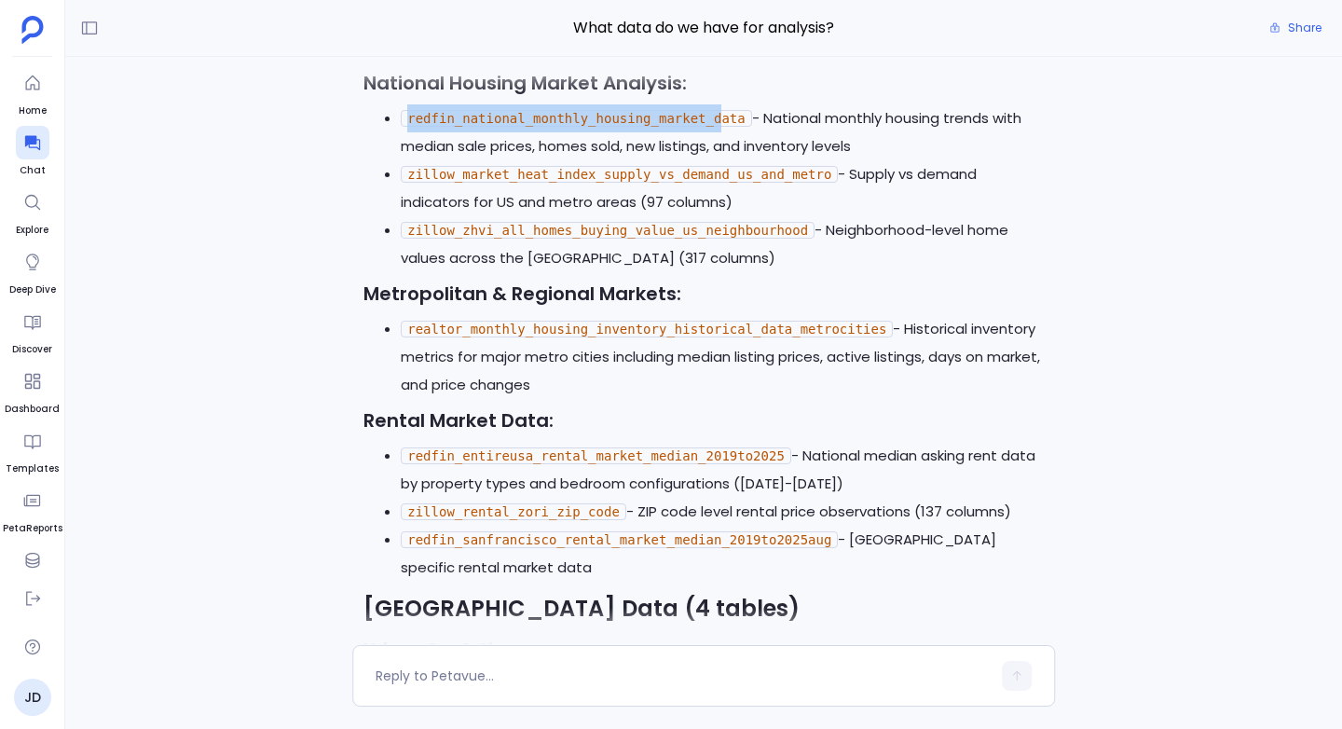
scroll to position [-13936, 0]
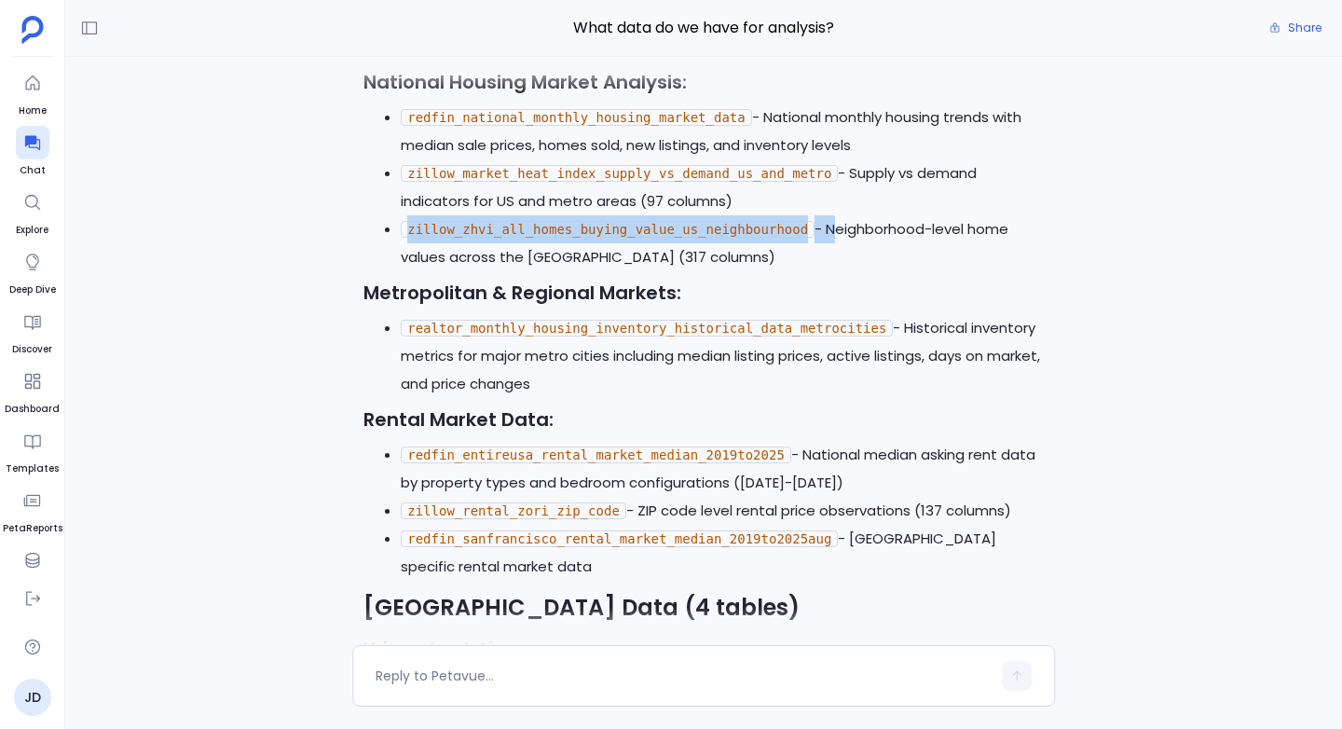
drag, startPoint x: 407, startPoint y: 300, endPoint x: 829, endPoint y: 299, distance: 422.1
click at [829, 271] on li "zillow_zhvi_all_homes_buying_value_us_neighbourhood - Neighborhood-level home v…" at bounding box center [722, 243] width 643 height 56
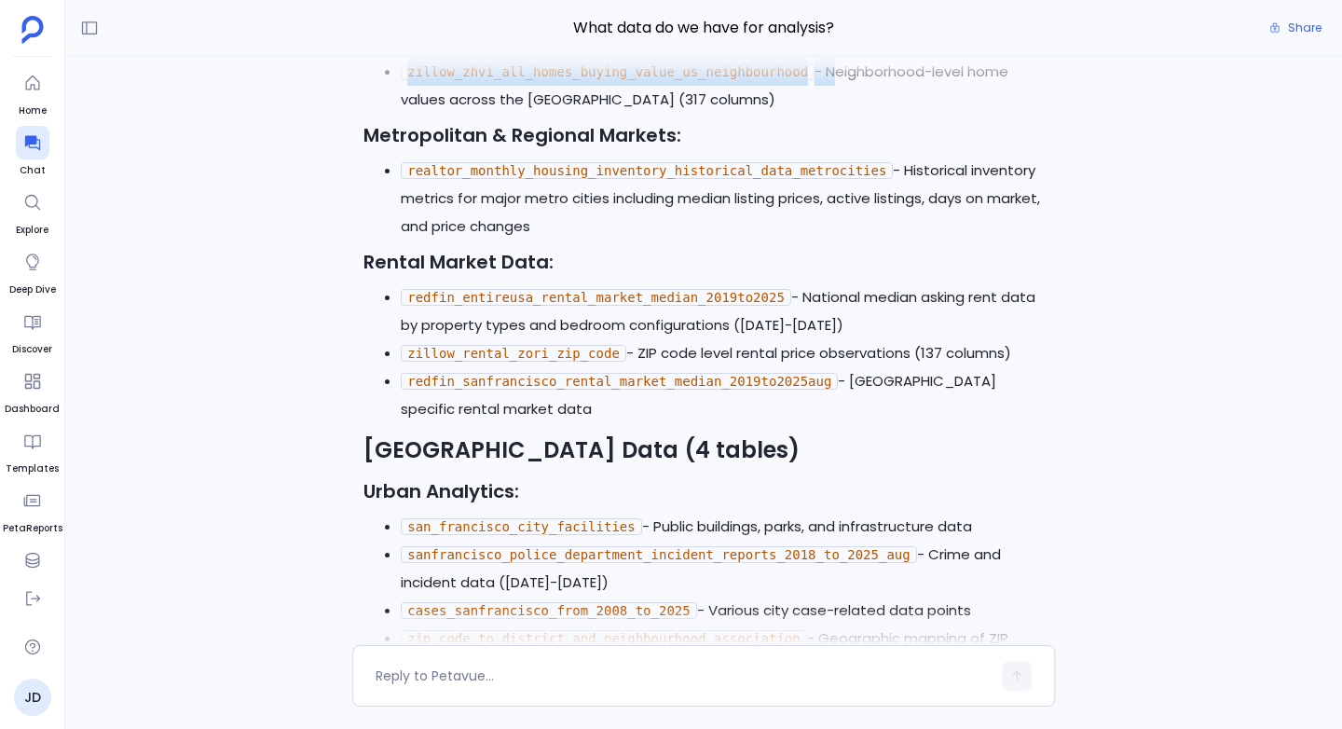
scroll to position [-13774, 0]
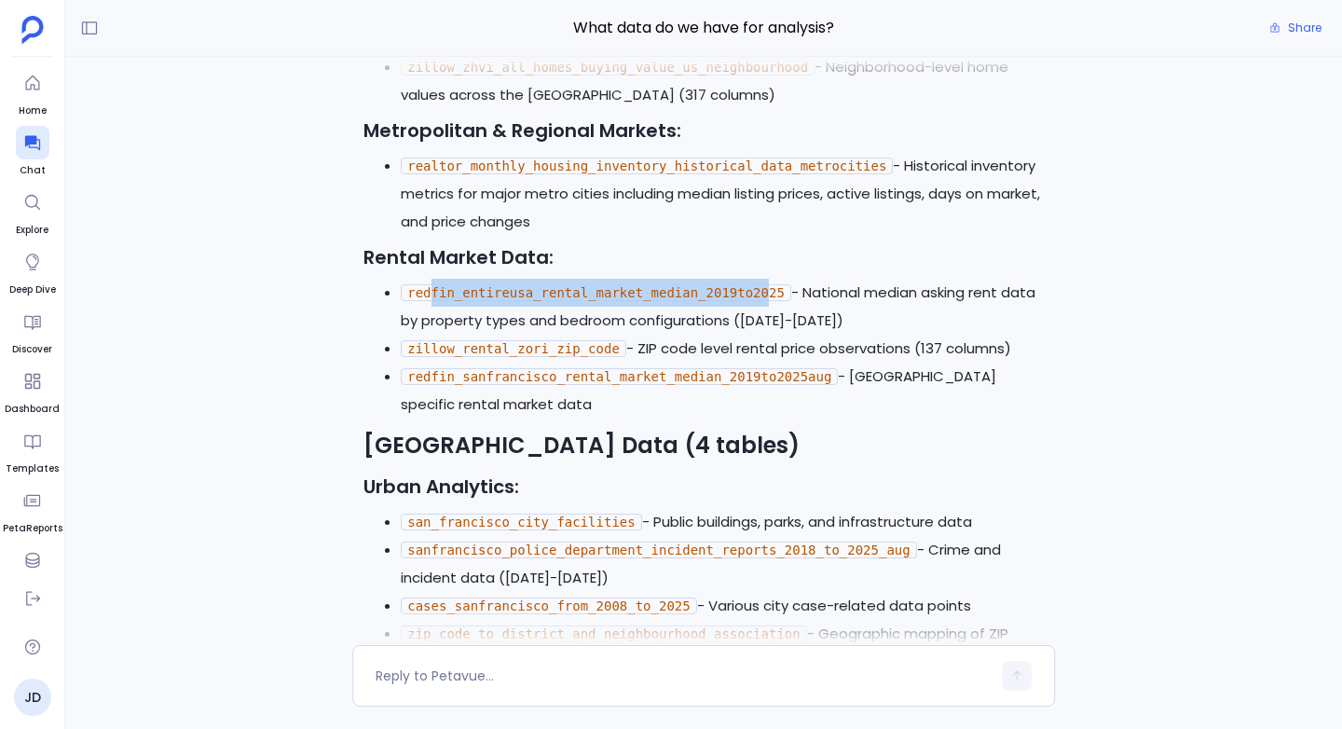
drag, startPoint x: 428, startPoint y: 365, endPoint x: 768, endPoint y: 359, distance: 340.2
click at [768, 301] on code "redfin_entireusa_rental_market_median_2019to2025" at bounding box center [596, 292] width 390 height 17
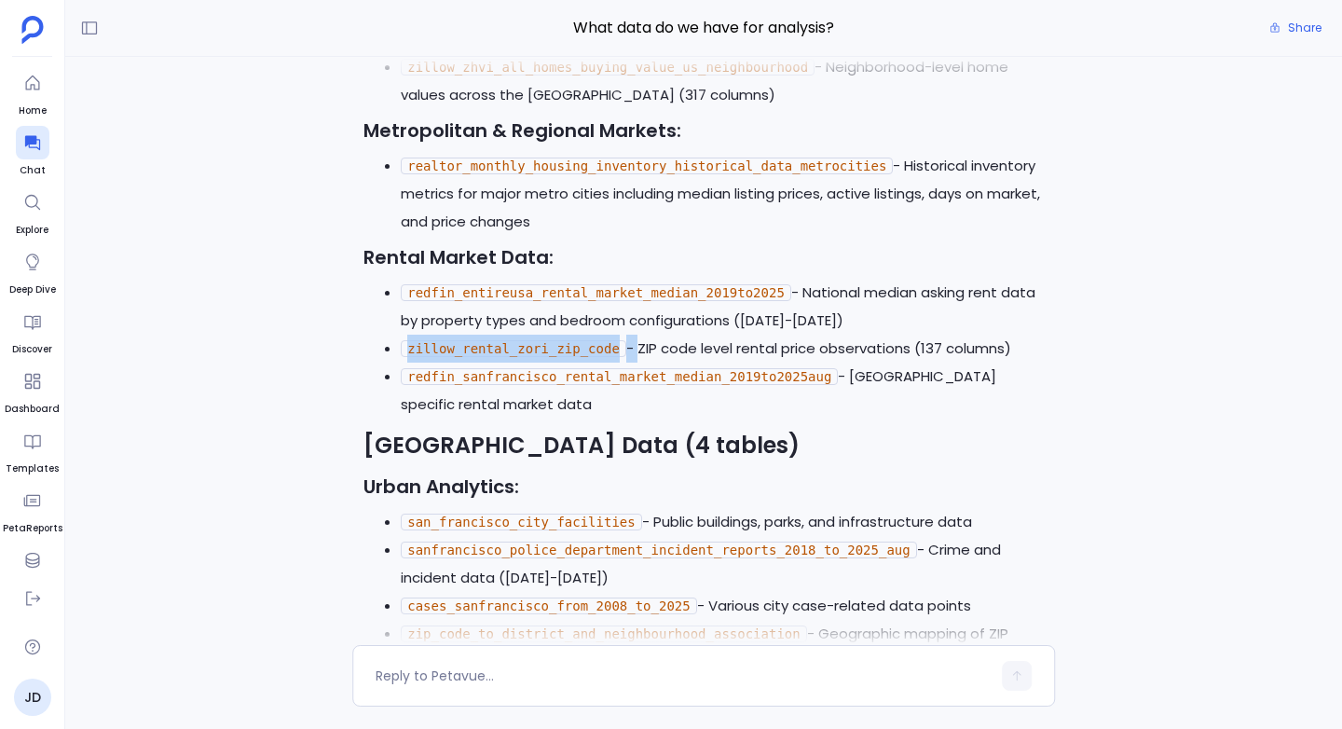
drag, startPoint x: 406, startPoint y: 425, endPoint x: 635, endPoint y: 418, distance: 228.4
click at [635, 362] on li "zillow_rental_zori_zip_code - ZIP code level rental price observations (137 col…" at bounding box center [722, 349] width 643 height 28
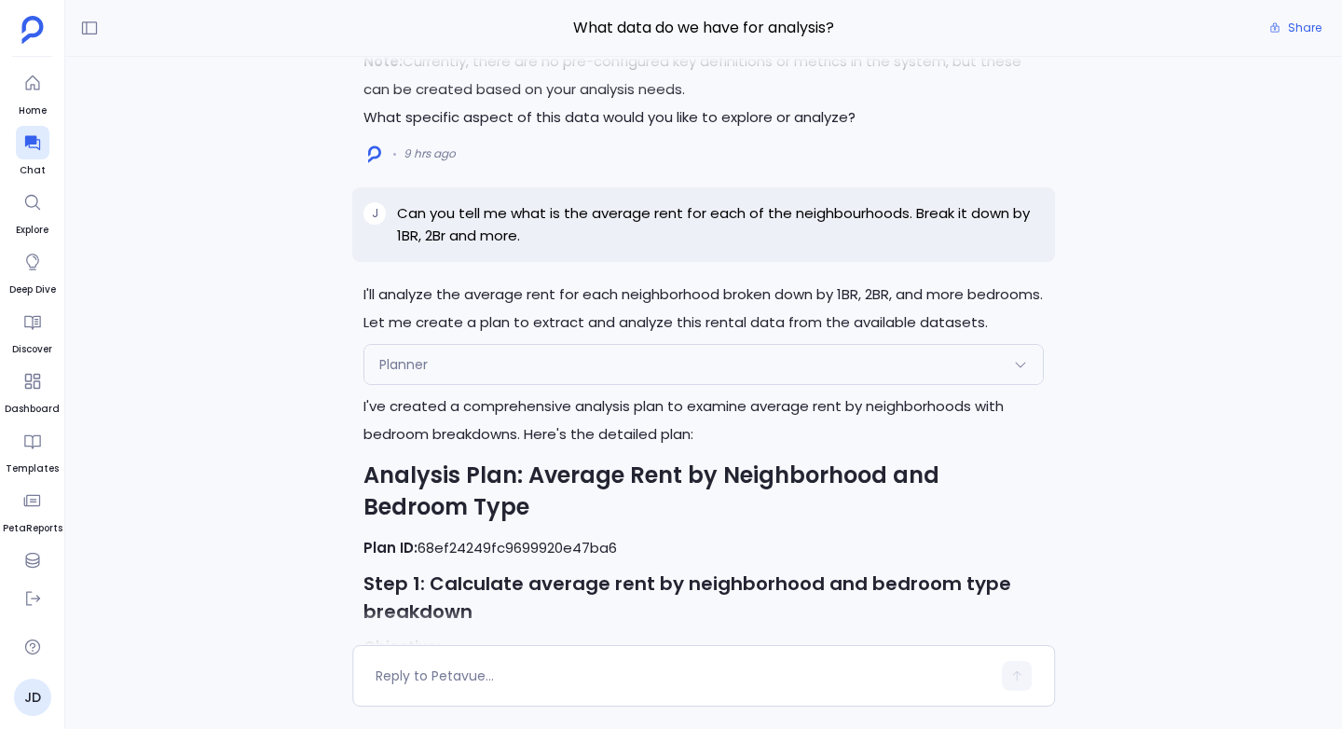
scroll to position [-12859, 0]
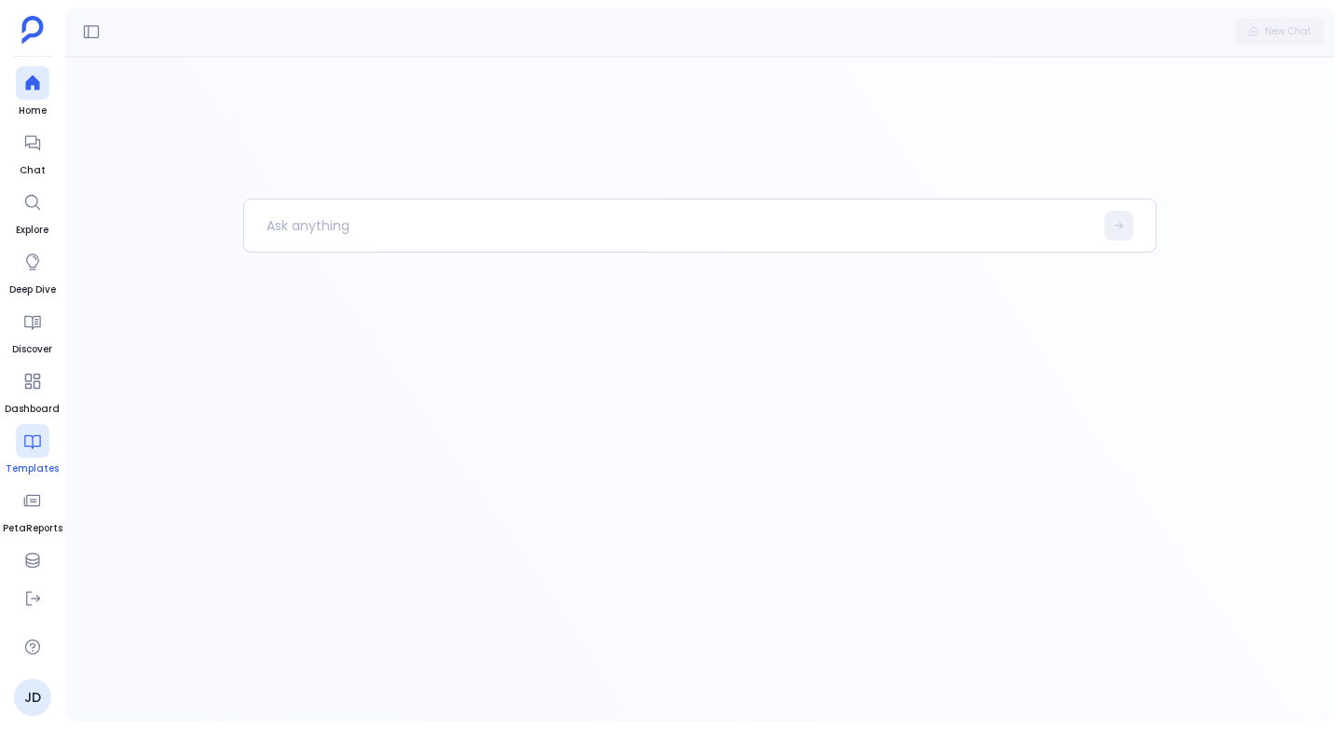
scroll to position [77, 0]
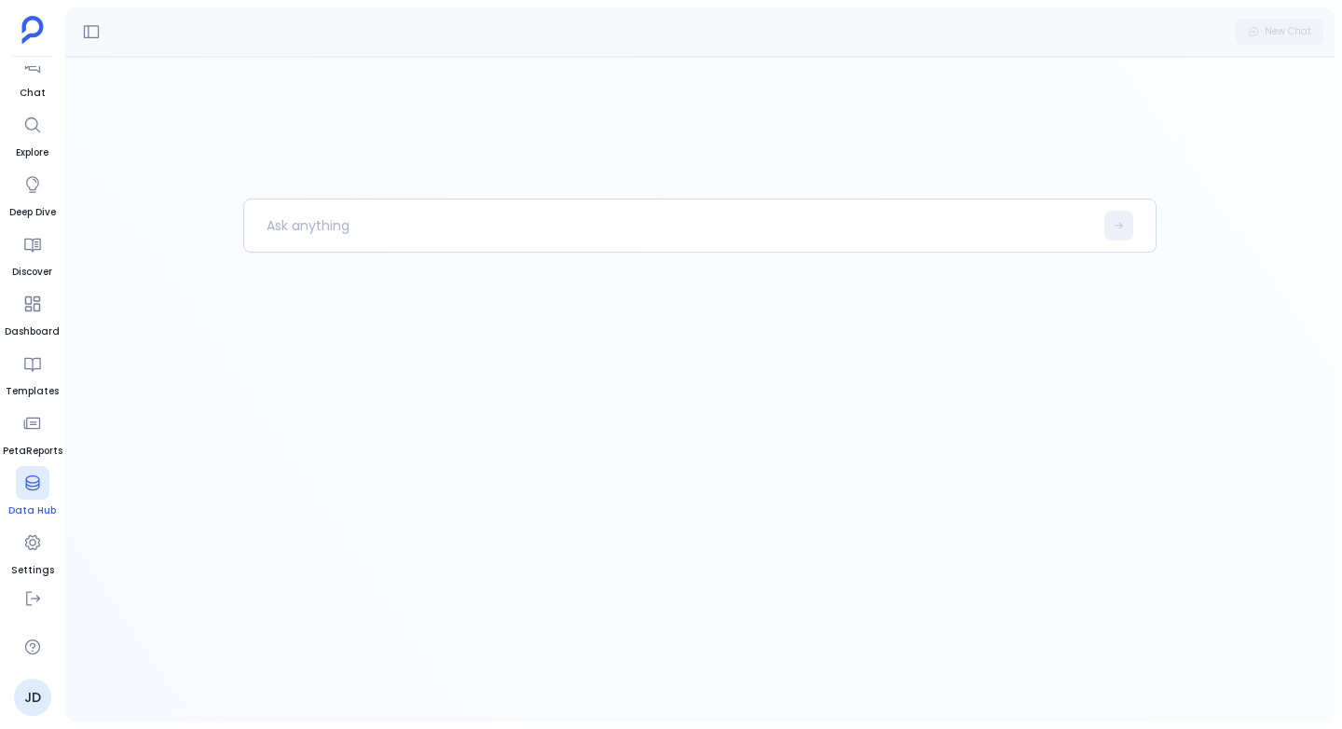
click at [28, 478] on icon at bounding box center [32, 482] width 19 height 19
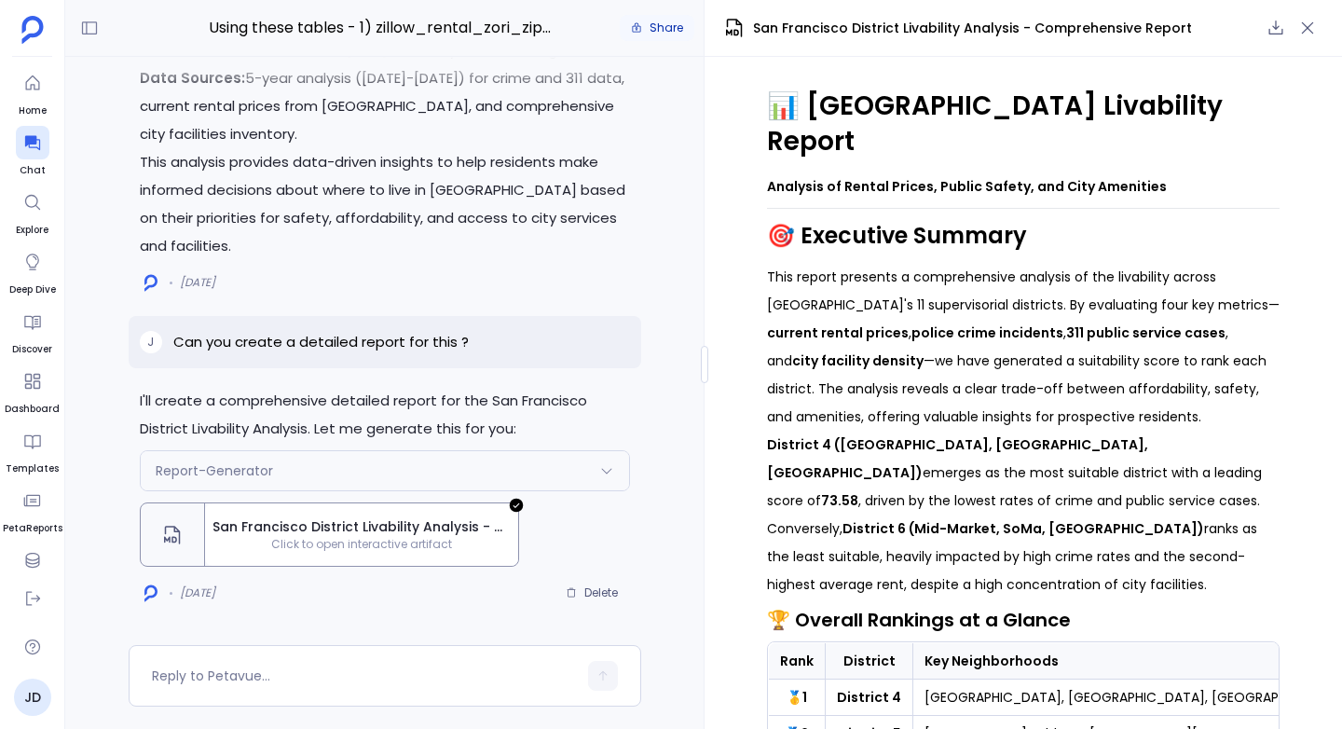
click at [1313, 31] on icon "button" at bounding box center [1307, 28] width 19 height 19
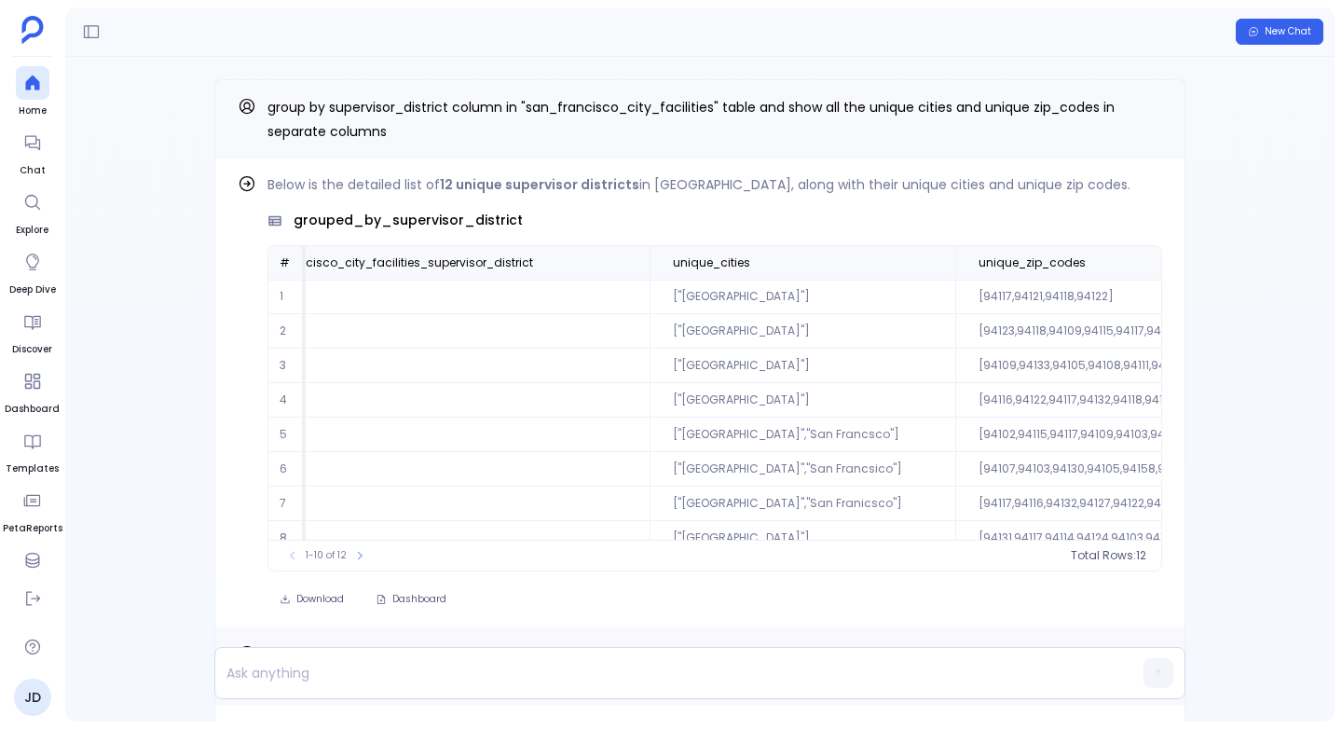
scroll to position [0, 174]
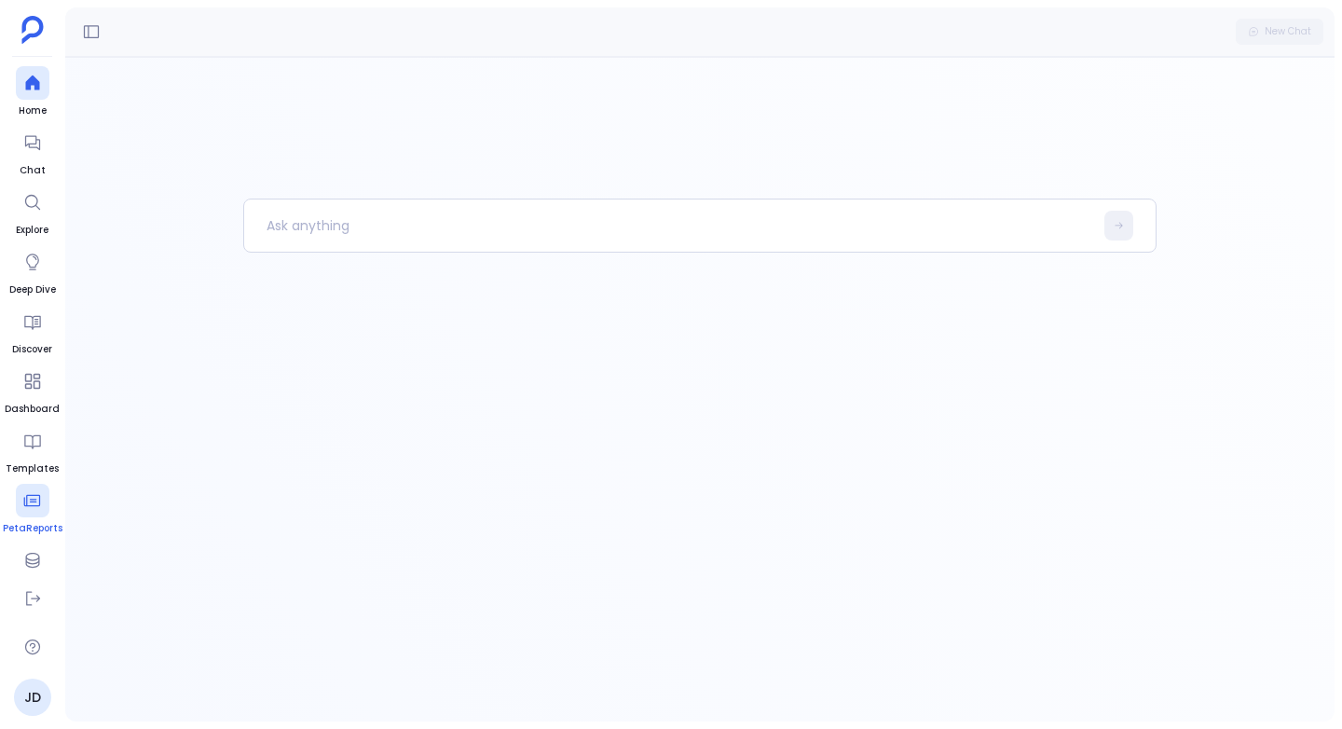
scroll to position [77, 0]
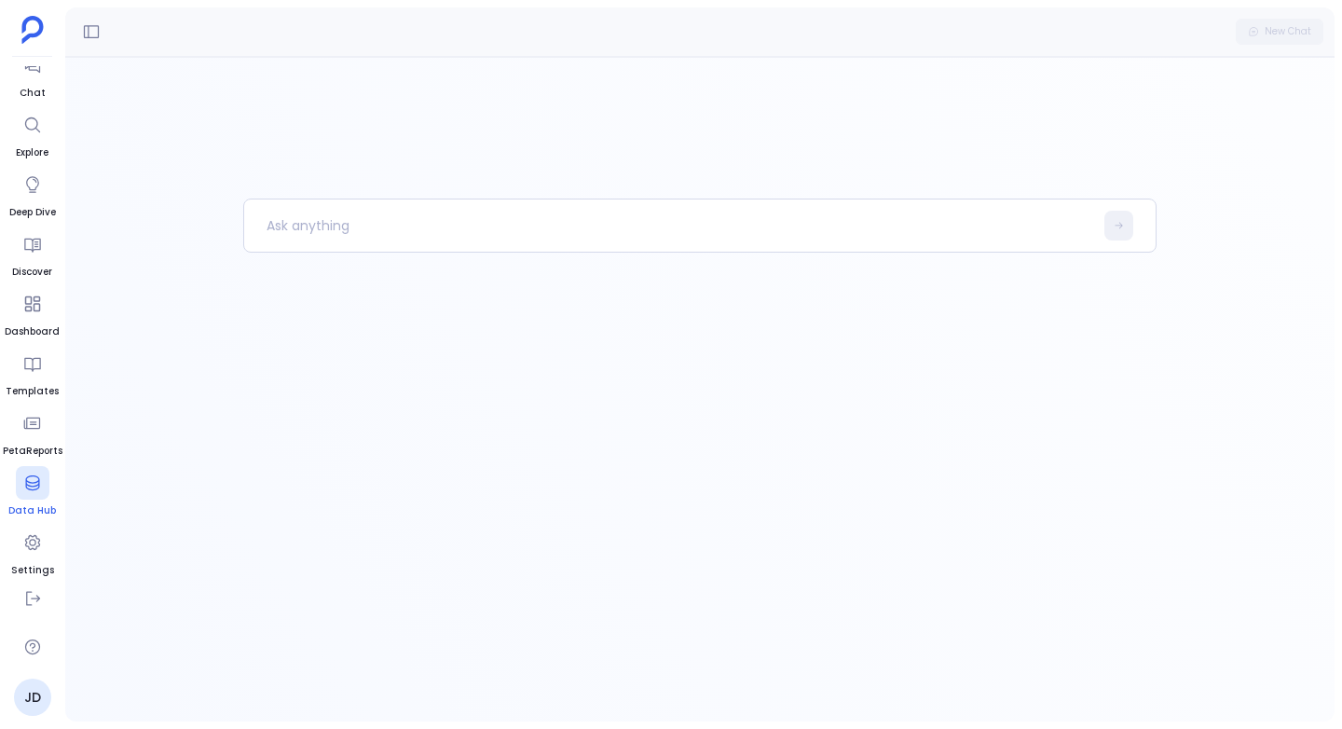
click at [33, 485] on icon at bounding box center [32, 482] width 14 height 15
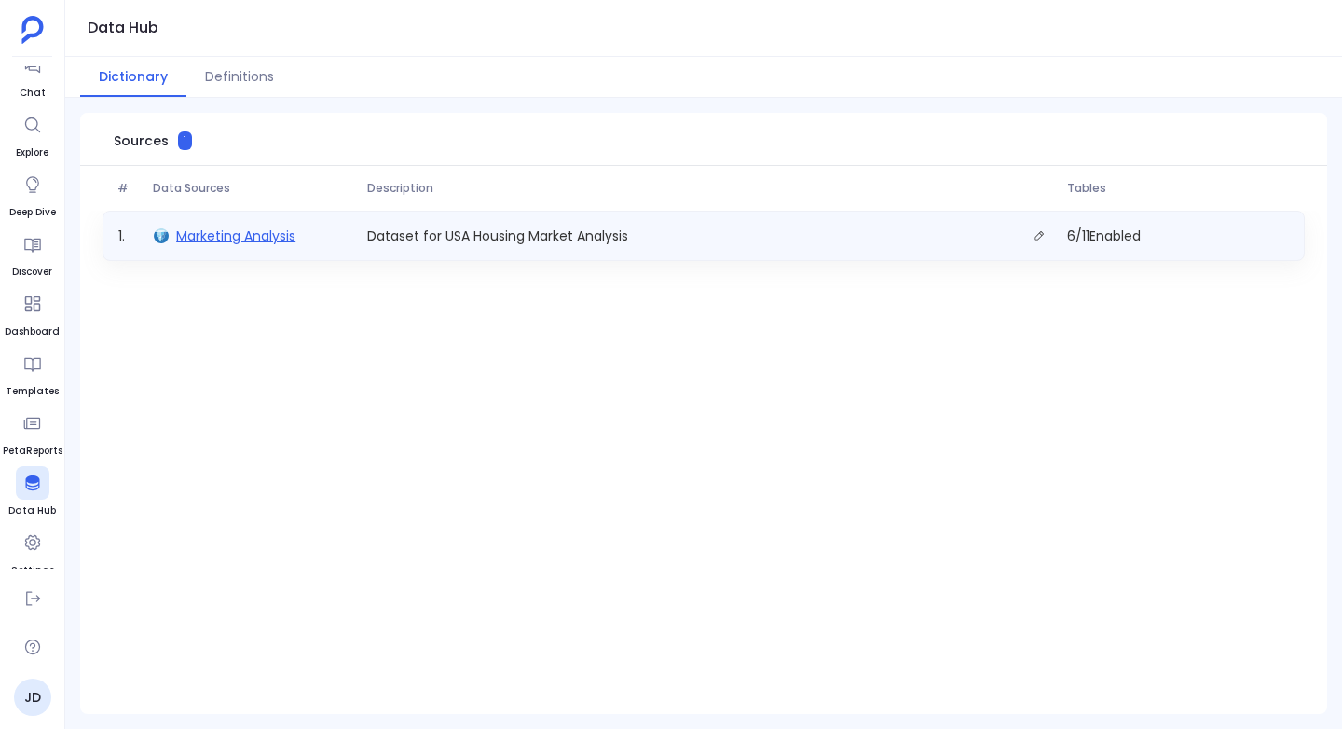
click at [202, 230] on span "Marketing Analysis" at bounding box center [235, 235] width 119 height 19
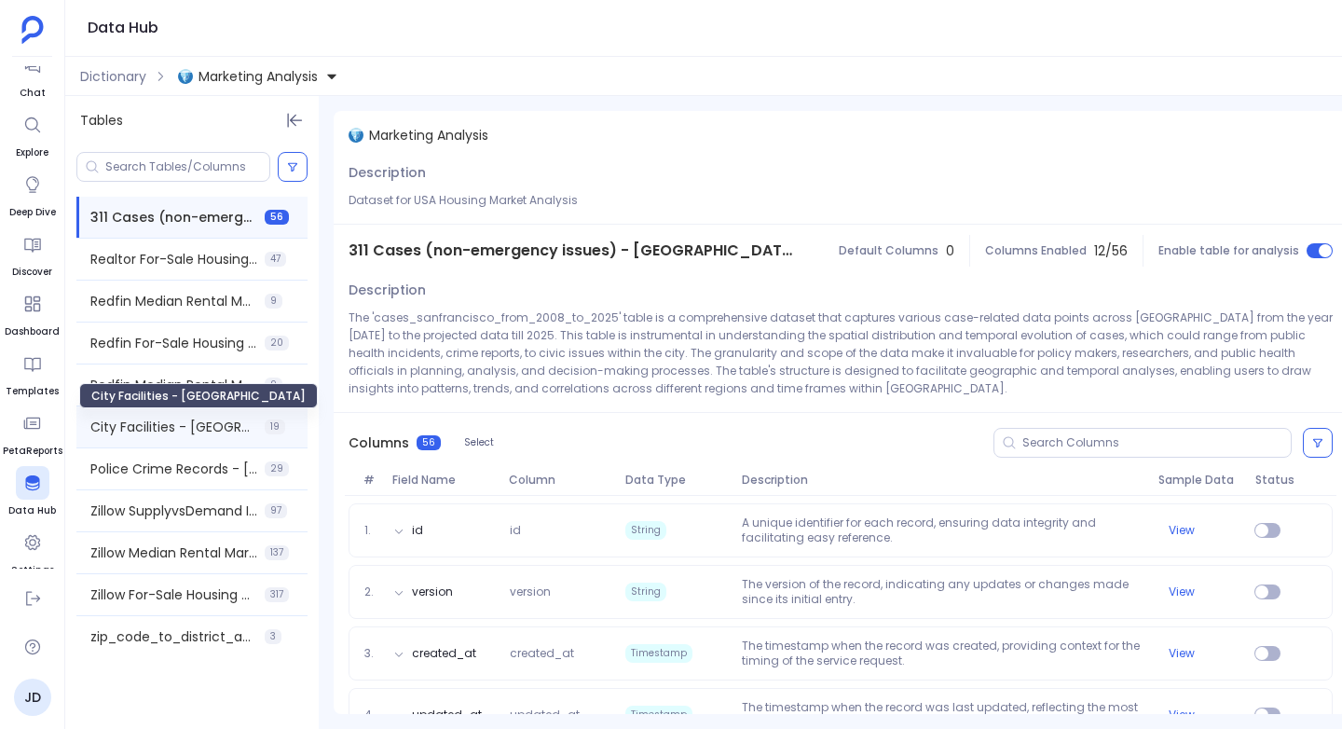
click at [143, 423] on span "City Facilities - [GEOGRAPHIC_DATA]" at bounding box center [173, 426] width 167 height 19
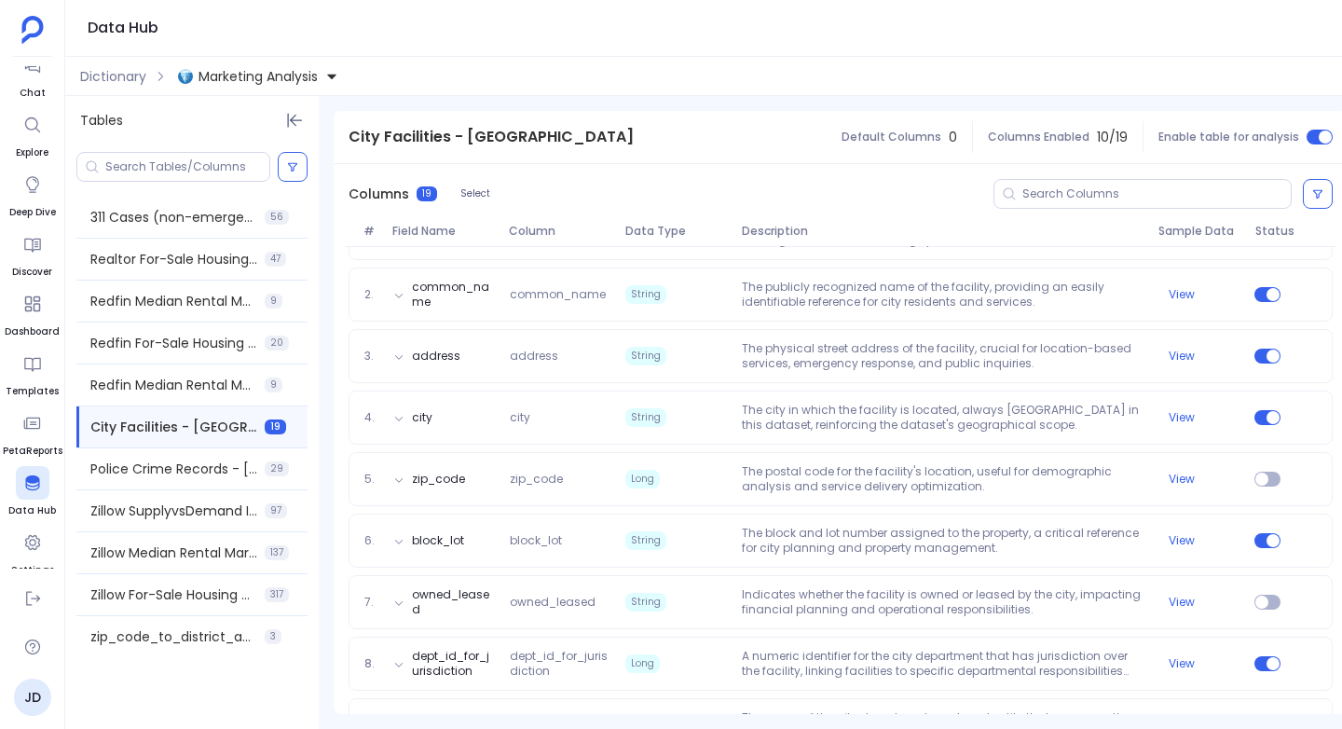
scroll to position [264, 0]
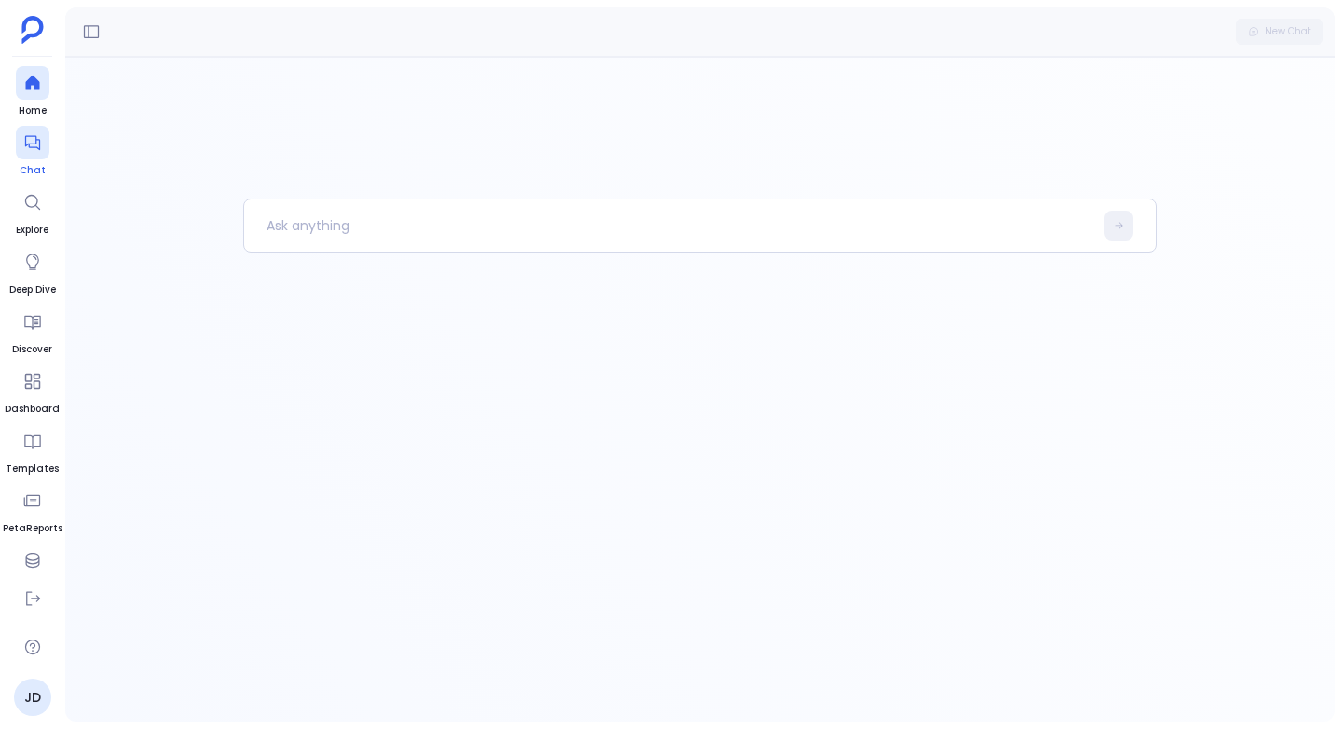
click at [36, 149] on icon at bounding box center [32, 142] width 19 height 19
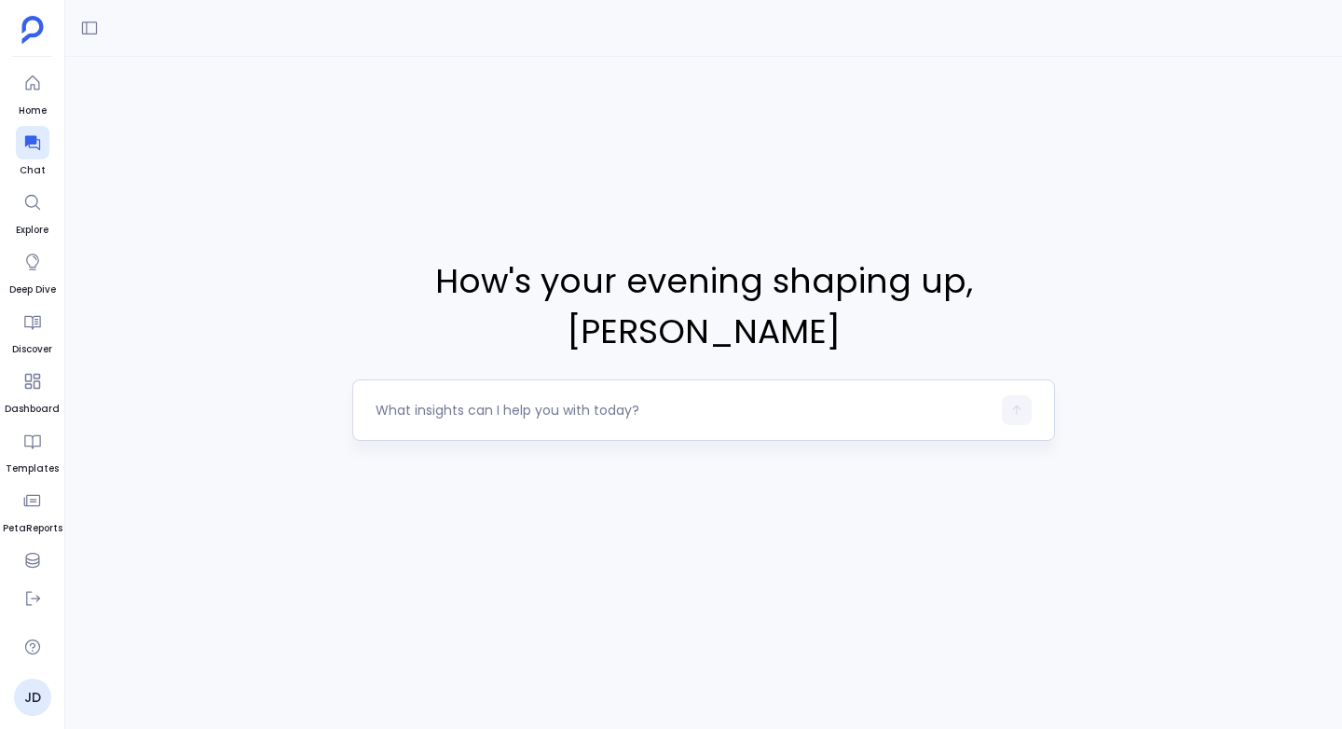
click at [414, 401] on textarea at bounding box center [683, 410] width 615 height 19
type textarea "f"
click at [426, 401] on textarea "using this table" at bounding box center [683, 410] width 615 height 19
click at [865, 401] on textarea "using "zip_code_to_district_and_neighbourhood_association" table" at bounding box center [683, 410] width 615 height 19
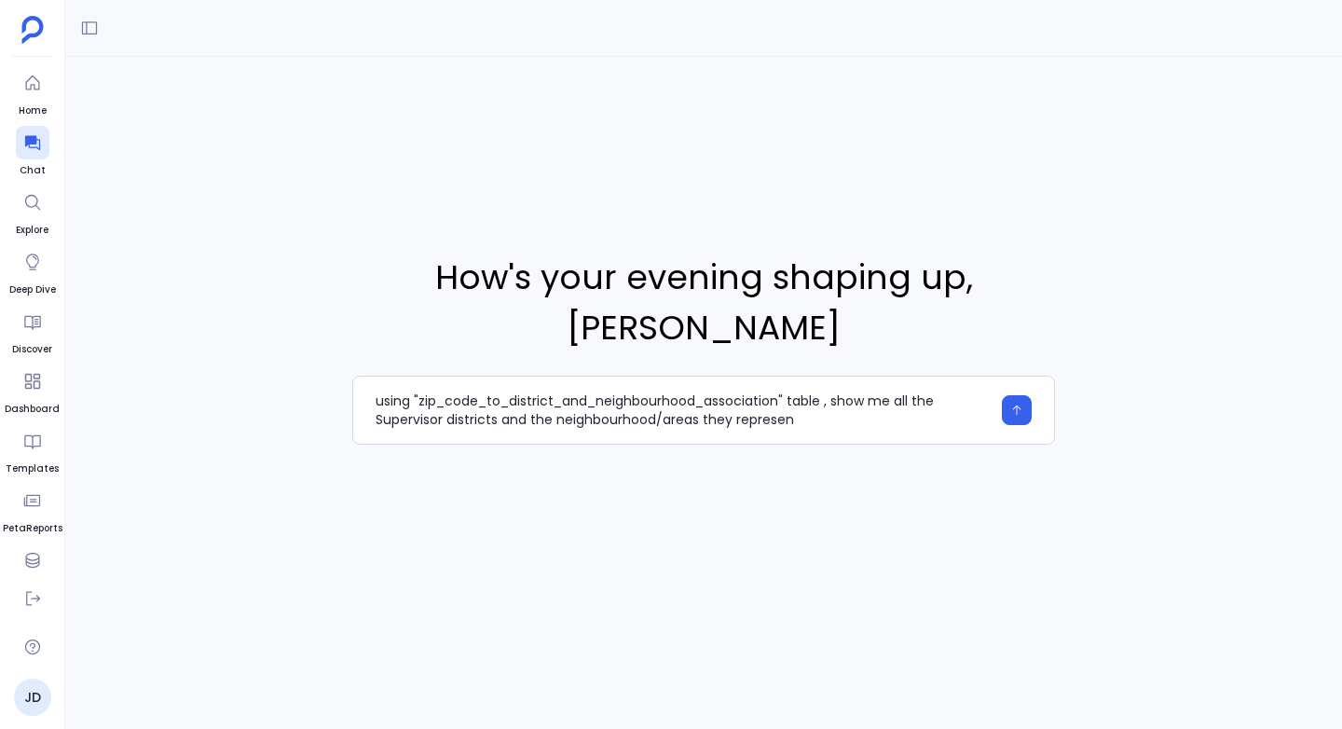
type textarea "using "zip_code_to_district_and_neighbourhood_association" table , show me all …"
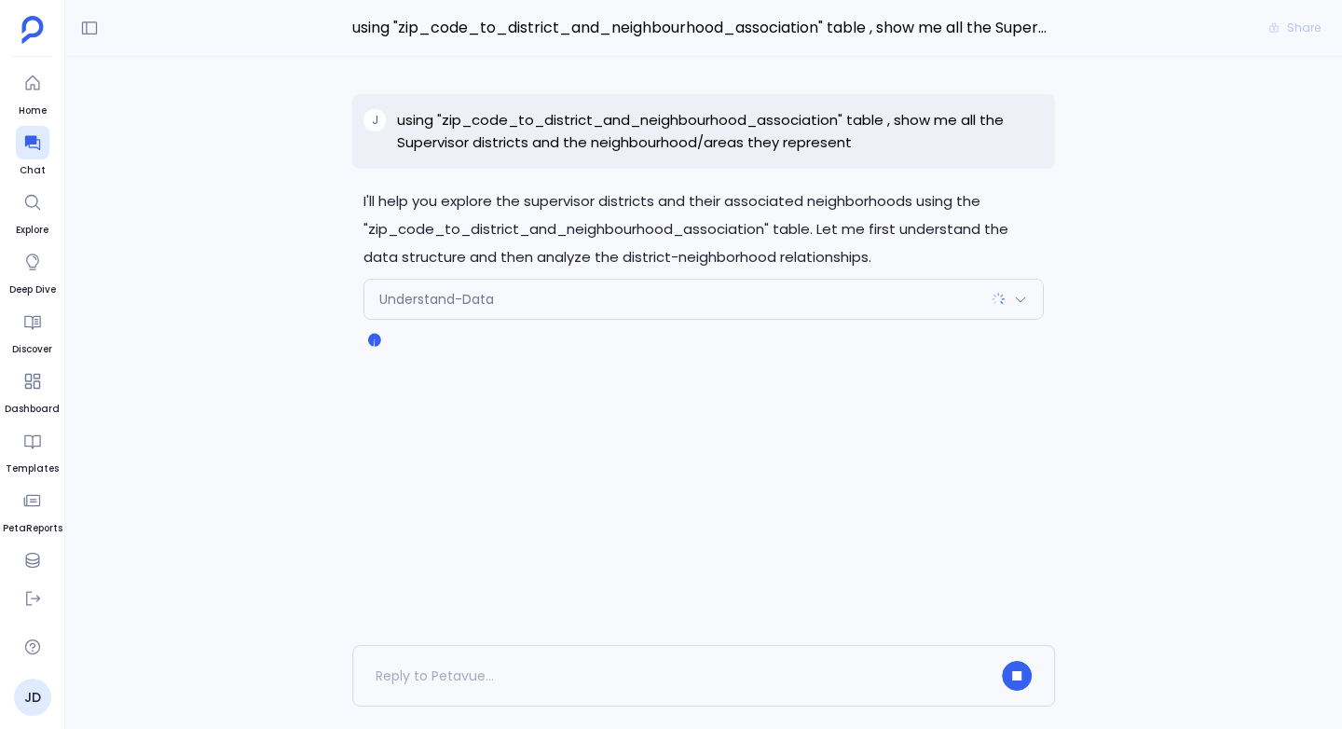
click at [486, 297] on span "Understand-Data" at bounding box center [436, 299] width 115 height 19
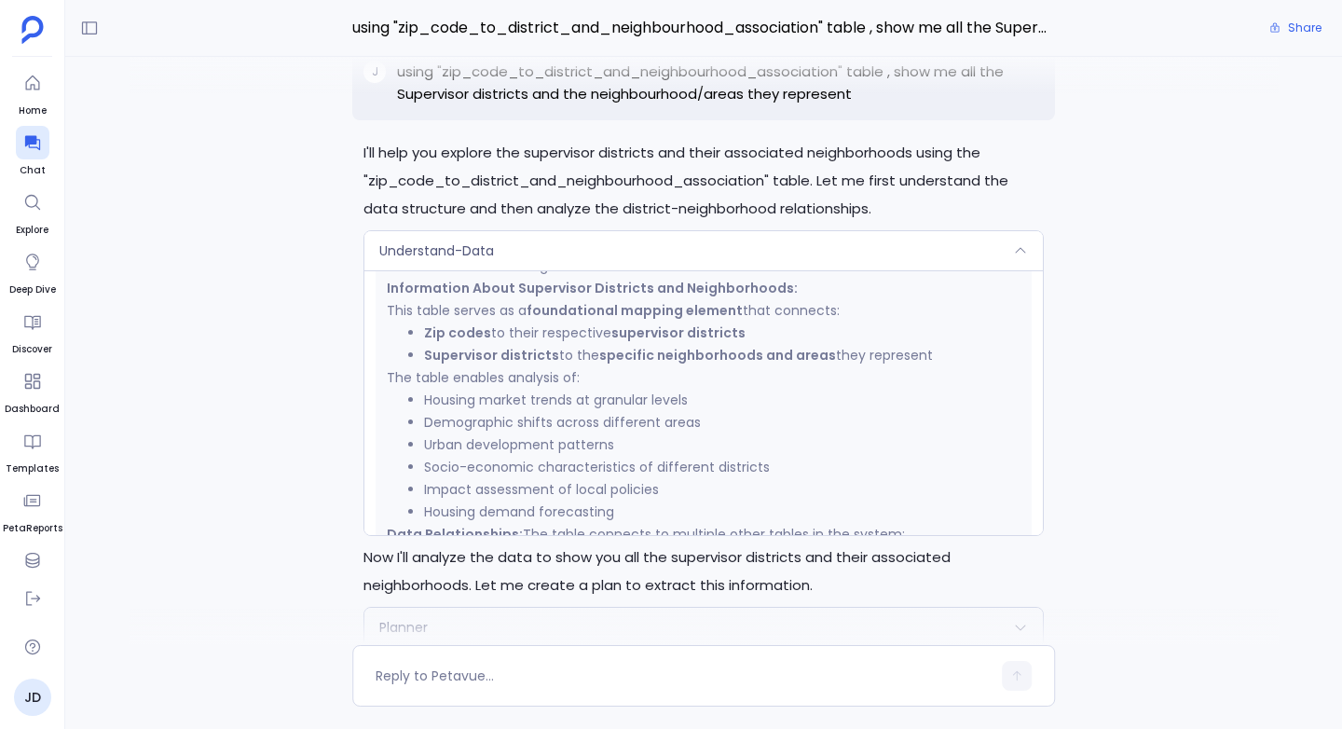
scroll to position [1196, 0]
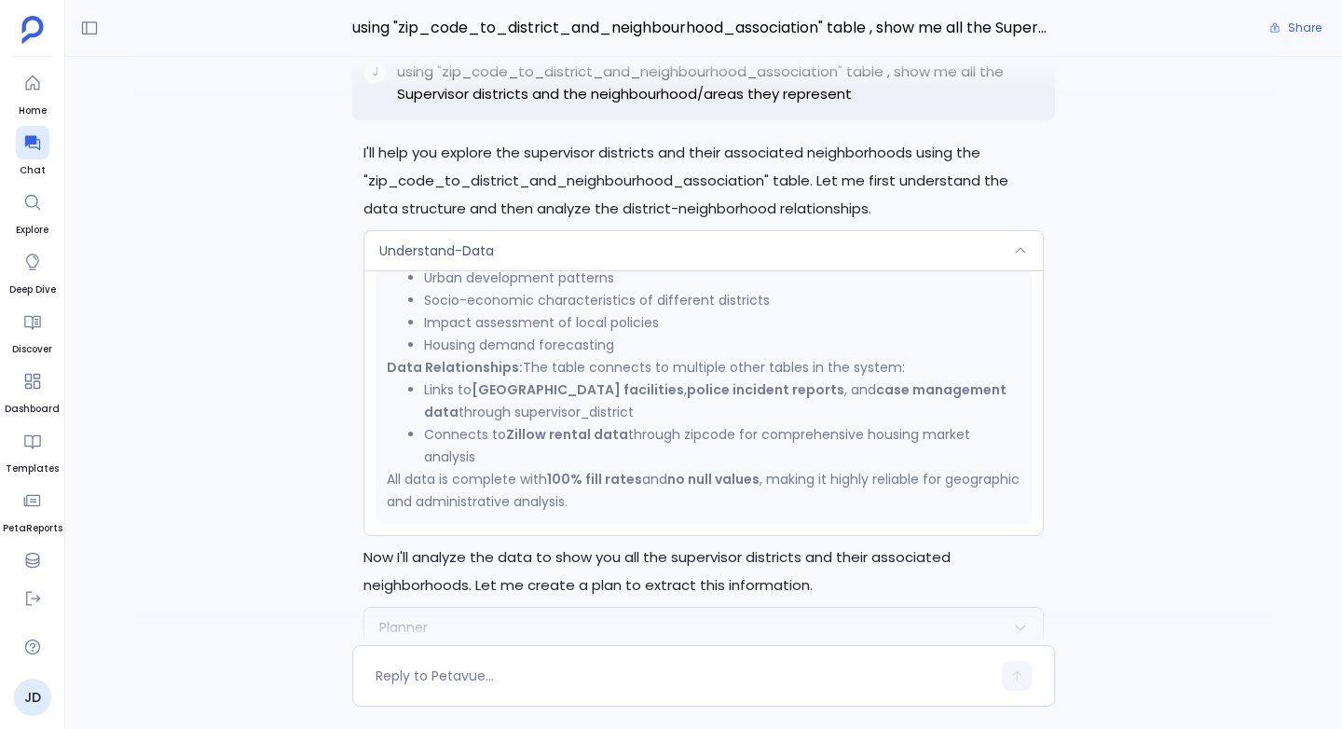
click at [400, 254] on span "Understand-Data" at bounding box center [436, 250] width 115 height 19
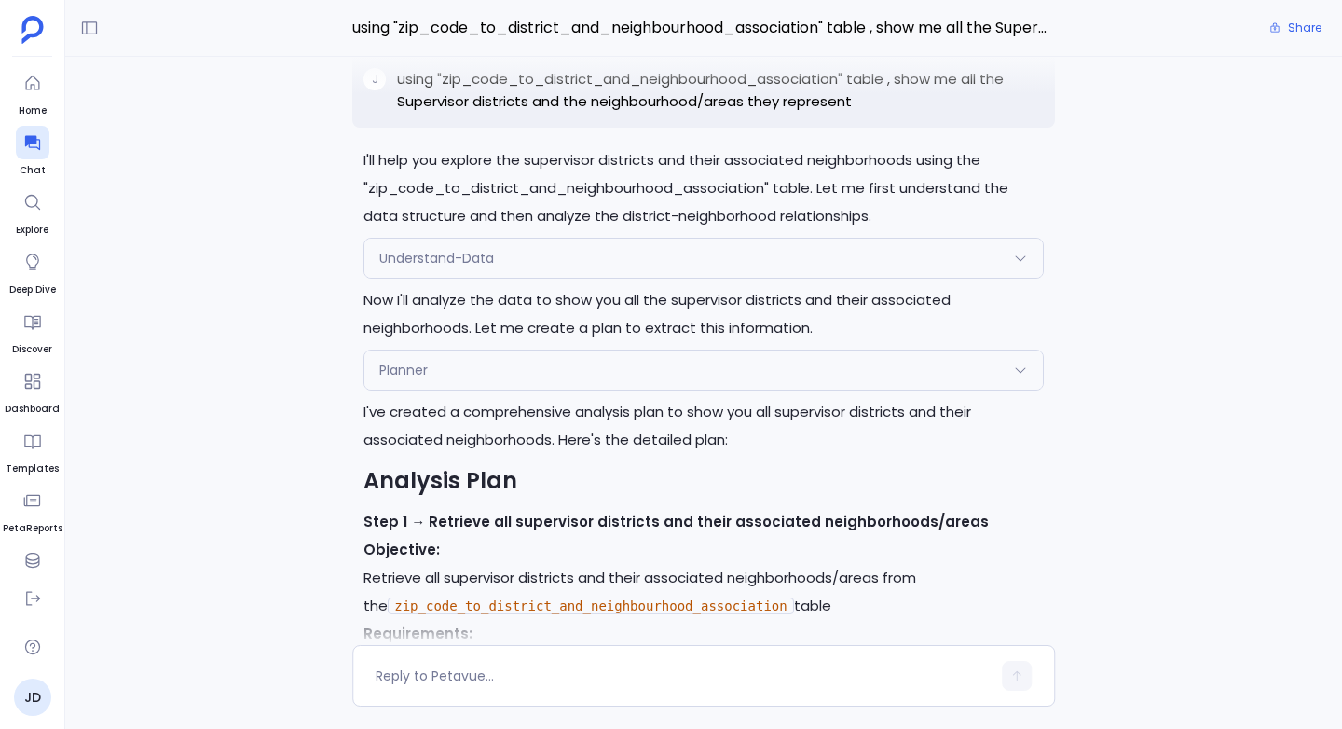
scroll to position [-616, 0]
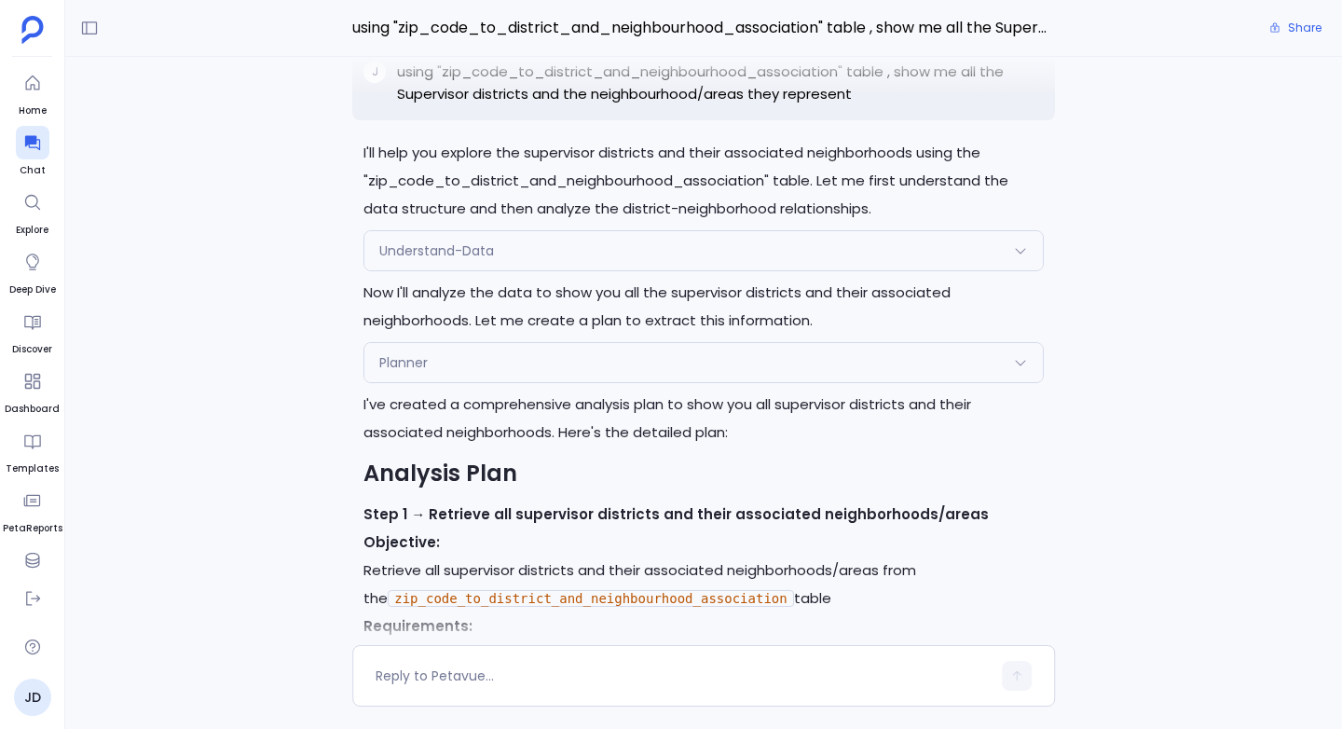
click at [391, 362] on span "Planner" at bounding box center [403, 362] width 48 height 19
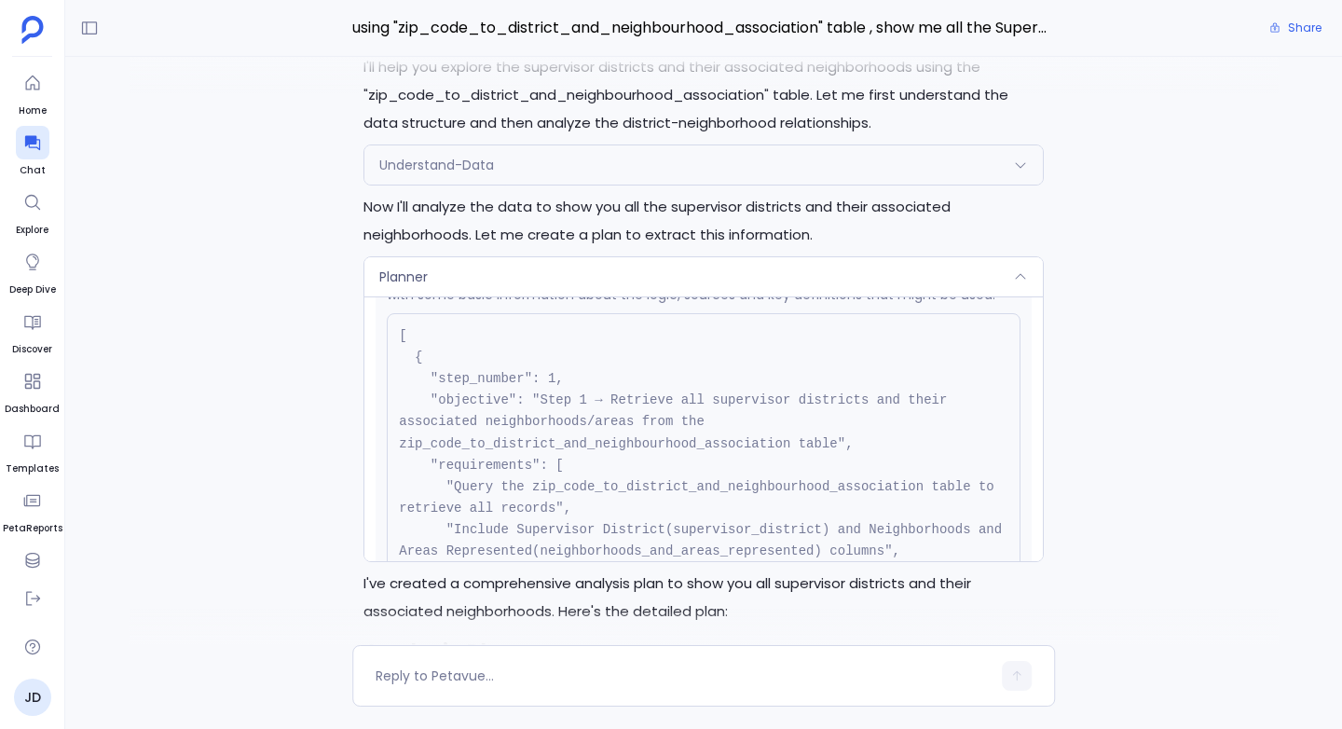
scroll to position [515, 0]
click at [450, 268] on div "Planner" at bounding box center [703, 276] width 678 height 39
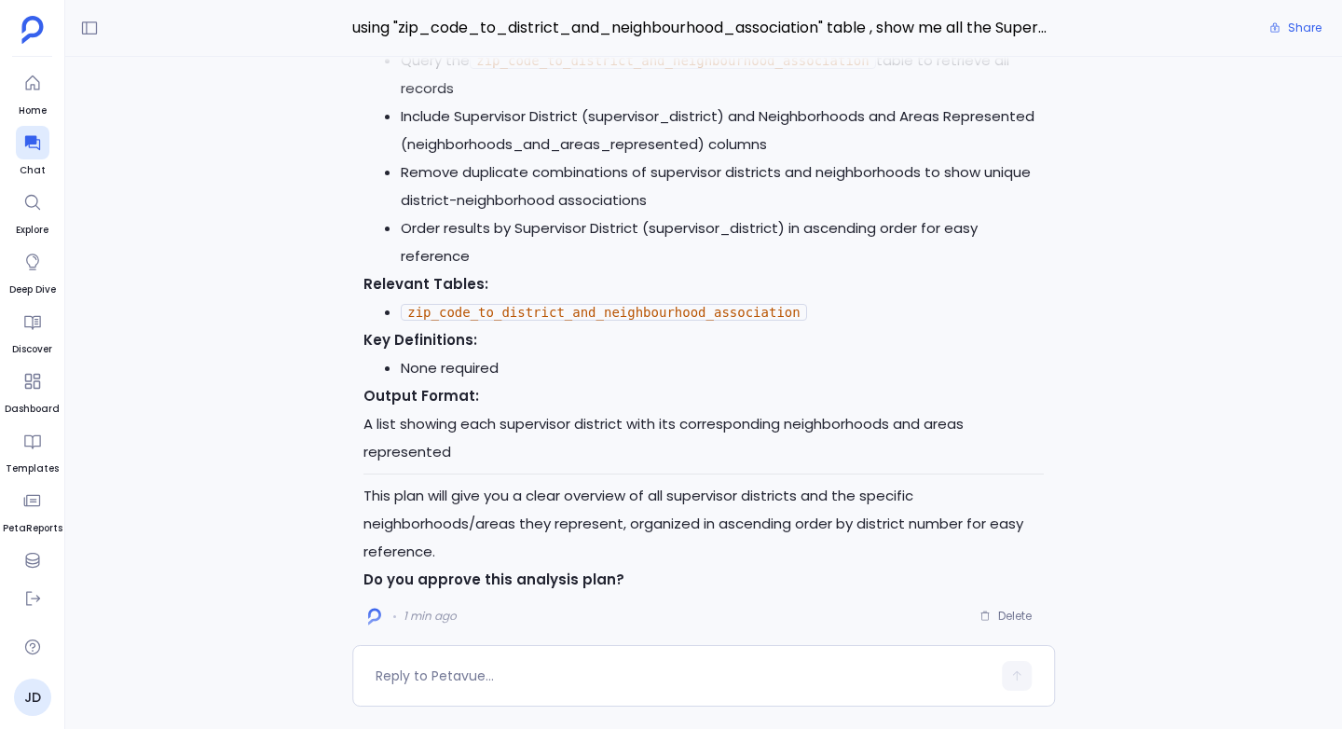
scroll to position [0, 0]
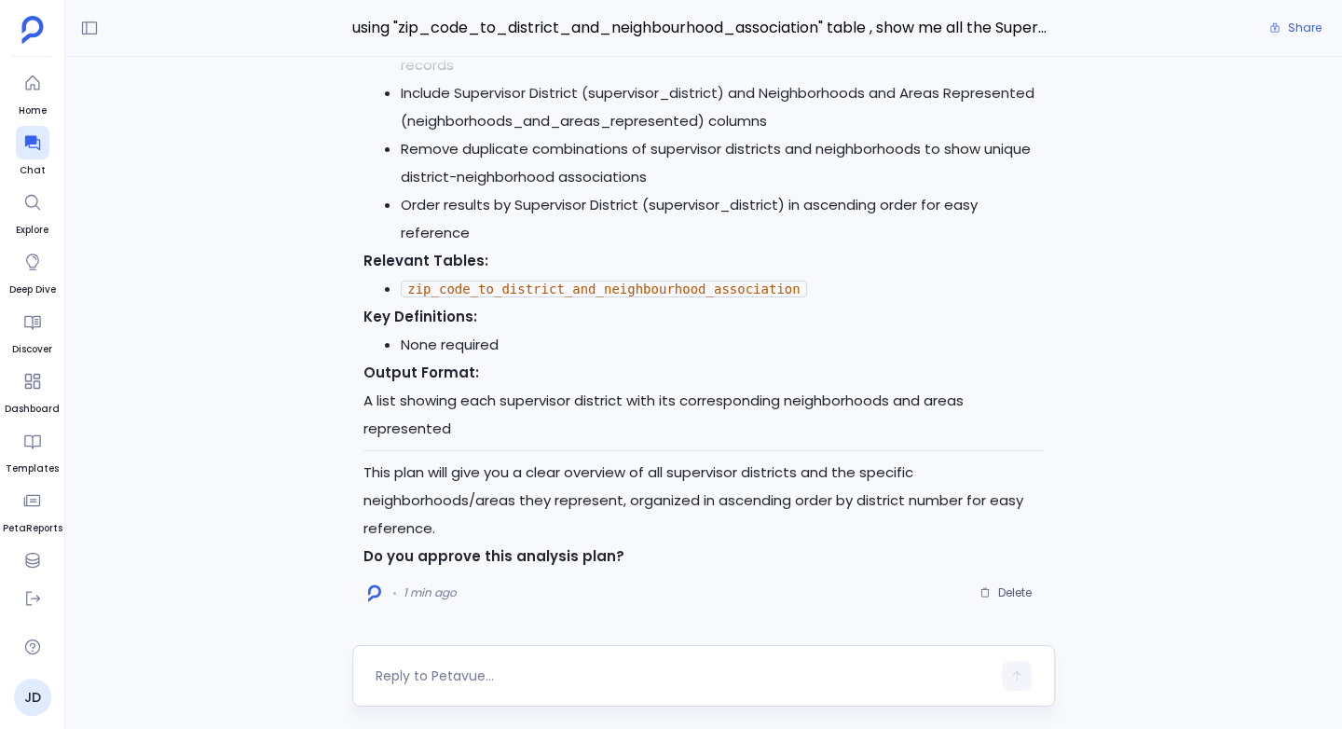
click at [414, 673] on textarea at bounding box center [683, 675] width 615 height 19
type textarea "Yes"
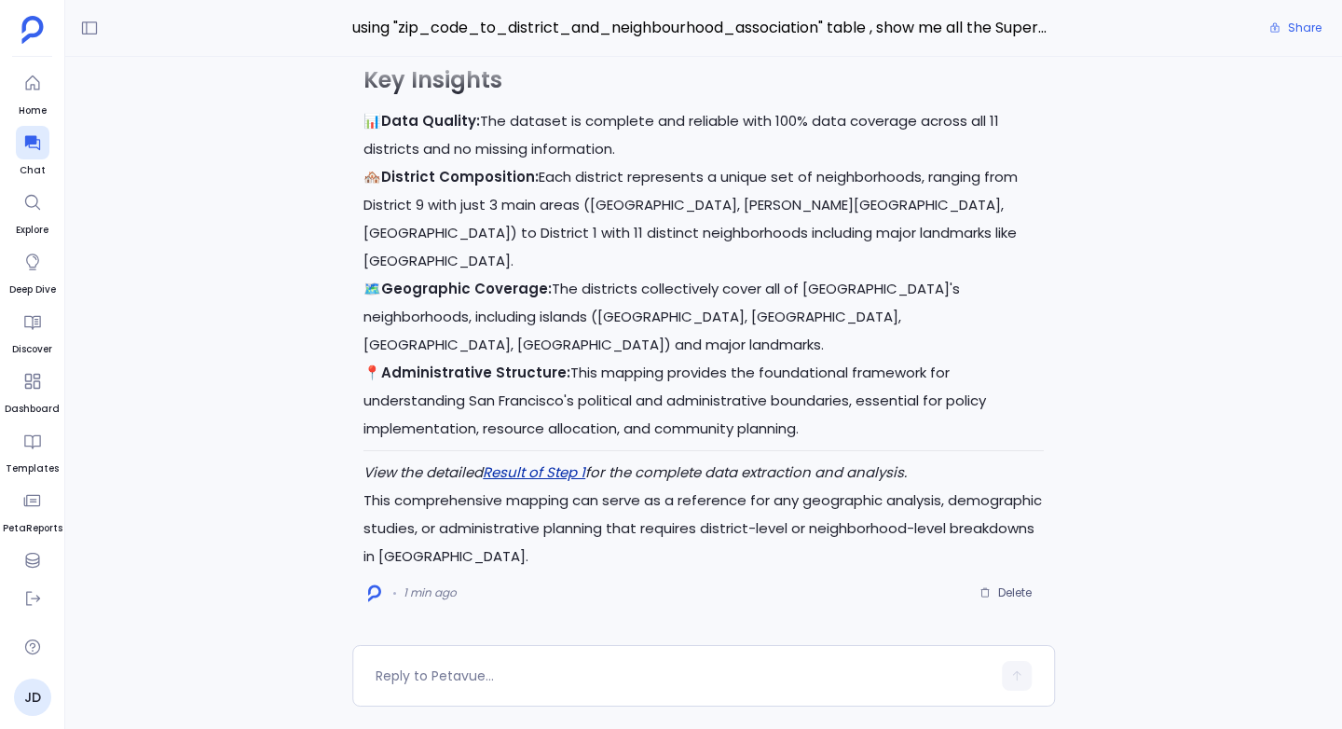
click at [515, 474] on link "Result of Step 1" at bounding box center [534, 472] width 102 height 20
click at [413, 662] on div at bounding box center [683, 676] width 615 height 30
click at [404, 680] on textarea at bounding box center [683, 675] width 615 height 19
type textarea "Can you create a KD on this"
click at [1019, 671] on icon "button" at bounding box center [1016, 675] width 13 height 13
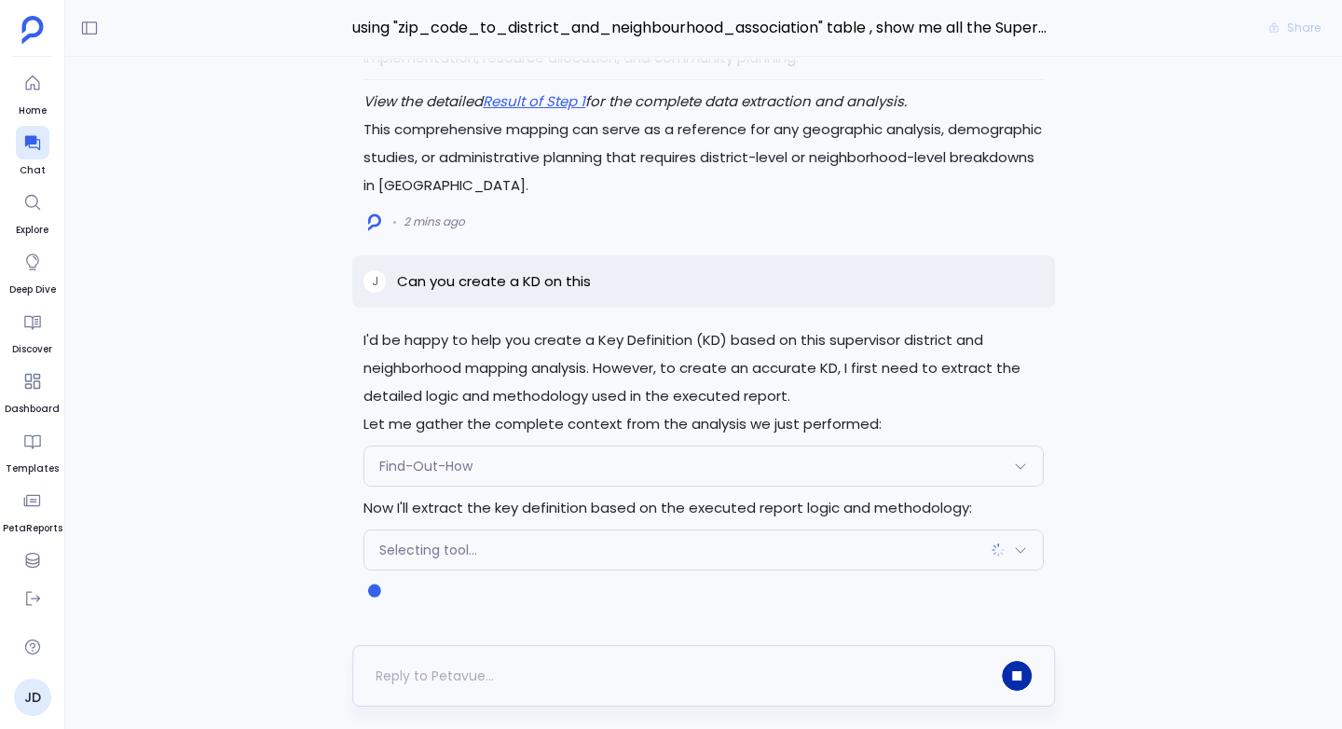
click at [436, 475] on div "Find-Out-How" at bounding box center [703, 465] width 678 height 39
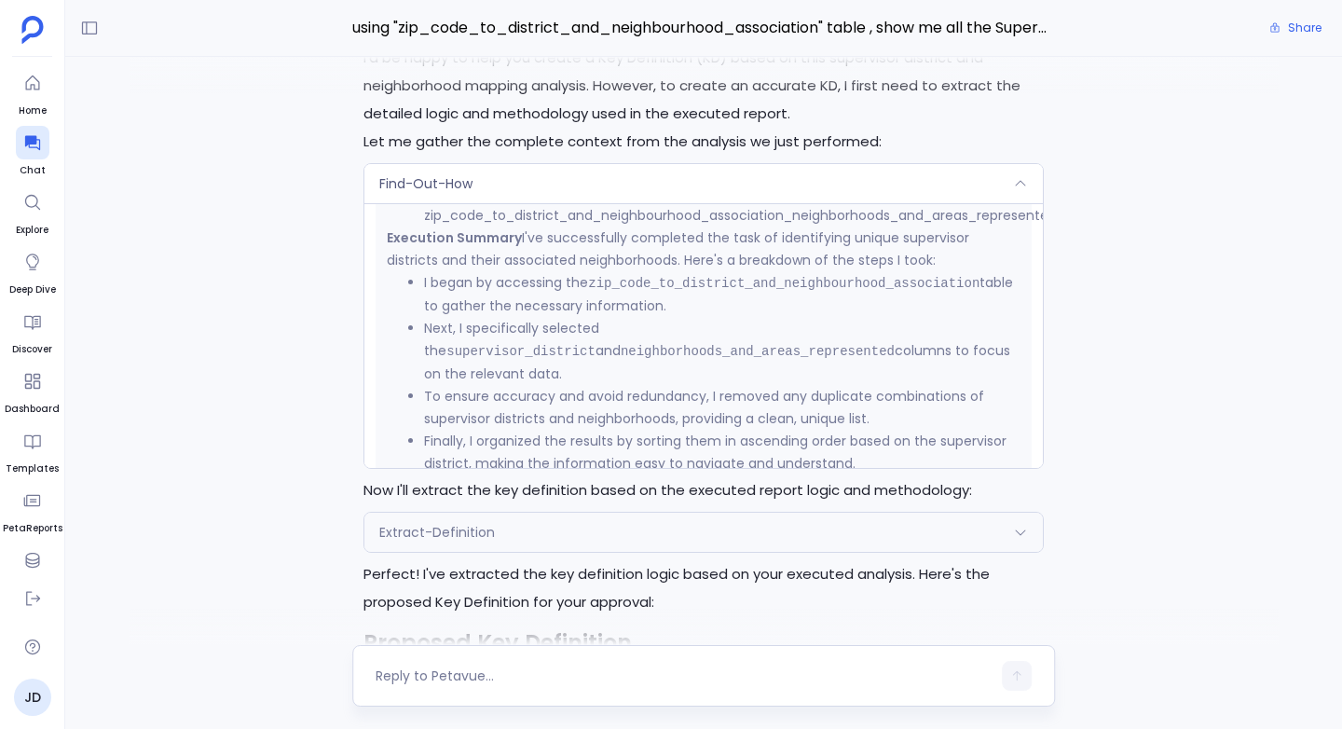
scroll to position [956, 0]
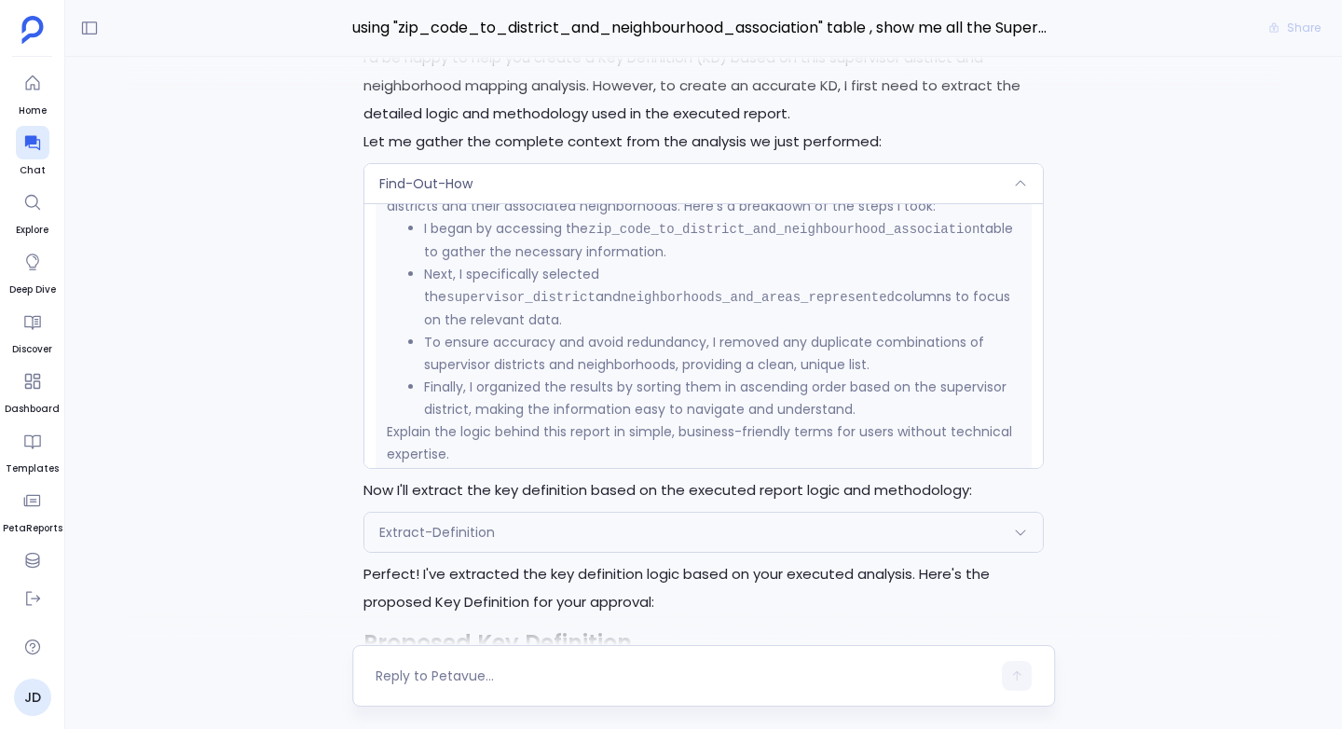
click at [440, 193] on span "Find-Out-How" at bounding box center [425, 183] width 93 height 19
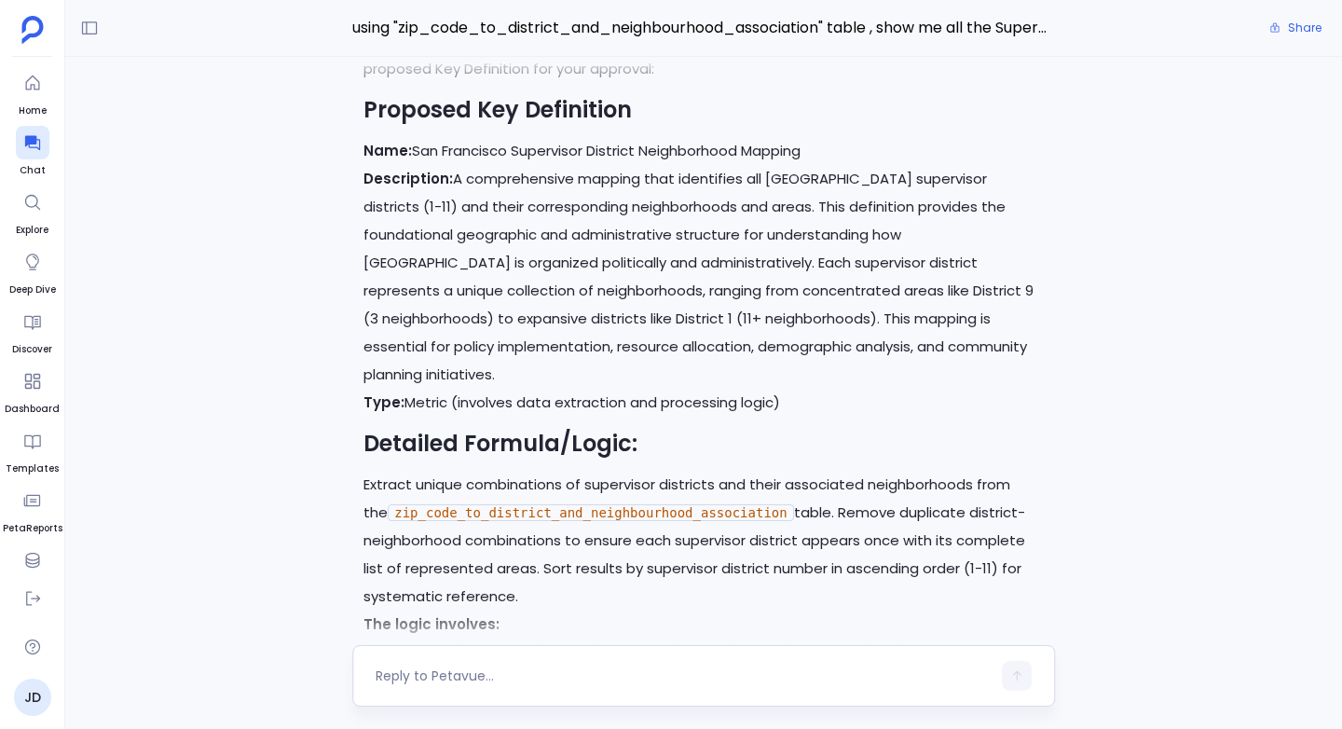
scroll to position [0, 0]
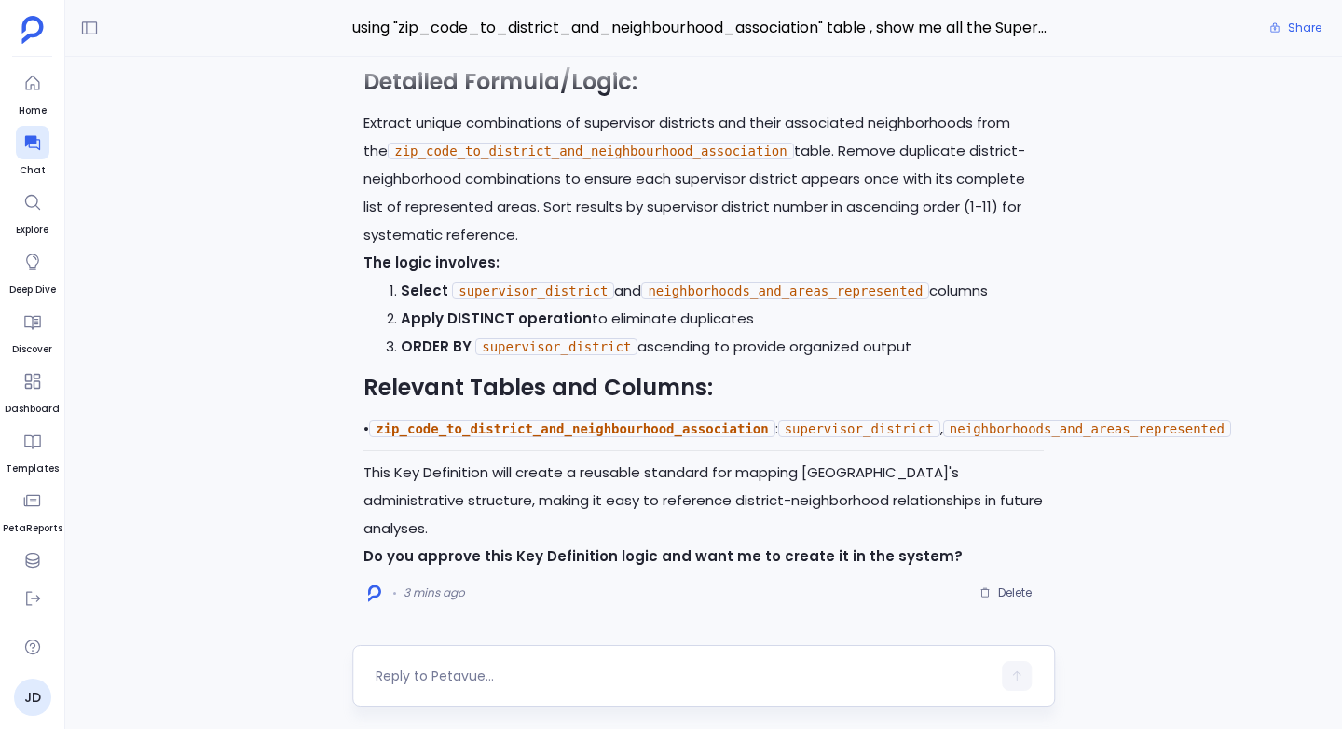
click at [421, 673] on textarea at bounding box center [683, 675] width 615 height 19
type textarea "Yes"
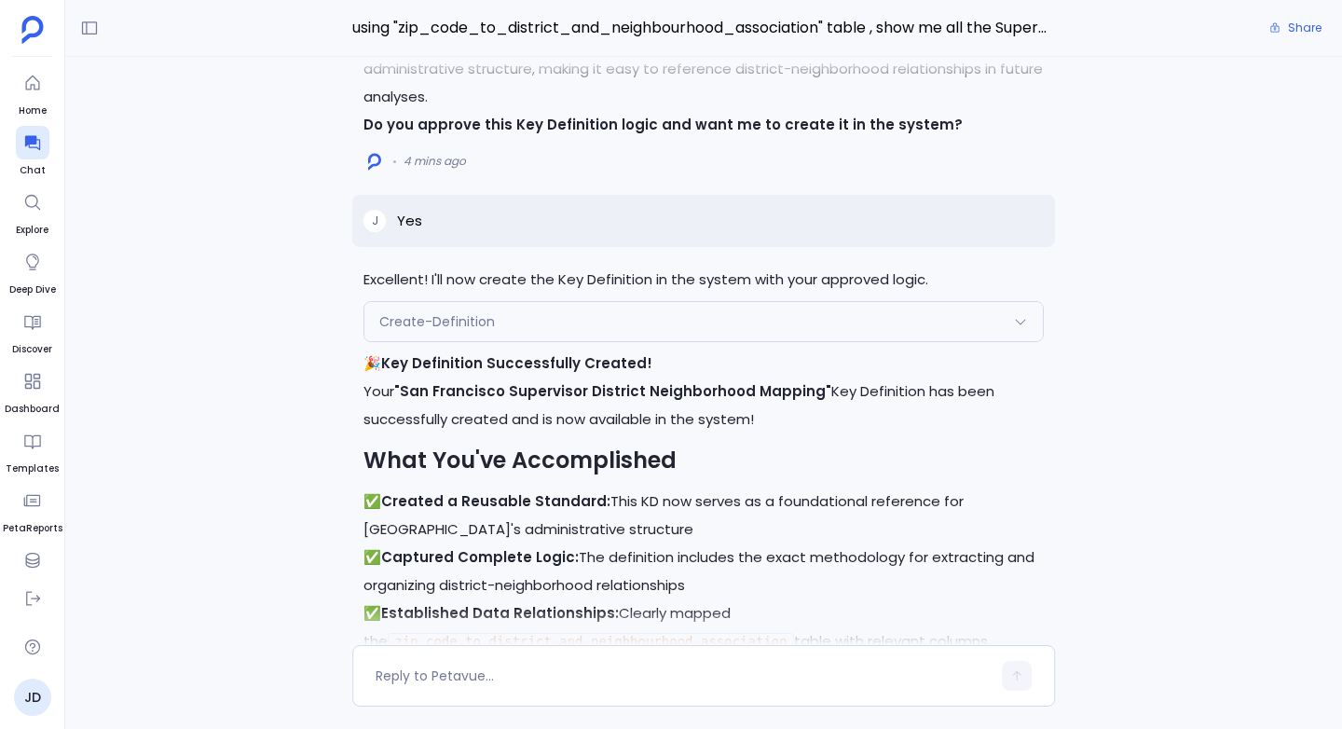
scroll to position [-587, 0]
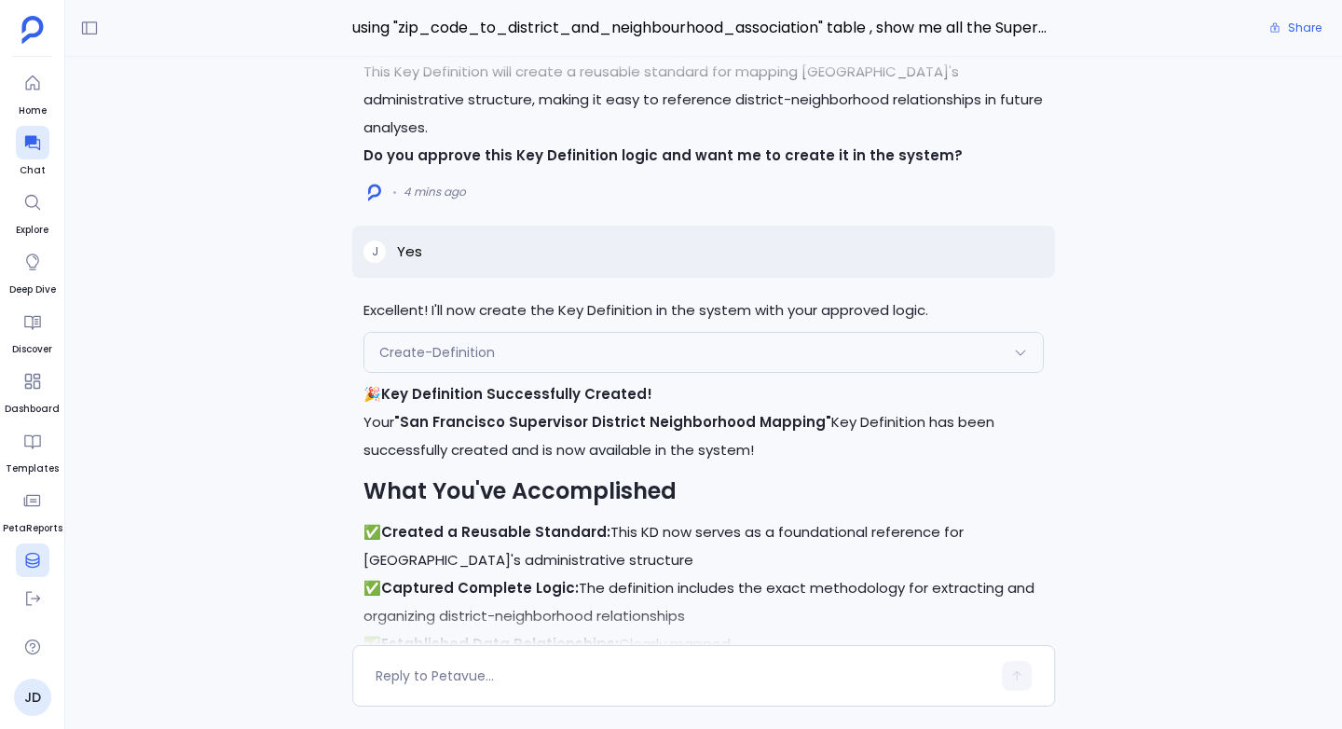
click at [33, 559] on icon at bounding box center [32, 560] width 19 height 19
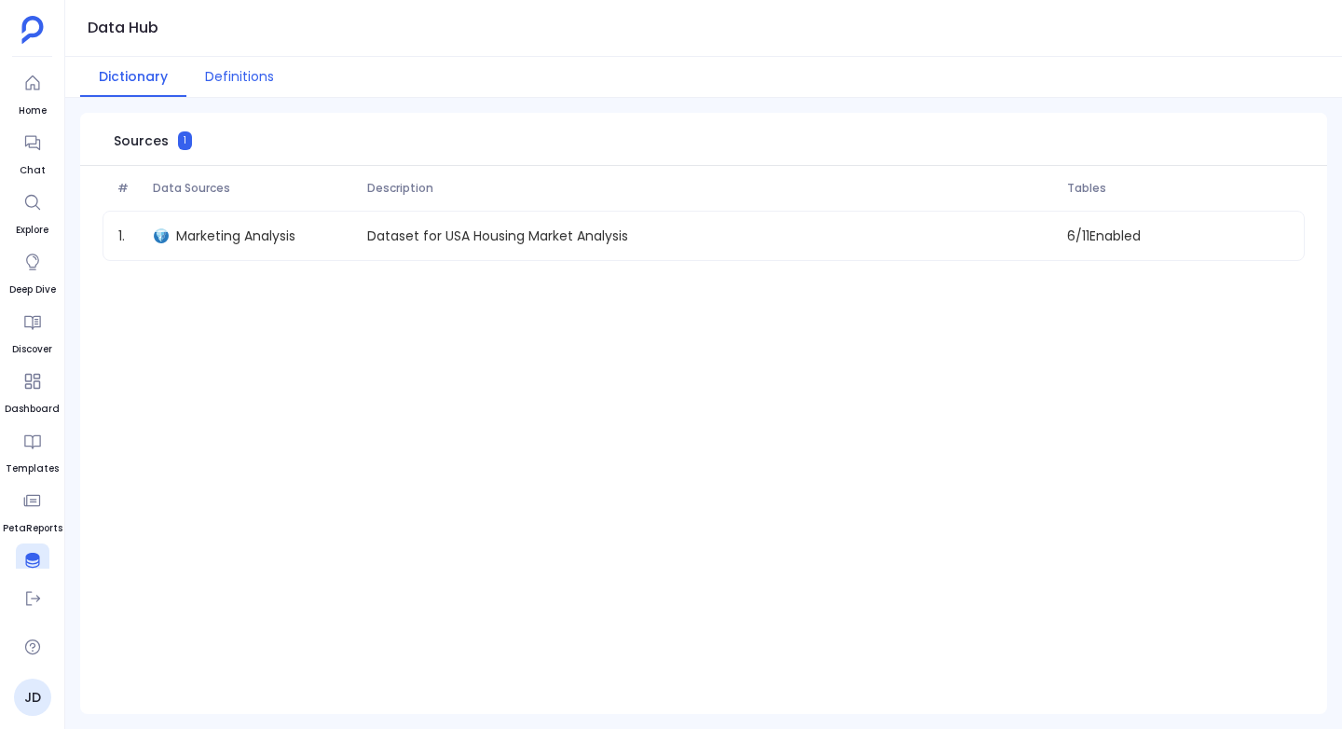
click at [237, 73] on button "Definitions" at bounding box center [239, 77] width 106 height 40
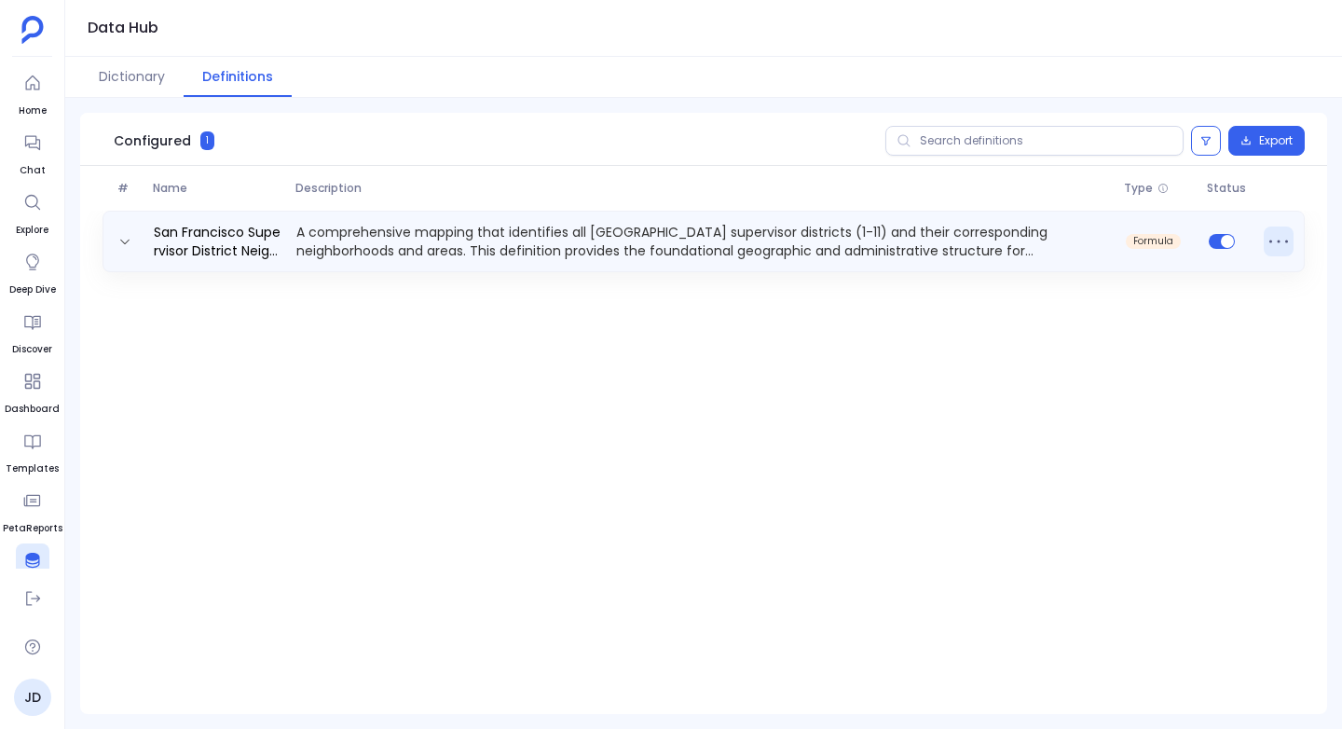
click at [1283, 239] on icon at bounding box center [1278, 241] width 30 height 30
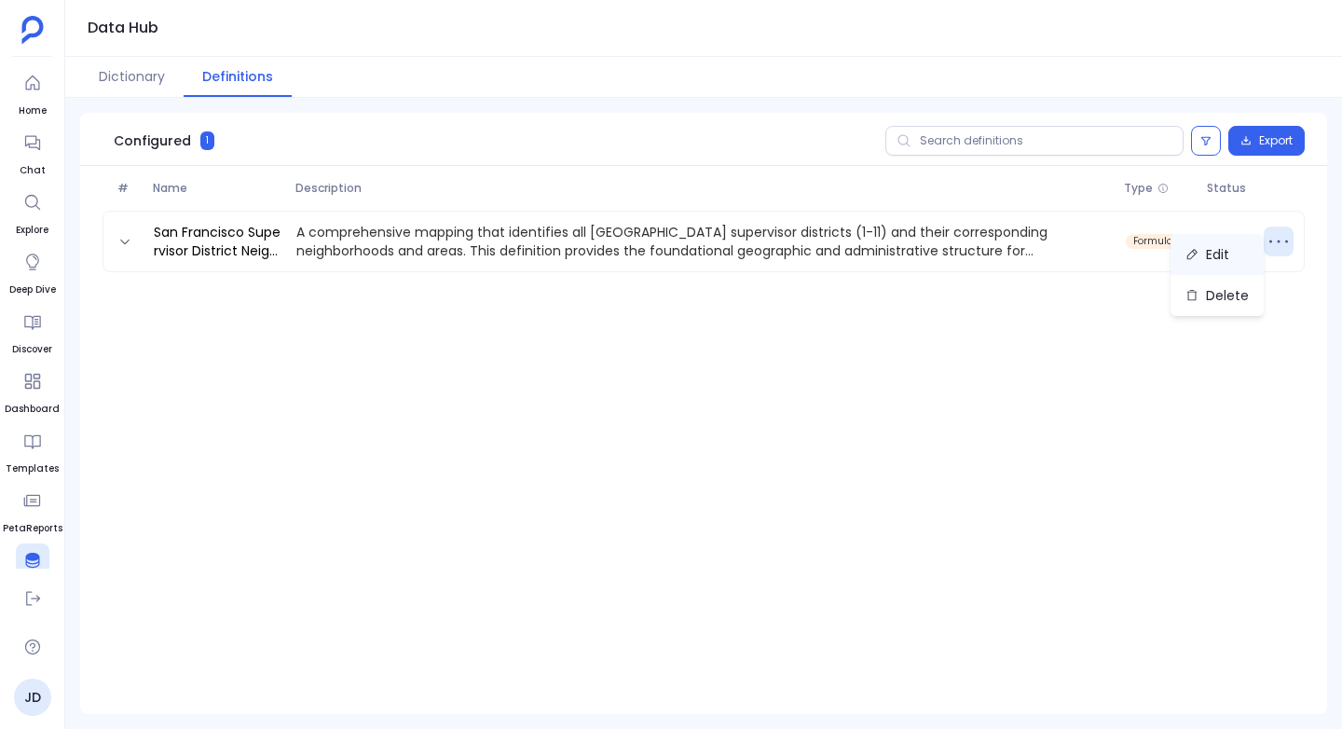
click at [1231, 253] on button "Edit" at bounding box center [1216, 254] width 93 height 41
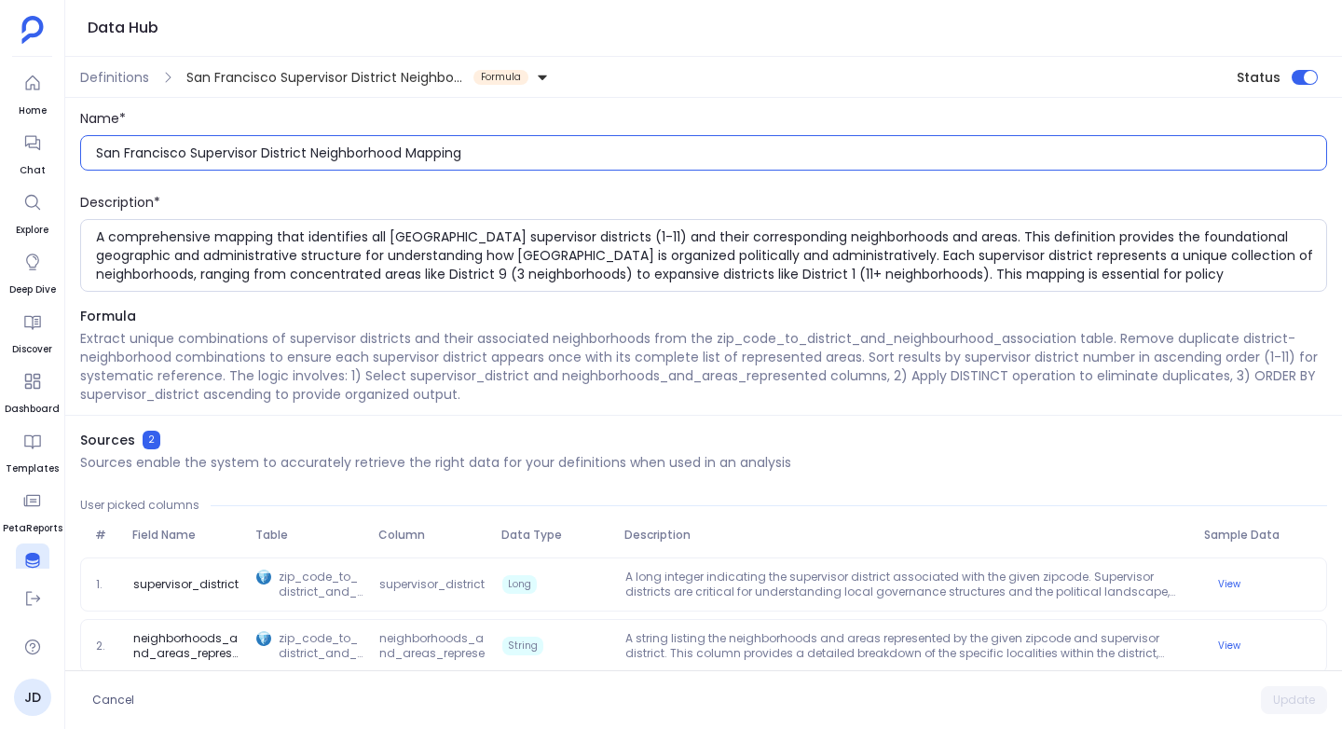
drag, startPoint x: 310, startPoint y: 152, endPoint x: 251, endPoint y: 156, distance: 59.7
click at [251, 156] on input "San Francisco Supervisor District Neighborhood Mapping" at bounding box center [711, 152] width 1230 height 19
click at [286, 153] on input "San Francisco Supervisor District Neighborhood Mapping" at bounding box center [711, 152] width 1230 height 19
click at [263, 154] on input "San Francisco Supervisor District Neighborhood Mapping" at bounding box center [711, 152] width 1230 height 19
click at [314, 150] on input "San Francisco Supervisor-District Neighborhood Mapping" at bounding box center [711, 152] width 1230 height 19
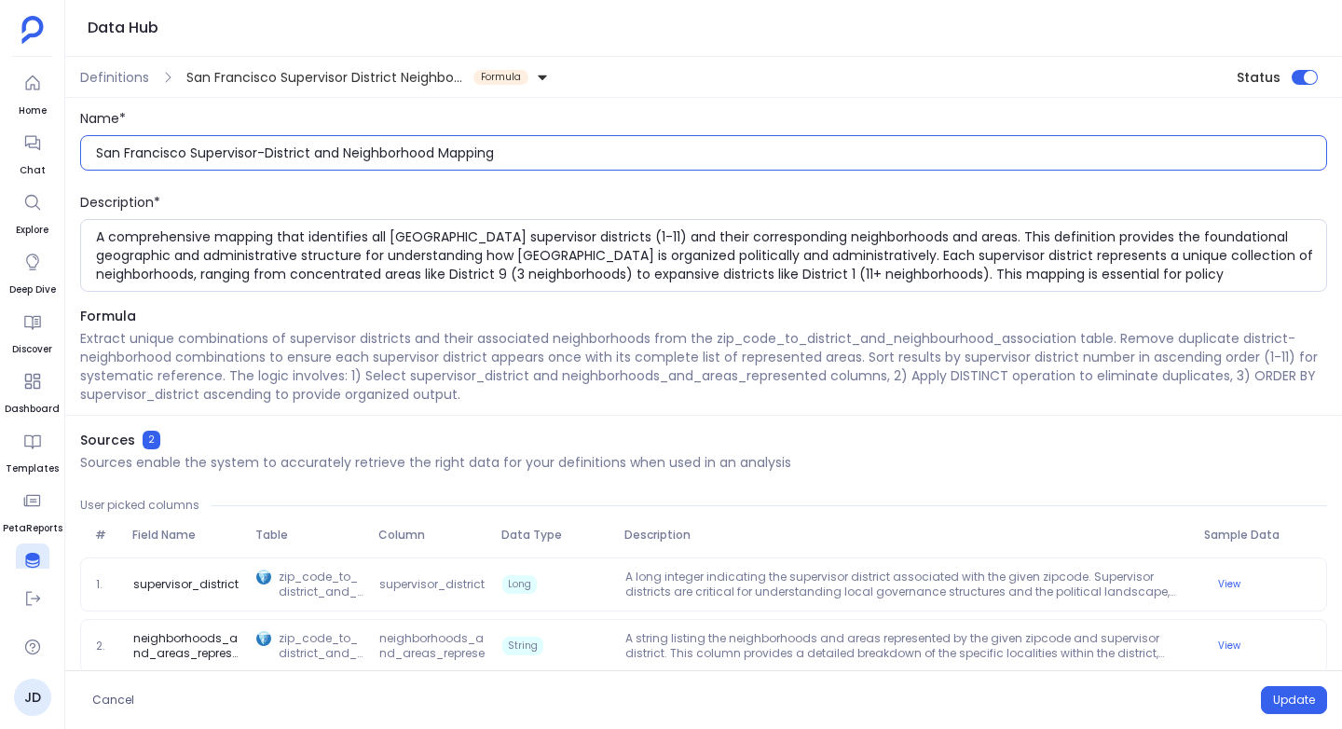
drag, startPoint x: 502, startPoint y: 152, endPoint x: 445, endPoint y: 154, distance: 56.9
click at [445, 154] on input "San Francisco Supervisor-District and Neighborhood Mapping" at bounding box center [711, 152] width 1230 height 19
click at [308, 154] on input "San Francisco Supervisor-District and Neighborhoods" at bounding box center [711, 152] width 1230 height 19
type input "San Francisco Supervisor-Districts and Neighborhoods"
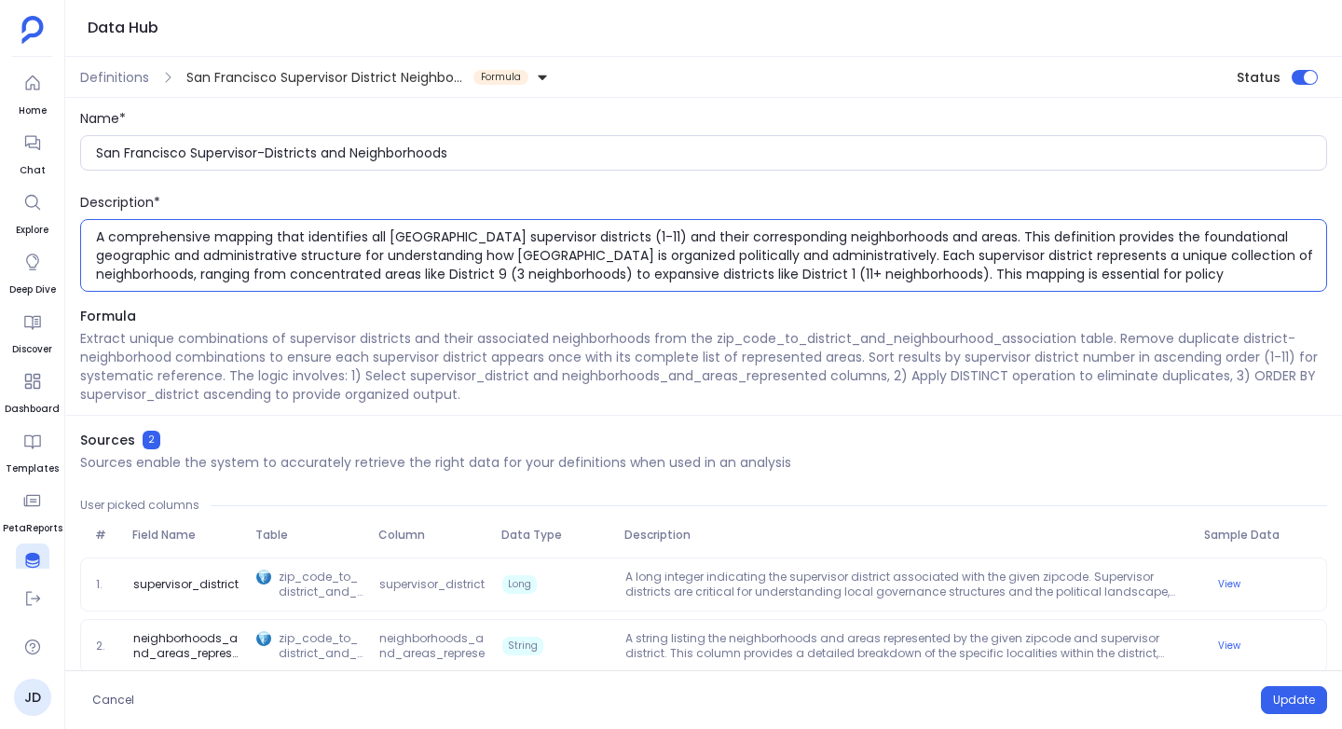
scroll to position [19, 0]
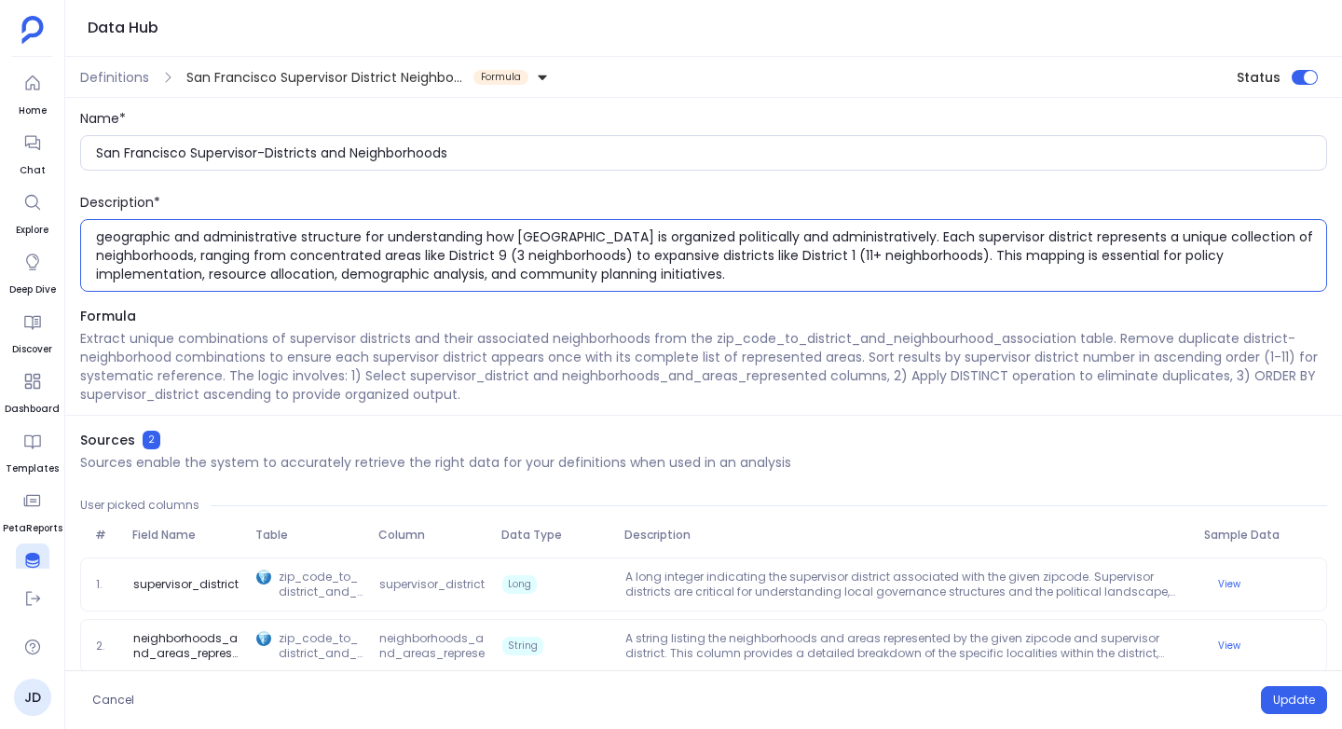
drag, startPoint x: 900, startPoint y: 254, endPoint x: 906, endPoint y: 286, distance: 32.2
click at [907, 287] on div "A comprehensive mapping that identifies all San Francisco supervisor districts …" at bounding box center [703, 255] width 1247 height 73
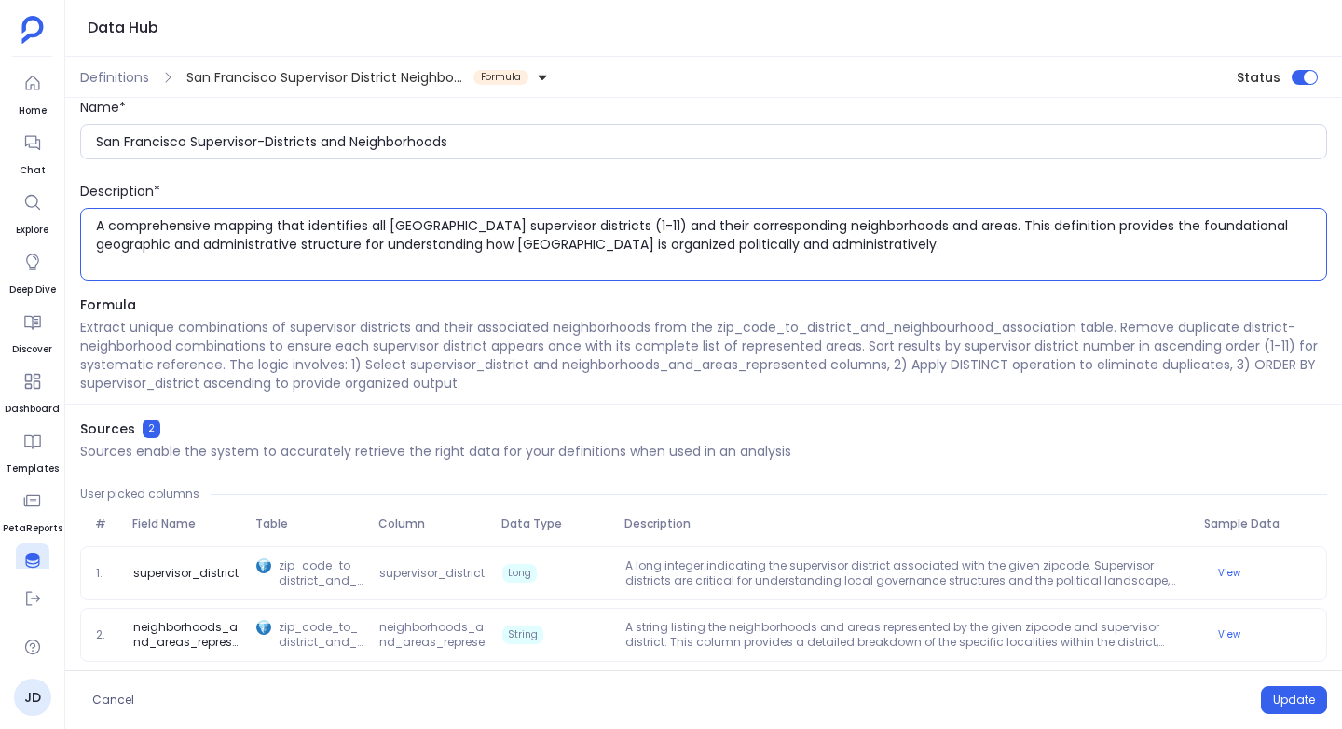
scroll to position [18, 0]
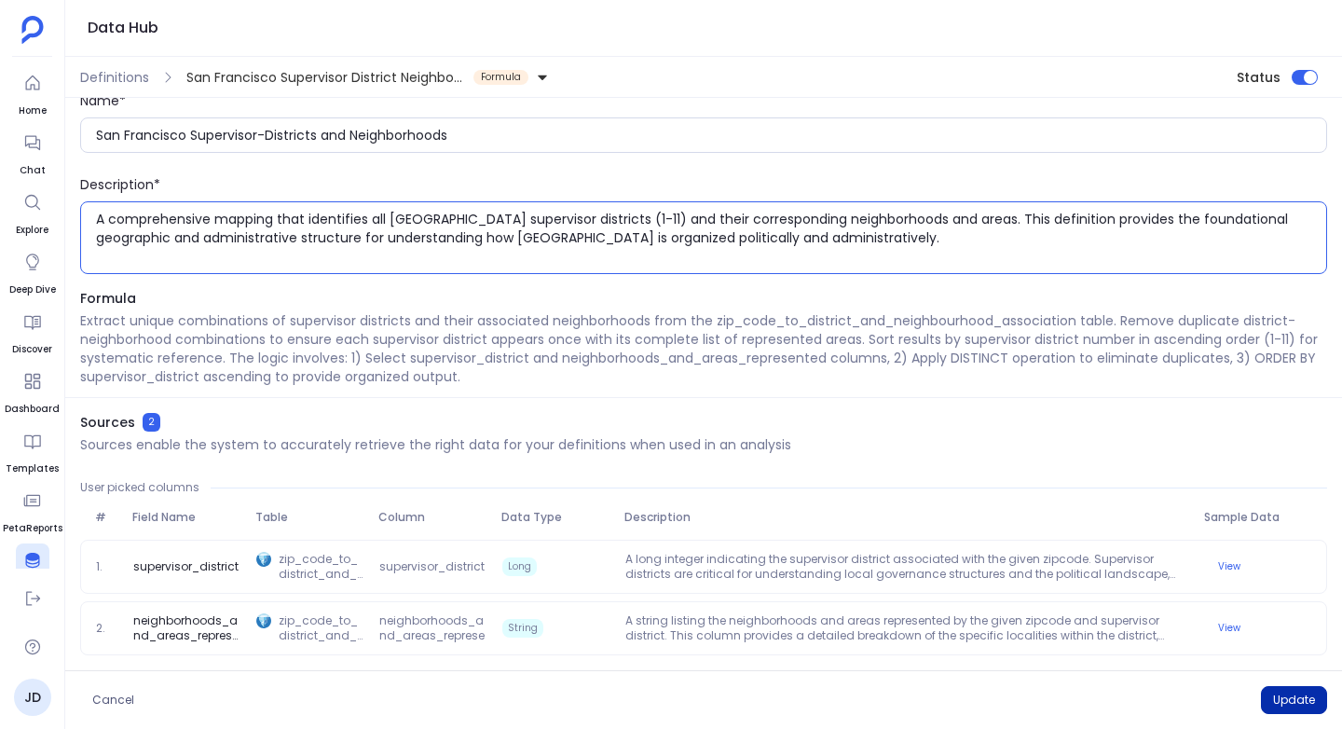
type textarea "A comprehensive mapping that identifies all San Francisco supervisor districts …"
click at [1292, 701] on button "Update" at bounding box center [1294, 700] width 66 height 28
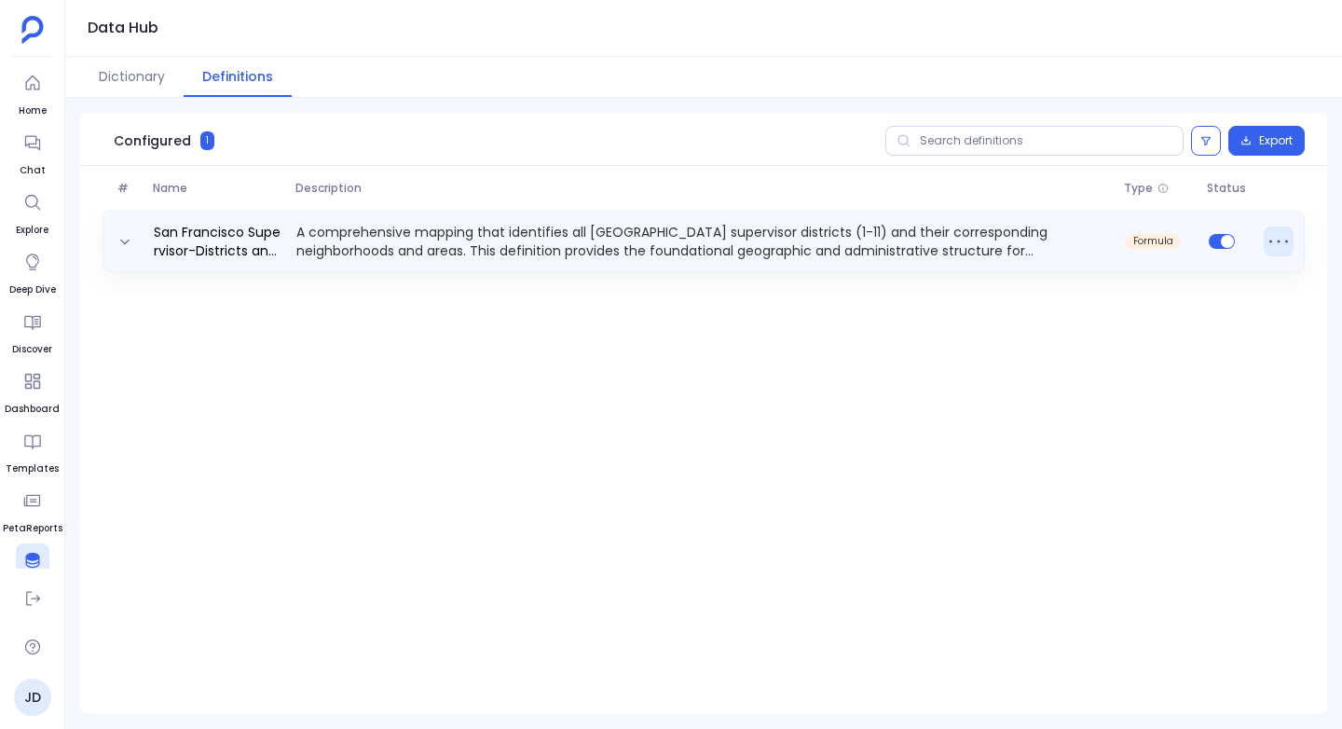
click at [1277, 248] on icon at bounding box center [1278, 241] width 30 height 30
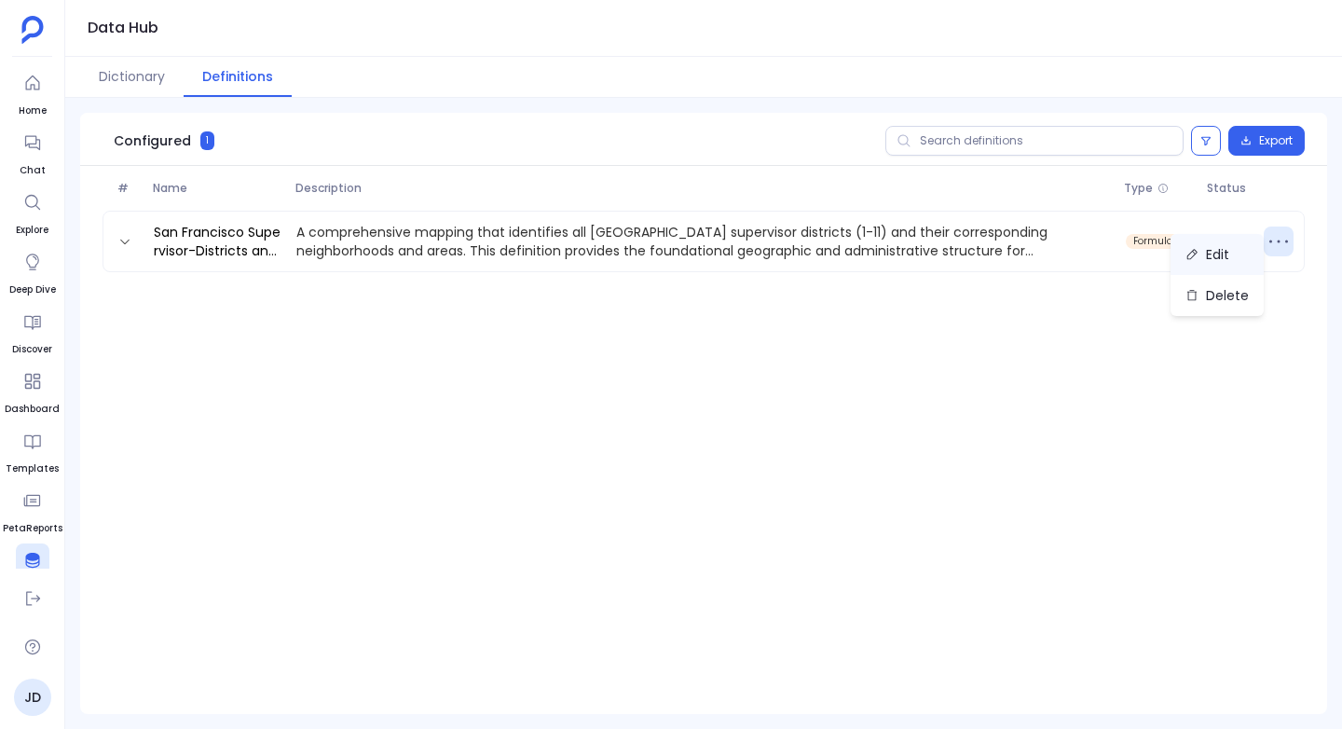
click at [1209, 251] on button "Edit" at bounding box center [1216, 254] width 93 height 41
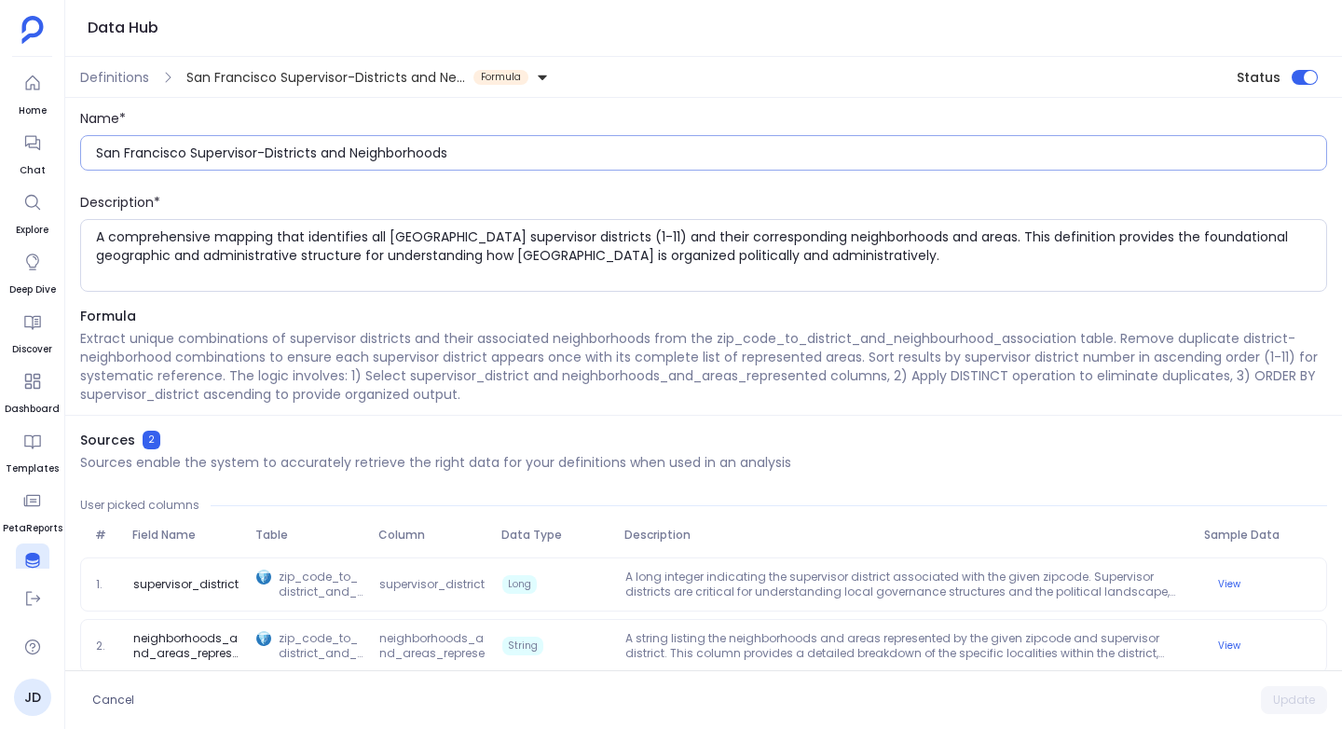
click at [124, 156] on input "San Francisco Supervisor-Districts and Neighborhoods" at bounding box center [711, 152] width 1230 height 19
click at [197, 155] on input "San-Francisco Supervisor-Districts and Neighborhoods" at bounding box center [711, 152] width 1230 height 19
click at [452, 149] on input "San-Francisco Supervisor-Districts and Neighborhoods" at bounding box center [711, 152] width 1230 height 19
click at [409, 155] on input "San-Francisco Supervisor-Districts and Neighborhoods" at bounding box center [711, 152] width 1230 height 19
click at [484, 157] on input "San-Francisco Supervisor-Districts and Neighbourhoods" at bounding box center [711, 152] width 1230 height 19
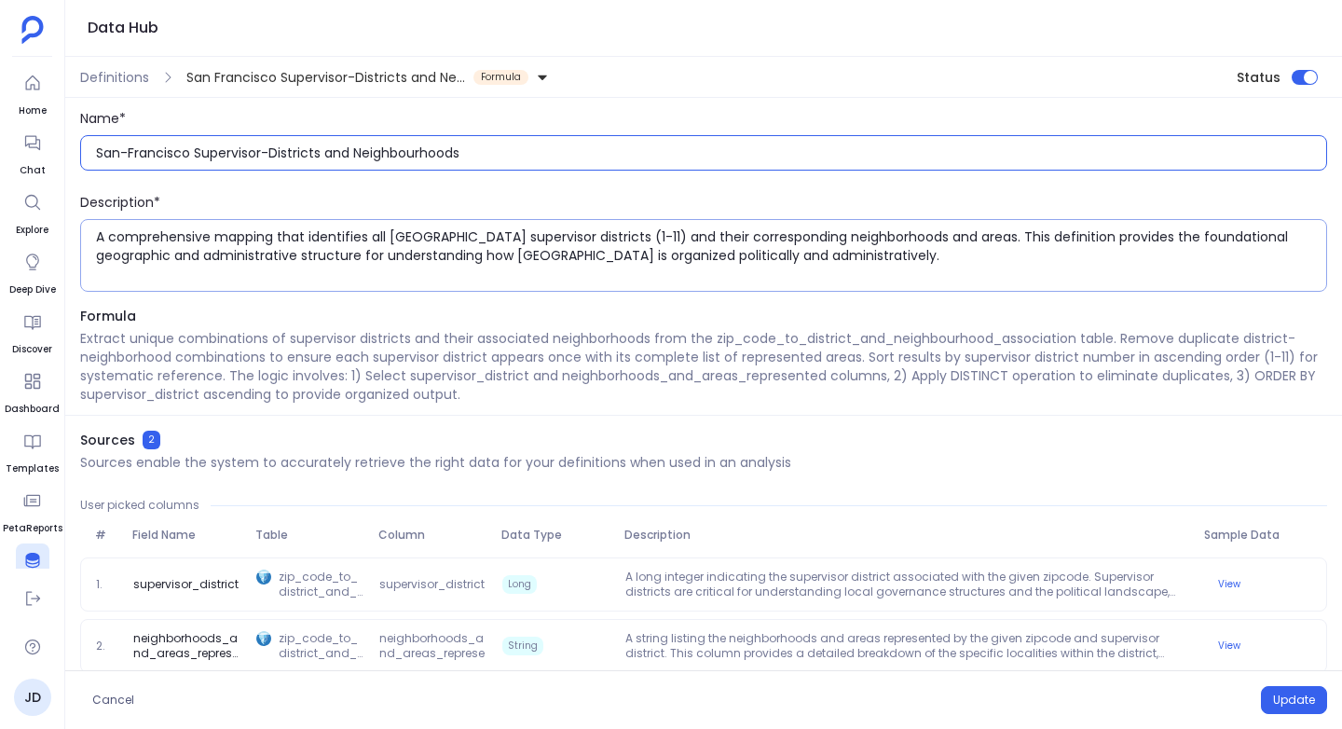
type input "San-Francisco Supervisor-Districts and Neighbourhoods"
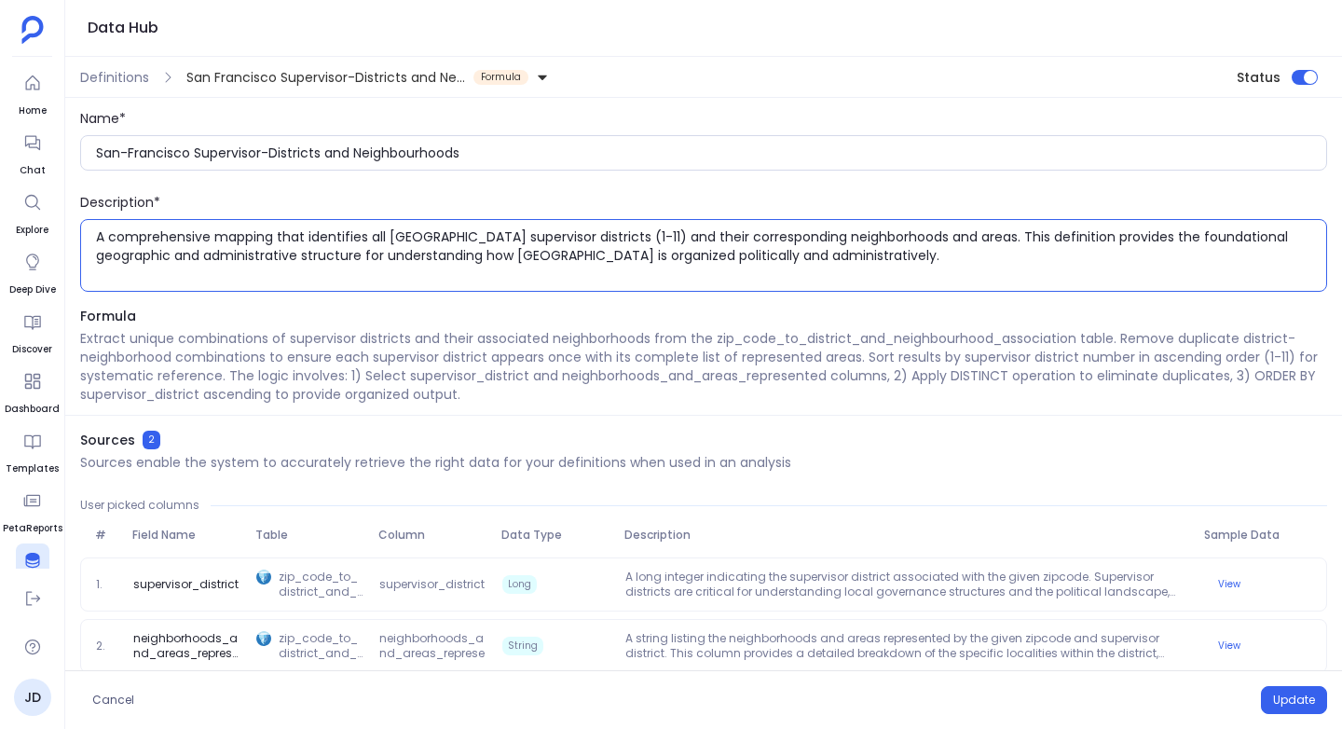
click at [893, 266] on textarea "A comprehensive mapping that identifies all San Francisco supervisor districts …" at bounding box center [711, 255] width 1230 height 56
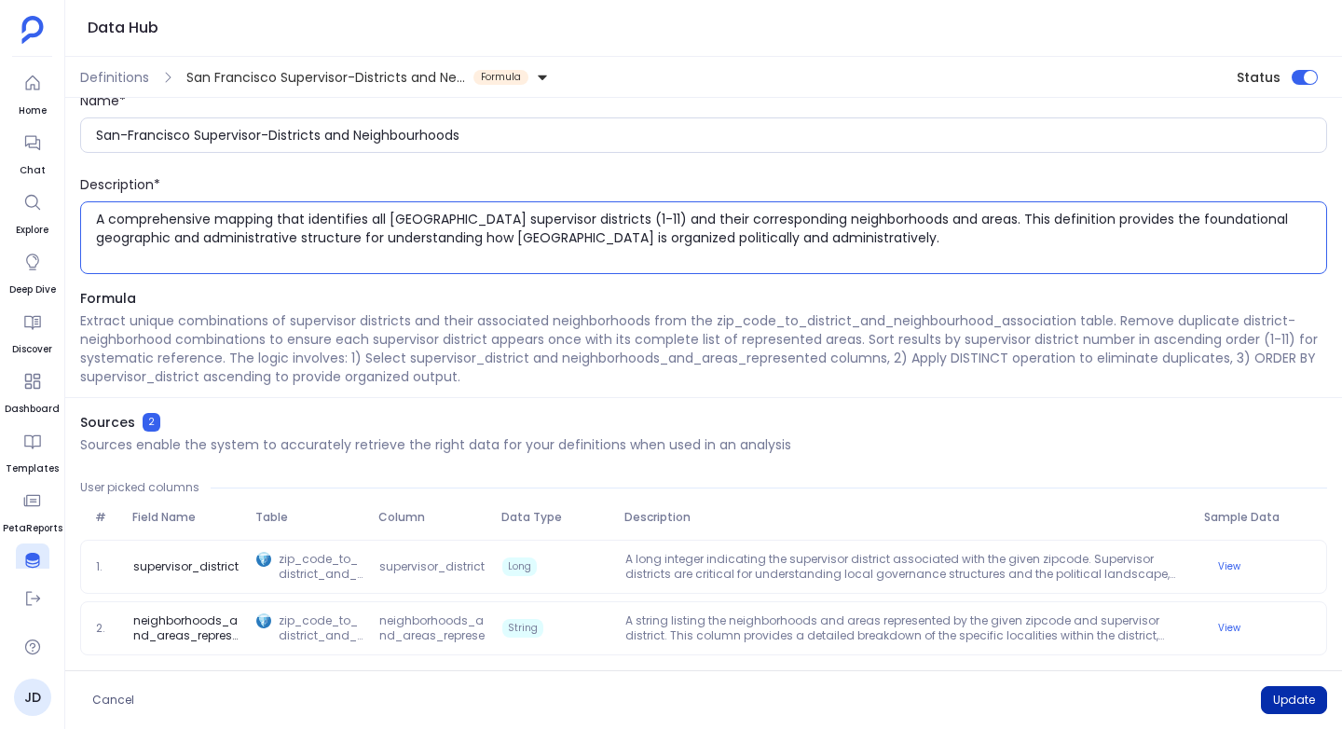
click at [1299, 694] on button "Update" at bounding box center [1294, 700] width 66 height 28
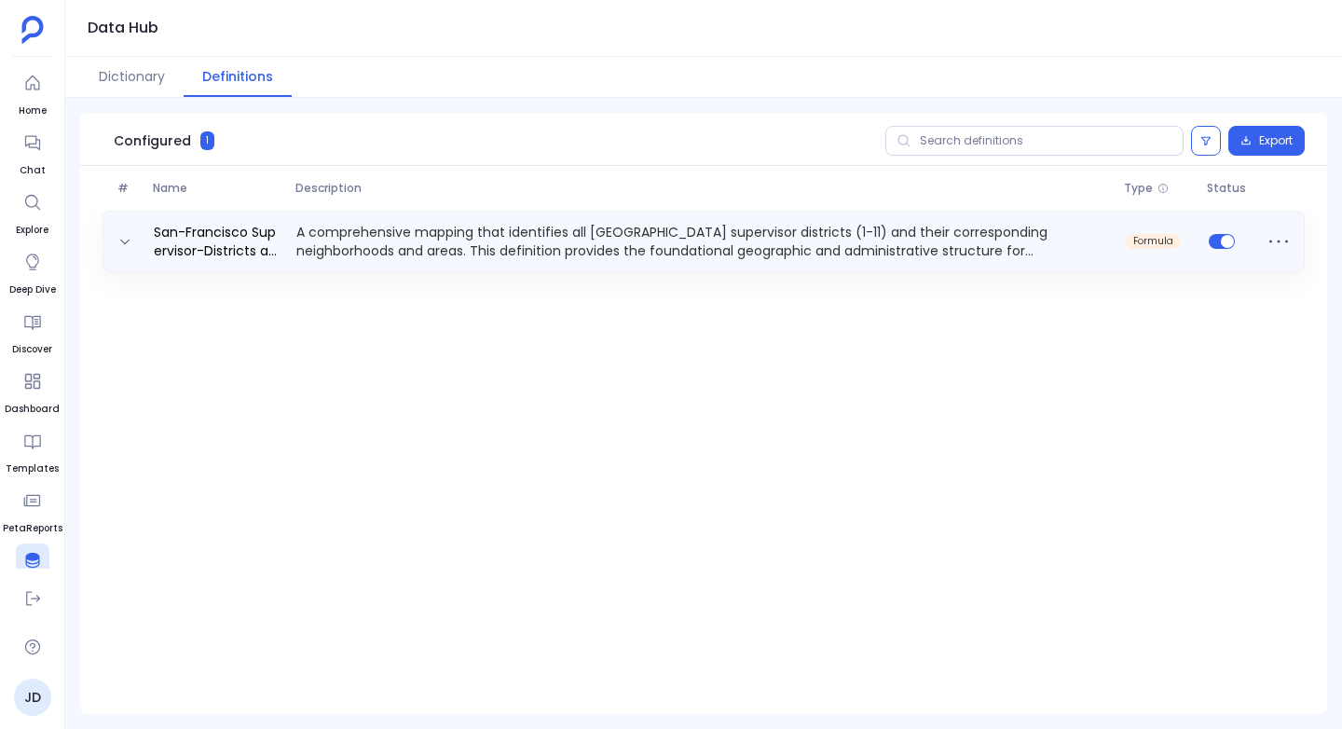
click at [713, 238] on p "A comprehensive mapping that identifies all San Francisco supervisor districts …" at bounding box center [703, 241] width 829 height 37
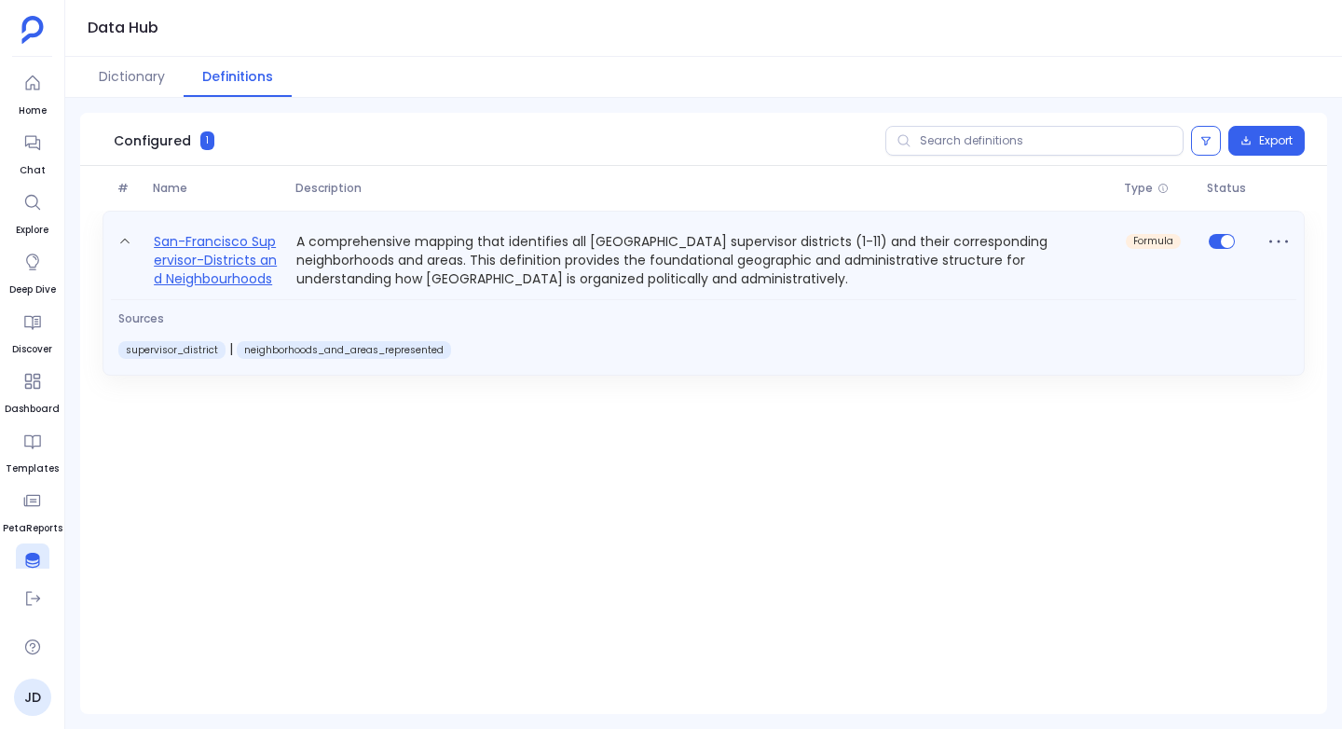
click at [212, 260] on link "San-Francisco Supervisor-Districts and Neighbourhoods" at bounding box center [217, 259] width 143 height 58
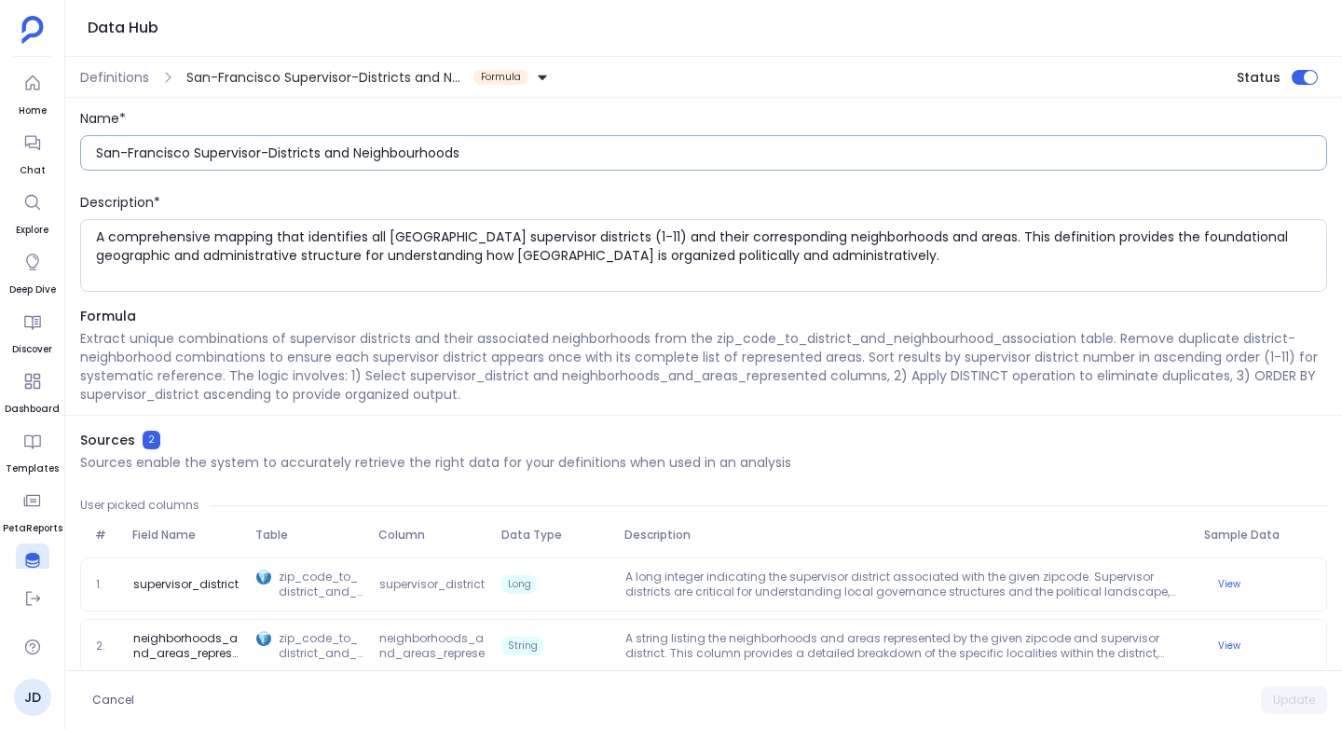
click at [128, 152] on input "San-Francisco Supervisor-Districts and Neighbourhoods" at bounding box center [711, 152] width 1230 height 19
drag, startPoint x: 187, startPoint y: 154, endPoint x: 94, endPoint y: 156, distance: 93.2
click at [94, 156] on div "SanFrancisco Supervisor-Districts and Neighbourhoods" at bounding box center [703, 152] width 1247 height 35
click at [360, 150] on input "Supervisor-Districts and Neighbourhoods" at bounding box center [711, 152] width 1230 height 19
type input "Supervisor-Districts and Neighbourhoods - SanFrancisco"
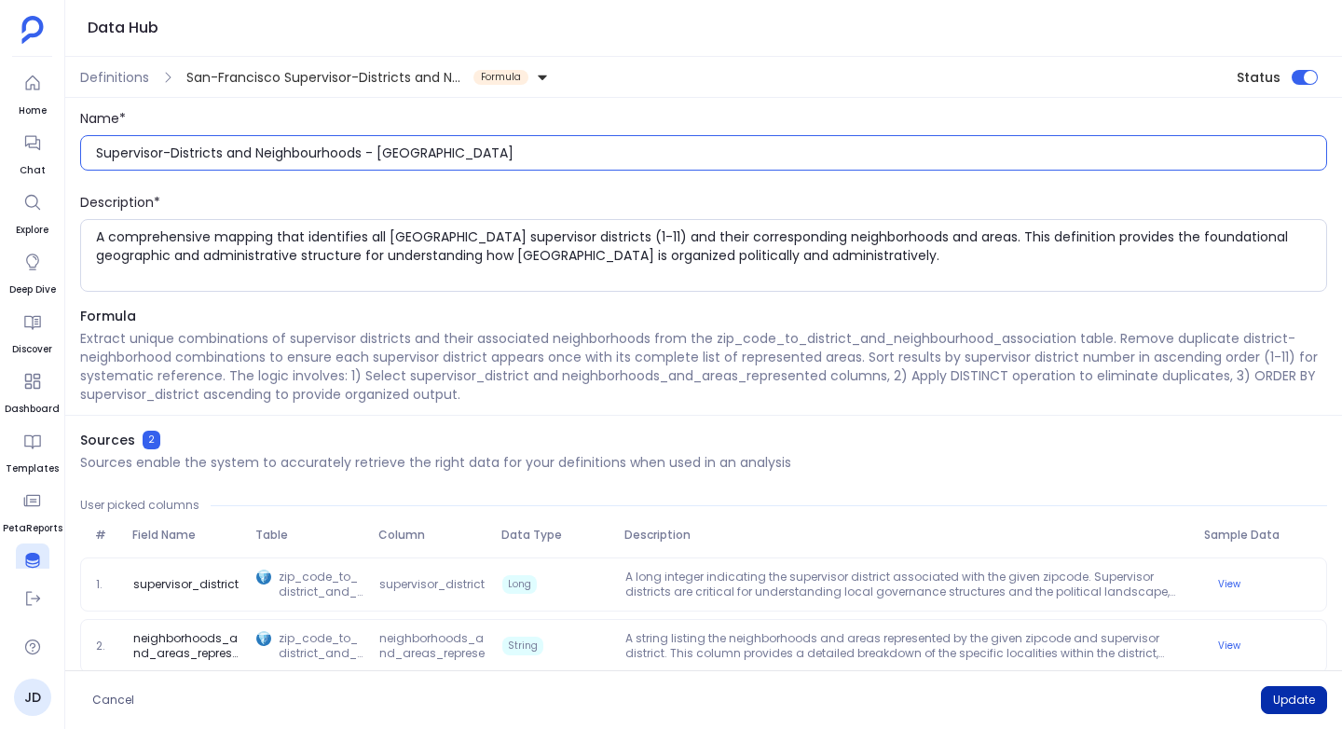
click at [1295, 695] on button "Update" at bounding box center [1294, 700] width 66 height 28
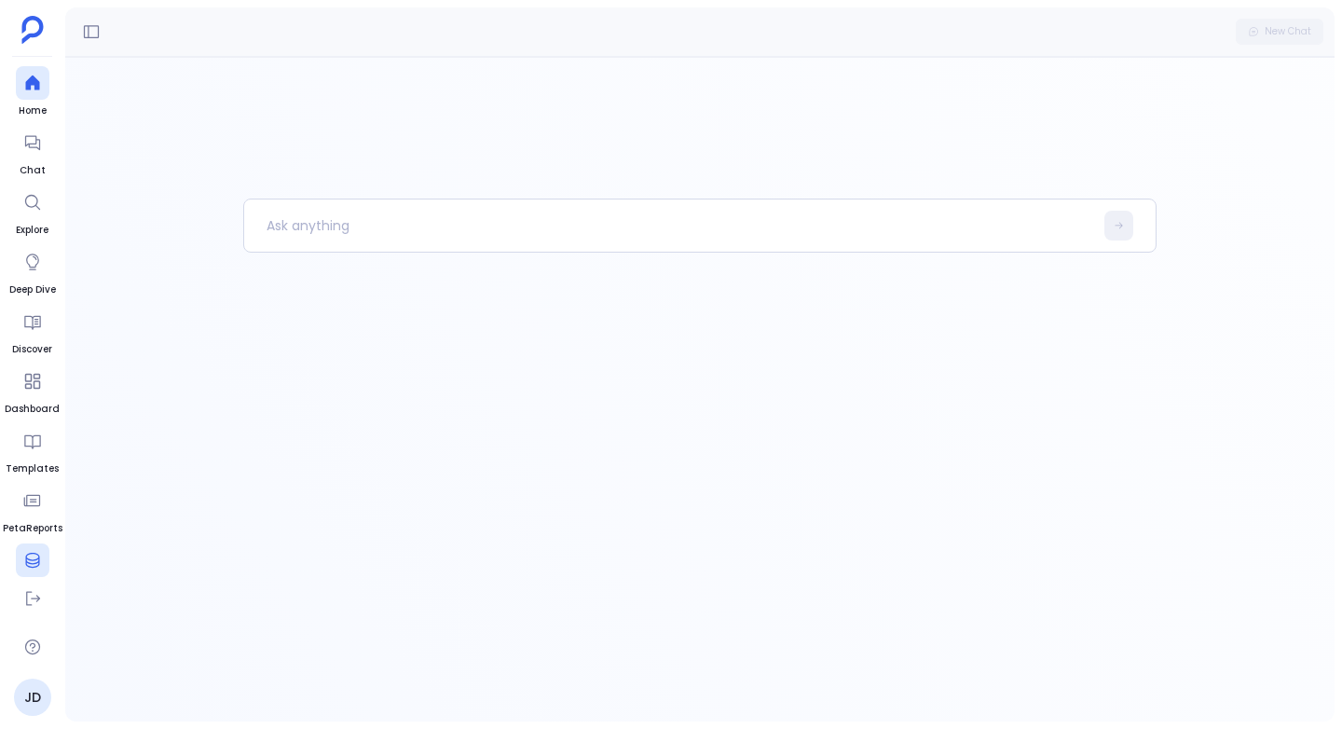
click at [47, 553] on div at bounding box center [33, 560] width 34 height 34
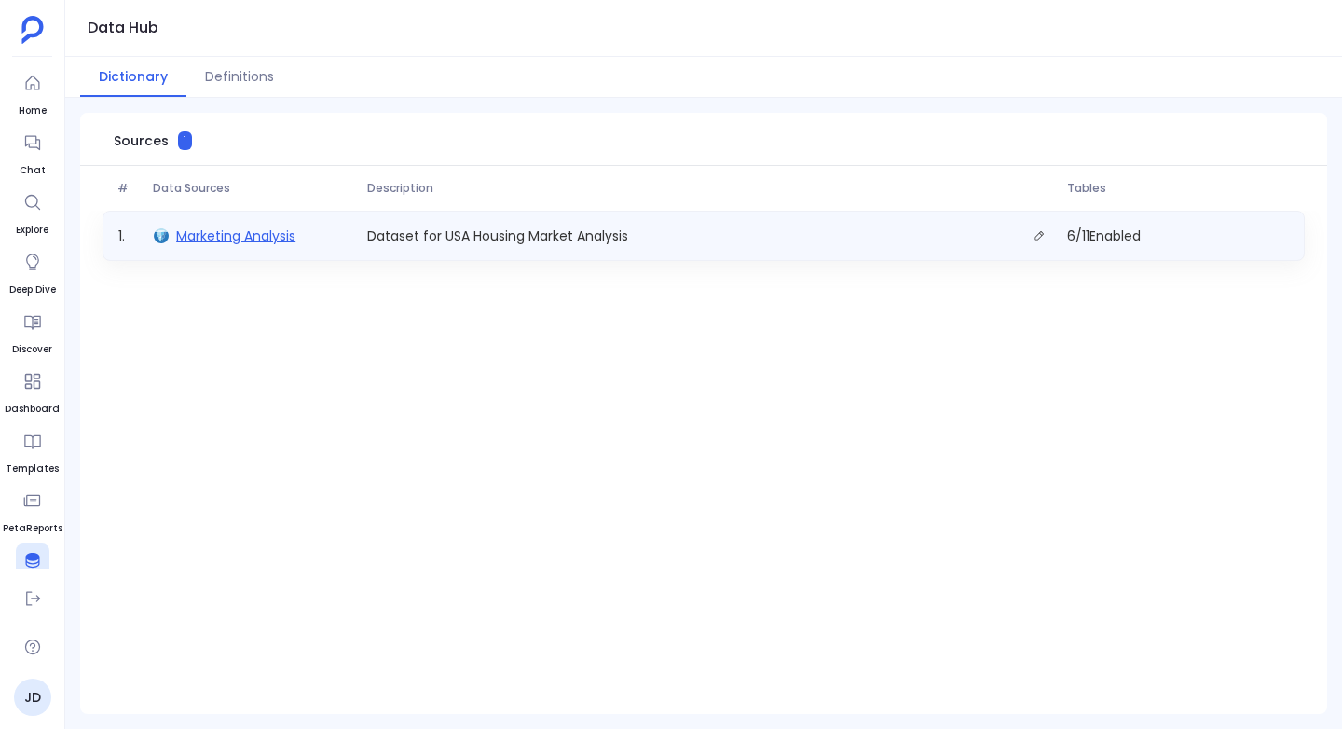
click at [203, 234] on span "Marketing Analysis" at bounding box center [235, 235] width 119 height 19
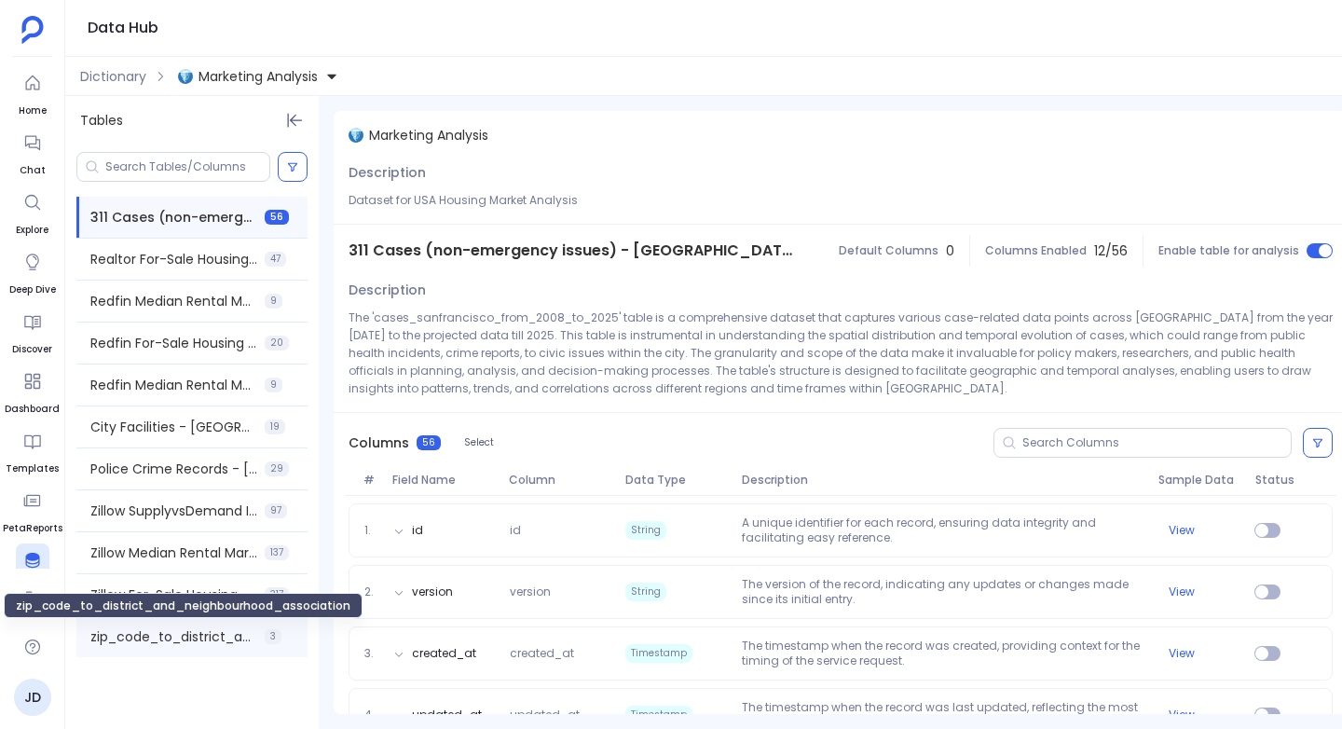
click at [131, 628] on span "zip_code_to_district_and_neighbourhood_association" at bounding box center [173, 636] width 167 height 19
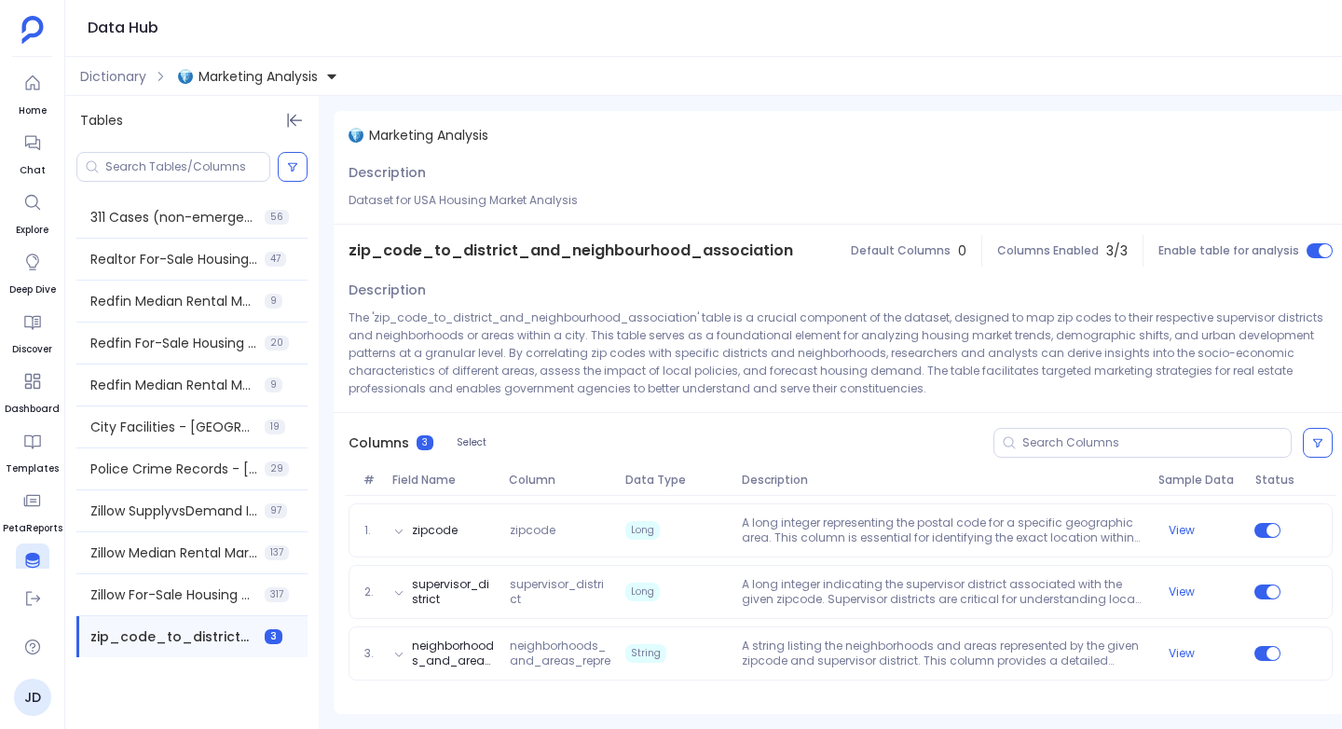
click at [610, 250] on span "zip_code_to_district_and_neighbourhood_association" at bounding box center [570, 250] width 444 height 22
copy span "zip_code_to_district_and_neighbourhood_association"
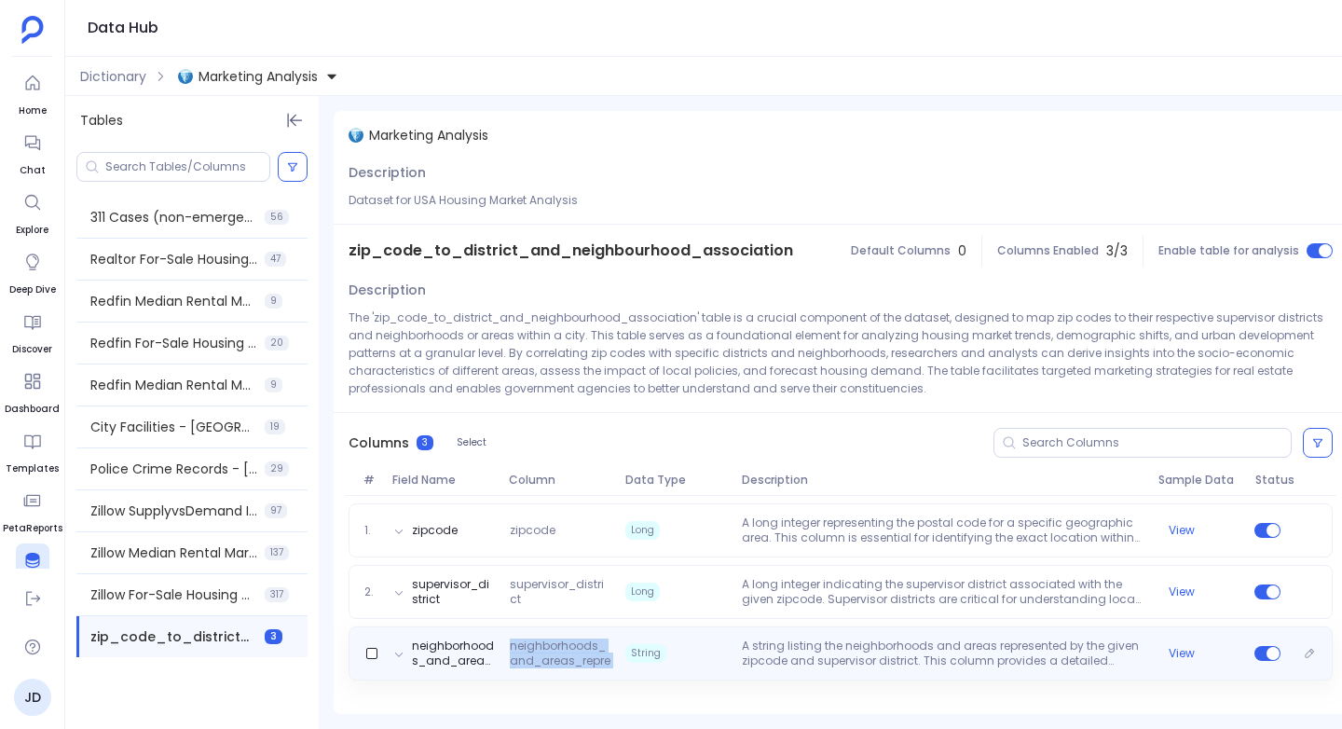
drag, startPoint x: 614, startPoint y: 659, endPoint x: 512, endPoint y: 645, distance: 103.4
click at [512, 645] on span "neighborhoods_and_areas_represented" at bounding box center [560, 653] width 116 height 30
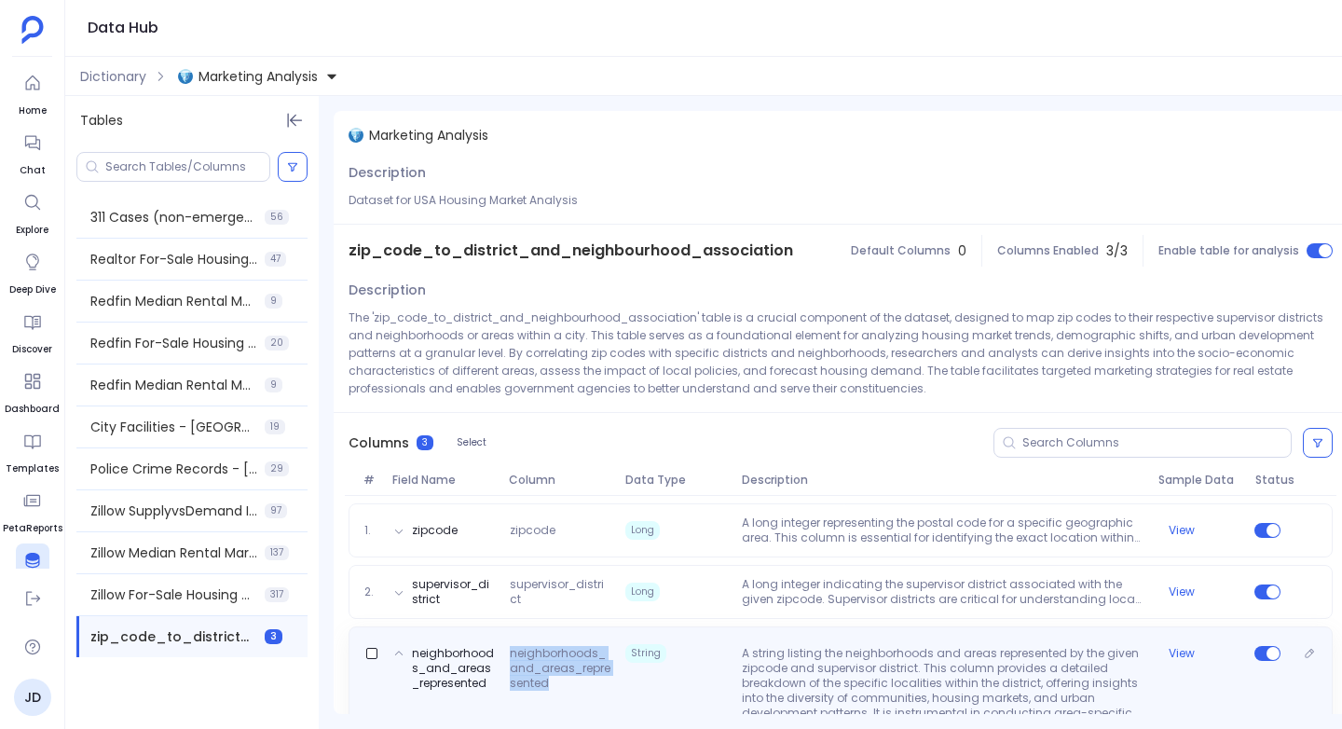
drag, startPoint x: 551, startPoint y: 680, endPoint x: 511, endPoint y: 654, distance: 47.8
click at [511, 654] on span "neighborhoods_and_areas_represented" at bounding box center [560, 698] width 116 height 104
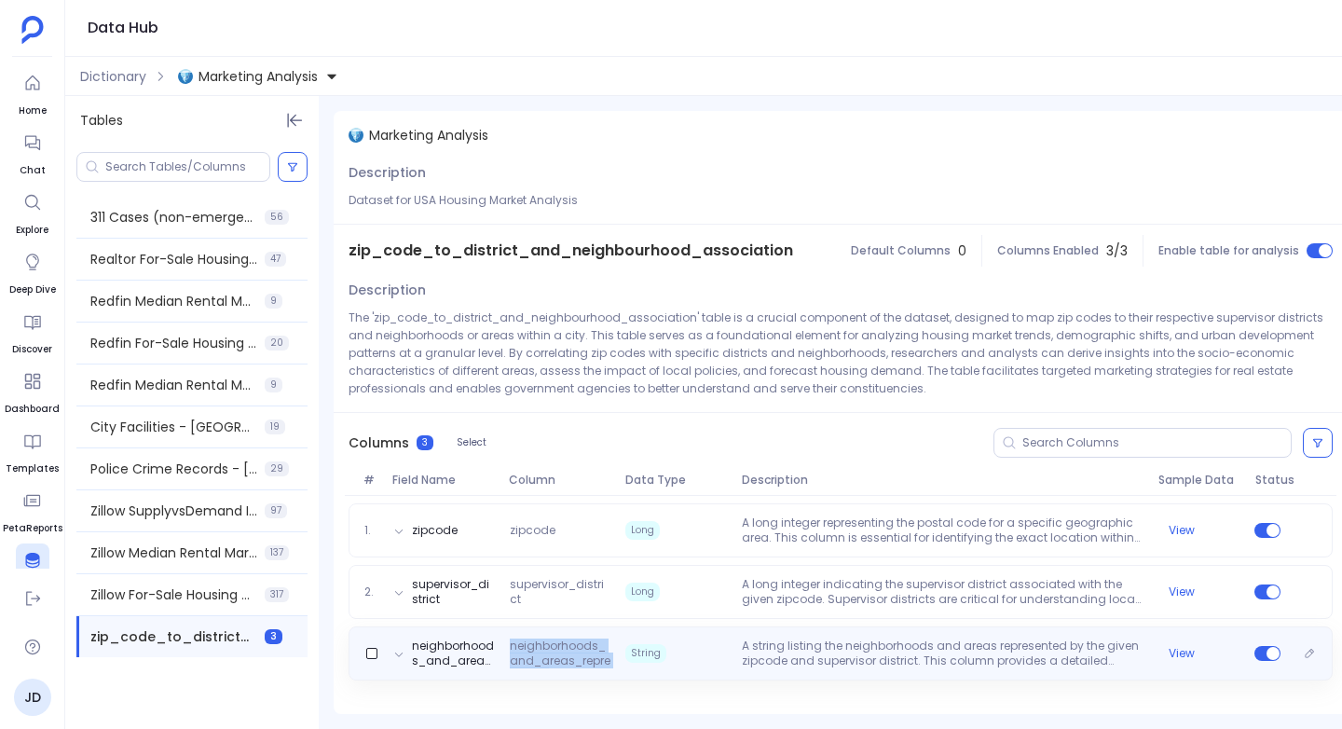
copy span "neighborhoods_and_areas_represented"
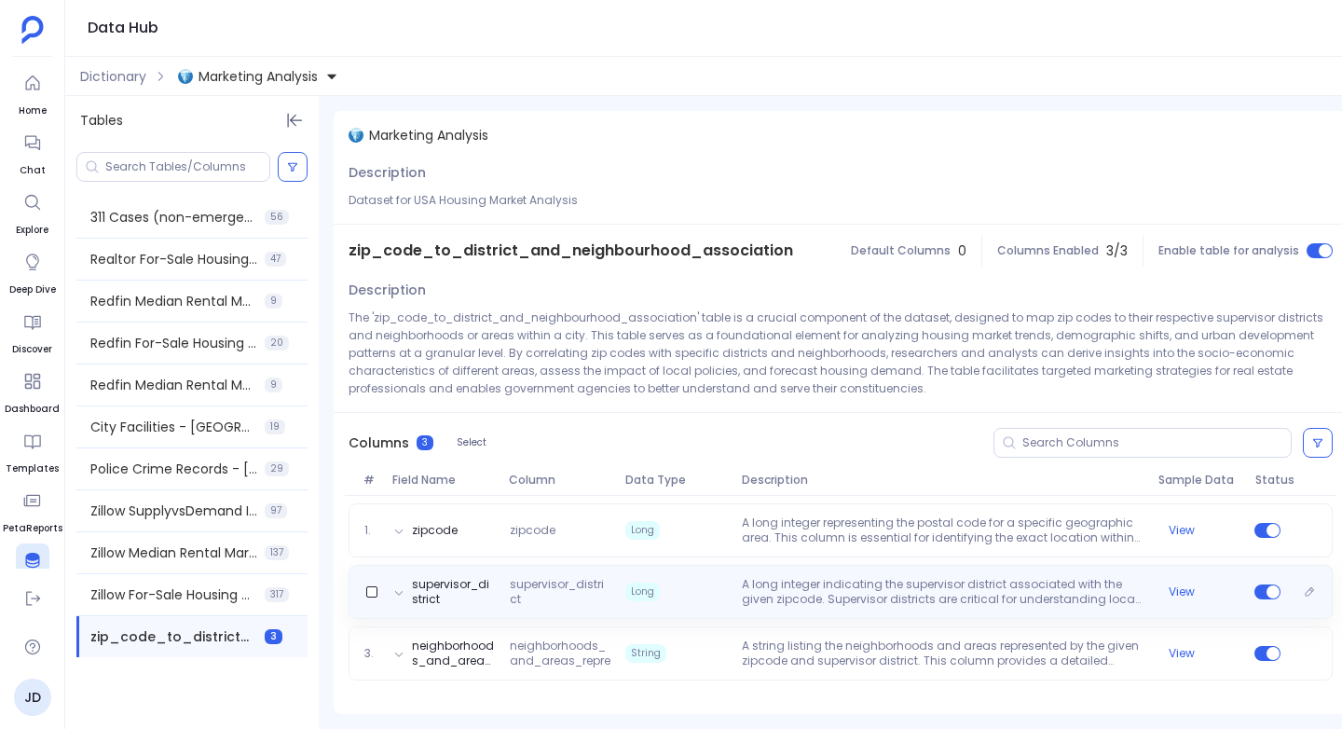
click at [782, 605] on p "A long integer indicating the supervisor district associated with the given zip…" at bounding box center [942, 592] width 416 height 30
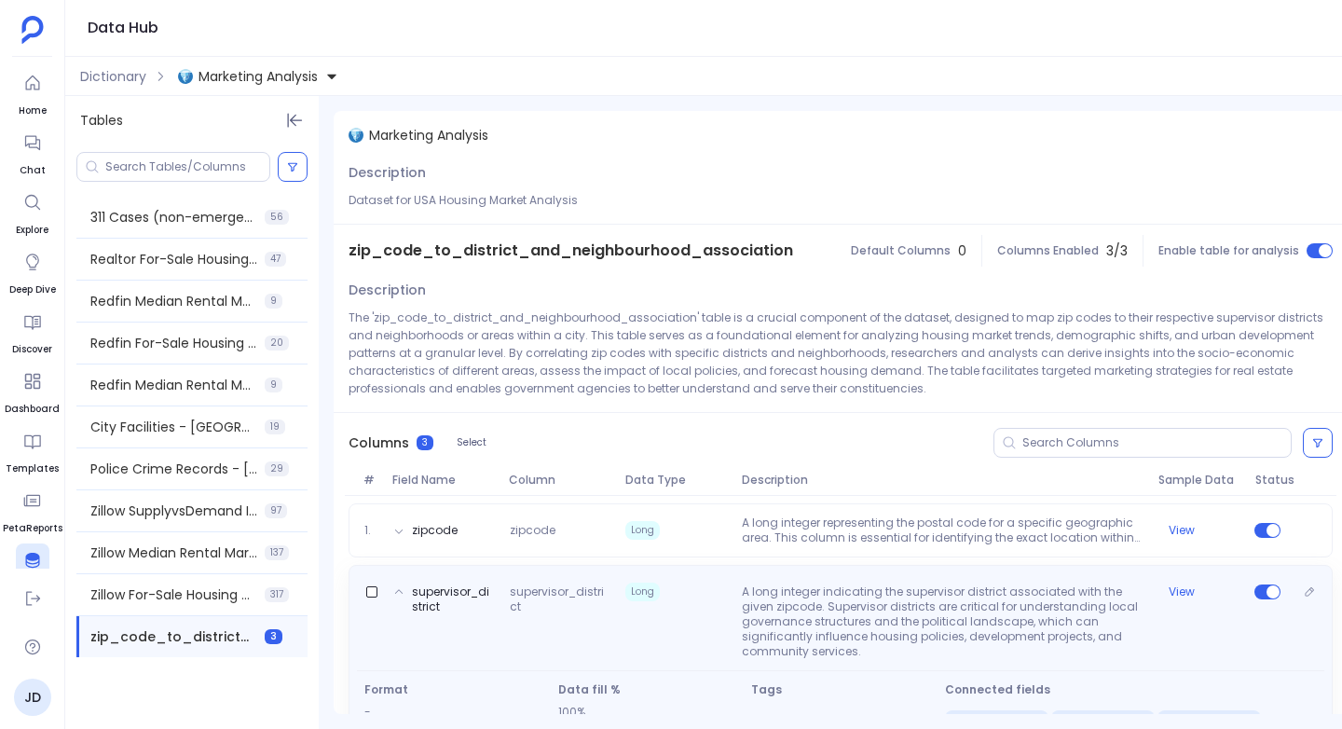
click at [782, 605] on p "A long integer indicating the supervisor district associated with the given zip…" at bounding box center [942, 621] width 416 height 75
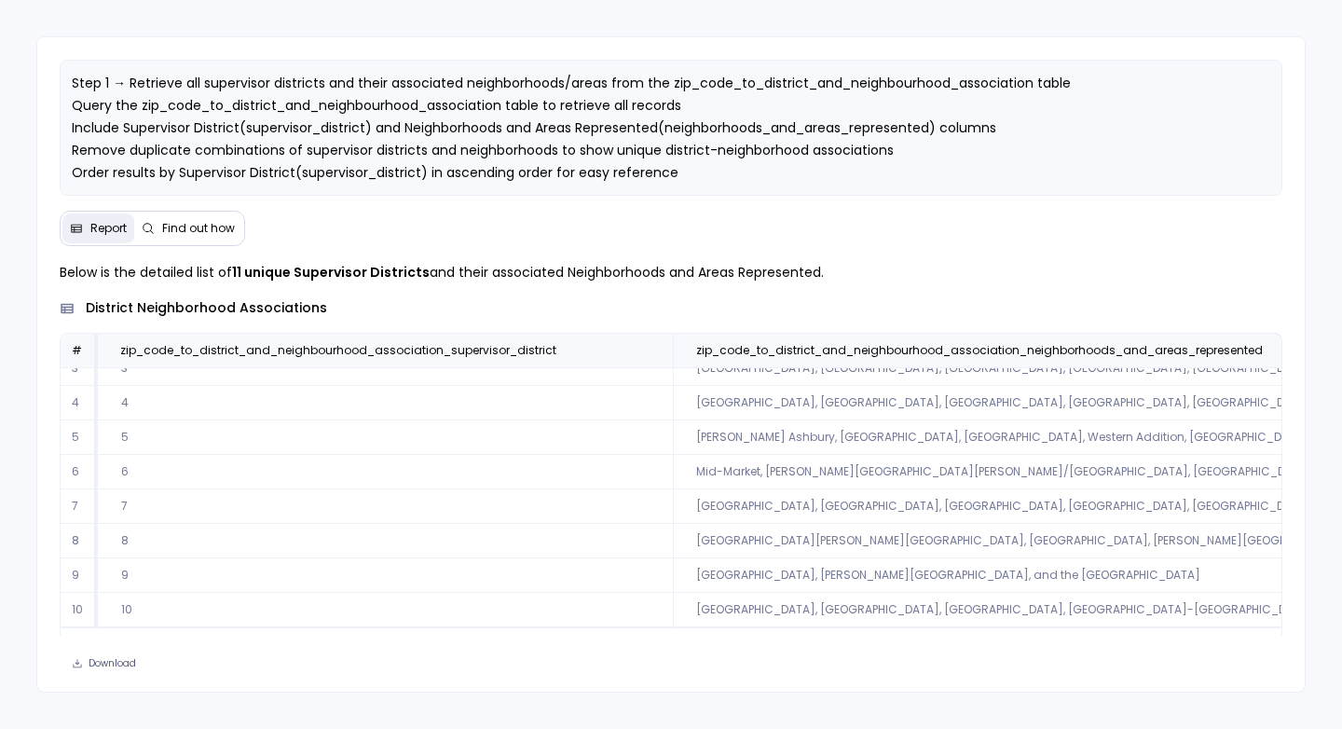
scroll to position [46, 0]
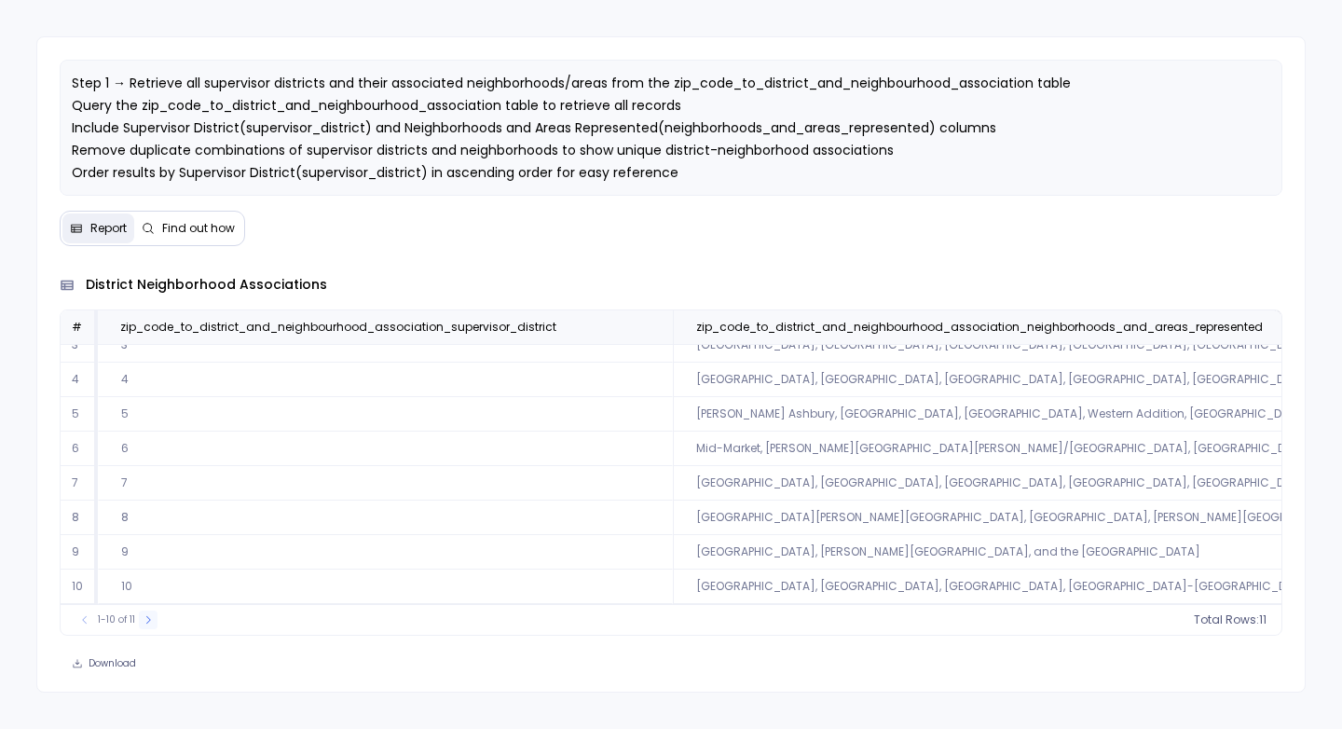
click at [149, 618] on icon at bounding box center [148, 619] width 11 height 11
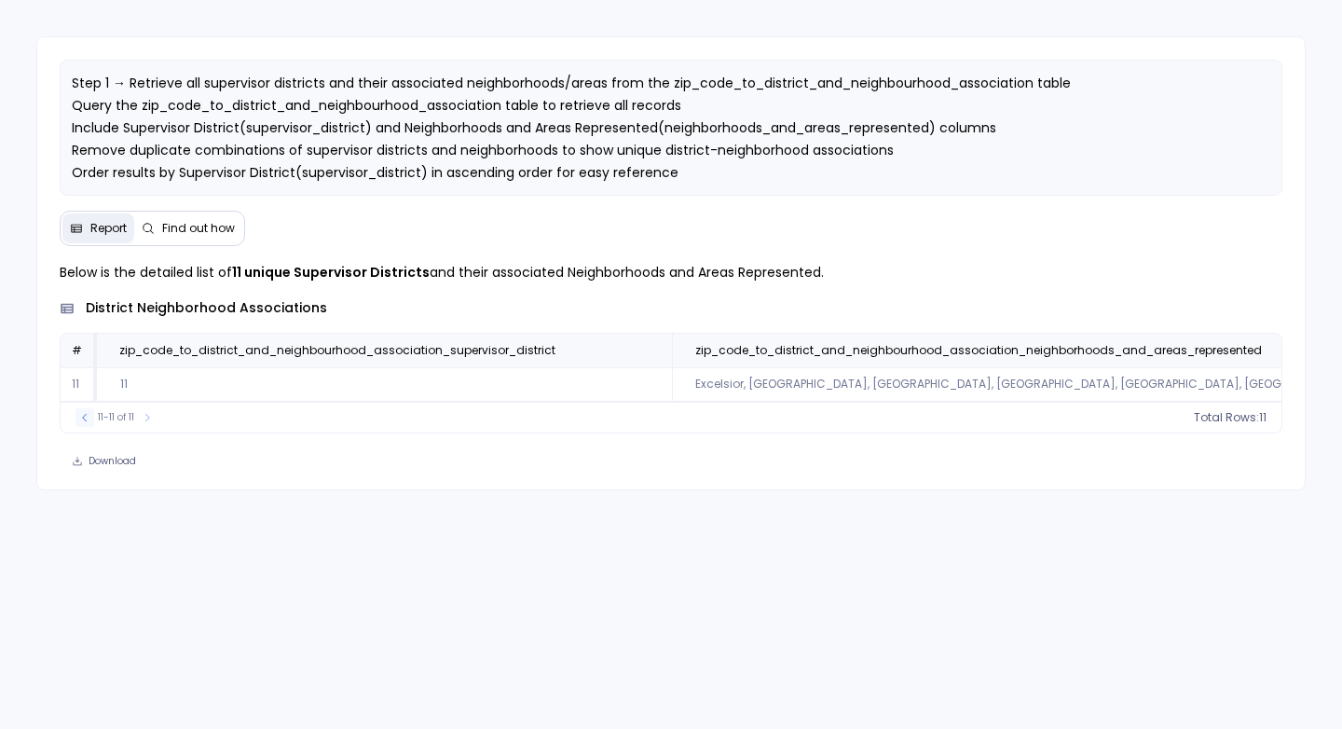
click at [81, 423] on icon at bounding box center [84, 417] width 11 height 11
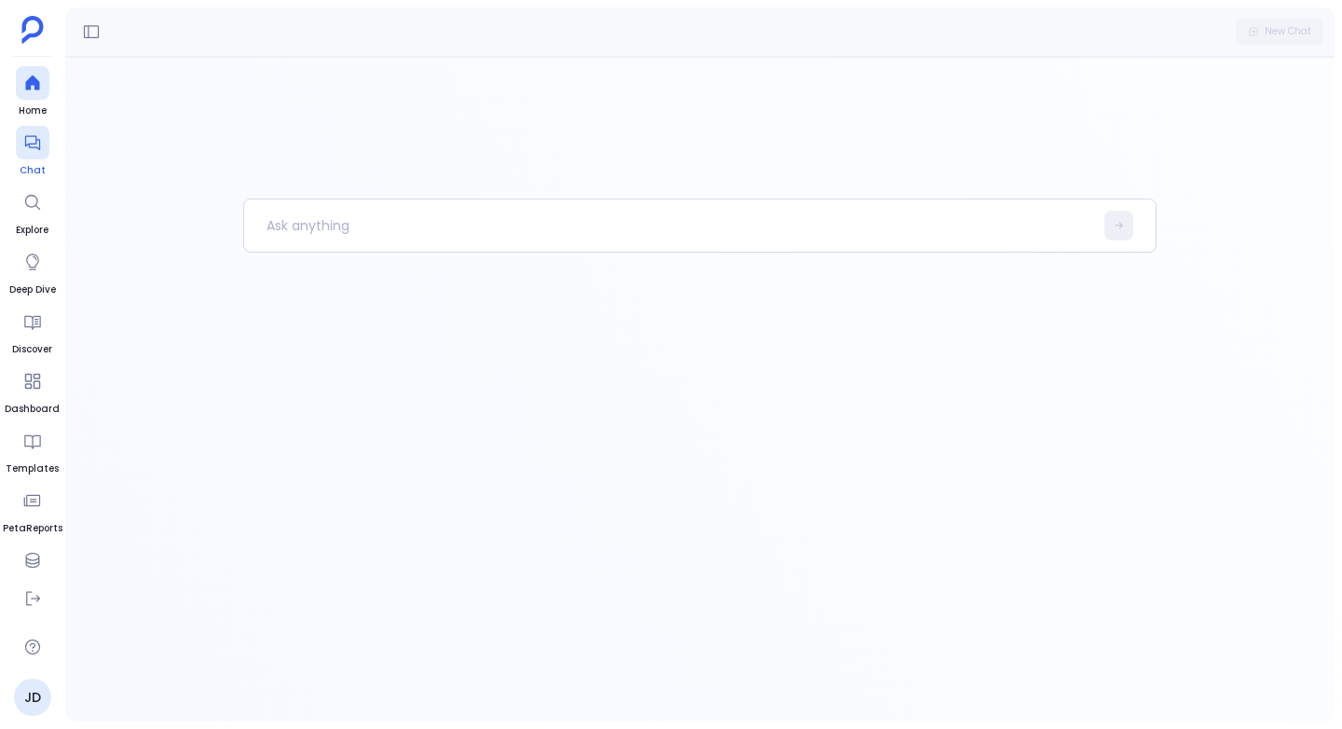
click at [31, 142] on icon at bounding box center [32, 142] width 19 height 19
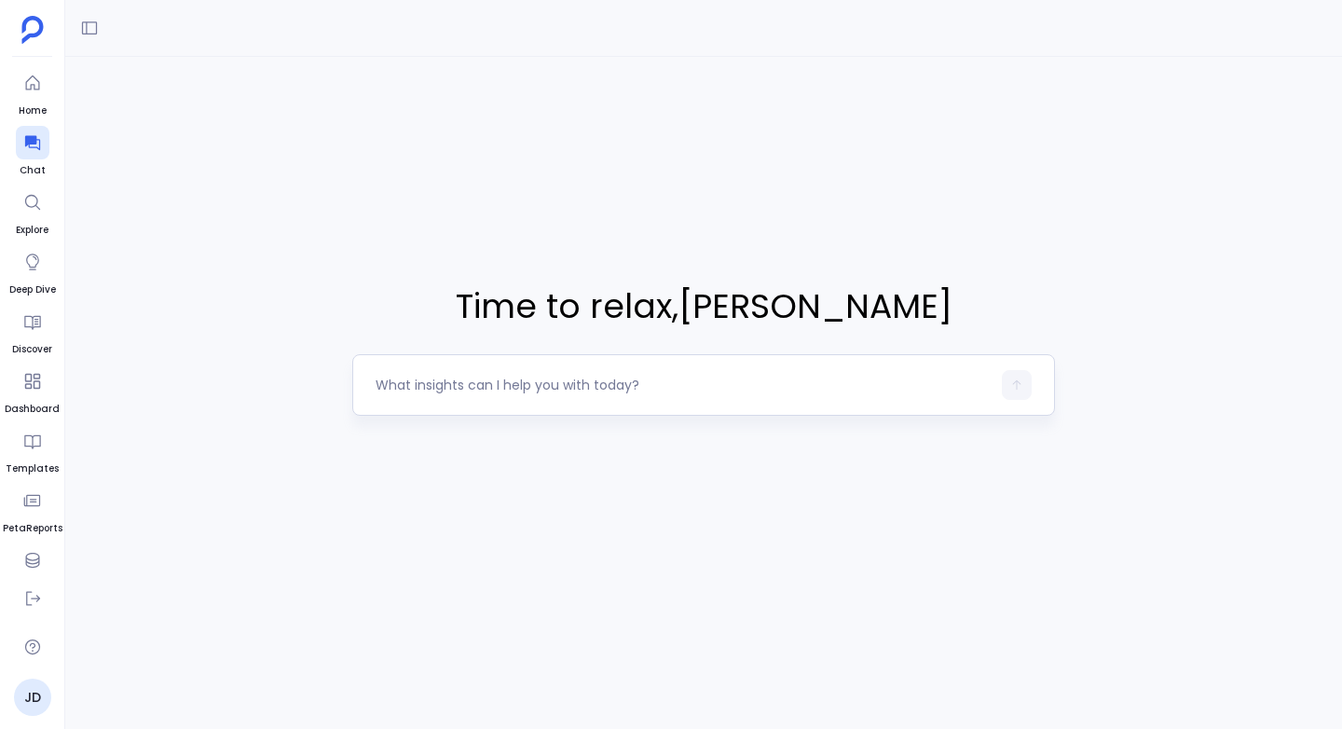
click at [417, 382] on textarea at bounding box center [683, 385] width 615 height 19
type textarea "Can you"
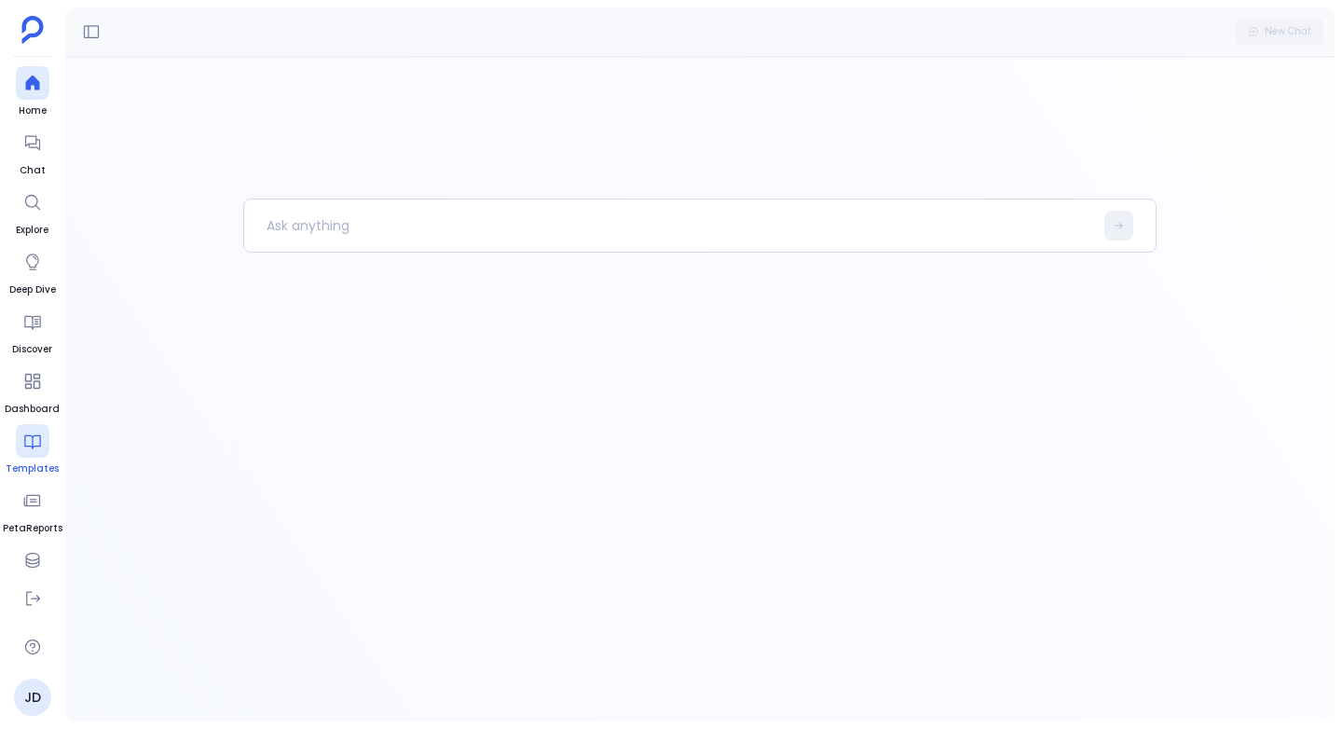
scroll to position [77, 0]
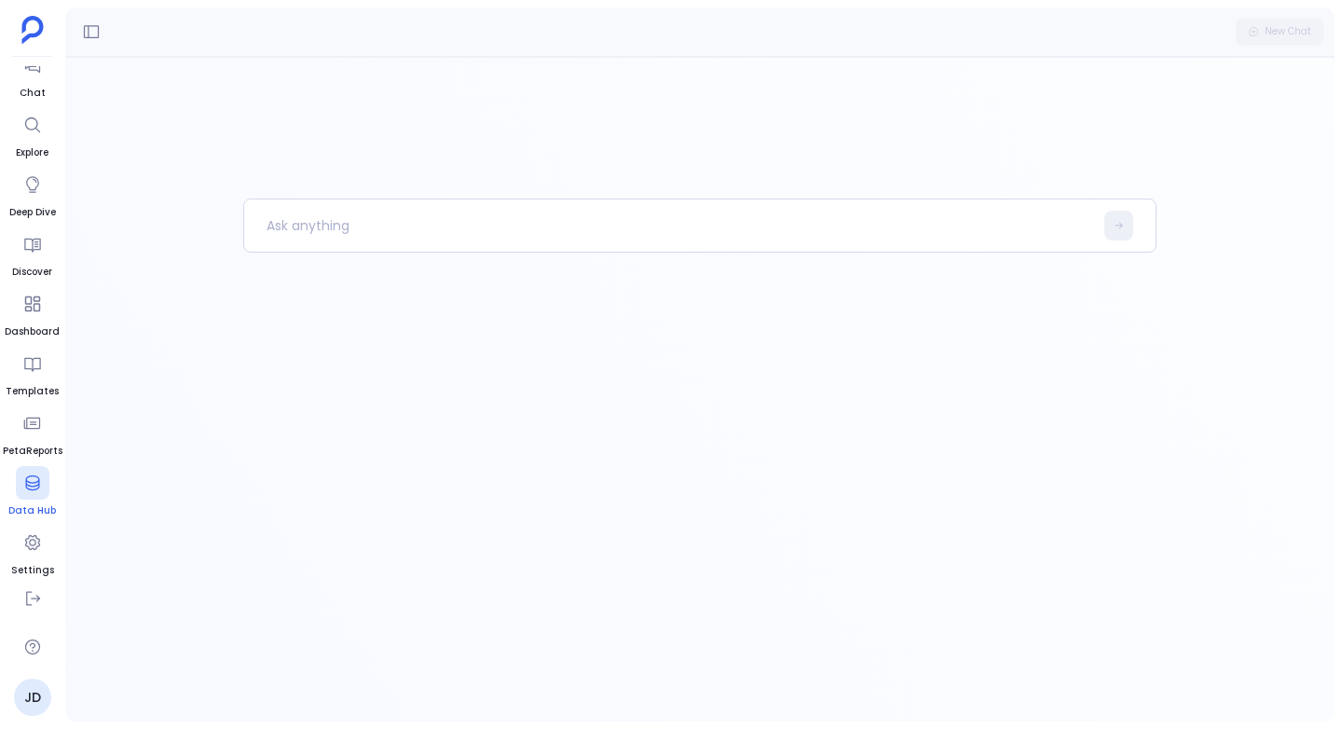
click at [34, 482] on icon at bounding box center [32, 482] width 14 height 15
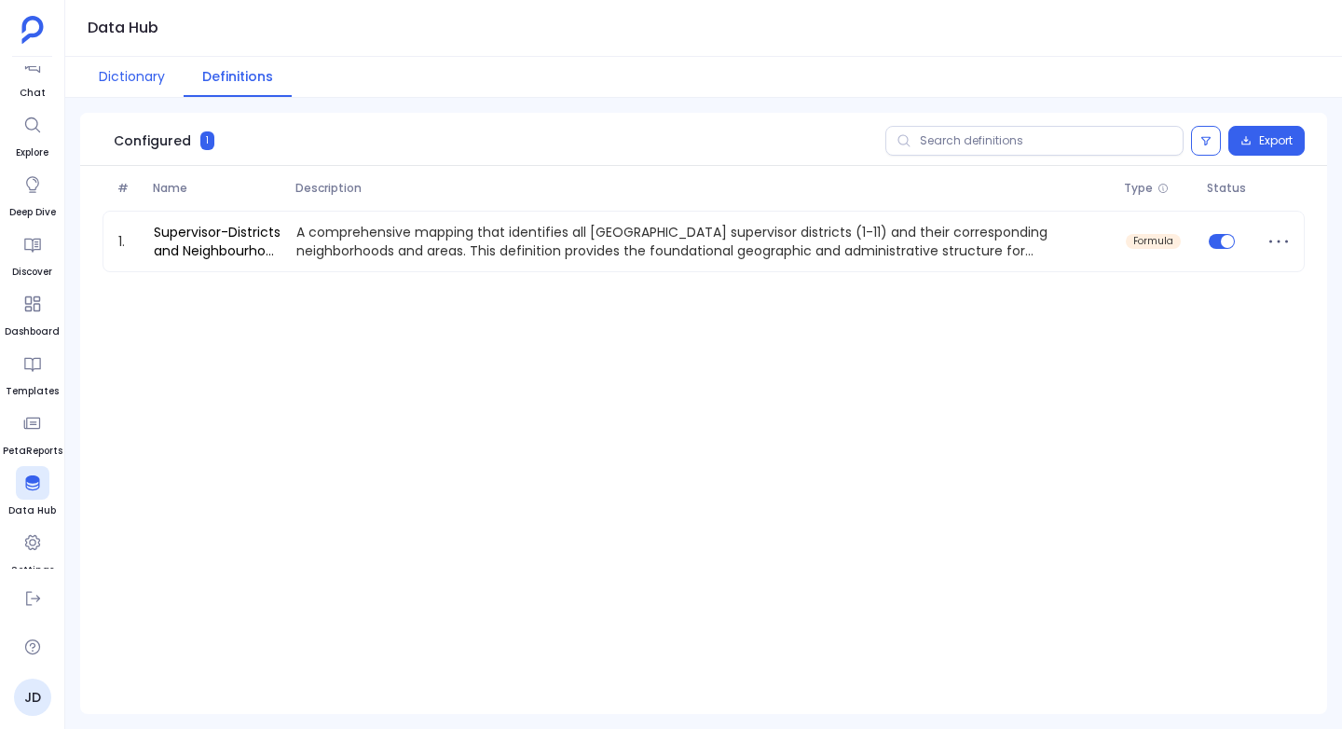
click at [131, 64] on button "Dictionary" at bounding box center [131, 77] width 103 height 40
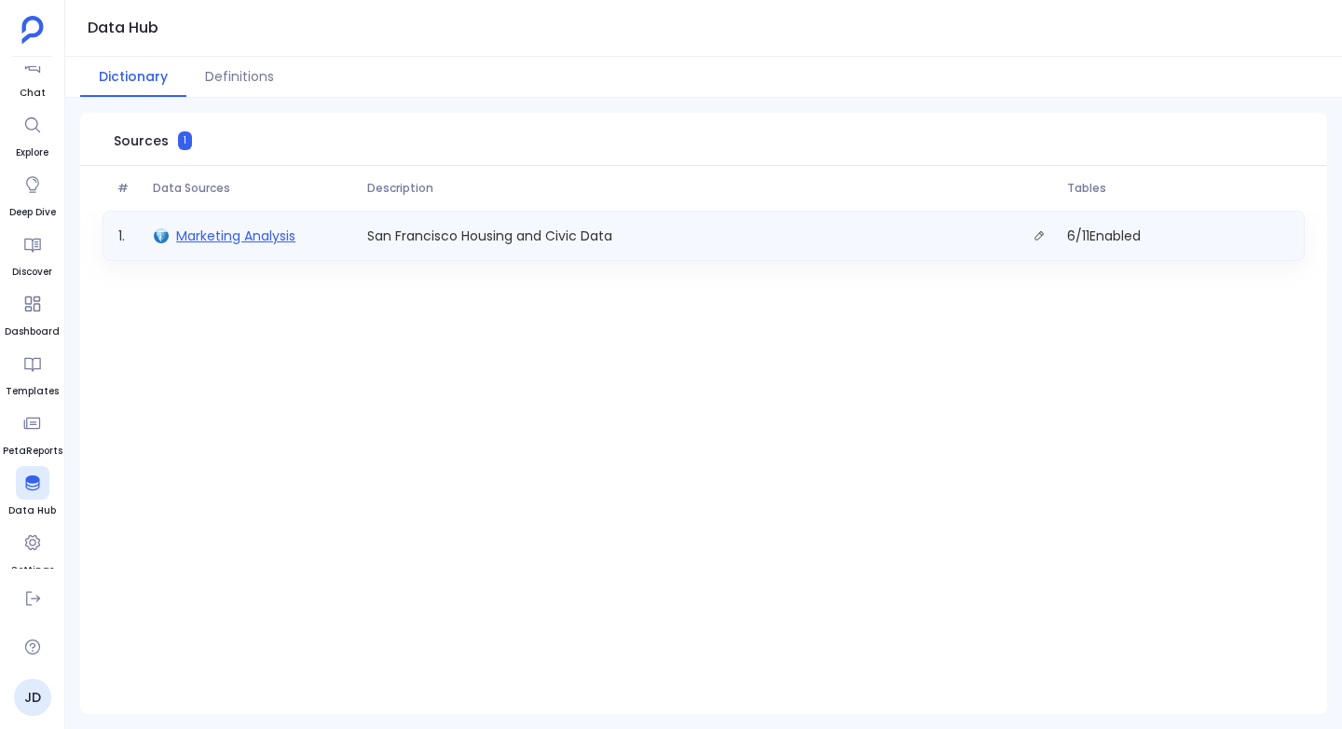
click at [212, 233] on span "Marketing Analysis" at bounding box center [235, 235] width 119 height 19
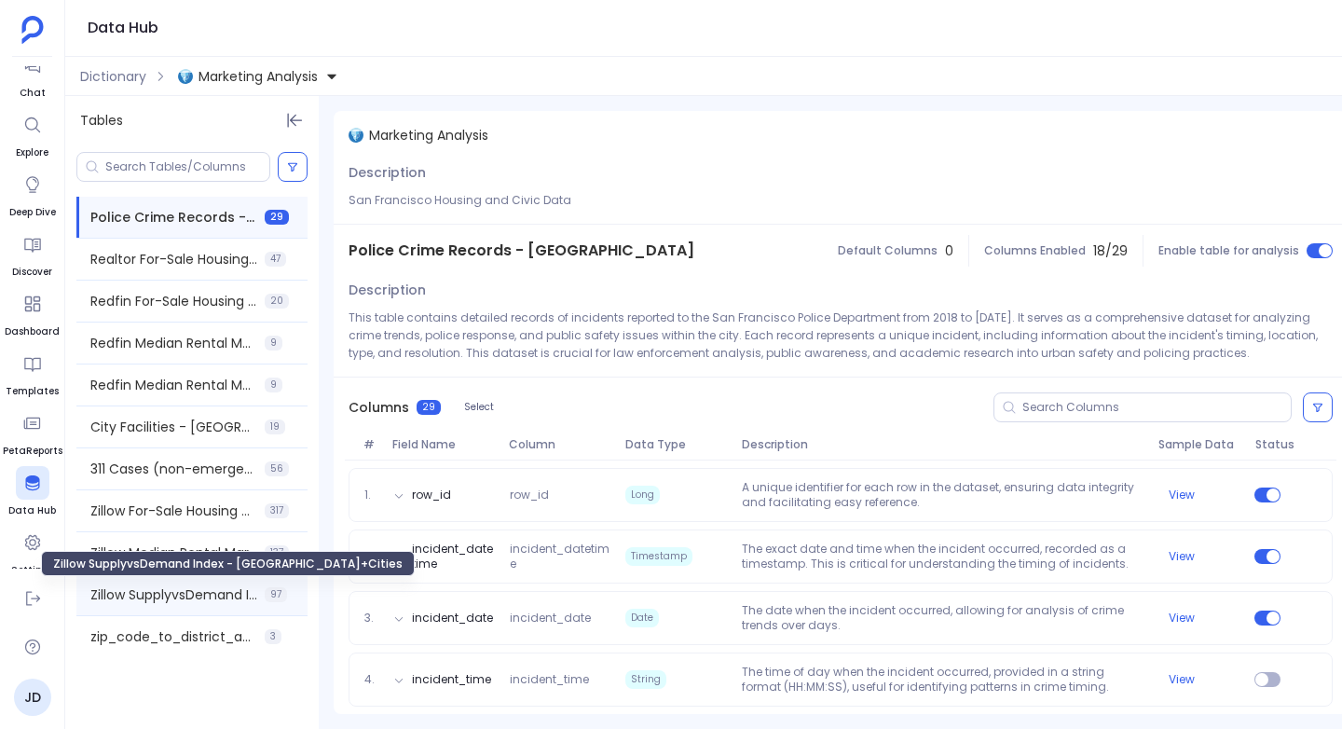
click at [165, 594] on span "Zillow SupplyvsDemand Index - [GEOGRAPHIC_DATA]+Cities" at bounding box center [173, 594] width 167 height 19
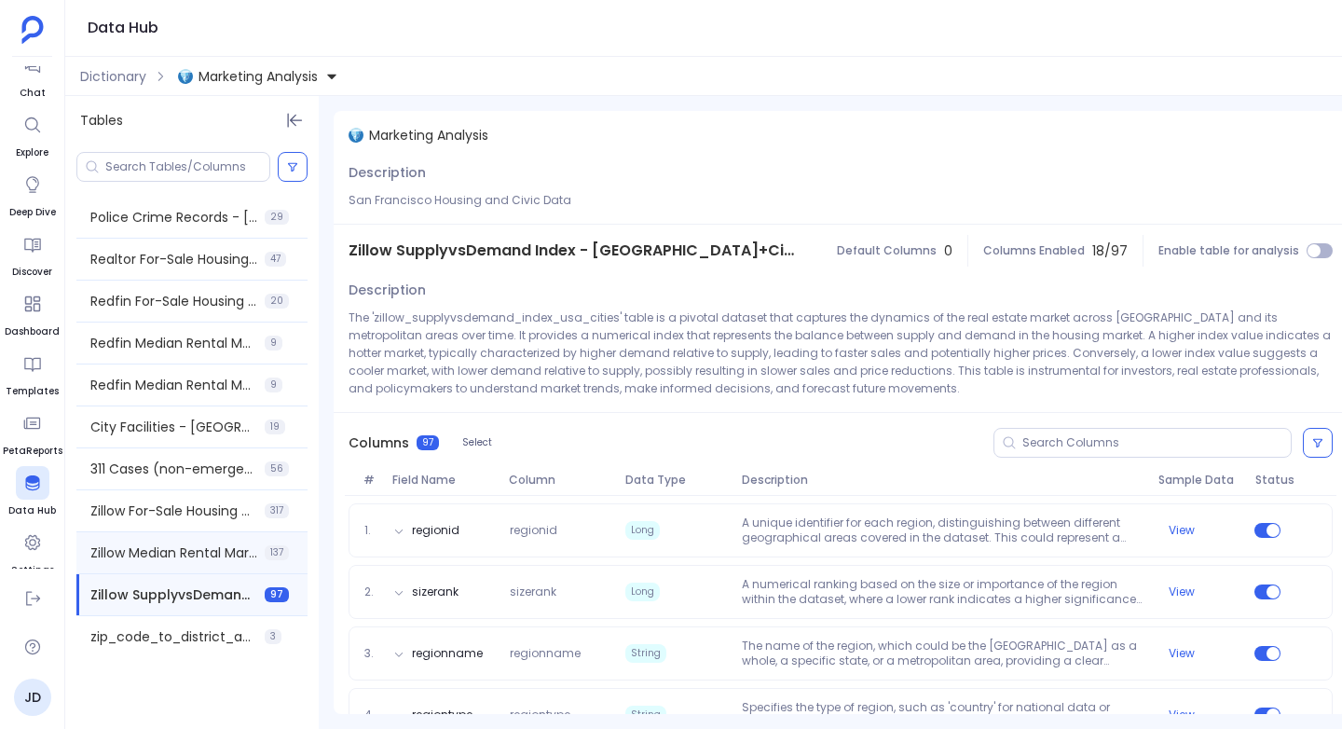
click at [167, 572] on div "Zillow Median Rental Market - [GEOGRAPHIC_DATA] ZipCodes and Neighbourhood 137" at bounding box center [191, 552] width 231 height 41
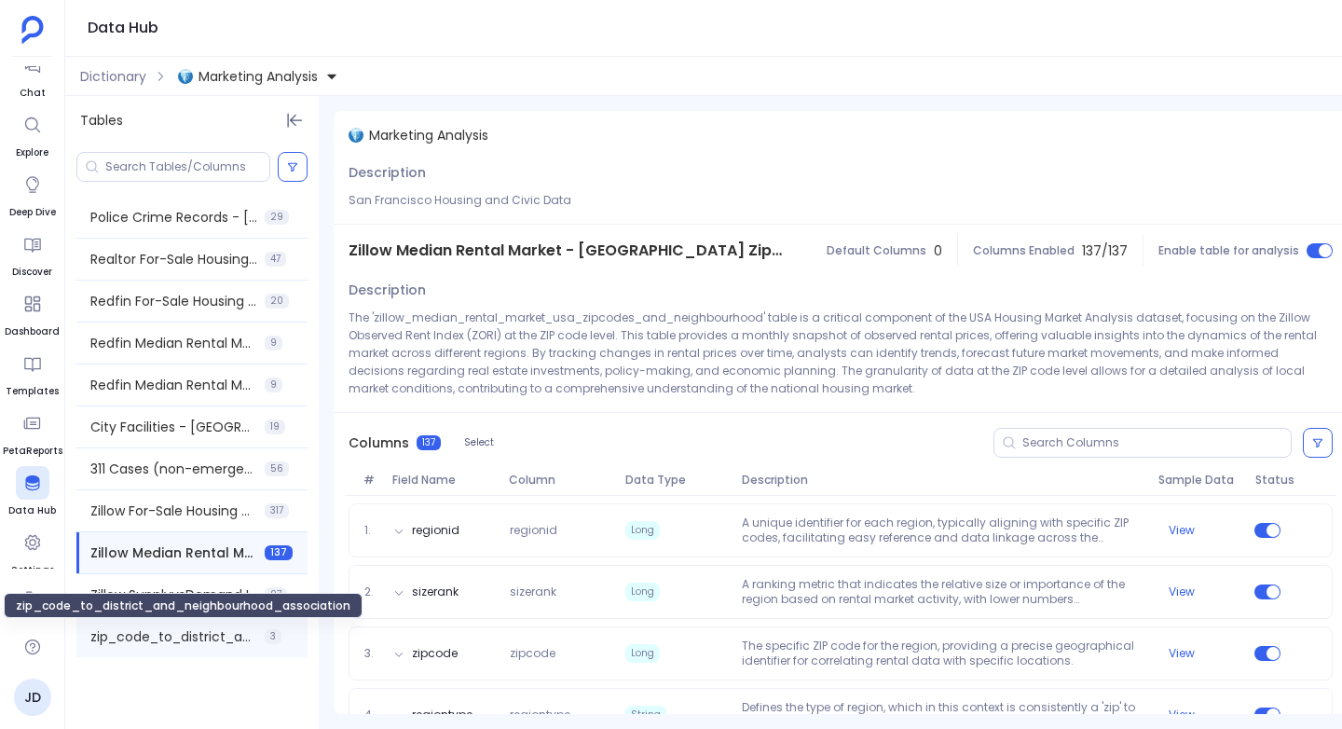
click at [179, 630] on span "zip_code_to_district_and_neighbourhood_association" at bounding box center [173, 636] width 167 height 19
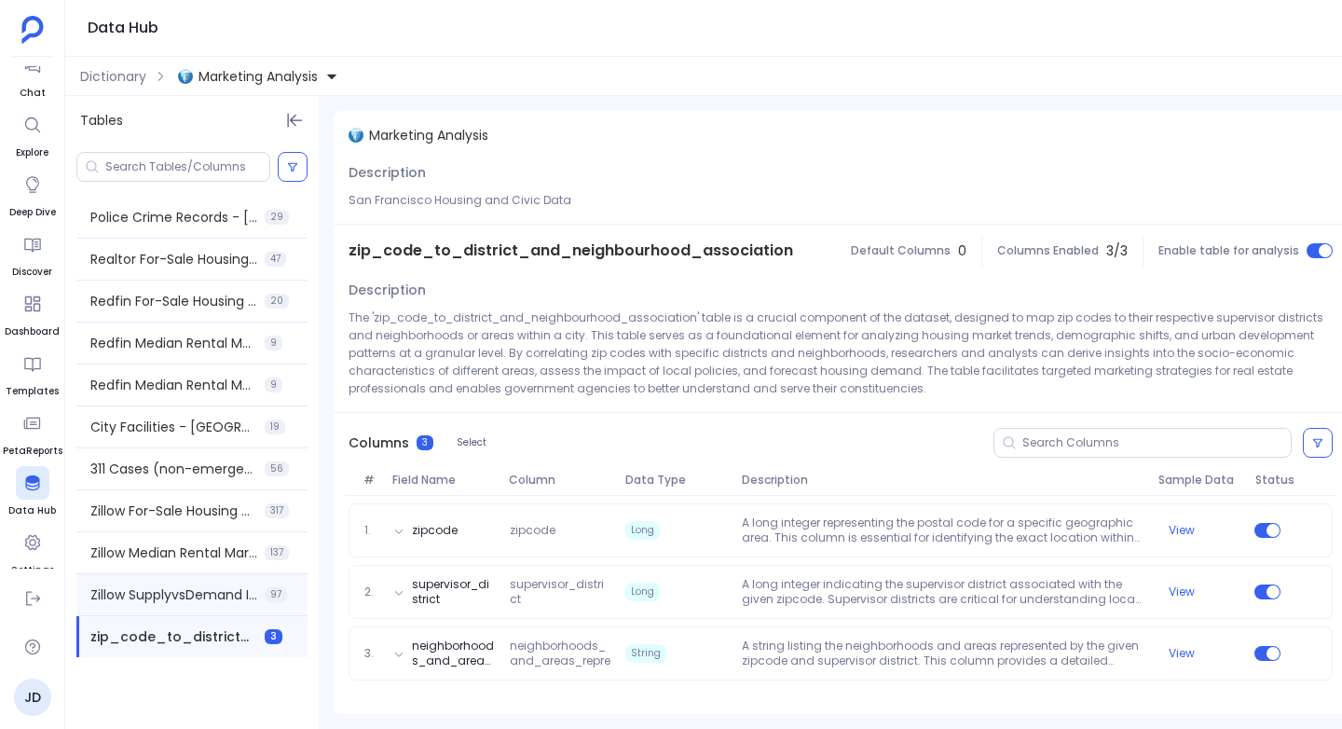
click at [181, 605] on div "Zillow SupplyvsDemand Index - [GEOGRAPHIC_DATA]+Cities 97" at bounding box center [191, 594] width 231 height 41
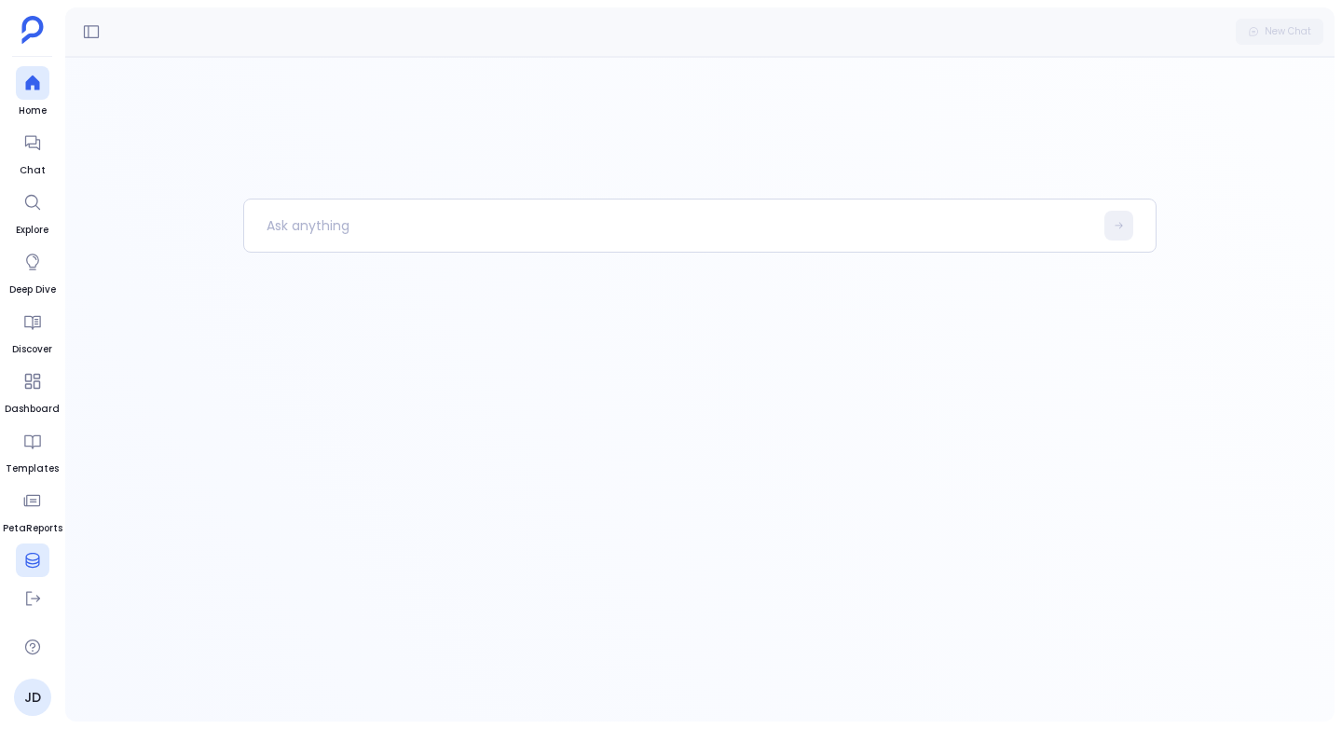
click at [31, 560] on icon at bounding box center [32, 560] width 14 height 15
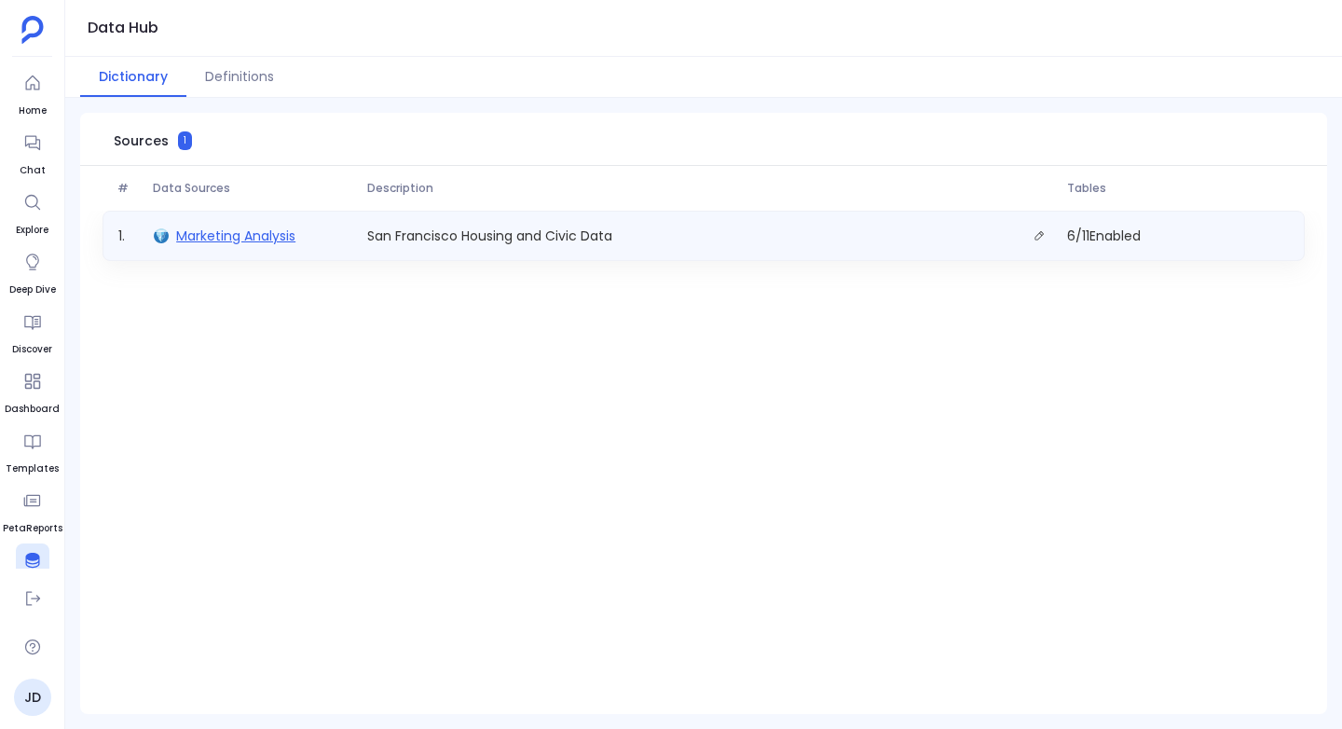
click at [239, 227] on span "Marketing Analysis" at bounding box center [235, 235] width 119 height 19
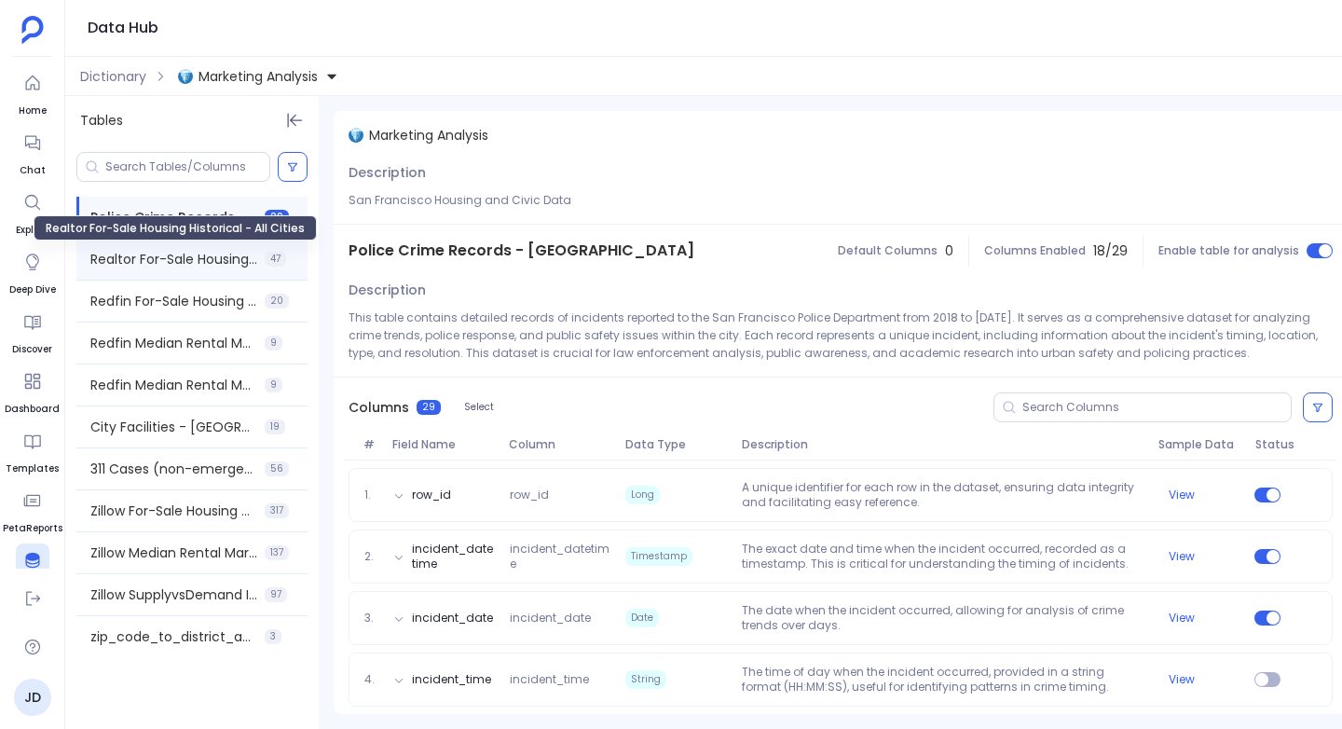
click at [207, 255] on span "Realtor For-Sale Housing Historical - All Cities" at bounding box center [173, 259] width 167 height 19
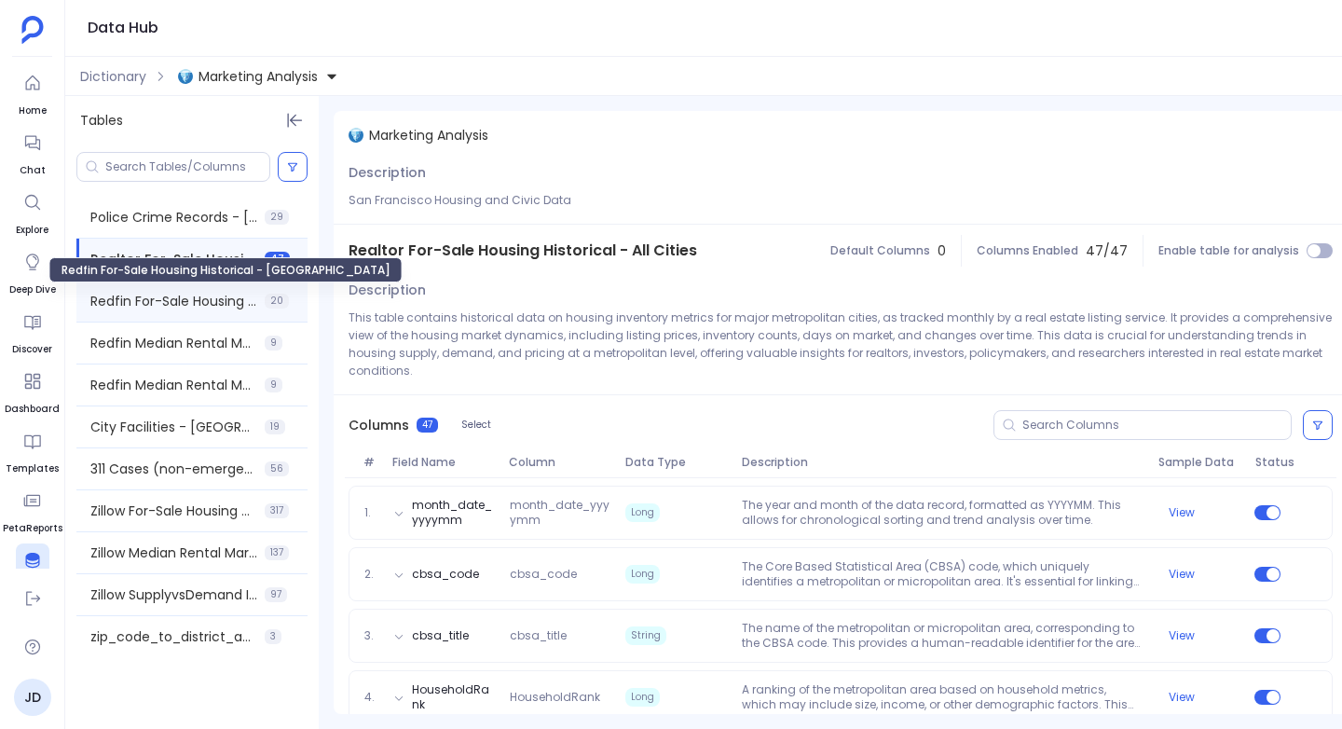
click at [177, 300] on span "Redfin For-Sale Housing Historical - [GEOGRAPHIC_DATA]" at bounding box center [173, 301] width 167 height 19
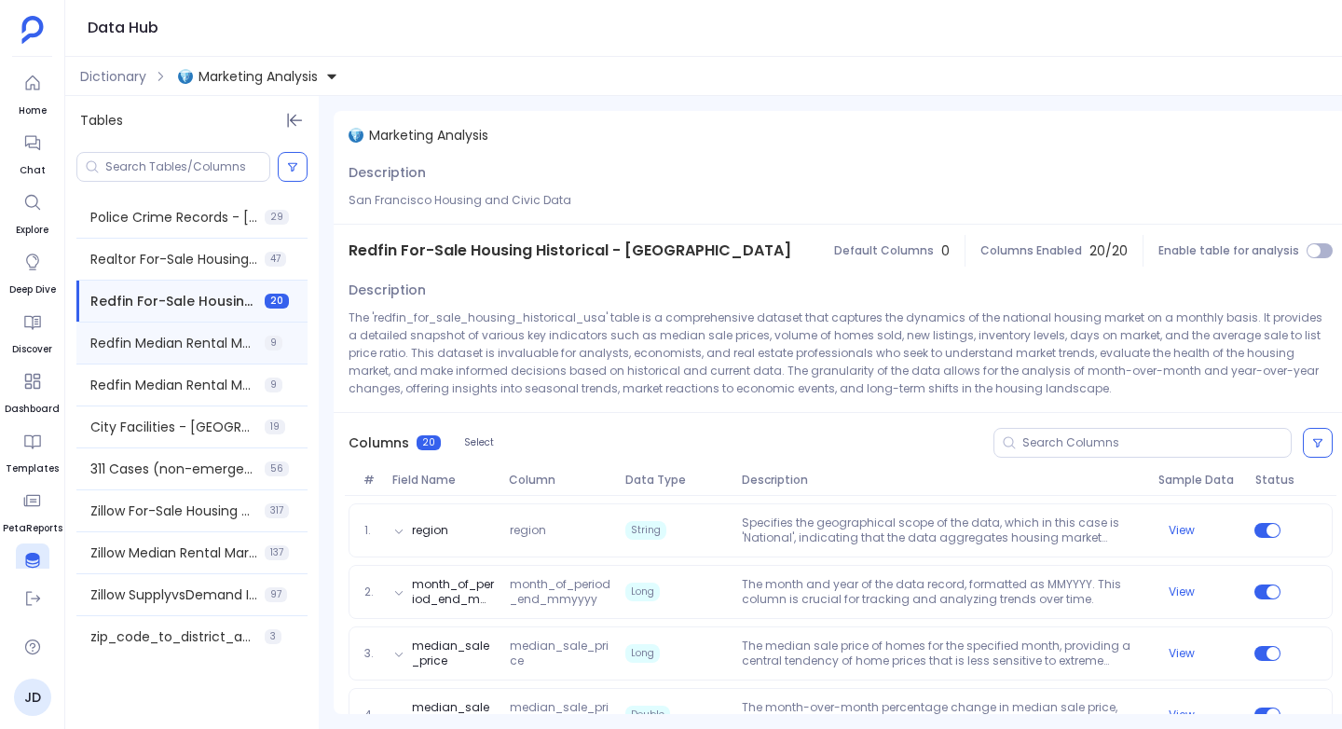
click at [158, 355] on div "Redfin Median Rental Market - [GEOGRAPHIC_DATA] 9" at bounding box center [191, 342] width 231 height 41
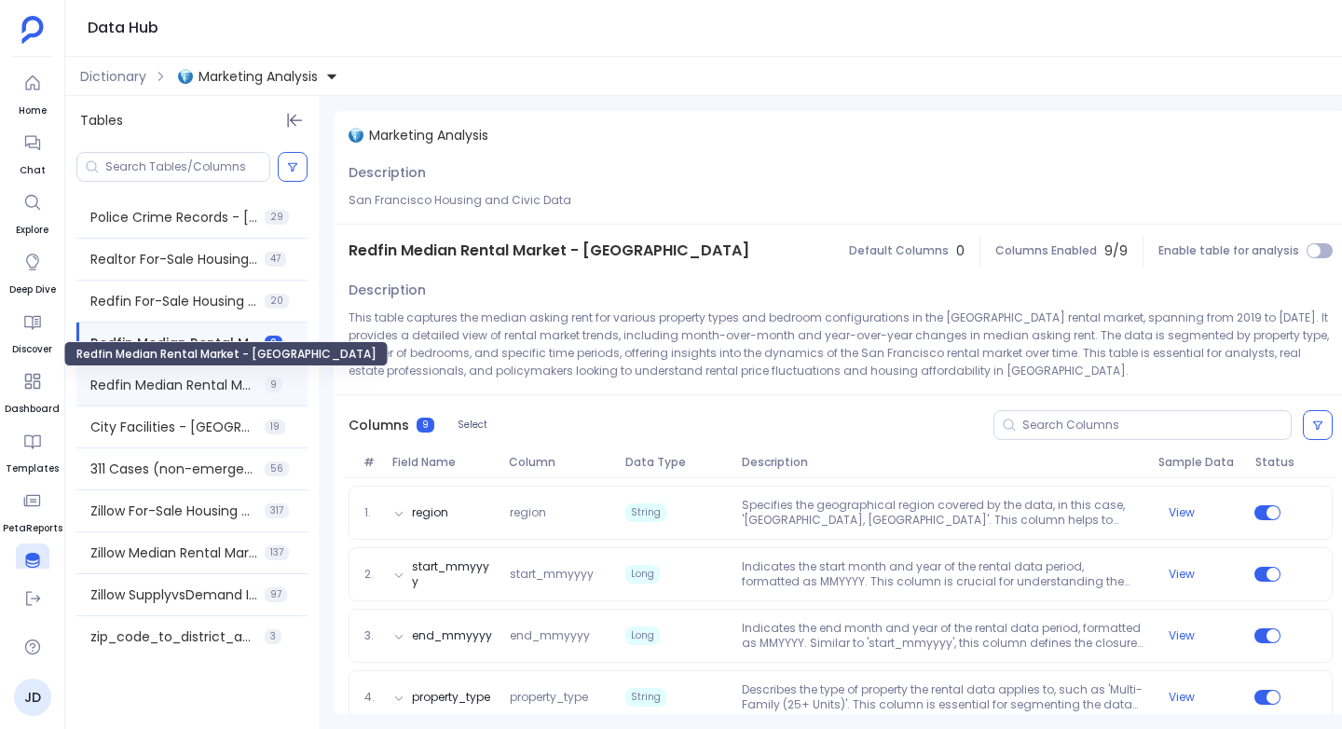
click at [146, 377] on span "Redfin Median Rental Market - [GEOGRAPHIC_DATA]" at bounding box center [173, 385] width 167 height 19
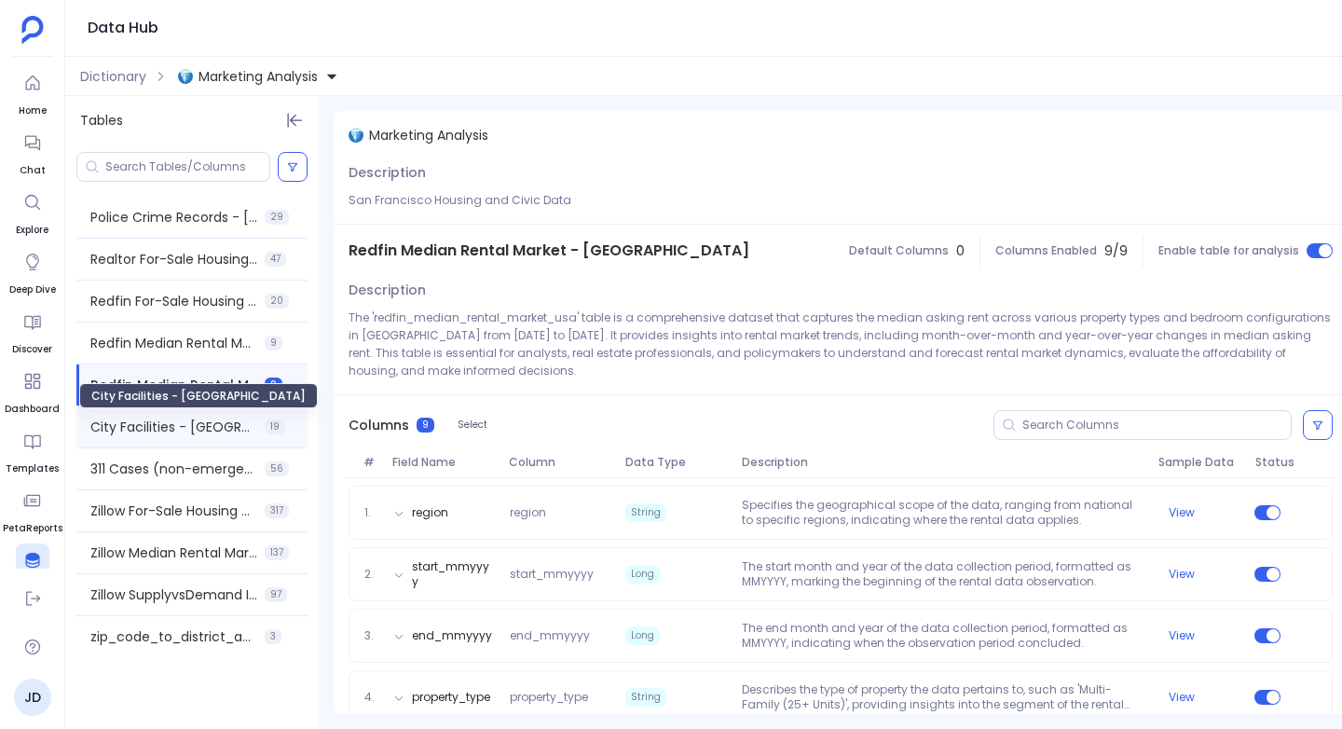
click at [198, 422] on span "City Facilities - [GEOGRAPHIC_DATA]" at bounding box center [173, 426] width 167 height 19
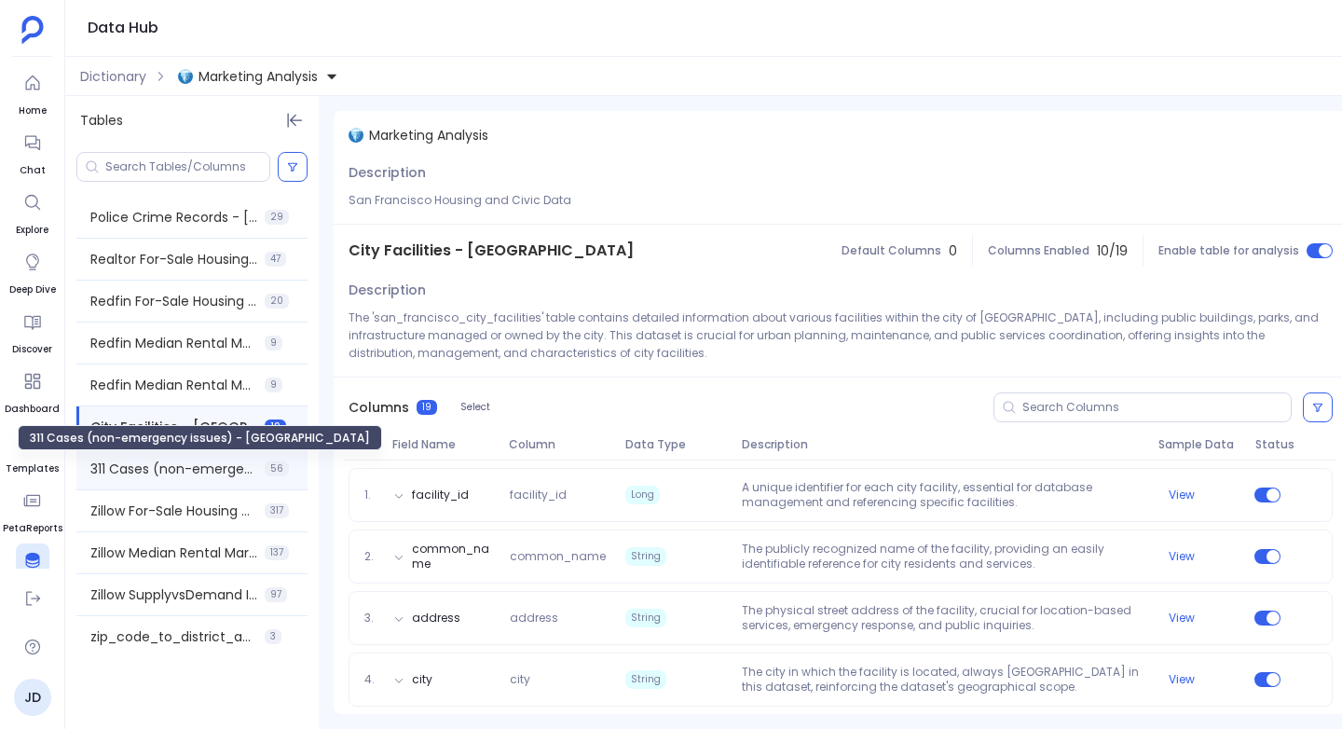
click at [165, 467] on span "311 Cases (non-emergency issues) - [GEOGRAPHIC_DATA]" at bounding box center [173, 468] width 167 height 19
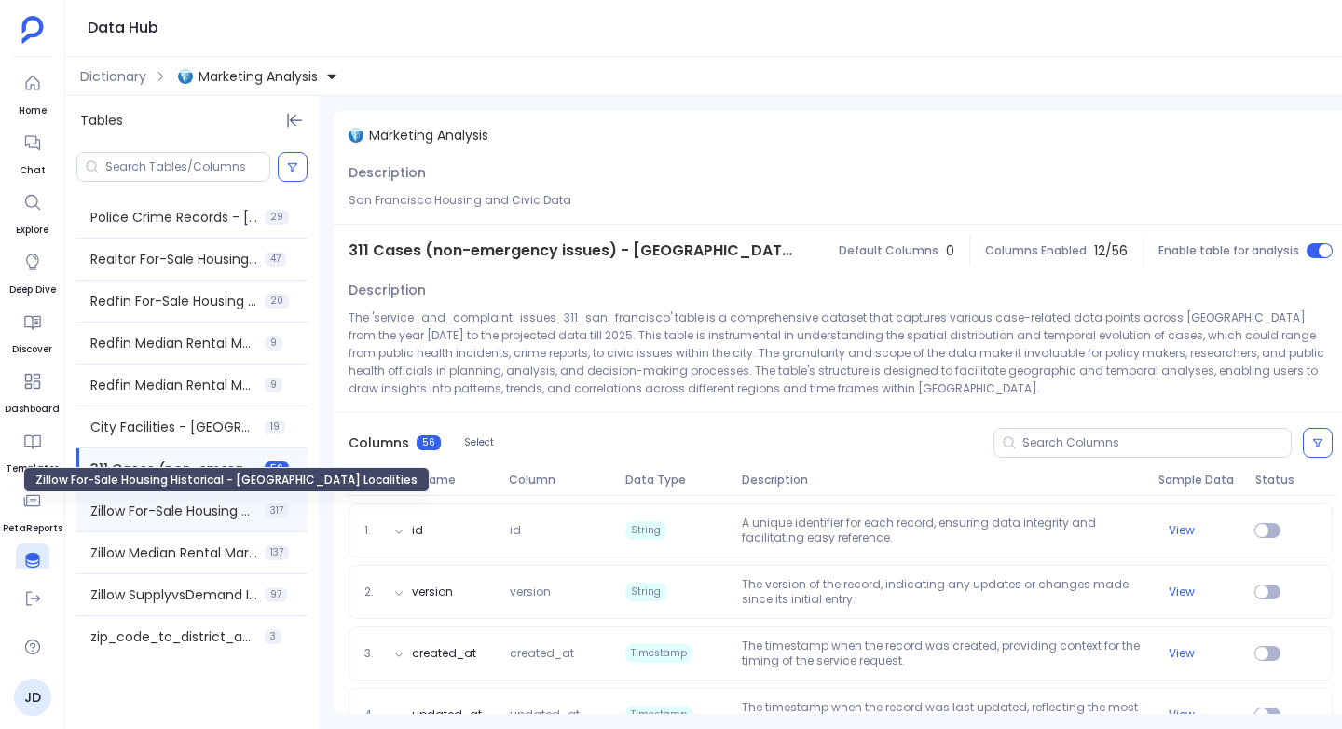
click at [147, 510] on span "Zillow For-Sale Housing Historical - [GEOGRAPHIC_DATA] Localities" at bounding box center [173, 510] width 167 height 19
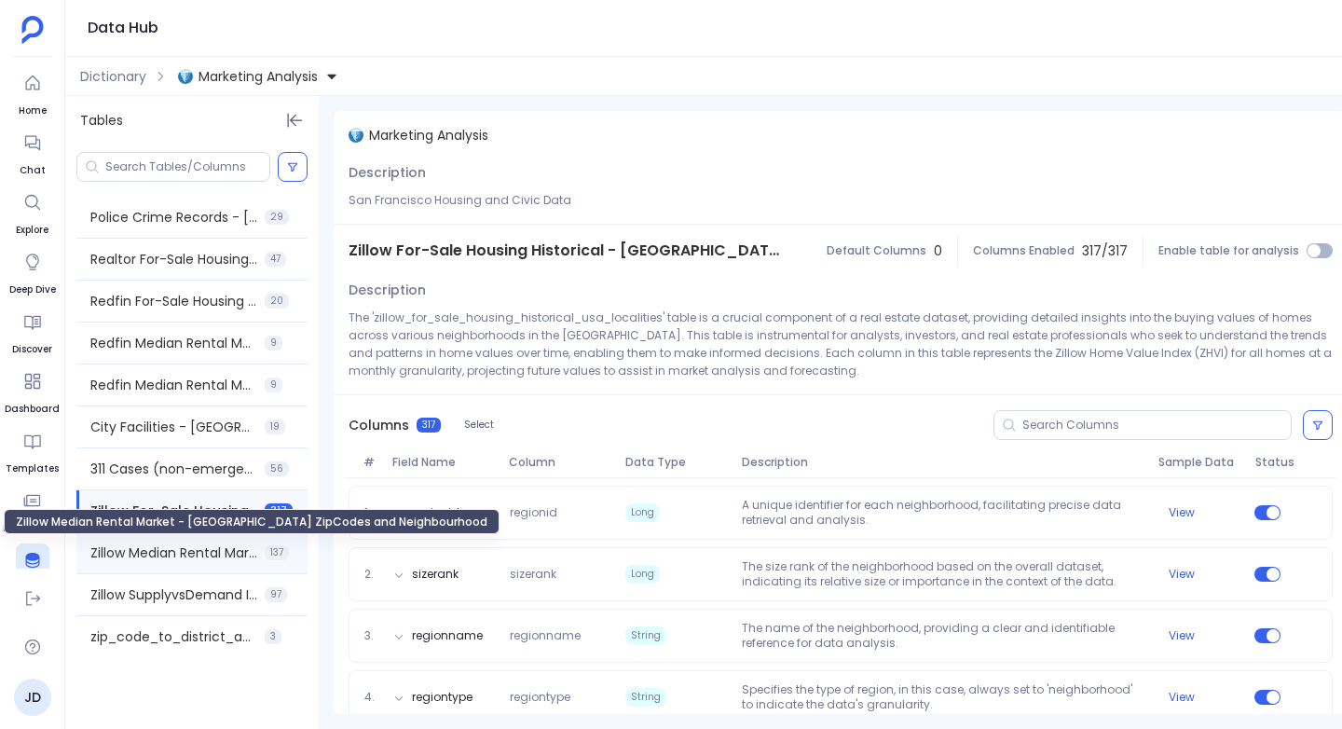
click at [132, 547] on span "Zillow Median Rental Market - [GEOGRAPHIC_DATA] ZipCodes and Neighbourhood" at bounding box center [173, 552] width 167 height 19
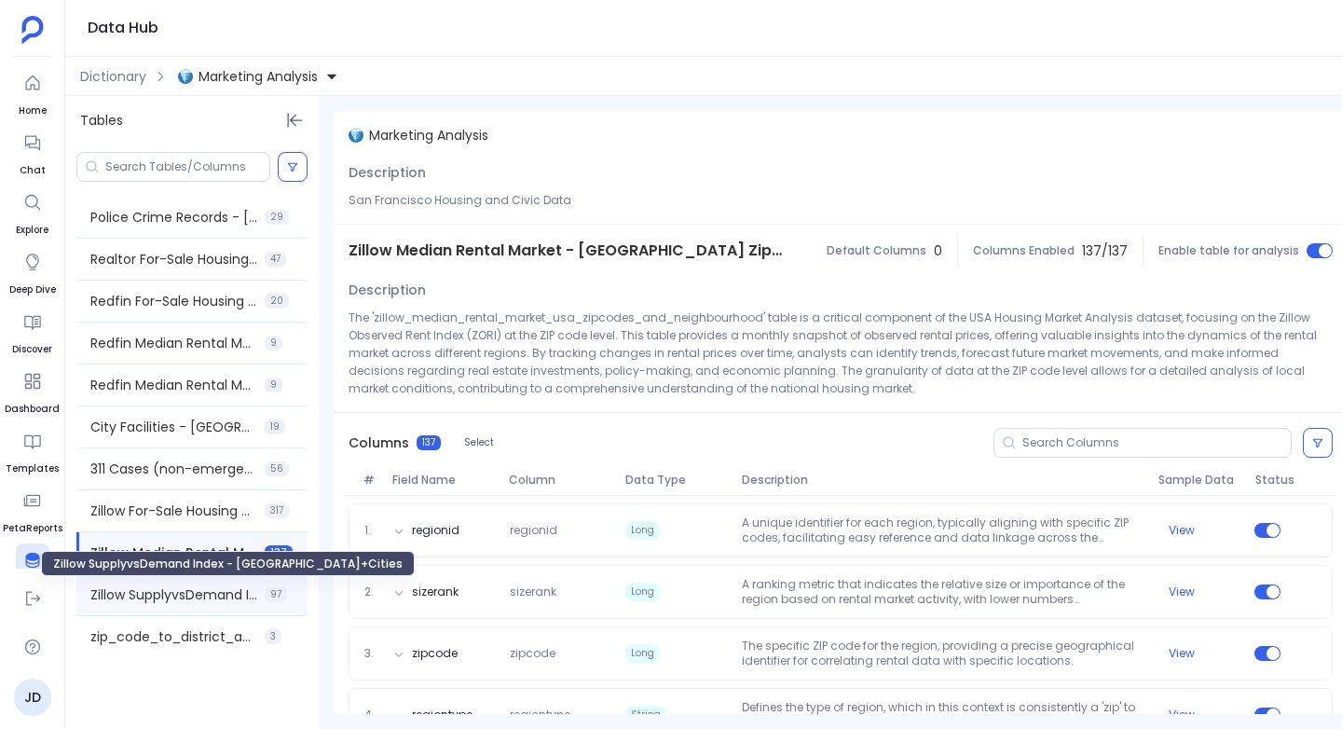
click at [157, 593] on span "Zillow SupplyvsDemand Index - USA+Cities" at bounding box center [173, 594] width 167 height 19
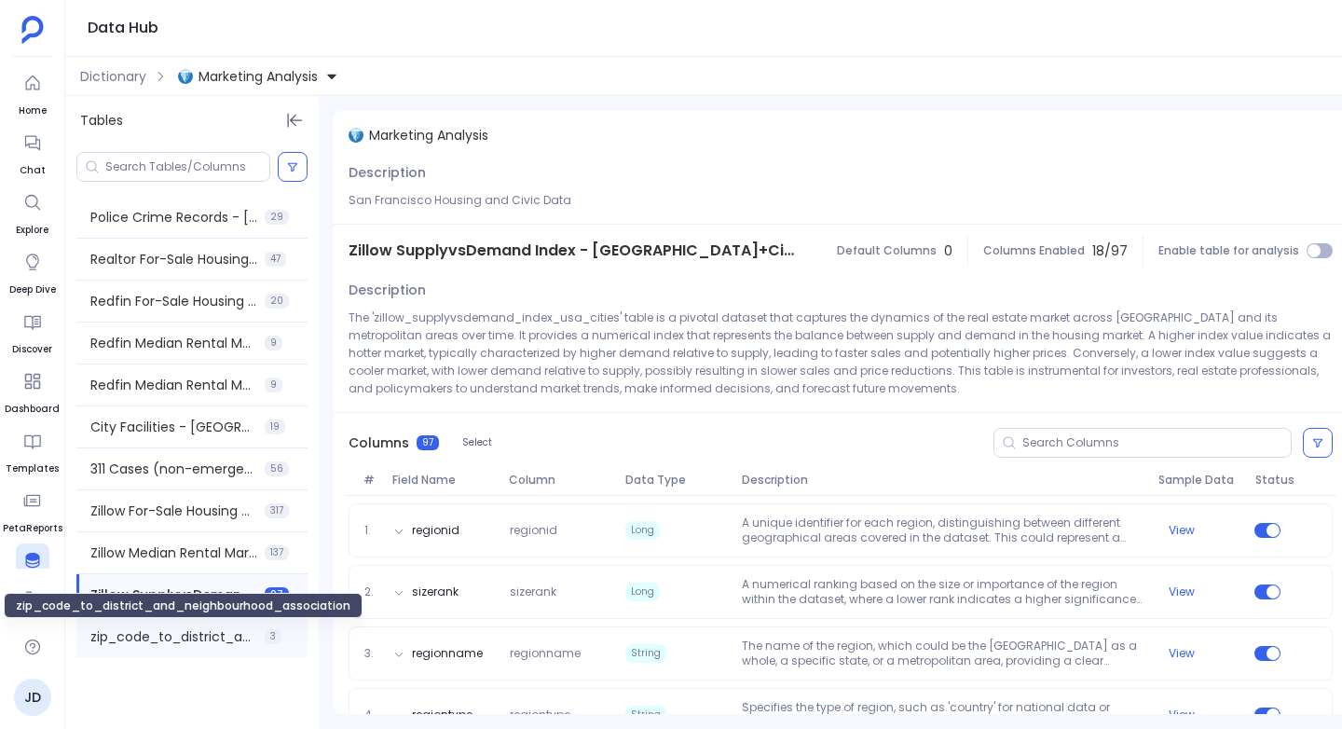
click at [158, 630] on span "zip_code_to_district_and_neighbourhood_association" at bounding box center [173, 636] width 167 height 19
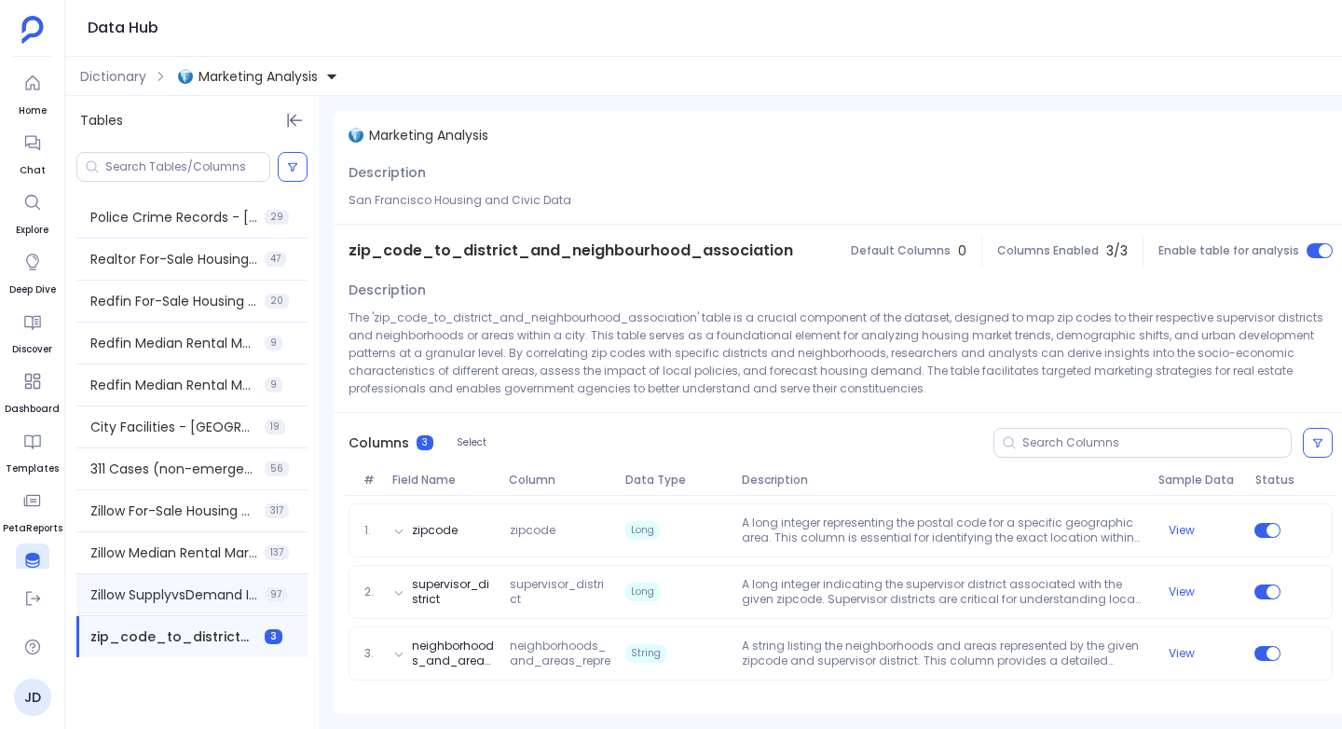
click at [162, 595] on span "Zillow SupplyvsDemand Index - USA+Cities" at bounding box center [173, 594] width 167 height 19
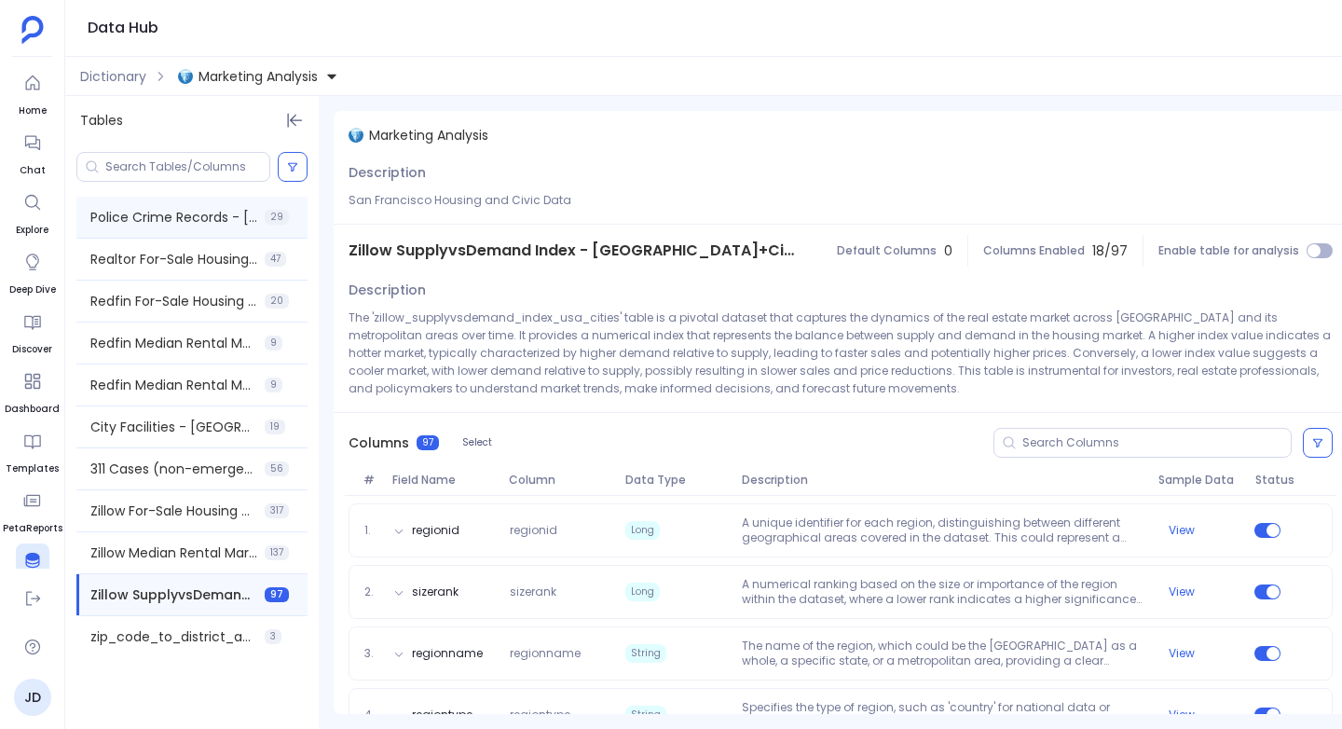
click at [166, 230] on div "Police Crime Records - San Francisco 29" at bounding box center [191, 217] width 231 height 41
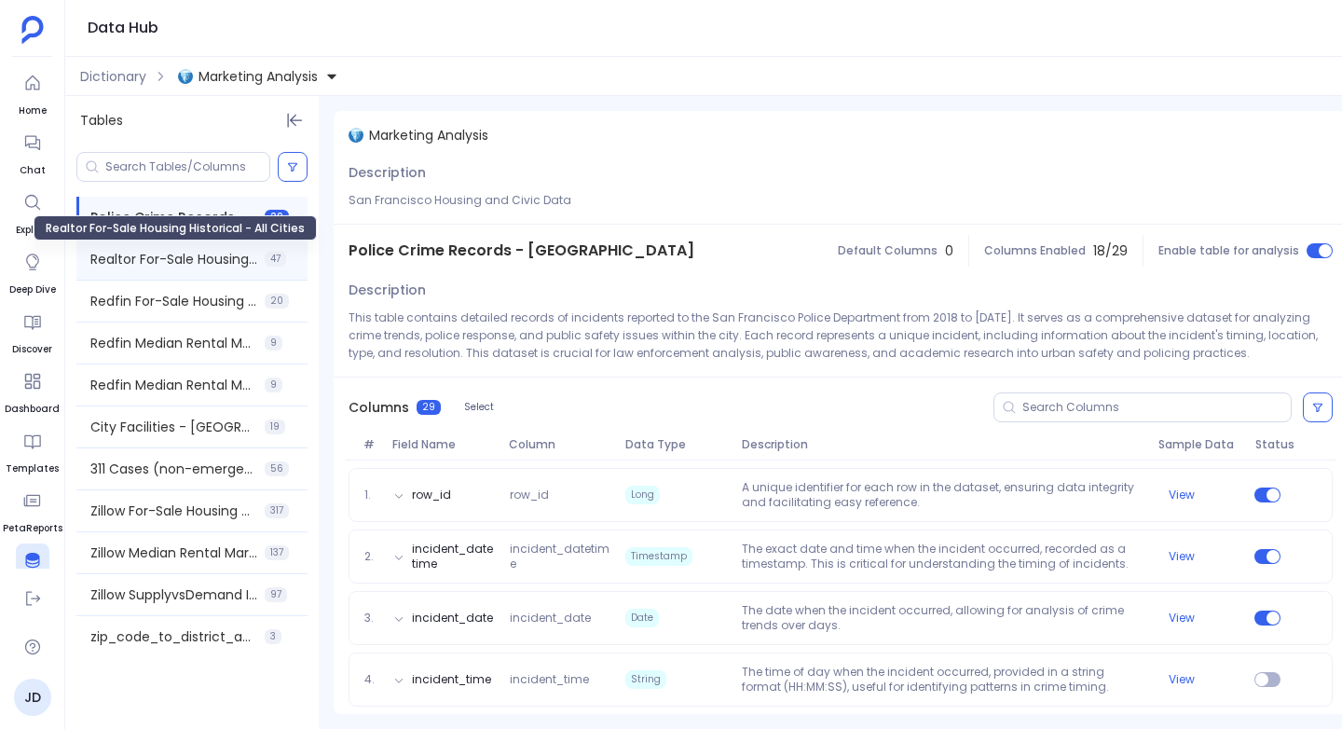
click at [158, 255] on span "Realtor For-Sale Housing Historical - All Cities" at bounding box center [173, 259] width 167 height 19
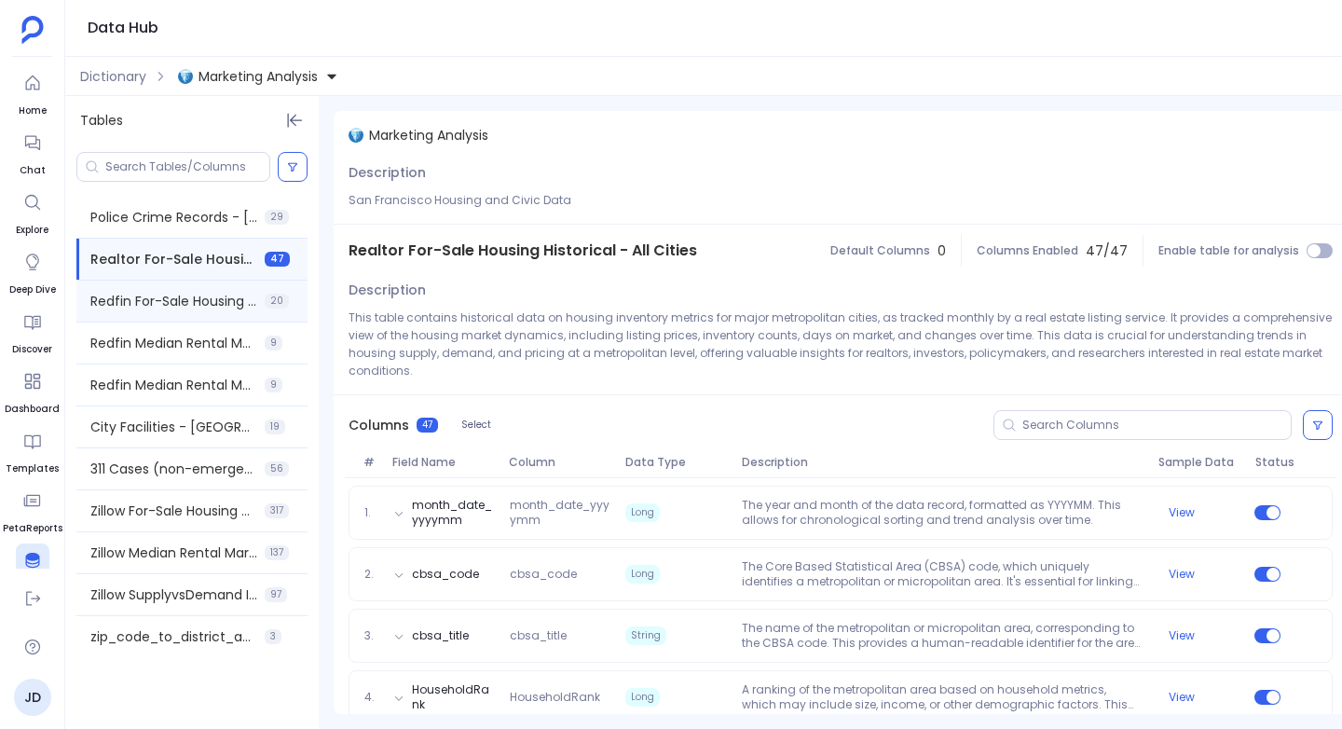
click at [154, 282] on div "Redfin For-Sale Housing Historical - USA 20" at bounding box center [191, 300] width 231 height 41
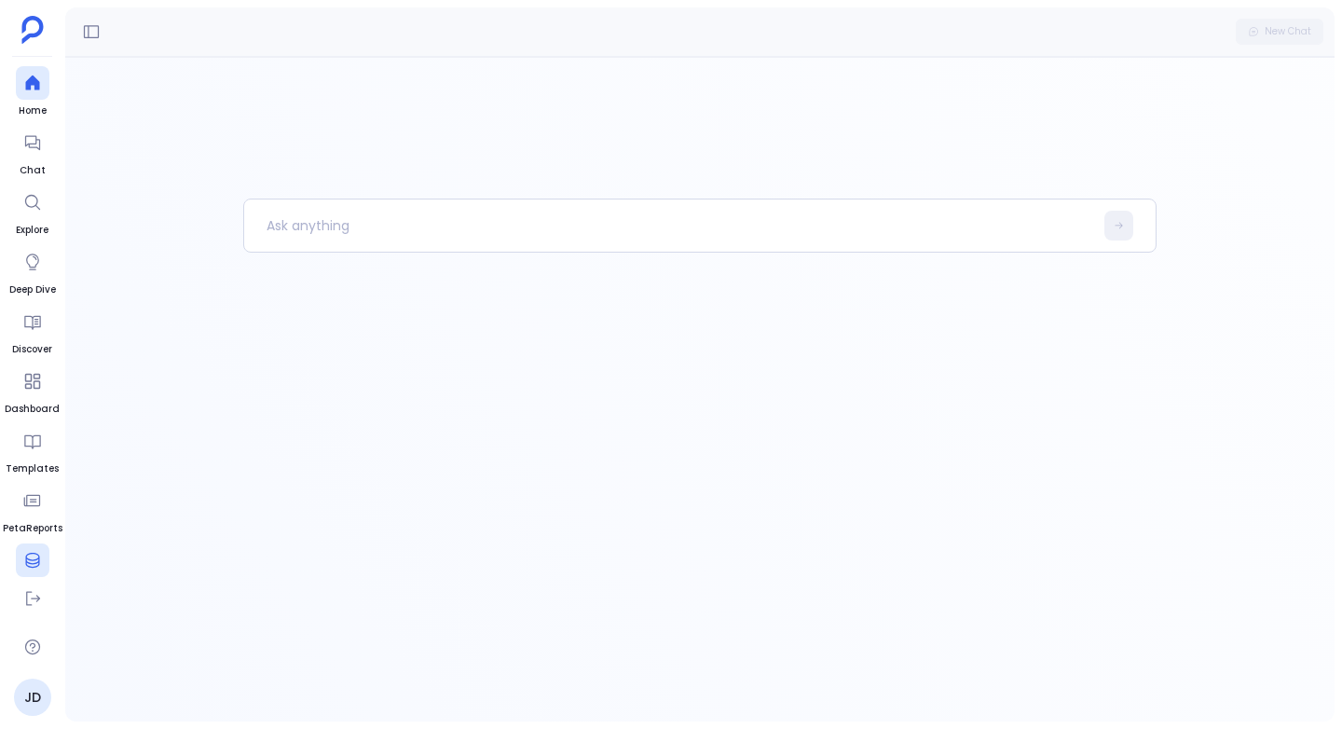
click at [31, 564] on icon at bounding box center [32, 560] width 19 height 19
click at [45, 560] on div at bounding box center [33, 560] width 34 height 34
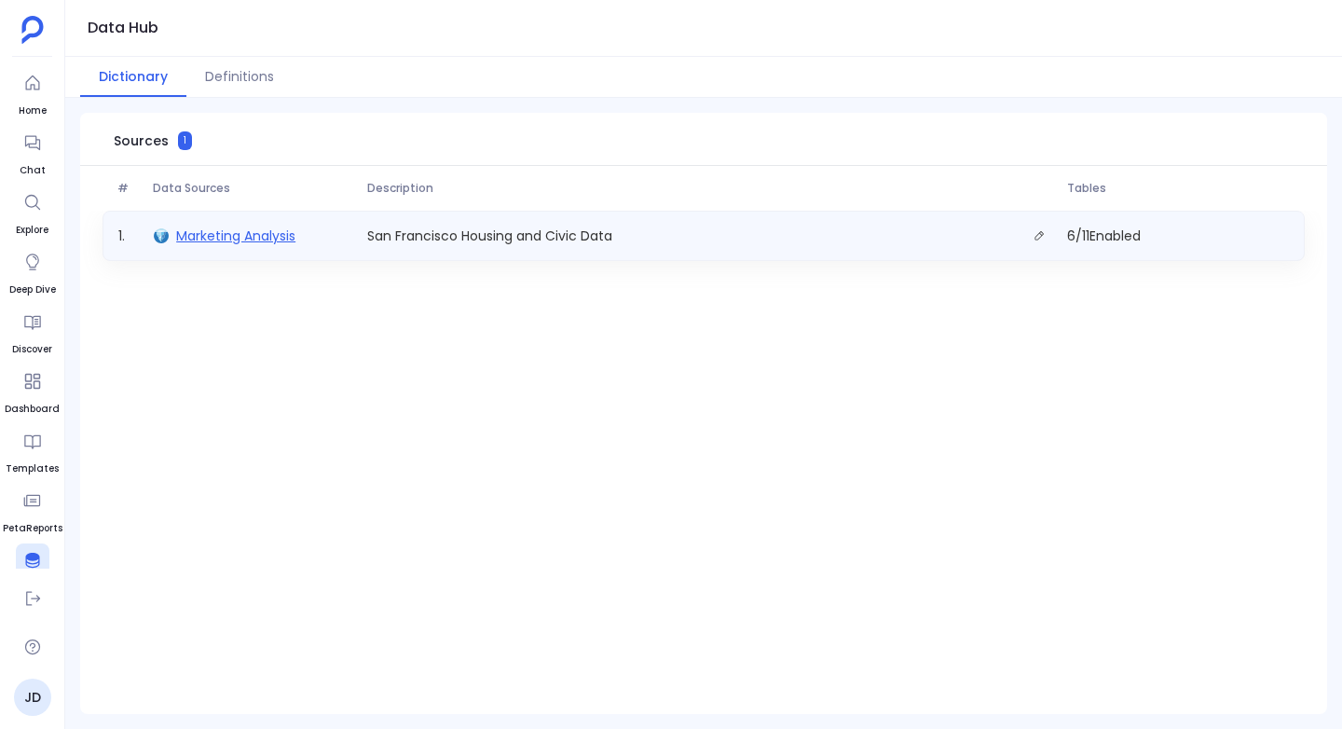
click at [208, 237] on span "Marketing Analysis" at bounding box center [235, 235] width 119 height 19
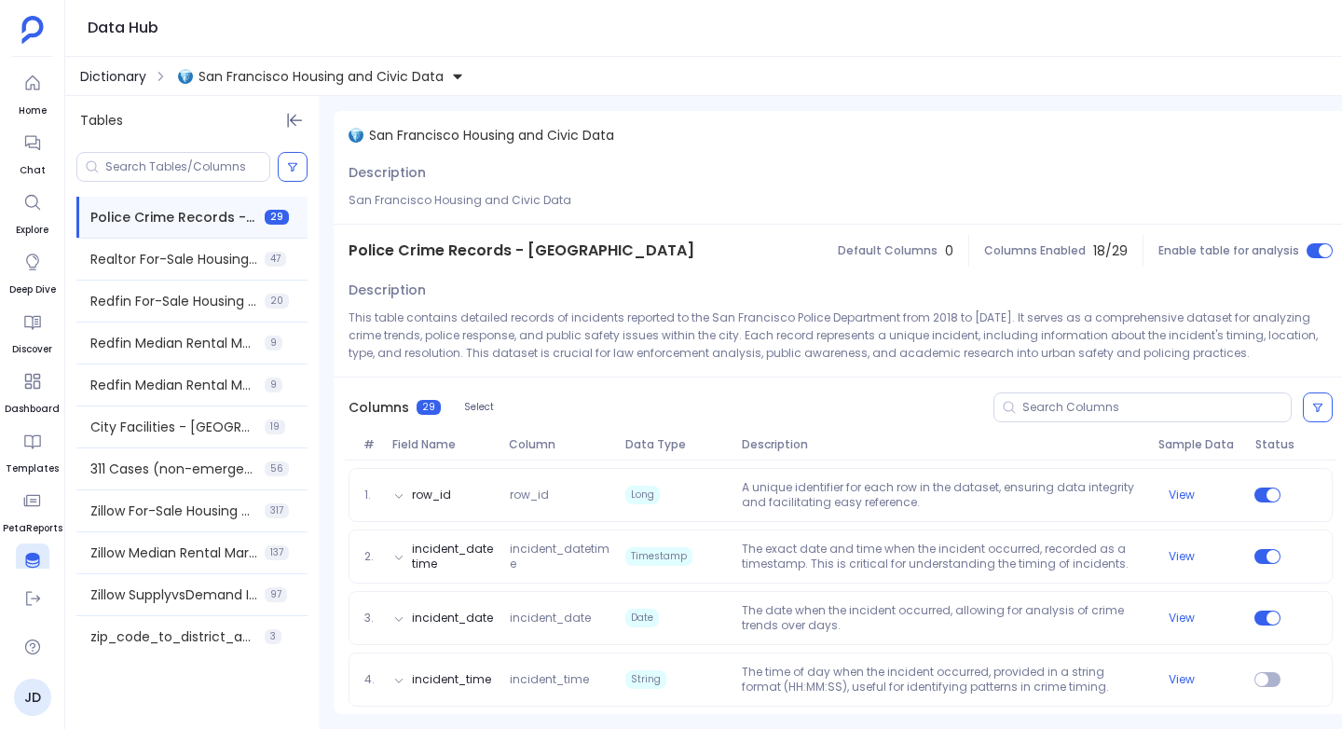
click at [107, 71] on span "Dictionary" at bounding box center [113, 76] width 66 height 19
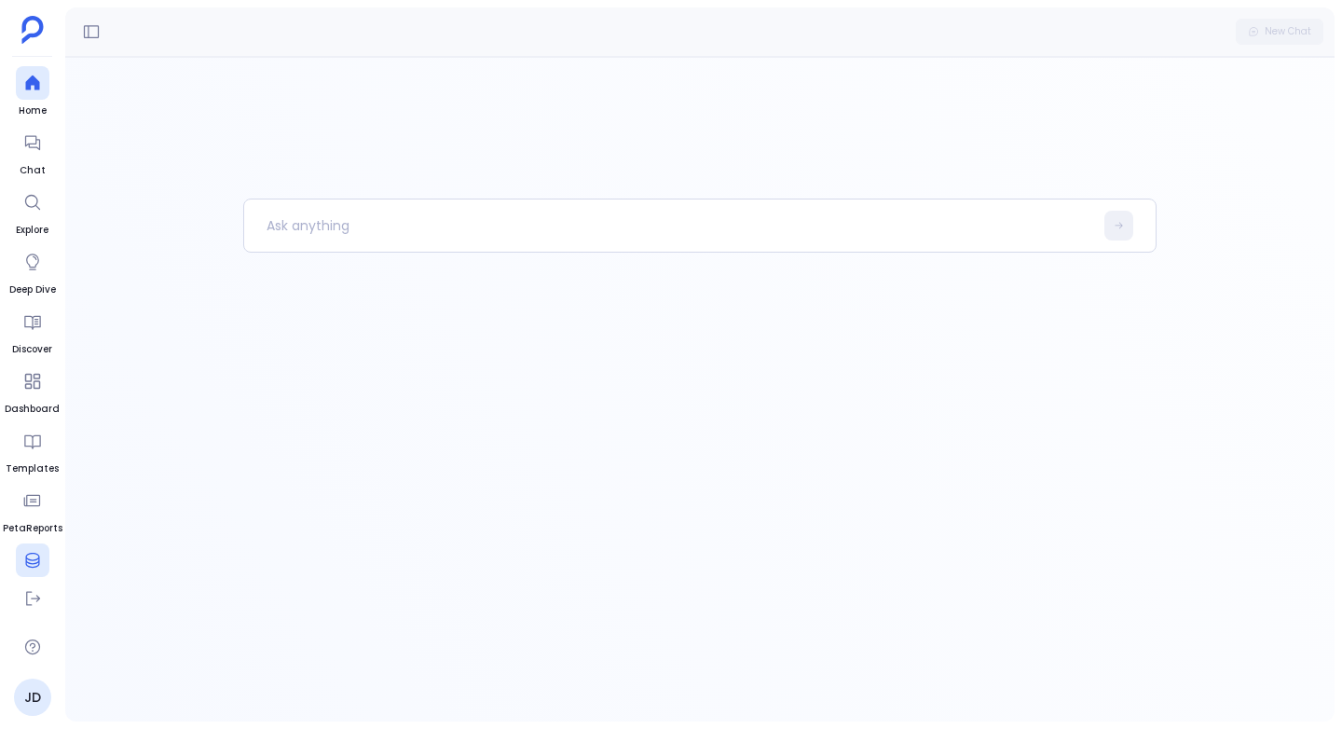
scroll to position [77, 0]
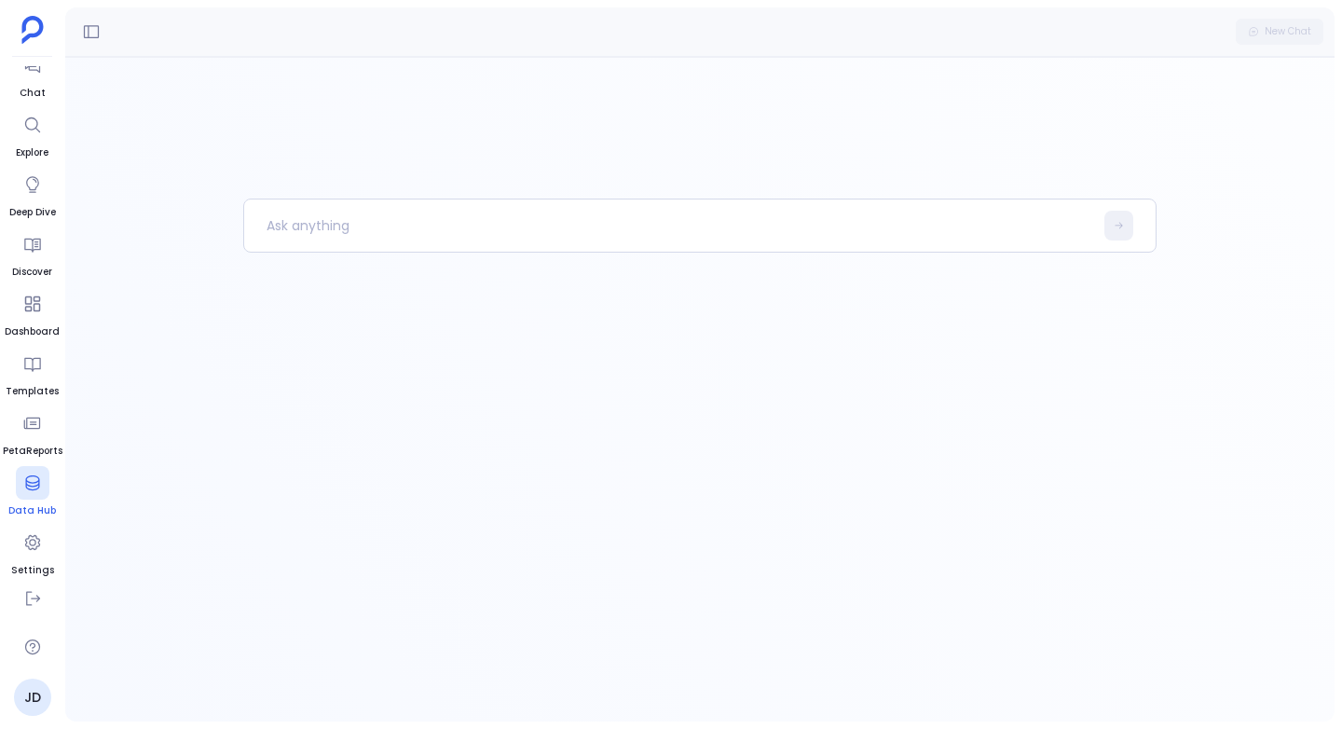
click at [29, 491] on icon at bounding box center [32, 482] width 19 height 19
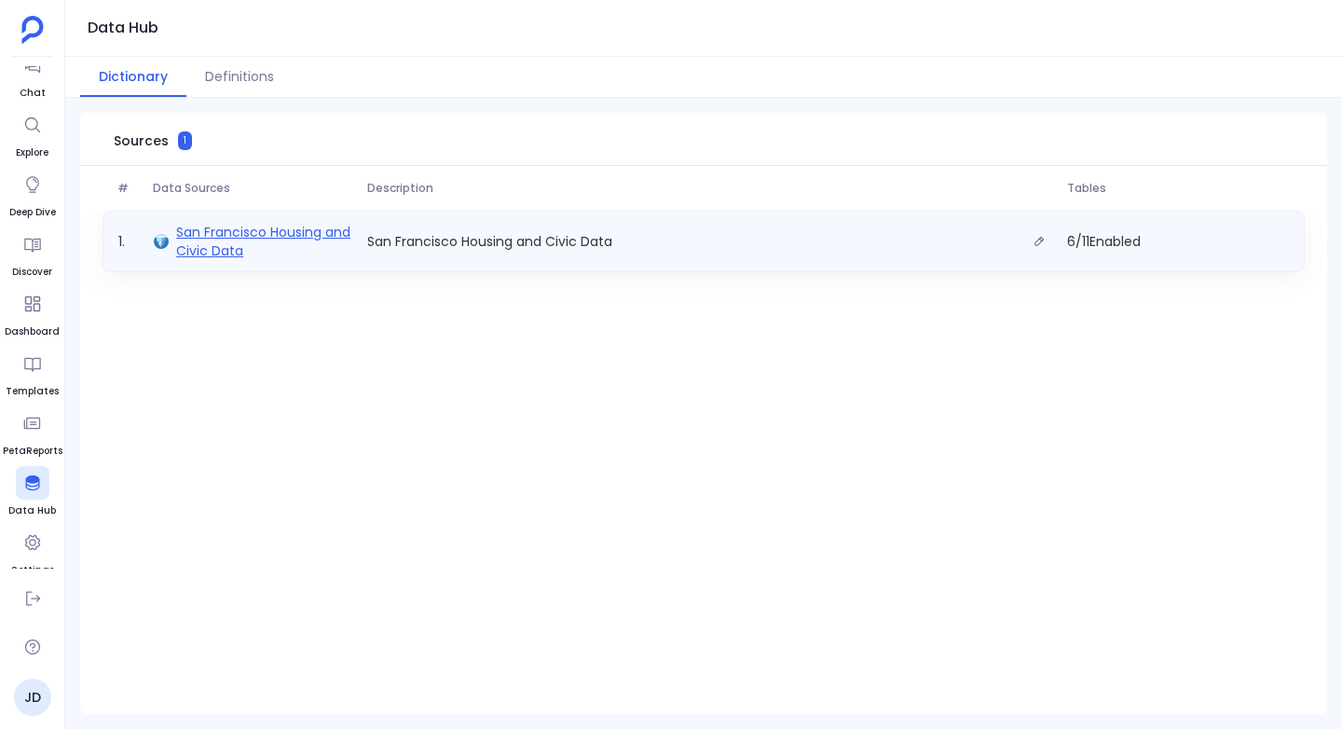
click at [244, 242] on span "San Francisco Housing and Civic Data" at bounding box center [264, 241] width 176 height 37
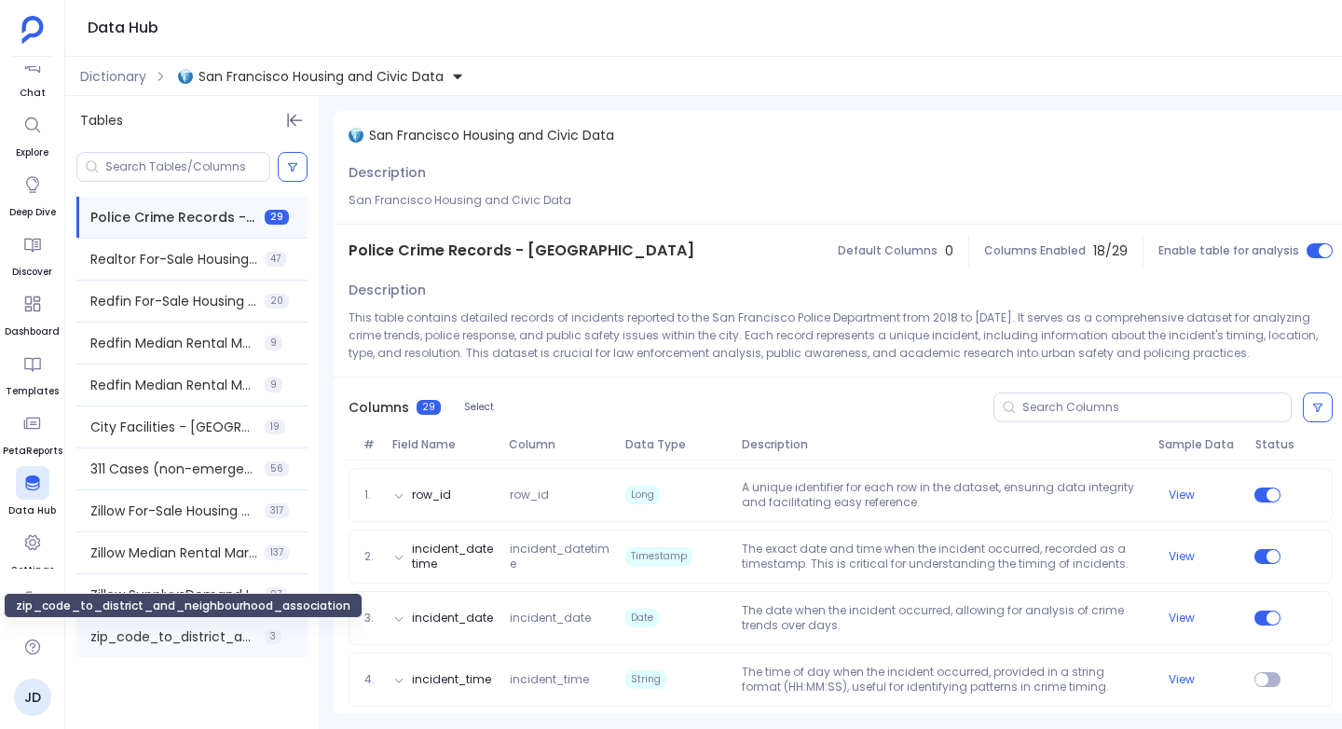
click at [158, 645] on span "zip_code_to_district_and_neighbourhood_association" at bounding box center [173, 636] width 167 height 19
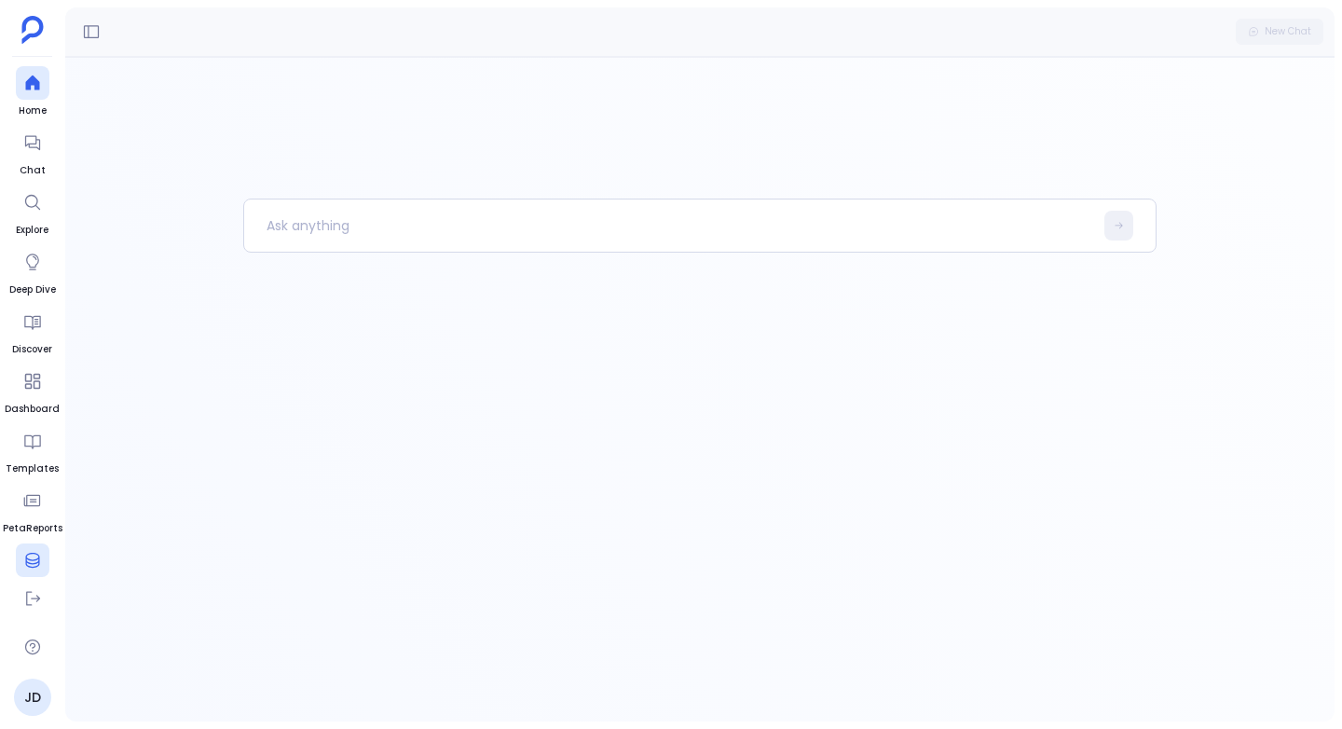
scroll to position [77, 0]
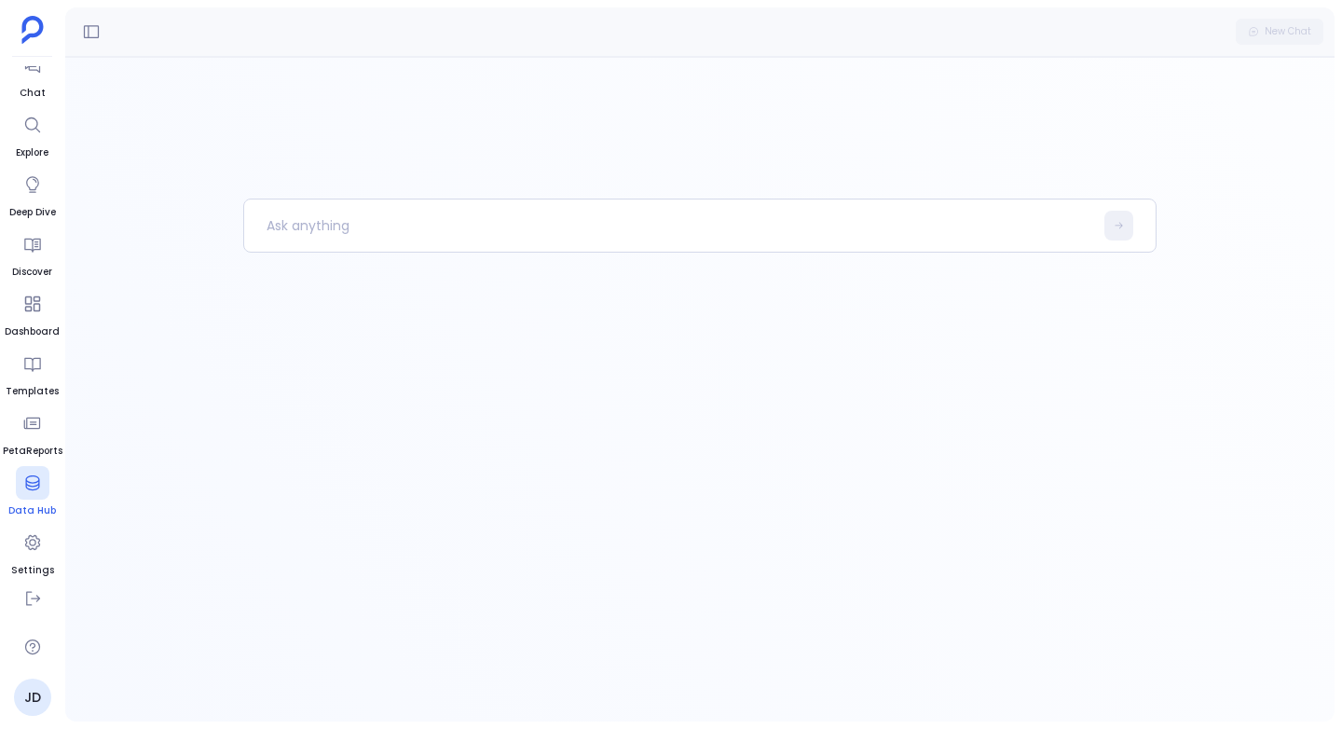
click at [36, 486] on icon at bounding box center [32, 482] width 19 height 19
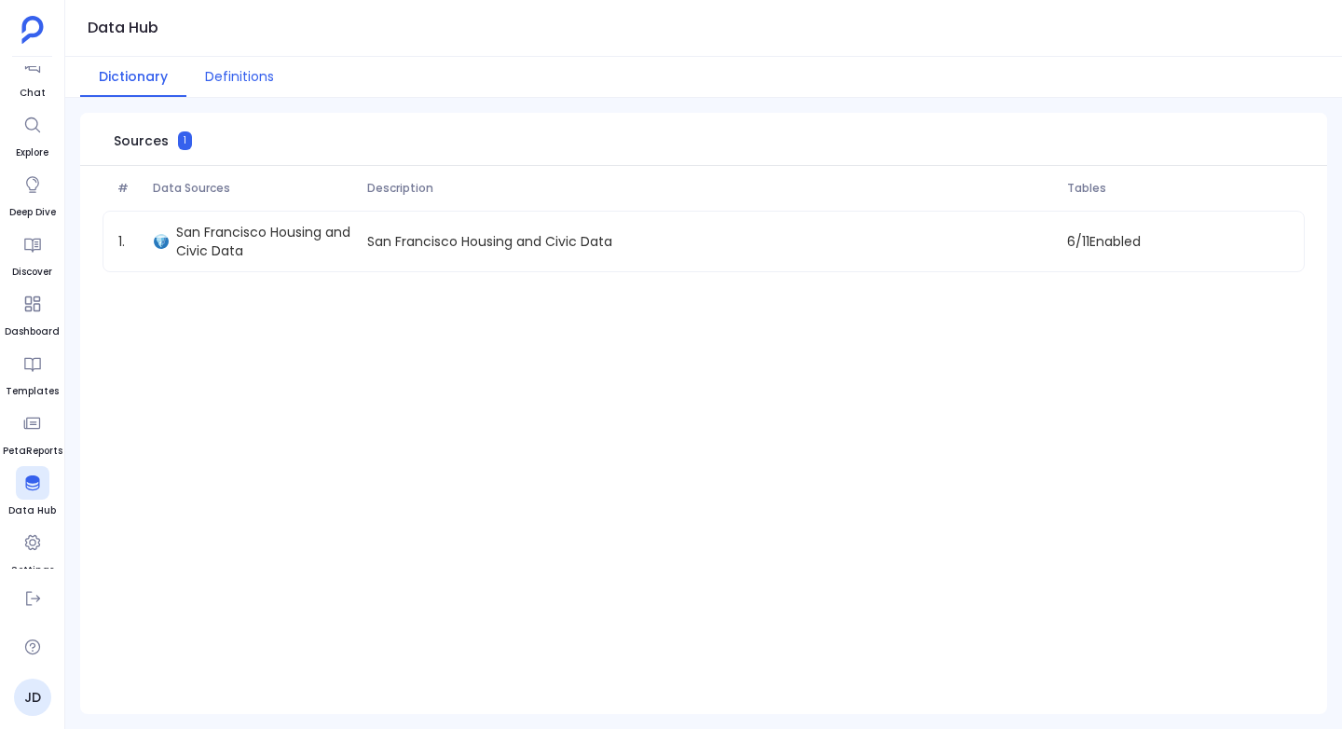
click at [252, 84] on button "Definitions" at bounding box center [239, 77] width 106 height 40
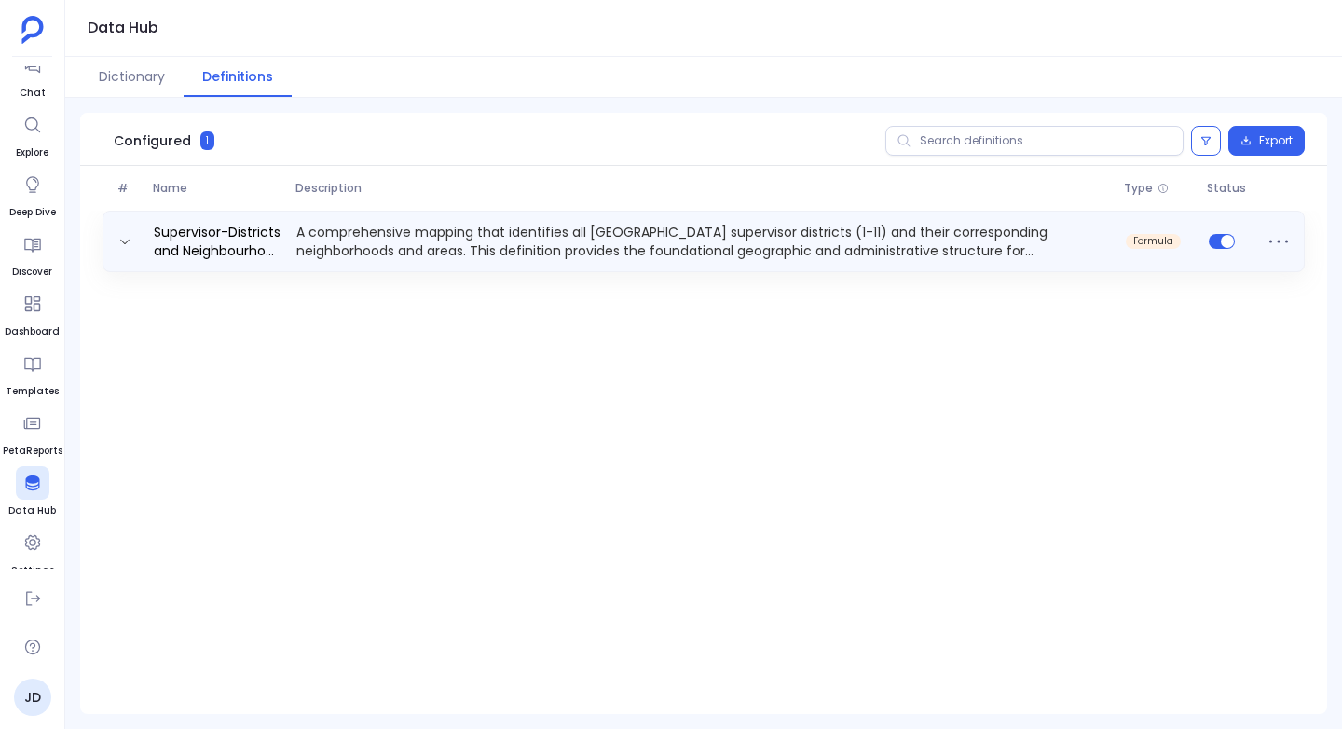
click at [341, 227] on p "A comprehensive mapping that identifies all [GEOGRAPHIC_DATA] supervisor distri…" at bounding box center [703, 241] width 829 height 37
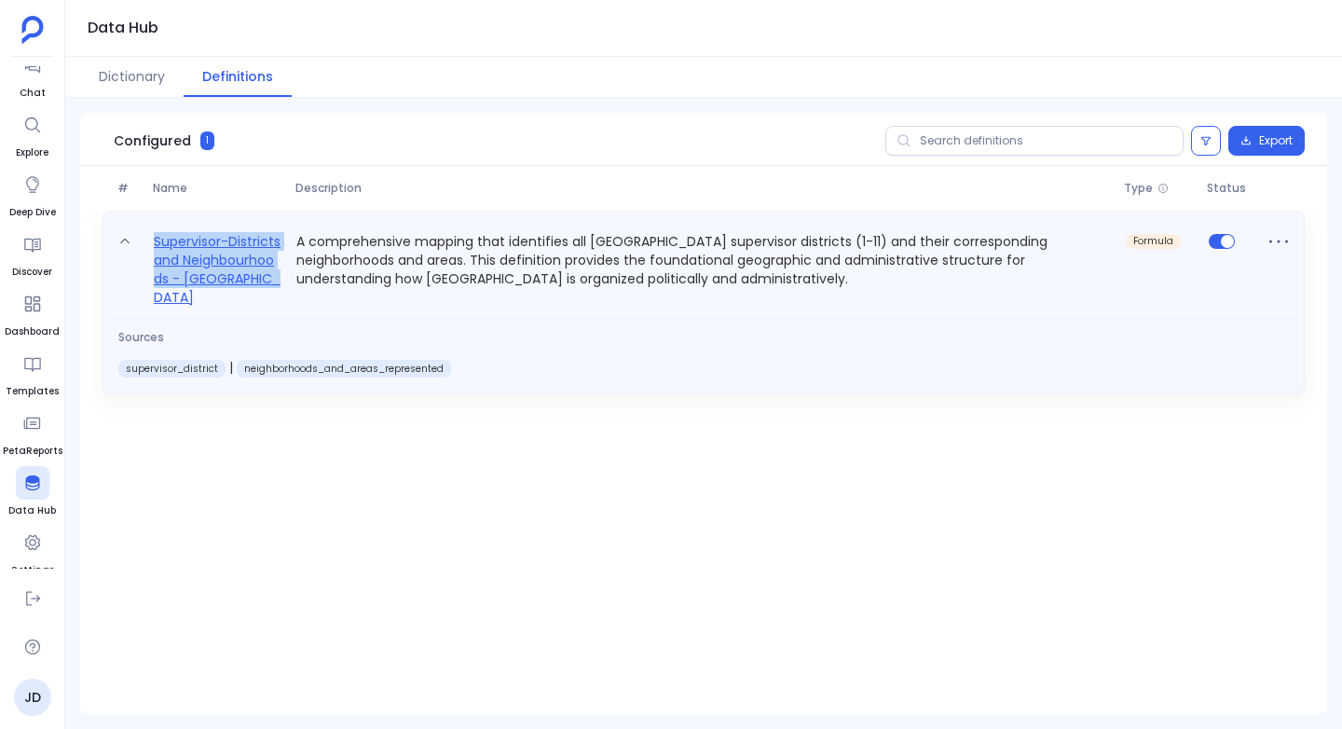
drag, startPoint x: 280, startPoint y: 280, endPoint x: 152, endPoint y: 241, distance: 134.4
click at [152, 241] on link "Supervisor-Districts and Neighbourhoods - [GEOGRAPHIC_DATA]" at bounding box center [217, 268] width 143 height 76
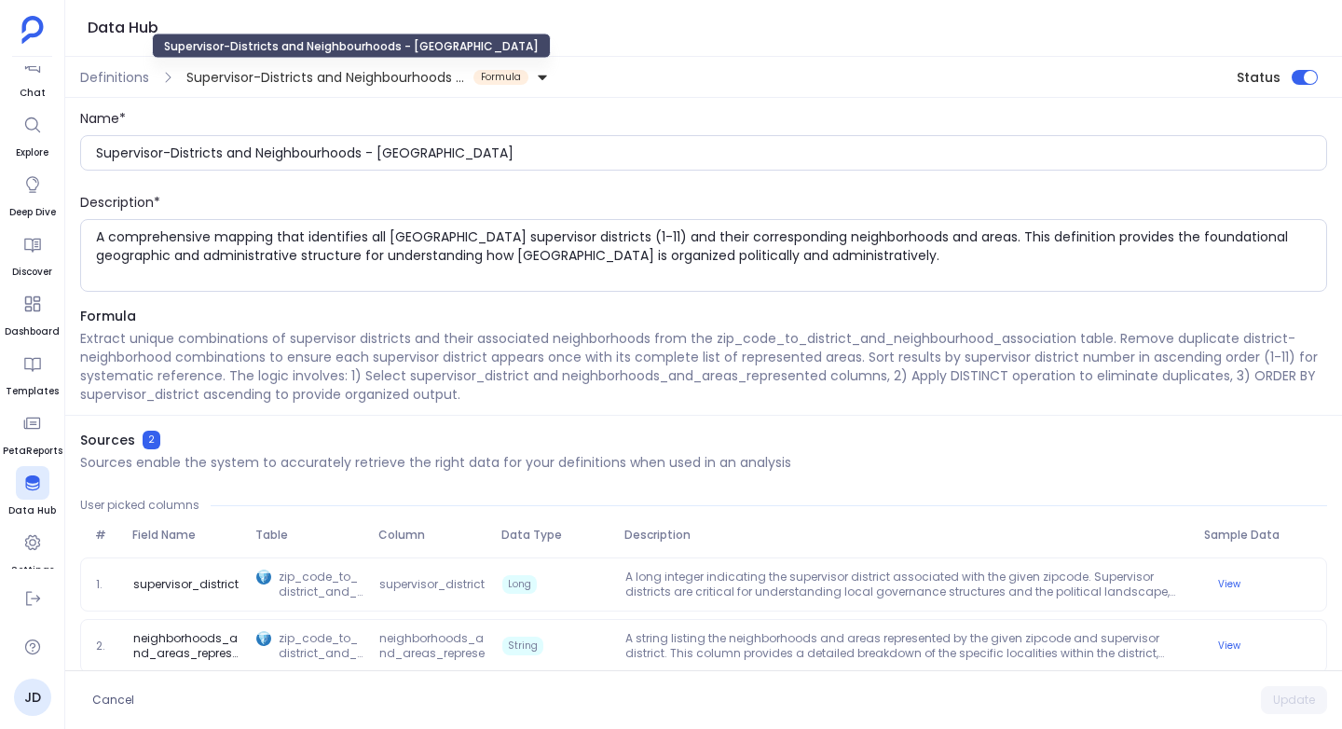
click at [392, 76] on span "Supervisor-Districts and Neighbourhoods - [GEOGRAPHIC_DATA]" at bounding box center [326, 77] width 280 height 19
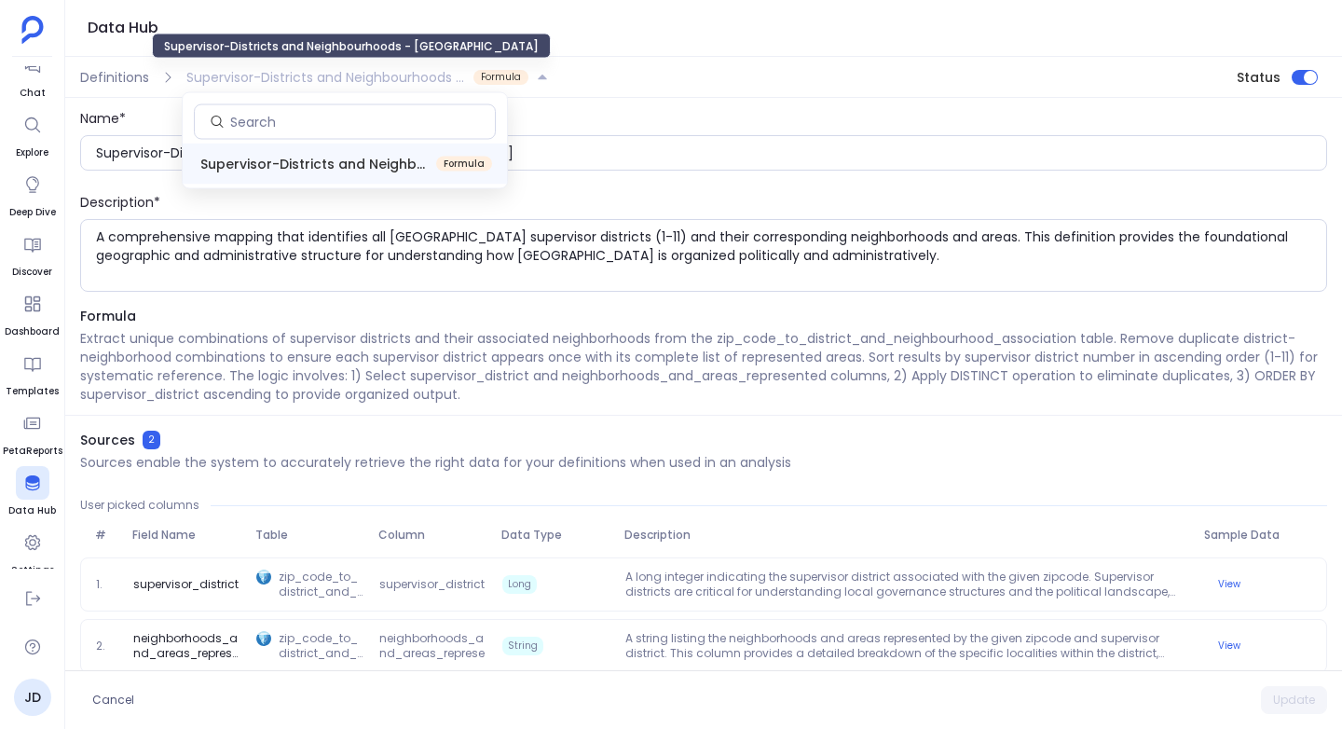
click at [392, 75] on span "Supervisor-Districts and Neighbourhoods - [GEOGRAPHIC_DATA]" at bounding box center [326, 77] width 280 height 19
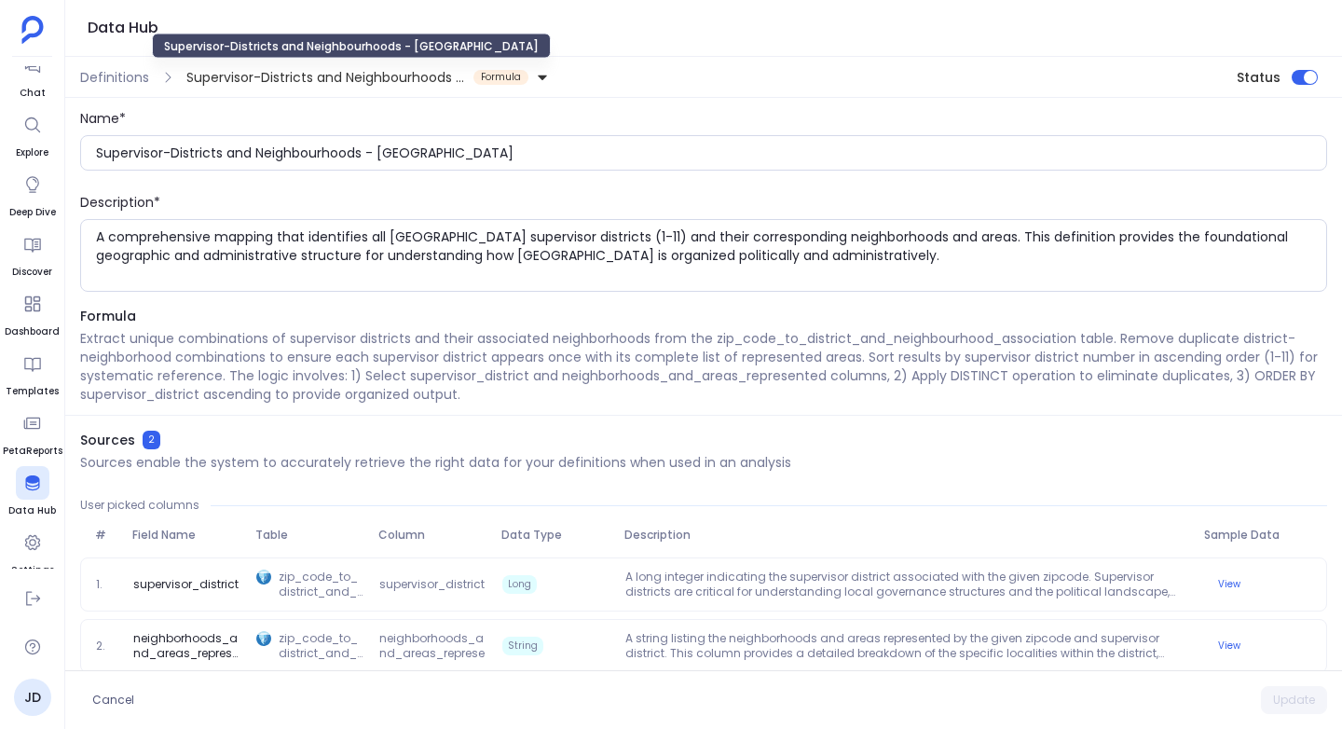
click at [422, 80] on span "Supervisor-Districts and Neighbourhoods - [GEOGRAPHIC_DATA]" at bounding box center [326, 77] width 280 height 19
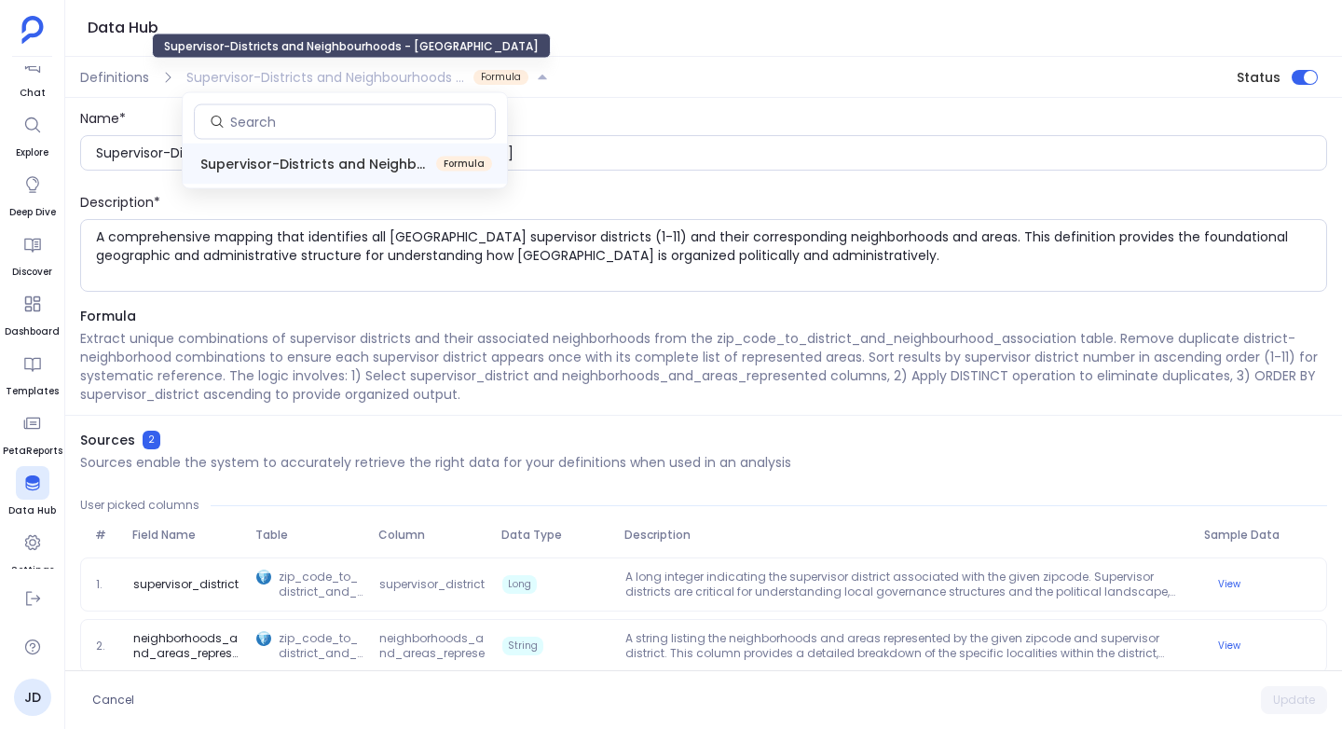
click at [422, 80] on span "Supervisor-Districts and Neighbourhoods - [GEOGRAPHIC_DATA]" at bounding box center [326, 77] width 280 height 19
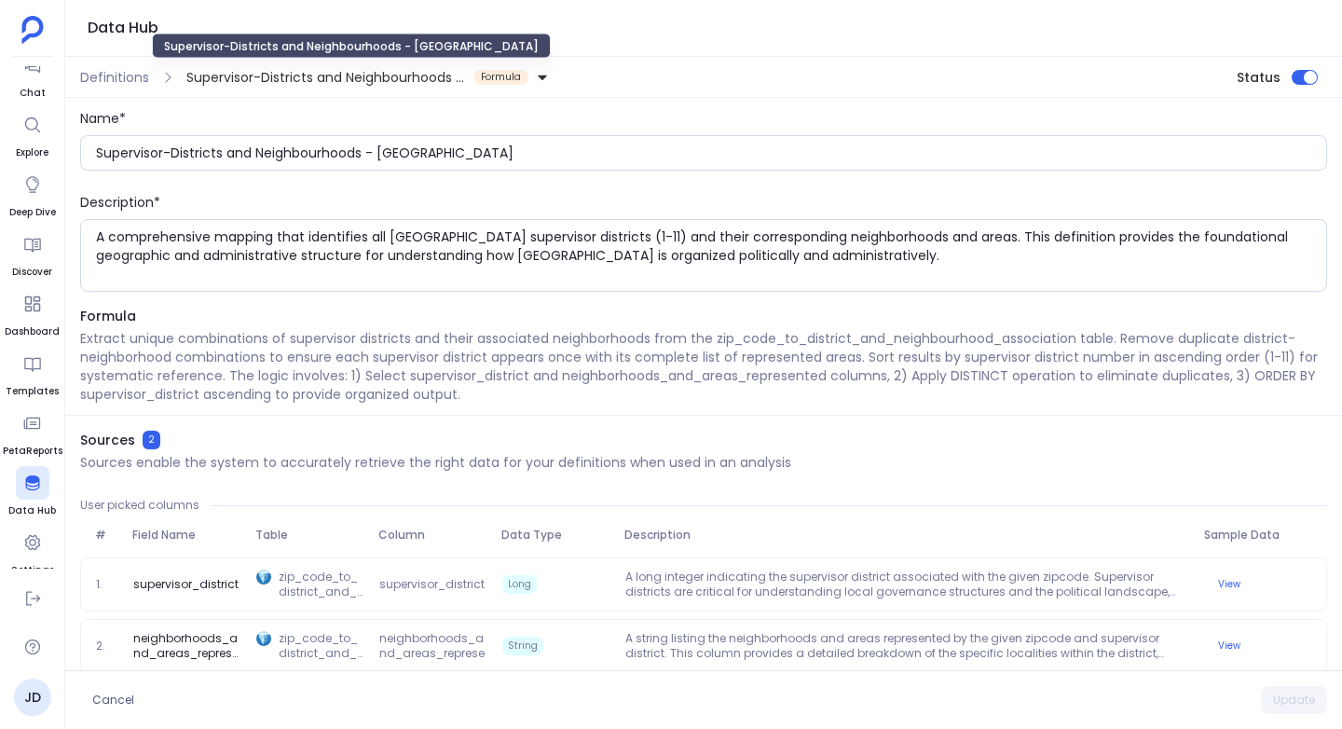
click at [422, 80] on span "Supervisor-Districts and Neighbourhoods - [GEOGRAPHIC_DATA]" at bounding box center [326, 77] width 280 height 19
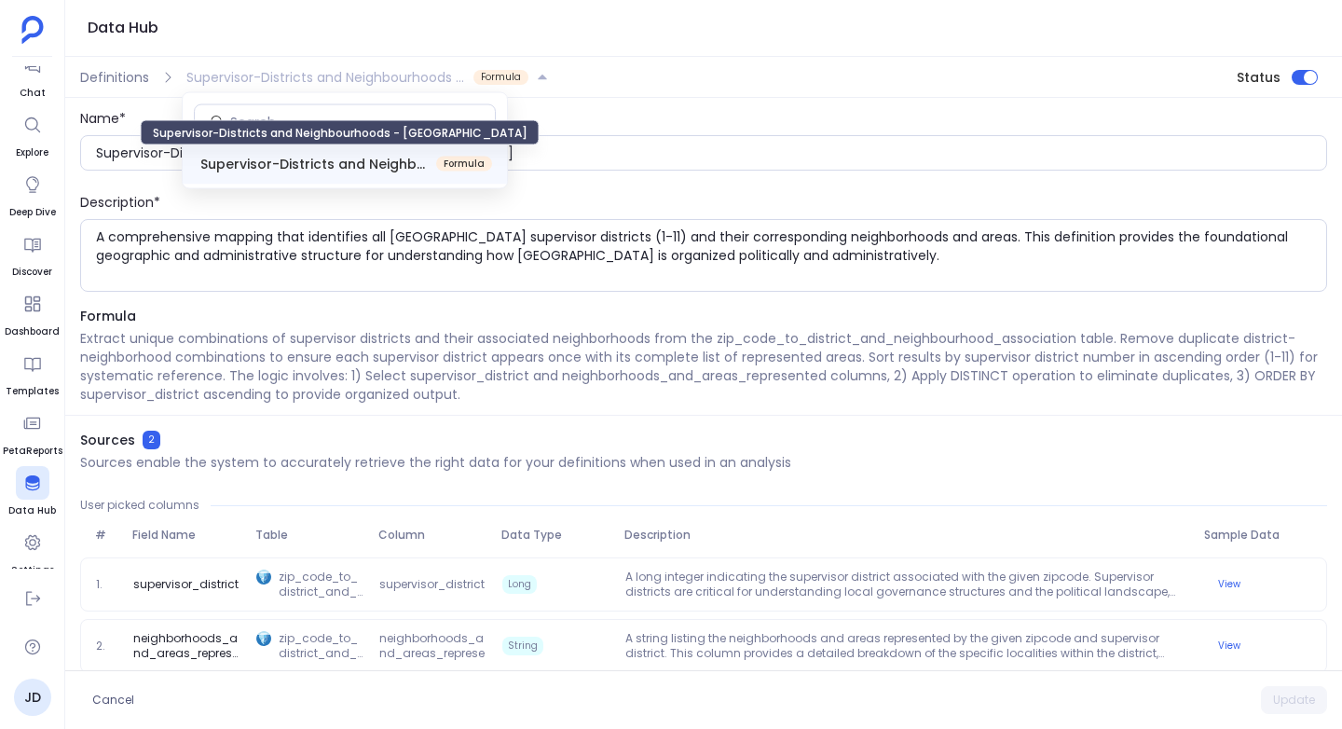
click at [389, 161] on span "Supervisor-Districts and Neighbourhoods - [GEOGRAPHIC_DATA]" at bounding box center [314, 164] width 228 height 19
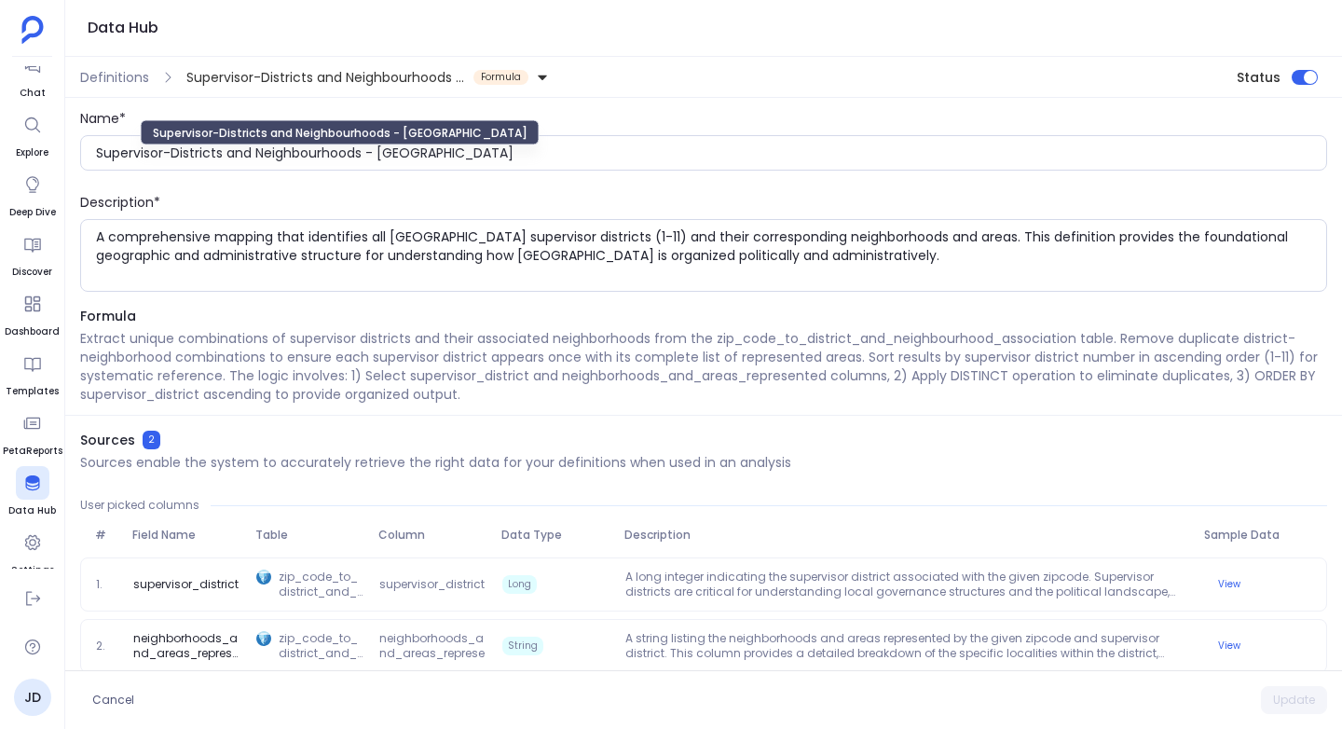
click at [389, 161] on span "Supervisor-Districts and Neighbourhoods - [GEOGRAPHIC_DATA]" at bounding box center [314, 164] width 228 height 19
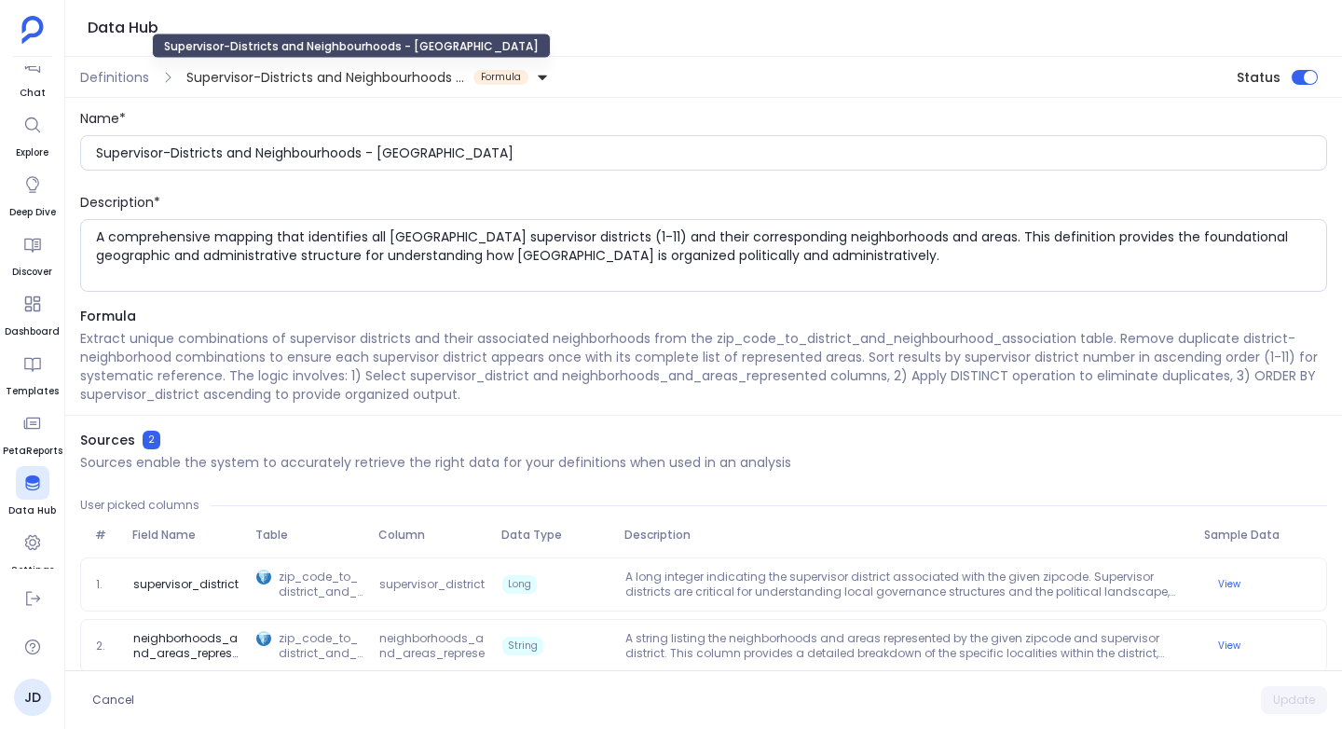
click at [406, 76] on span "Supervisor-Districts and Neighbourhoods - [GEOGRAPHIC_DATA]" at bounding box center [326, 77] width 280 height 19
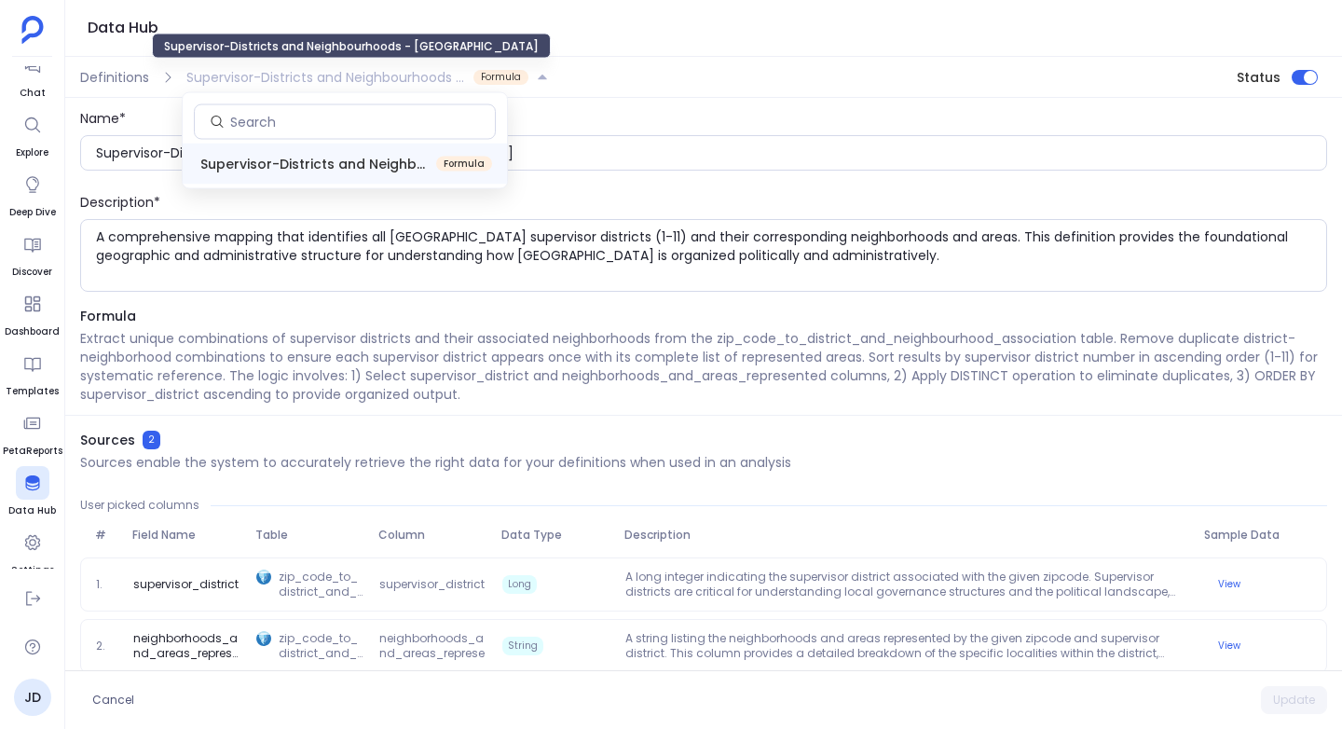
click at [406, 76] on span "Supervisor-Districts and Neighbourhoods - [GEOGRAPHIC_DATA]" at bounding box center [326, 77] width 280 height 19
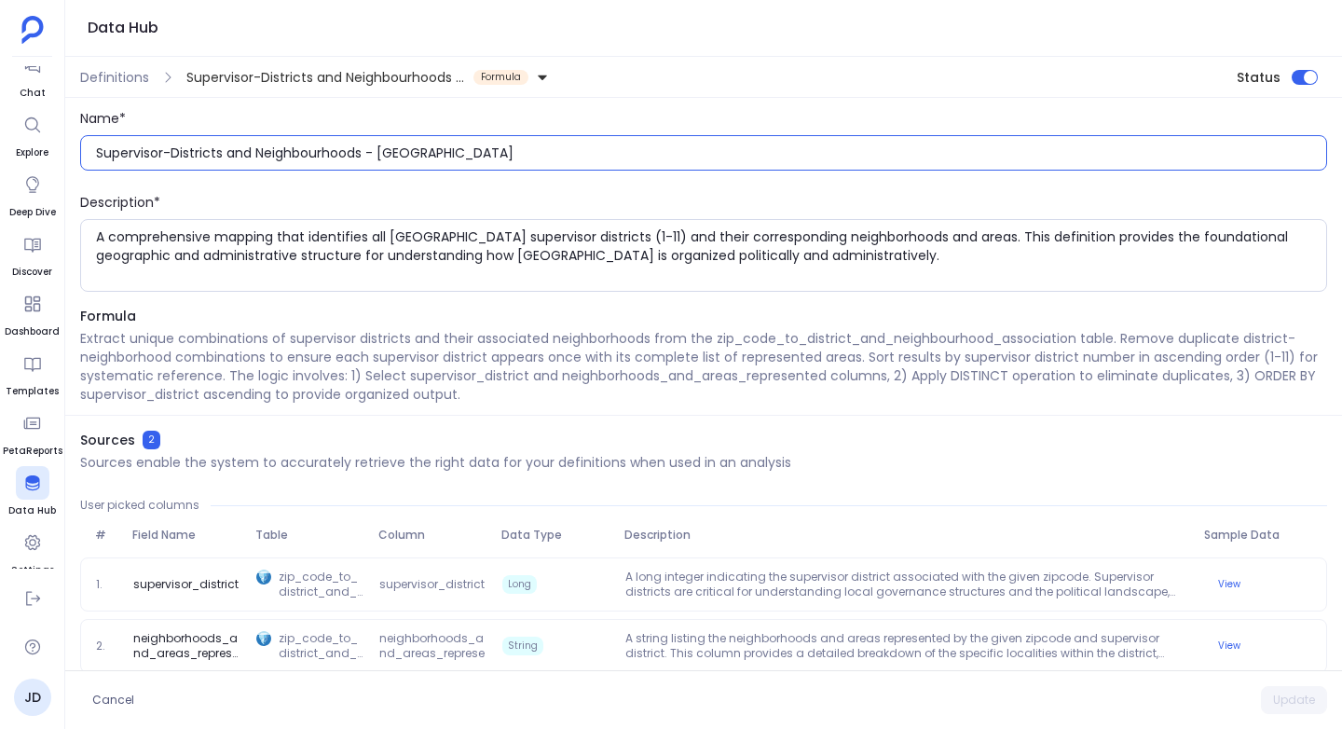
click at [457, 149] on input "Supervisor-Districts and Neighbourhoods - [GEOGRAPHIC_DATA]" at bounding box center [711, 152] width 1230 height 19
click at [459, 112] on div "Name*" at bounding box center [703, 118] width 1247 height 19
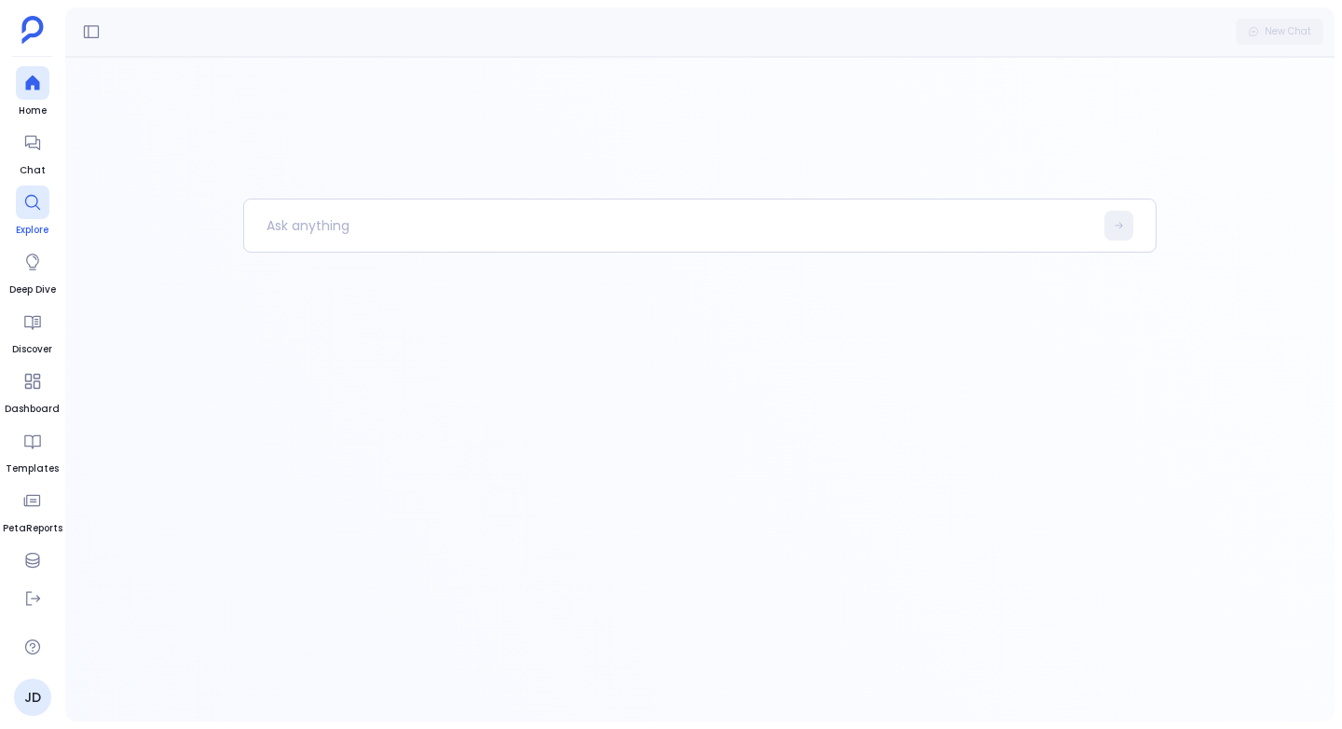
click at [31, 214] on div at bounding box center [33, 202] width 34 height 34
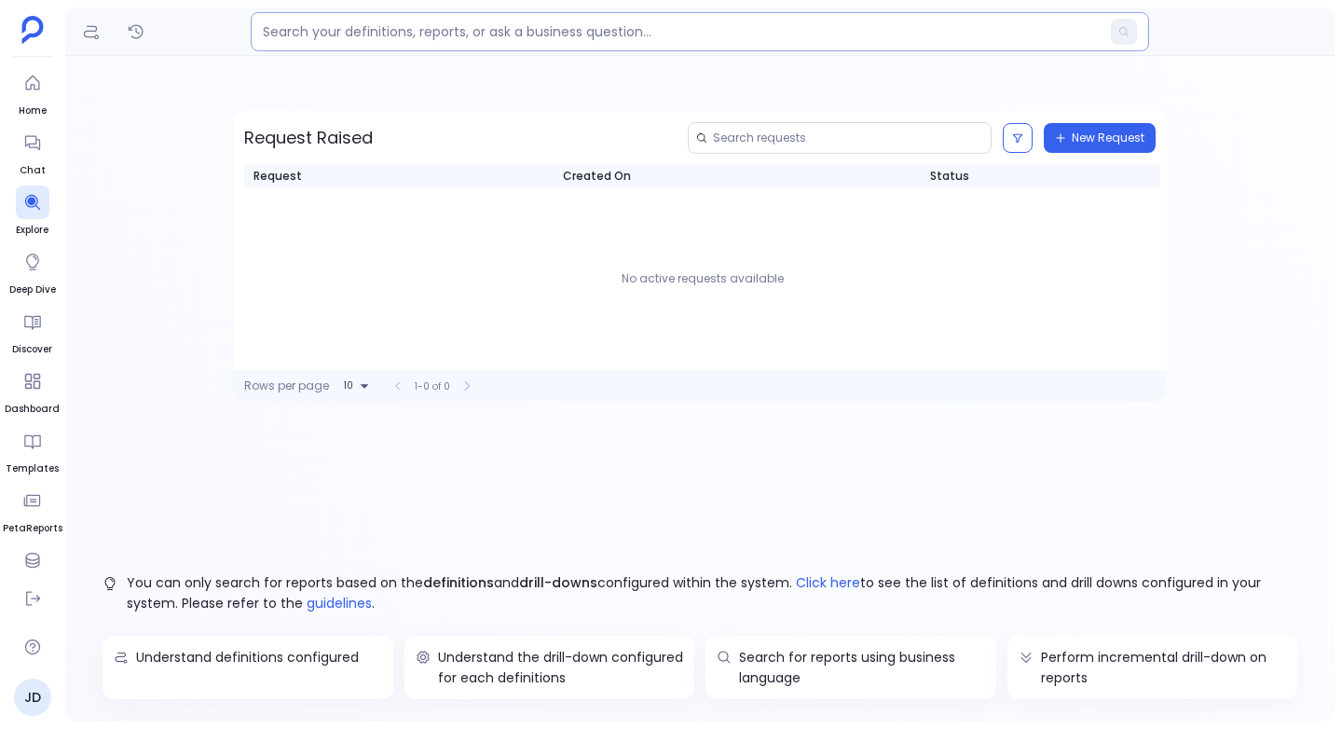
click at [328, 32] on input at bounding box center [681, 31] width 837 height 19
paste input "Supervisor-Districts and Neighbourhoods - [GEOGRAPHIC_DATA]"
type input "Supervisor-Districts and Neighbourhoods - [GEOGRAPHIC_DATA]"
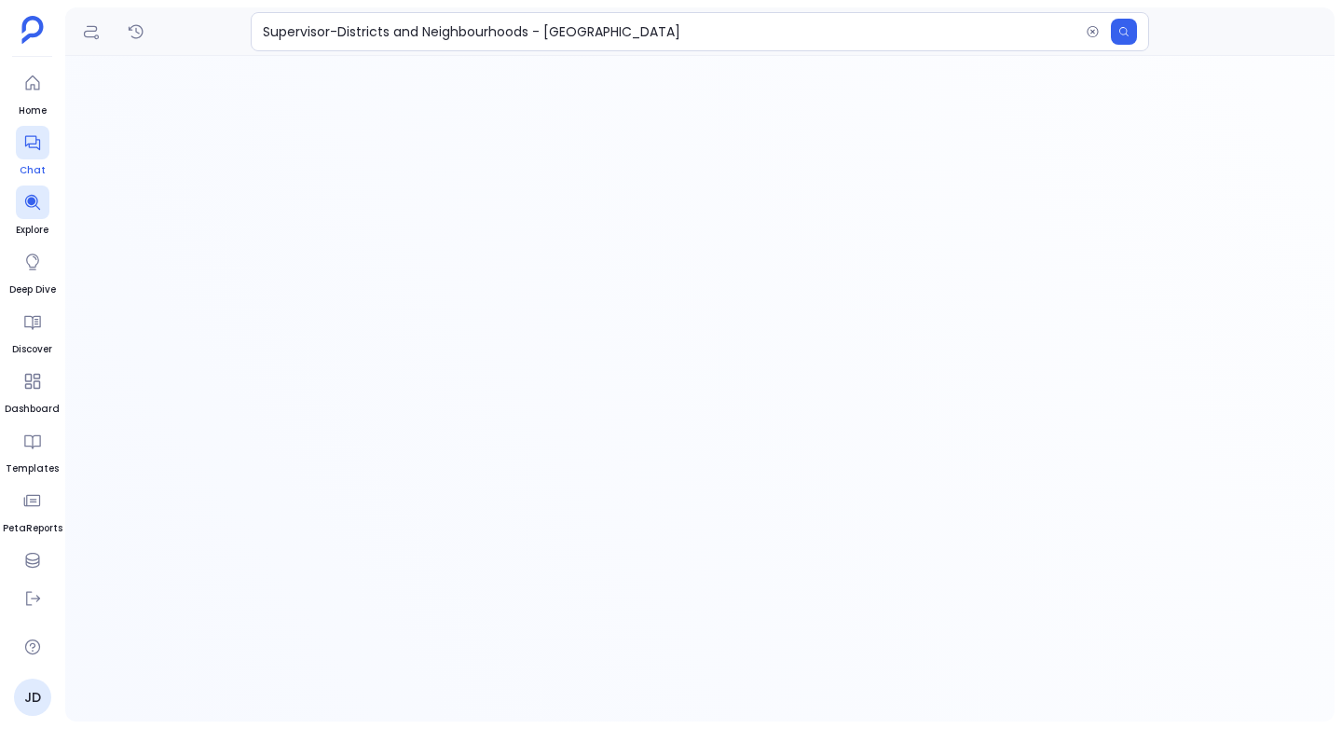
click at [41, 138] on icon at bounding box center [32, 142] width 19 height 19
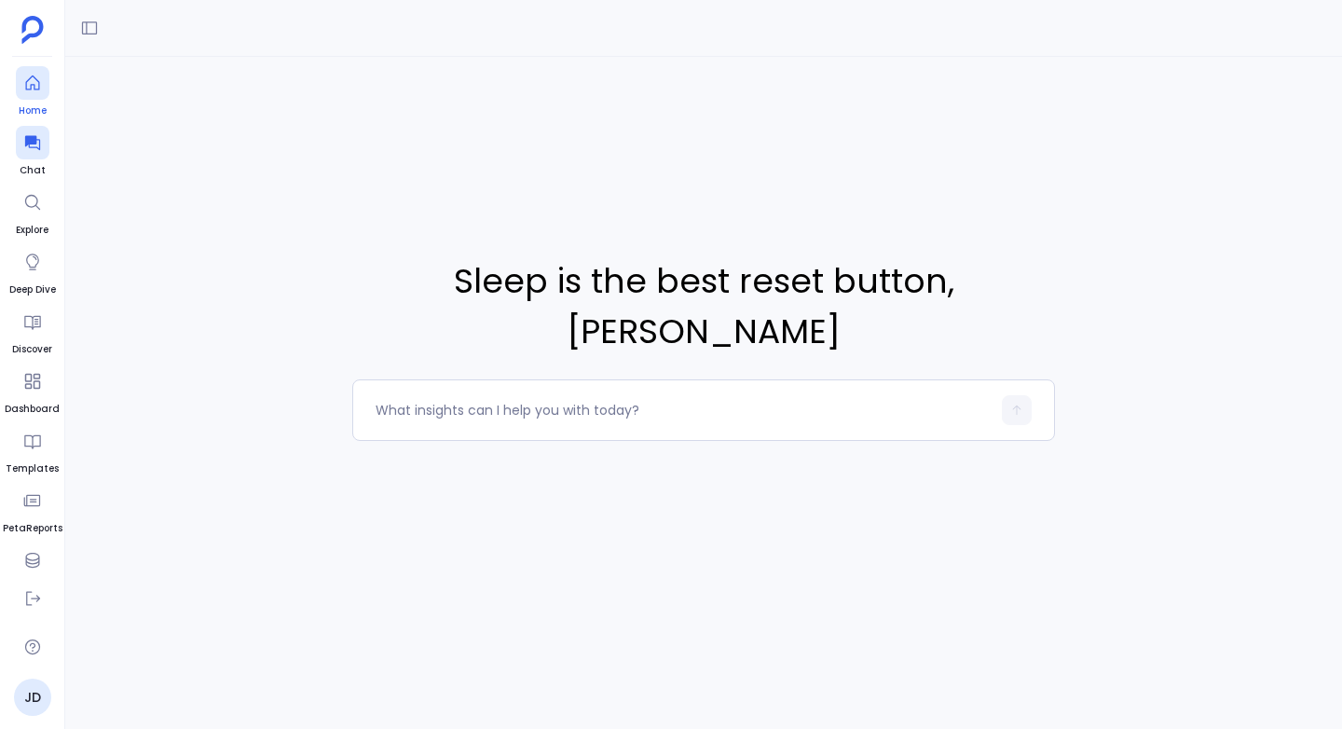
click at [28, 79] on icon at bounding box center [32, 82] width 14 height 15
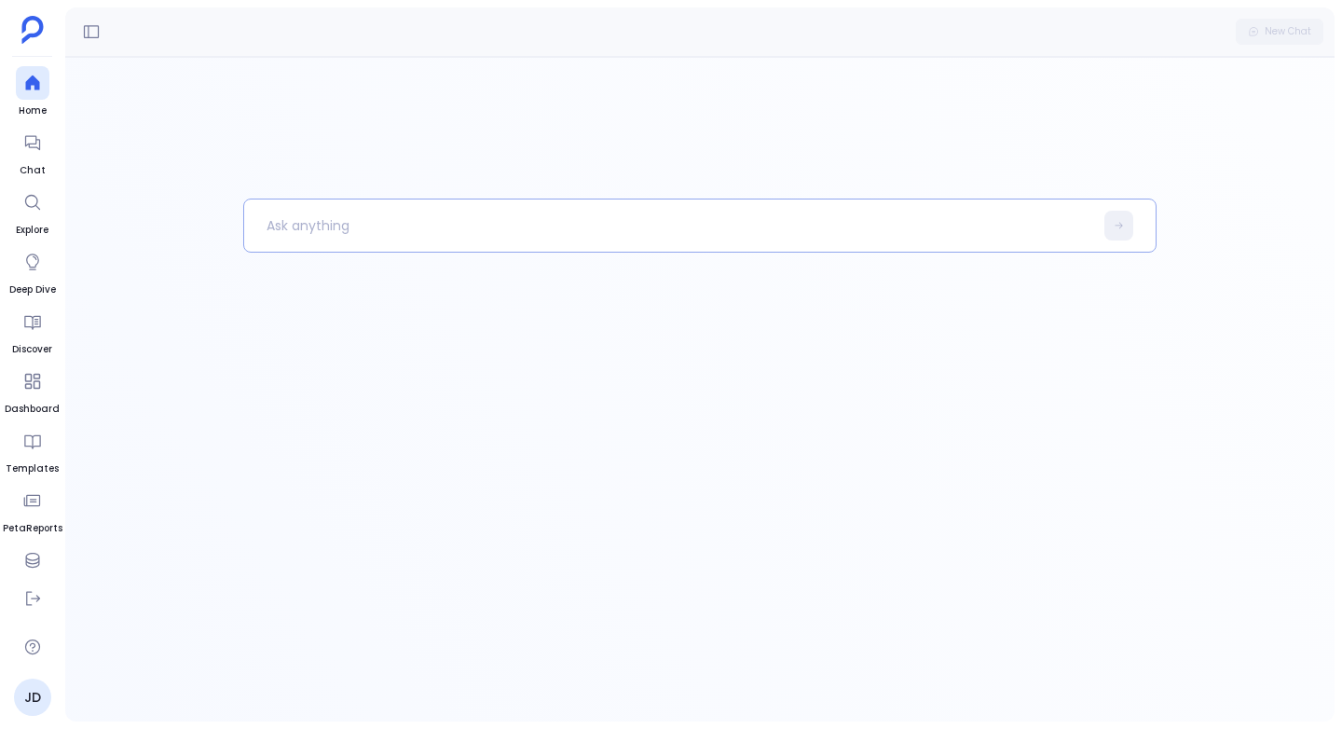
click at [280, 220] on p at bounding box center [668, 225] width 849 height 48
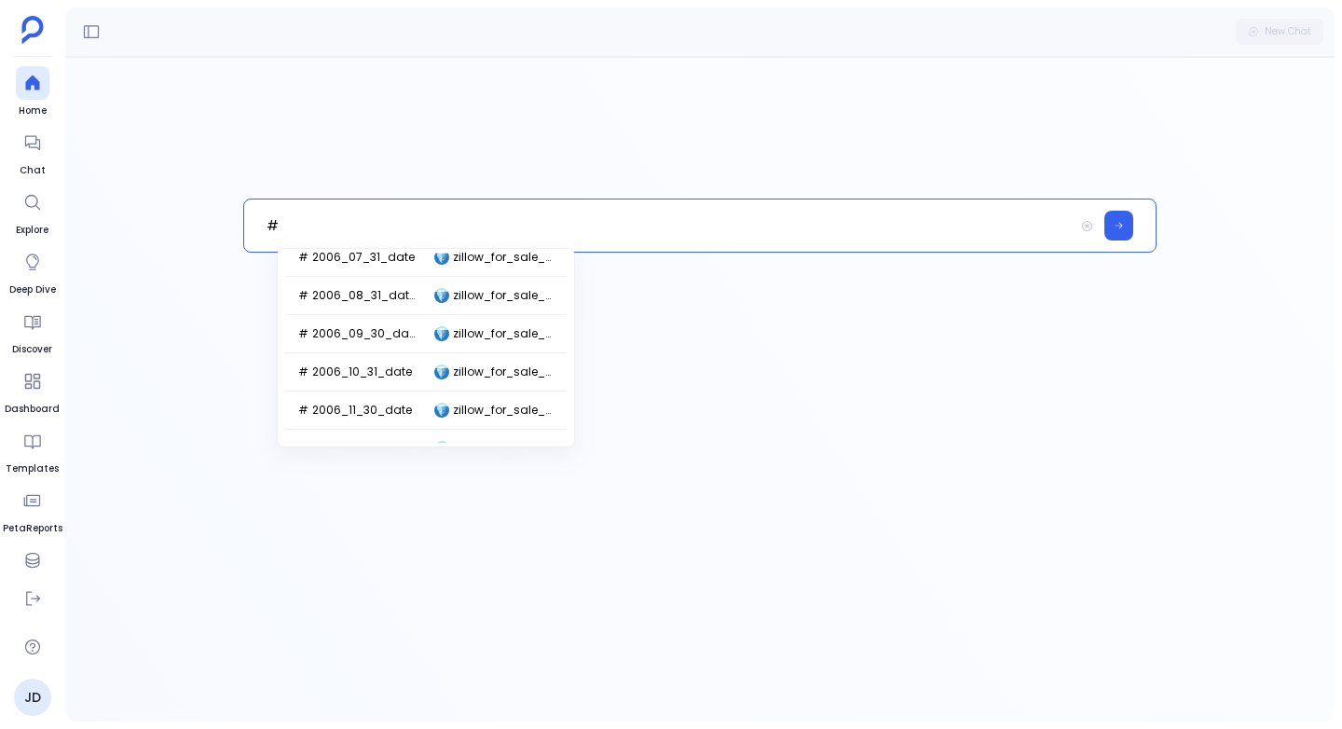
scroll to position [9360, 0]
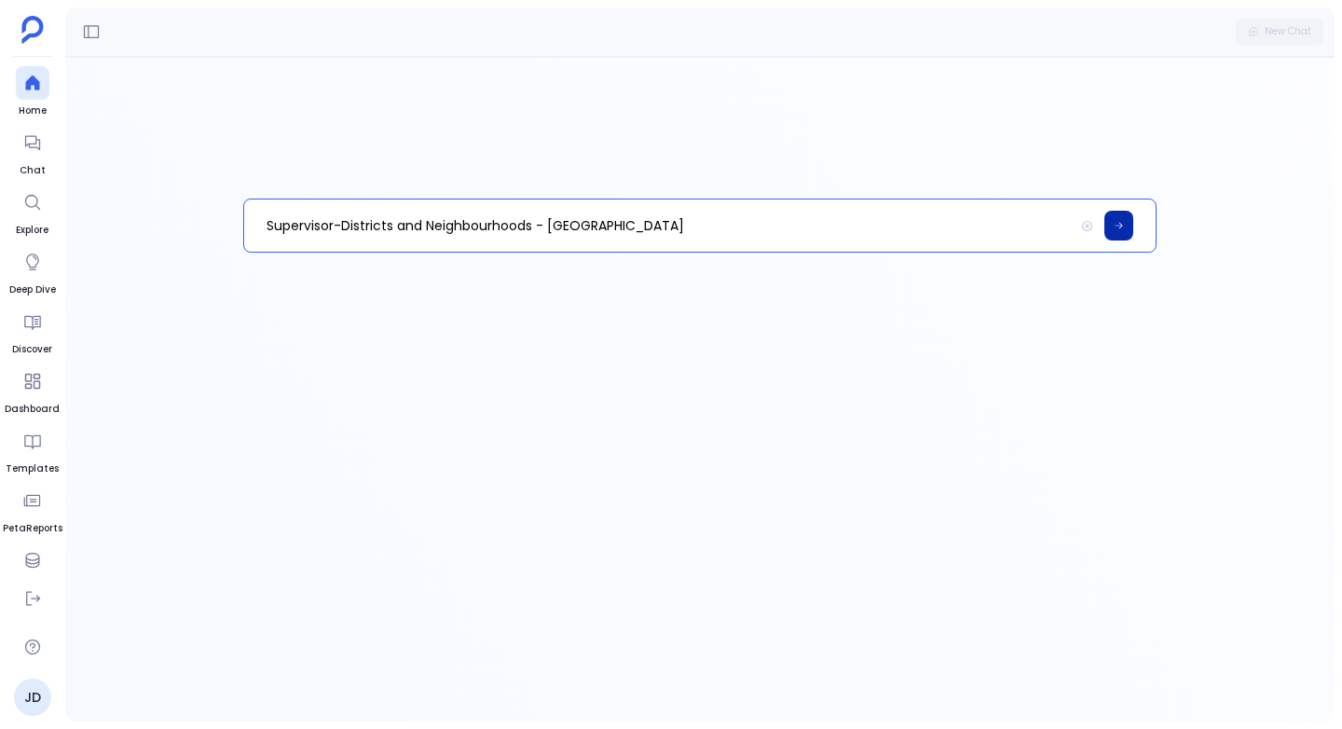
click at [1121, 223] on icon at bounding box center [1118, 225] width 10 height 11
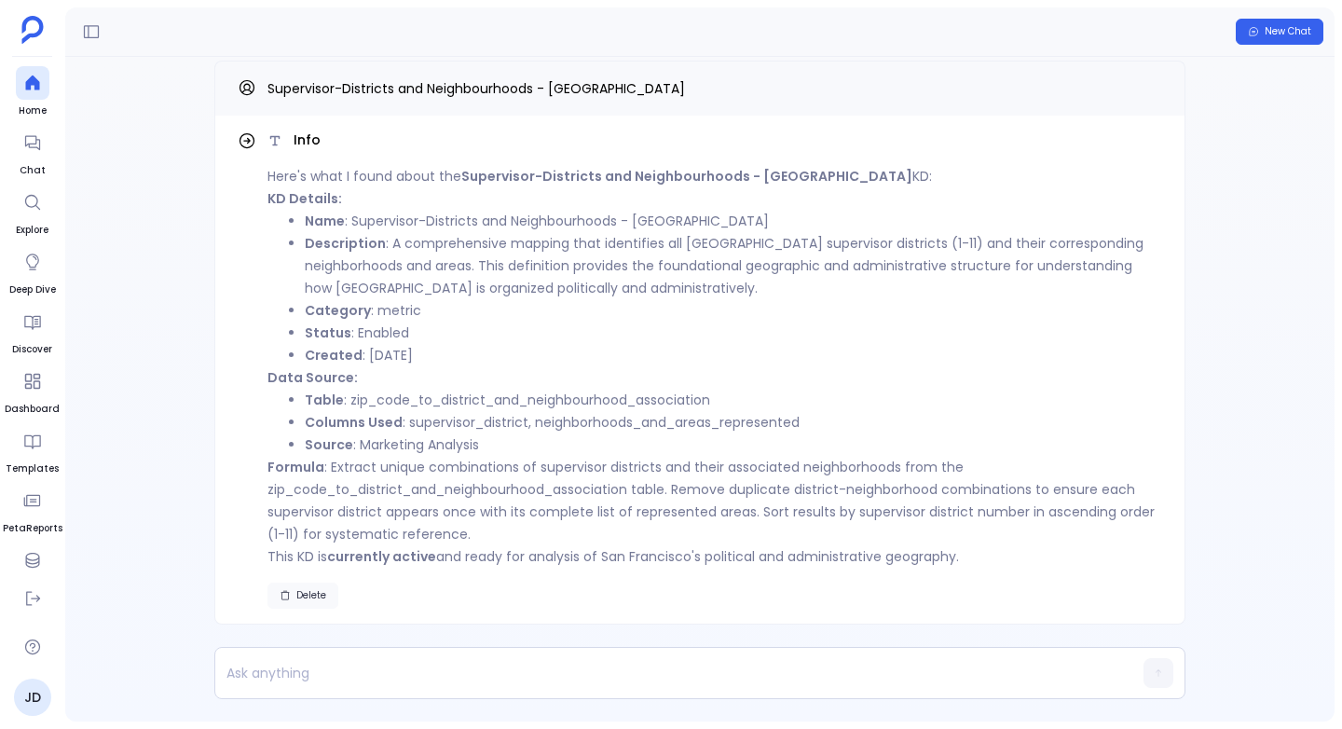
click at [307, 586] on button "Delete" at bounding box center [302, 595] width 71 height 26
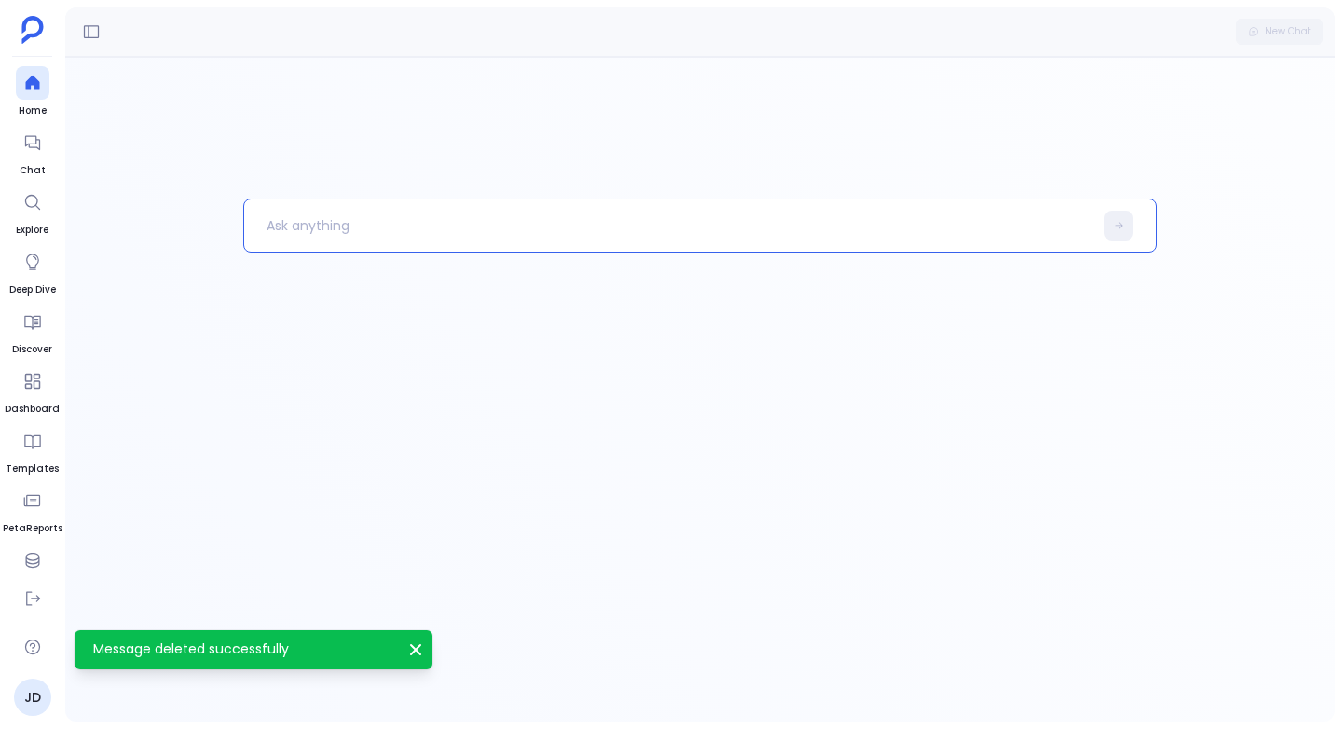
click at [350, 224] on p at bounding box center [668, 225] width 849 height 48
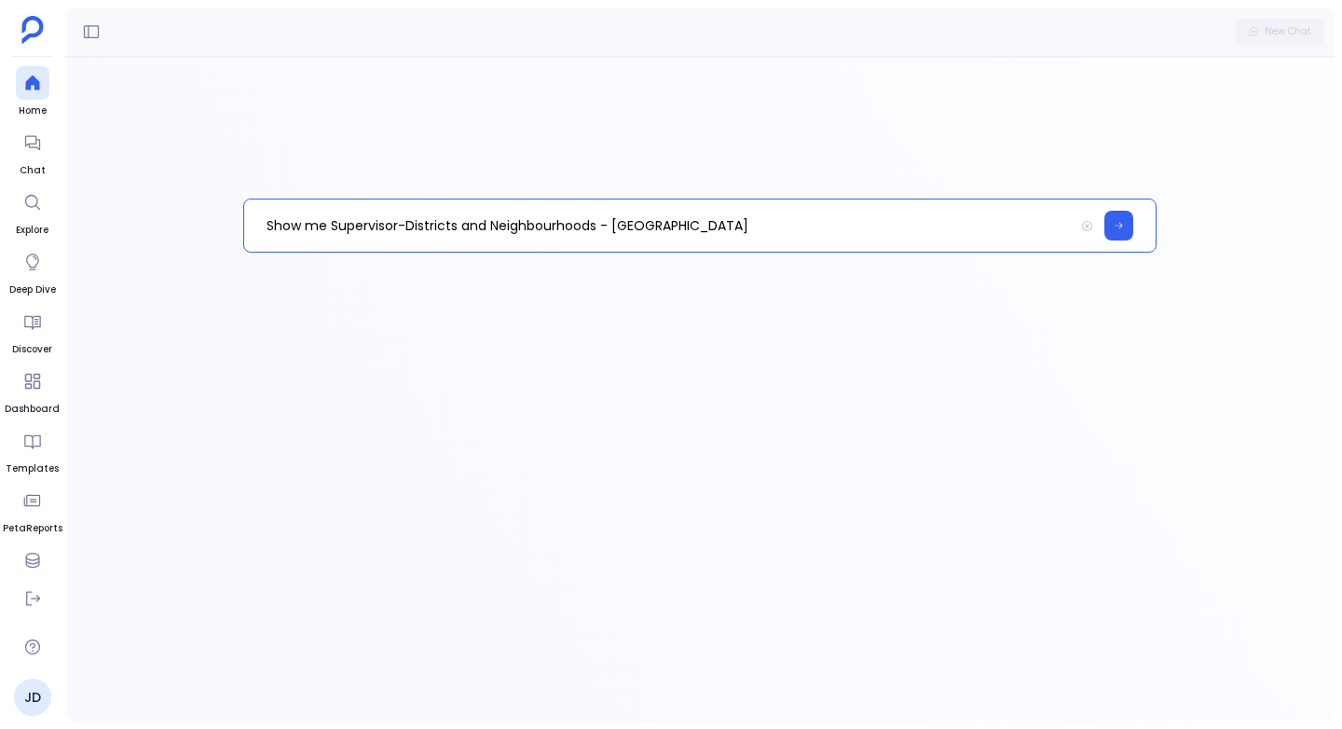
click at [322, 223] on p "Show me Supervisor-Districts and Neighbourhoods - [GEOGRAPHIC_DATA]" at bounding box center [659, 225] width 830 height 48
click at [654, 226] on p "Show me all the Supervisor-Districts and Neighbourhoods - [GEOGRAPHIC_DATA]" at bounding box center [659, 225] width 830 height 48
click at [1117, 220] on icon at bounding box center [1118, 225] width 10 height 11
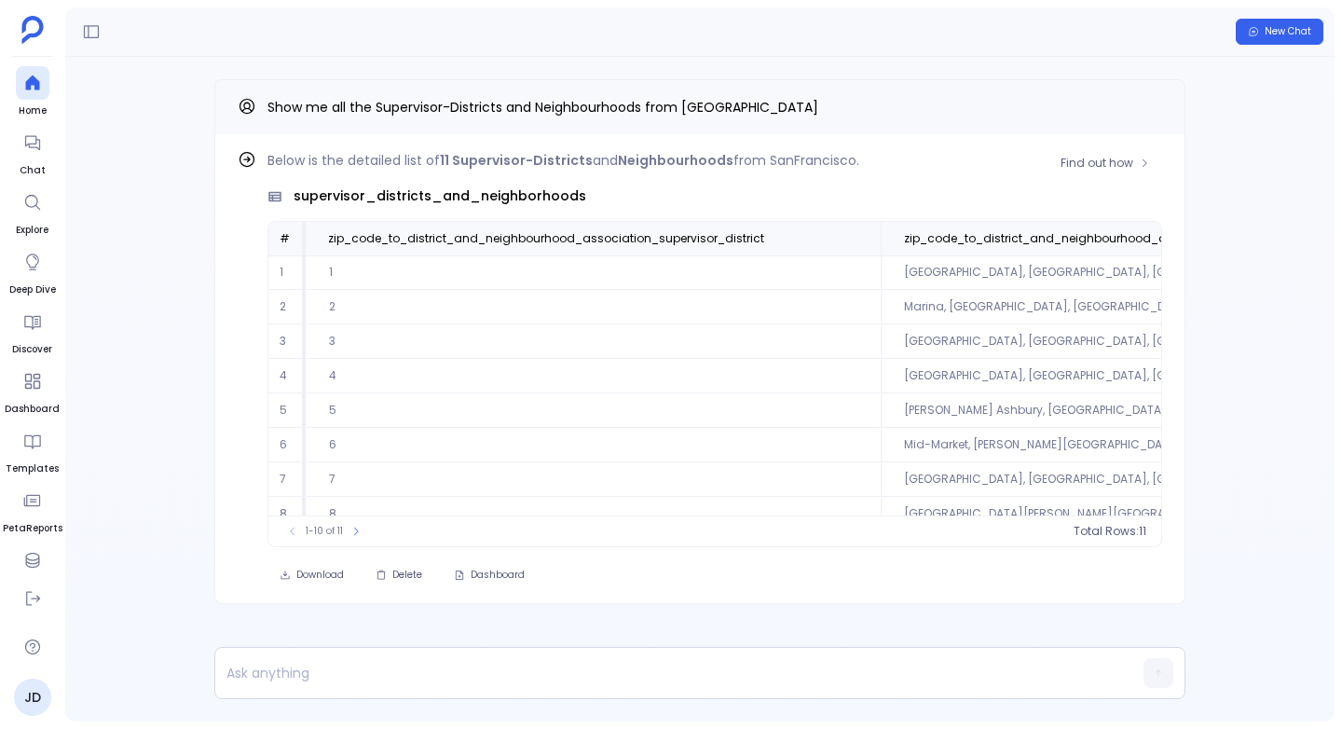
scroll to position [89, 0]
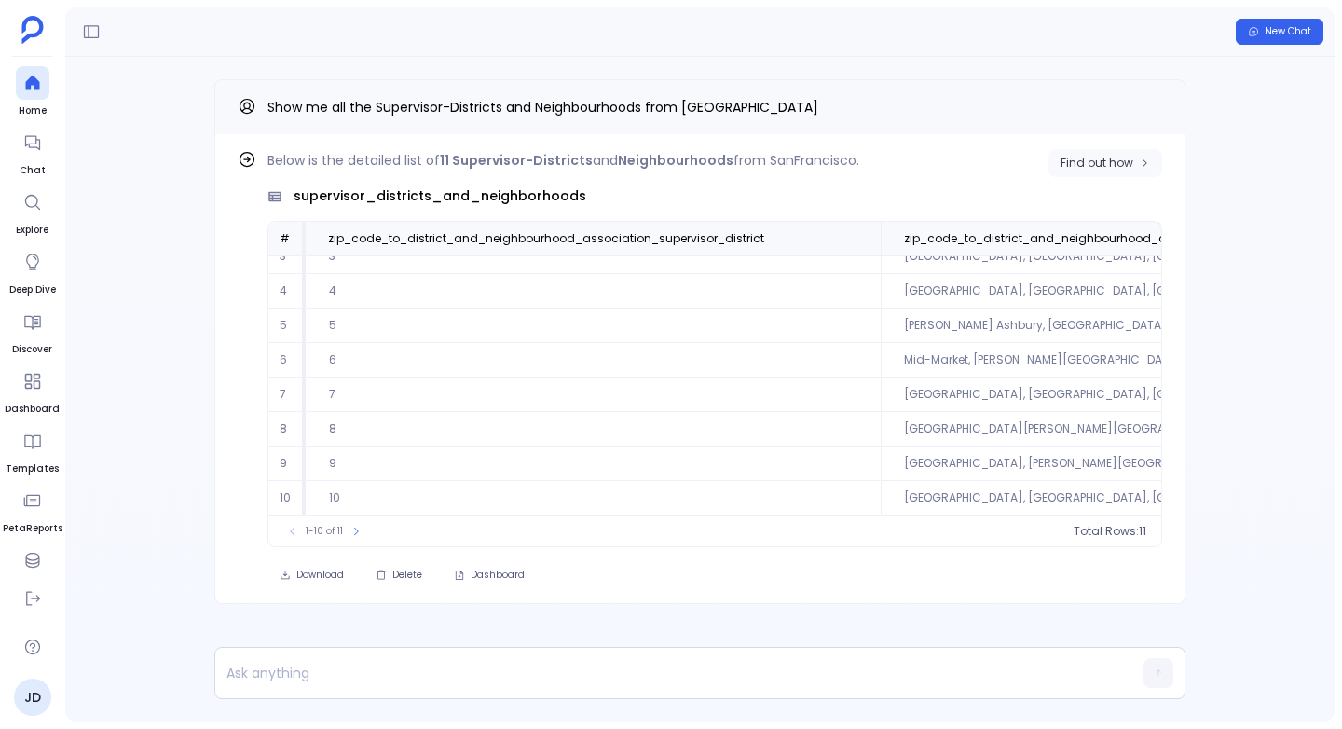
click at [1141, 160] on icon "button" at bounding box center [1144, 162] width 11 height 11
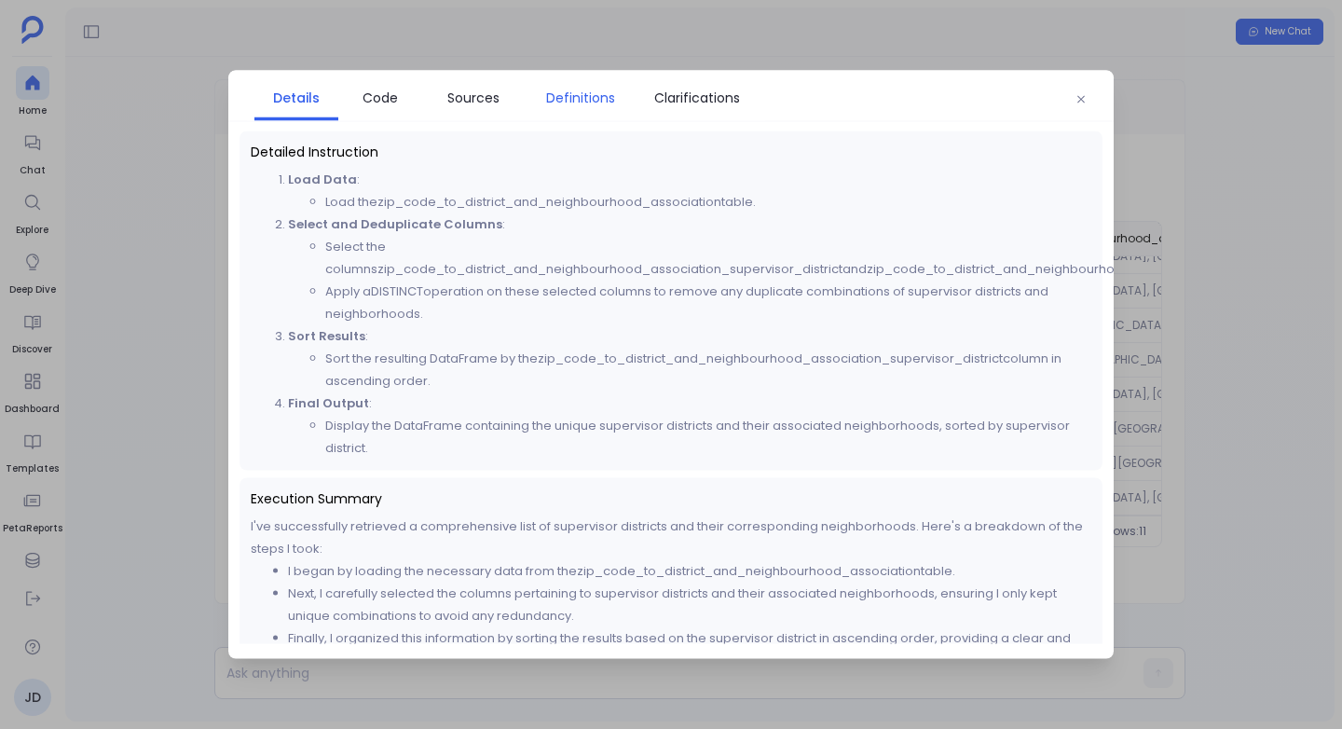
click at [583, 100] on span "Definitions" at bounding box center [580, 98] width 69 height 20
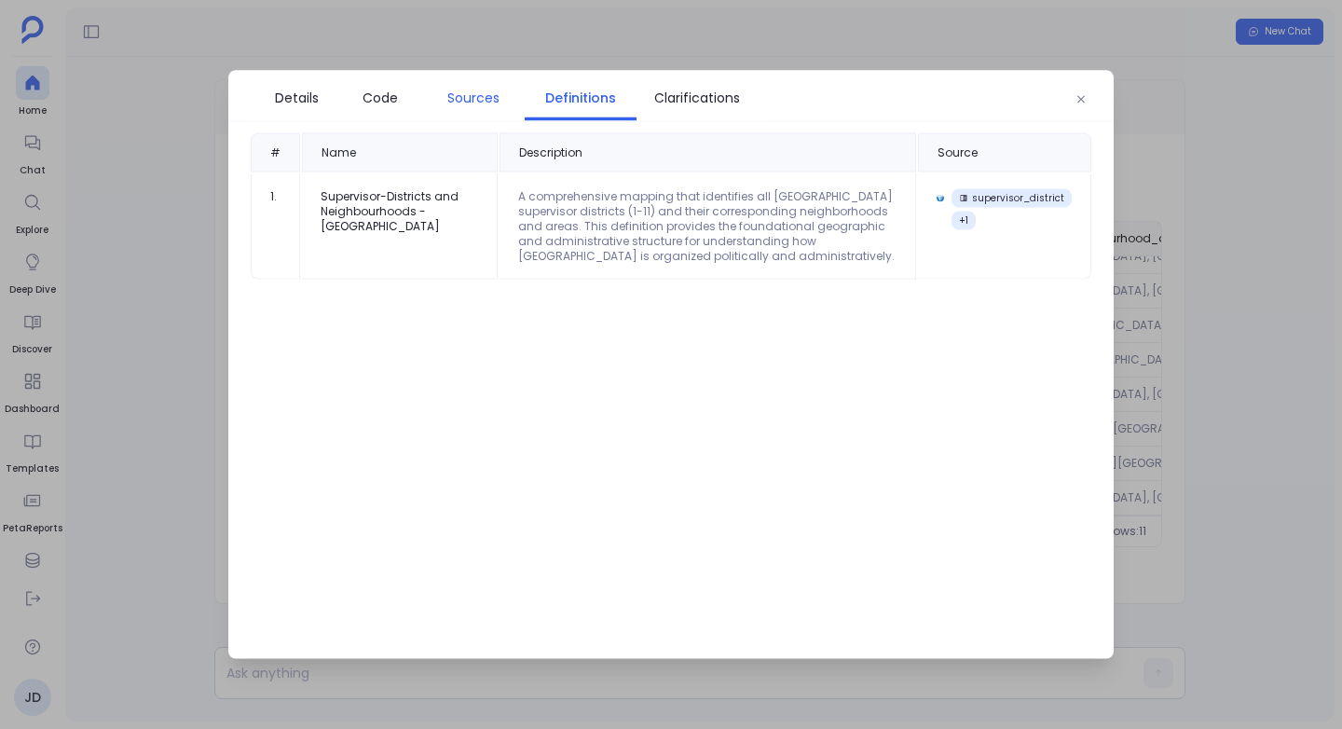
click at [447, 95] on span "Sources" at bounding box center [473, 98] width 52 height 20
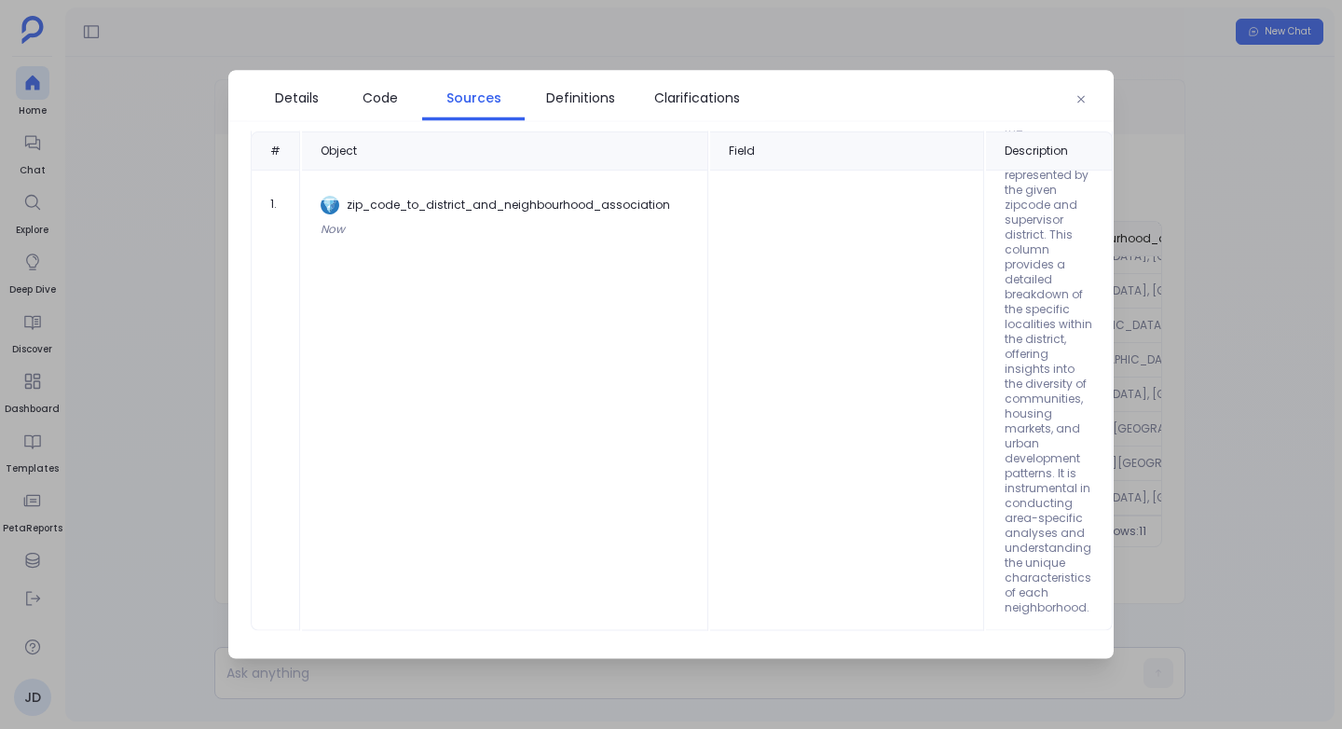
scroll to position [0, 0]
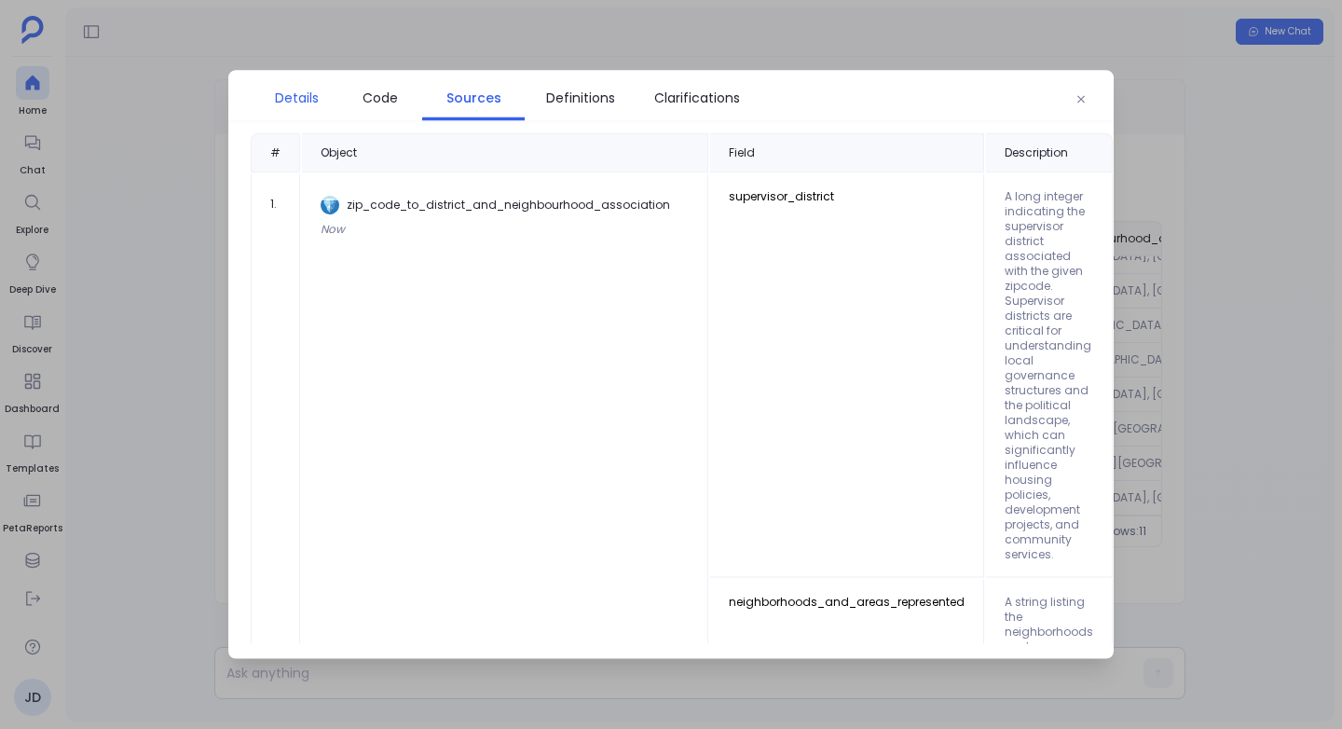
click at [269, 82] on link "Details" at bounding box center [296, 97] width 84 height 39
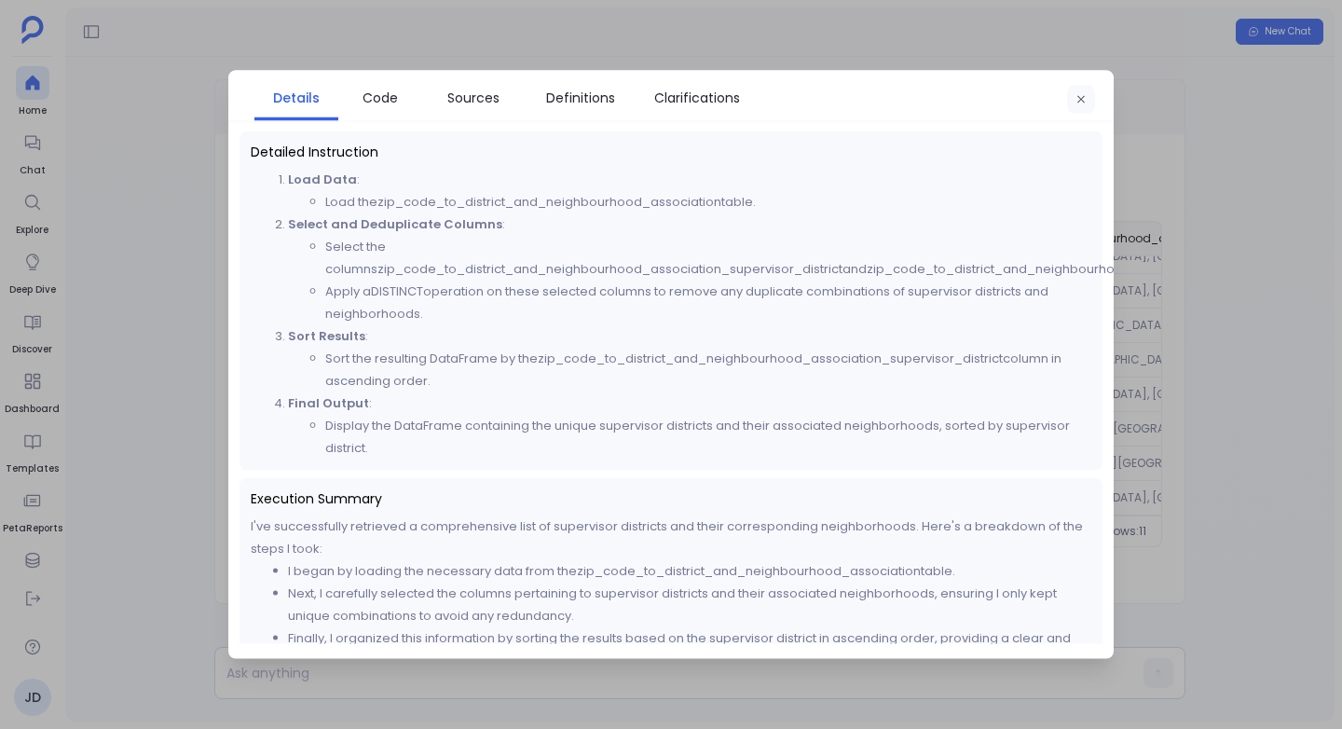
click at [1082, 98] on icon "button" at bounding box center [1080, 99] width 11 height 11
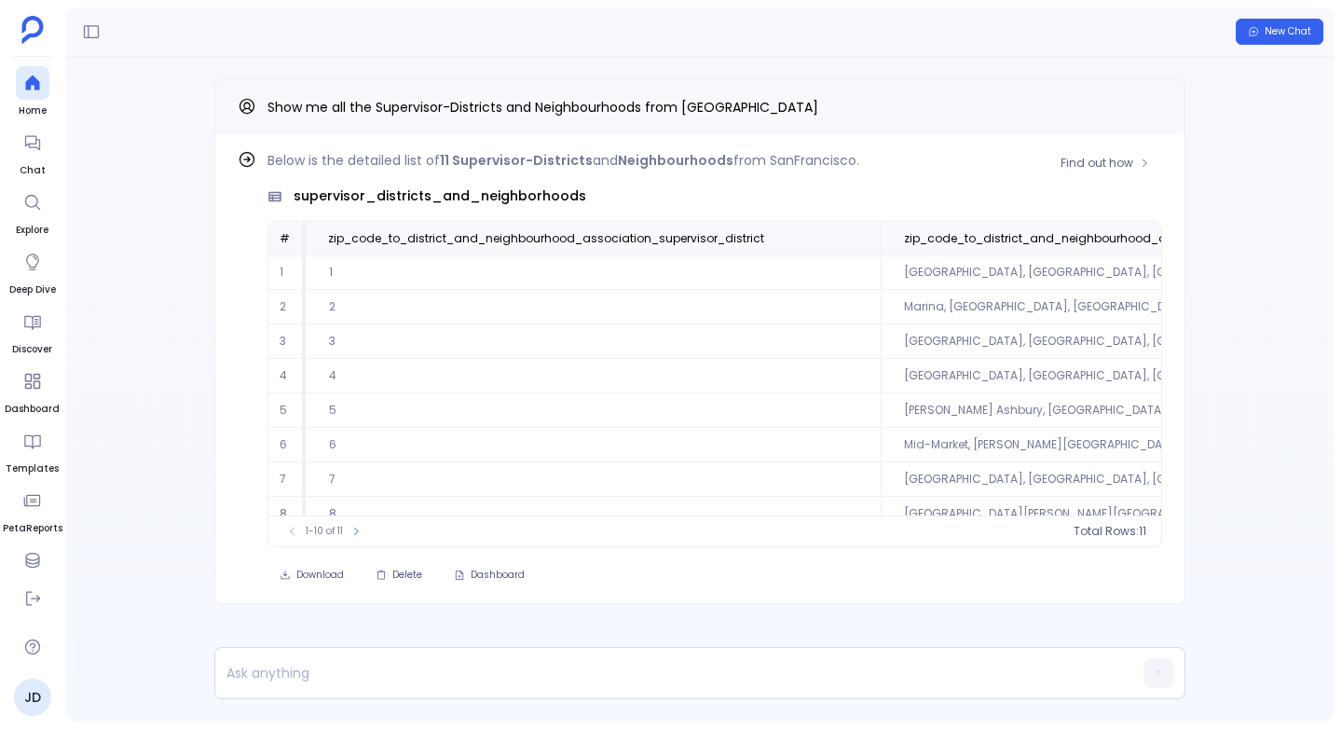
scroll to position [89, 0]
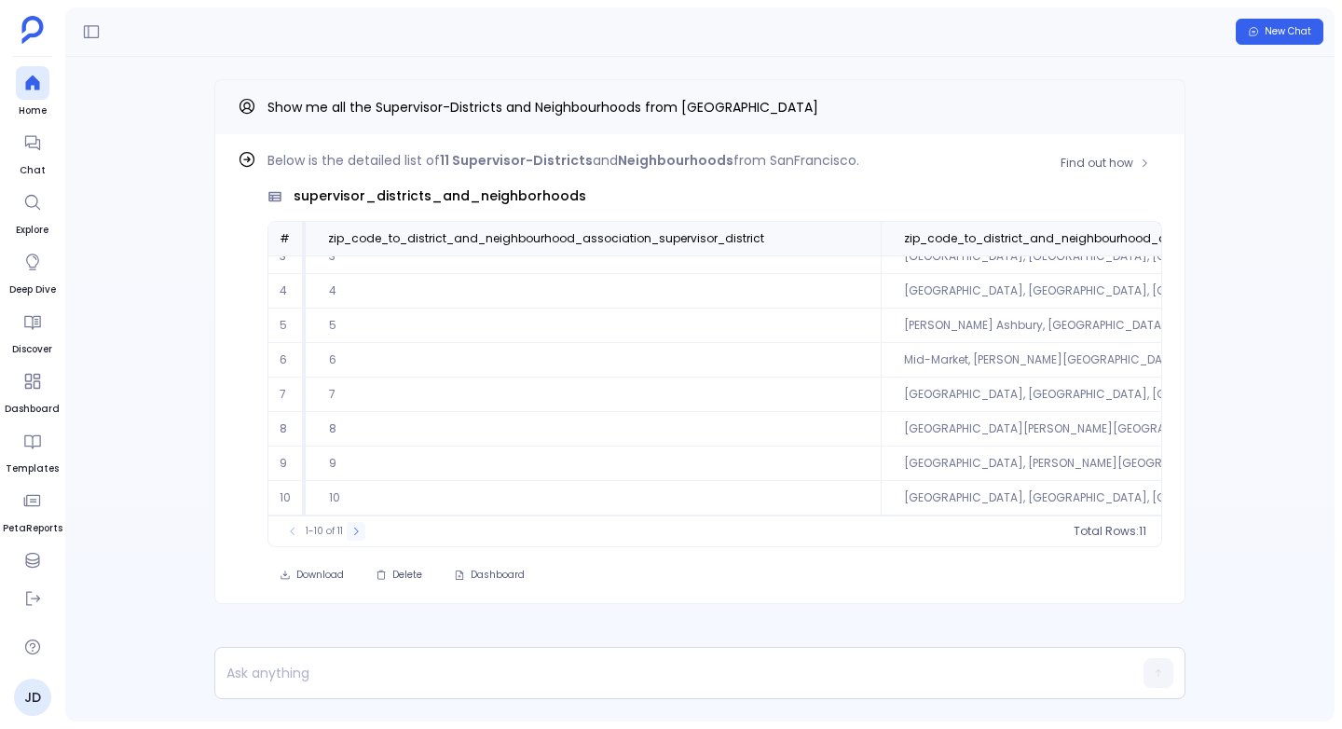
click at [355, 535] on icon at bounding box center [355, 531] width 11 height 11
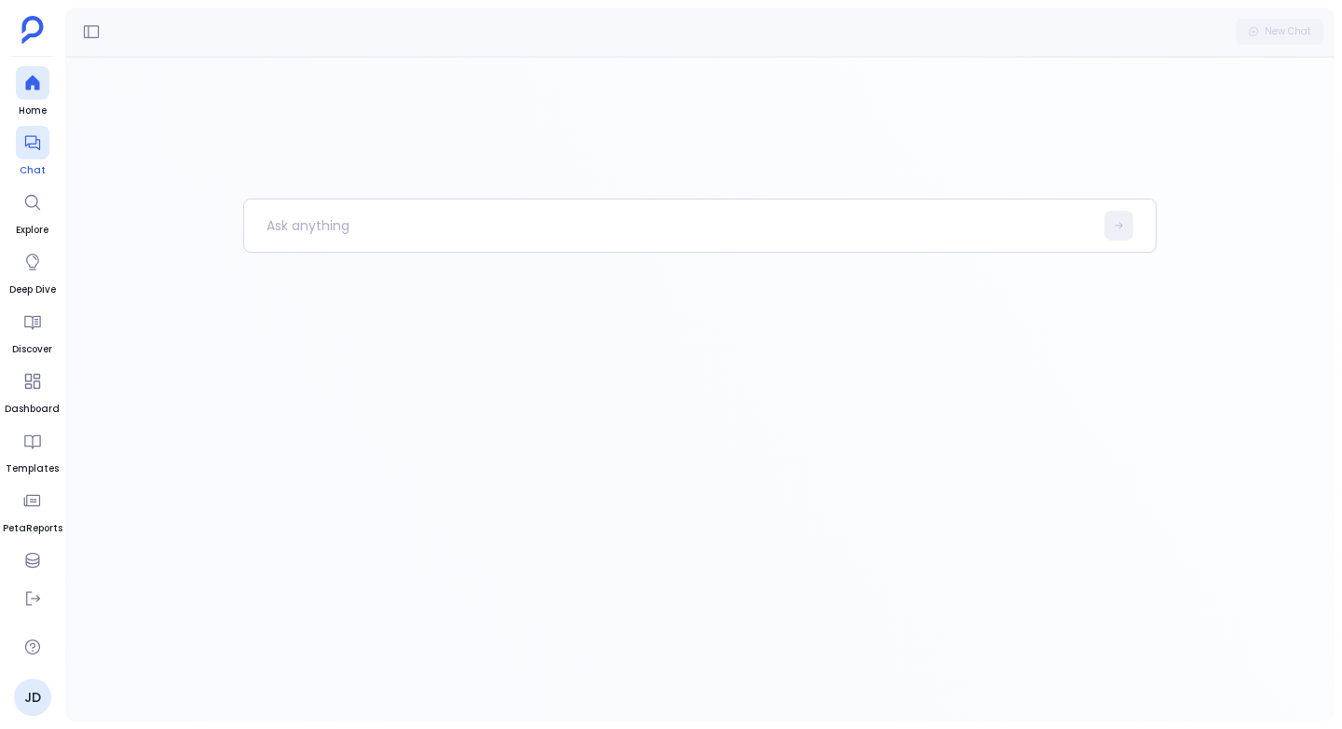
click at [33, 136] on icon at bounding box center [32, 142] width 19 height 19
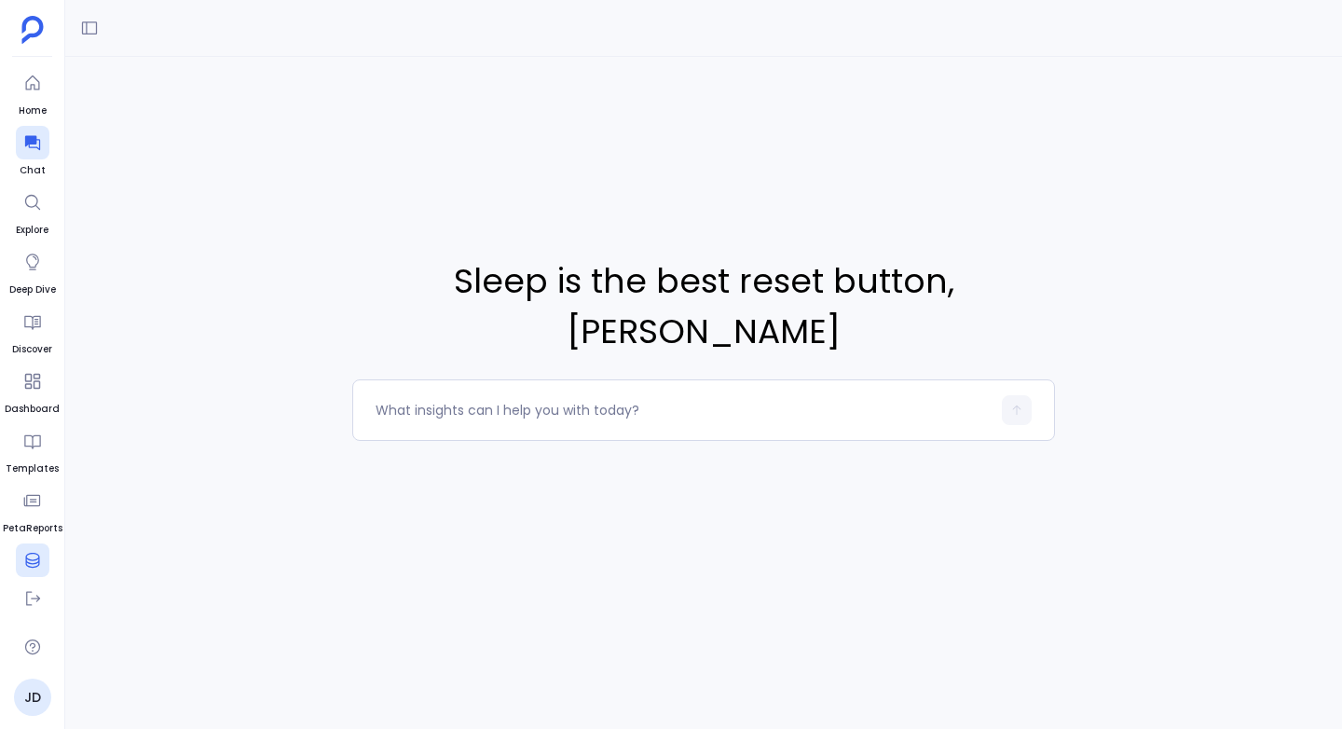
click at [36, 551] on icon at bounding box center [32, 560] width 19 height 19
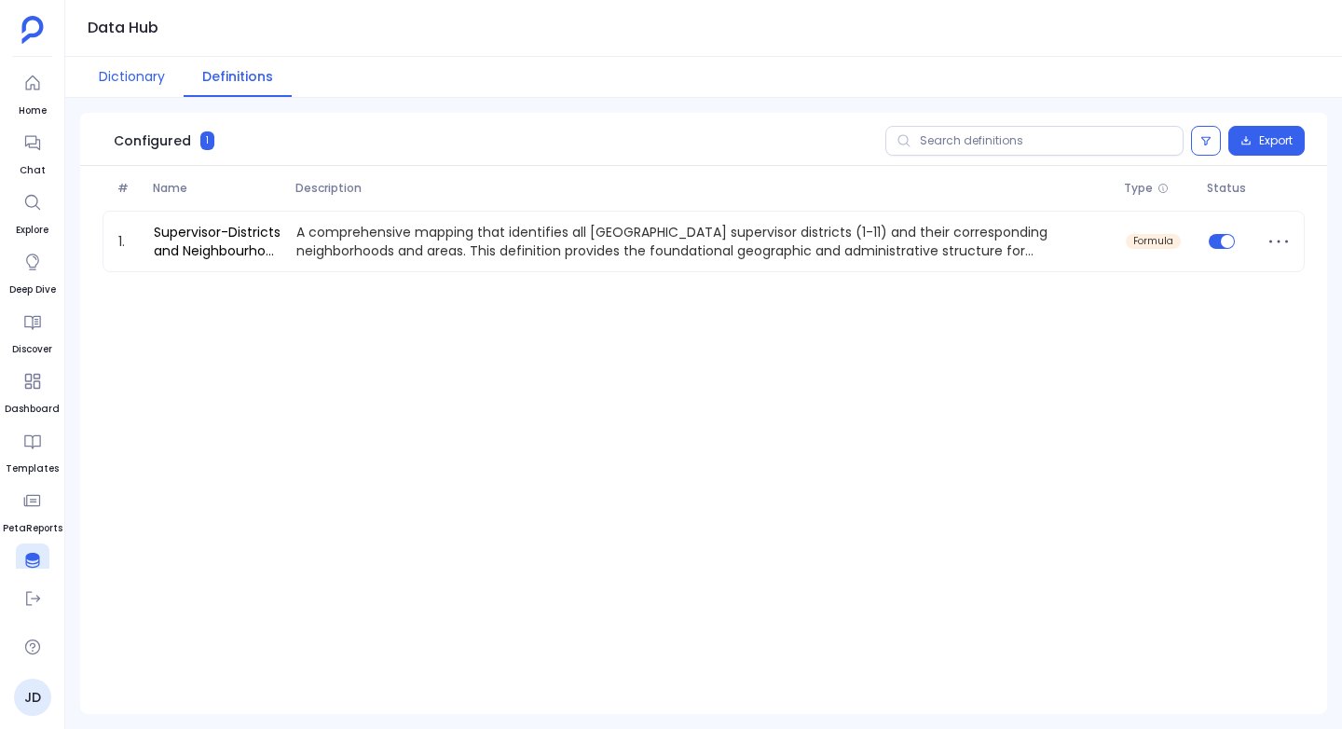
click at [150, 69] on button "Dictionary" at bounding box center [131, 77] width 103 height 40
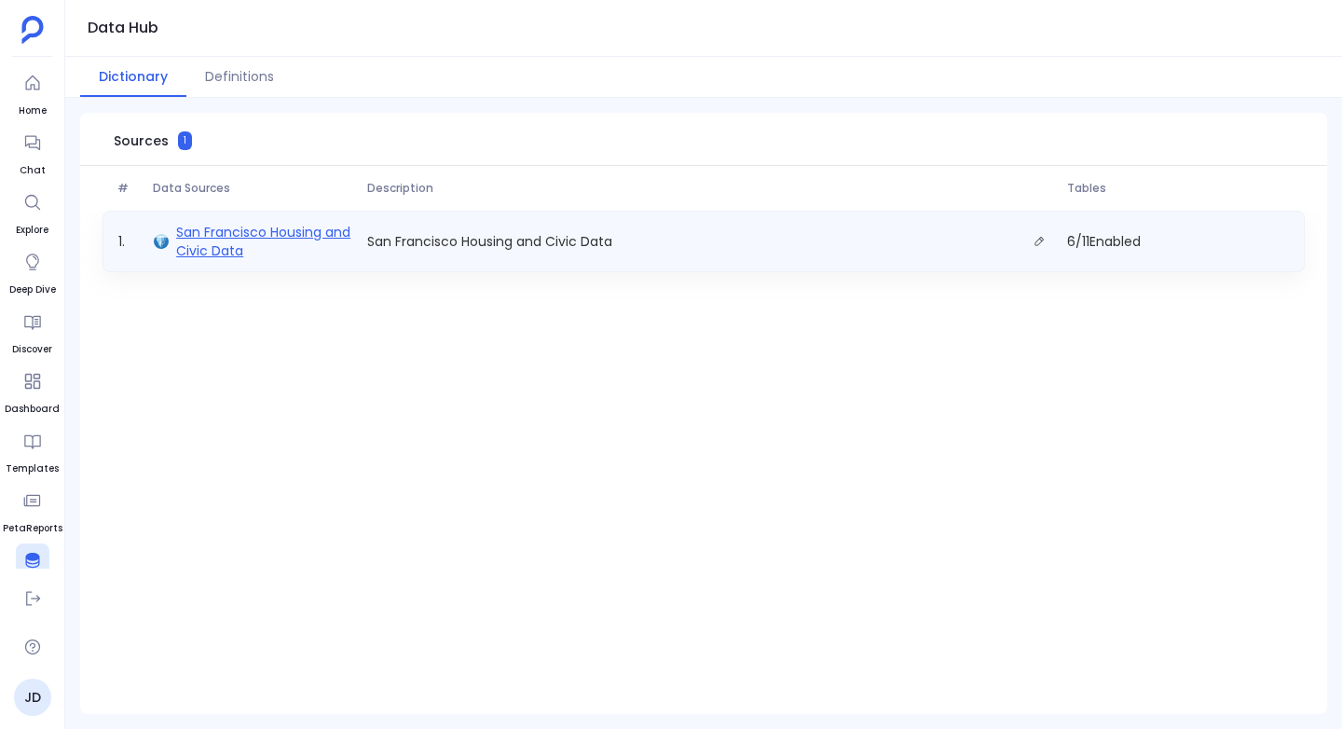
click at [210, 225] on span "San Francisco Housing and Civic Data" at bounding box center [264, 241] width 176 height 37
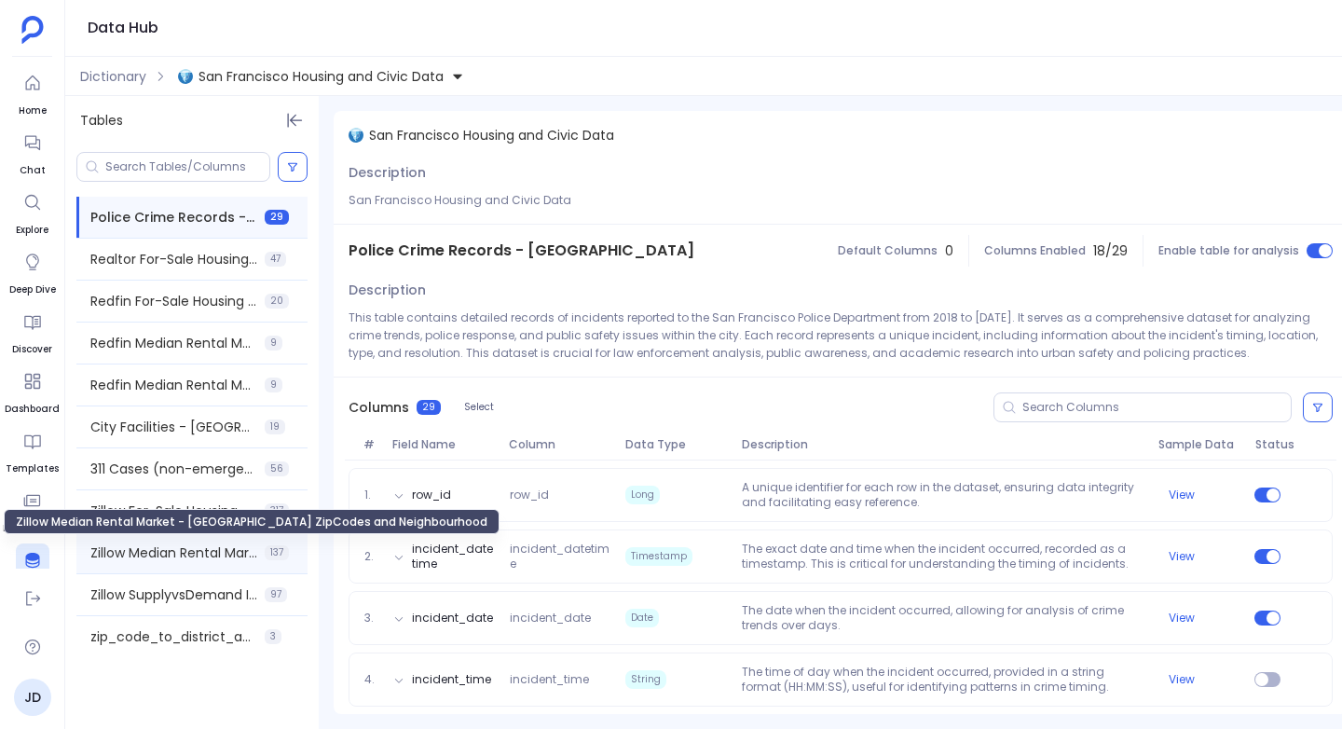
click at [162, 551] on span "Zillow Median Rental Market - [GEOGRAPHIC_DATA] ZipCodes and Neighbourhood" at bounding box center [173, 552] width 167 height 19
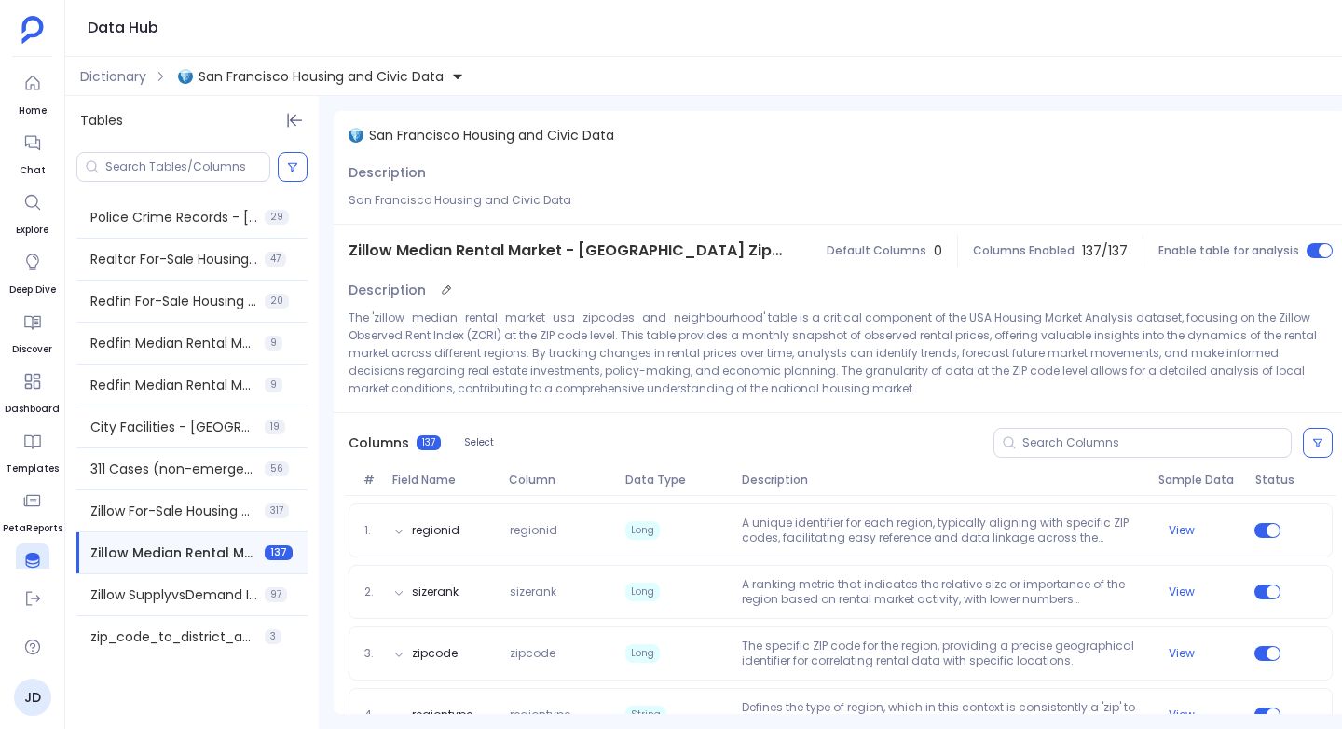
click at [539, 318] on p "The 'zillow_median_rental_market_usa_zipcodes_and_neighbourhood' table is a cri…" at bounding box center [840, 352] width 984 height 89
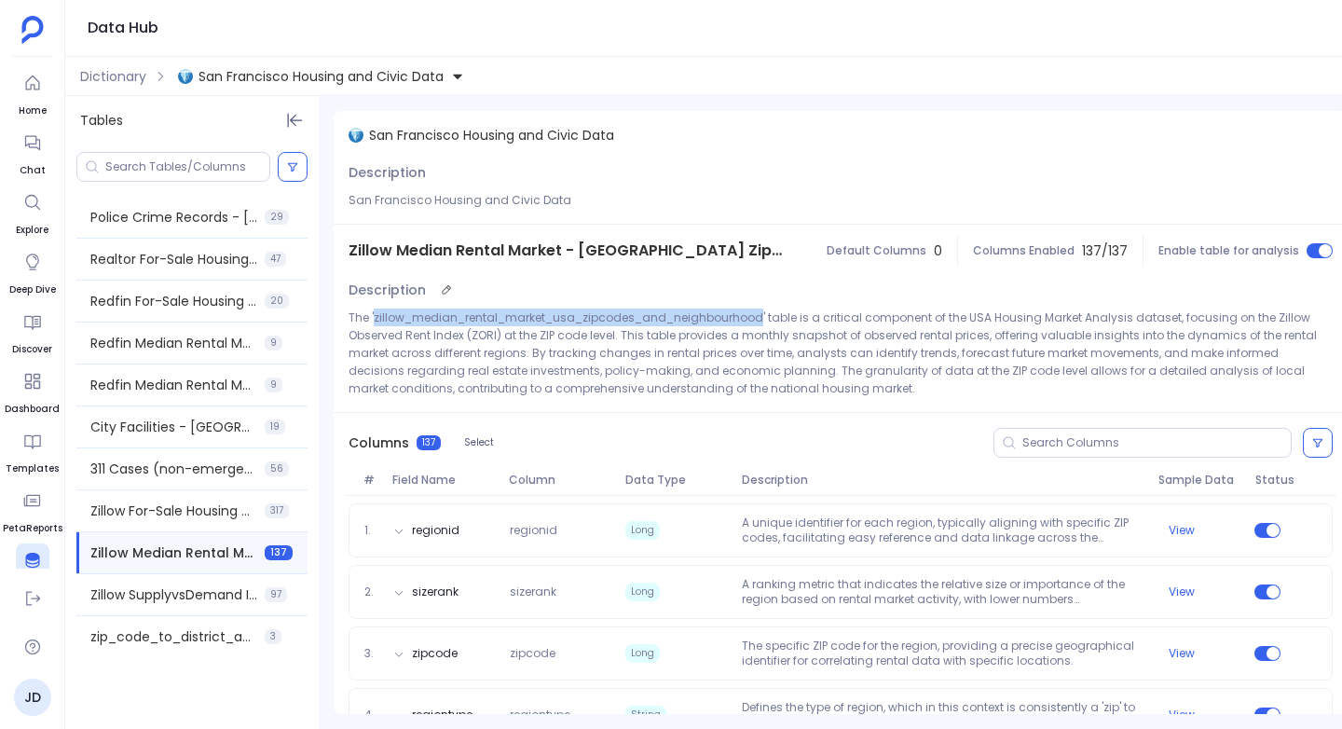
click at [539, 318] on p "The 'zillow_median_rental_market_usa_zipcodes_and_neighbourhood' table is a cri…" at bounding box center [840, 352] width 984 height 89
copy p "zillow_median_rental_market_usa_zipcodes_and_neighbourhood"
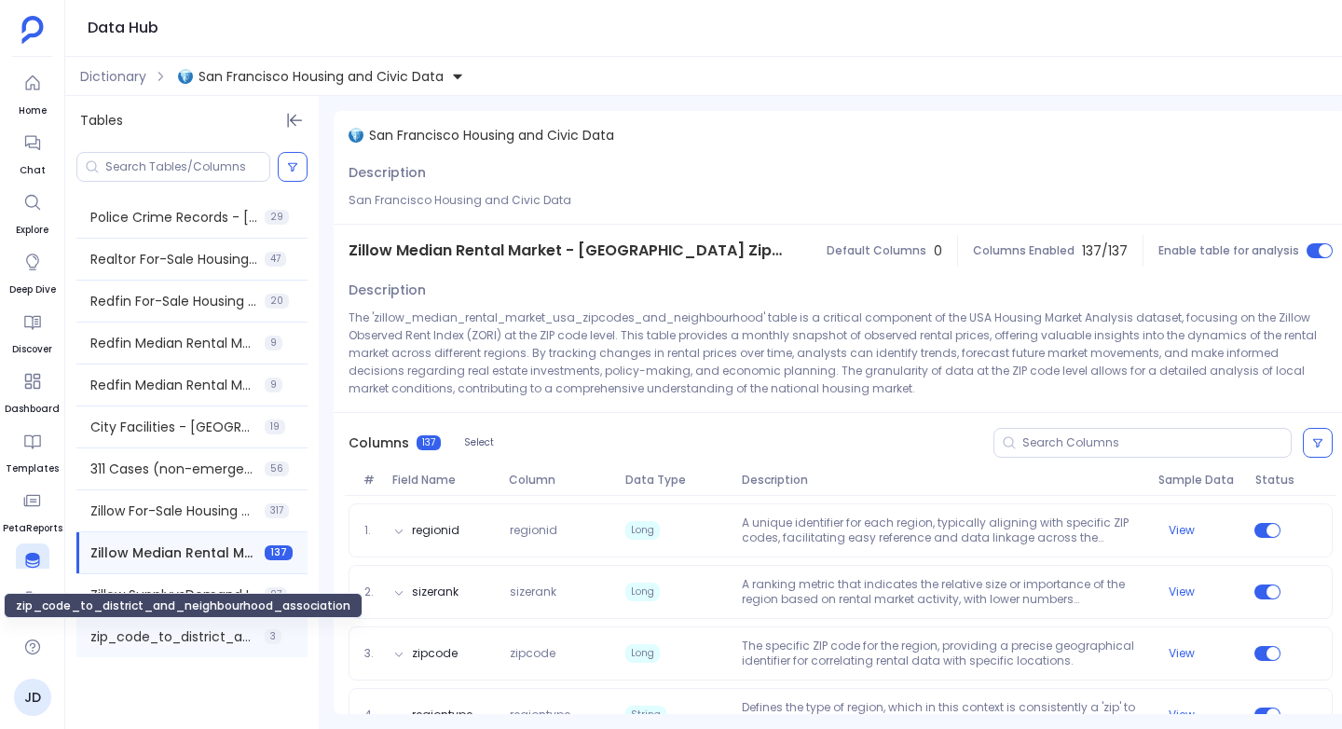
click at [143, 640] on span "zip_code_to_district_and_neighbourhood_association" at bounding box center [173, 636] width 167 height 19
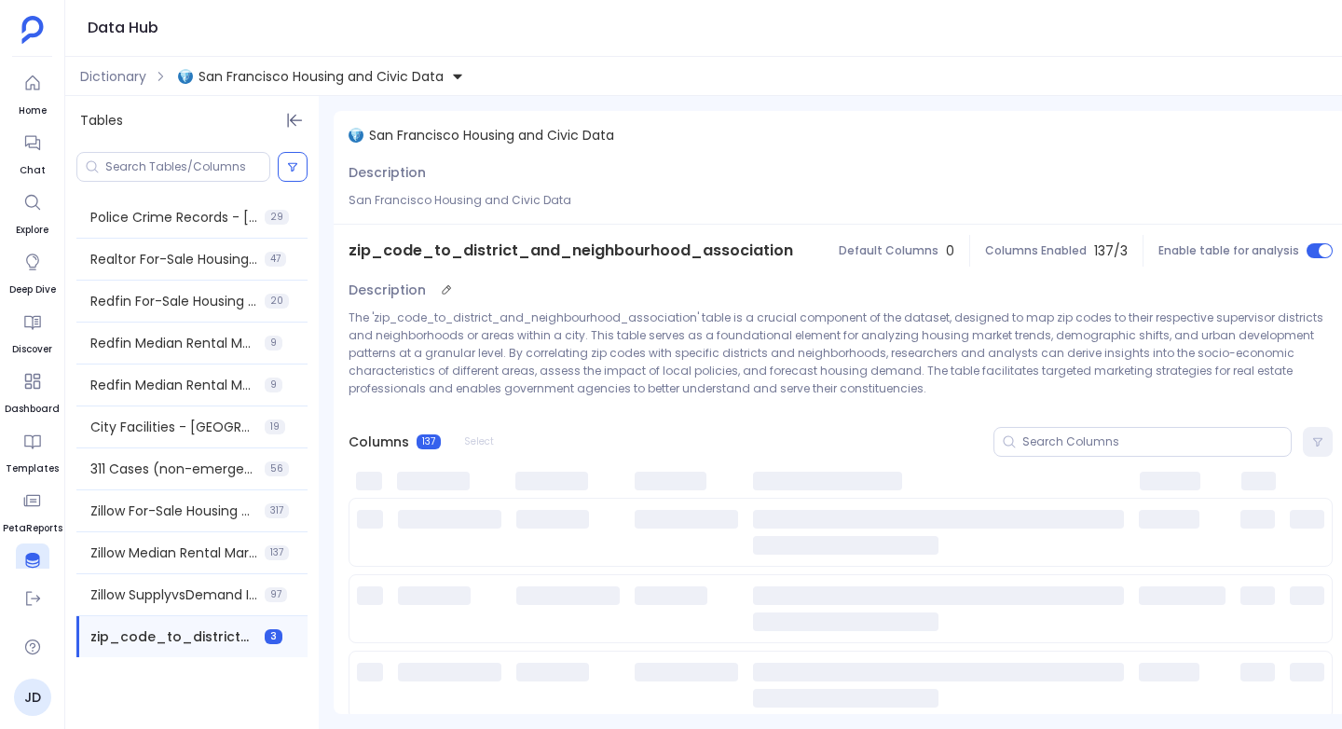
click at [510, 320] on p "The 'zip_code_to_district_and_neighbourhood_association' table is a crucial com…" at bounding box center [840, 352] width 984 height 89
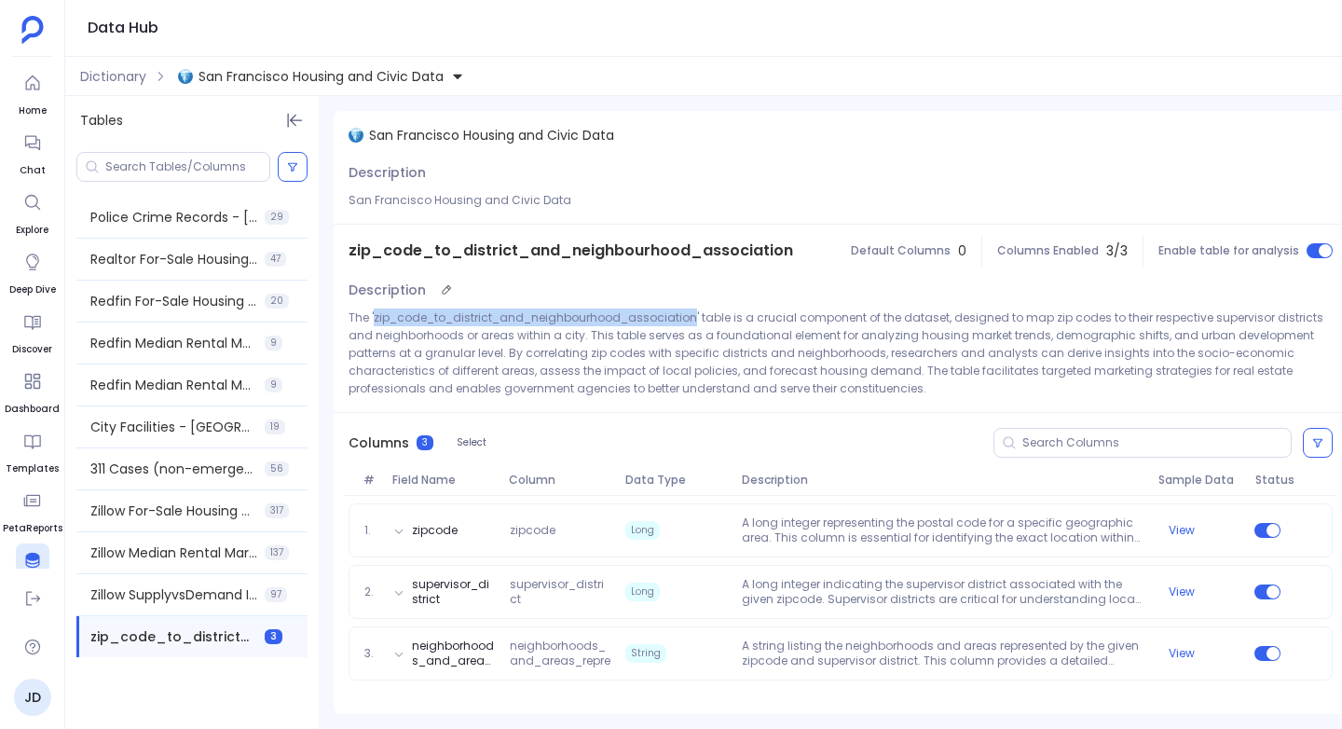
copy p "zip_code_to_district_and_neighbourhood_association"
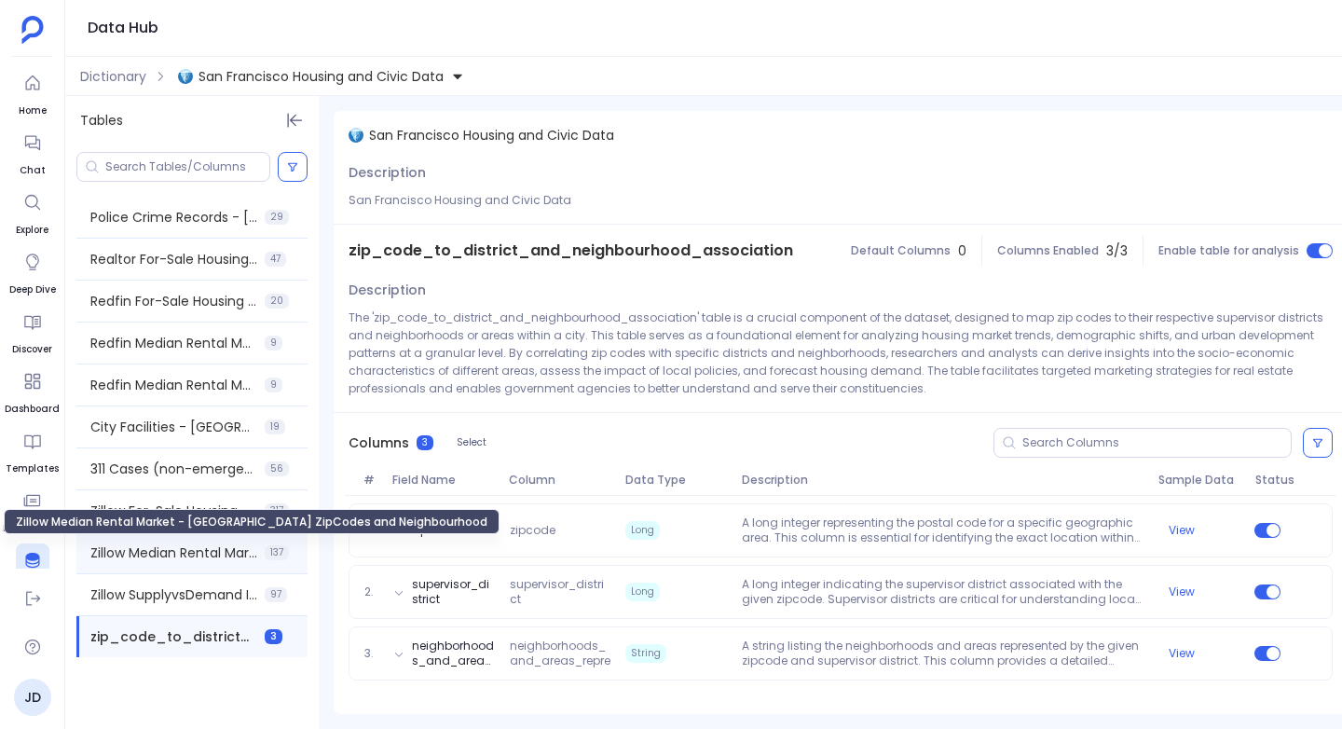
click at [197, 551] on span "Zillow Median Rental Market - USA ZipCodes and Neighbourhood" at bounding box center [173, 552] width 167 height 19
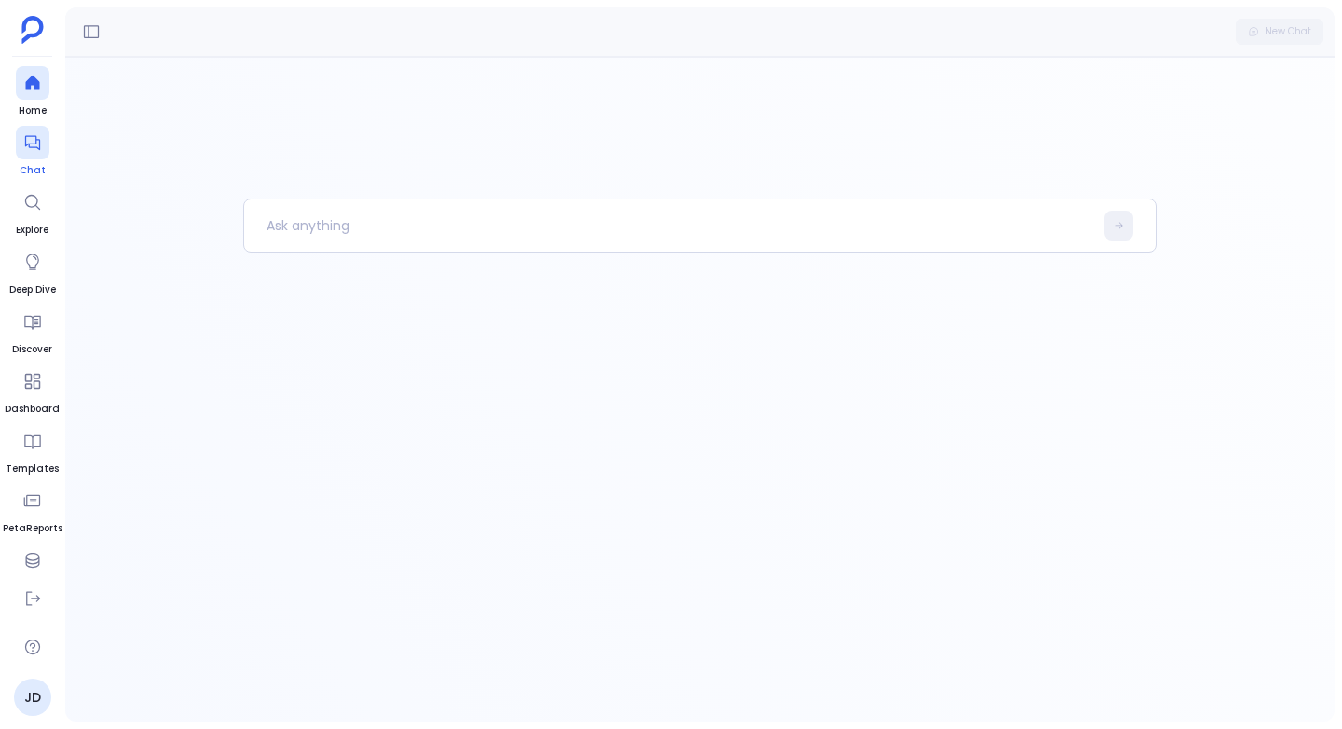
click at [47, 151] on div at bounding box center [33, 143] width 34 height 34
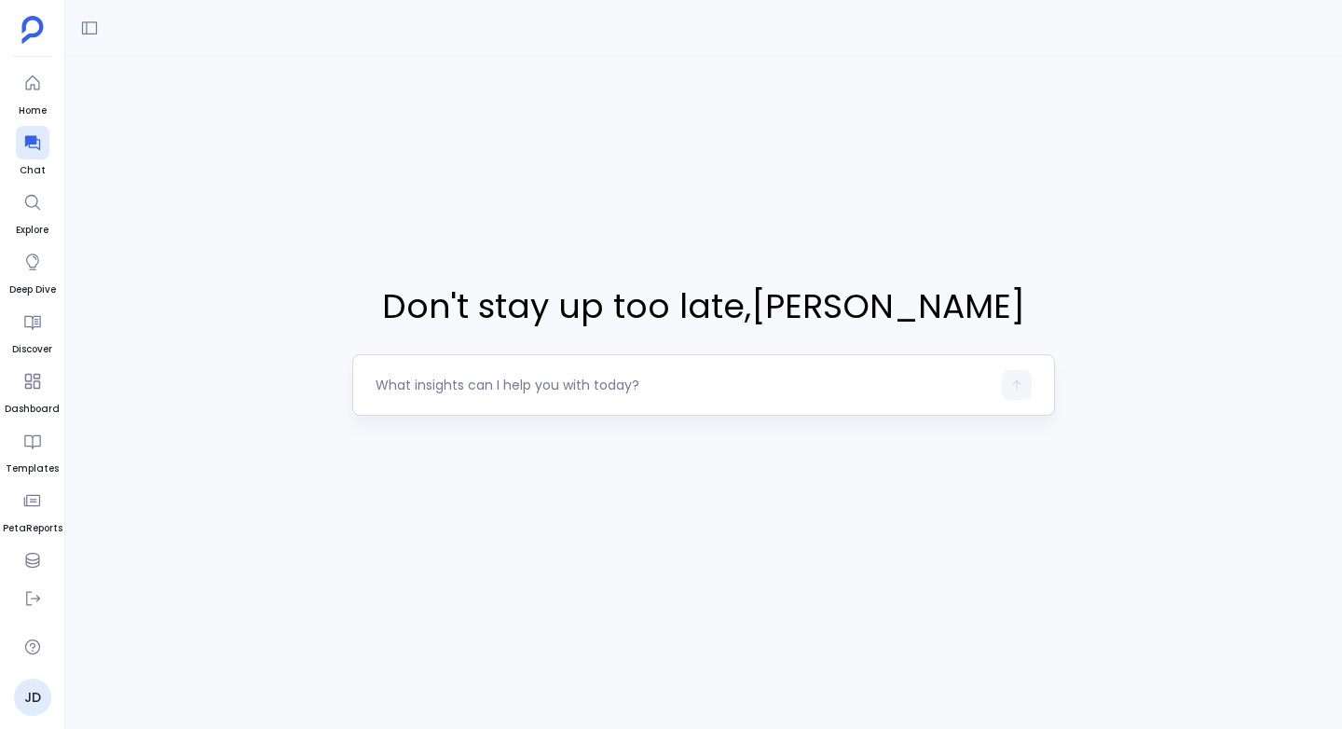
click at [416, 386] on textarea at bounding box center [683, 385] width 615 height 19
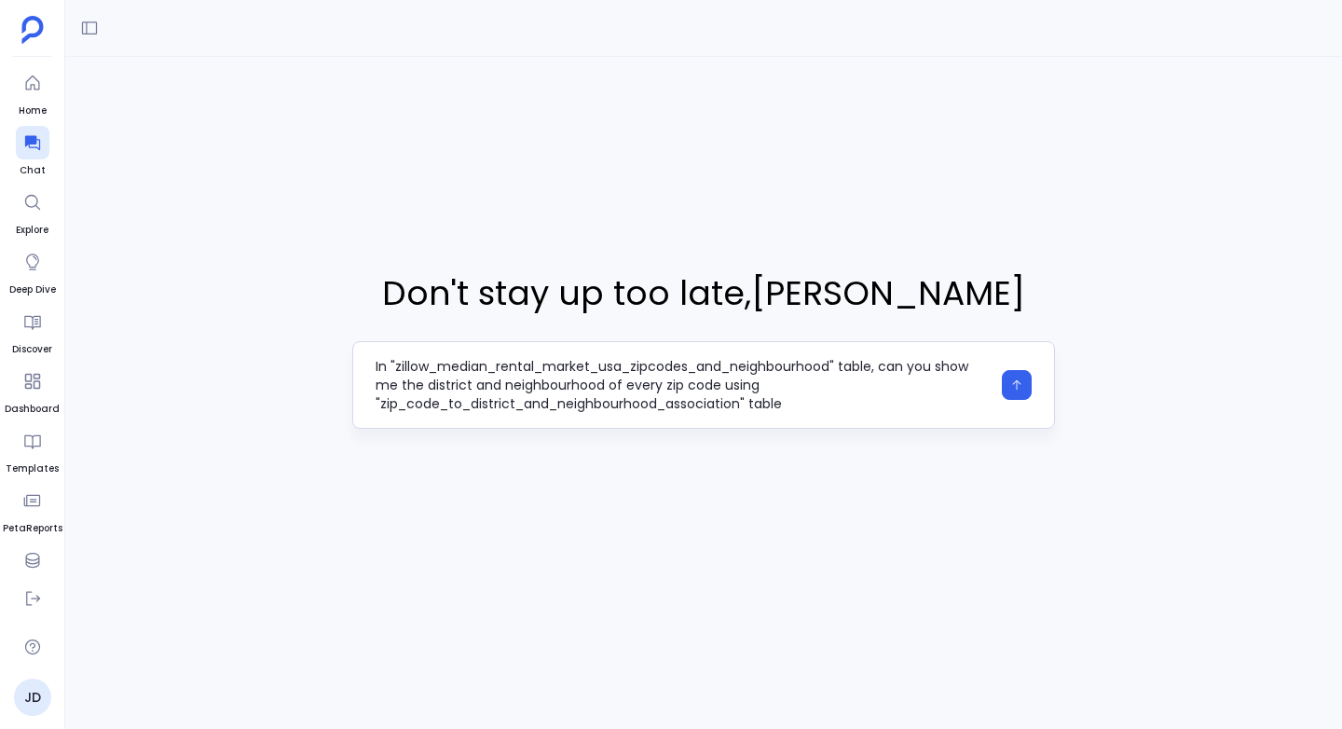
click at [719, 385] on textarea "In "zillow_median_rental_market_usa_zipcodes_and_neighbourhood" table, can you …" at bounding box center [683, 385] width 615 height 56
click at [833, 408] on textarea "In "zillow_median_rental_market_usa_zipcodes_and_neighbourhood" table, can you …" at bounding box center [683, 385] width 615 height 56
type textarea "In "zillow_median_rental_market_usa_zipcodes_and_neighbourhood" table, can you …"
click at [1019, 387] on icon "button" at bounding box center [1016, 384] width 13 height 13
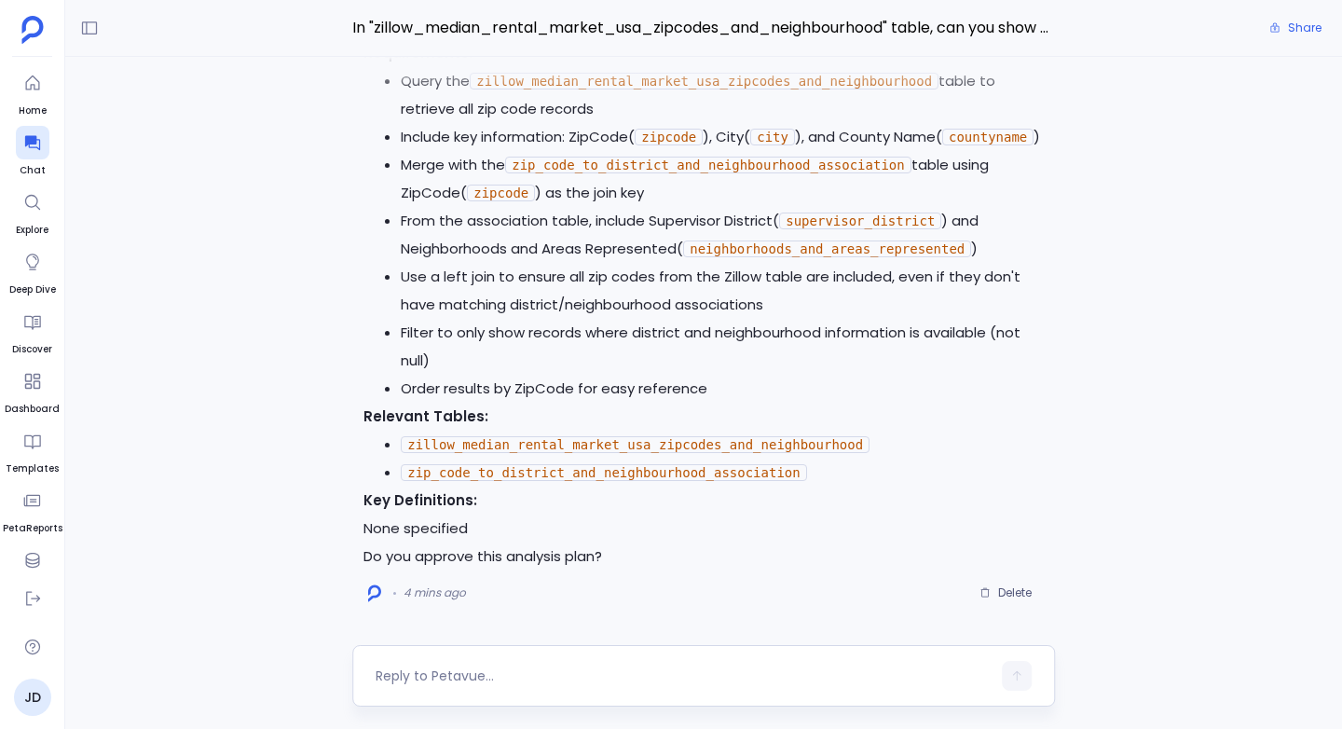
click at [408, 673] on textarea at bounding box center [683, 675] width 615 height 19
type textarea "Yes"
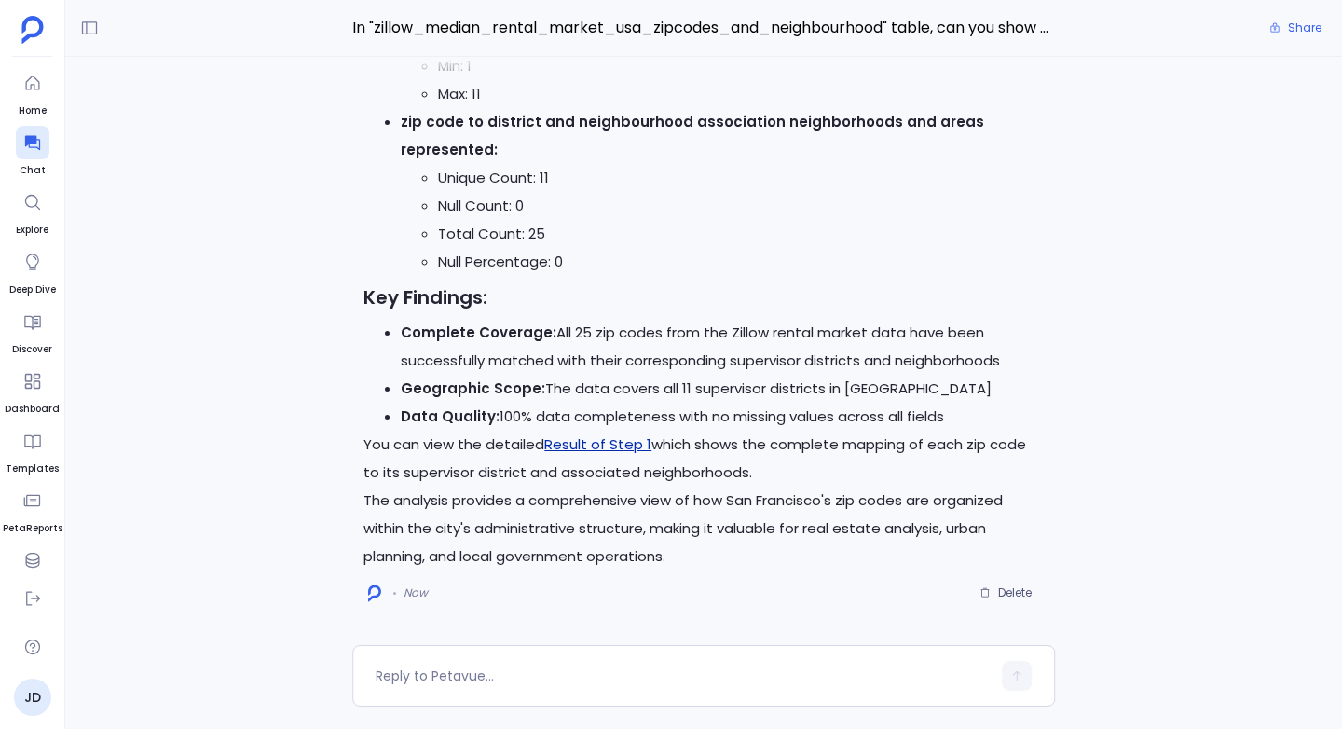
click at [593, 450] on link "Result of Step 1" at bounding box center [597, 444] width 107 height 20
click at [428, 671] on textarea at bounding box center [683, 675] width 615 height 19
type textarea "Excellent, Please create a KD on this logic"
click at [1015, 662] on button "button" at bounding box center [1017, 676] width 30 height 30
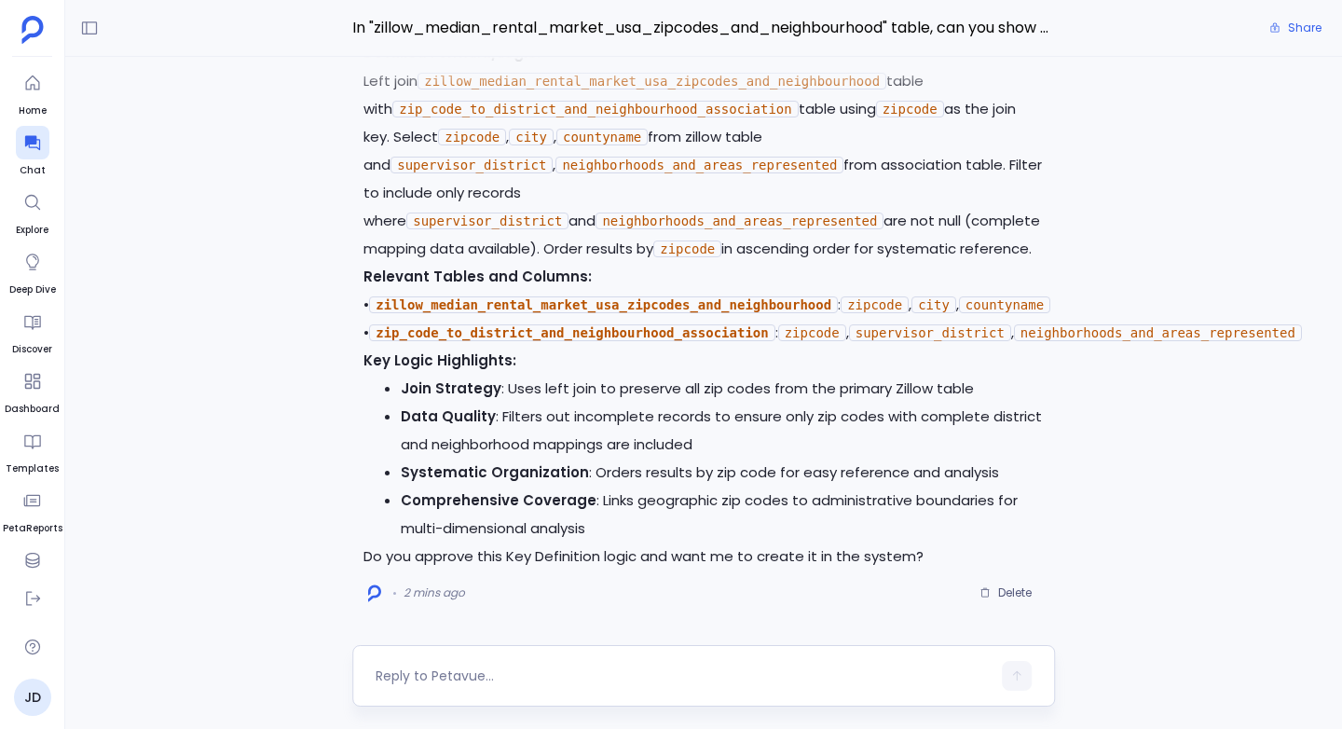
click at [457, 673] on textarea at bounding box center [683, 675] width 615 height 19
type textarea "Yes"
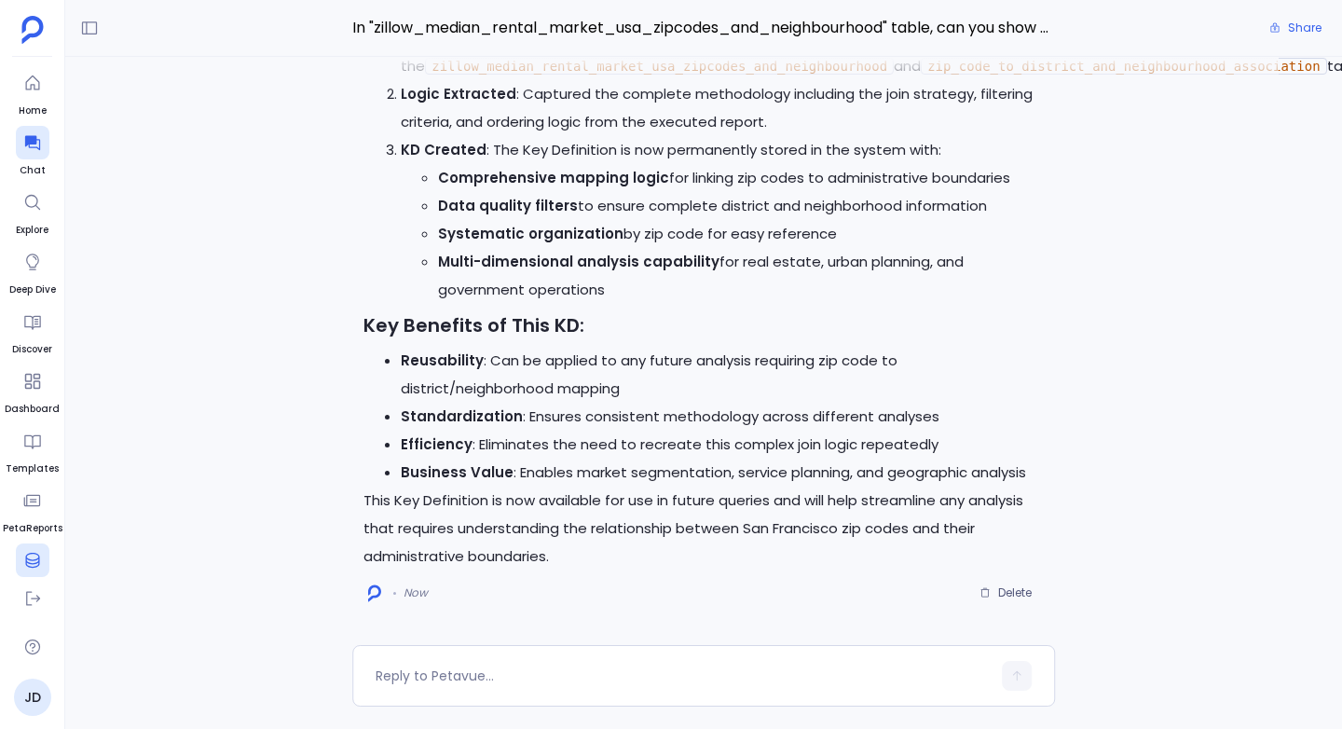
click at [35, 566] on icon at bounding box center [32, 560] width 14 height 15
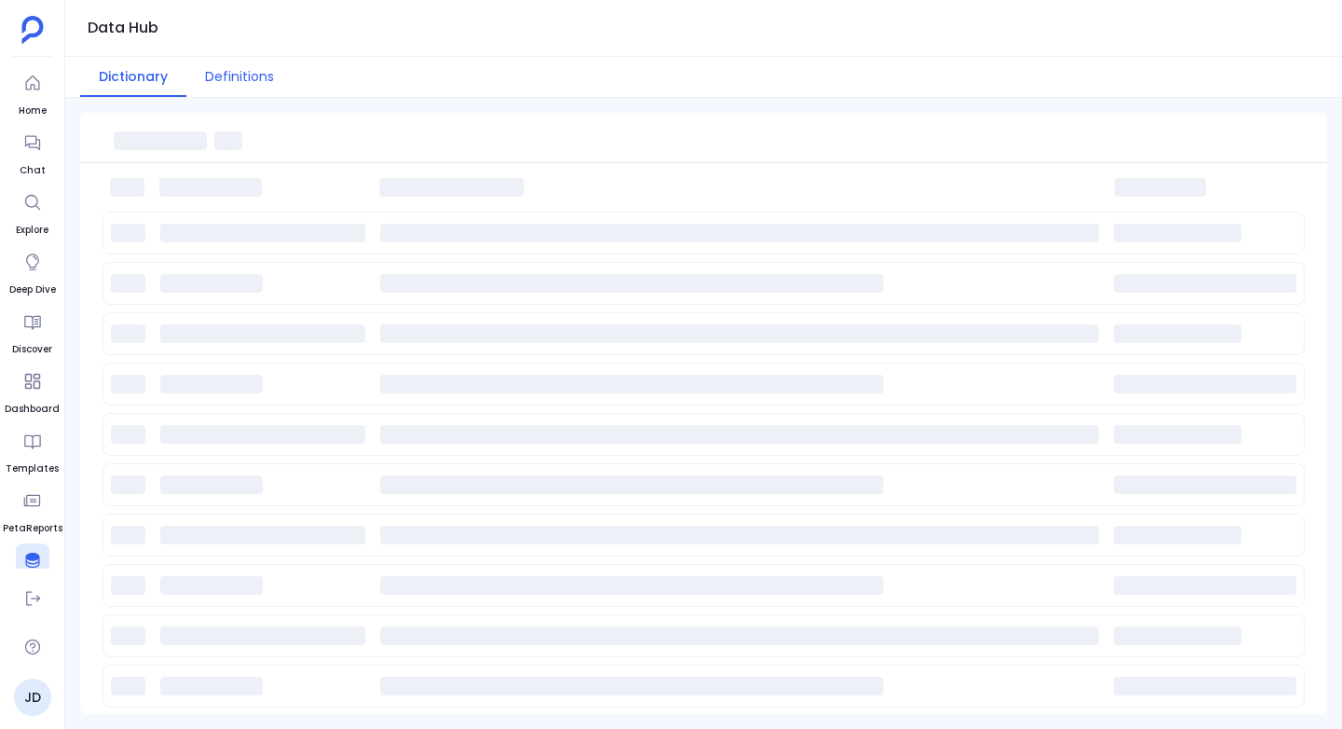
click at [228, 68] on button "Definitions" at bounding box center [239, 77] width 106 height 40
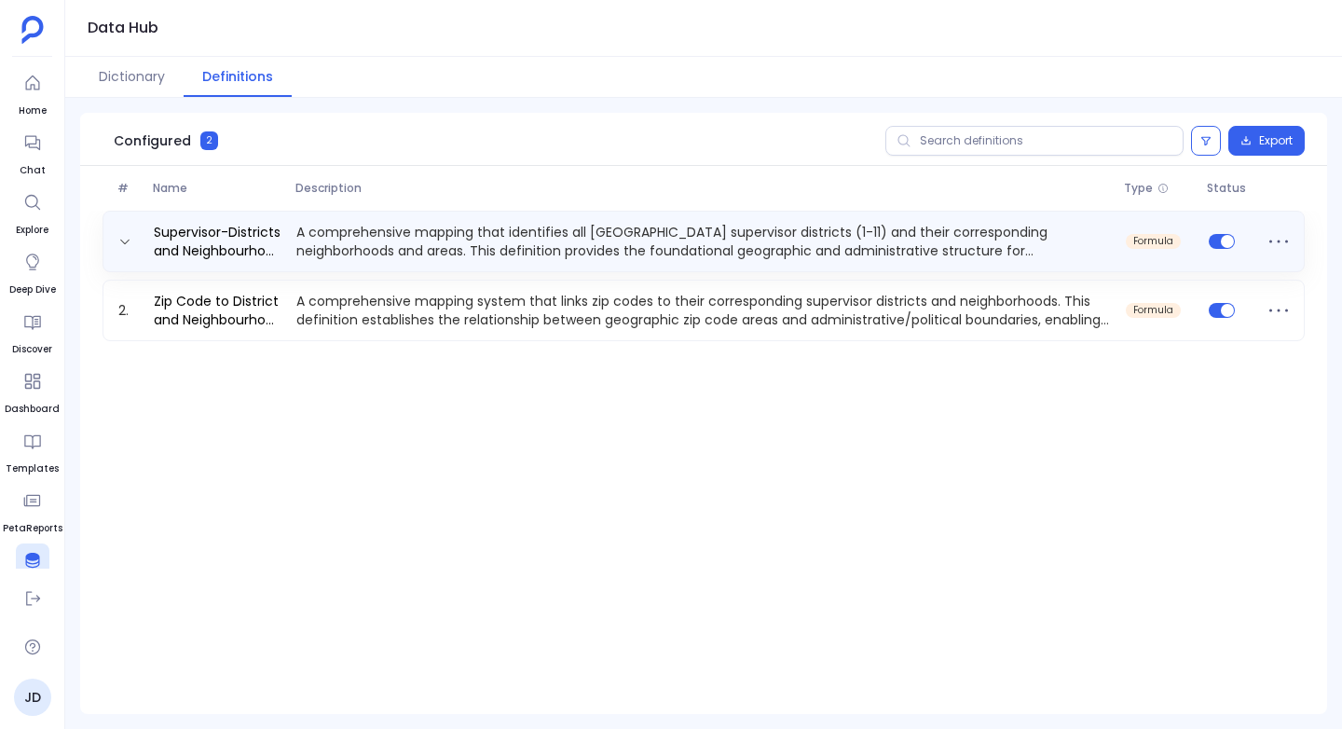
click at [1010, 242] on p "A comprehensive mapping that identifies all San Francisco supervisor districts …" at bounding box center [703, 241] width 829 height 37
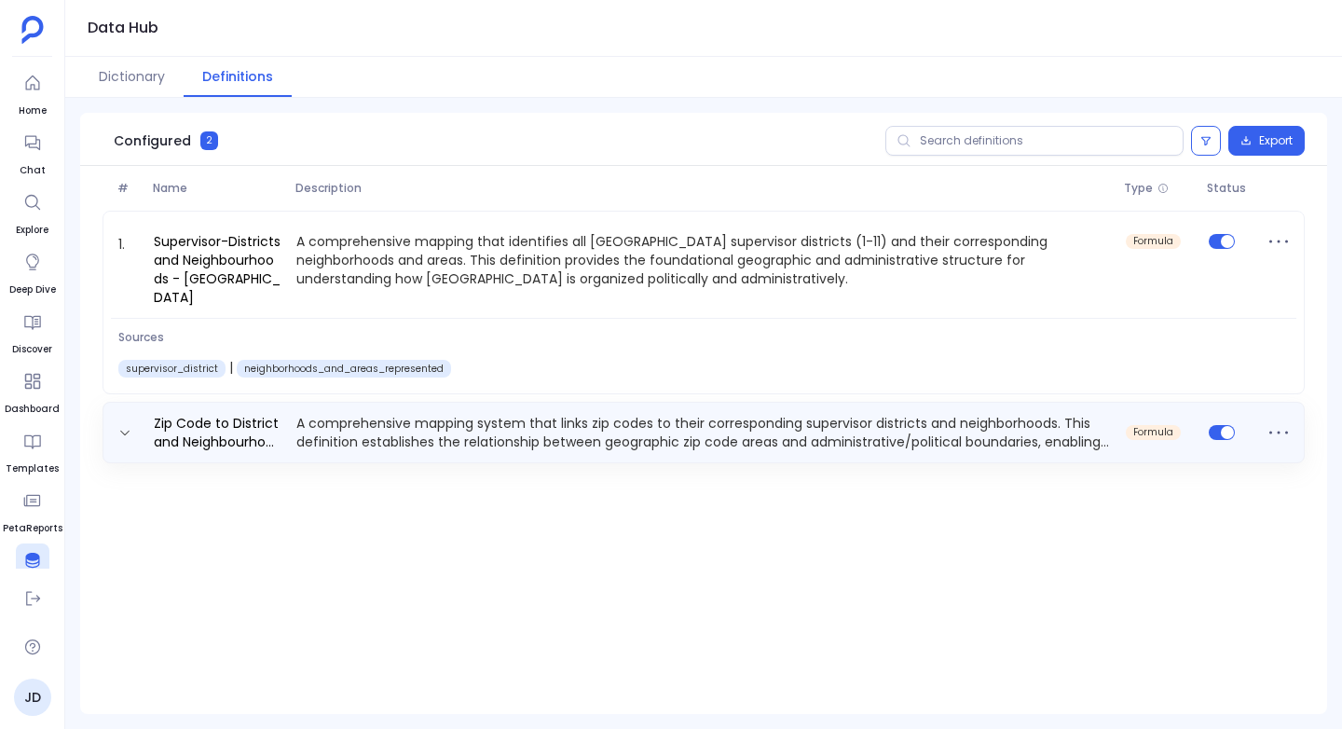
click at [801, 426] on p "A comprehensive mapping system that links zip codes to their corresponding supe…" at bounding box center [703, 432] width 829 height 37
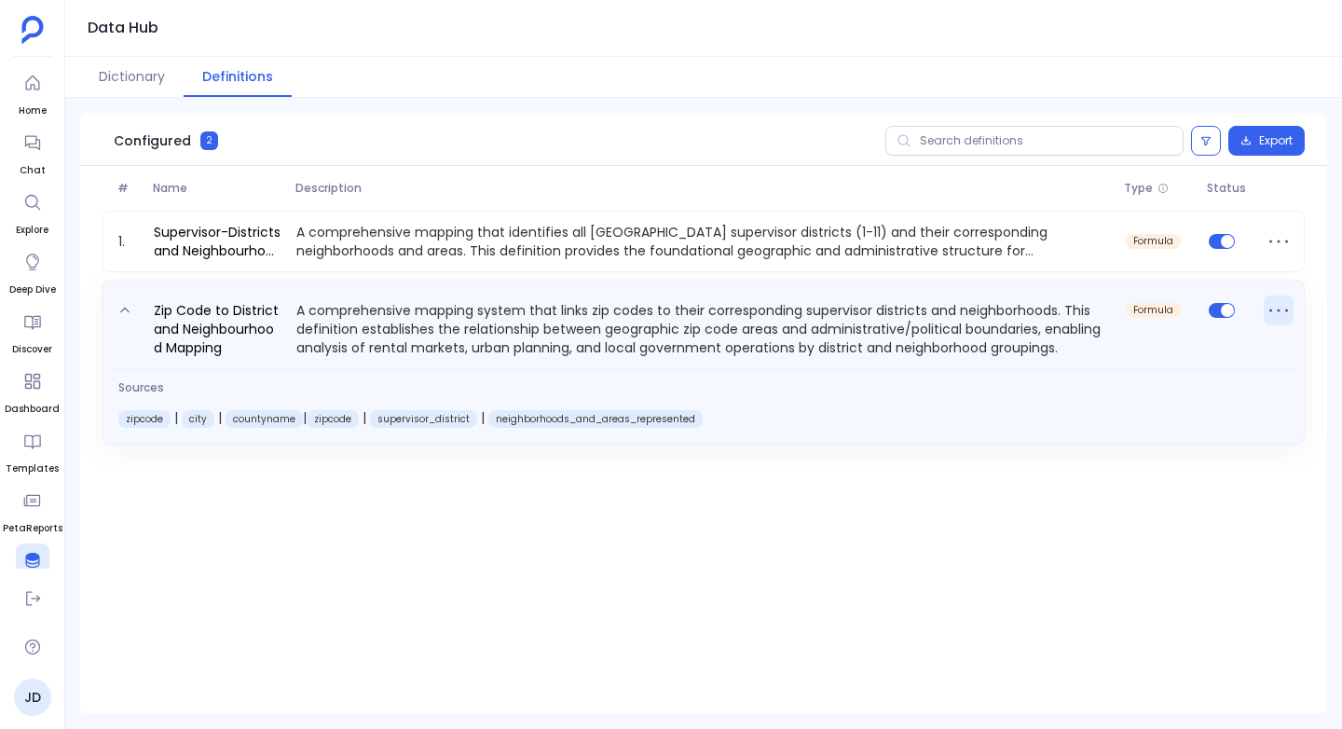
click at [1275, 303] on icon at bounding box center [1278, 310] width 30 height 30
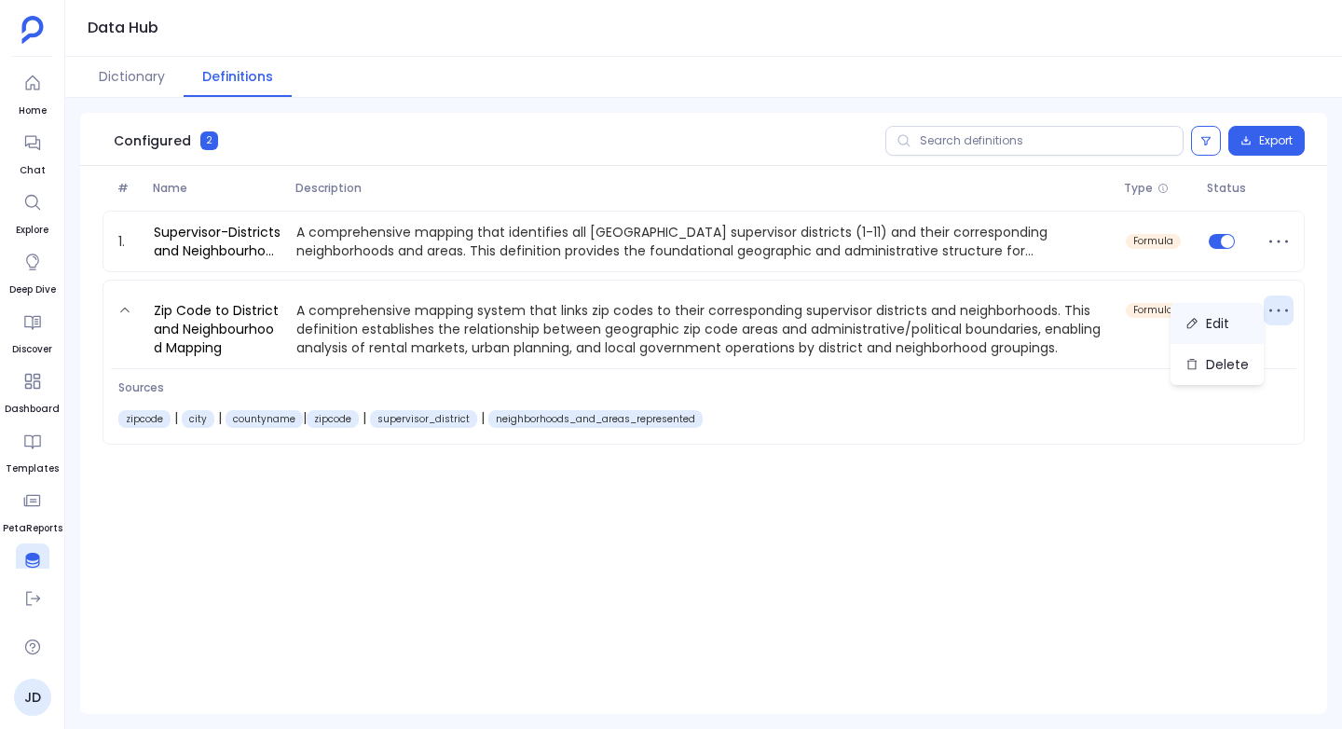
click at [1210, 325] on button "Edit" at bounding box center [1216, 323] width 93 height 41
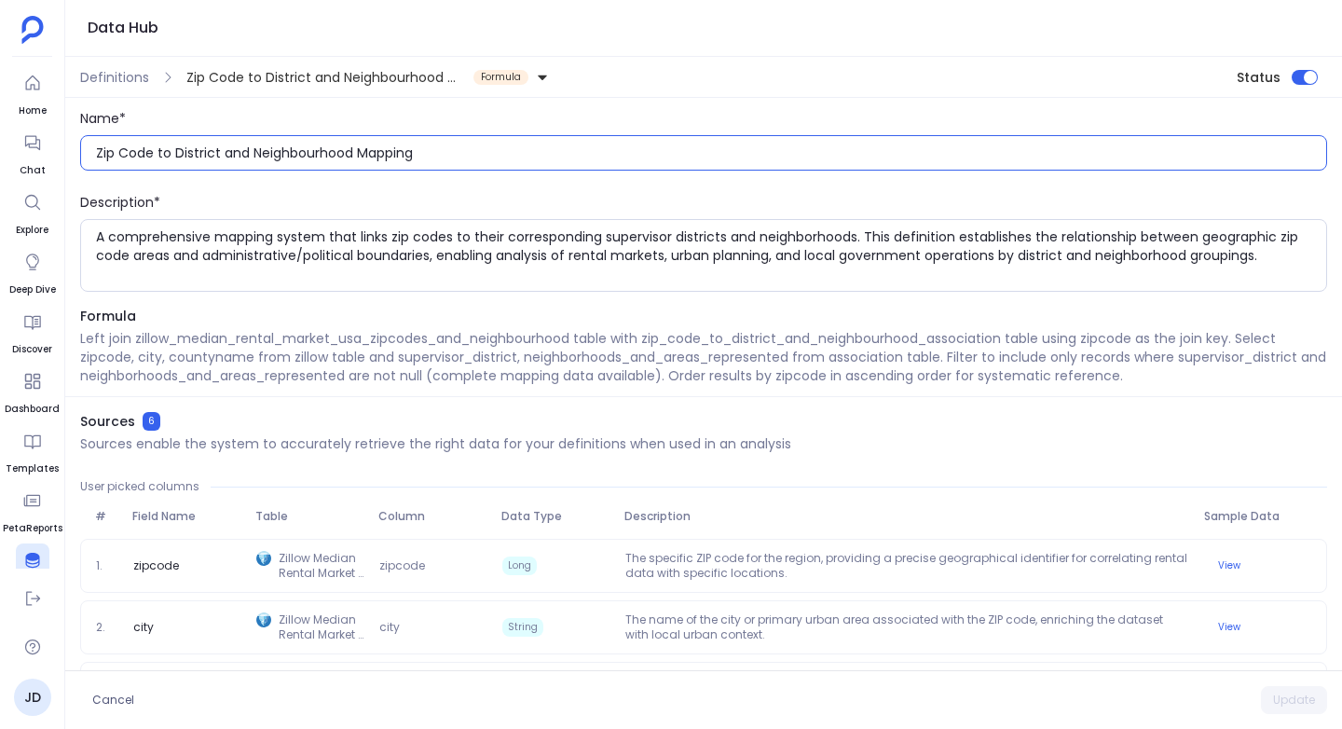
click at [97, 149] on input "Zip Code to District and Neighbourhood Mapping" at bounding box center [711, 152] width 1230 height 19
click at [213, 154] on input "Zillow Rentals Zip Code to District and Neighbourhood Mapping" at bounding box center [711, 152] width 1230 height 19
click at [217, 152] on input "Zillow Rentals ZipCode to District and Neighbourhood Mapping" at bounding box center [711, 152] width 1230 height 19
click at [258, 150] on input "Zillow Rentals Zipcode to District and Neighbourhood Mapping" at bounding box center [711, 152] width 1230 height 19
type input "Zillow Rentals Zipcode to District and Neighbourhood Mapping"
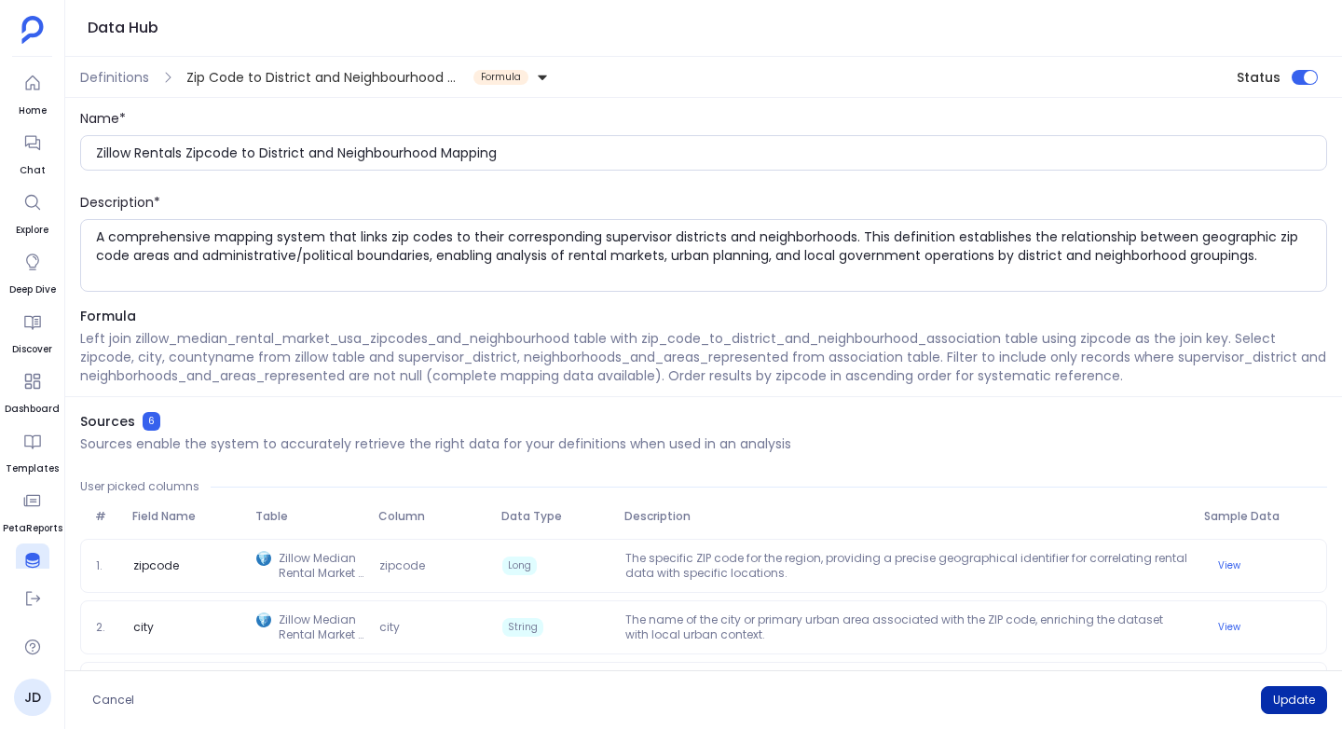
click at [1297, 688] on button "Update" at bounding box center [1294, 700] width 66 height 28
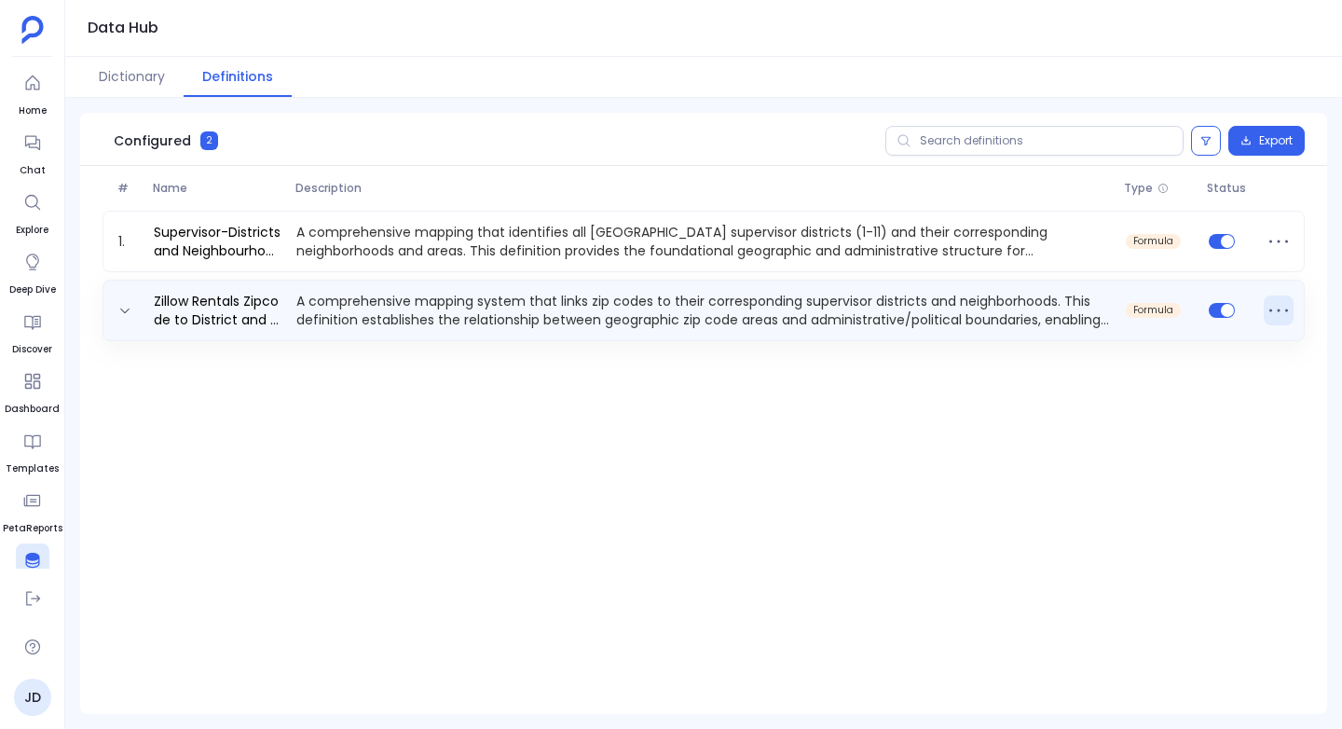
click at [1285, 307] on icon at bounding box center [1278, 310] width 30 height 30
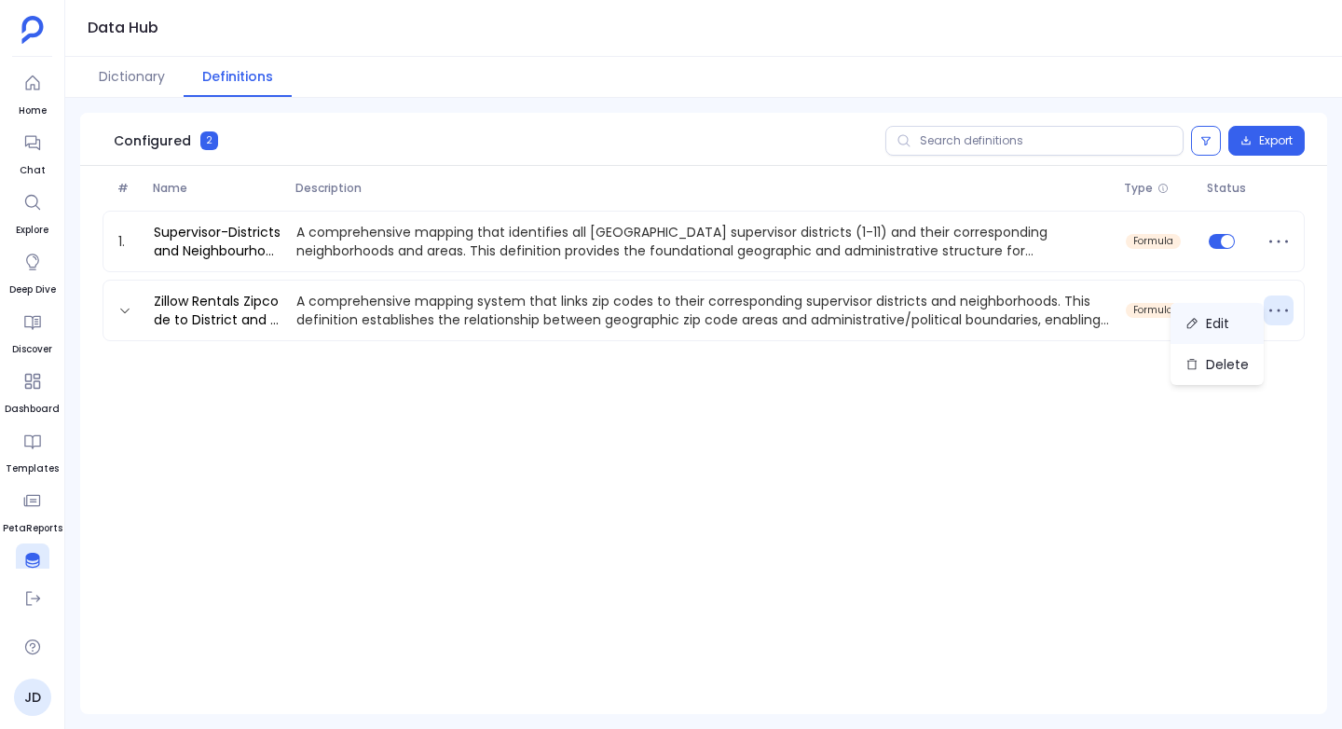
click at [1227, 321] on button "Edit" at bounding box center [1216, 323] width 93 height 41
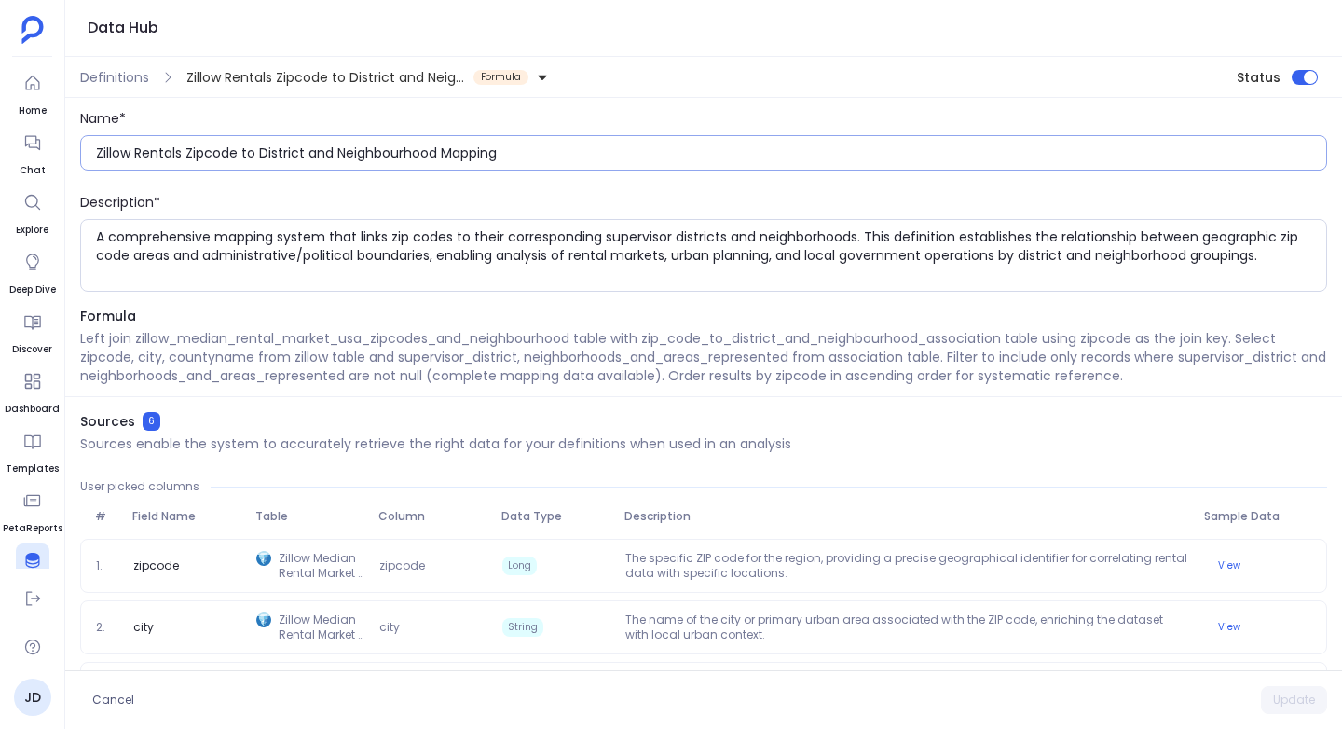
click at [256, 152] on input "Zillow Rentals Zipcode to District and Neighbourhood Mapping" at bounding box center [711, 152] width 1230 height 19
type input "Zillow Rentals Zipcode to Supervisor-District and Neighbourhood Mapping"
click at [1310, 701] on button "Update" at bounding box center [1294, 700] width 66 height 28
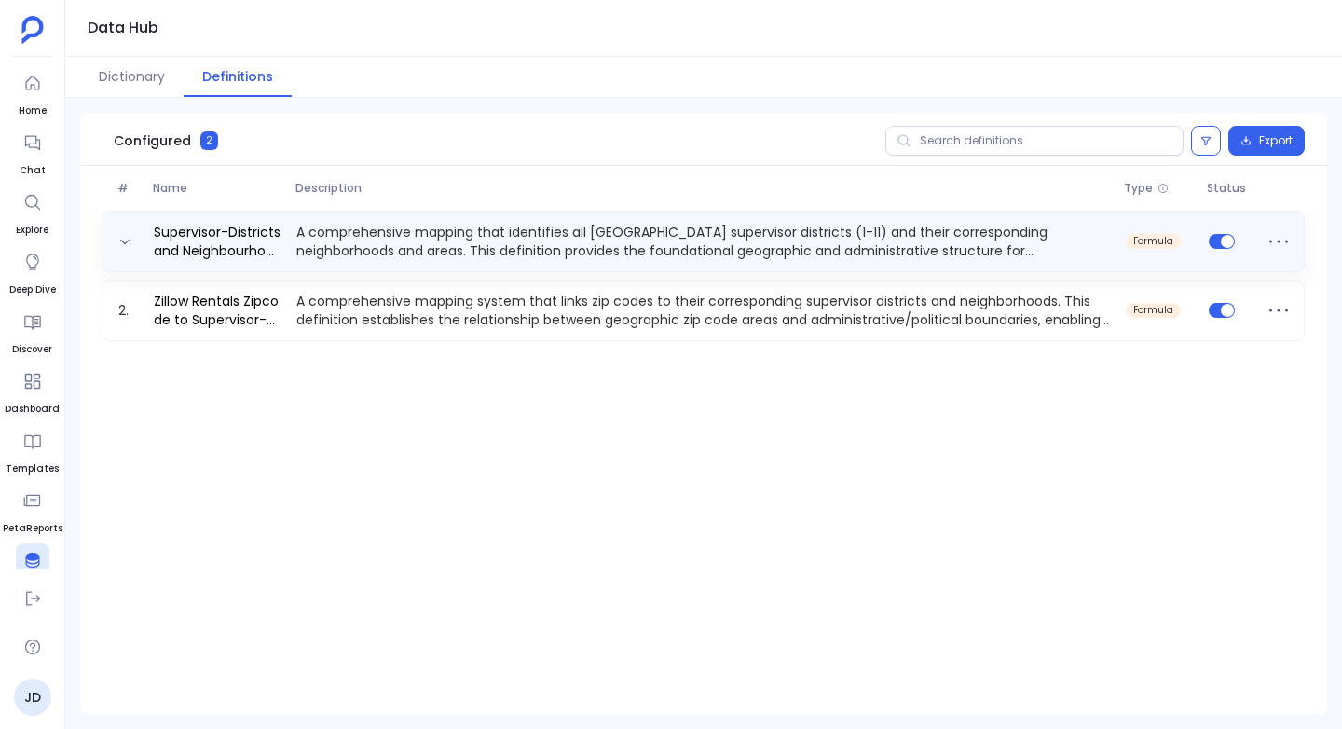
click at [765, 247] on p "A comprehensive mapping that identifies all San Francisco supervisor districts …" at bounding box center [703, 241] width 829 height 37
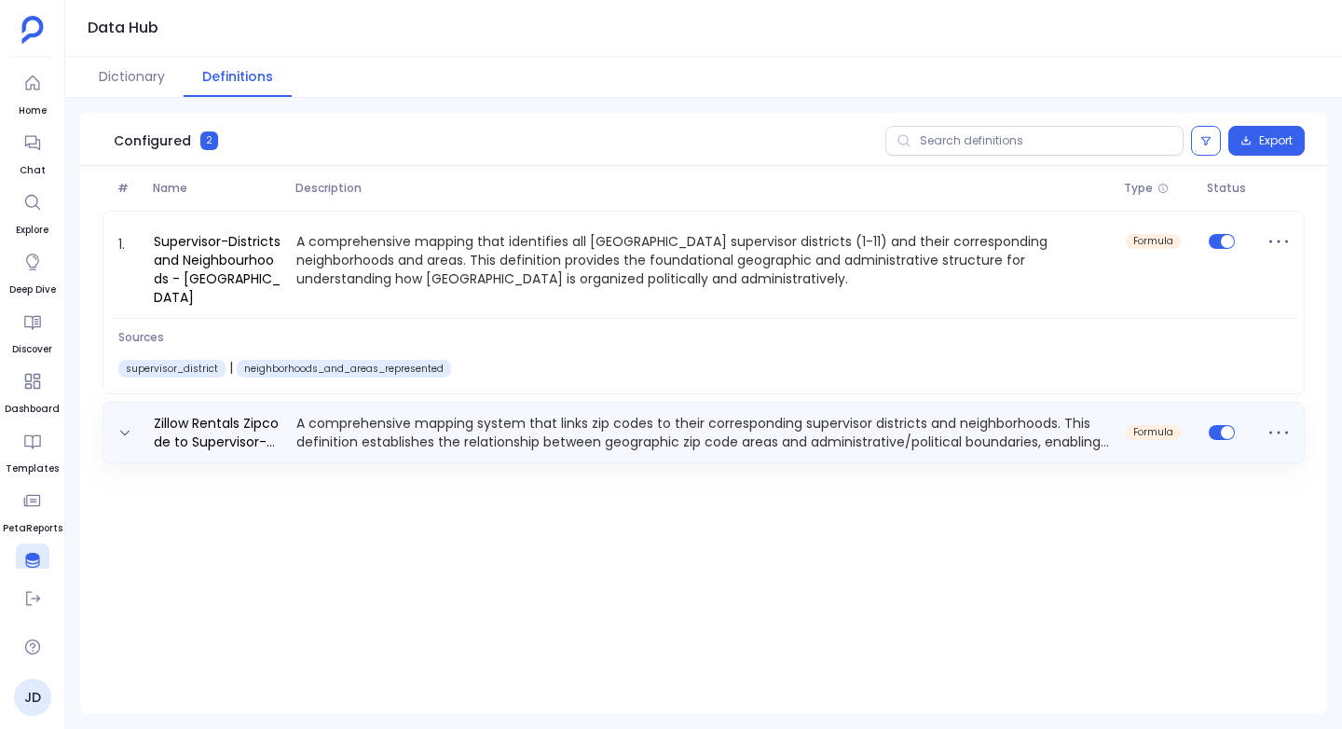
click at [552, 416] on p "A comprehensive mapping system that links zip codes to their corresponding supe…" at bounding box center [703, 432] width 829 height 37
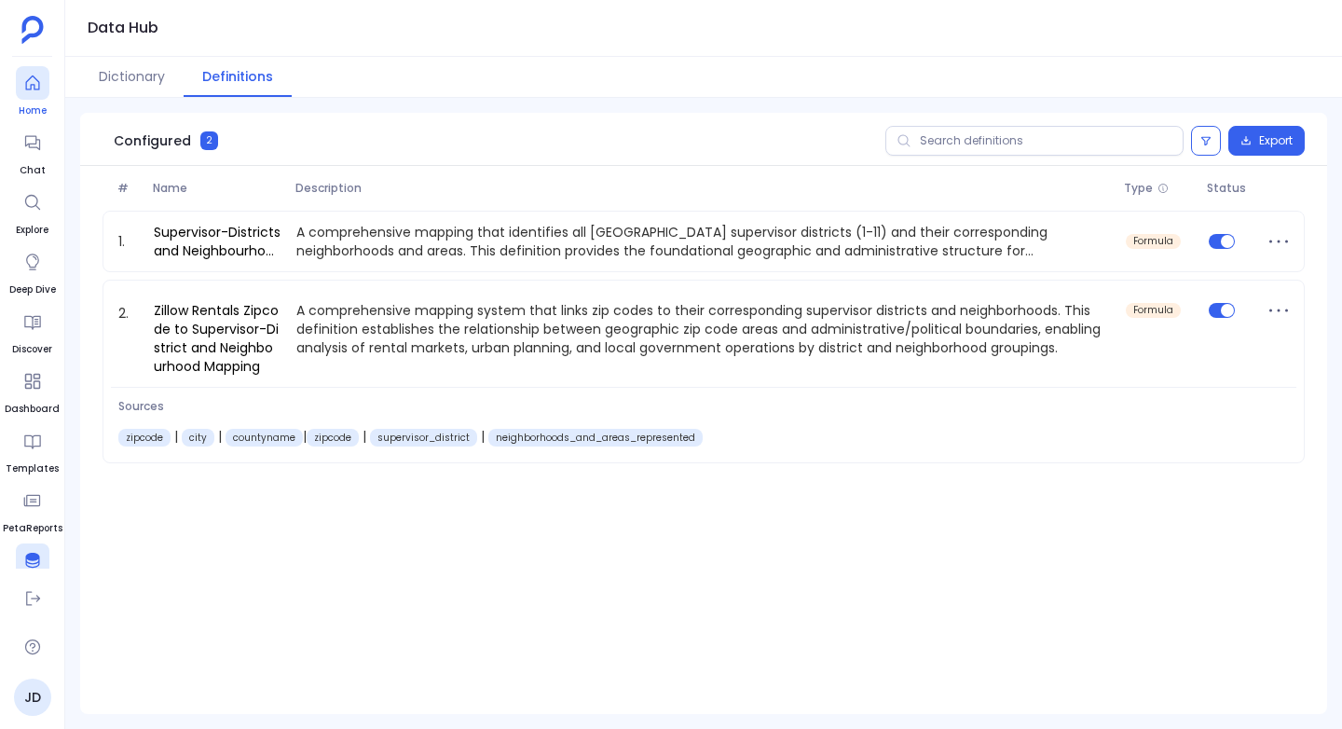
click at [24, 99] on div at bounding box center [33, 83] width 34 height 34
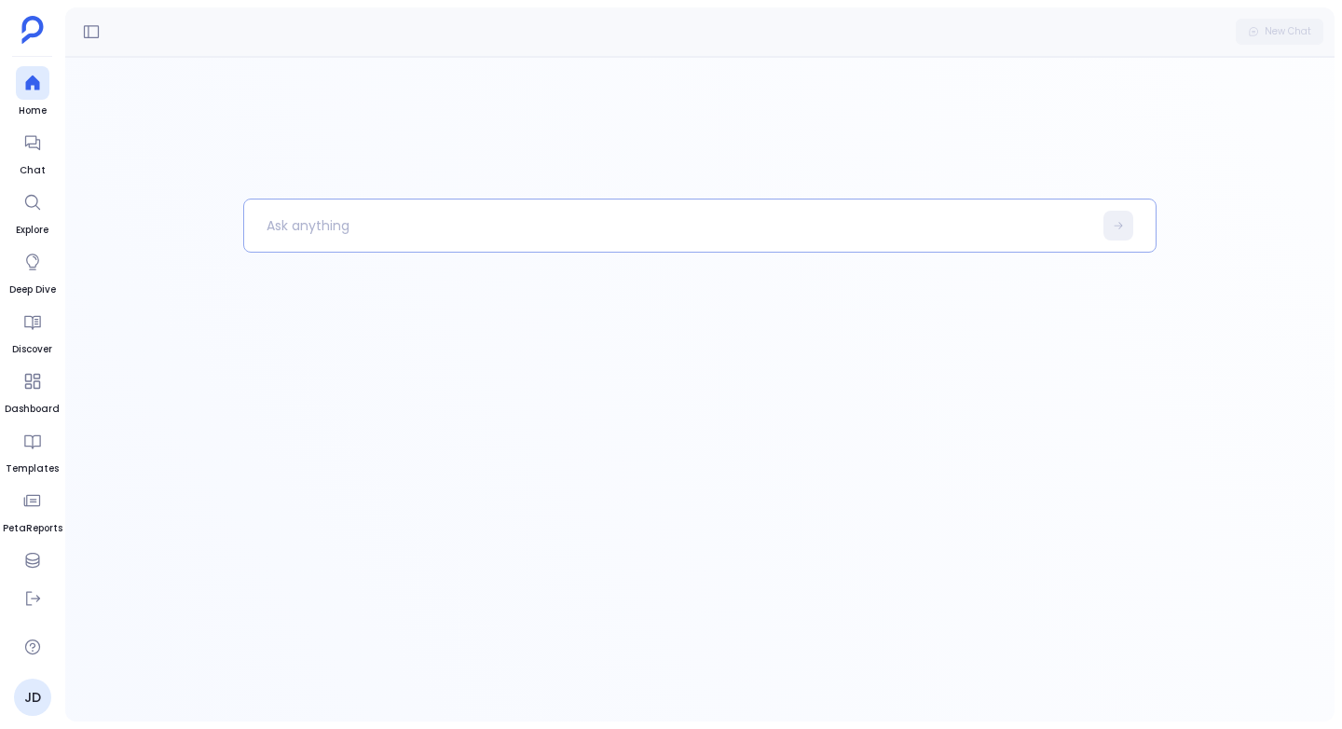
click at [294, 240] on p at bounding box center [668, 225] width 849 height 48
click at [474, 227] on p "show me the neighbourhoods of districts of" at bounding box center [658, 225] width 829 height 48
click at [573, 234] on p "show me the neighbourhoods and districts of" at bounding box center [658, 225] width 829 height 48
click at [563, 222] on p "show me the neighbourhoods and districts of rental data" at bounding box center [658, 225] width 829 height 48
click at [688, 225] on p "show me the neighbourhoods and districts of rental data" at bounding box center [658, 225] width 829 height 48
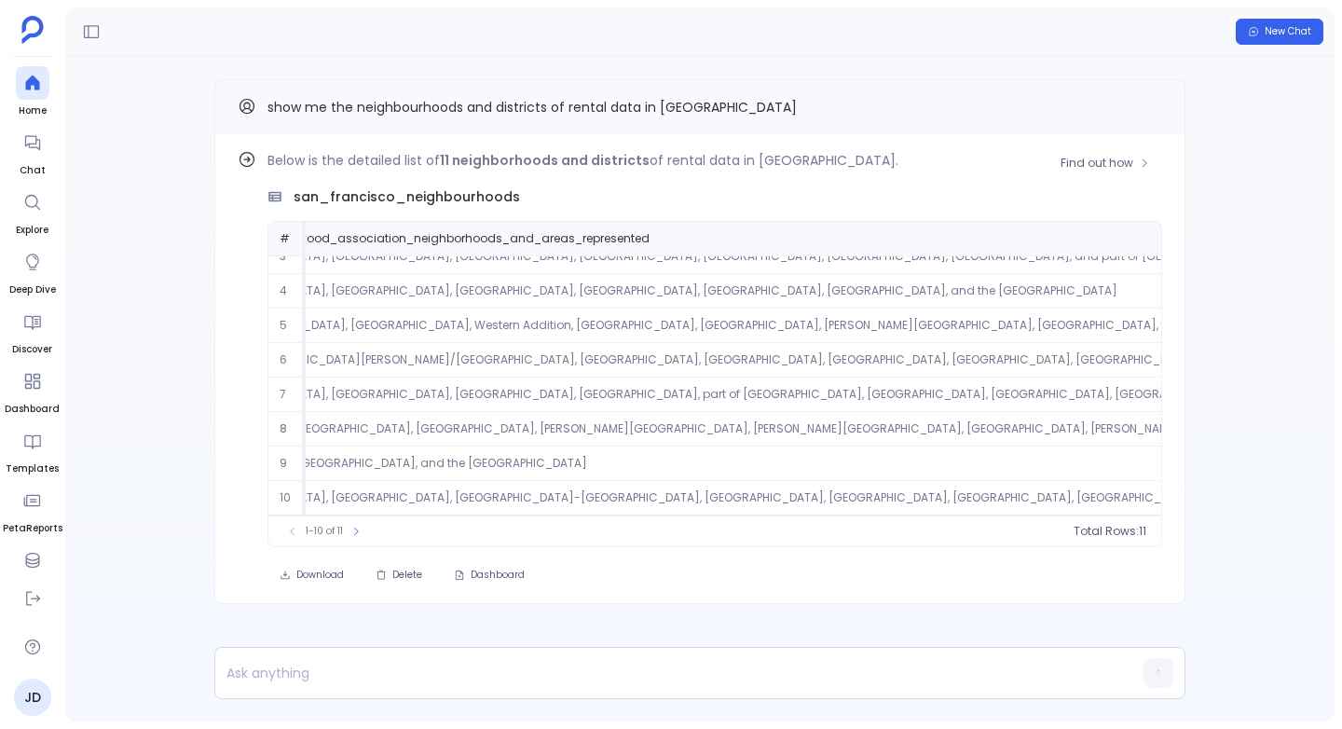
scroll to position [89, 0]
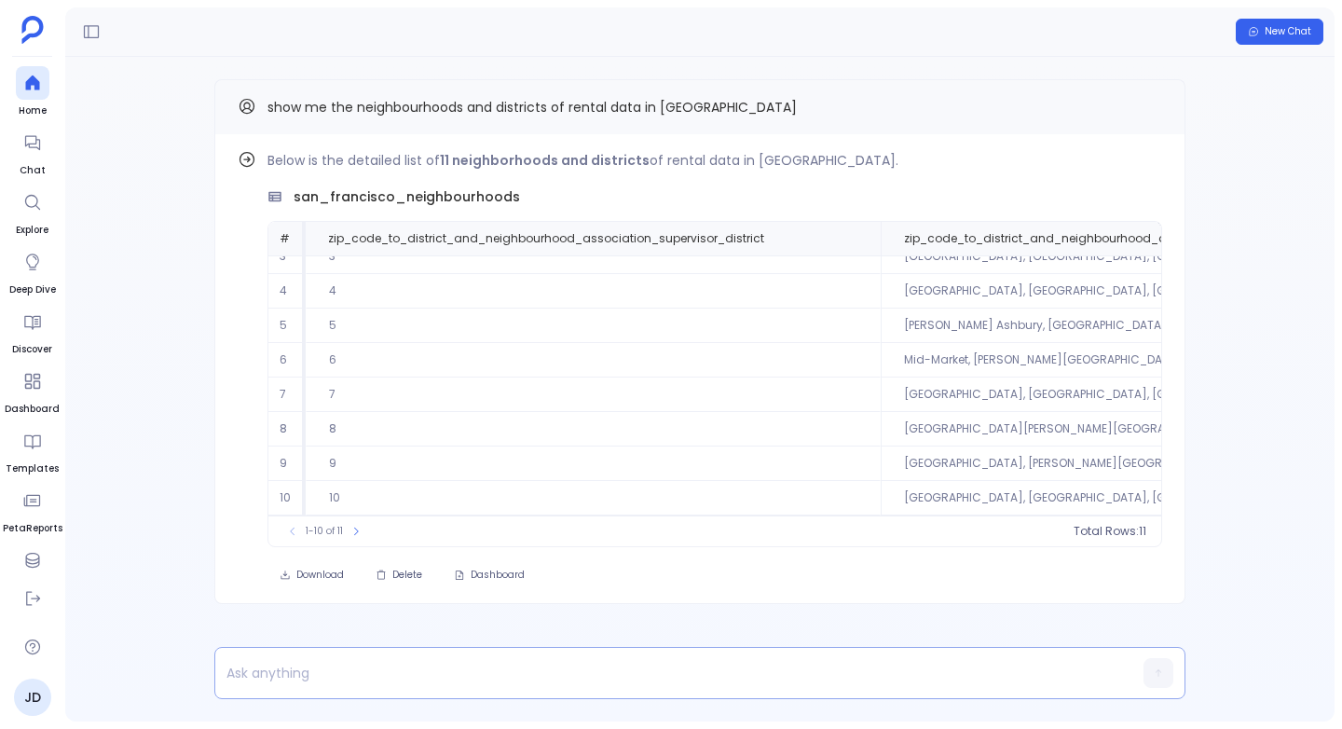
click at [338, 665] on p at bounding box center [663, 673] width 897 height 26
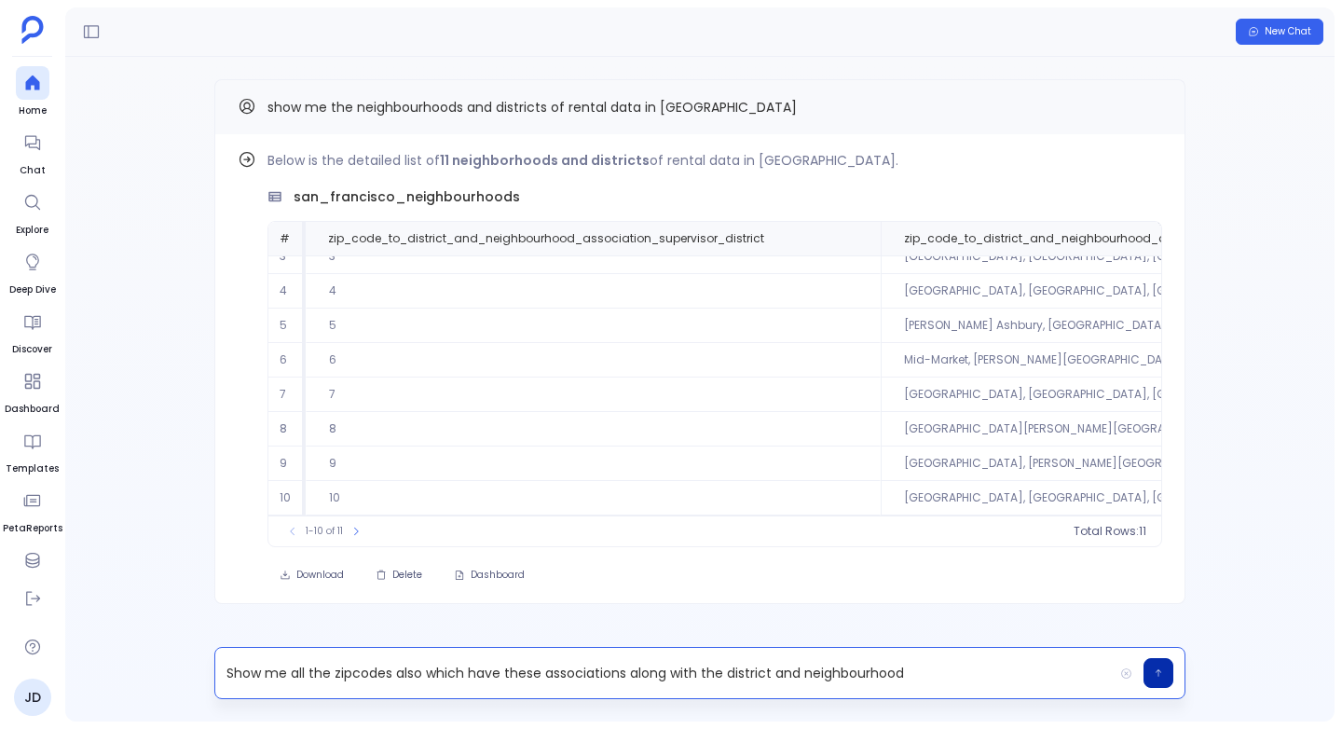
click at [1156, 670] on icon "button" at bounding box center [1158, 672] width 6 height 7
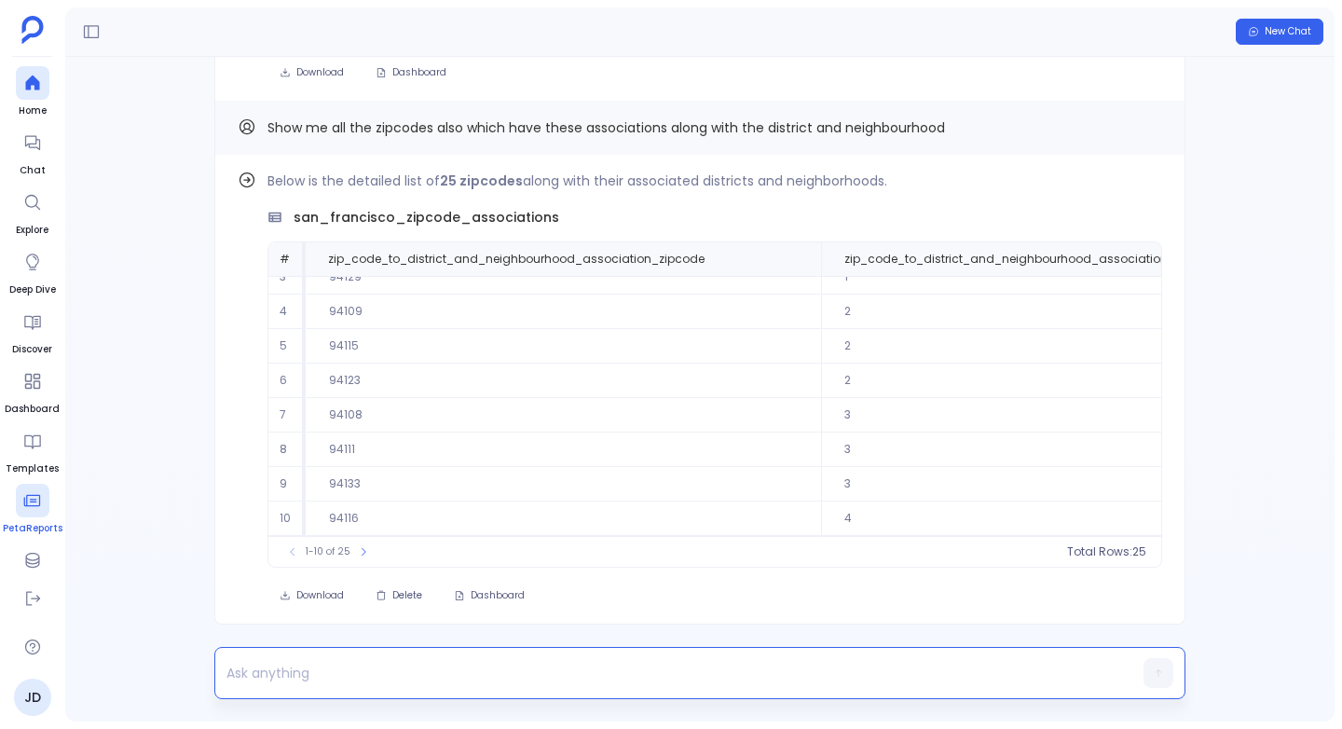
scroll to position [87, 0]
click at [29, 475] on icon at bounding box center [32, 473] width 19 height 19
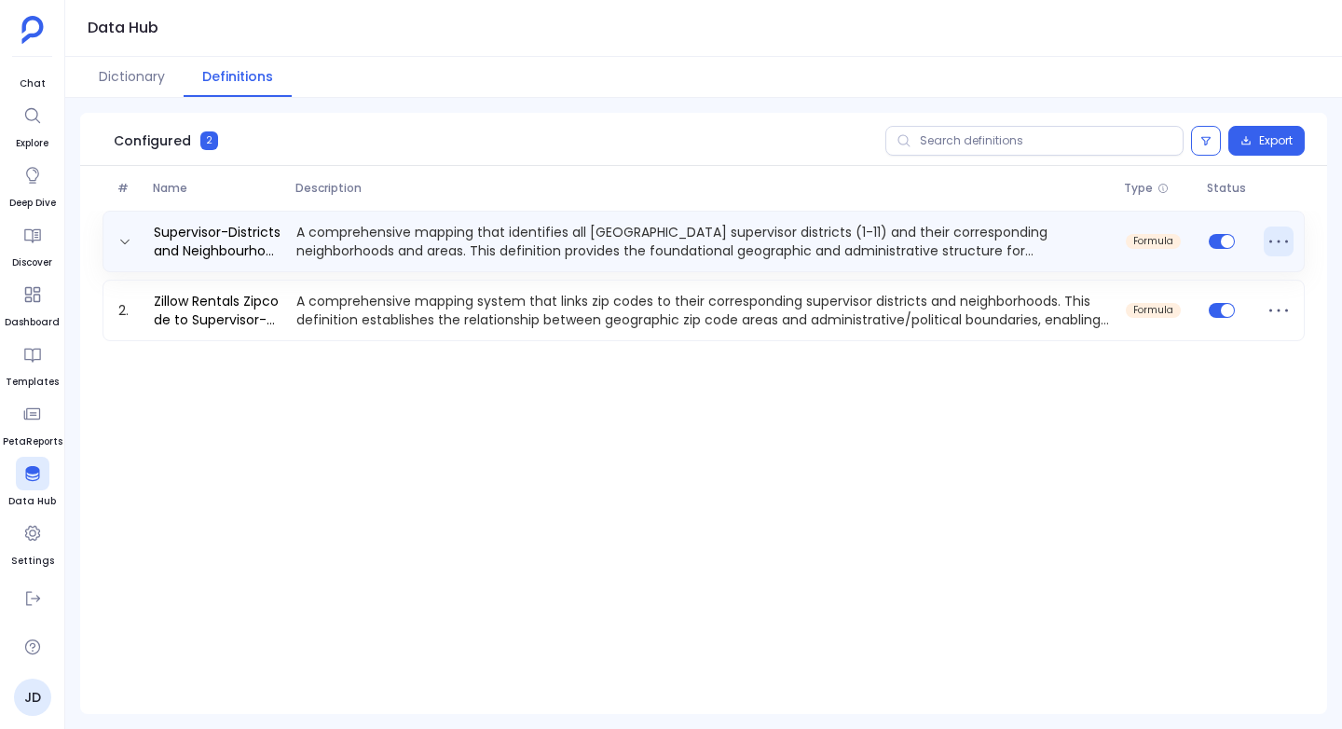
click at [1275, 242] on icon at bounding box center [1278, 241] width 30 height 30
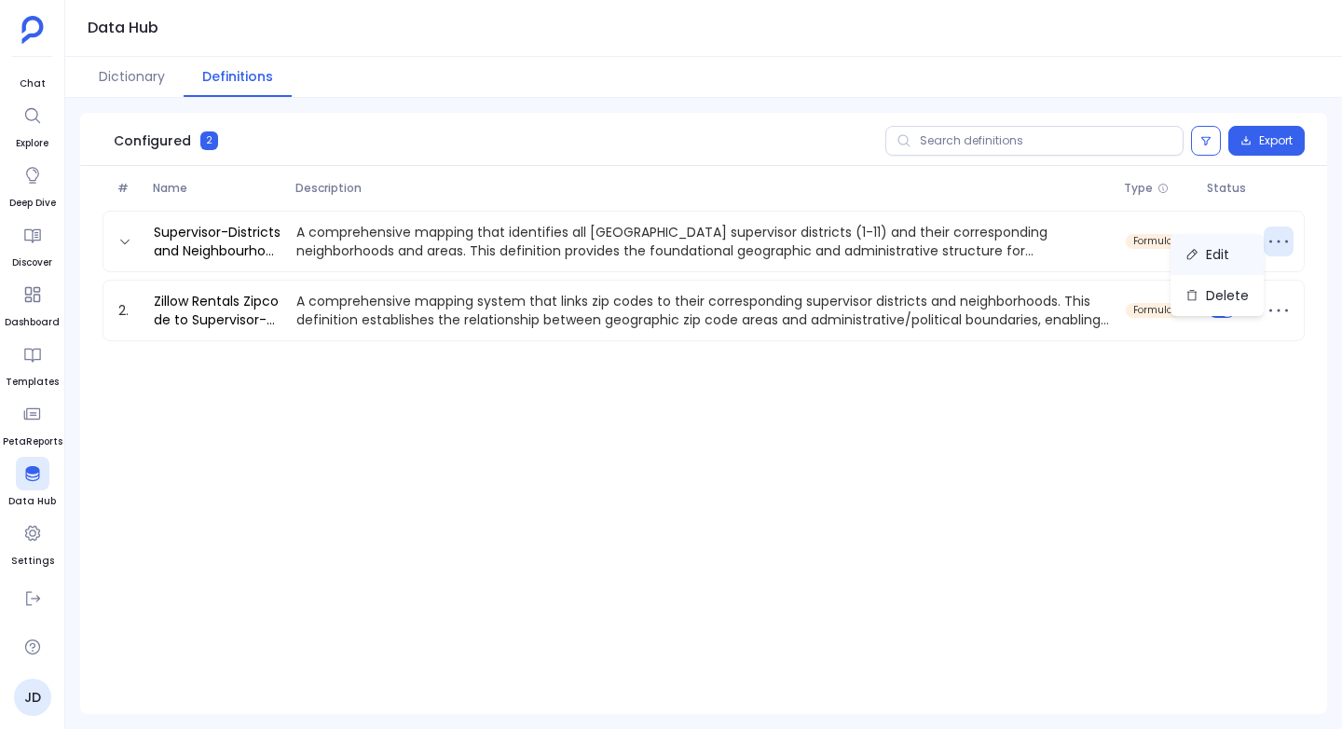
click at [1239, 250] on button "Edit" at bounding box center [1216, 254] width 93 height 41
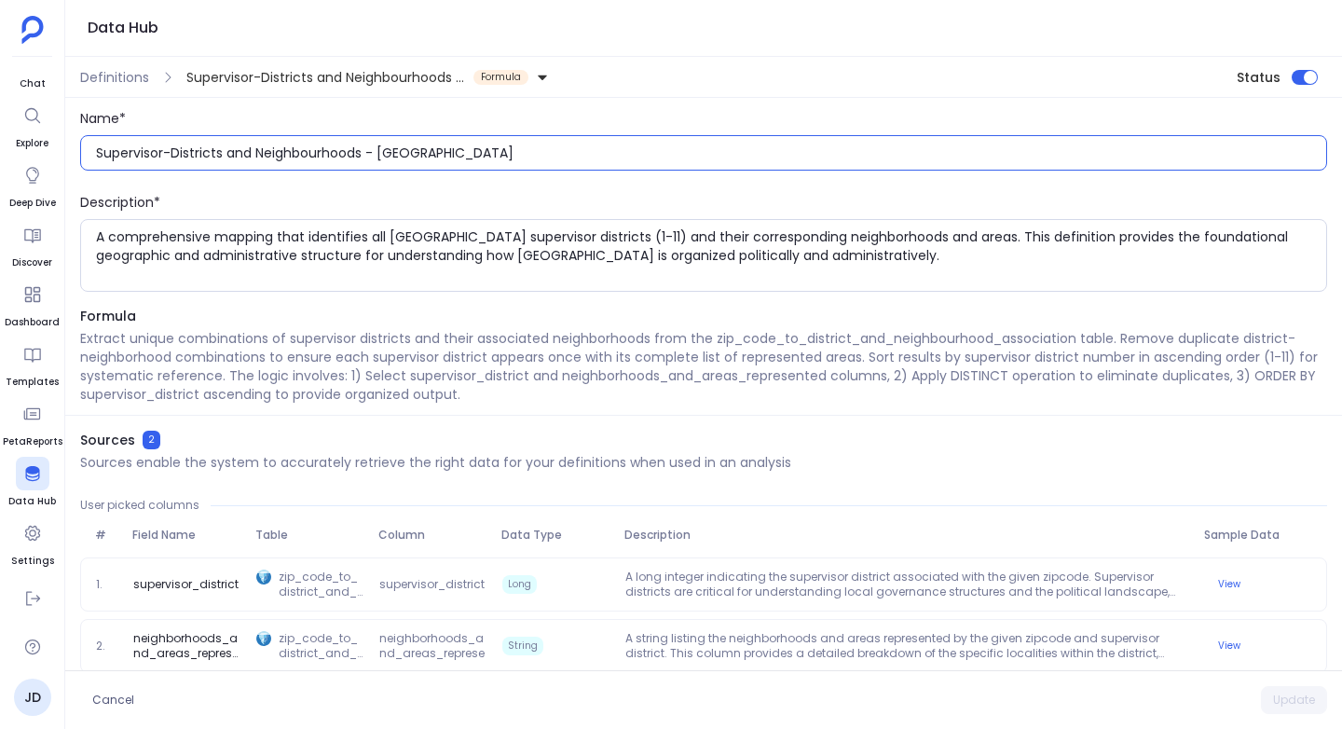
click at [173, 152] on input "Supervisor-Districts and Neighbourhoods - SanFrancisco" at bounding box center [711, 152] width 1230 height 19
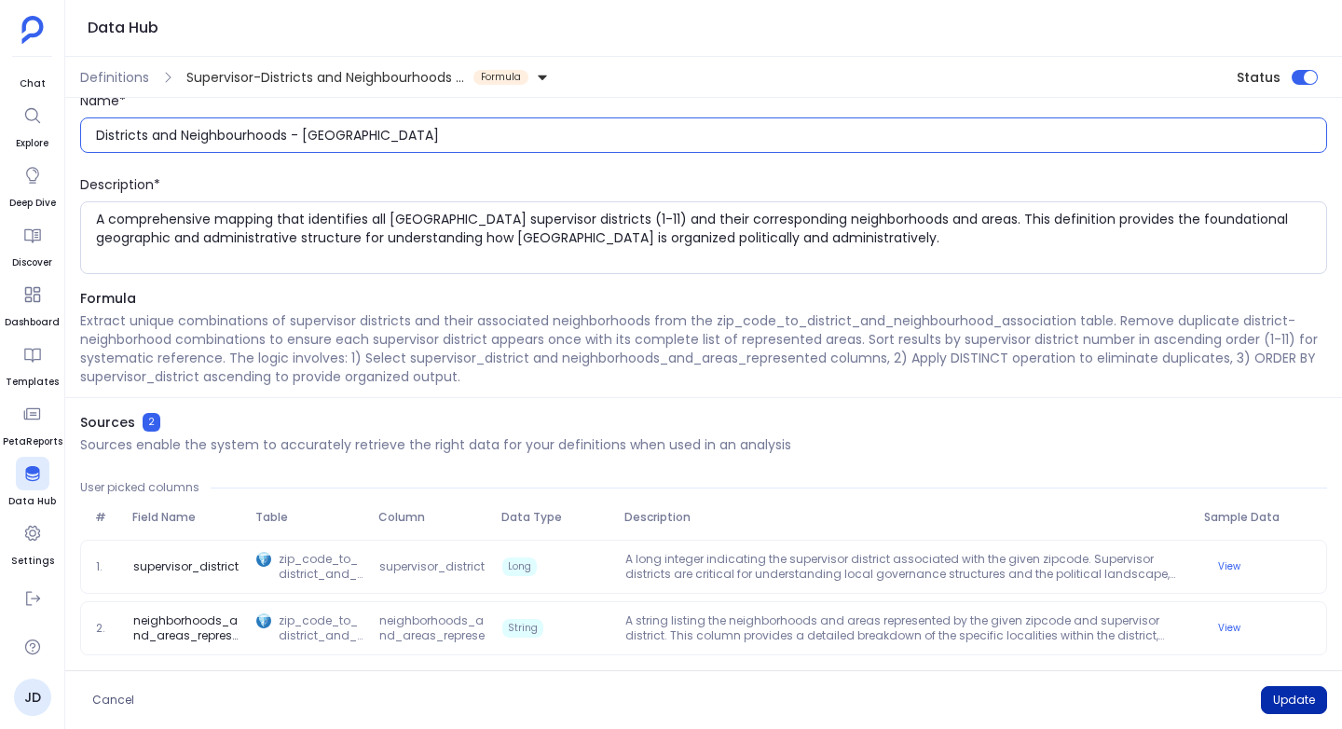
type input "Districts and Neighbourhoods - SanFrancisco"
click at [1282, 699] on button "Update" at bounding box center [1294, 700] width 66 height 28
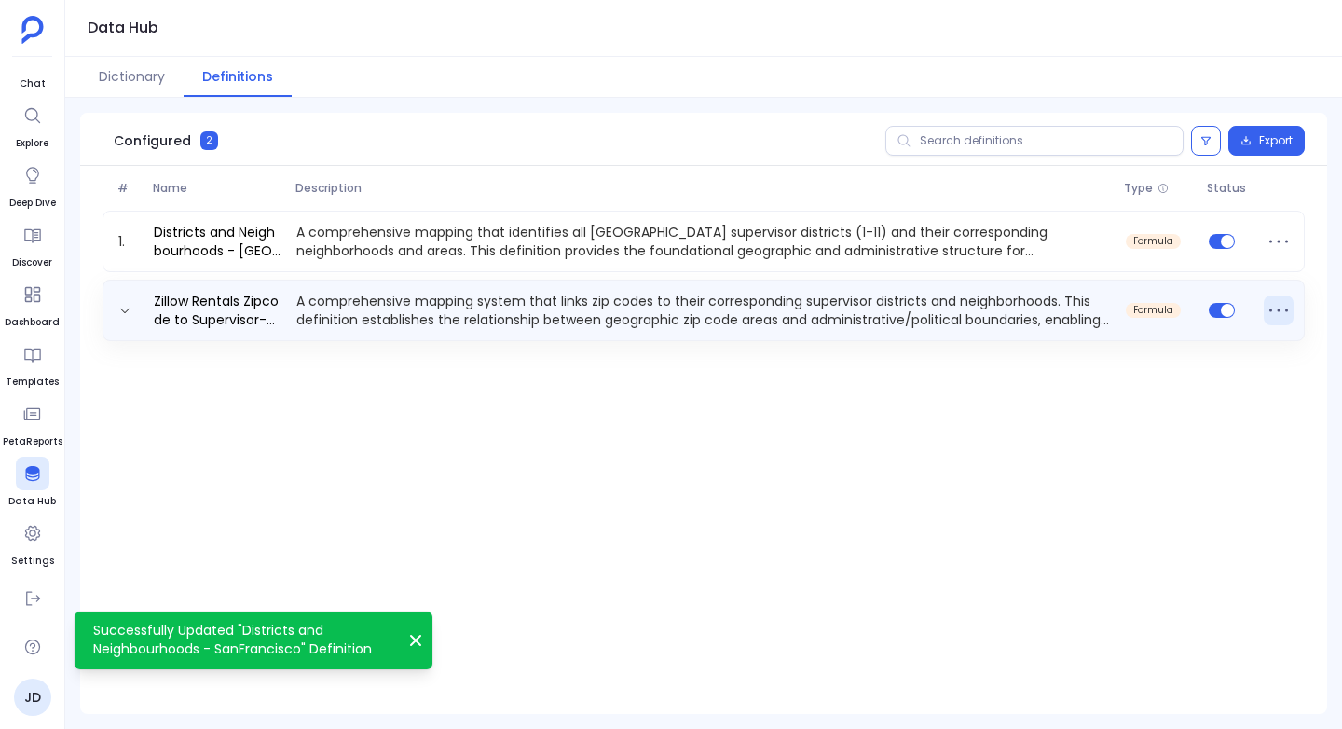
click at [1289, 310] on icon at bounding box center [1278, 310] width 30 height 30
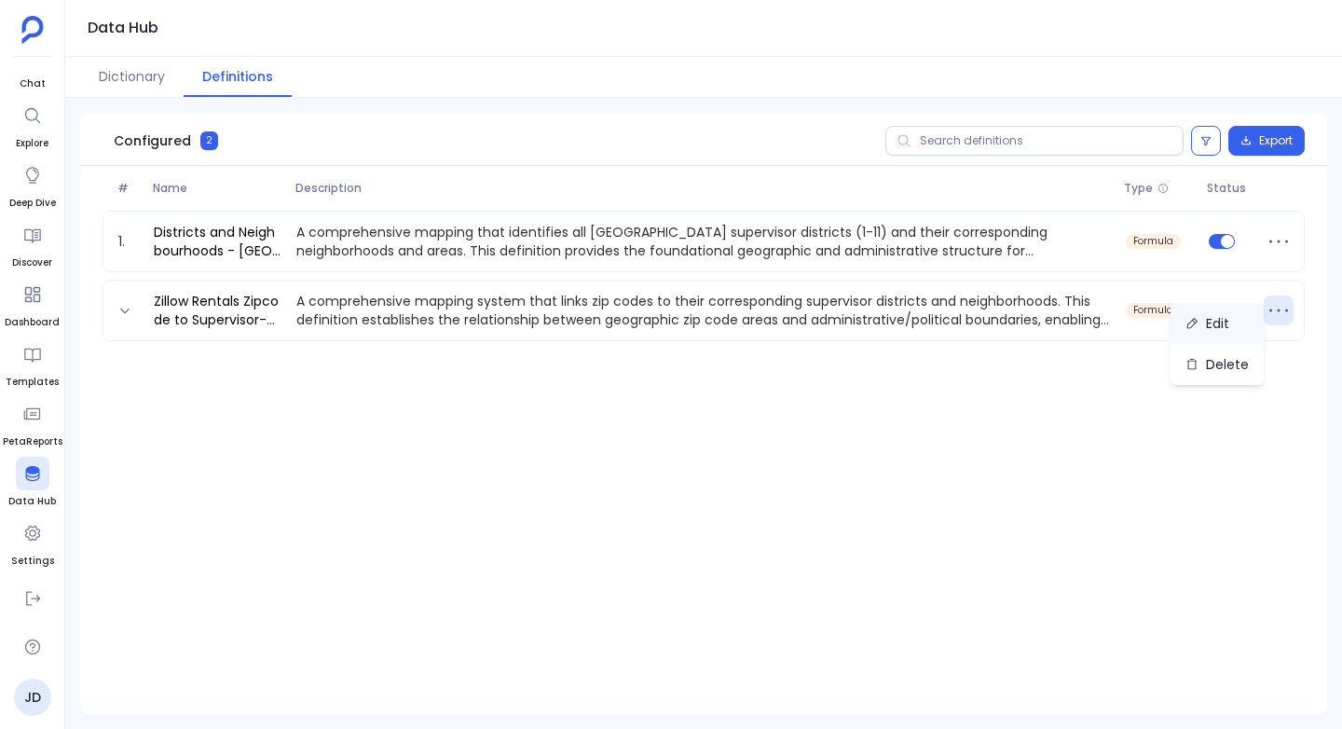
click at [1241, 324] on button "Edit" at bounding box center [1216, 323] width 93 height 41
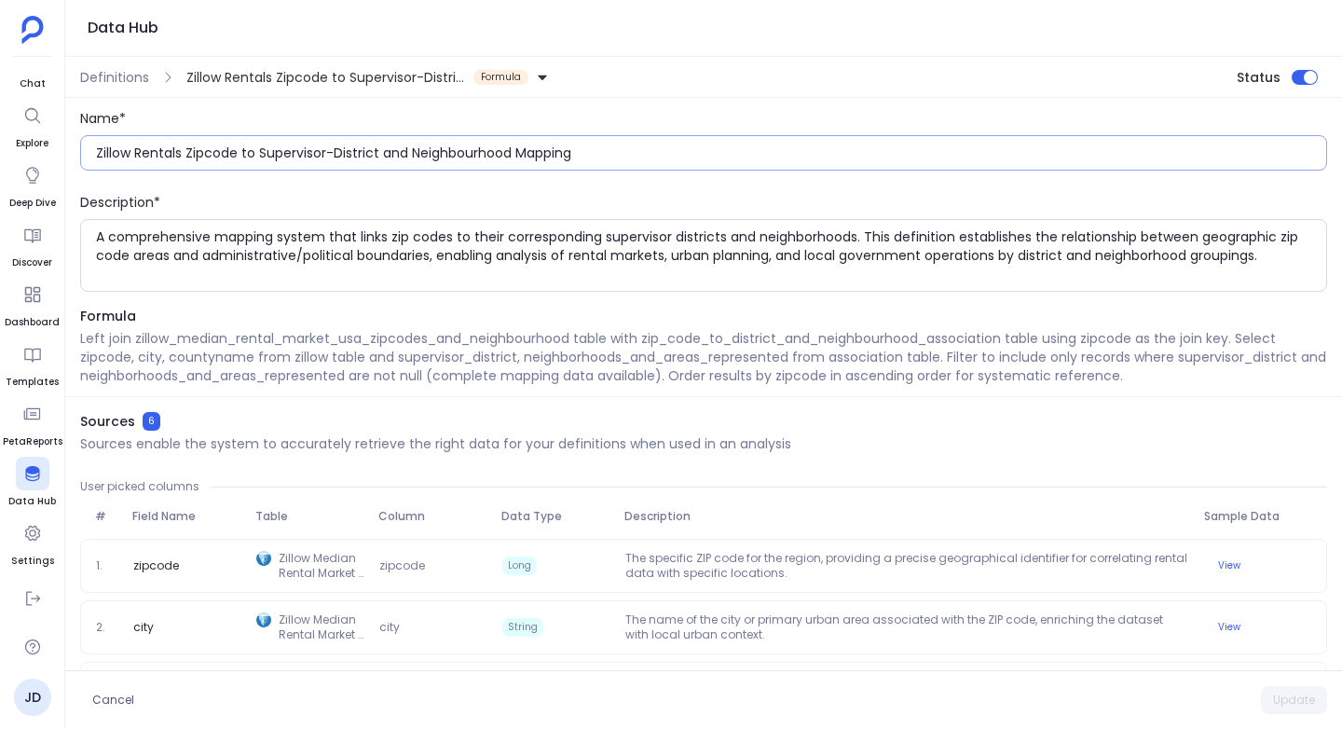
click at [138, 152] on input "Zillow Rentals Zipcode to Supervisor-District and Neighbourhood Mapping" at bounding box center [711, 152] width 1230 height 19
click at [389, 152] on input "San Francisco Rentals Zipcode to Supervisor-District and Neighbourhood Mapping" at bounding box center [711, 152] width 1230 height 19
type input "San Francisco Rentals Zipcode to District and Neighbourhood Mapping"
click at [1291, 699] on button "Update" at bounding box center [1294, 700] width 66 height 28
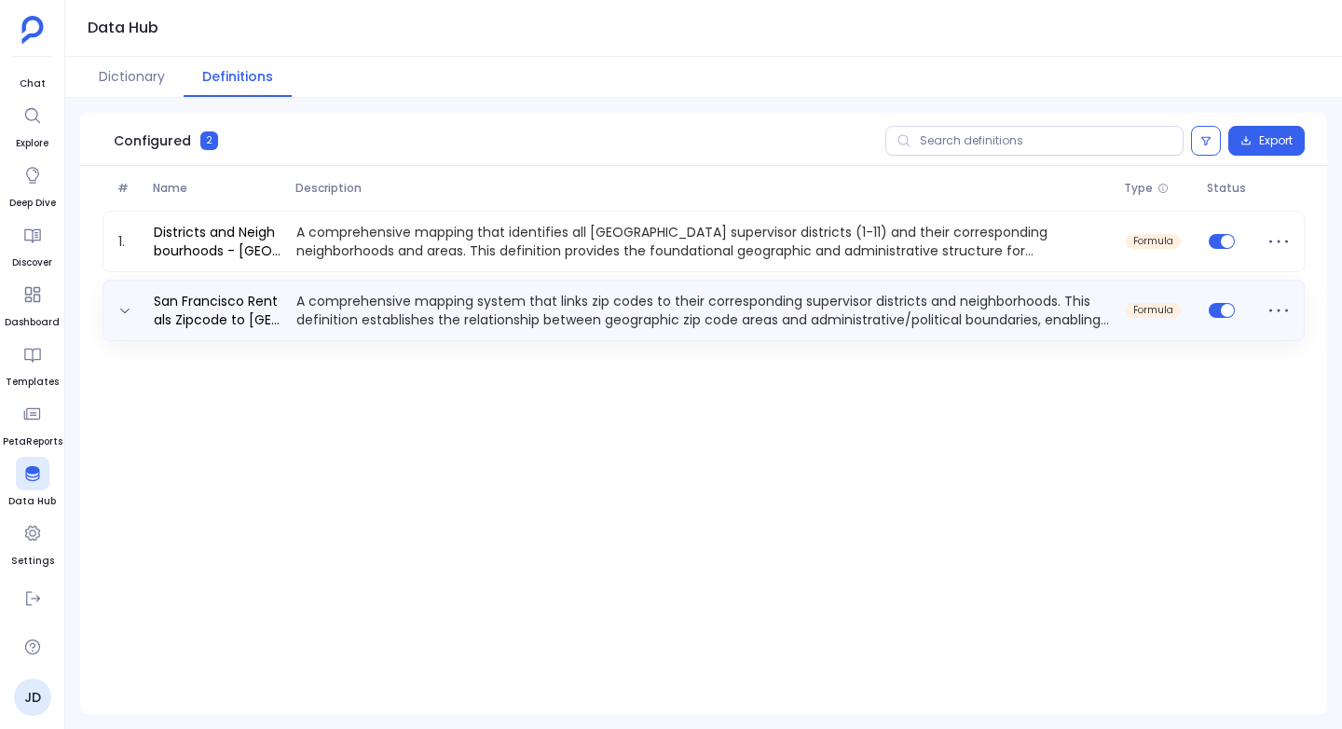
click at [1277, 293] on span at bounding box center [1278, 310] width 35 height 37
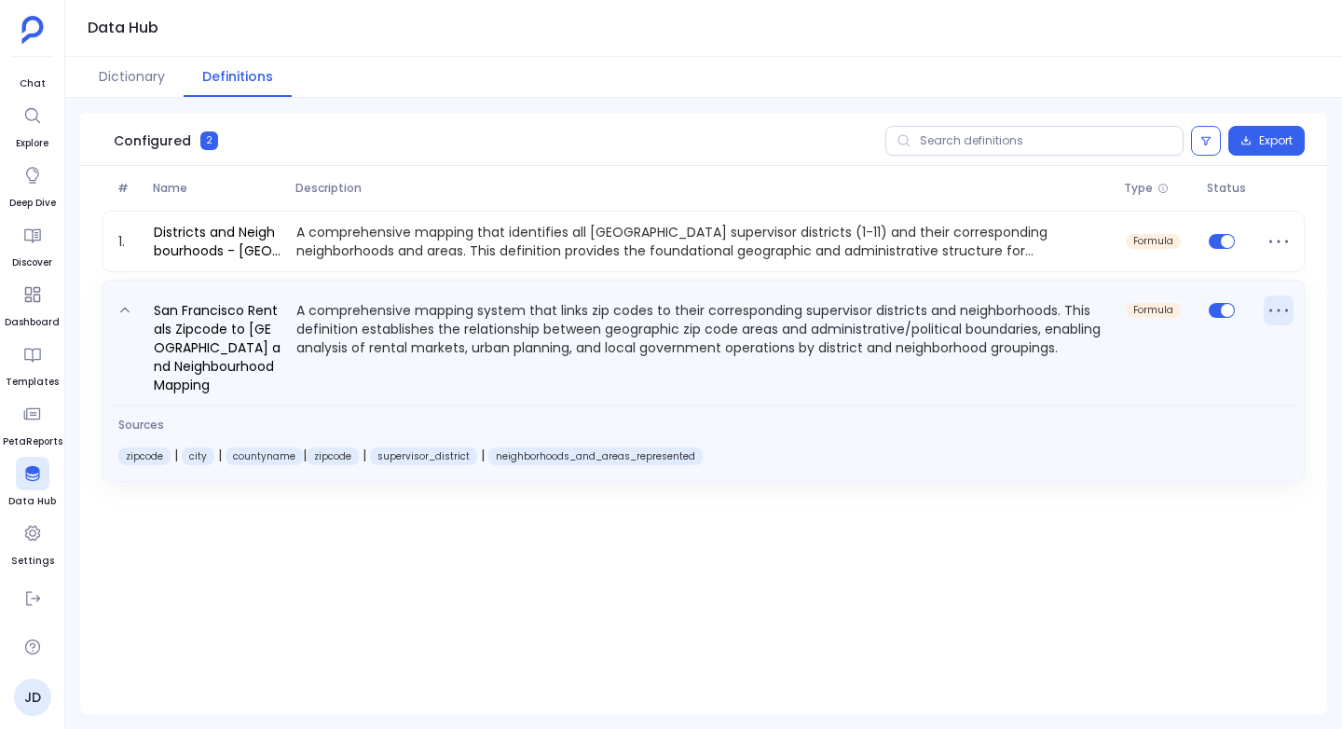
click at [1275, 307] on icon at bounding box center [1278, 310] width 30 height 30
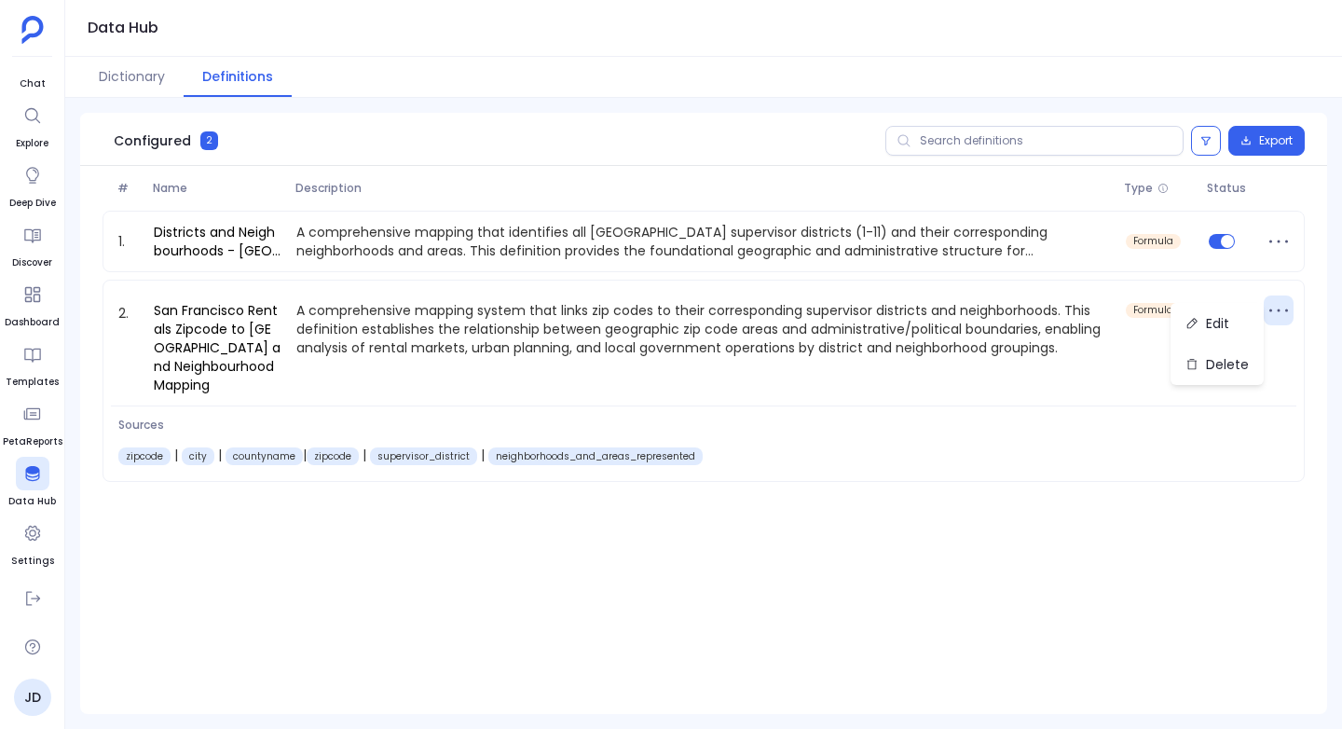
click at [900, 598] on div "1. Districts and Neighbourhoods - SanFrancisco A comprehensive mapping that ide…" at bounding box center [703, 455] width 1247 height 488
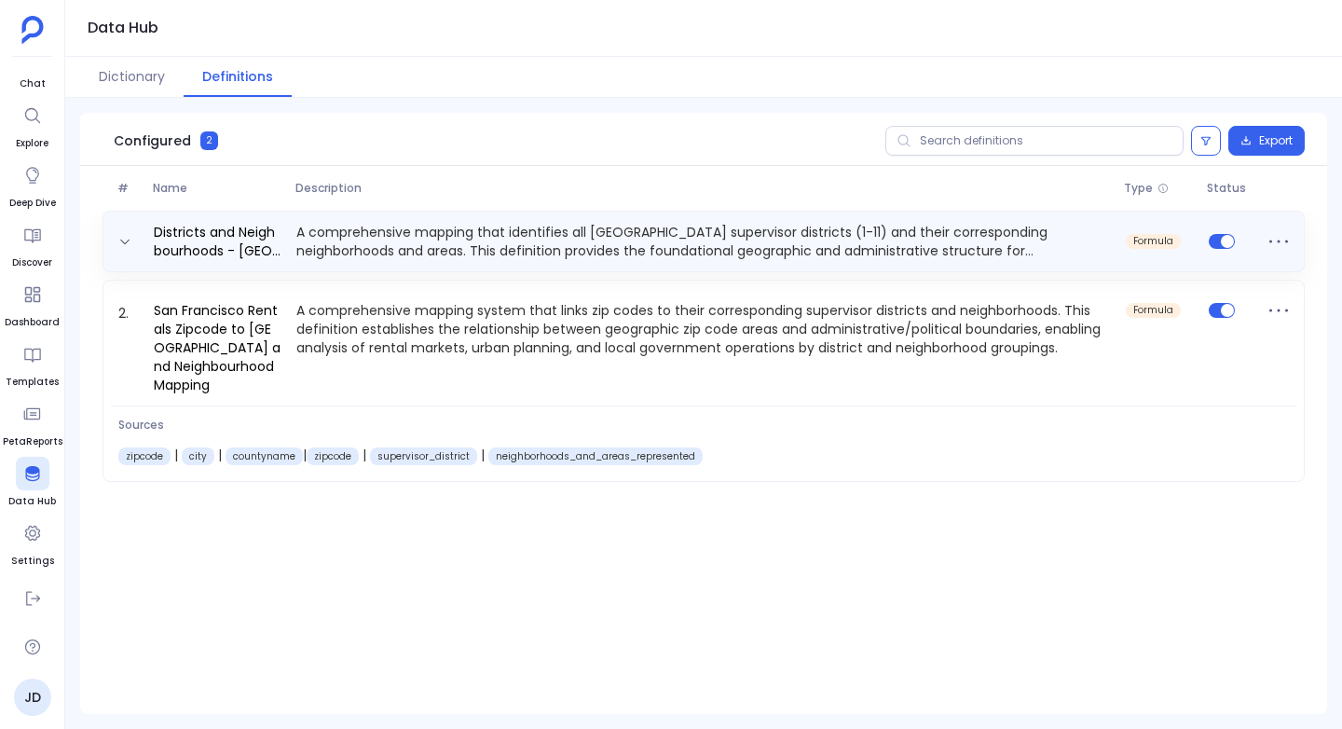
click at [205, 221] on div "Districts and Neighbourhoods - SanFrancisco A comprehensive mapping that identi…" at bounding box center [703, 241] width 1202 height 61
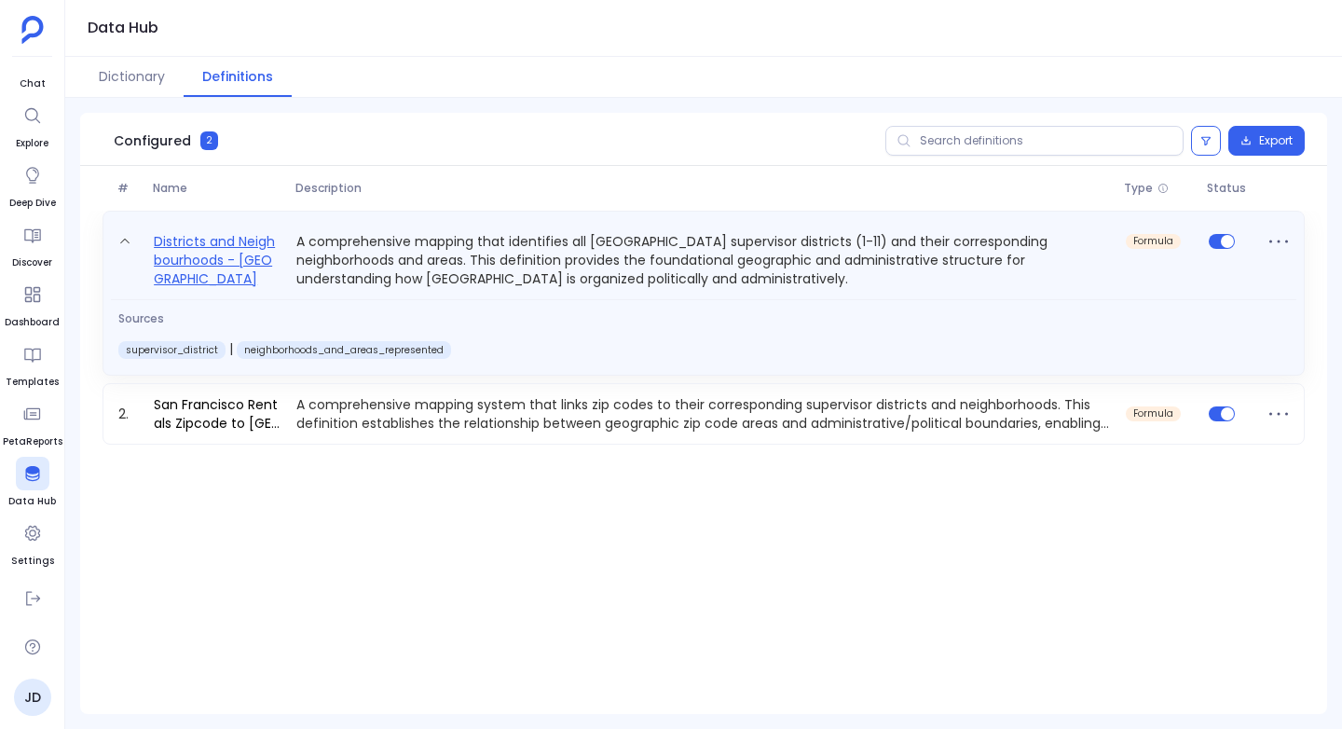
click at [205, 240] on link "Districts and Neighbourhoods - SanFrancisco" at bounding box center [217, 259] width 143 height 58
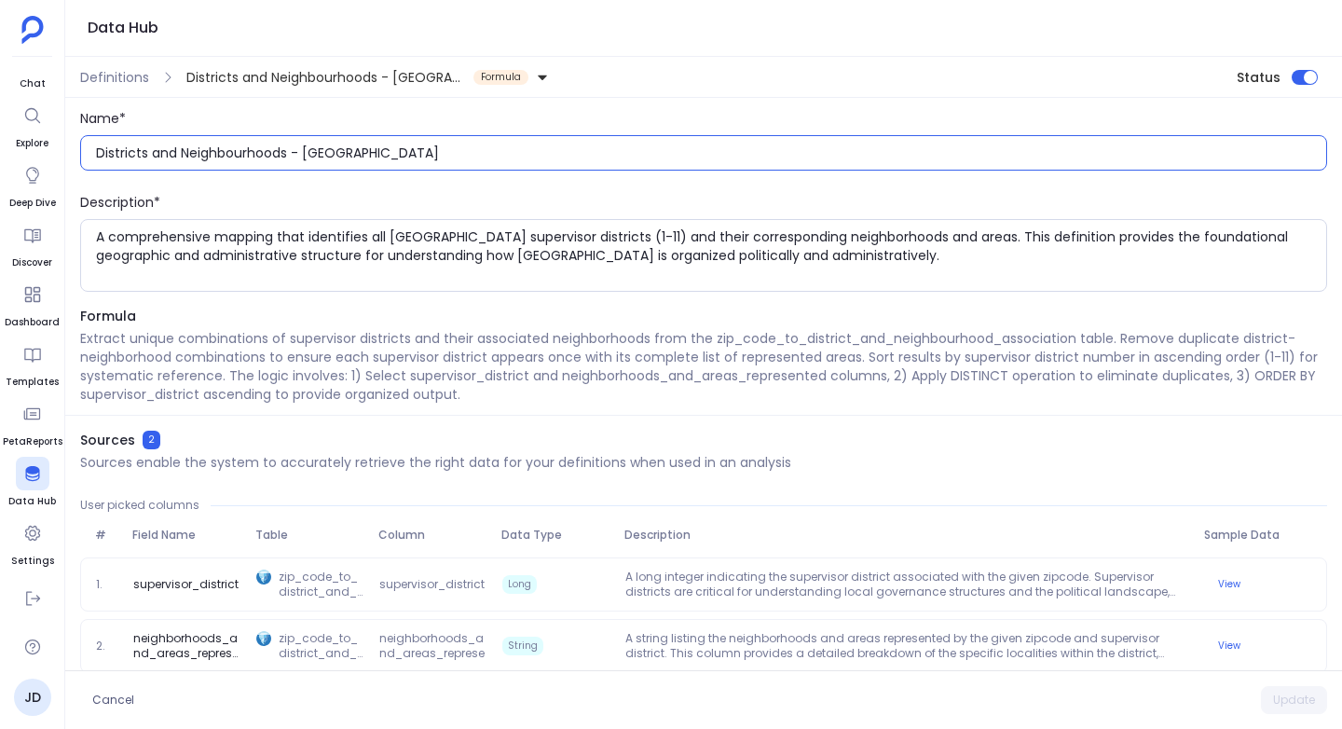
click at [305, 157] on input "Districts and Neighbourhoods - SanFrancisco" at bounding box center [711, 152] width 1230 height 19
type input "Districts and Neighbourhoods - SanFrancisco"
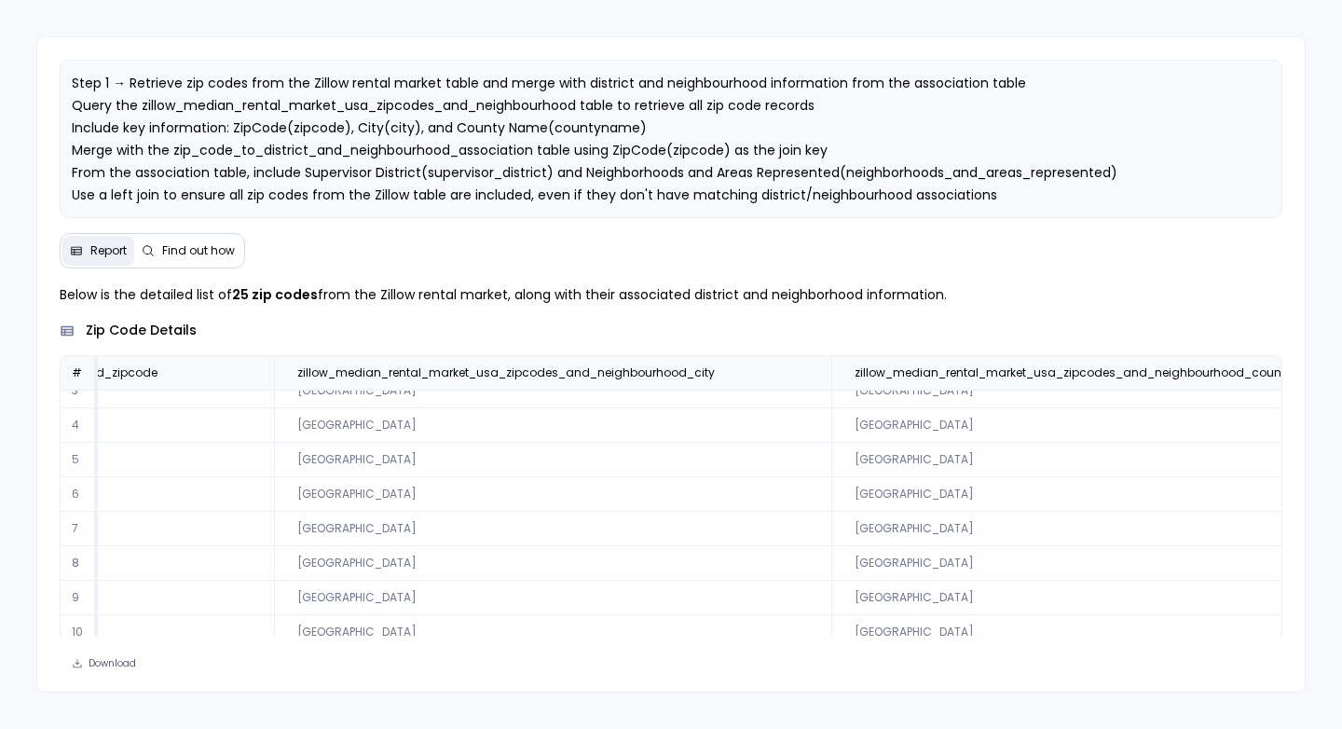
scroll to position [46, 0]
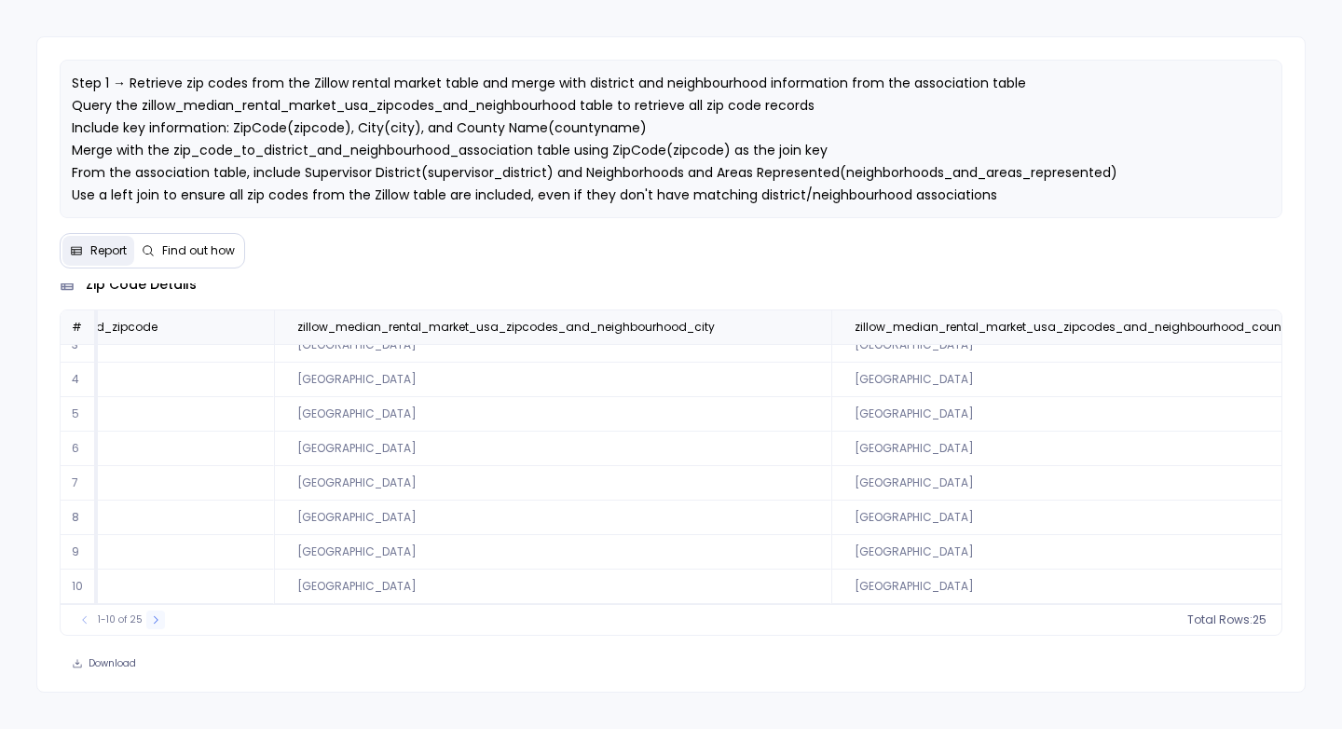
click at [146, 615] on button at bounding box center [155, 619] width 19 height 19
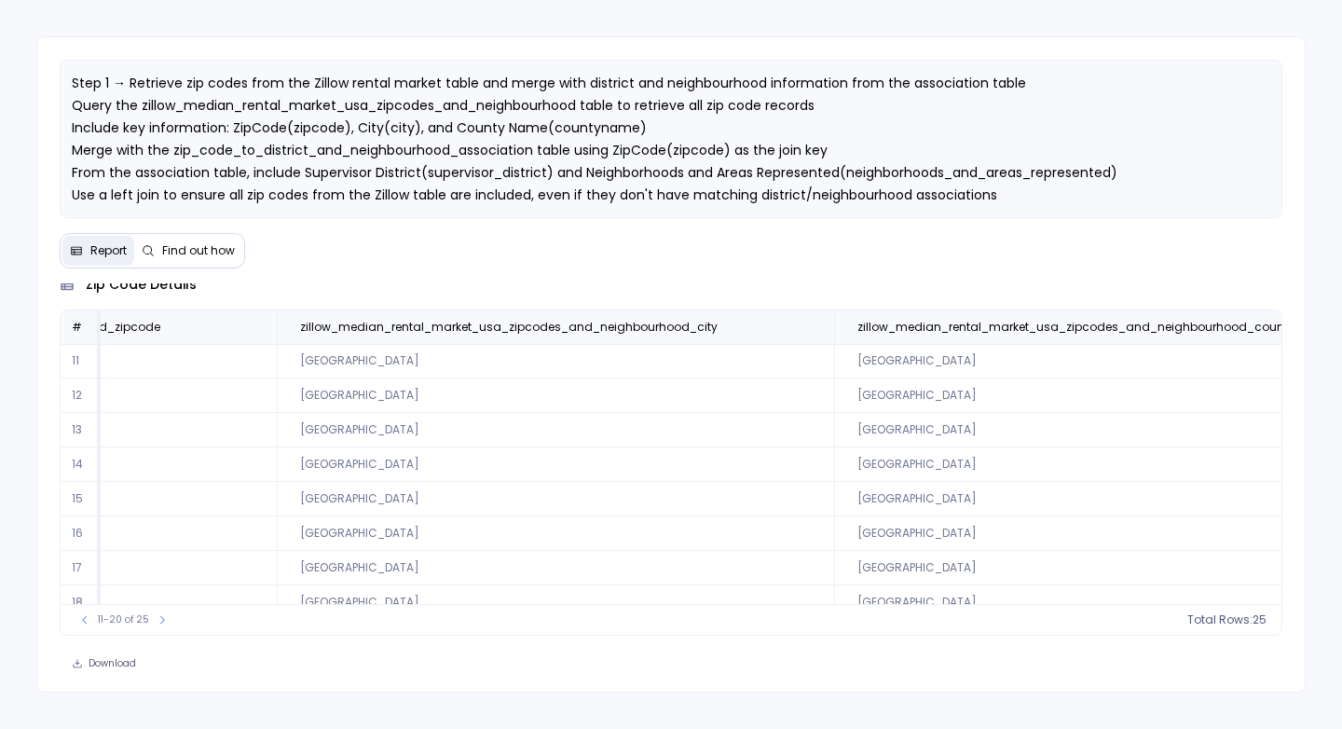
scroll to position [89, 405]
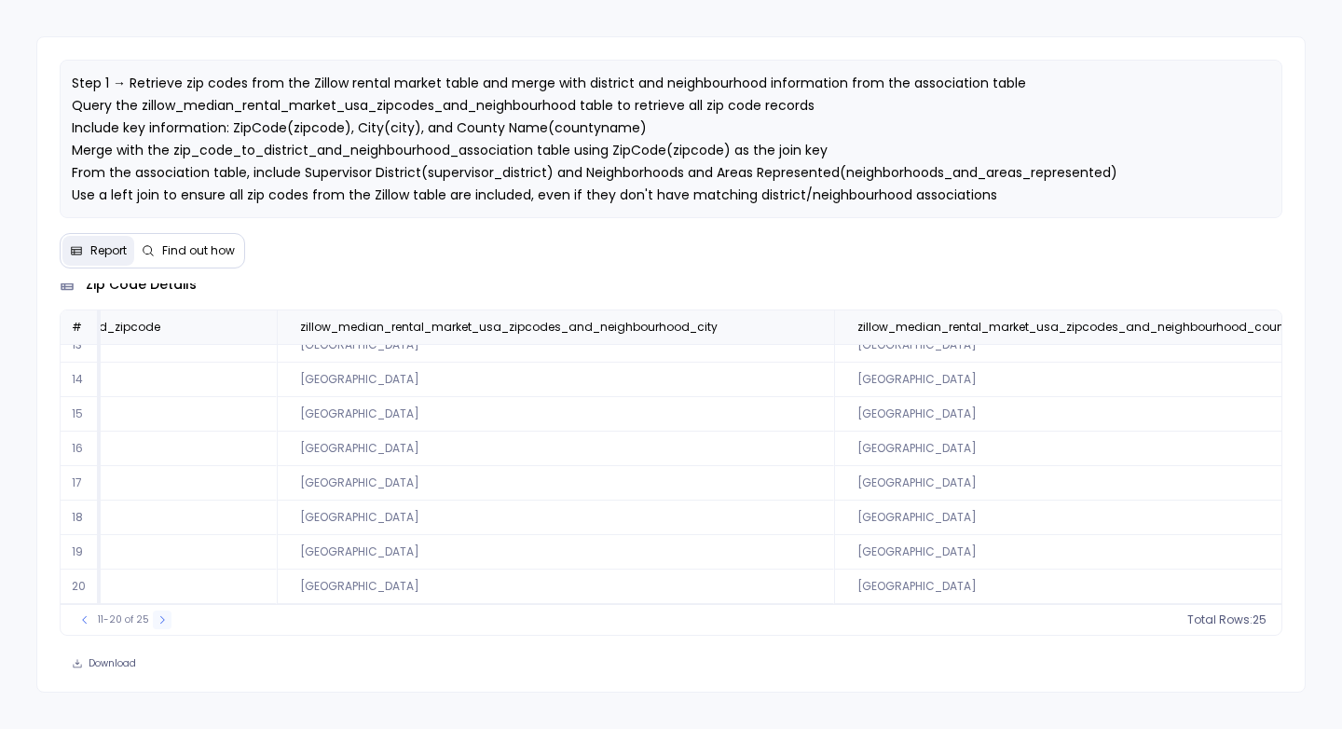
click at [158, 616] on icon at bounding box center [162, 619] width 11 height 11
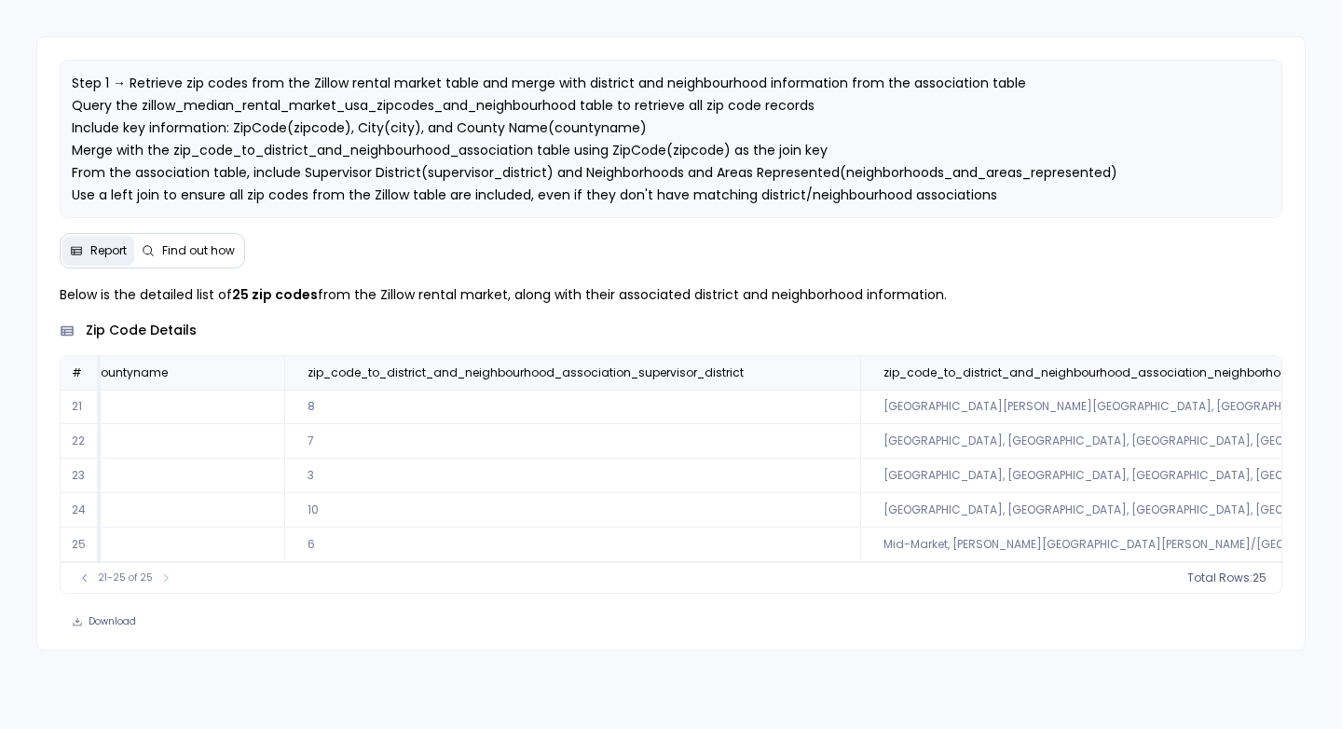
scroll to position [0, 1570]
click at [79, 583] on icon at bounding box center [84, 577] width 11 height 11
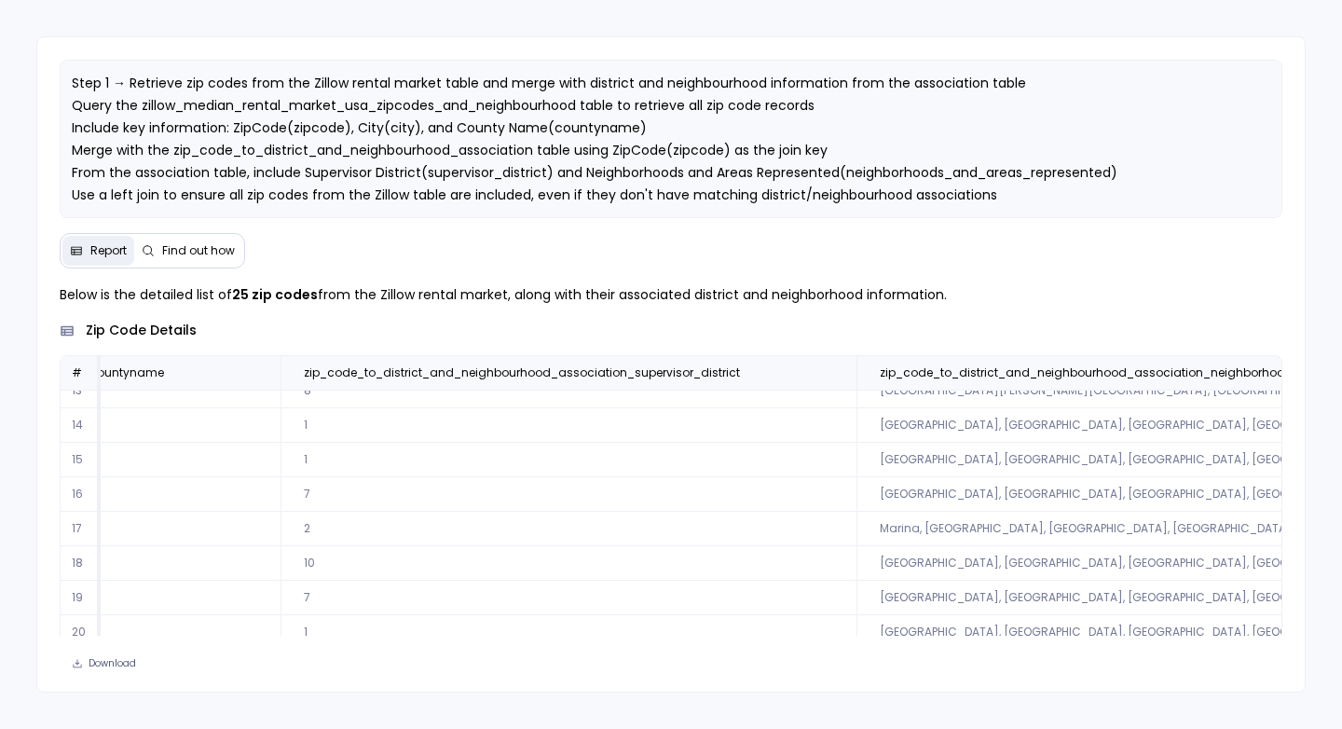
scroll to position [46, 0]
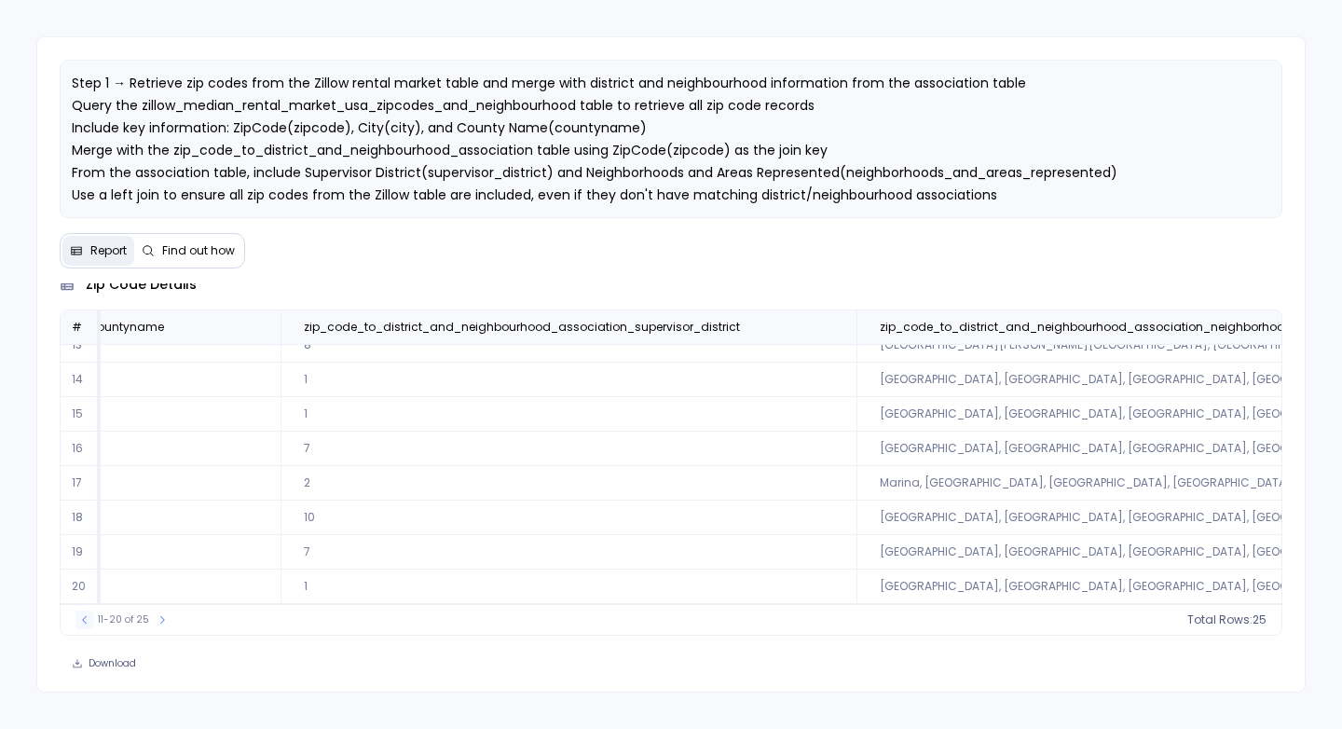
click at [80, 622] on icon at bounding box center [84, 619] width 11 height 11
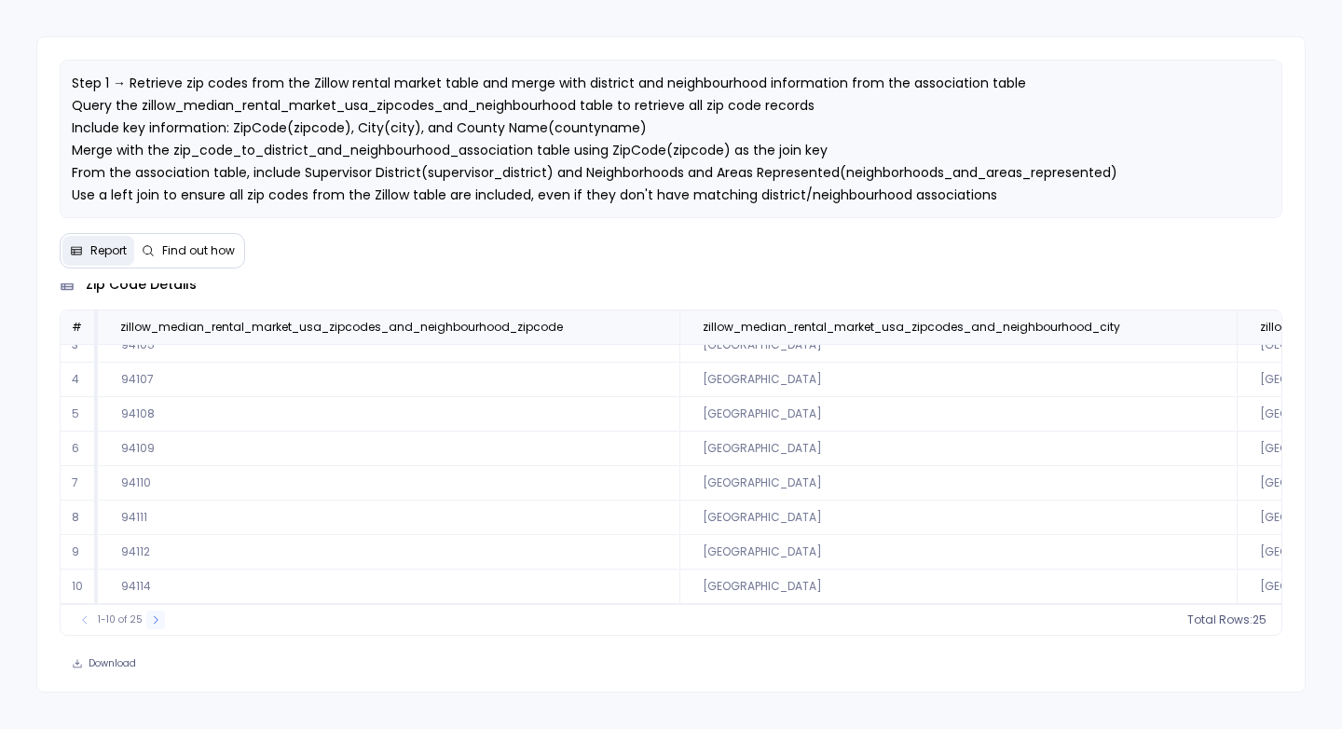
click at [146, 616] on button at bounding box center [155, 619] width 19 height 19
click at [157, 619] on icon at bounding box center [162, 619] width 11 height 11
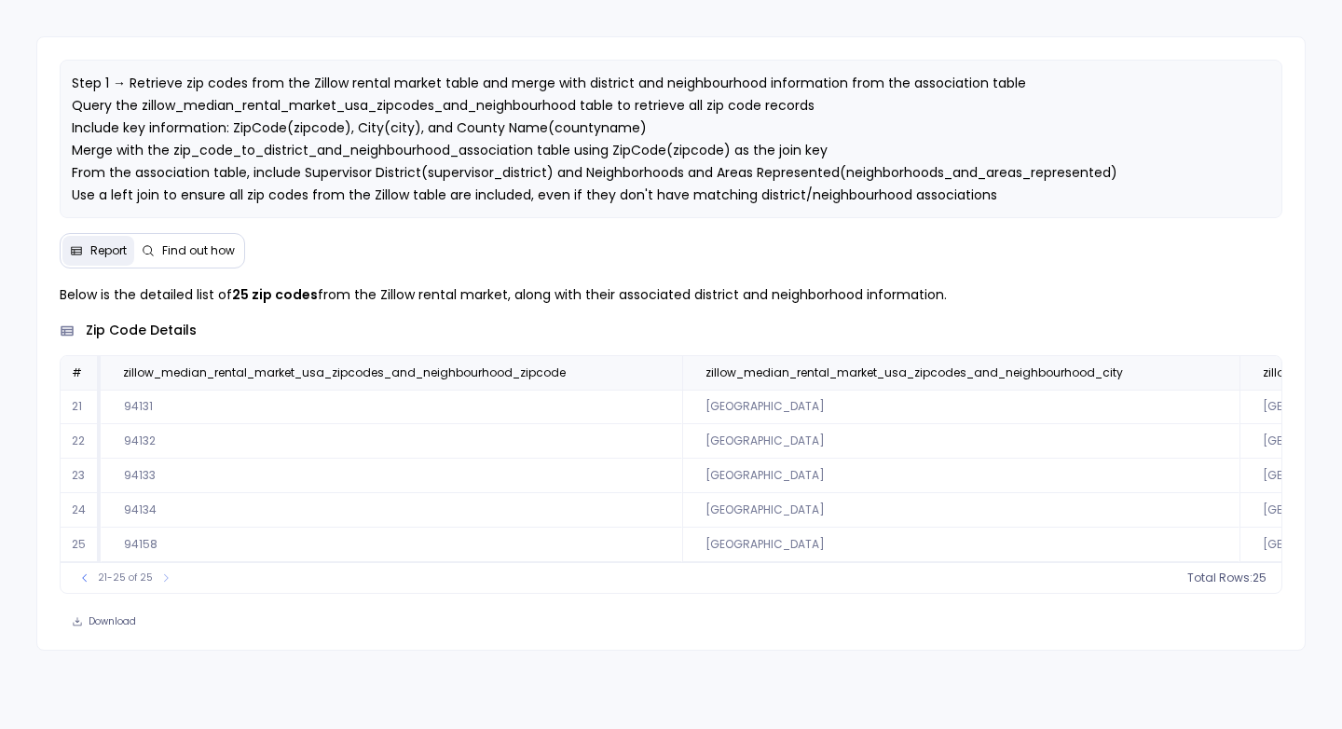
scroll to position [0, 0]
click at [79, 583] on icon at bounding box center [84, 577] width 11 height 11
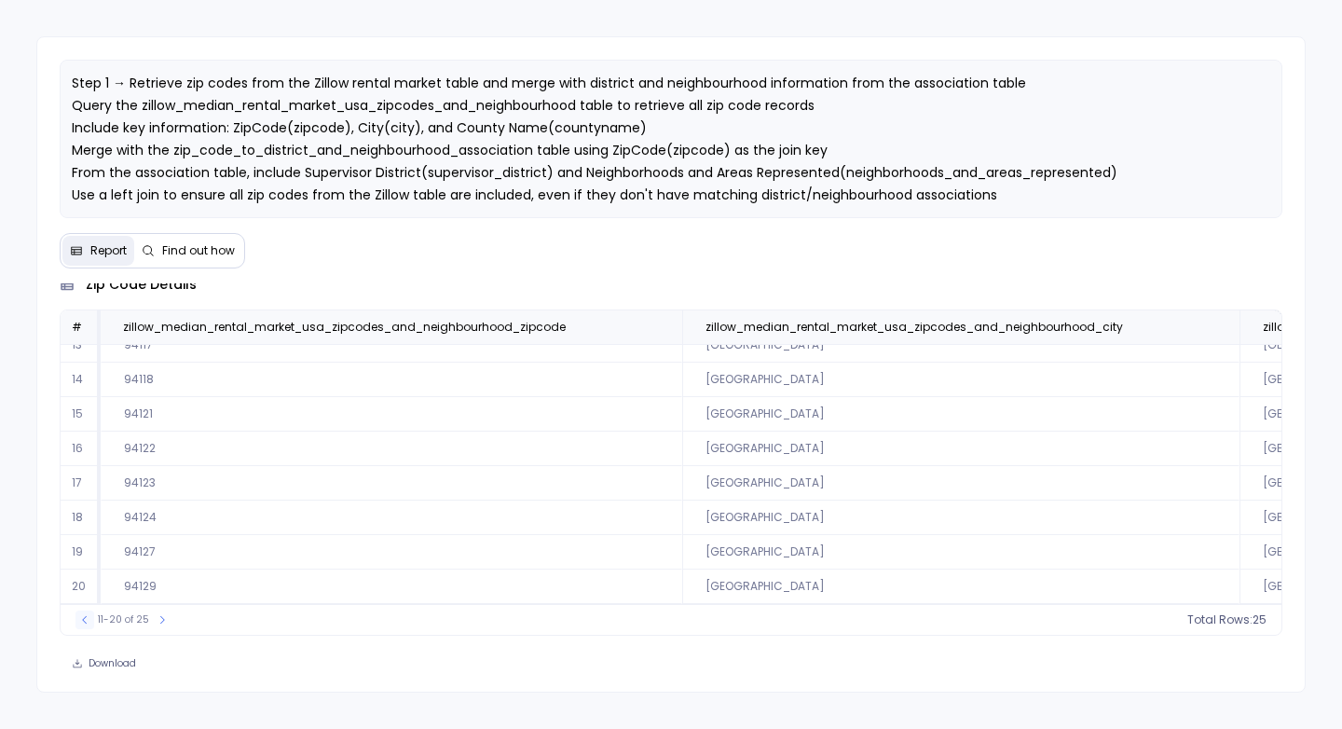
click at [89, 621] on icon at bounding box center [84, 619] width 11 height 11
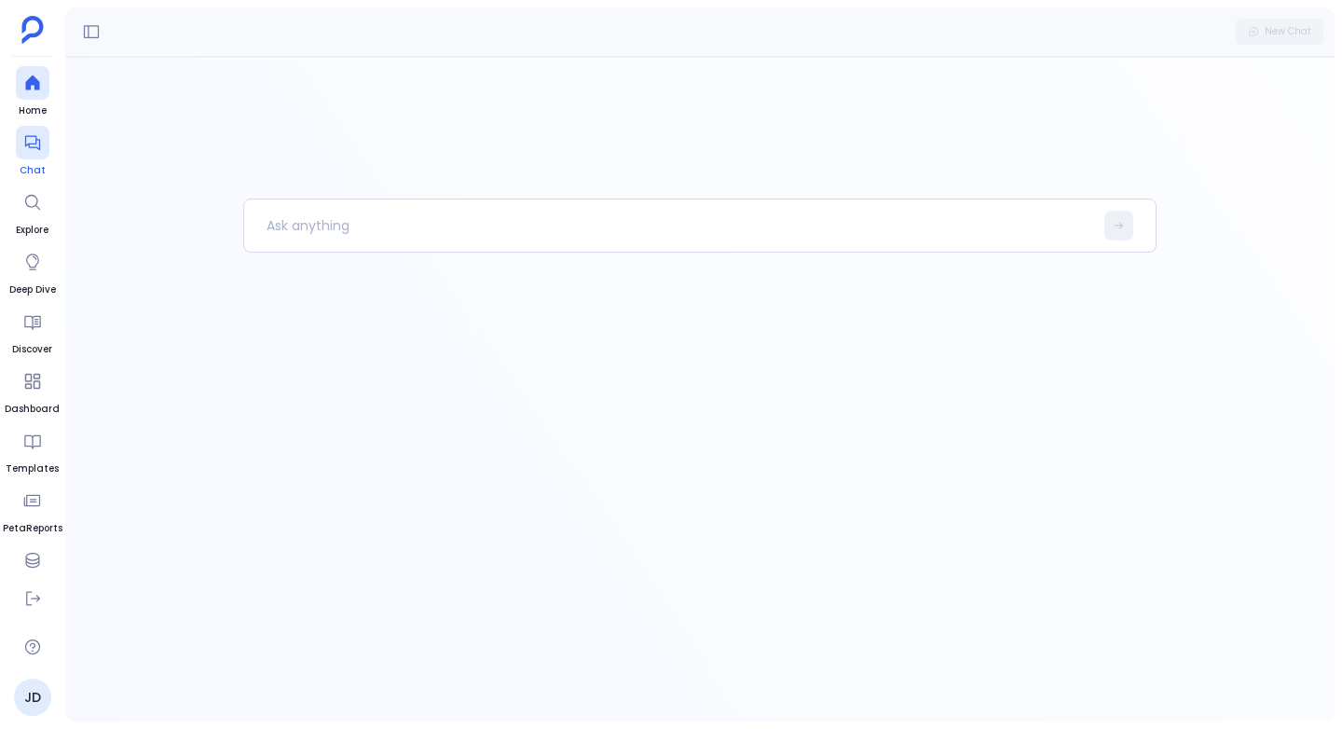
click at [32, 140] on icon at bounding box center [32, 142] width 19 height 19
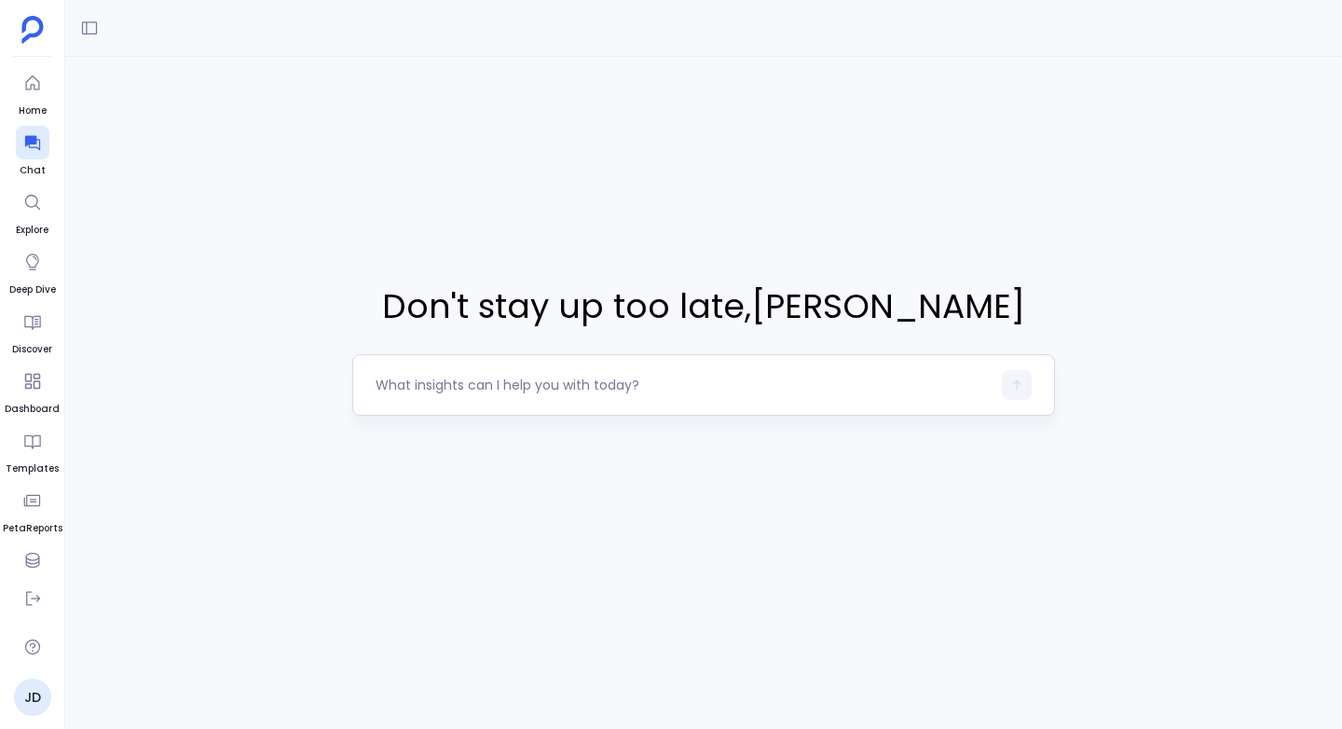
click at [401, 378] on textarea at bounding box center [683, 385] width 615 height 19
type textarea "Show me the average rent in [GEOGRAPHIC_DATA] neighbourhood"
click at [1023, 387] on button "button" at bounding box center [1017, 385] width 30 height 30
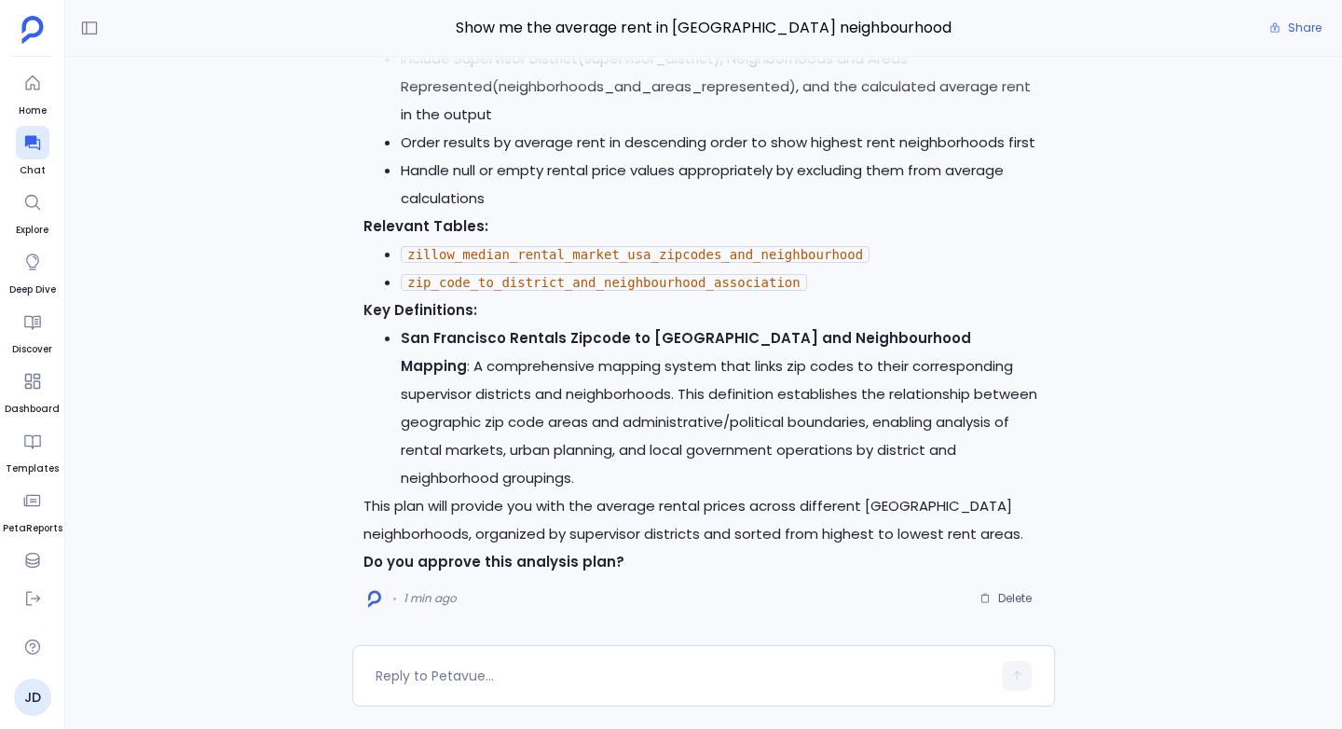
scroll to position [-1102, 0]
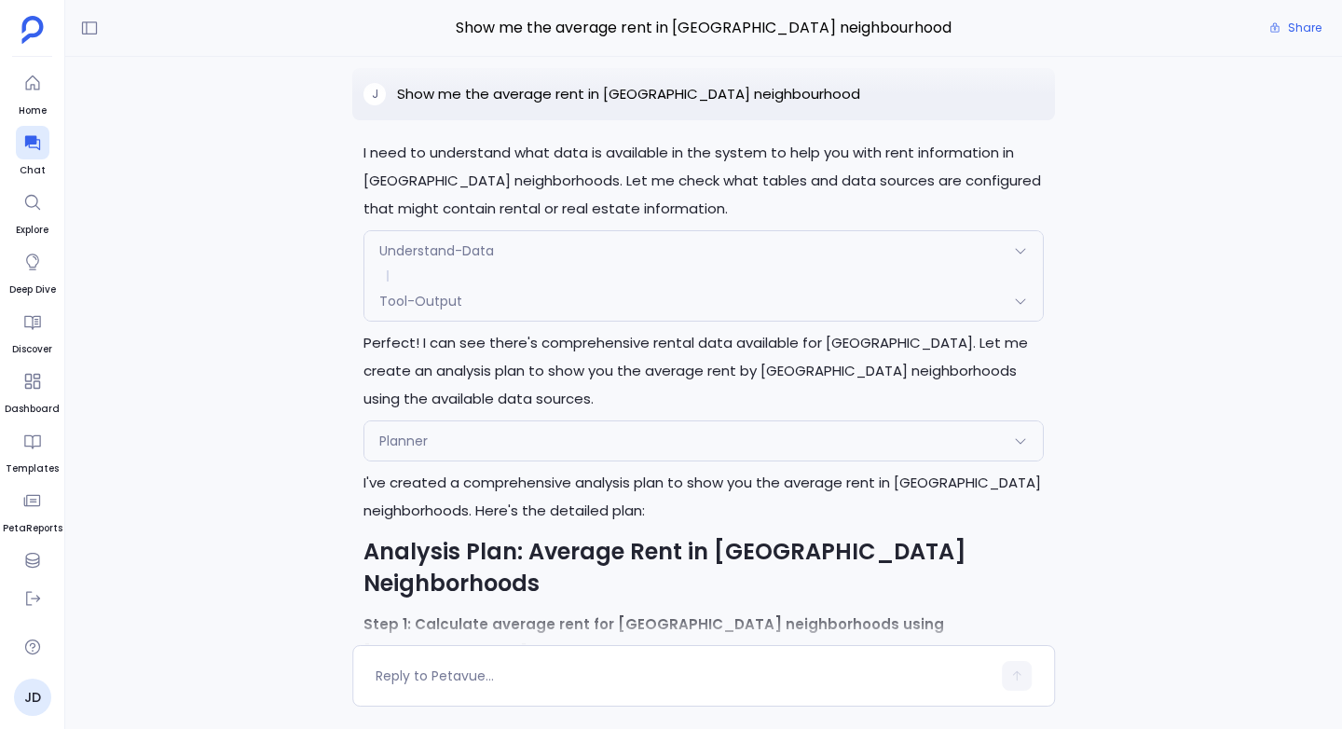
click at [535, 105] on p "Show me the average rent in San francisco neighbourhood" at bounding box center [628, 94] width 463 height 22
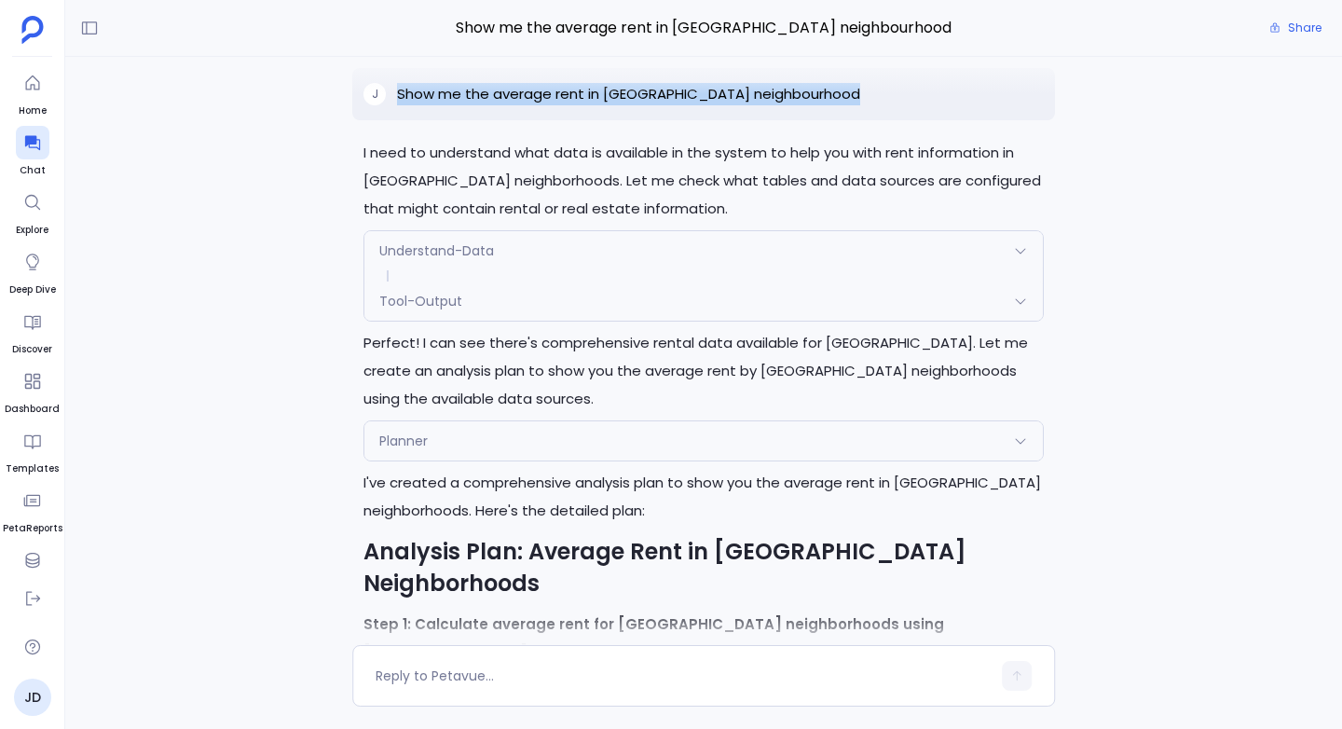
click at [535, 105] on p "Show me the average rent in San francisco neighbourhood" at bounding box center [628, 94] width 463 height 22
copy p "Show me the average rent in San francisco neighbourhood"
click at [35, 558] on icon at bounding box center [32, 560] width 19 height 19
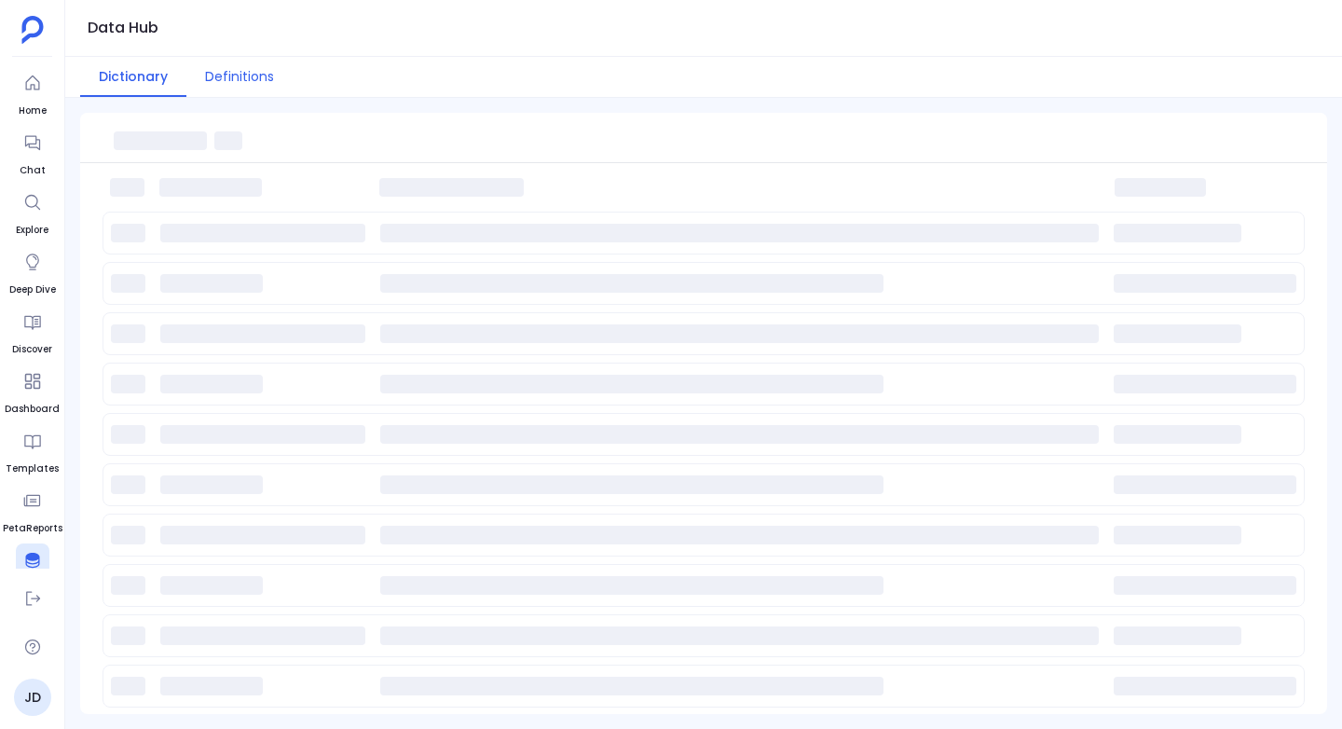
click at [231, 62] on button "Definitions" at bounding box center [239, 77] width 106 height 40
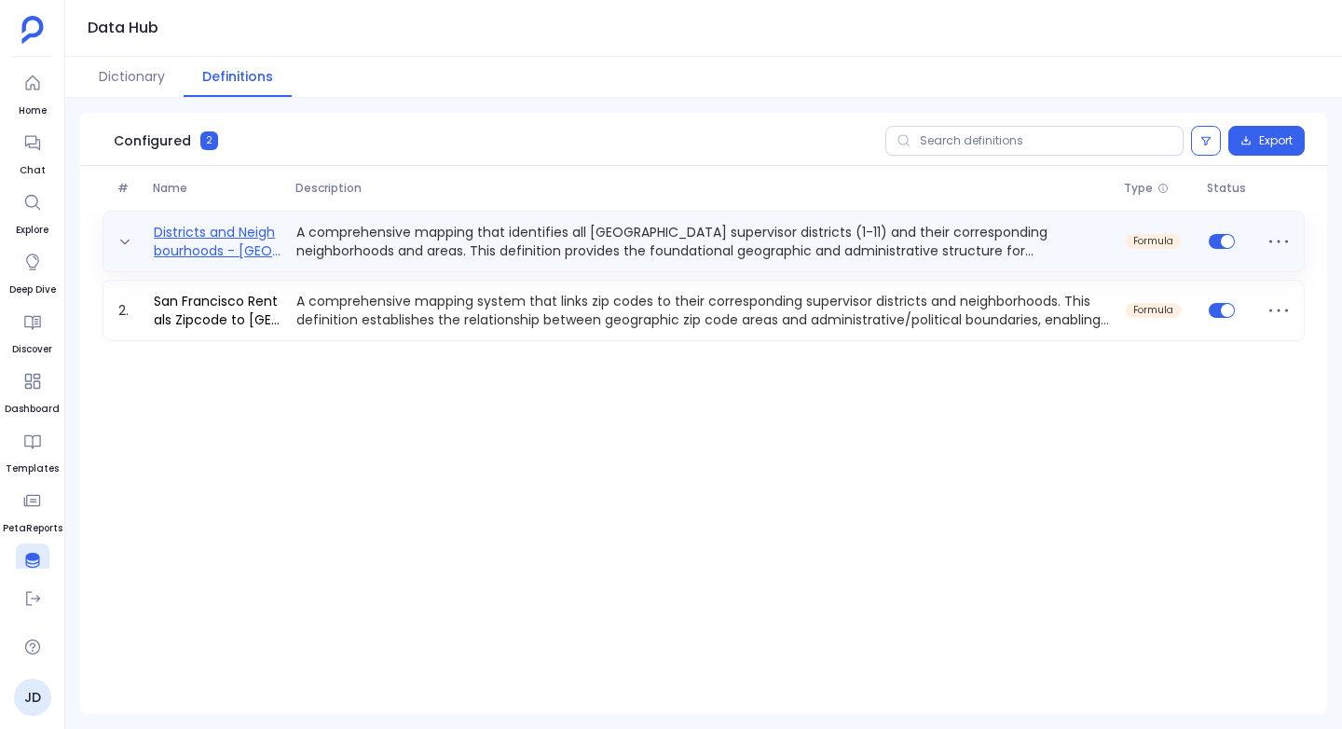
click at [184, 228] on link "Districts and Neighbourhoods - [GEOGRAPHIC_DATA]" at bounding box center [217, 241] width 143 height 37
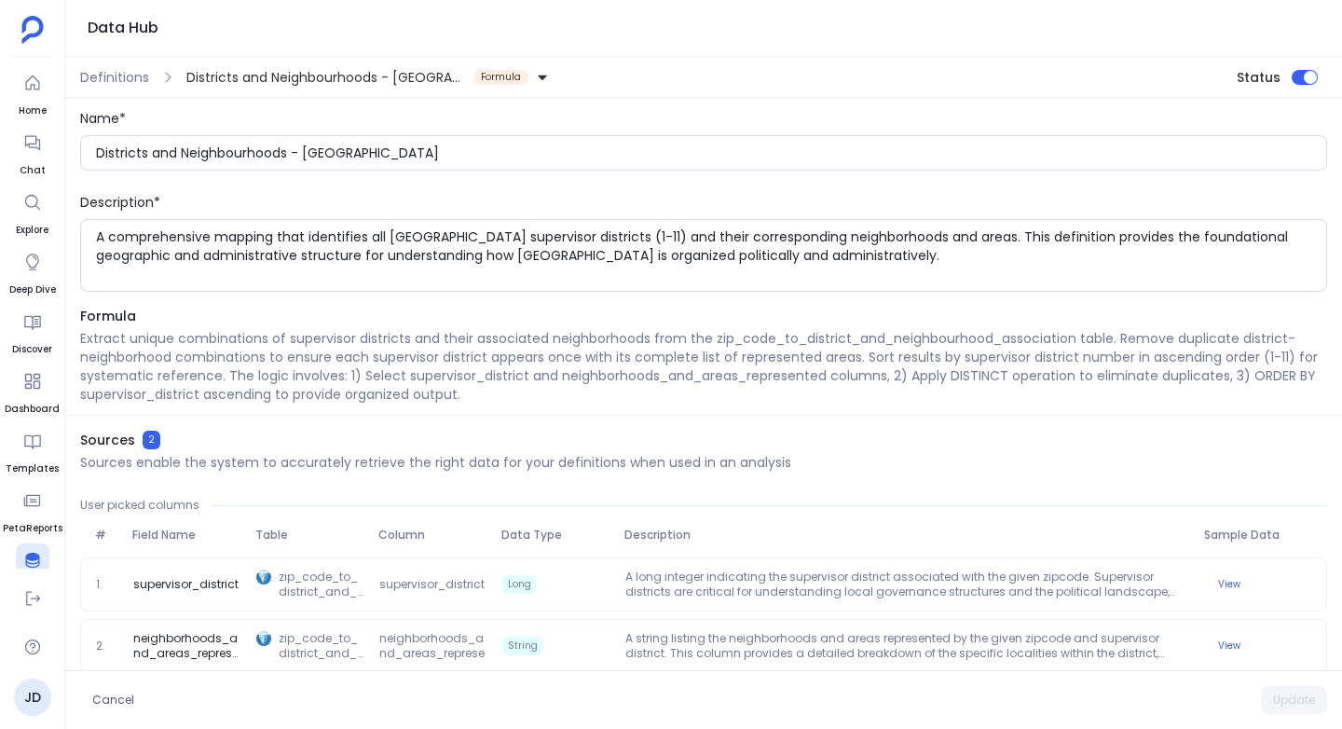
scroll to position [18, 0]
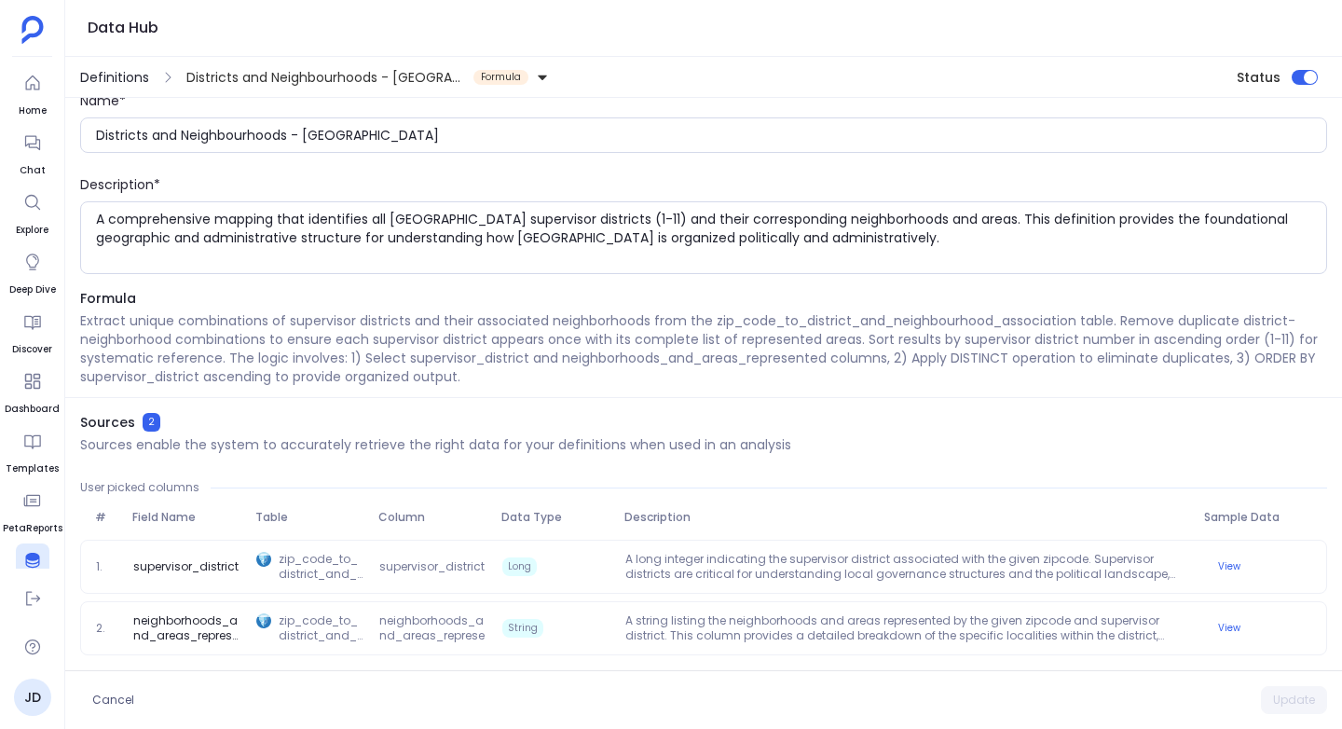
click at [112, 76] on span "Definitions" at bounding box center [114, 77] width 69 height 19
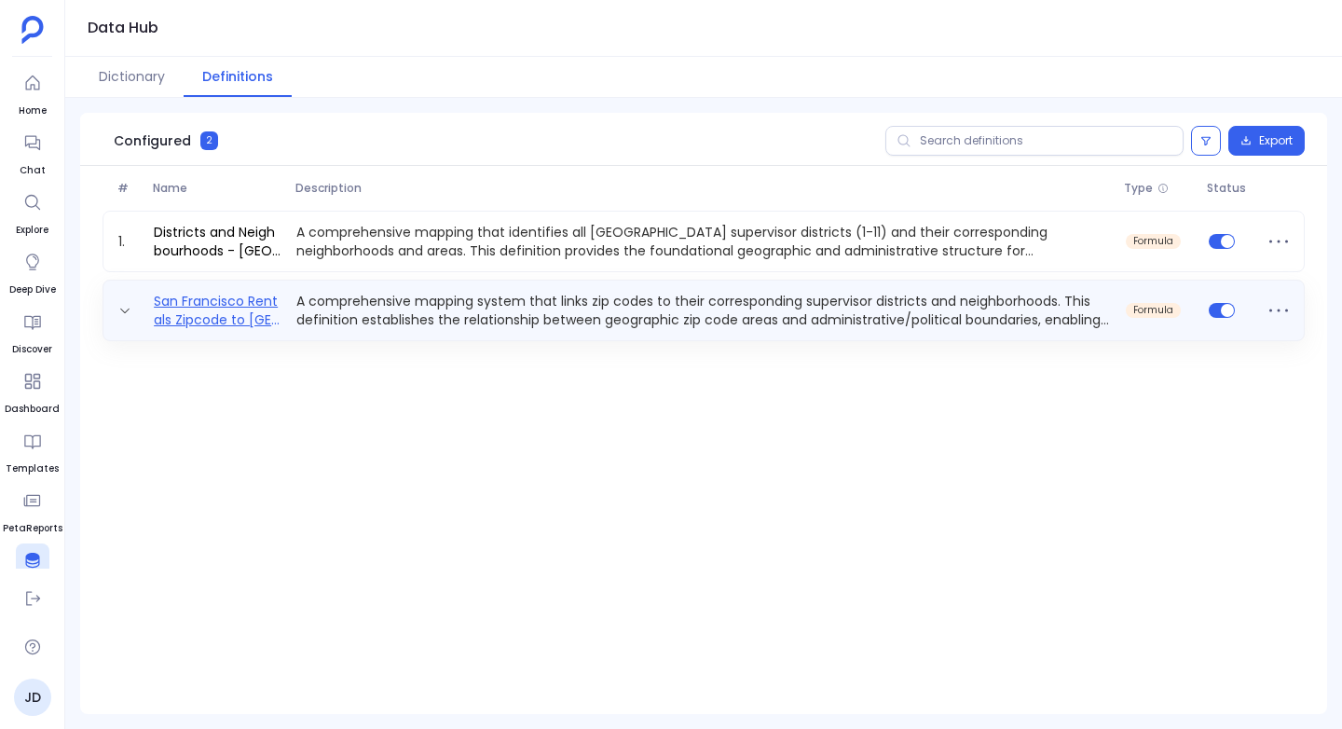
click at [213, 296] on link "San Francisco Rentals Zipcode to District and Neighbourhood Mapping" at bounding box center [217, 310] width 143 height 37
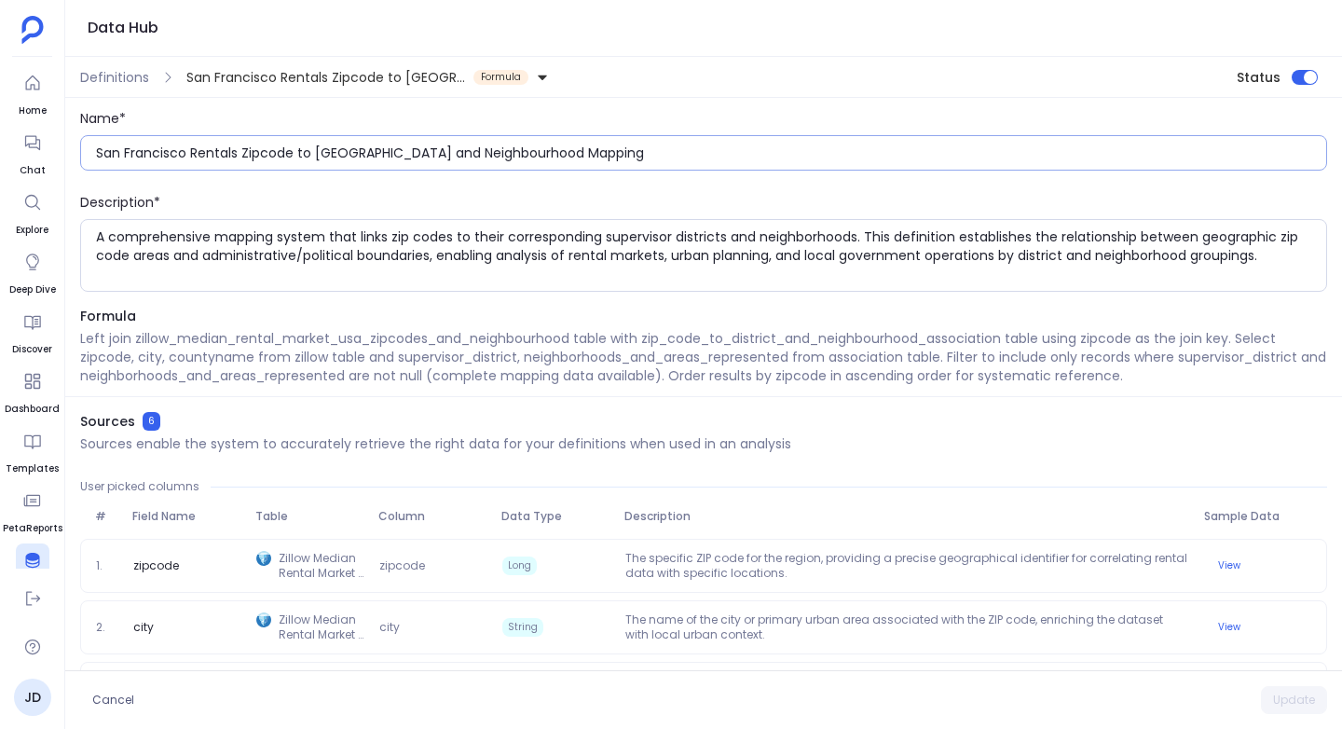
click at [394, 148] on input "San Francisco Rentals Zipcode to District and Neighbourhood Mapping" at bounding box center [711, 152] width 1230 height 19
click at [317, 149] on input "San Francisco Rentals Zipcode to District&Neighbourhood Mapping" at bounding box center [711, 152] width 1230 height 19
click at [127, 157] on input "San Francisco Rentals Zipcode-District&Neighbourhood Mapping" at bounding box center [711, 152] width 1230 height 19
type input "SanFrancisco Rentals Zipcode-District&Neighbourhood Mapping"
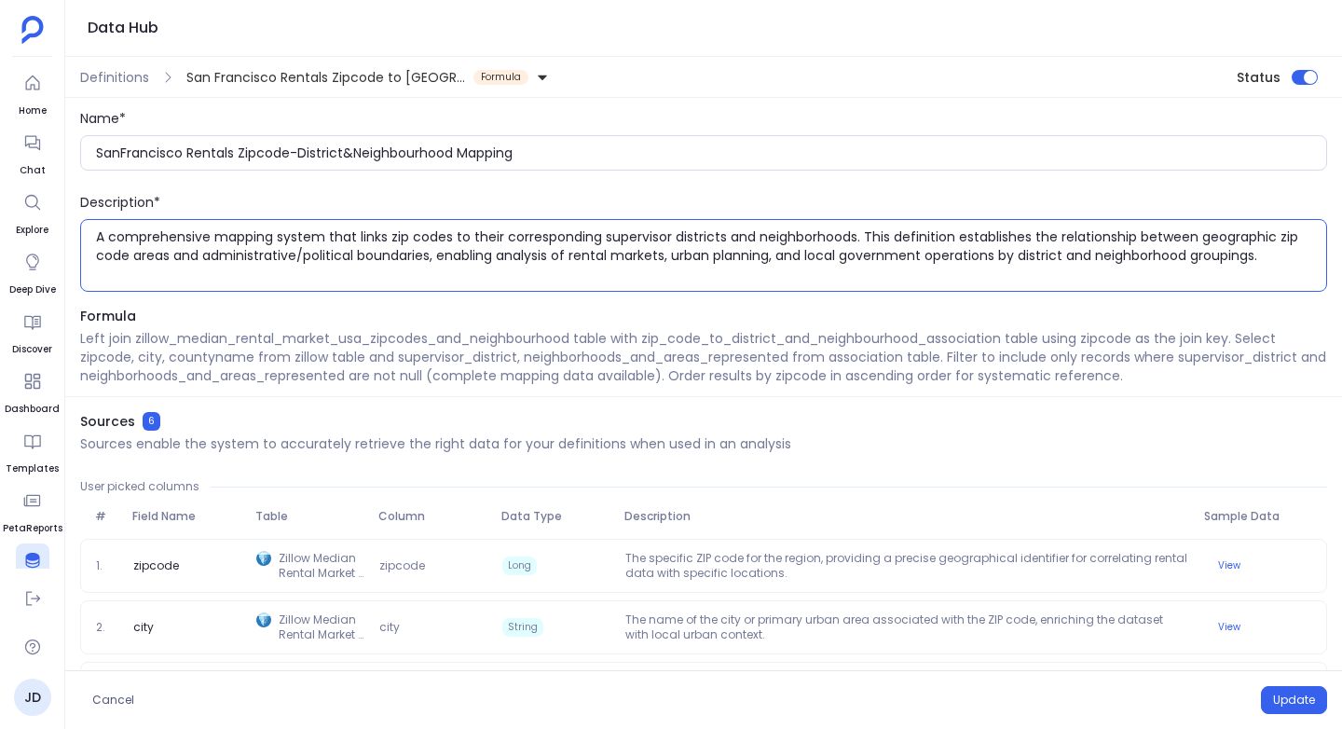
drag, startPoint x: 214, startPoint y: 234, endPoint x: 96, endPoint y: 227, distance: 118.5
click at [96, 227] on textarea "A comprehensive mapping system that links zip codes to their corresponding supe…" at bounding box center [711, 255] width 1230 height 56
drag, startPoint x: 749, startPoint y: 239, endPoint x: 749, endPoint y: 253, distance: 14.9
click at [749, 253] on textarea "mapping system that links zip codes to their corresponding supervisor districts…" at bounding box center [711, 255] width 1230 height 56
click at [329, 259] on textarea "mapping system that links zip codes to their corresponding supervisor districts…" at bounding box center [711, 255] width 1230 height 56
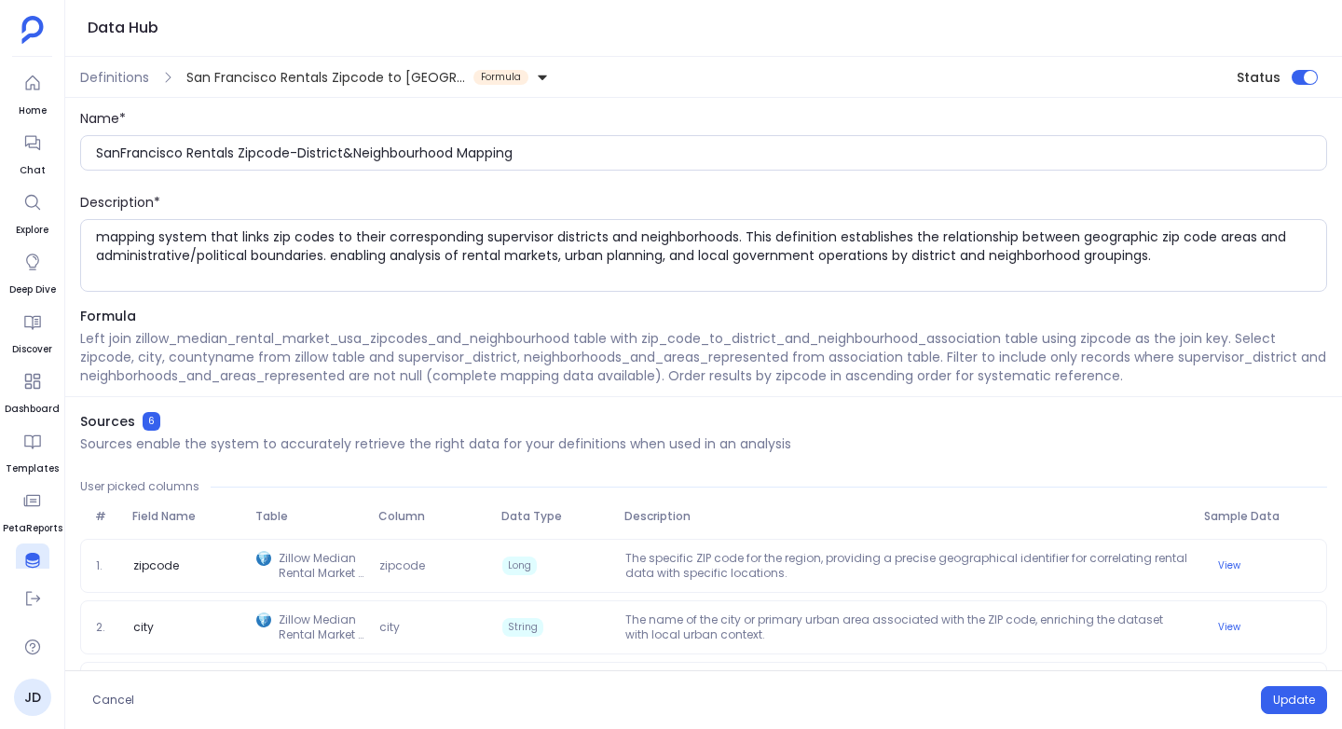
click at [426, 182] on div "Name* SanFrancisco Rentals Zipcode-District&Neighbourhood Mapping Description* …" at bounding box center [703, 200] width 1277 height 183
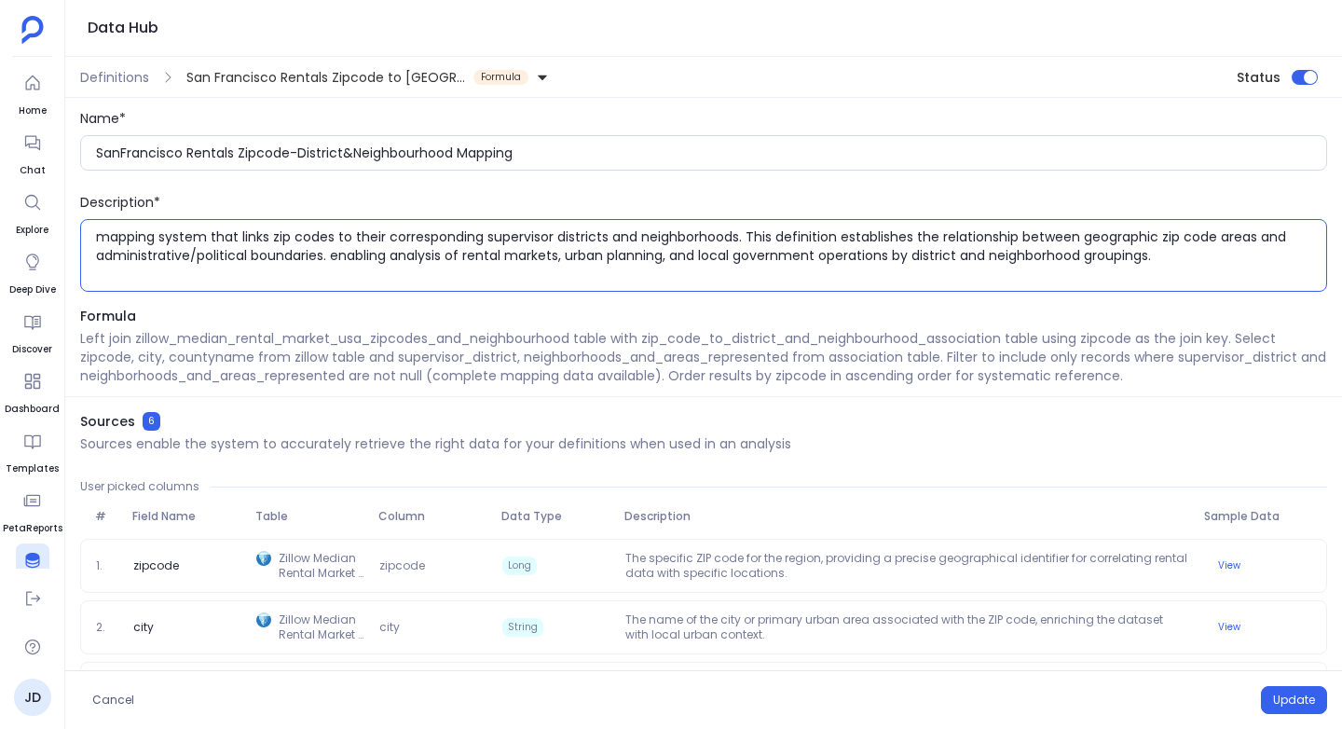
drag, startPoint x: 562, startPoint y: 260, endPoint x: 1027, endPoint y: 262, distance: 465.0
click at [1027, 262] on textarea "mapping system that links zip codes to their corresponding supervisor districts…" at bounding box center [711, 255] width 1230 height 56
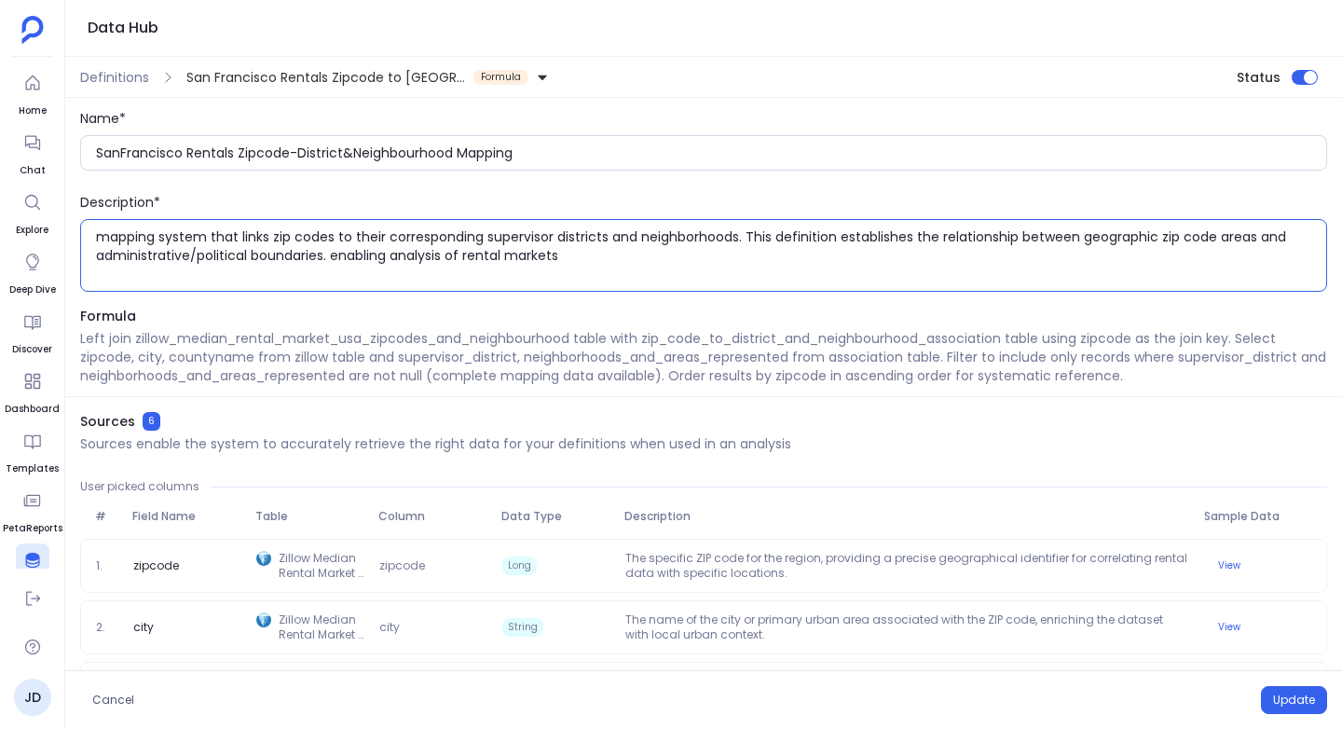
click at [335, 258] on textarea "mapping system that links zip codes to their corresponding supervisor districts…" at bounding box center [711, 255] width 1230 height 56
click at [589, 246] on textarea "mapping system that links zip codes to their corresponding supervisor districts…" at bounding box center [711, 255] width 1230 height 56
type textarea "mapping system that links zip codes to their corresponding supervisor districts…"
click at [1286, 700] on button "Update" at bounding box center [1294, 700] width 66 height 28
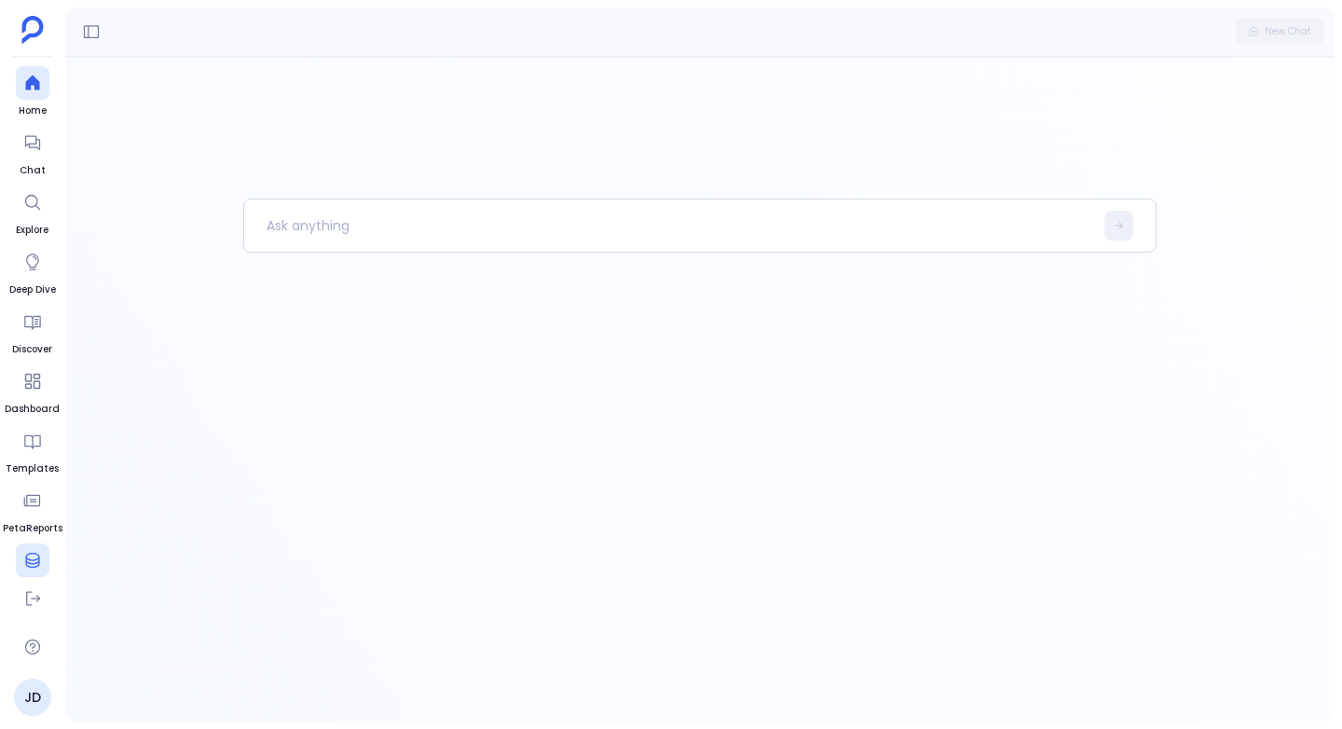
click at [33, 555] on icon at bounding box center [32, 560] width 19 height 19
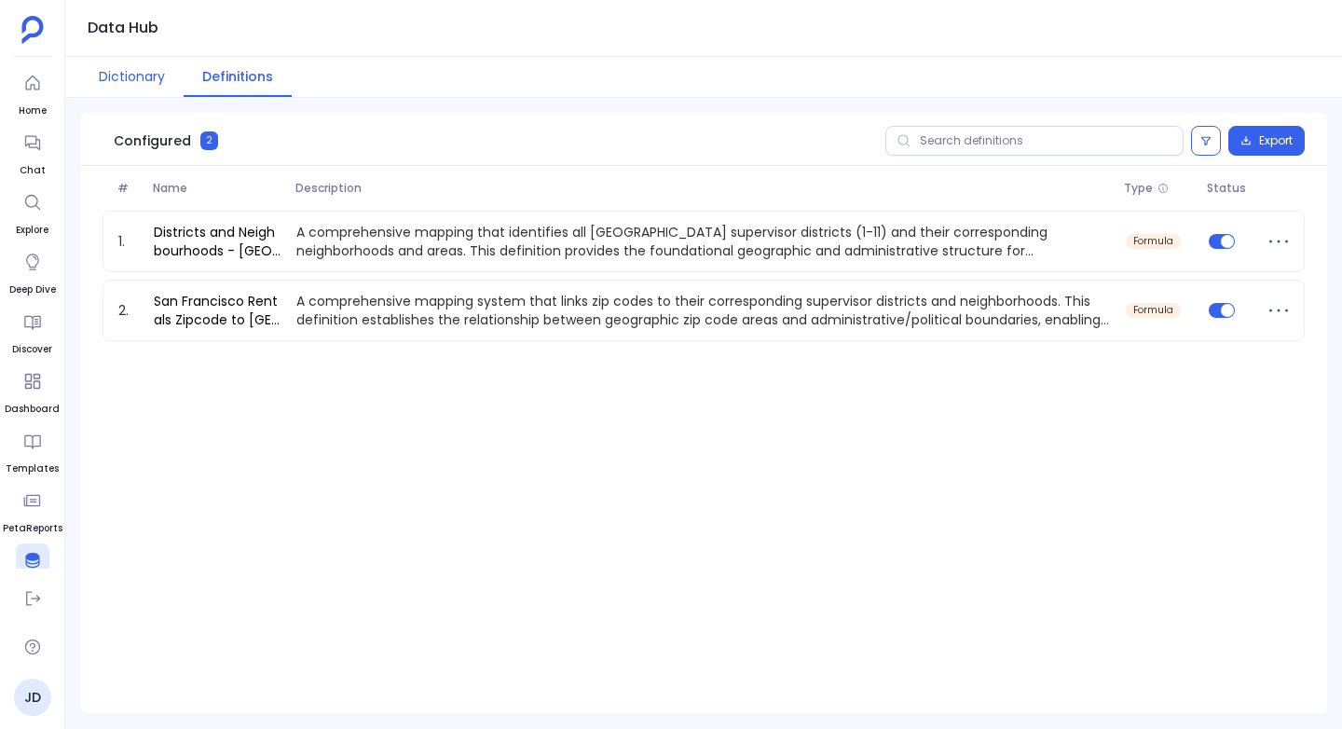
click at [124, 82] on button "Dictionary" at bounding box center [131, 77] width 103 height 40
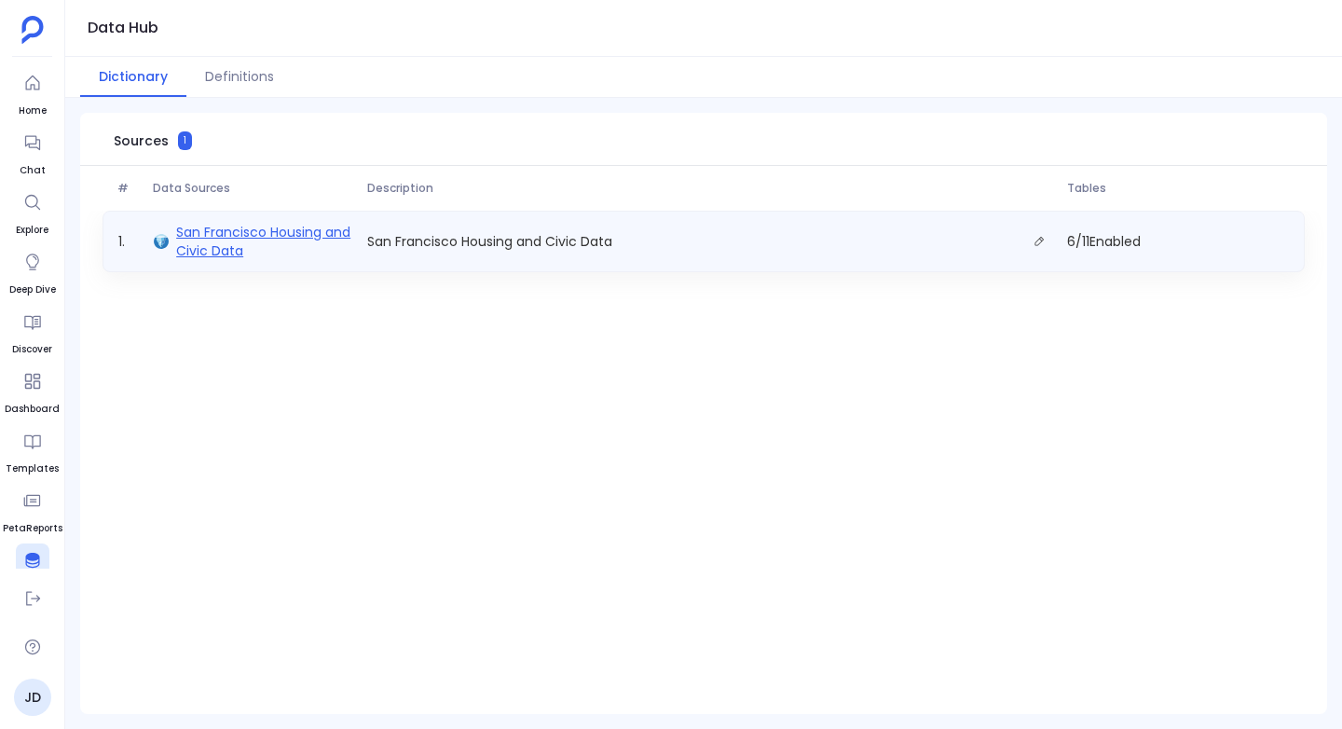
click at [253, 240] on span "San Francisco Housing and Civic Data" at bounding box center [264, 241] width 176 height 37
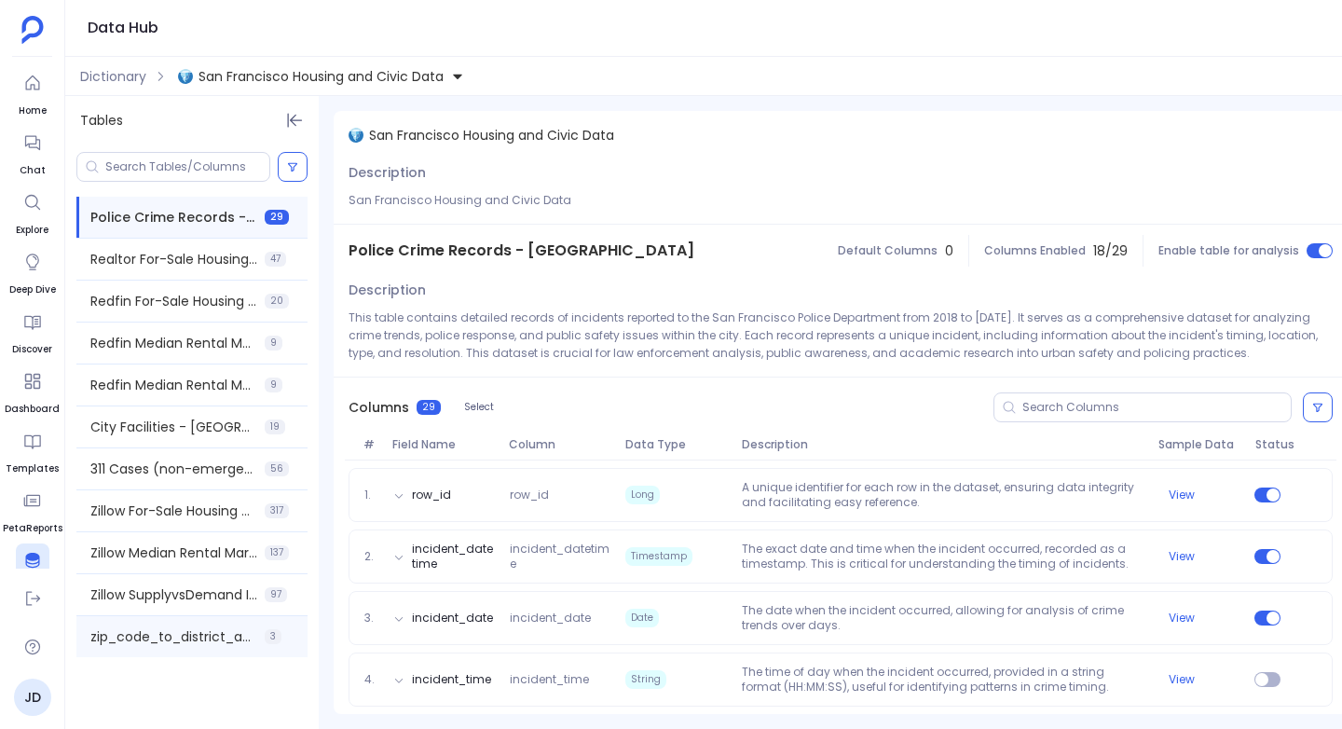
click at [154, 620] on div "zip_code_to_district_and_neighbourhood_association 3" at bounding box center [191, 636] width 231 height 41
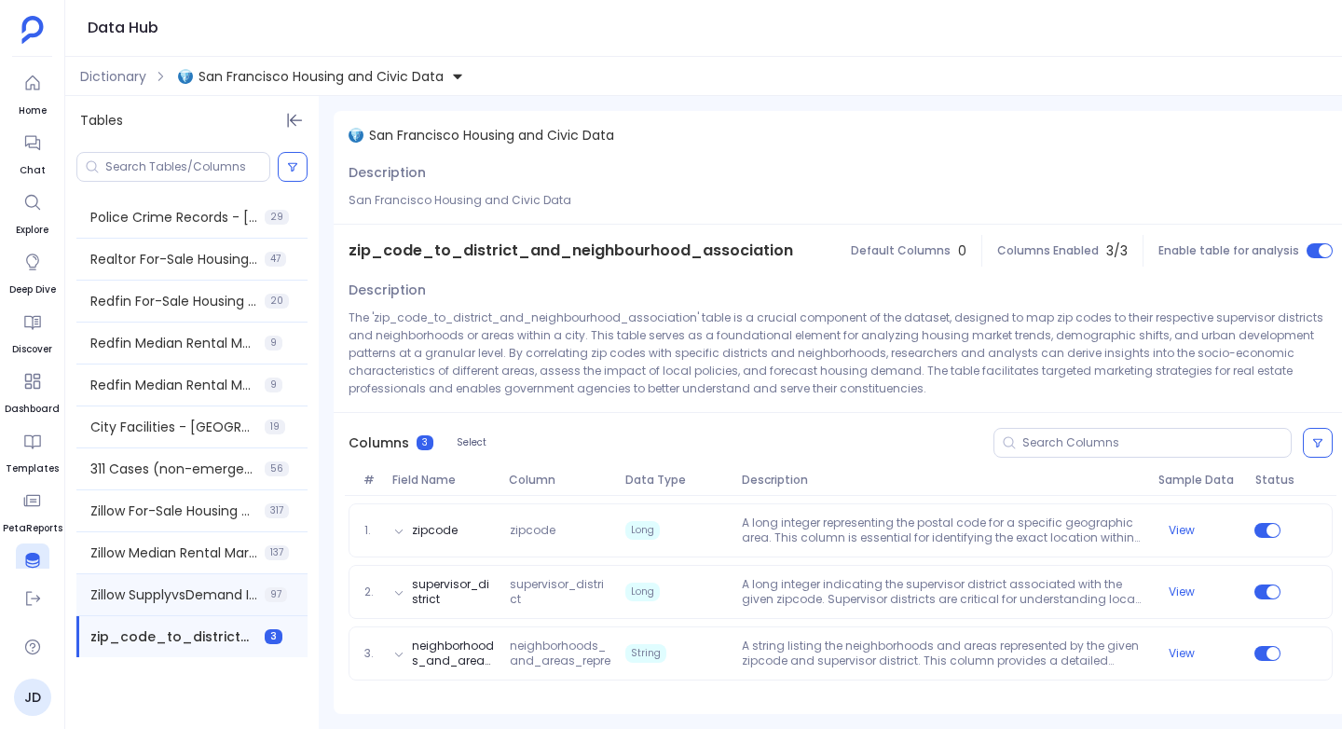
click at [154, 597] on span "Zillow SupplyvsDemand Index - USA+Cities" at bounding box center [173, 594] width 167 height 19
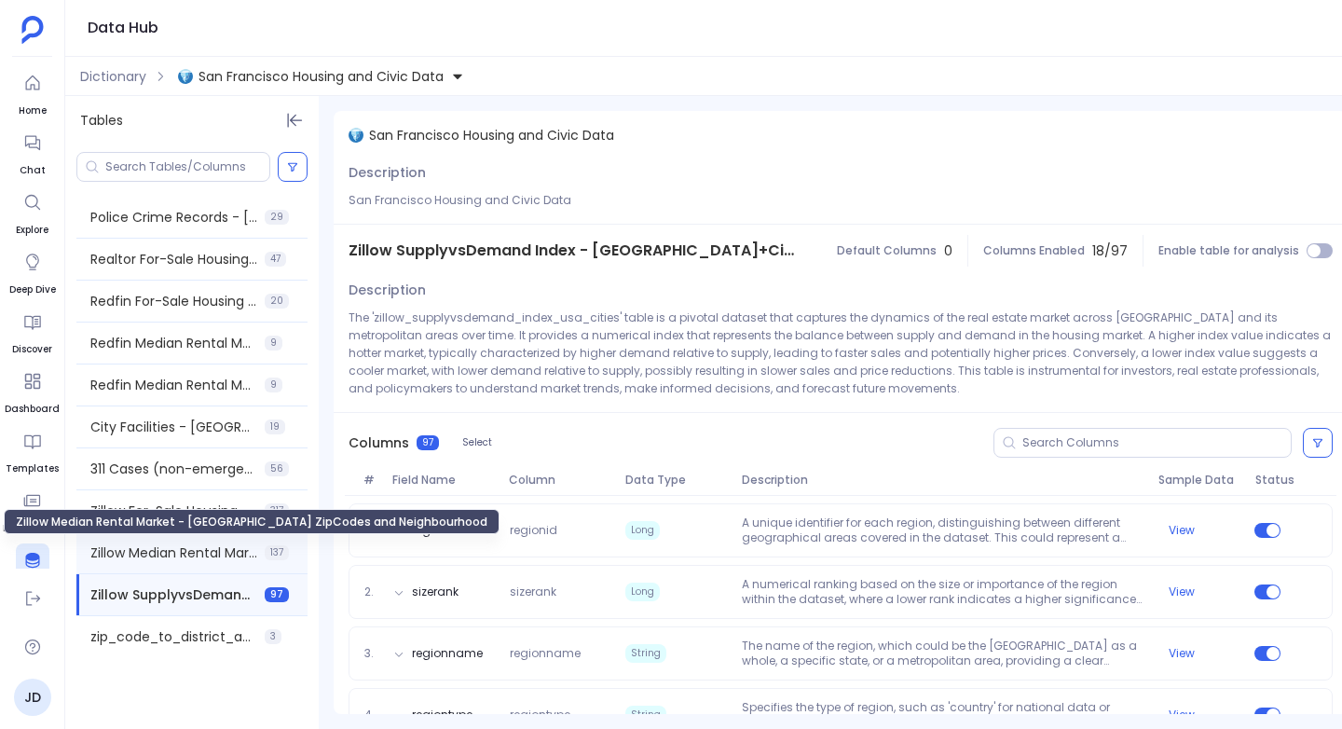
click at [159, 551] on span "Zillow Median Rental Market - [GEOGRAPHIC_DATA] ZipCodes and Neighbourhood" at bounding box center [173, 552] width 167 height 19
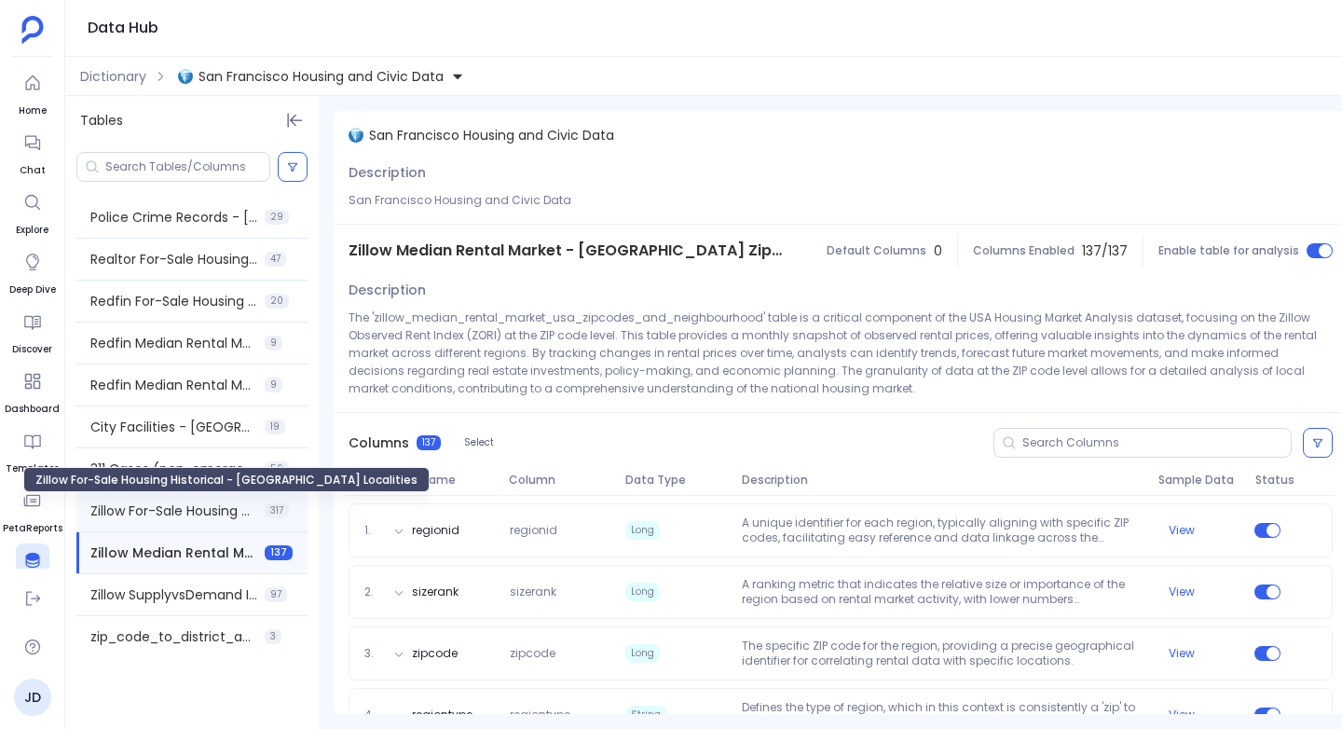
click at [161, 512] on span "Zillow For-Sale Housing Historical - USA Localities" at bounding box center [173, 510] width 167 height 19
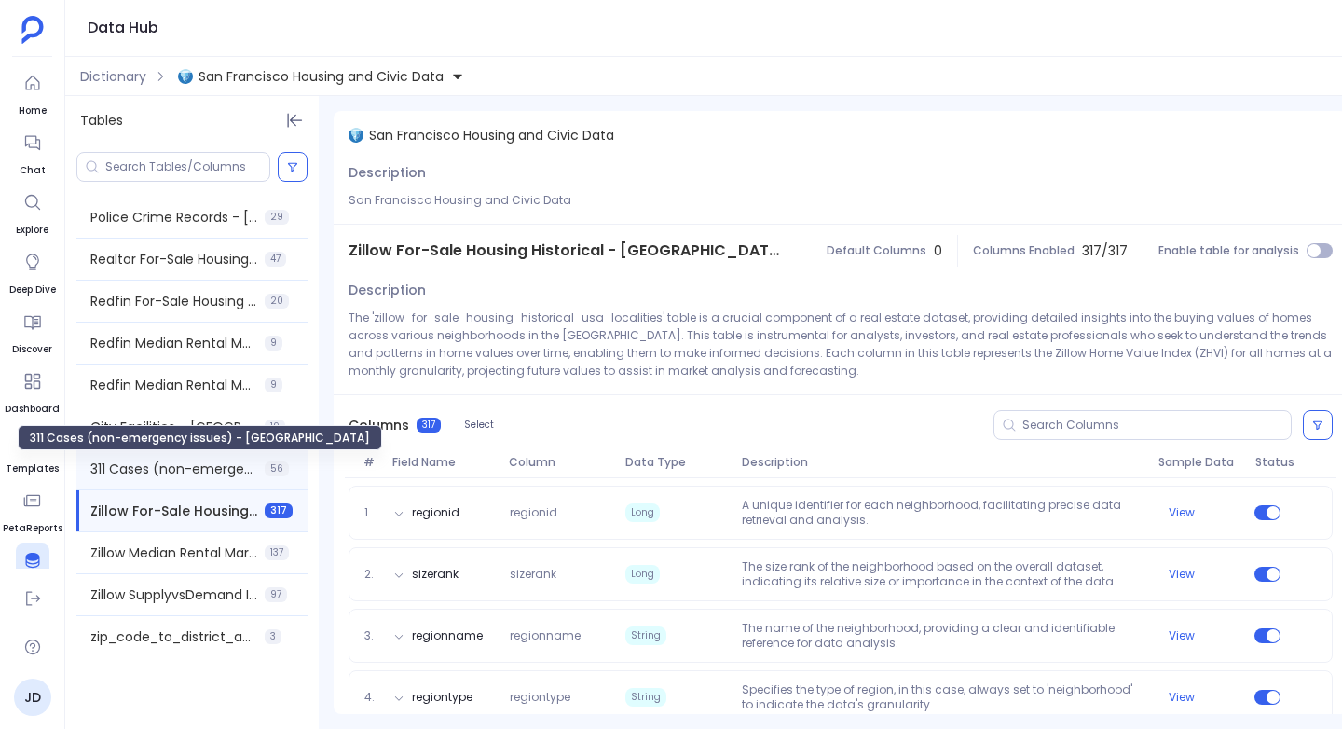
click at [155, 466] on span "311 Cases (non-emergency issues) - San Francisco" at bounding box center [173, 468] width 167 height 19
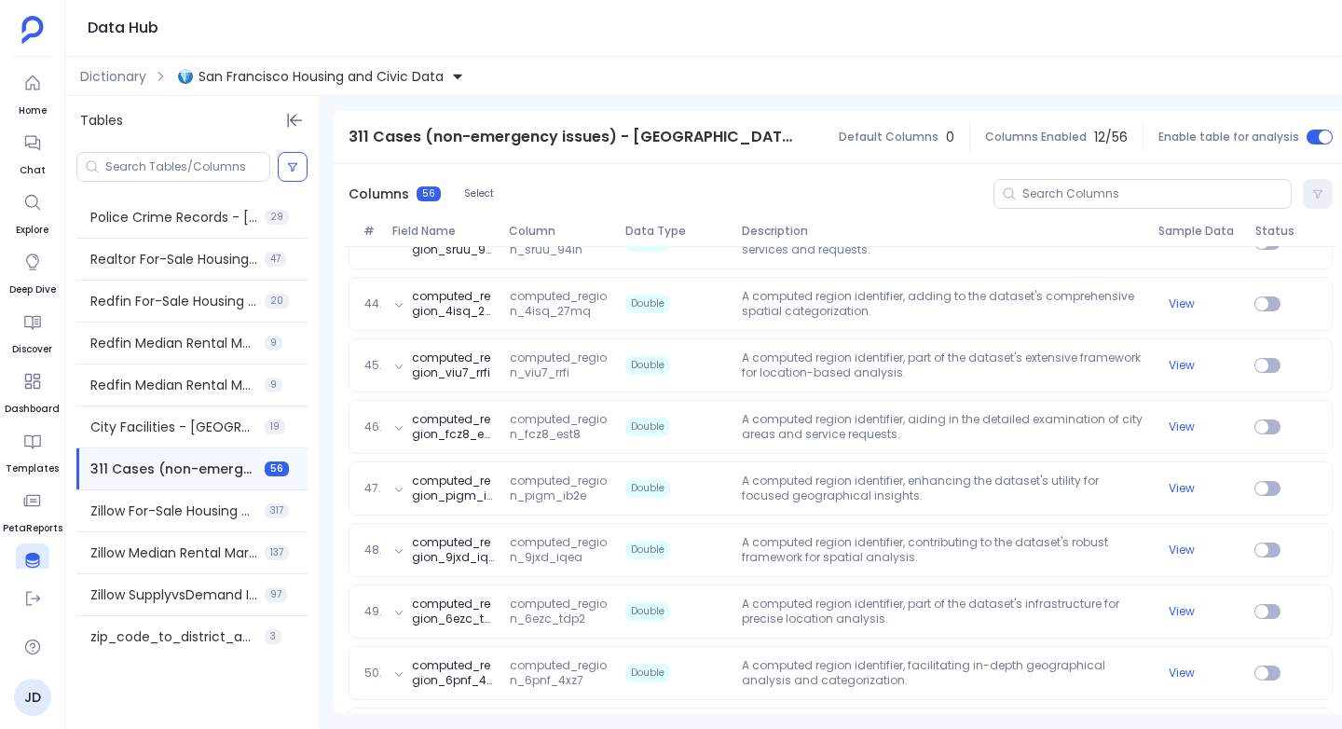
scroll to position [3245, 0]
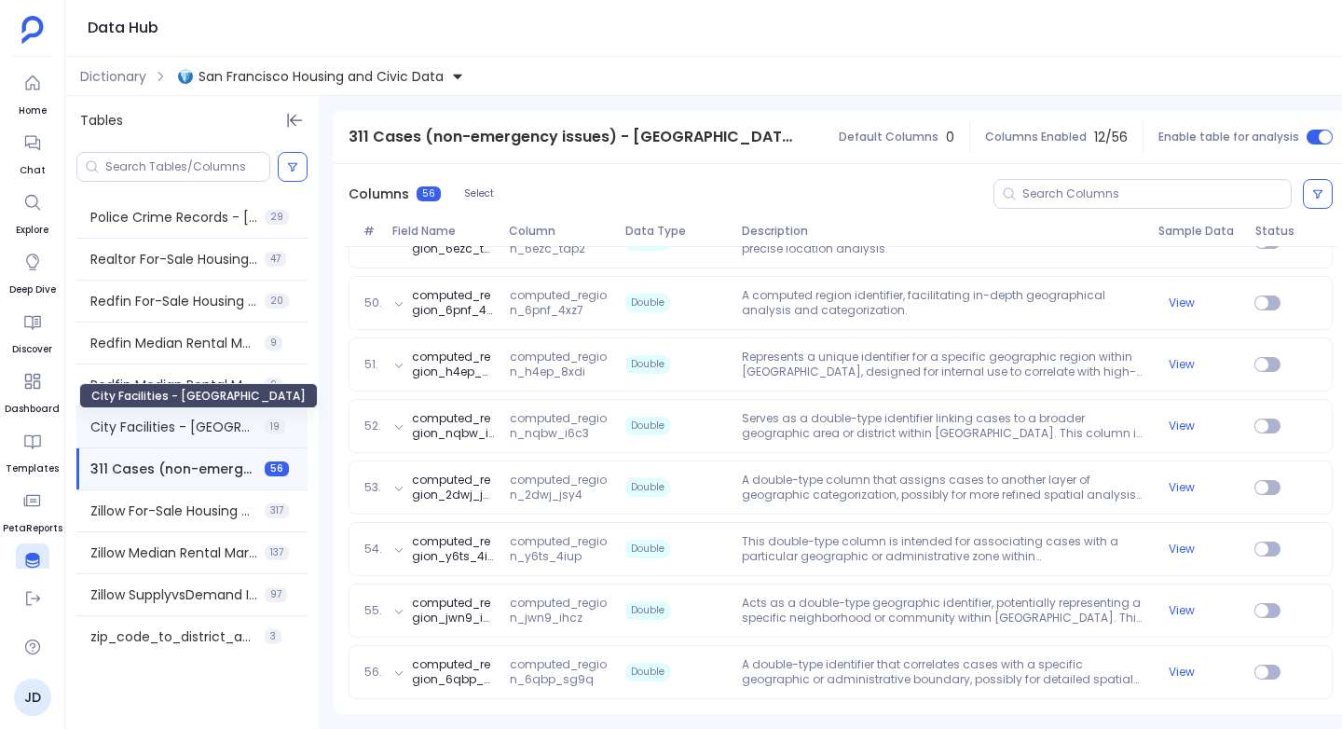
click at [203, 424] on span "City Facilities - San Francisco" at bounding box center [173, 426] width 167 height 19
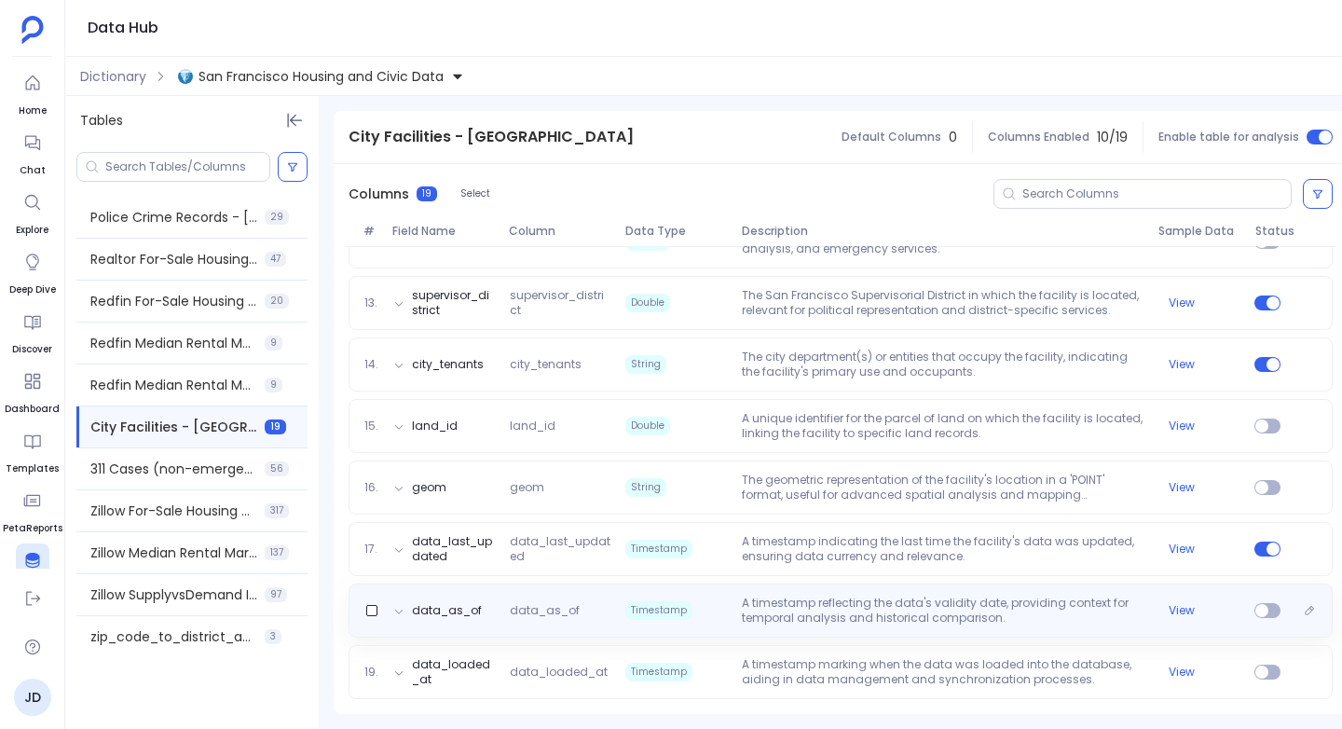
scroll to position [0, 0]
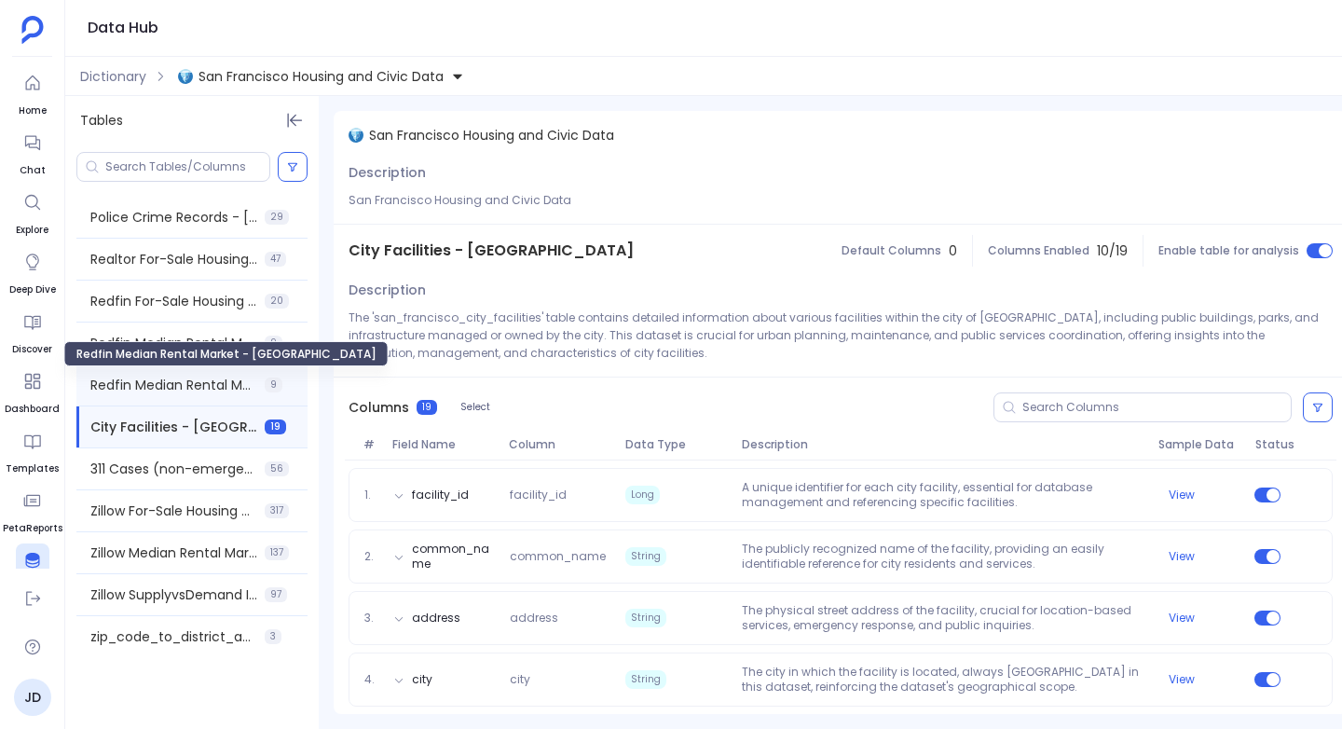
click at [143, 381] on span "Redfin Median Rental Market - USA" at bounding box center [173, 385] width 167 height 19
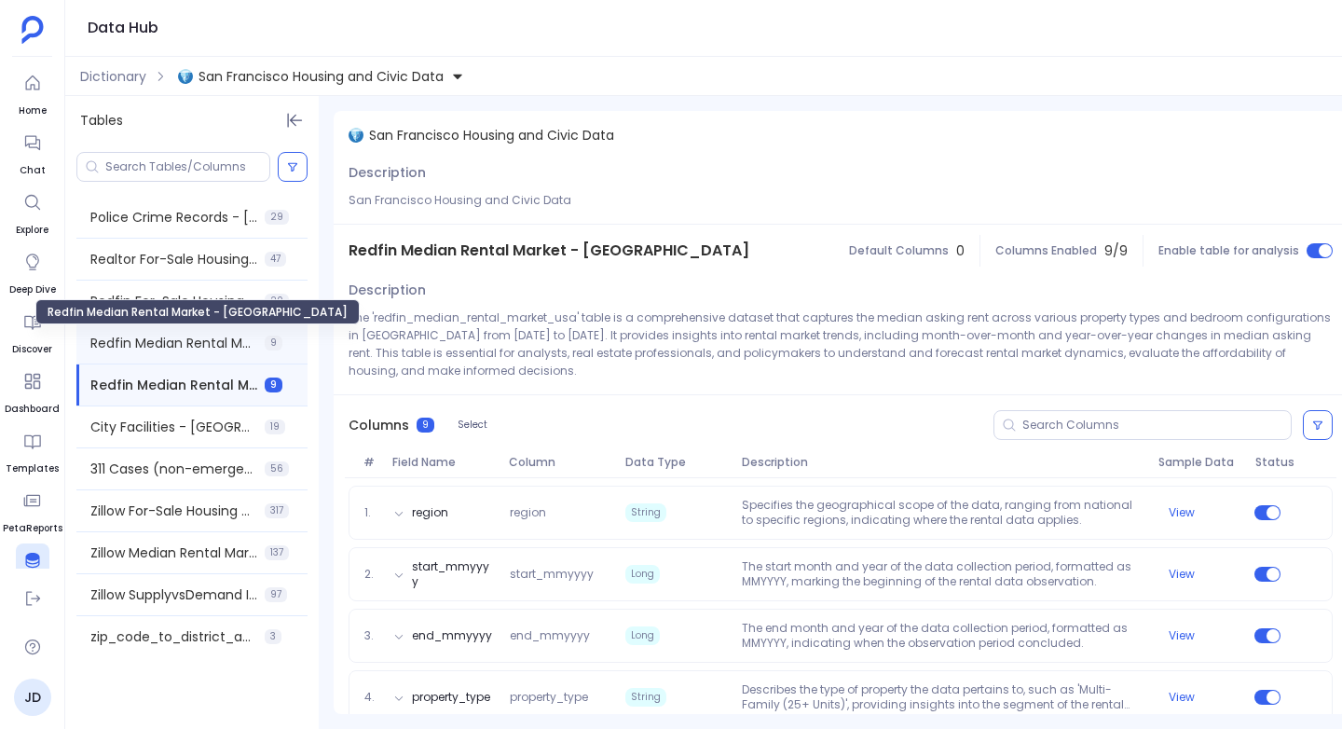
click at [152, 341] on span "Redfin Median Rental Market - San Francisco" at bounding box center [173, 343] width 167 height 19
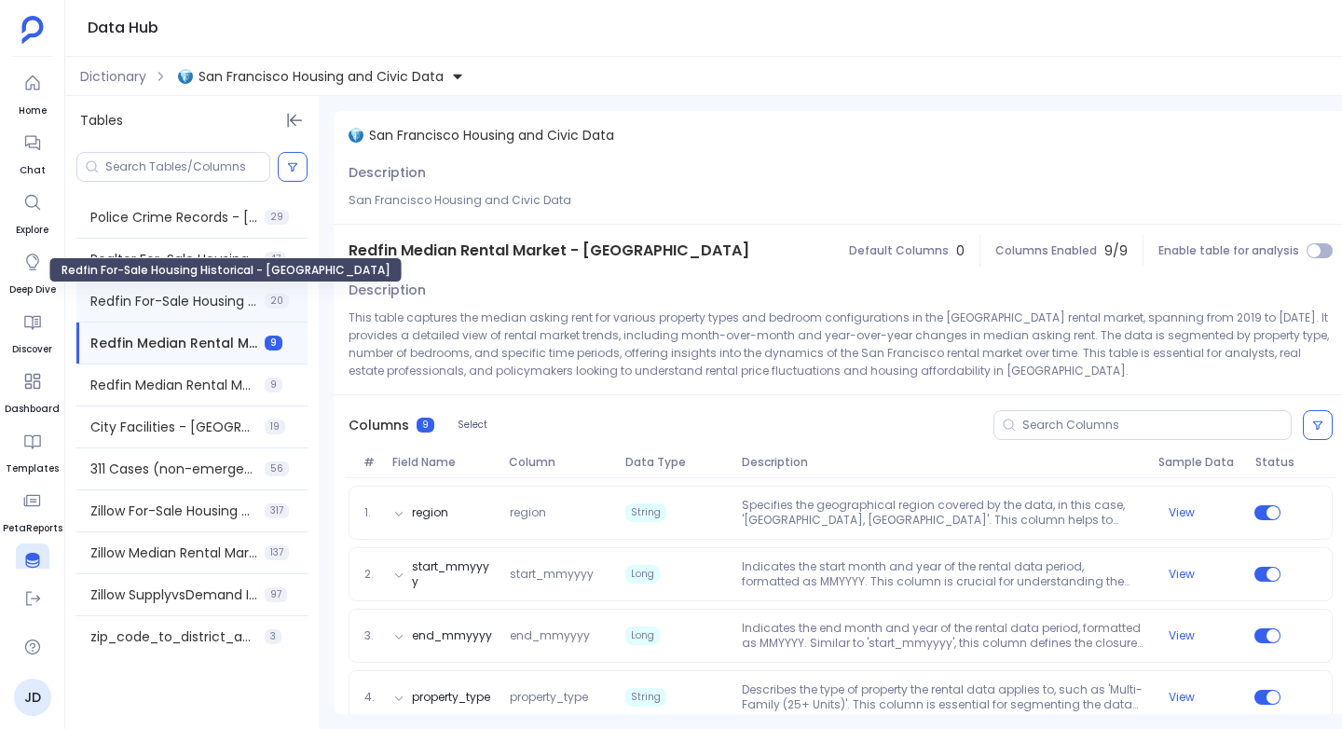
click at [198, 298] on span "Redfin For-Sale Housing Historical - USA" at bounding box center [173, 301] width 167 height 19
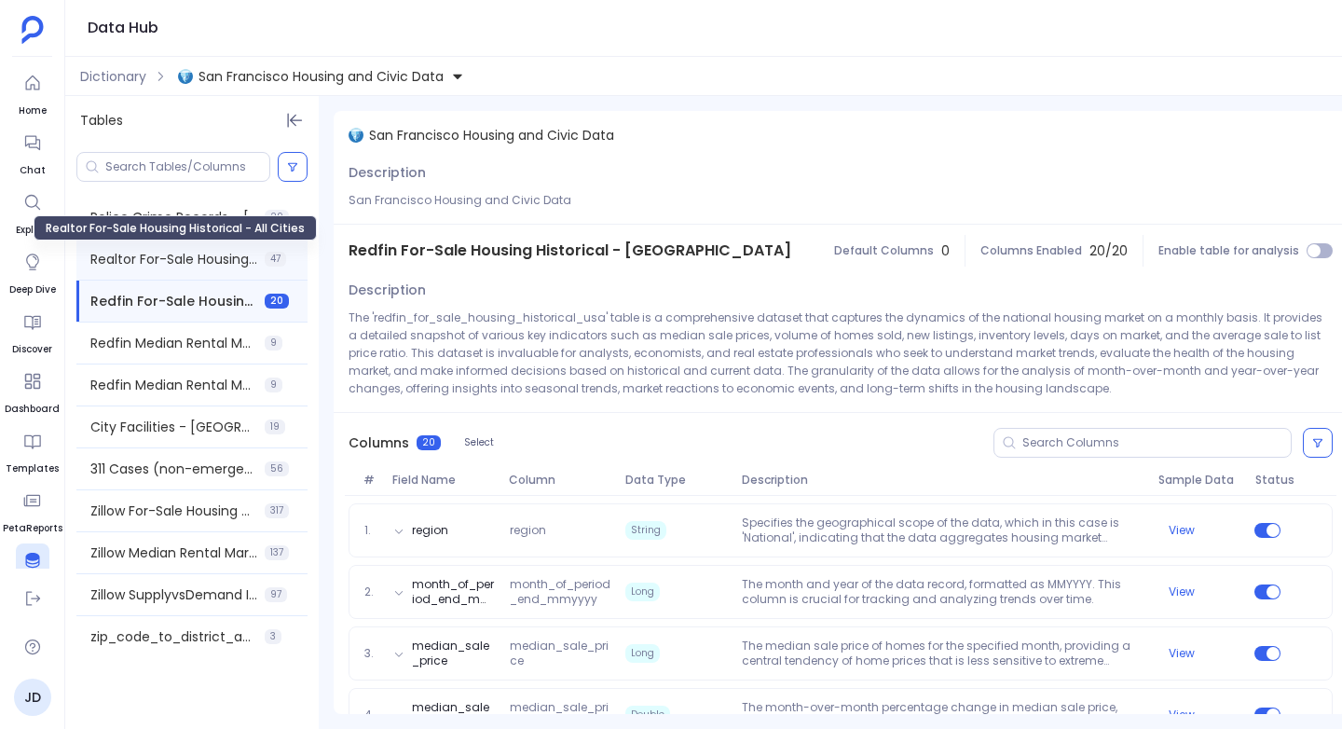
click at [181, 260] on span "Realtor For-Sale Housing Historical - All Cities" at bounding box center [173, 259] width 167 height 19
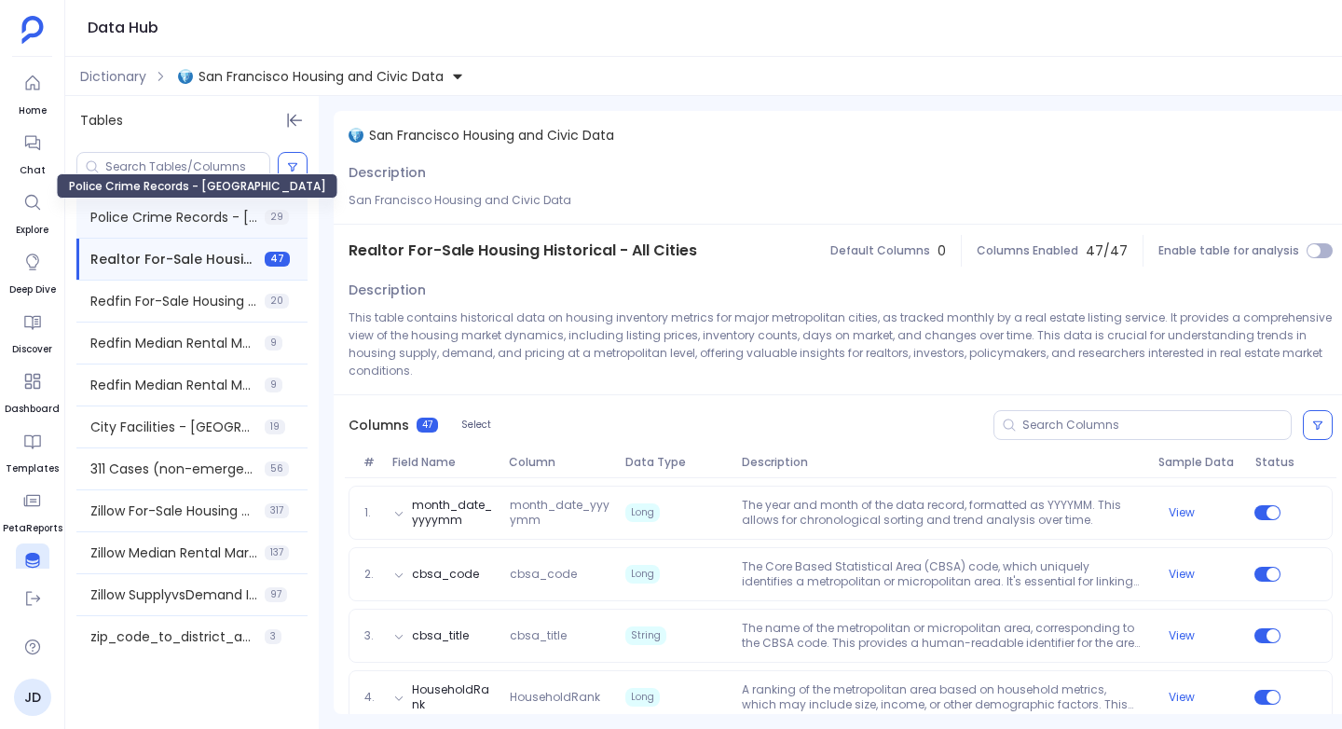
click at [152, 211] on span "Police Crime Records - San Francisco" at bounding box center [173, 217] width 167 height 19
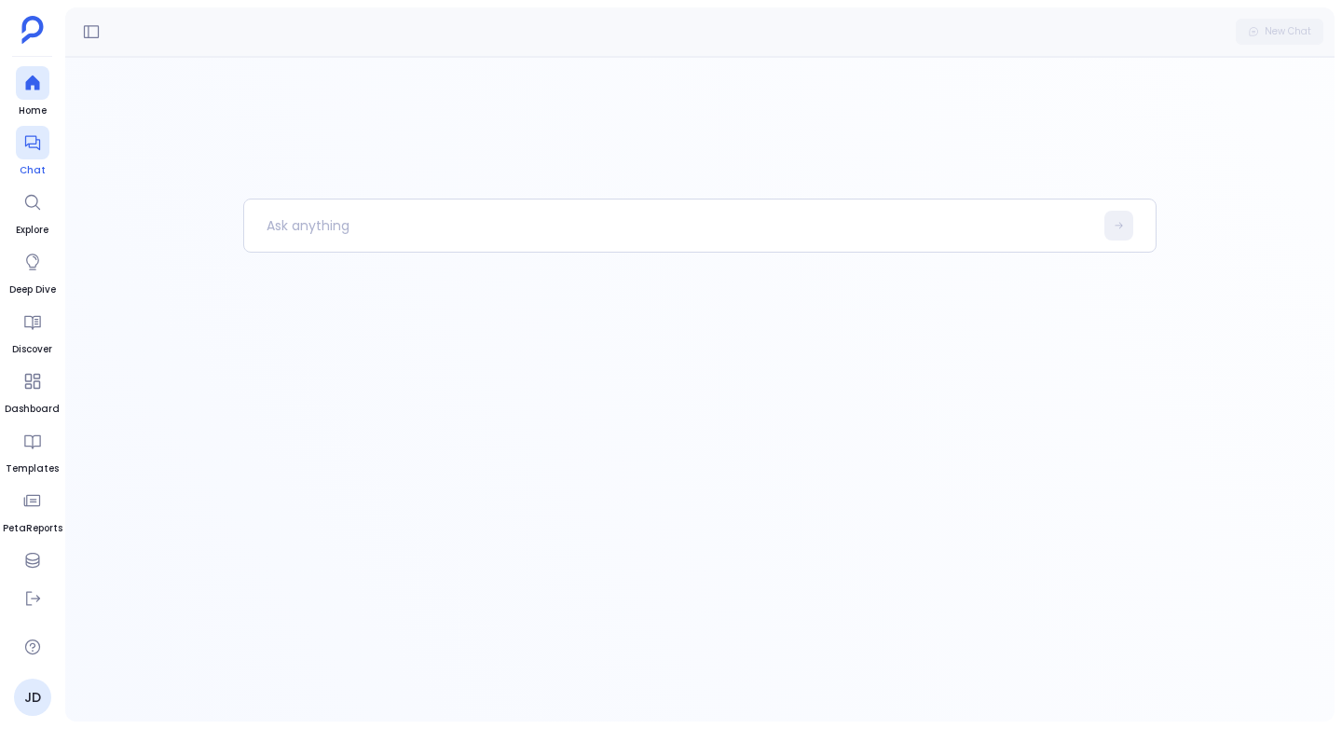
click at [34, 156] on div at bounding box center [33, 143] width 34 height 34
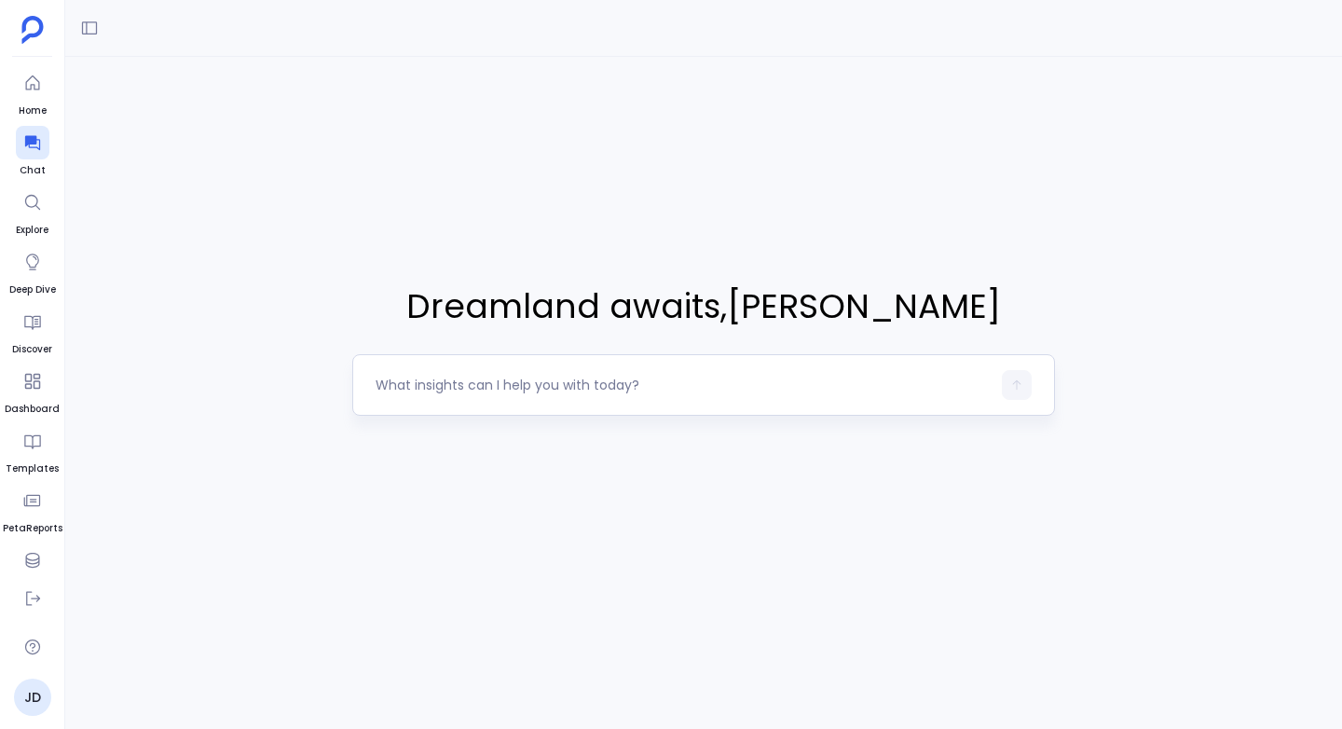
click at [419, 380] on textarea at bounding box center [683, 385] width 615 height 19
type textarea "Show me the average rent in [GEOGRAPHIC_DATA] neighbourhood"
click at [1016, 387] on icon "button" at bounding box center [1016, 384] width 13 height 13
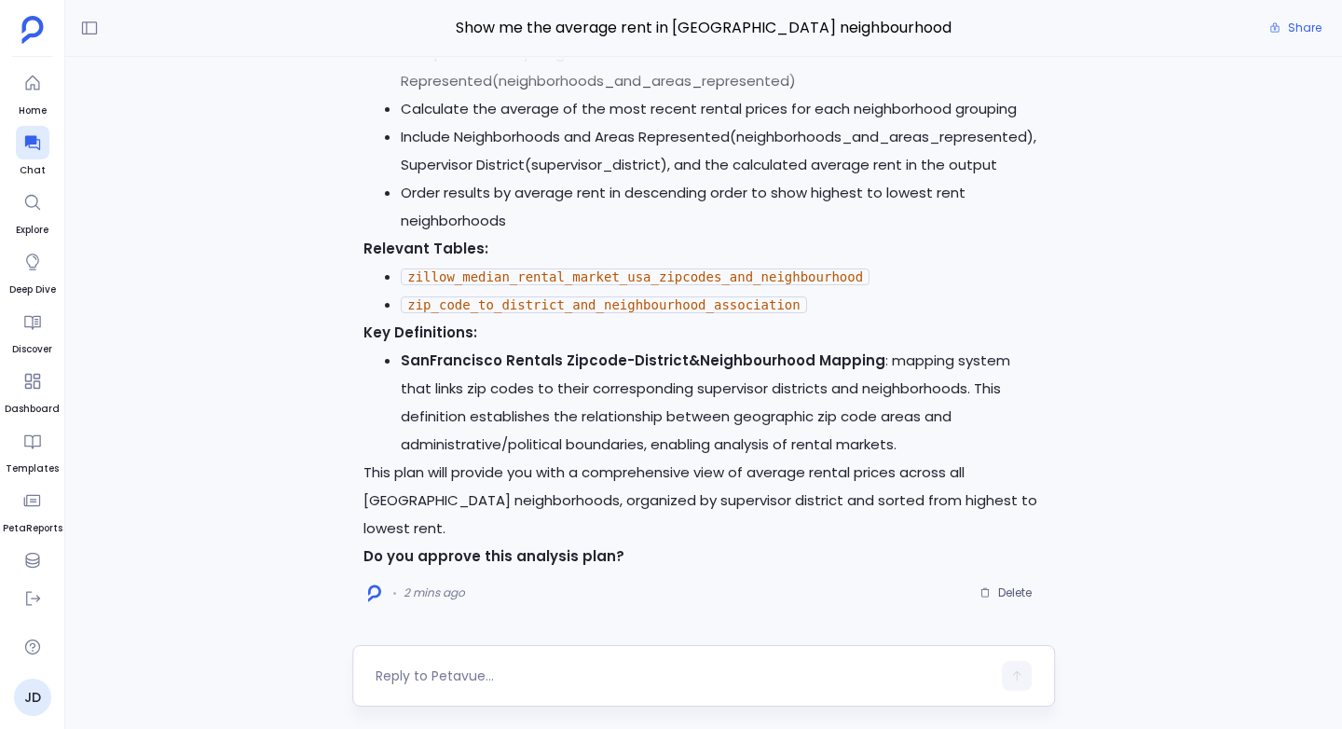
click at [410, 676] on textarea at bounding box center [683, 675] width 615 height 19
click at [442, 680] on textarea "I think the rental dat" at bounding box center [683, 675] width 615 height 19
click at [541, 677] on textarea "I think the last rental dat" at bounding box center [683, 675] width 615 height 19
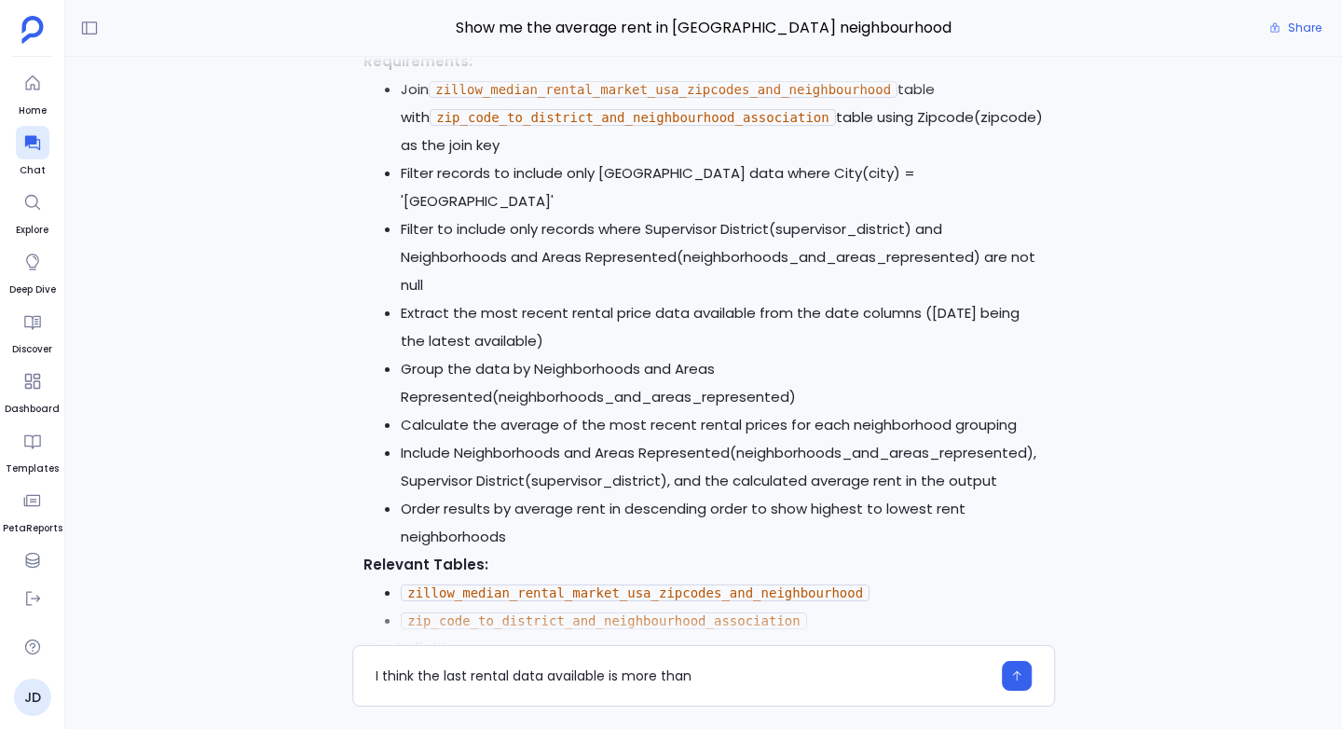
scroll to position [-335, 0]
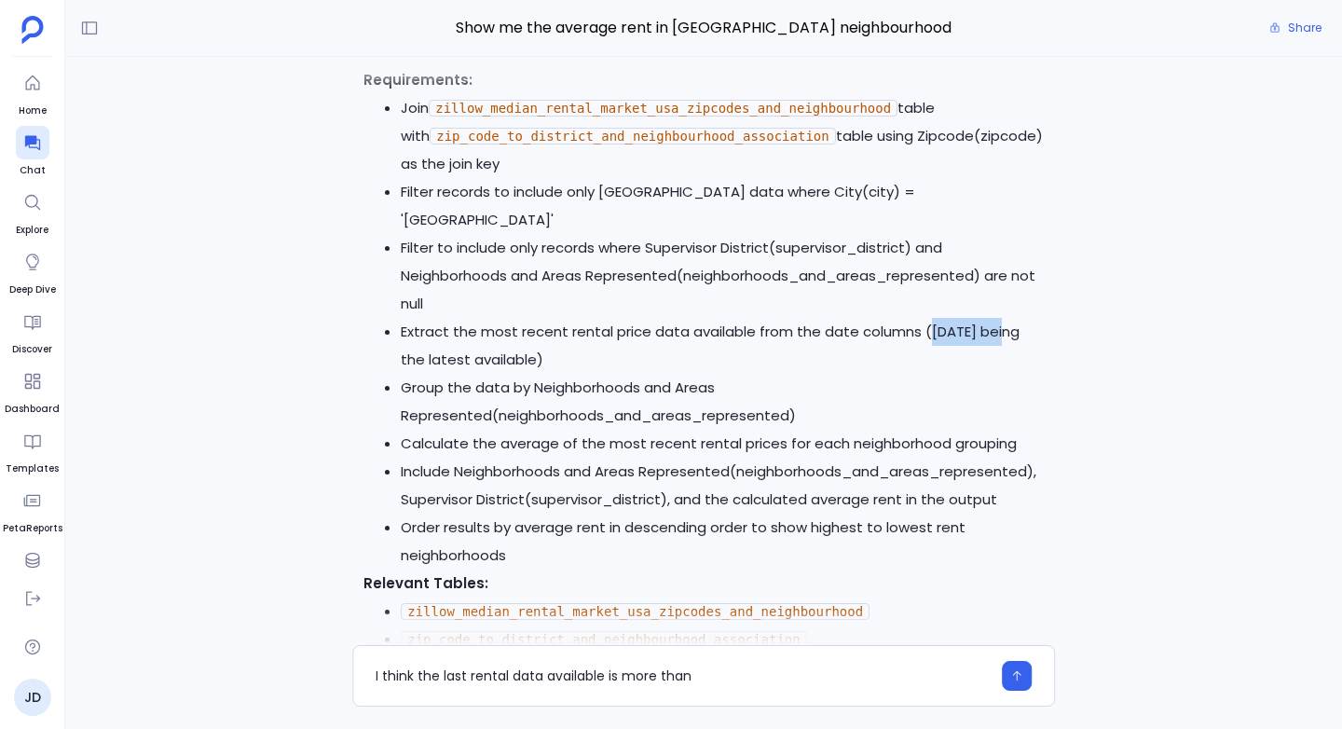
drag, startPoint x: 927, startPoint y: 361, endPoint x: 1026, endPoint y: 361, distance: 98.8
click at [1026, 361] on li "Extract the most recent rental price data available from the date columns ([DAT…" at bounding box center [722, 346] width 643 height 56
copy li "[DATE]"
click at [714, 677] on textarea "I think the last rental data available is more than" at bounding box center [683, 675] width 615 height 19
type textarea "I think the last rental data available is more than [DATE], Can you please chec…"
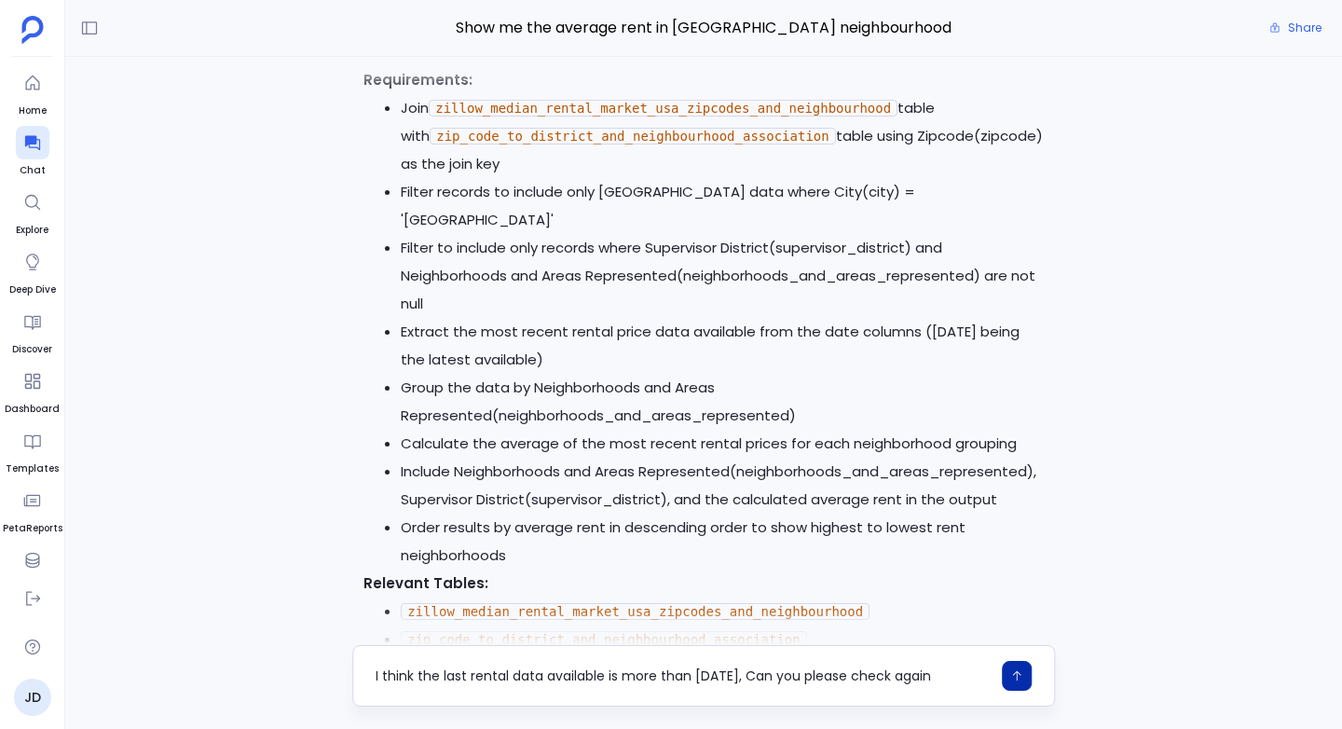
click at [1015, 673] on icon "button" at bounding box center [1016, 676] width 8 height 10
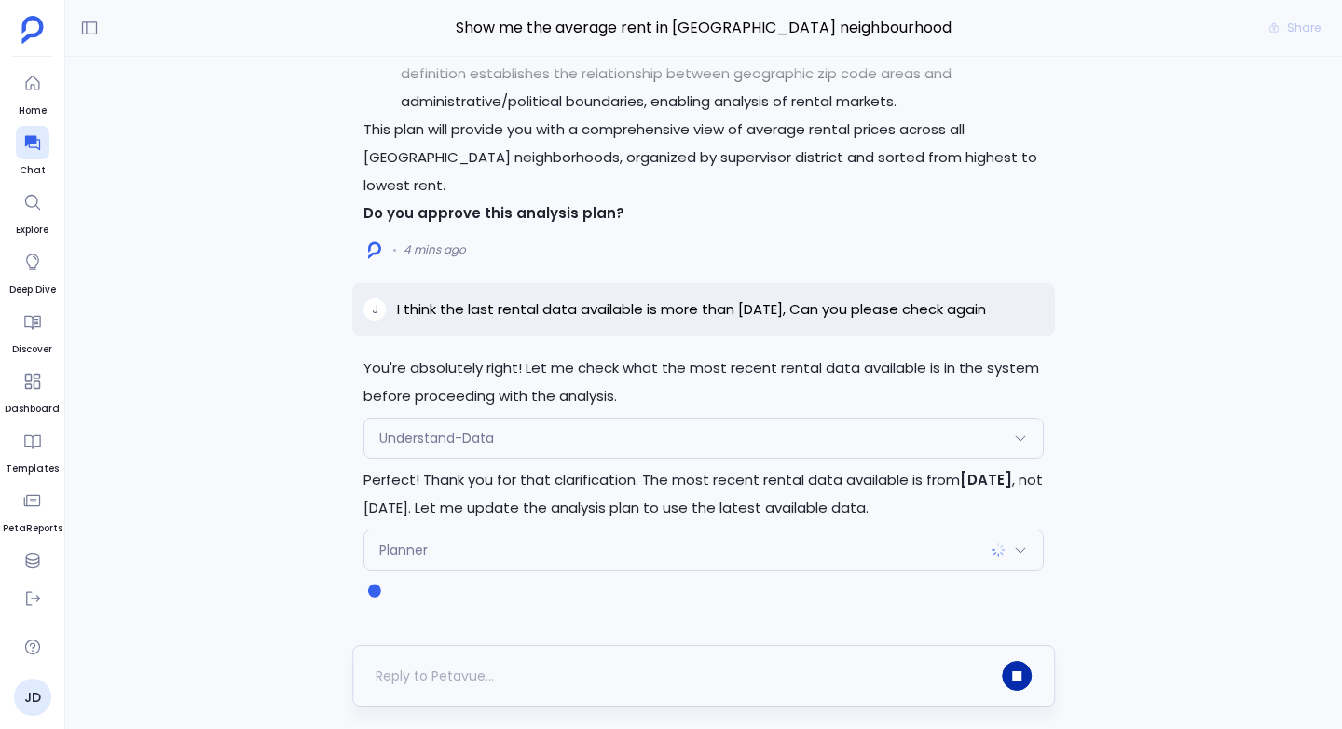
click at [940, 429] on div "Understand-Data" at bounding box center [703, 437] width 678 height 39
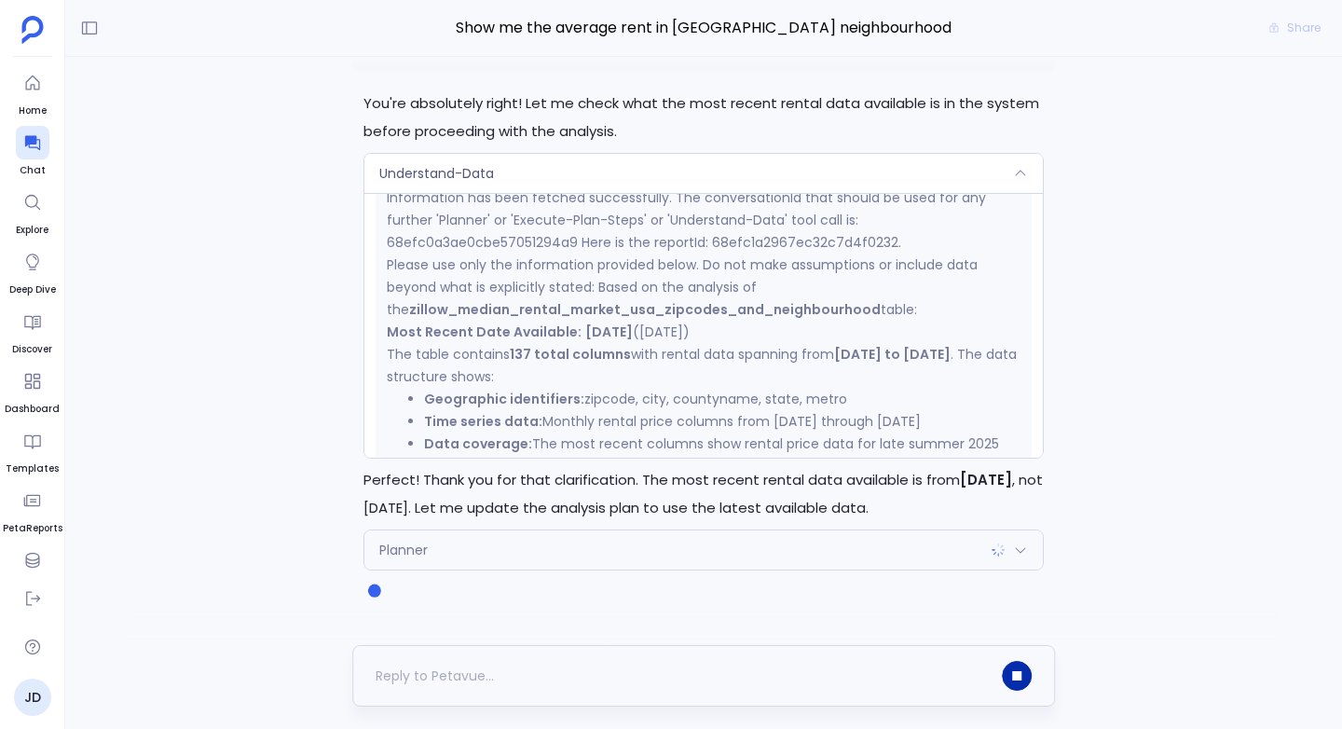
scroll to position [412, 0]
click at [850, 187] on div "Understand-Data" at bounding box center [703, 173] width 678 height 39
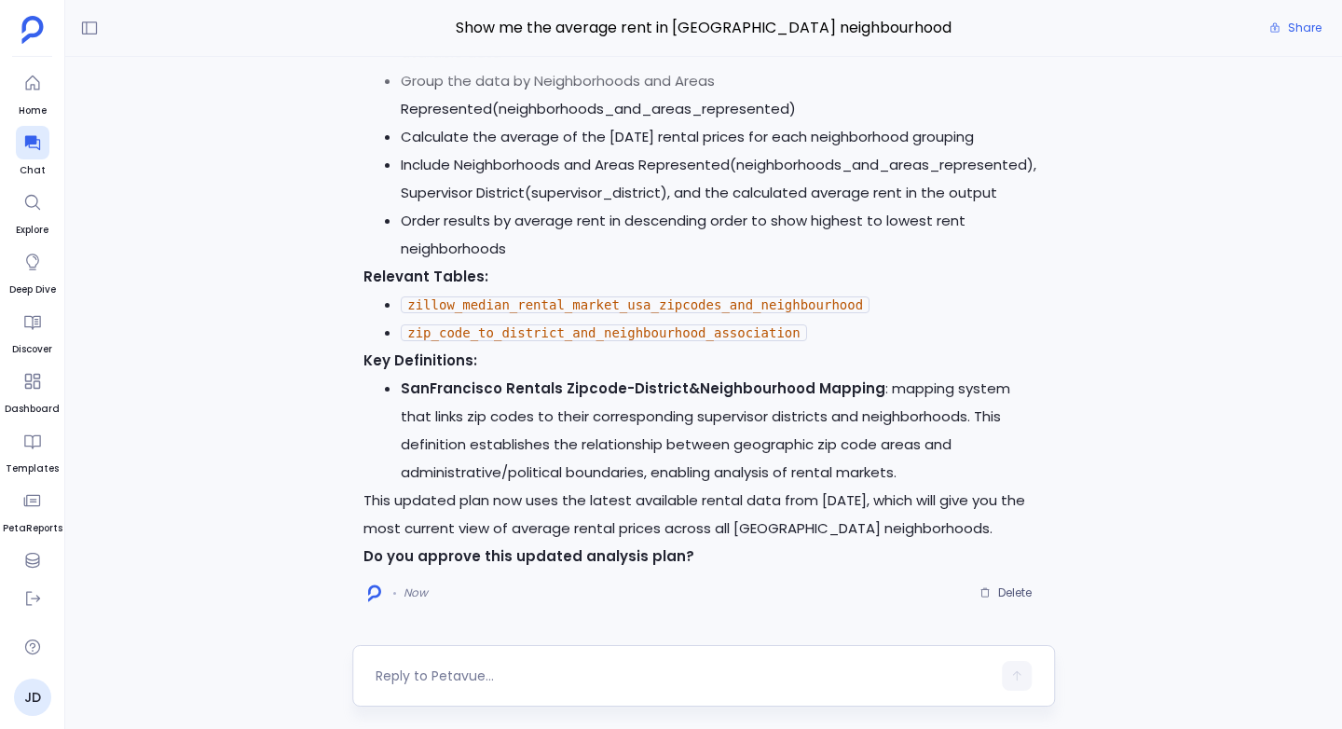
click at [422, 676] on textarea at bounding box center [683, 675] width 615 height 19
type textarea "yes"
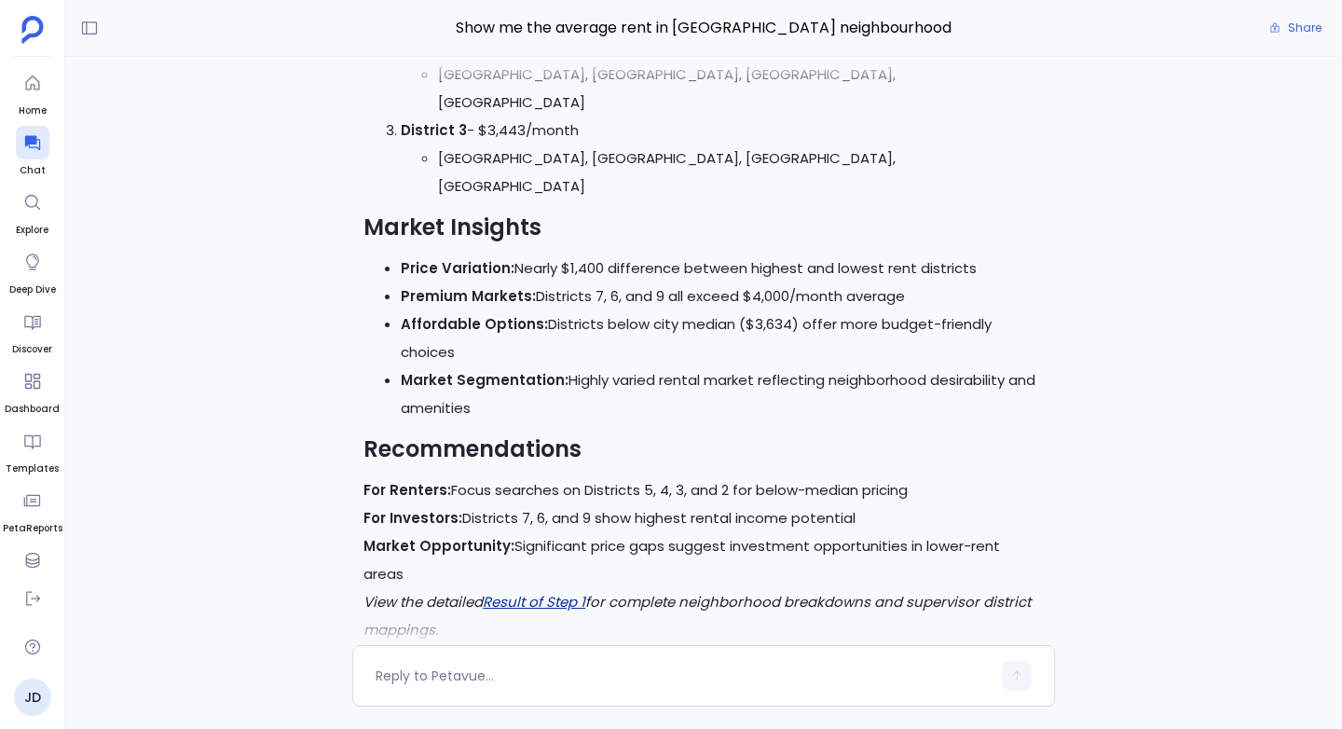
scroll to position [0, 0]
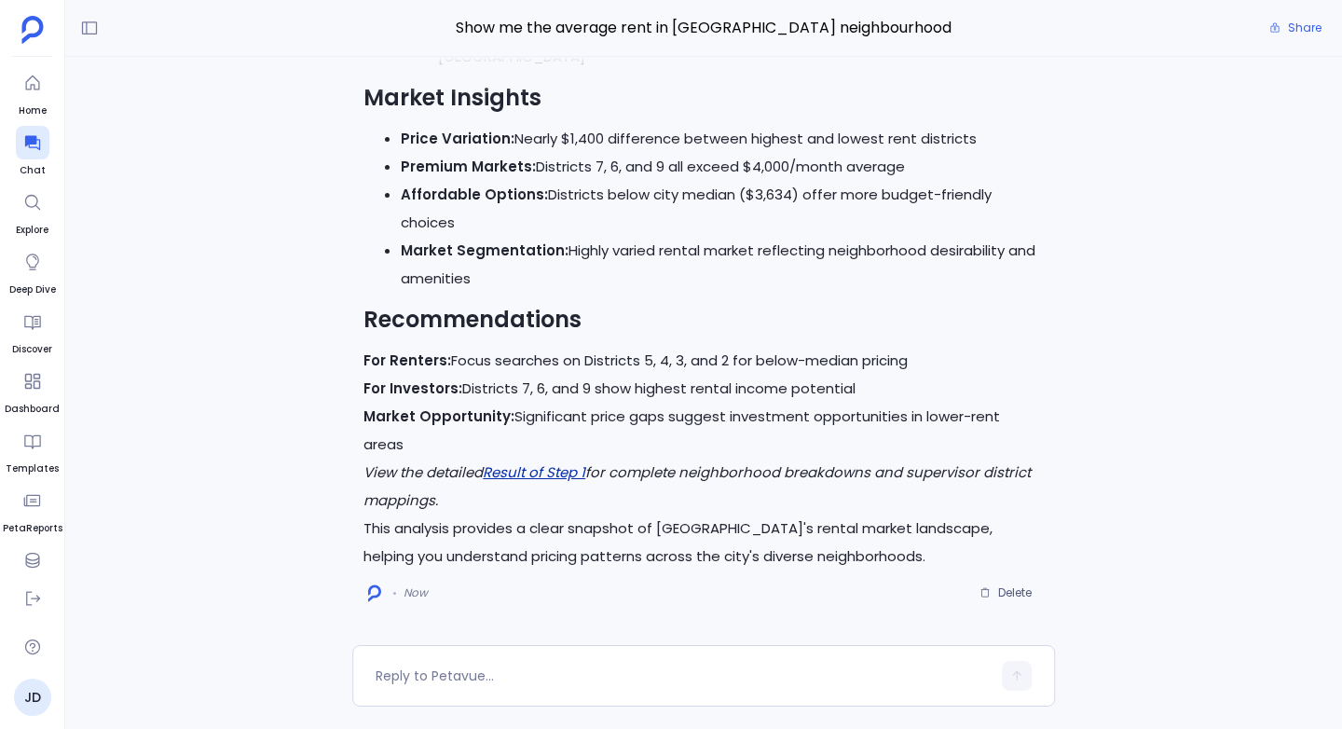
click at [531, 474] on link "Result of Step 1" at bounding box center [534, 472] width 102 height 20
click at [436, 681] on textarea at bounding box center [683, 675] width 615 height 19
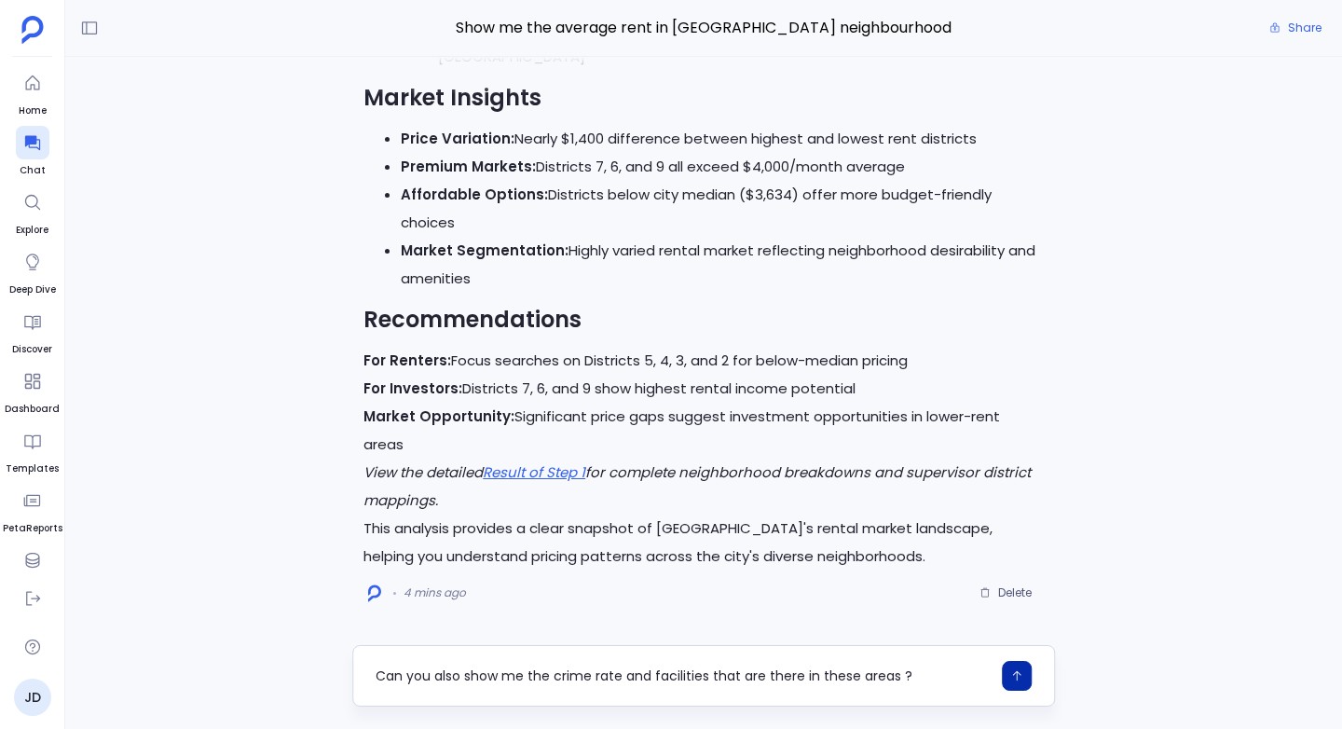
click at [881, 674] on textarea "Can you also show me the crime rate and facilities that are there in these area…" at bounding box center [683, 675] width 615 height 19
type textarea "Can you also show me the crime rate and facilities that are there in these area…"
click at [1018, 668] on button "button" at bounding box center [1017, 676] width 30 height 30
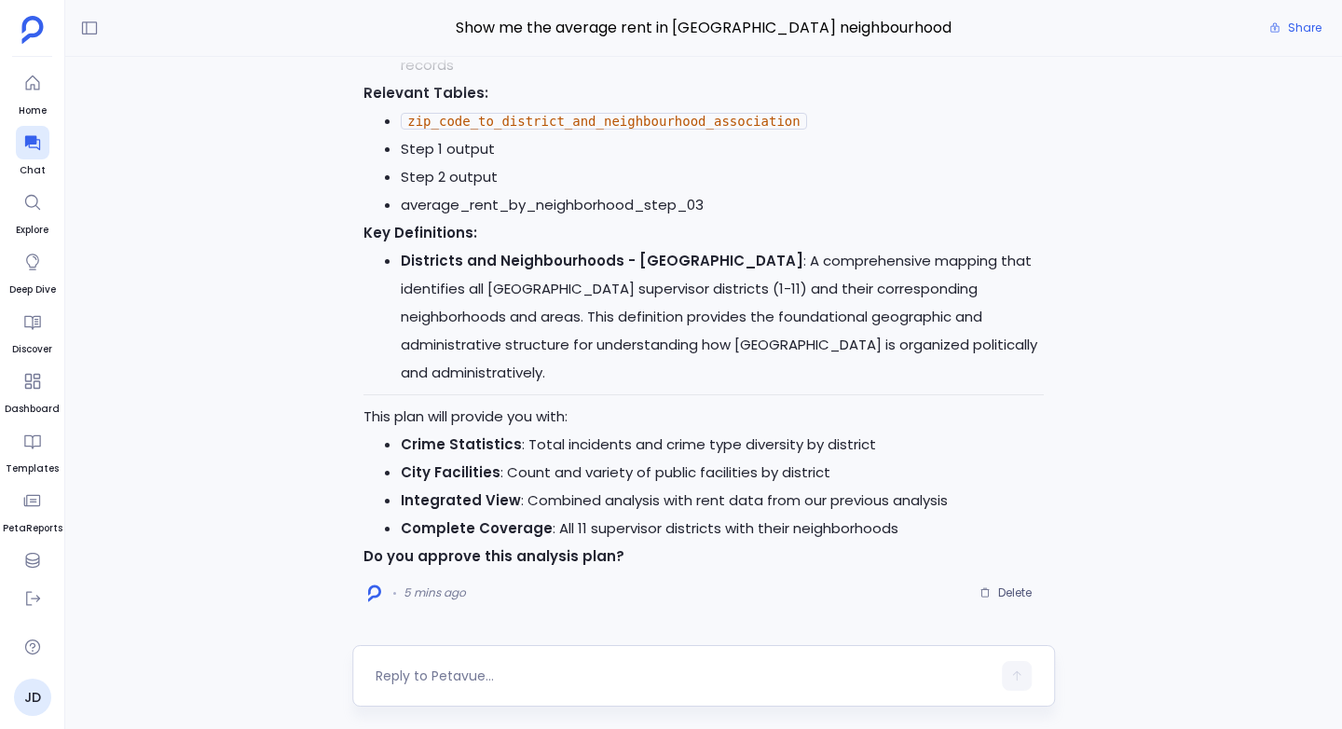
click at [472, 671] on textarea at bounding box center [683, 675] width 615 height 19
type textarea "Yes"
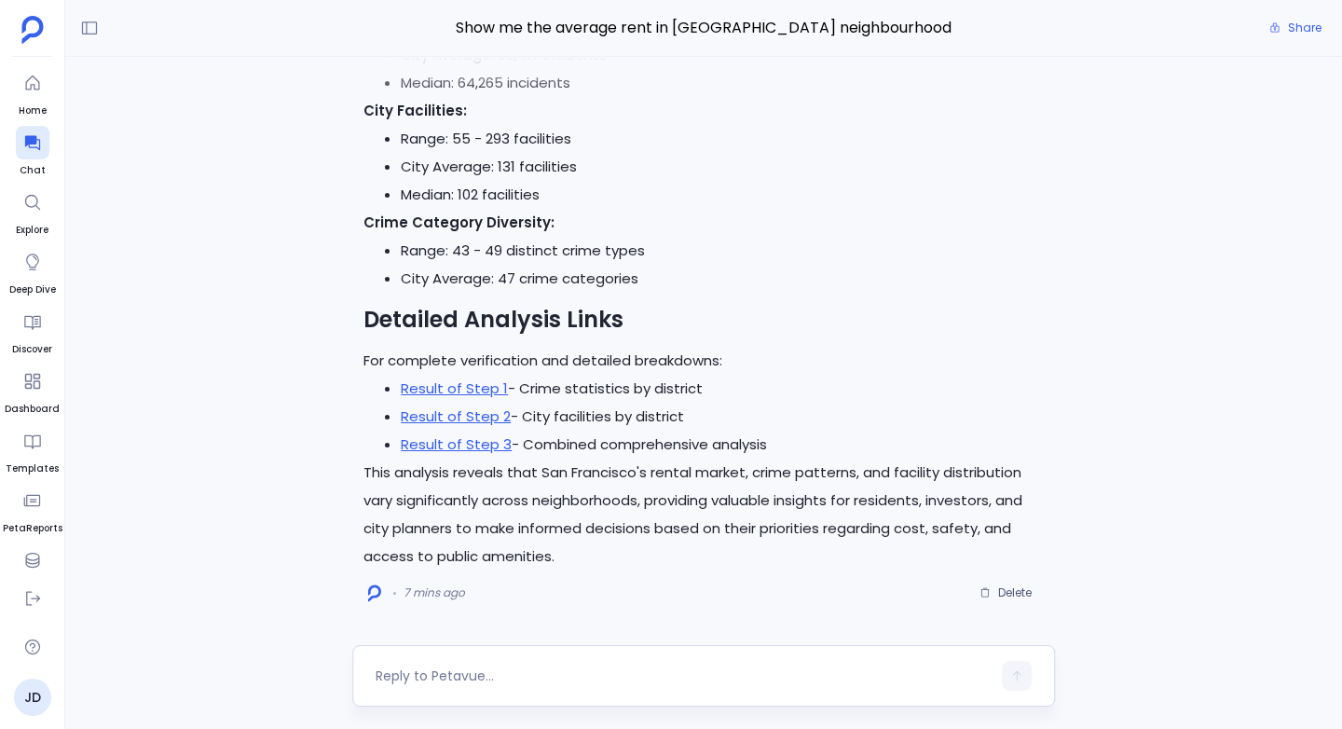
click at [485, 681] on textarea at bounding box center [683, 675] width 615 height 19
type textarea "Can you create a report for me on this ?"
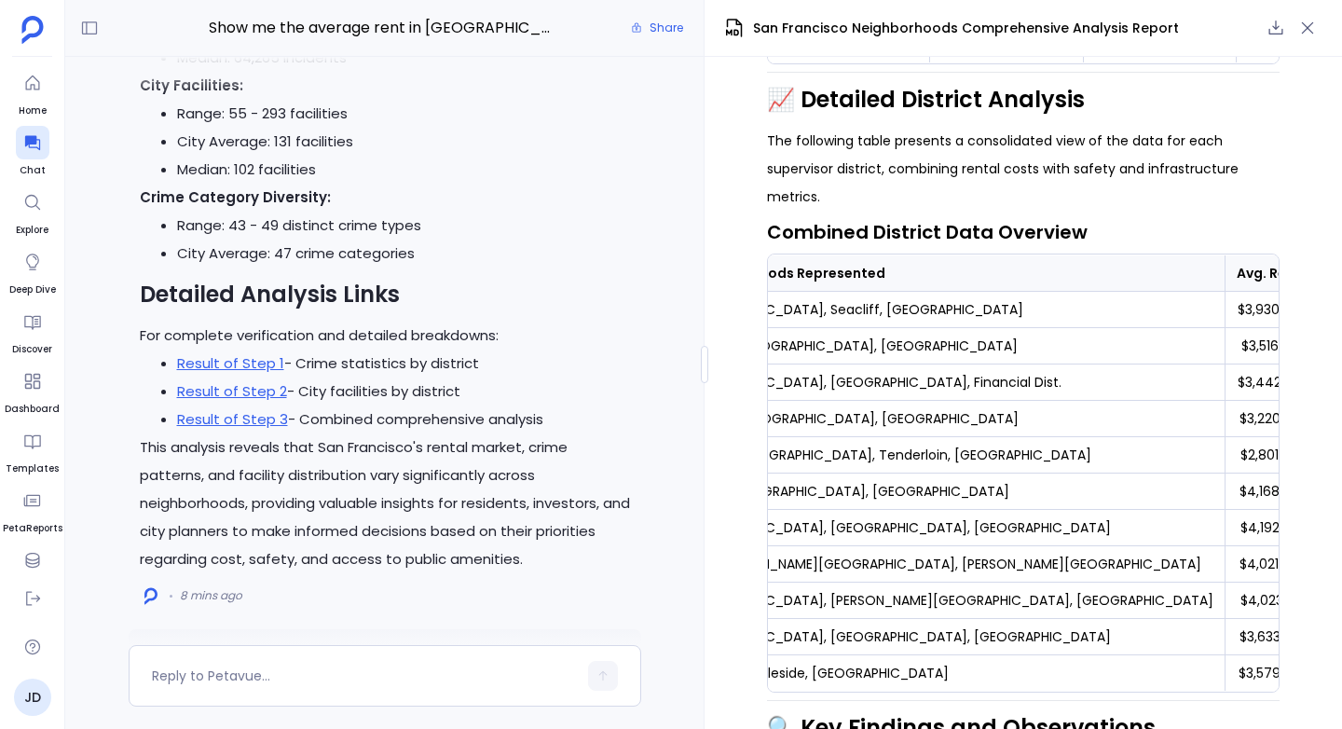
scroll to position [-388, 0]
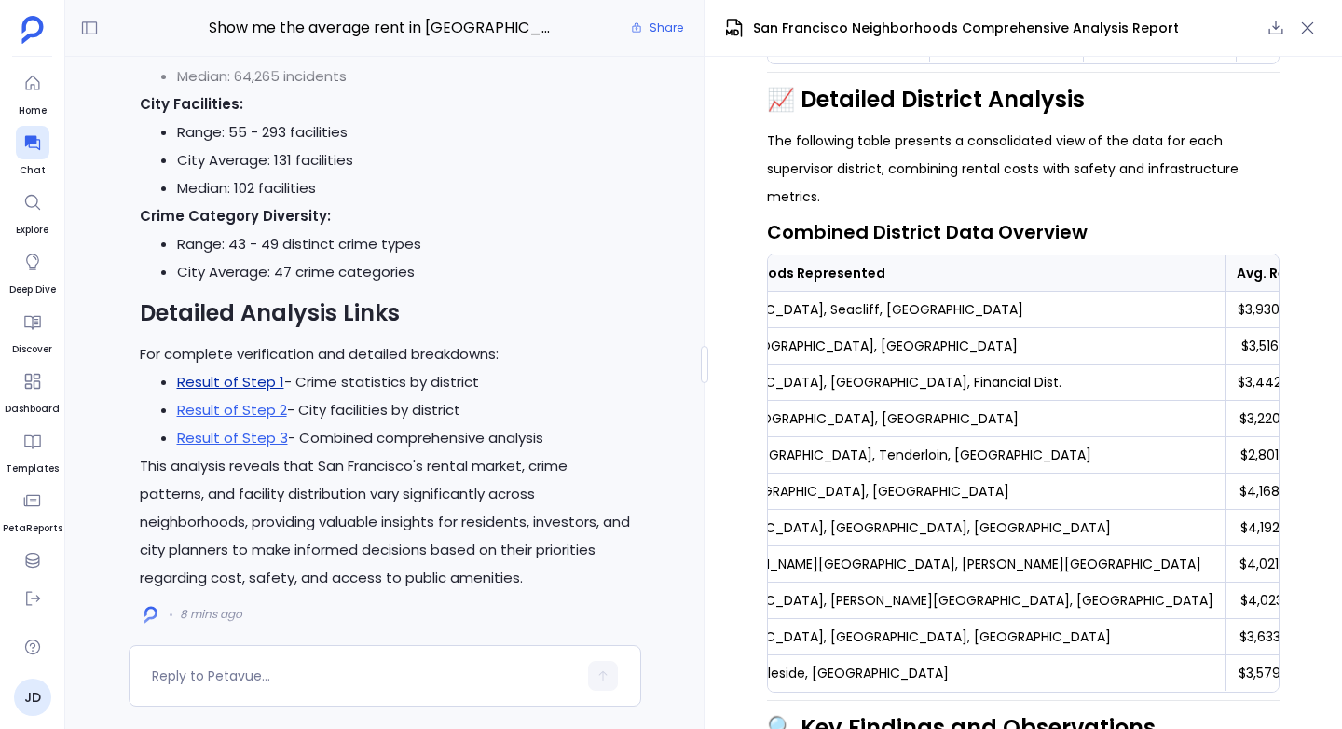
click at [228, 382] on link "Result of Step 1" at bounding box center [230, 382] width 107 height 20
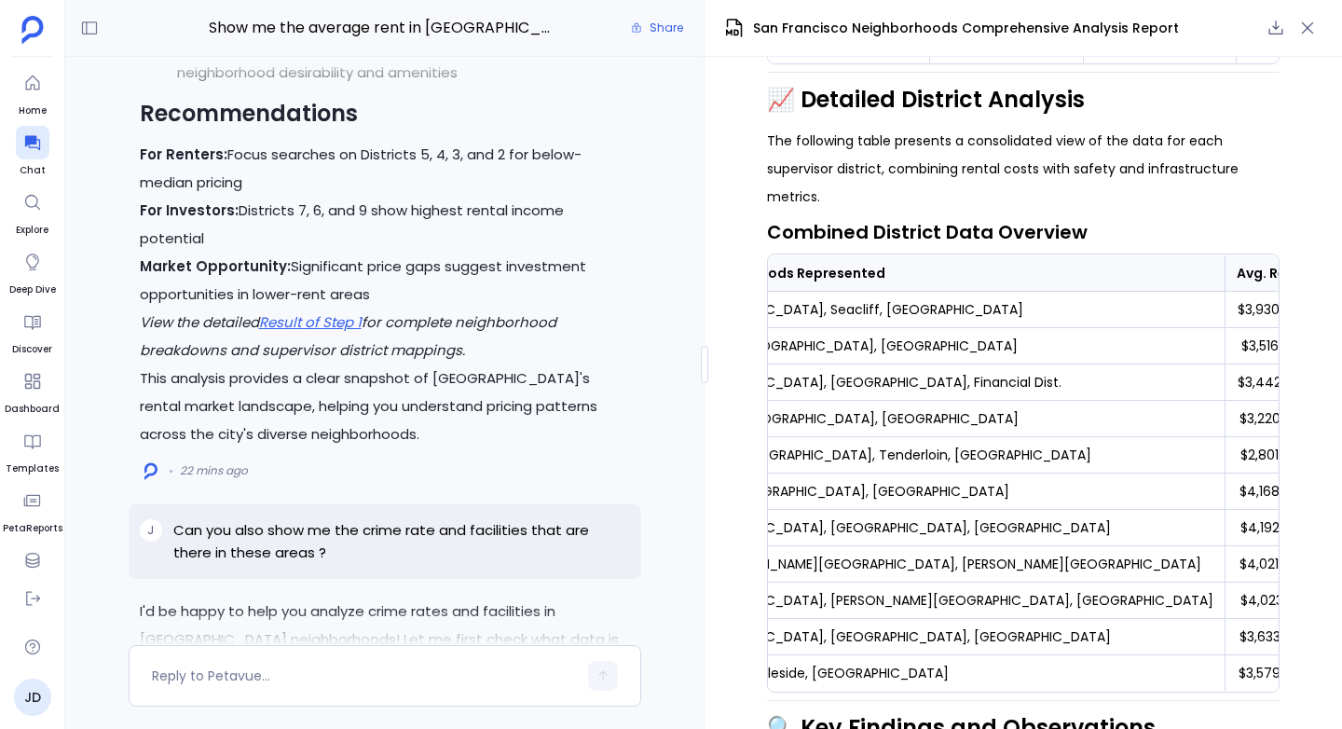
scroll to position [-6734, 0]
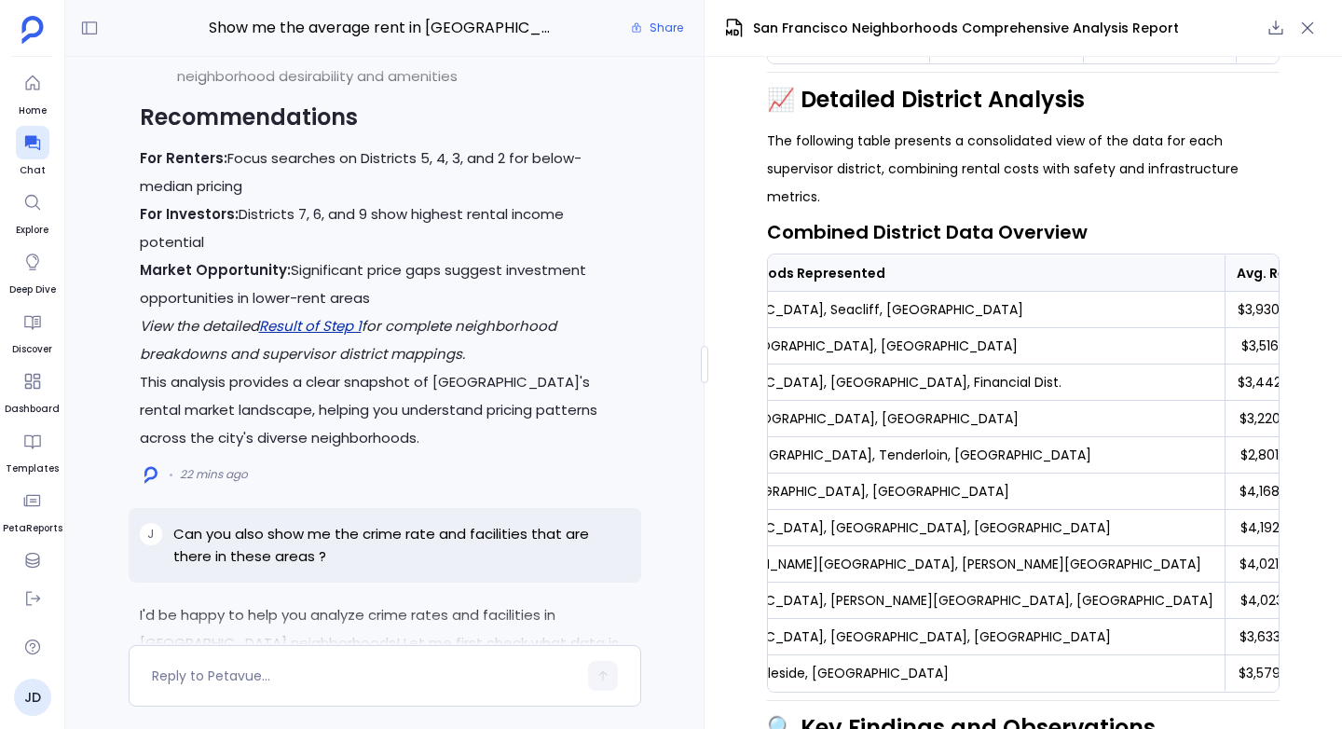
click at [307, 322] on link "Result of Step 1" at bounding box center [310, 326] width 102 height 20
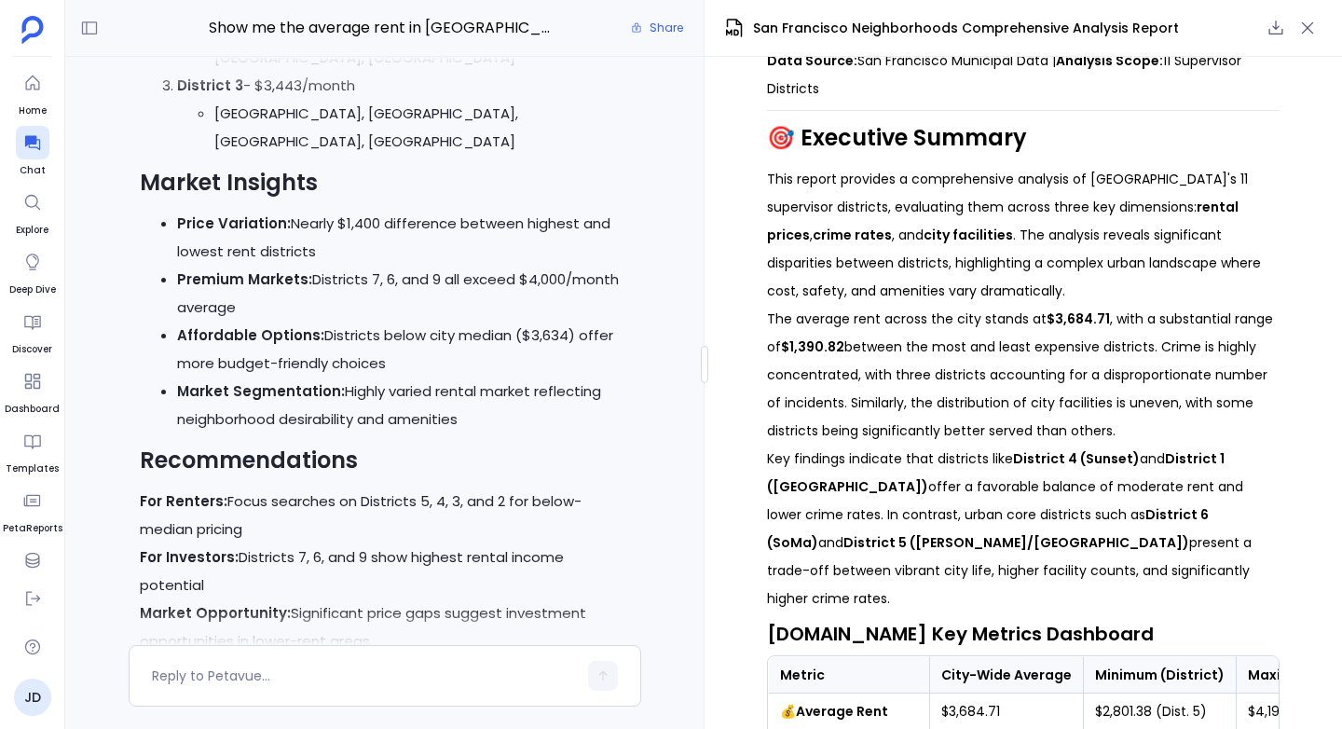
scroll to position [0, 0]
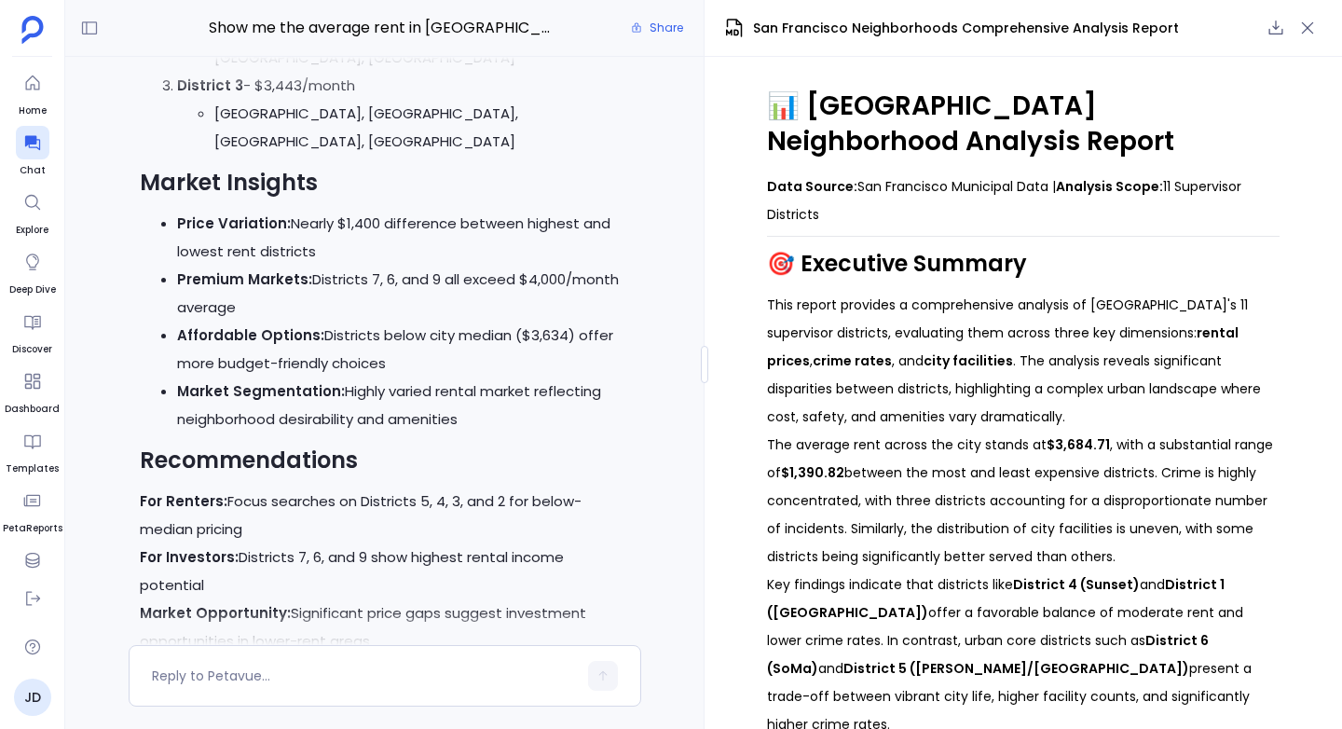
click at [1312, 32] on icon "button" at bounding box center [1308, 28] width 12 height 12
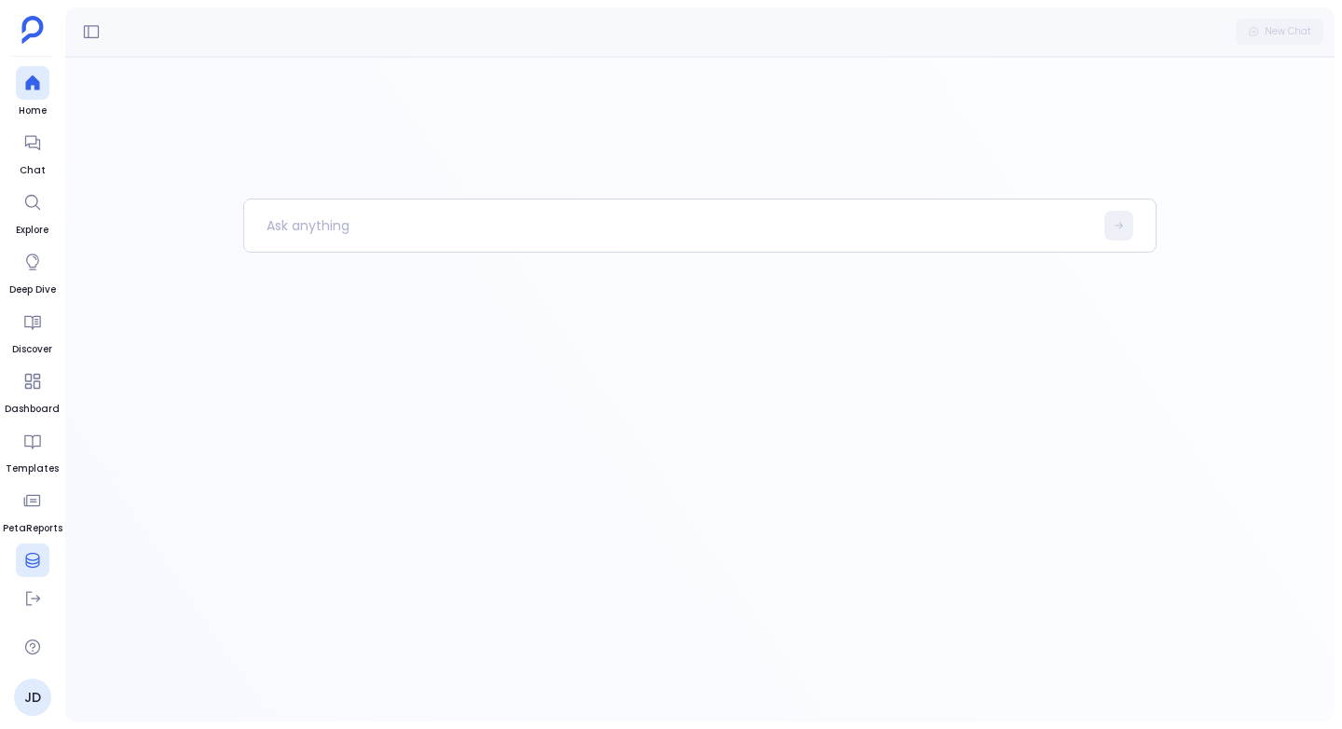
click at [23, 552] on icon at bounding box center [32, 560] width 19 height 19
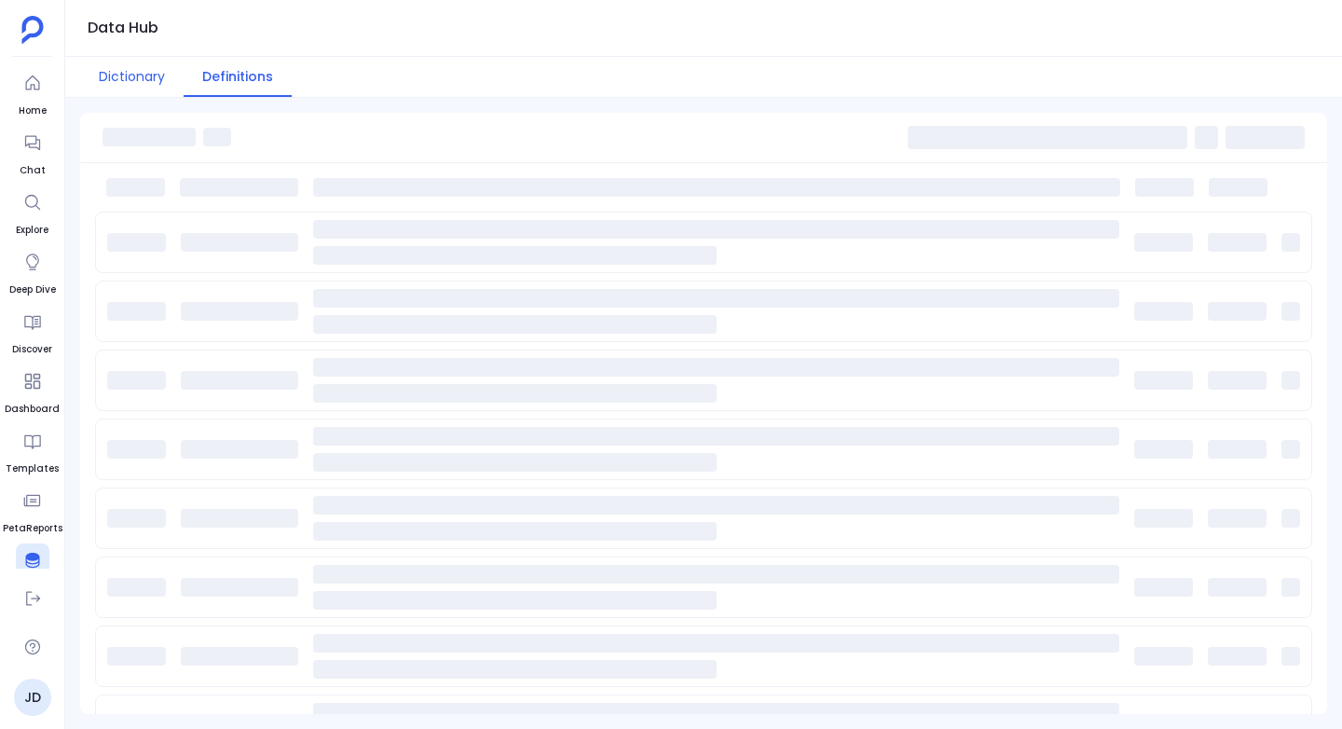
click at [163, 71] on button "Dictionary" at bounding box center [131, 77] width 103 height 40
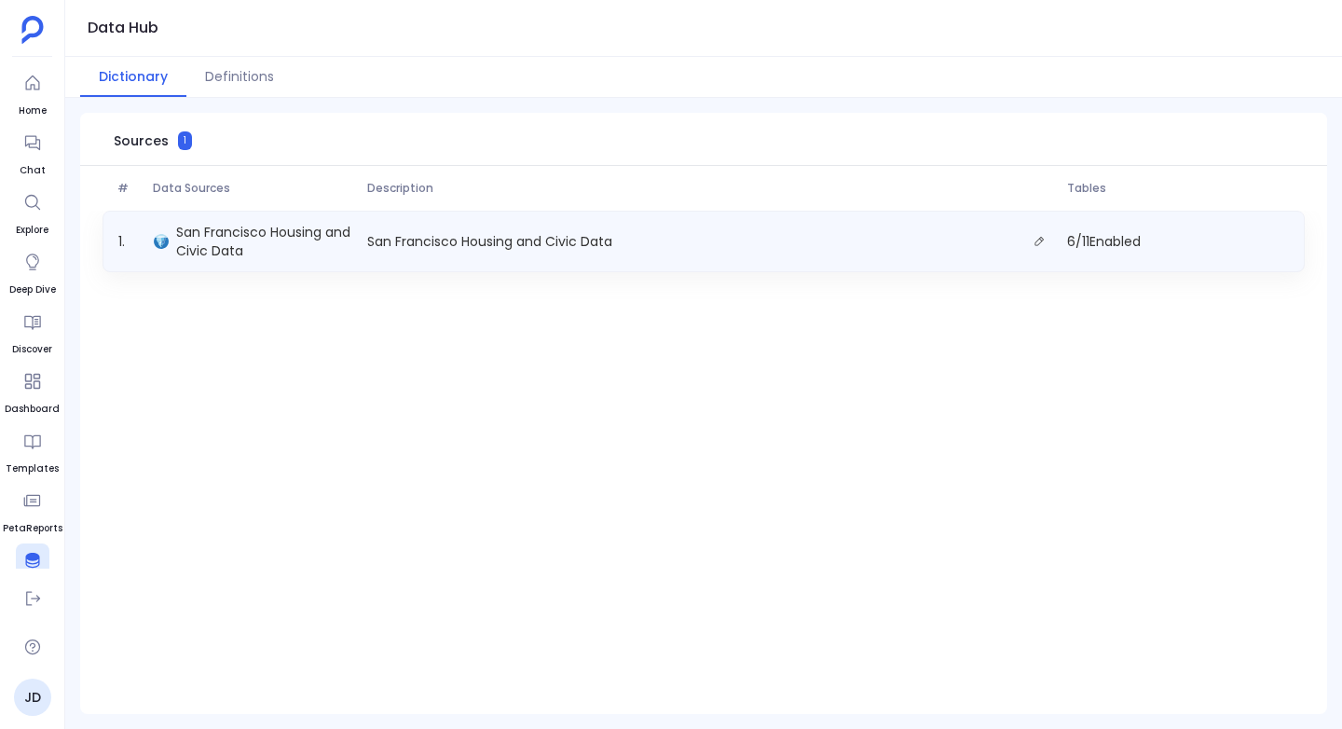
click at [245, 212] on div "1 . [GEOGRAPHIC_DATA] Housing and Civic Data San Francisco Housing and Civic Da…" at bounding box center [703, 241] width 1202 height 61
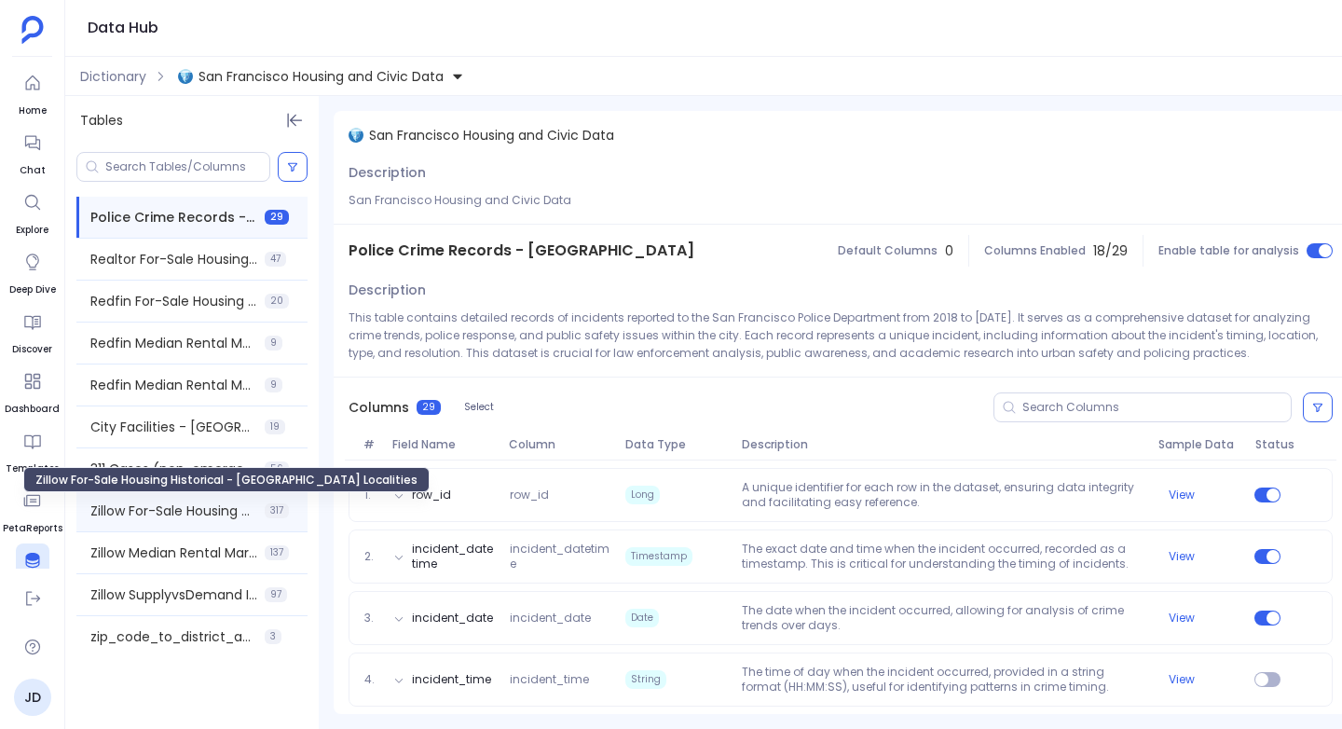
click at [181, 509] on span "Zillow For-Sale Housing Historical - [GEOGRAPHIC_DATA] Localities" at bounding box center [173, 510] width 167 height 19
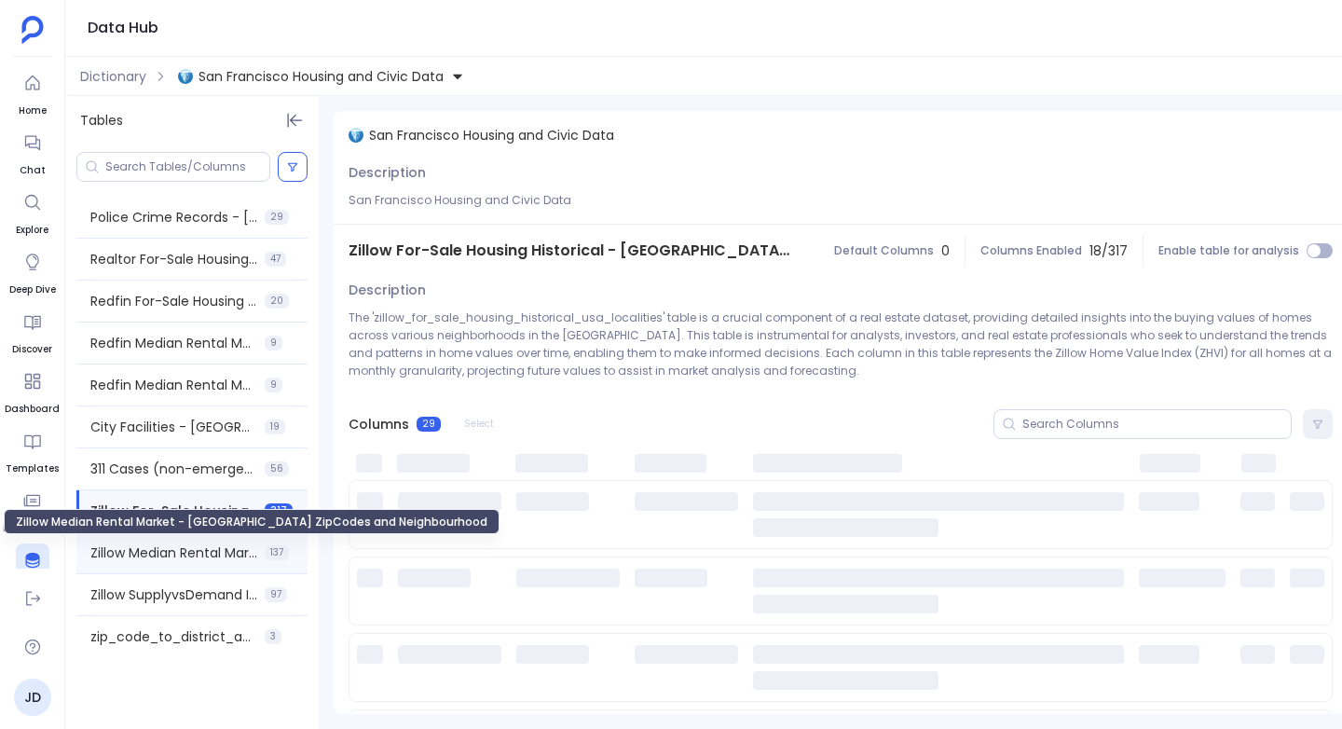
click at [166, 551] on span "Zillow Median Rental Market - [GEOGRAPHIC_DATA] ZipCodes and Neighbourhood" at bounding box center [173, 552] width 167 height 19
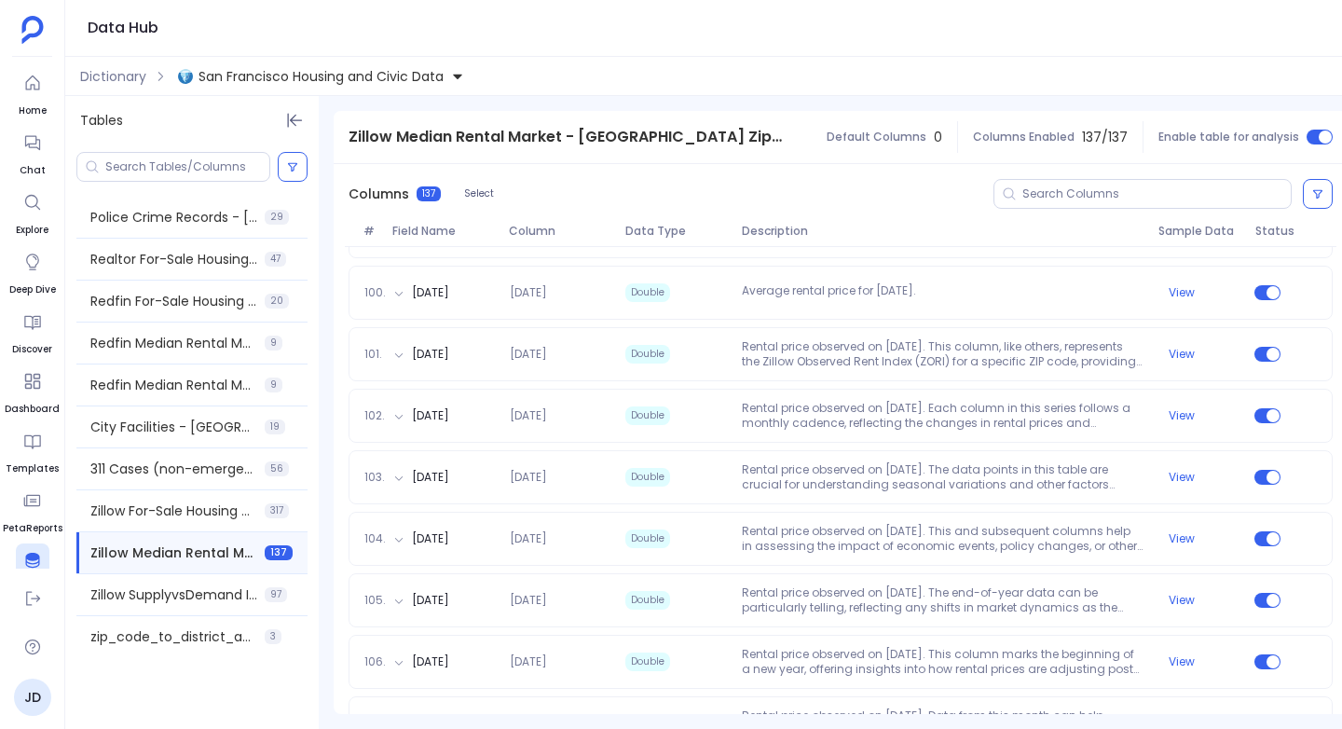
scroll to position [8227, 0]
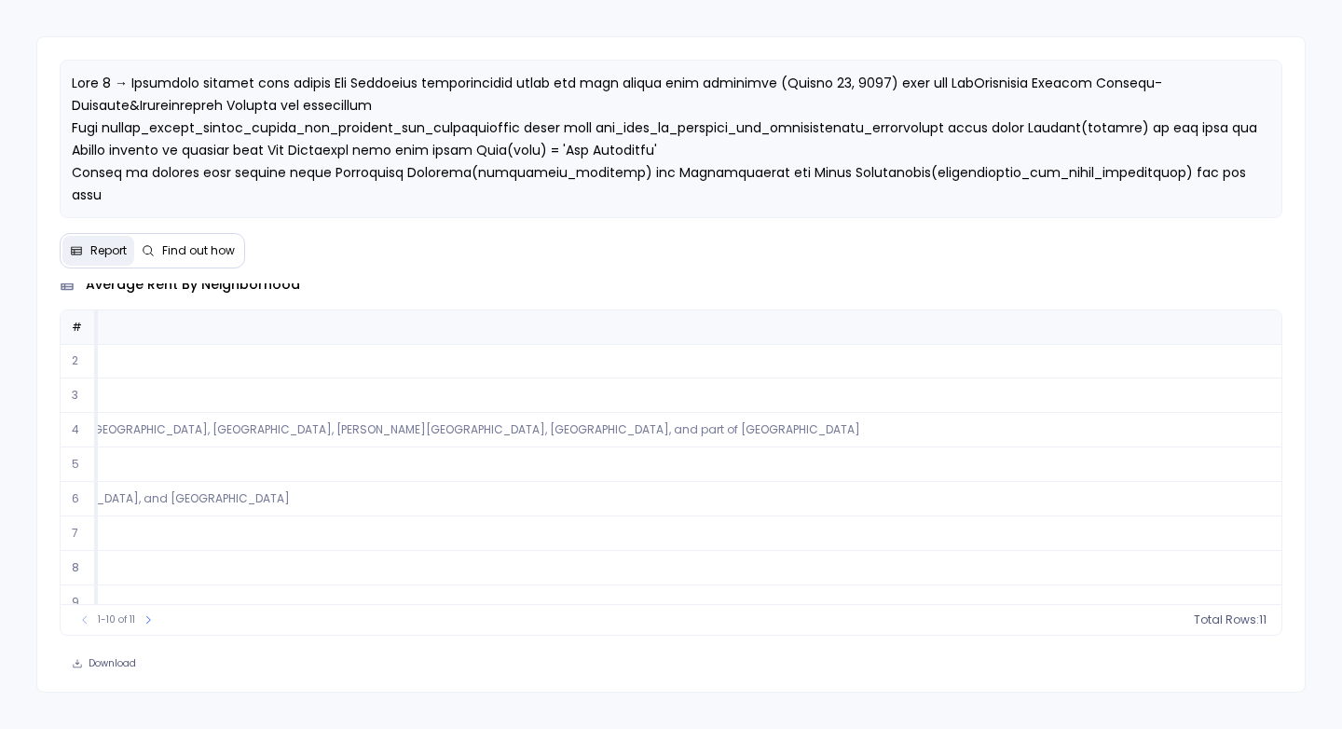
scroll to position [34, 1961]
click at [663, 468] on td "[GEOGRAPHIC_DATA], [GEOGRAPHIC_DATA], [GEOGRAPHIC_DATA], [GEOGRAPHIC_DATA], [GE…" at bounding box center [19, 464] width 3767 height 34
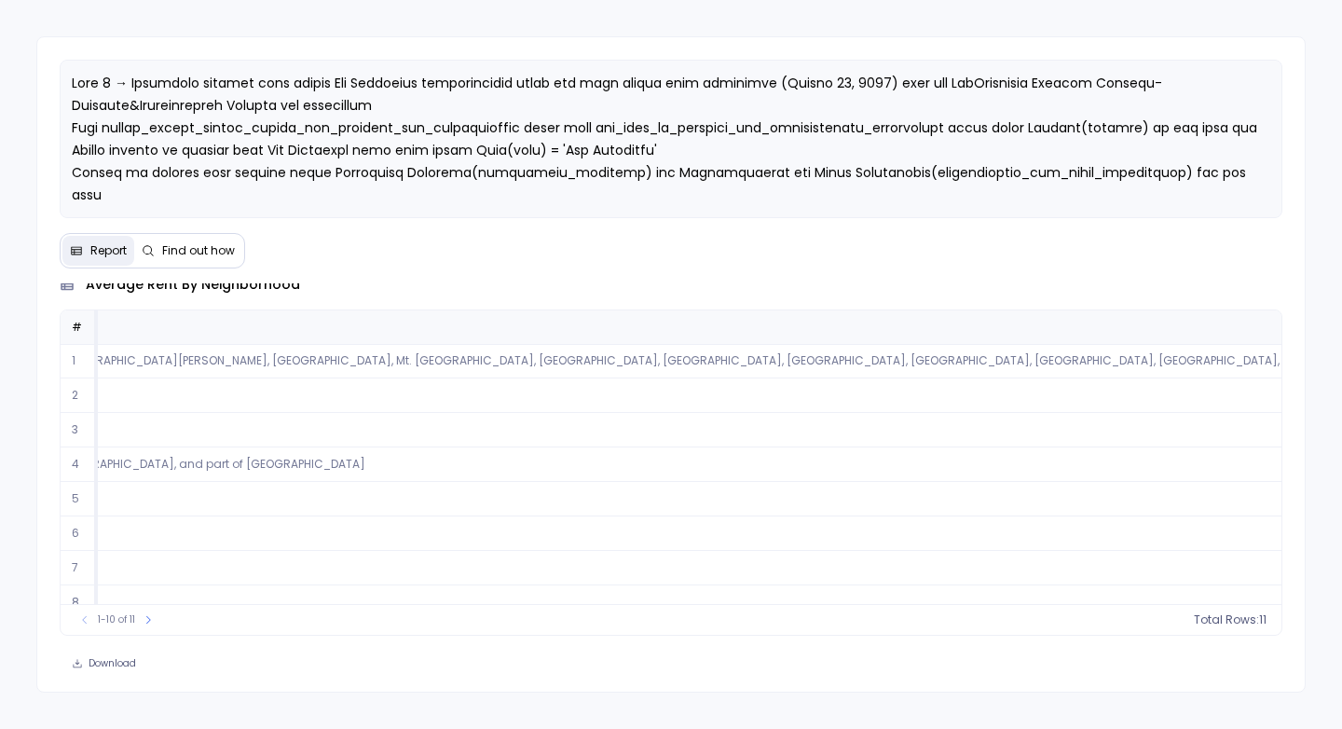
scroll to position [89, 1961]
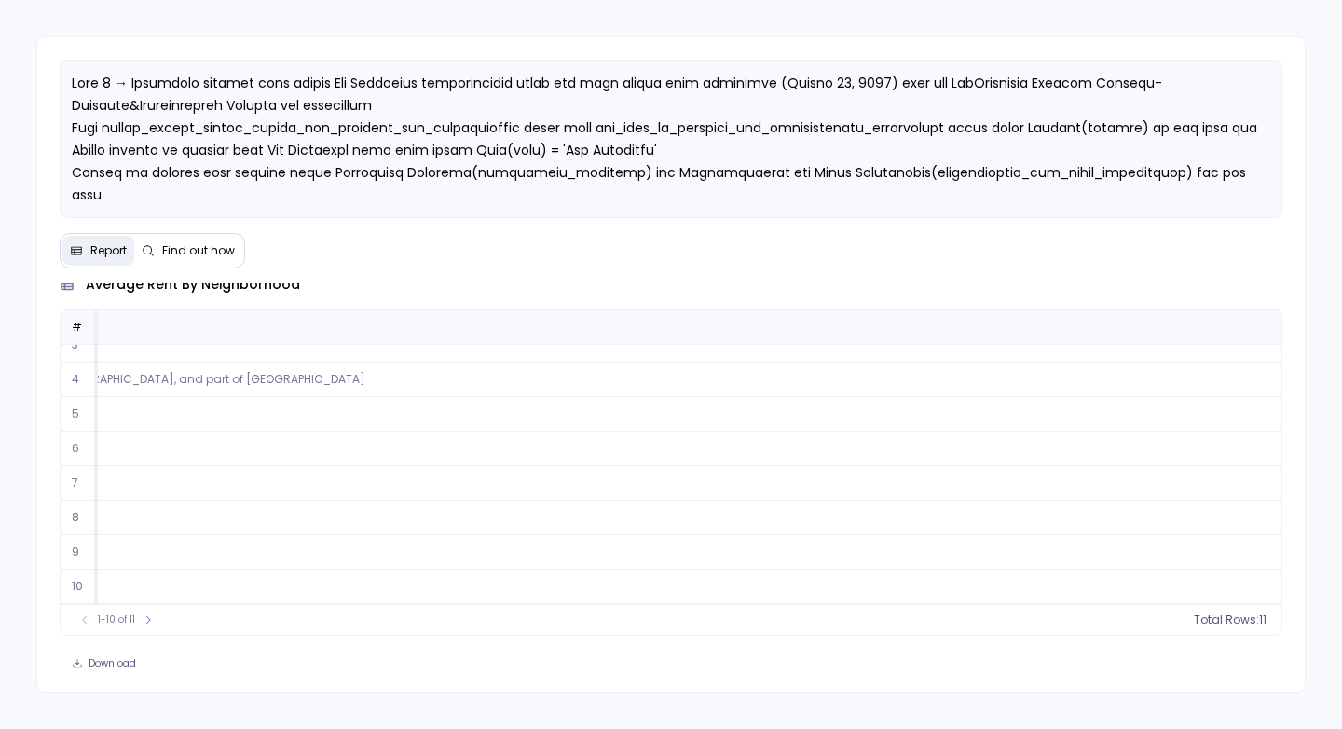
click at [1219, 358] on button "Sort Ascending" at bounding box center [1248, 357] width 184 height 37
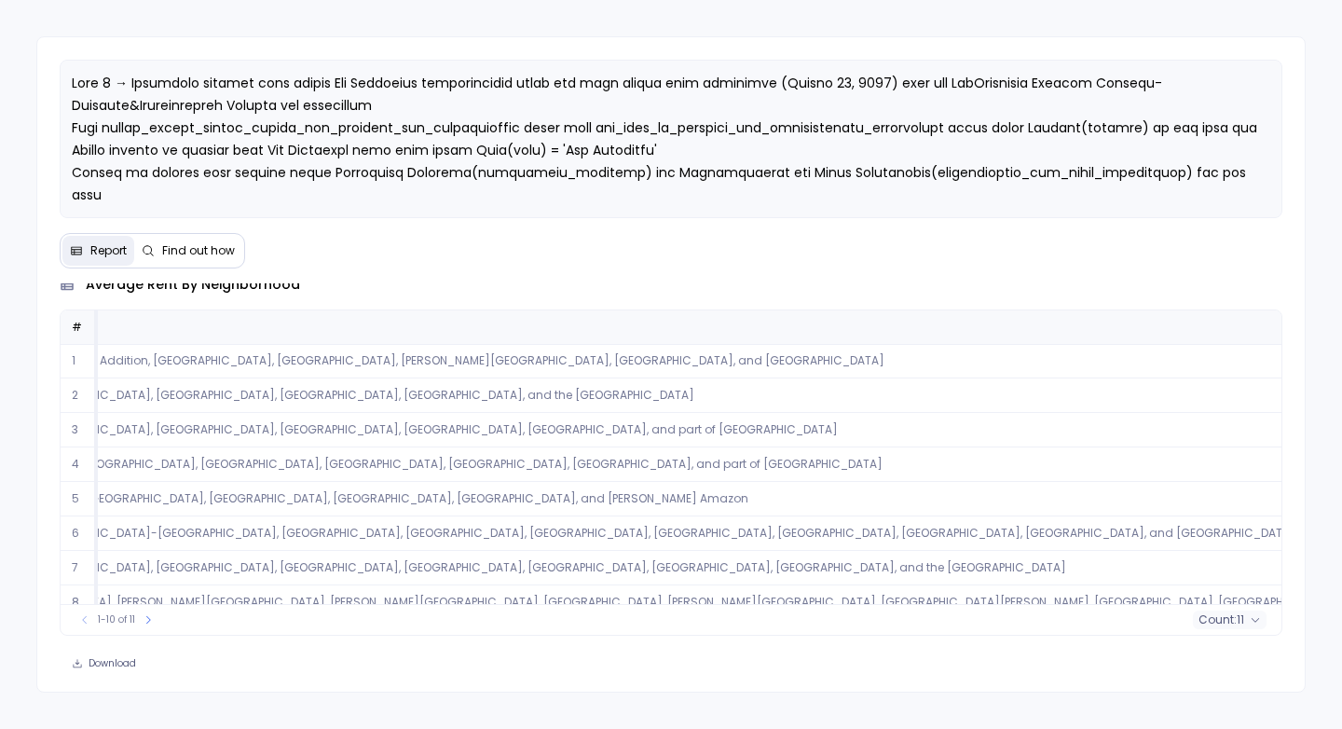
scroll to position [89, 461]
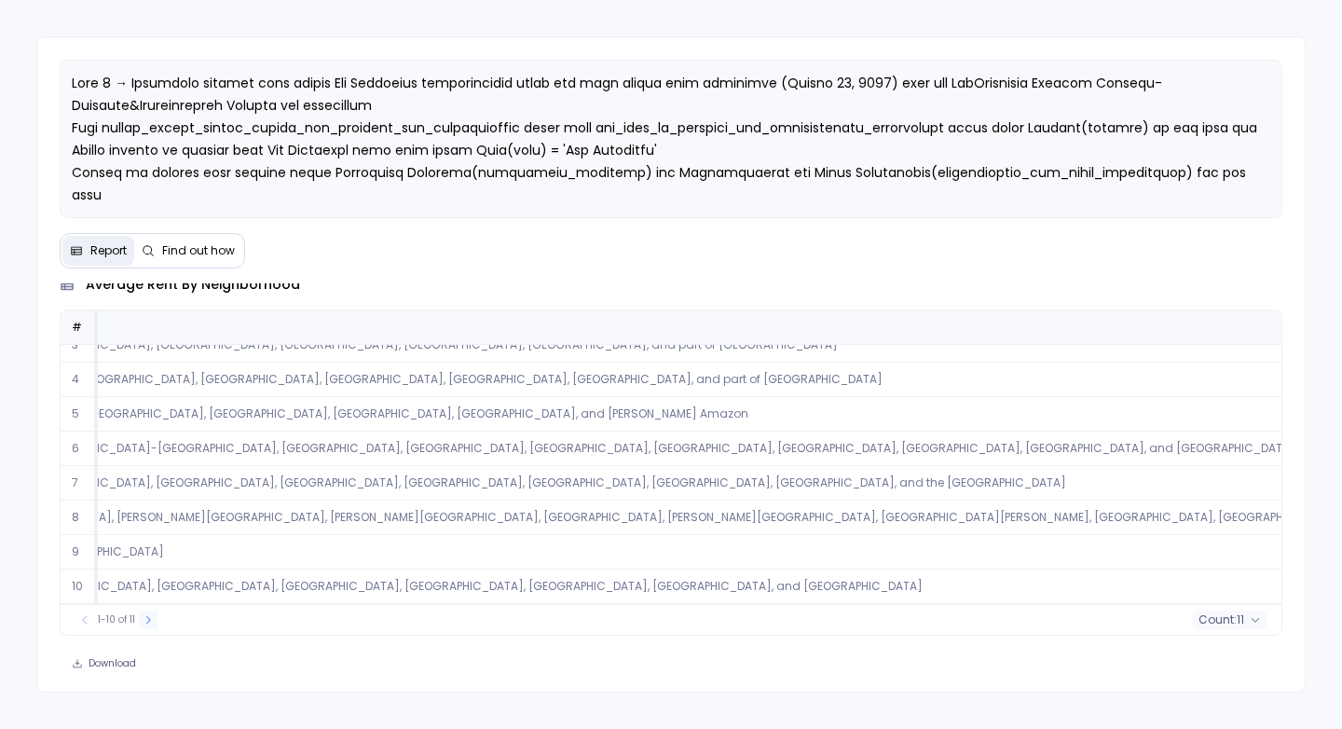
click at [147, 620] on icon at bounding box center [148, 619] width 11 height 11
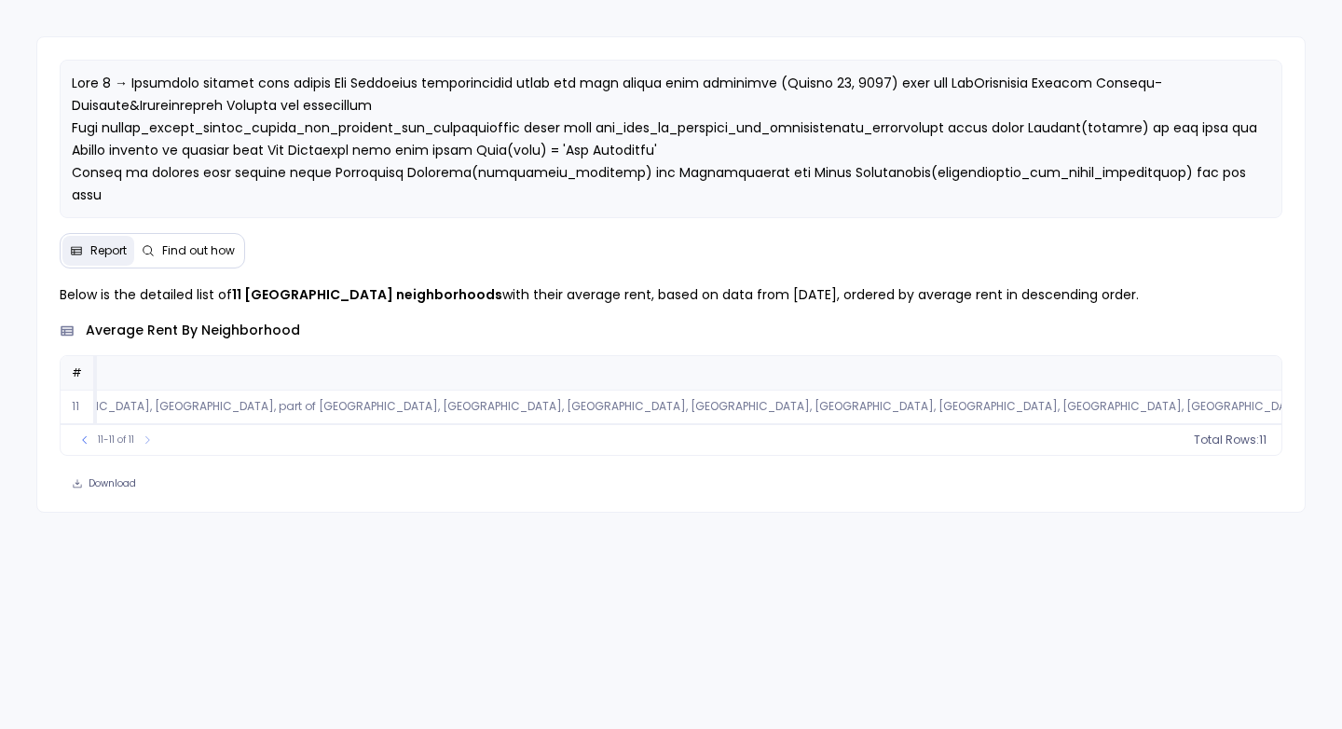
scroll to position [0, 1950]
click at [1228, 444] on span "count :" at bounding box center [1217, 439] width 38 height 15
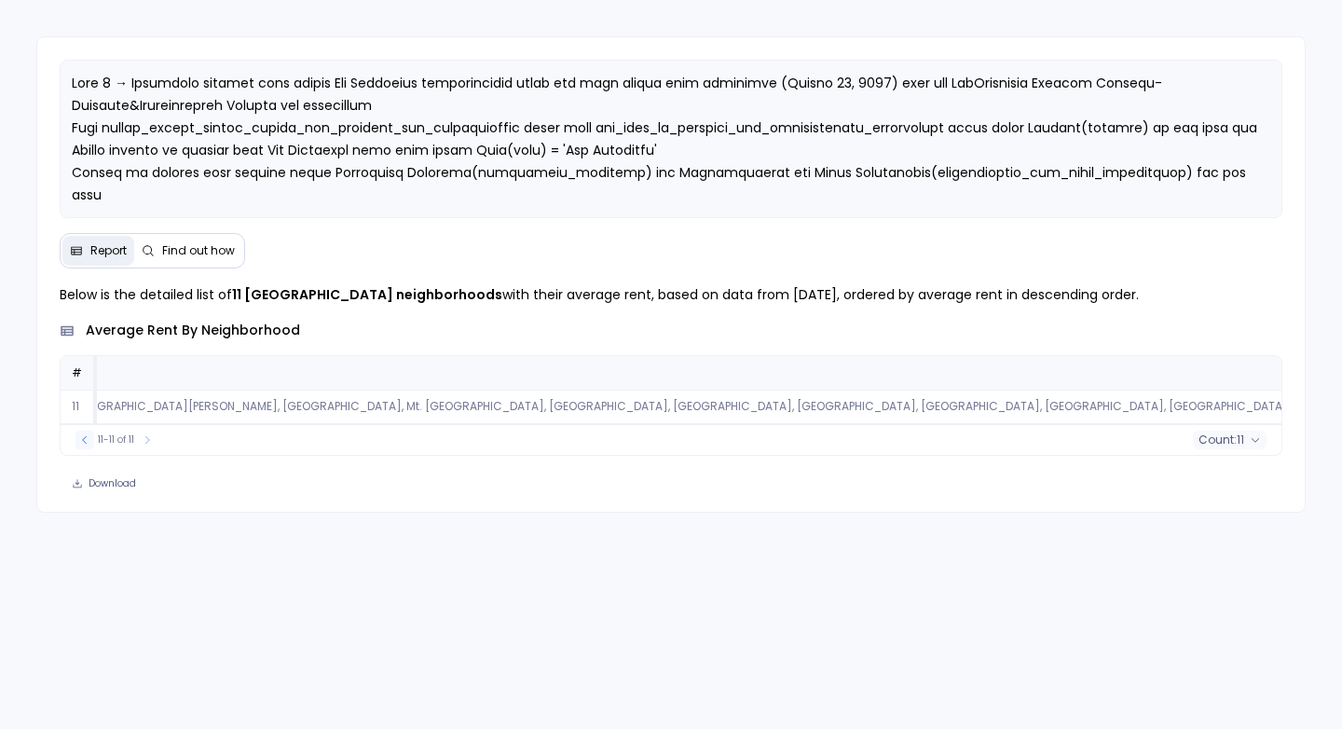
click at [89, 444] on icon at bounding box center [84, 439] width 11 height 11
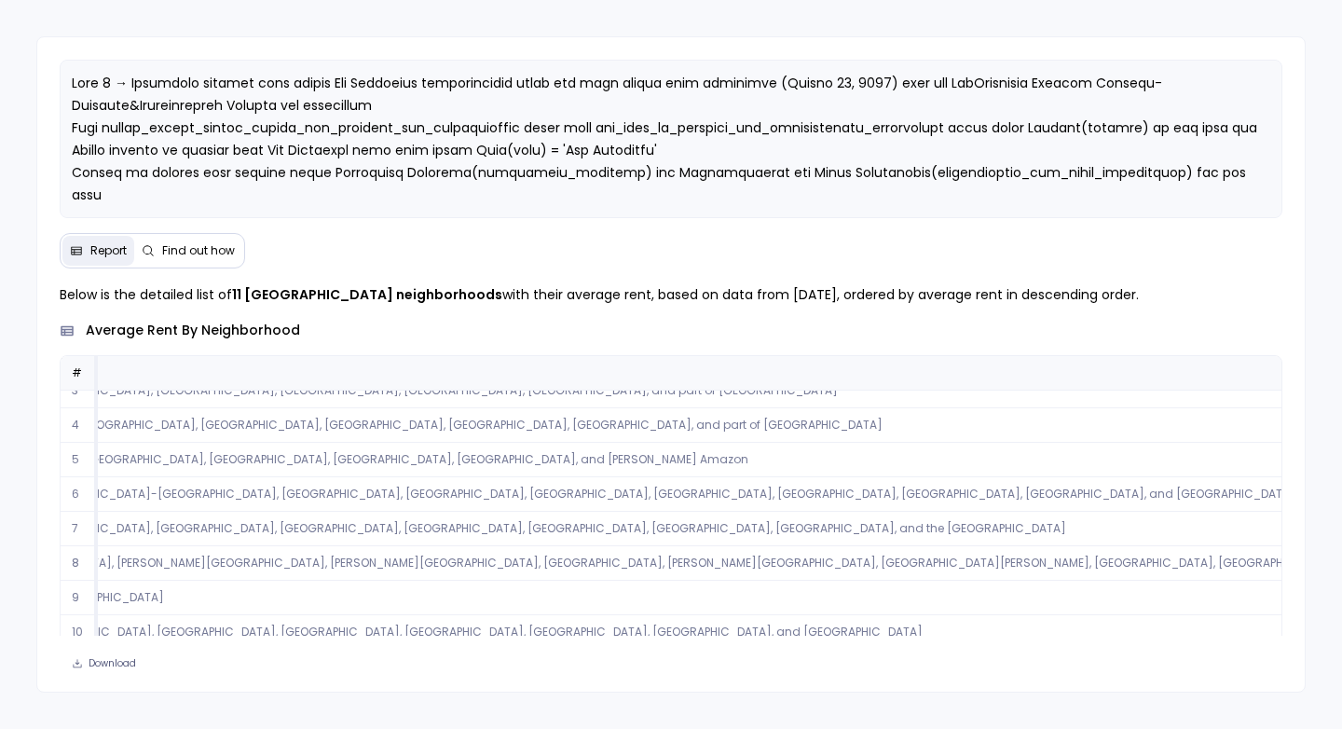
scroll to position [0, 461]
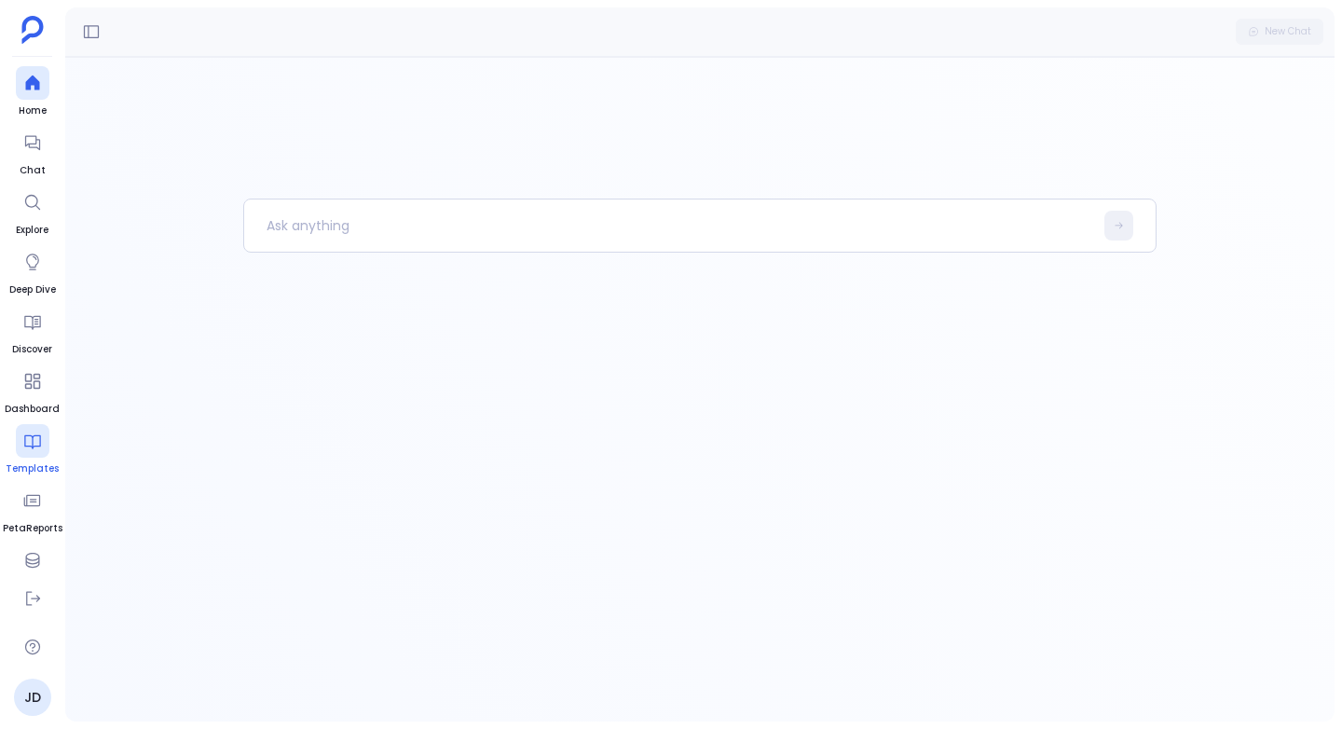
scroll to position [77, 0]
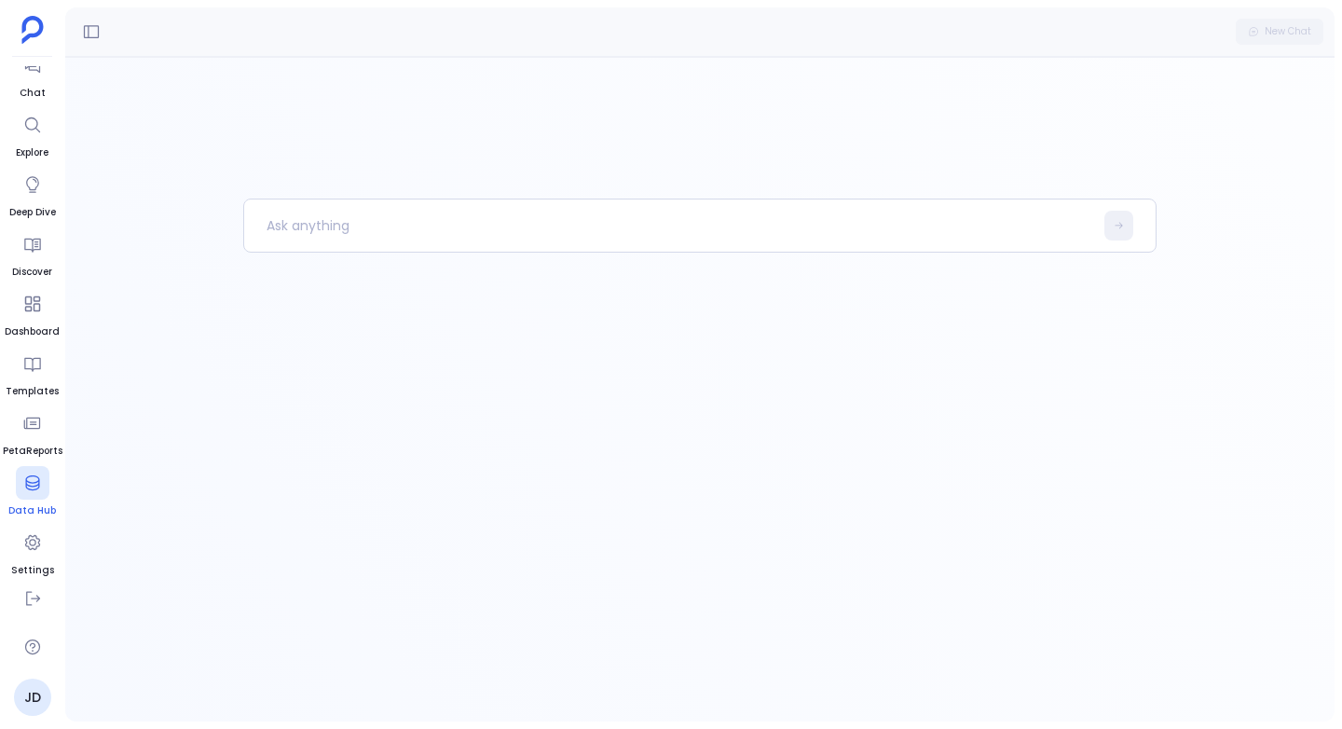
click at [34, 486] on icon at bounding box center [32, 482] width 14 height 15
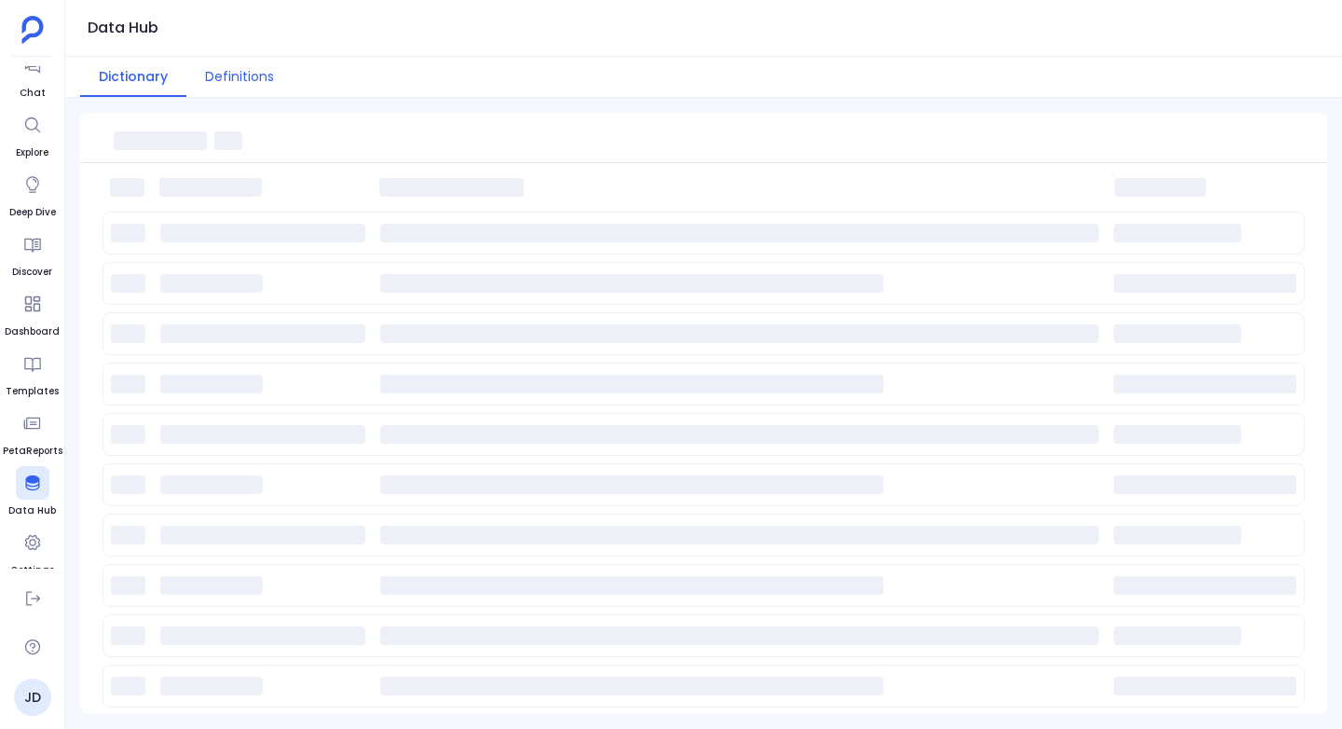
click at [227, 61] on button "Definitions" at bounding box center [239, 77] width 106 height 40
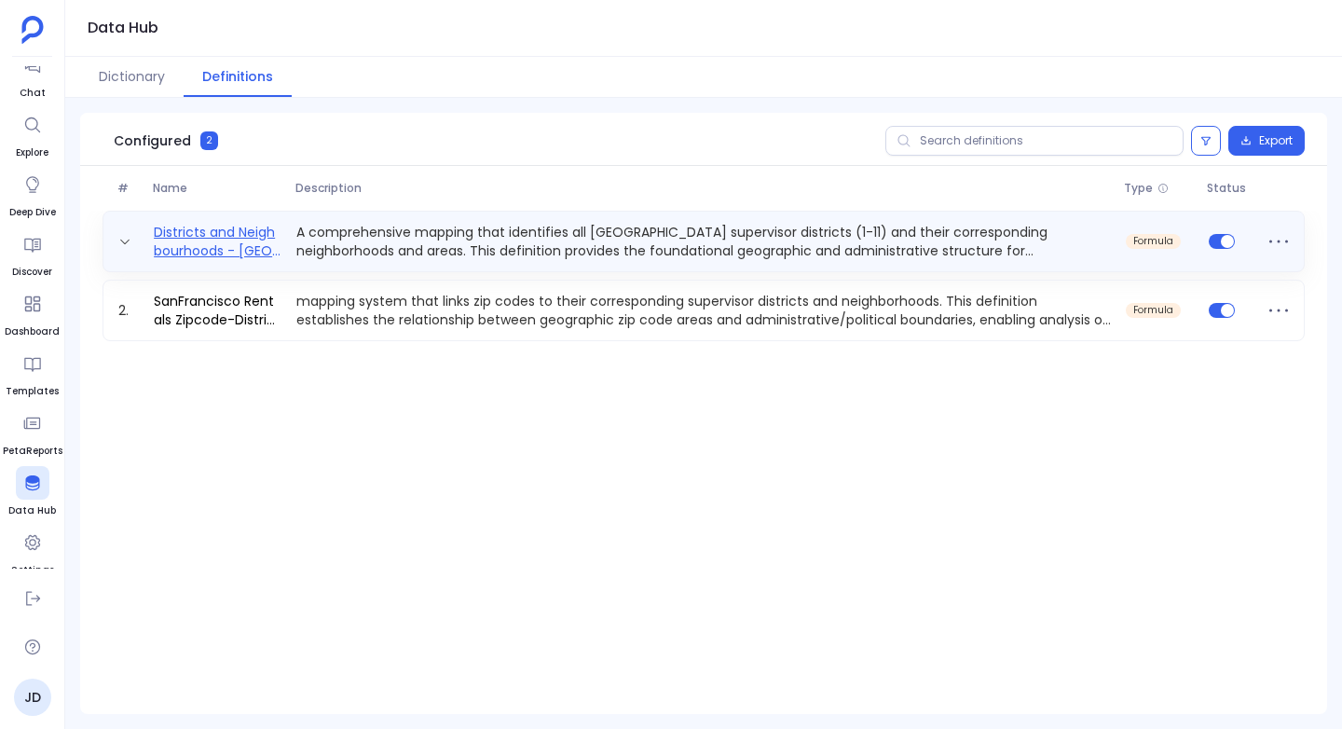
click at [243, 243] on link "Districts and Neighbourhoods - SanFrancisco" at bounding box center [217, 241] width 143 height 37
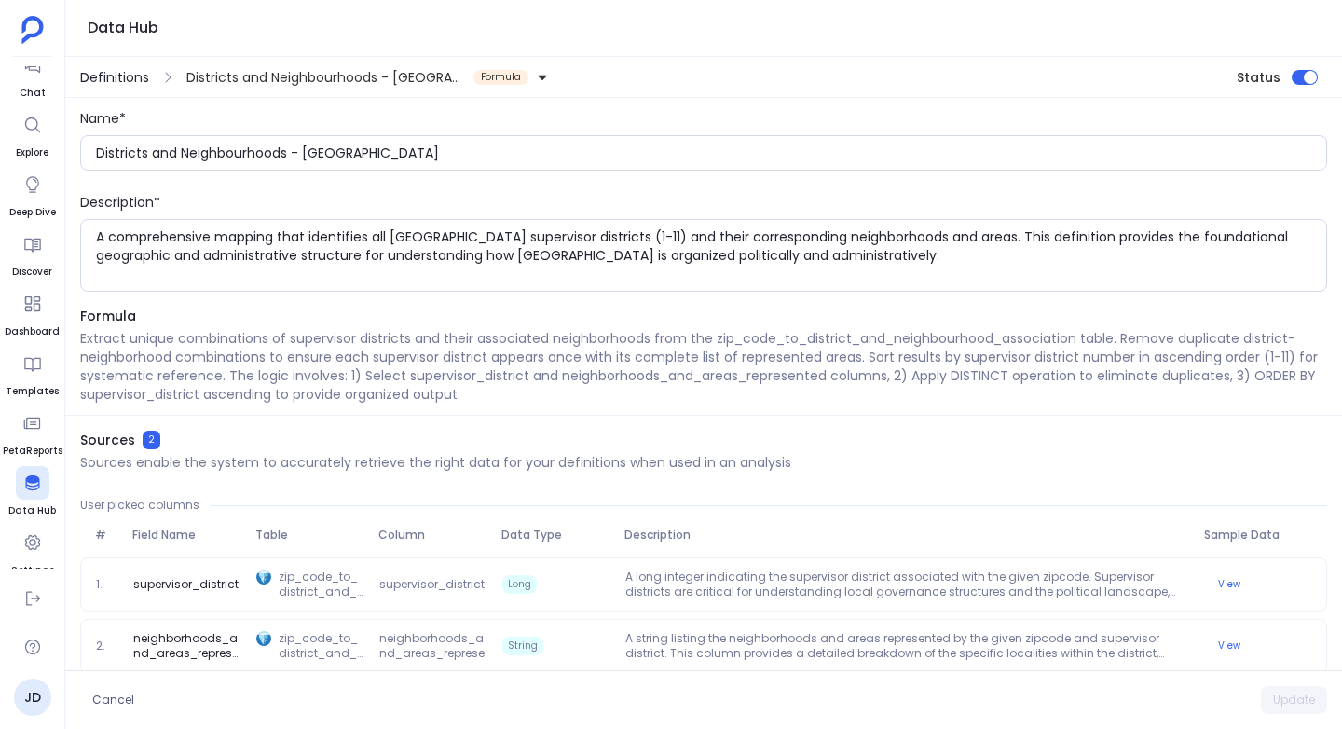
click at [107, 71] on span "Definitions" at bounding box center [114, 77] width 69 height 19
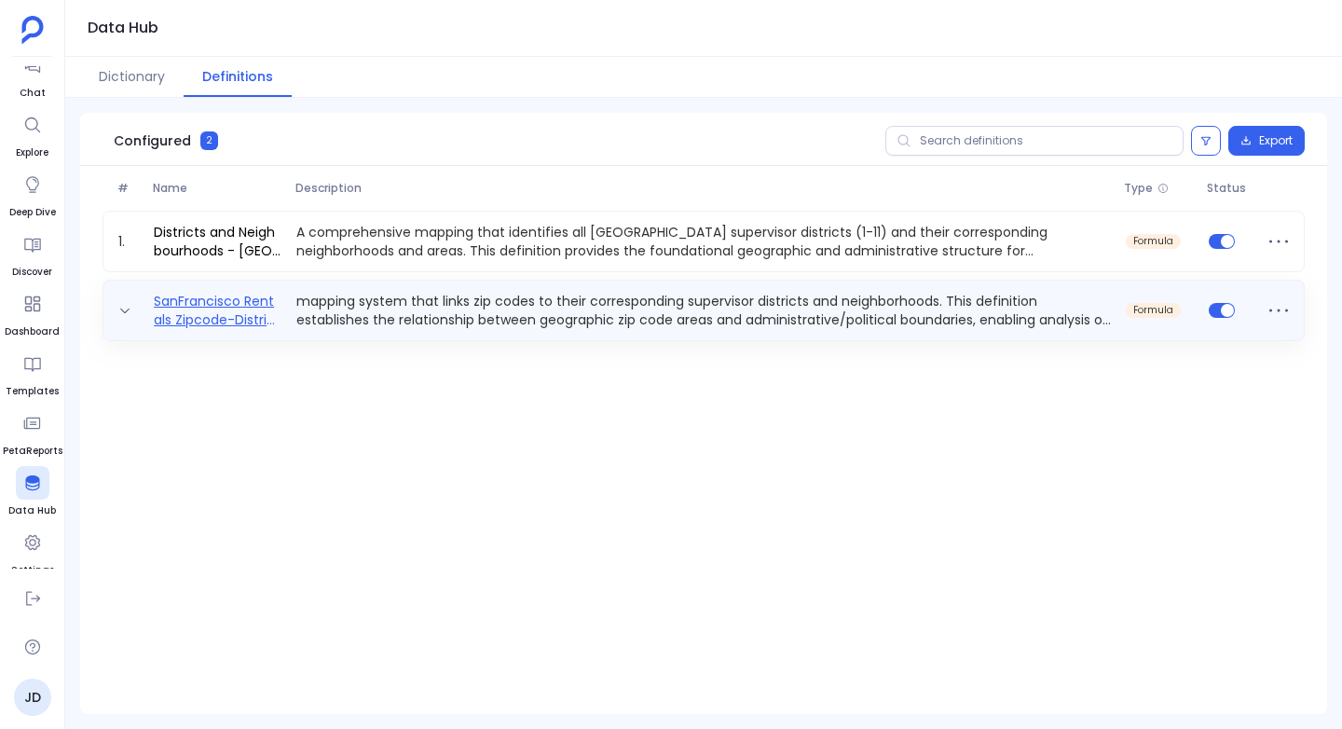
click at [181, 296] on link "SanFrancisco Rentals Zipcode-District&Neighbourhood Mapping" at bounding box center [217, 310] width 143 height 37
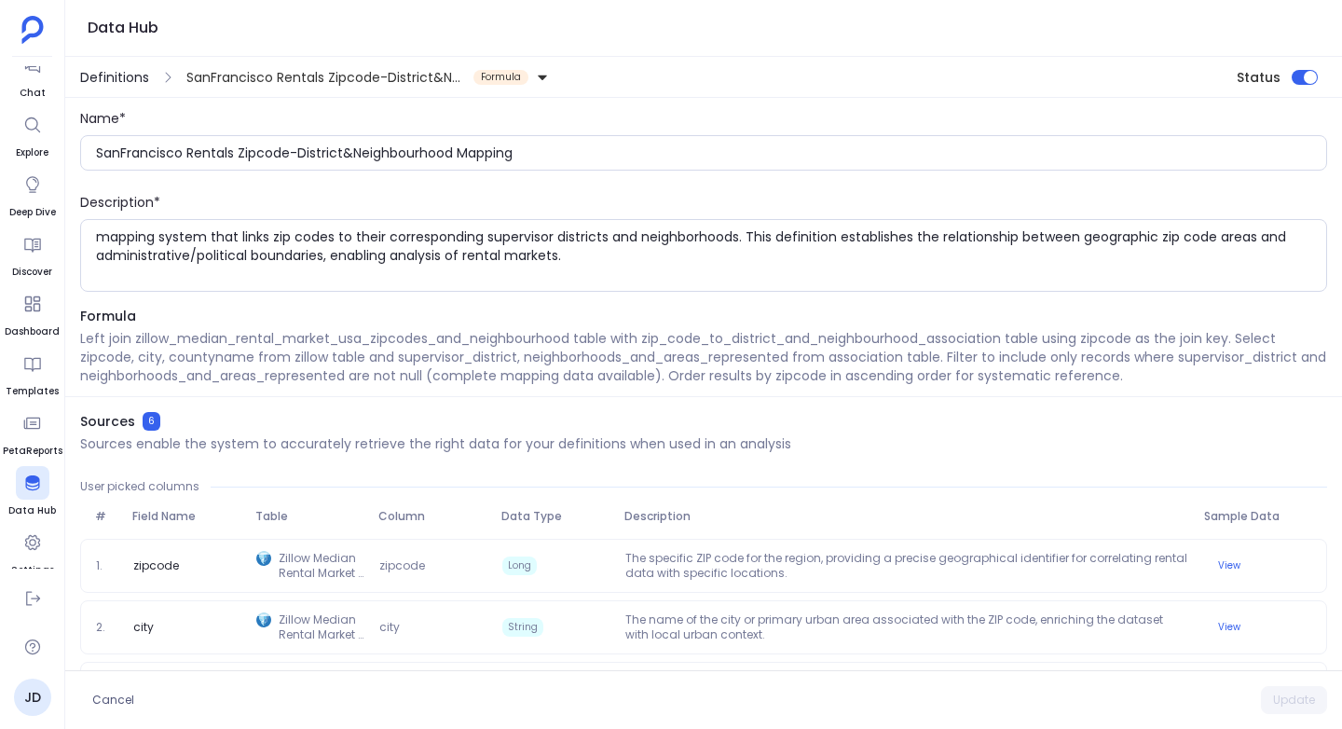
click at [127, 75] on span "Definitions" at bounding box center [114, 77] width 69 height 19
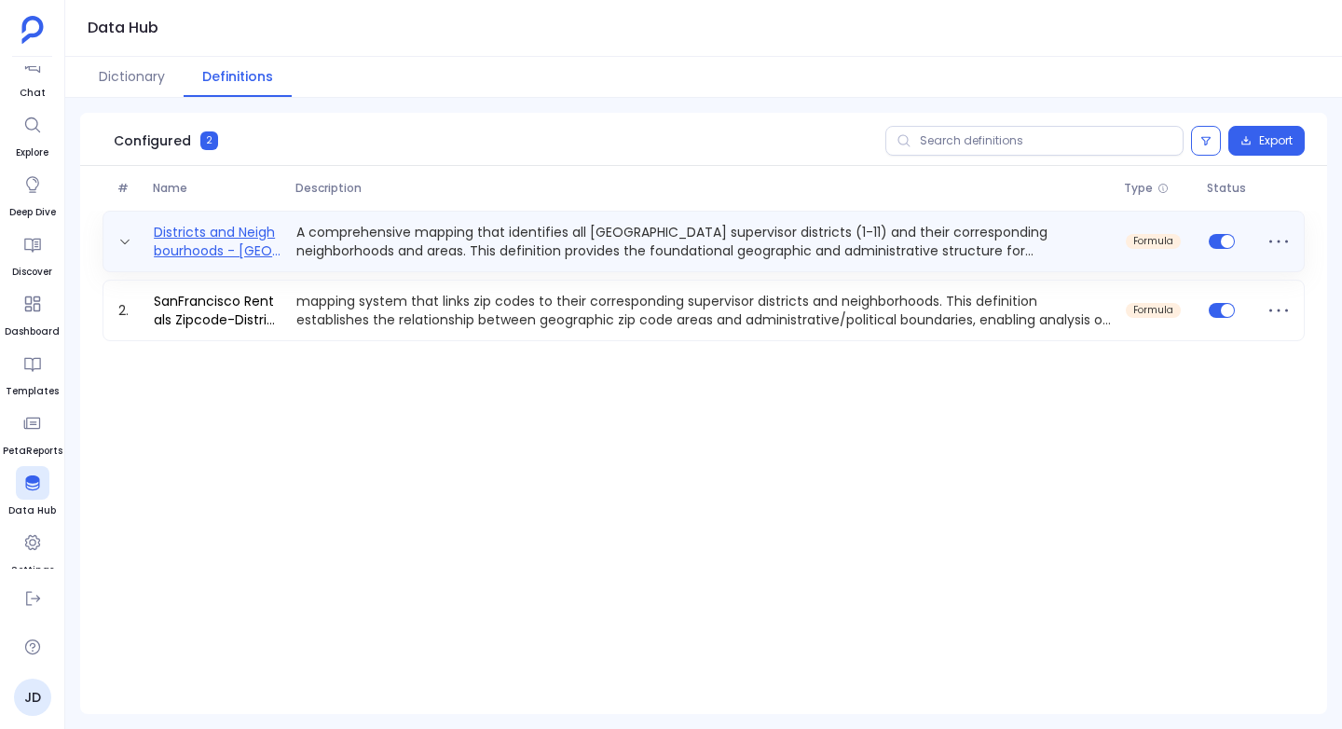
click at [253, 247] on link "Districts and Neighbourhoods - SanFrancisco" at bounding box center [217, 241] width 143 height 37
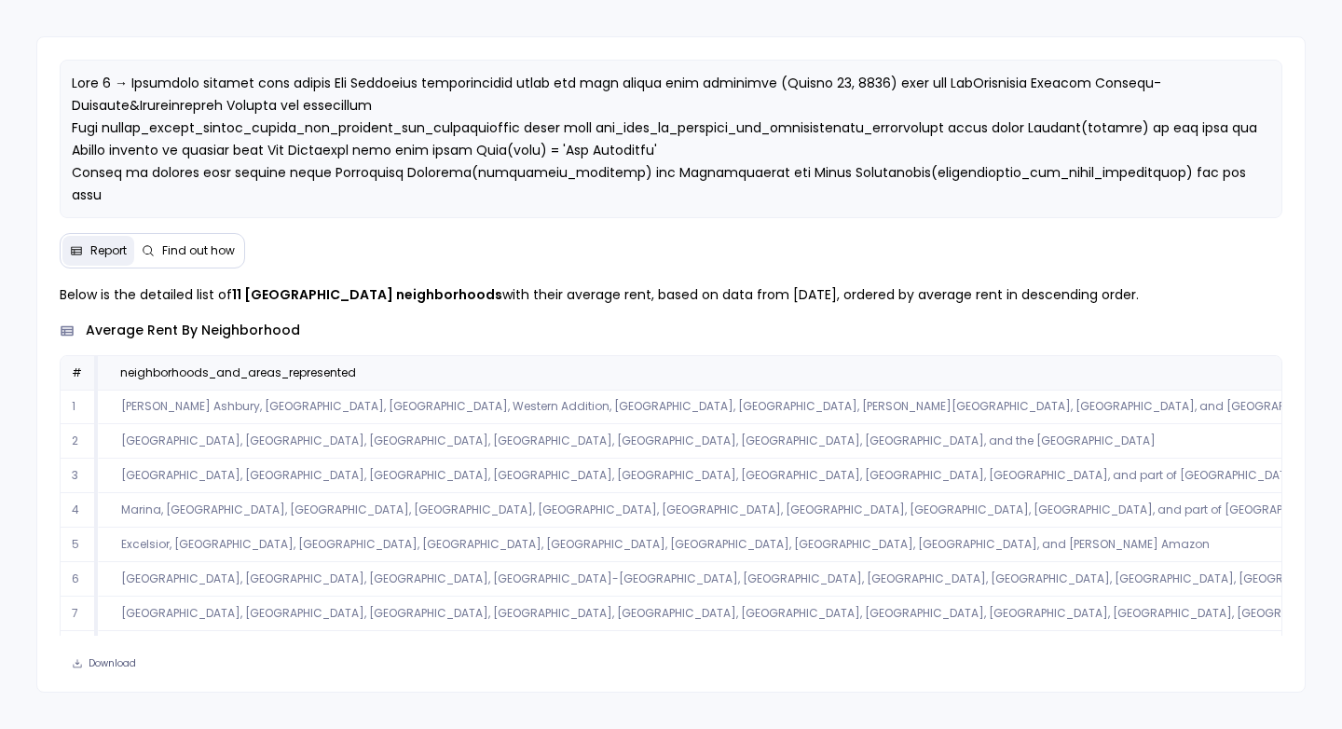
scroll to position [0, 461]
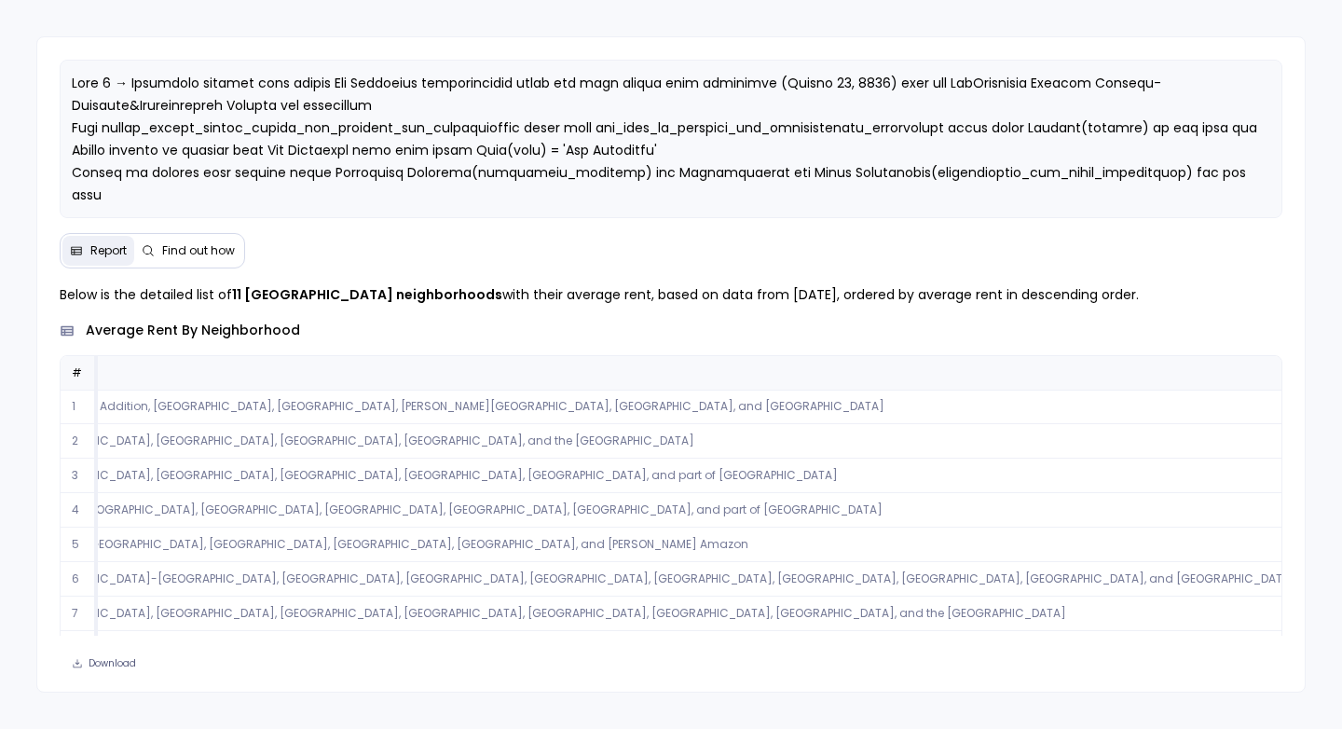
click at [1008, 410] on button "Sort Ascending" at bounding box center [1031, 403] width 184 height 37
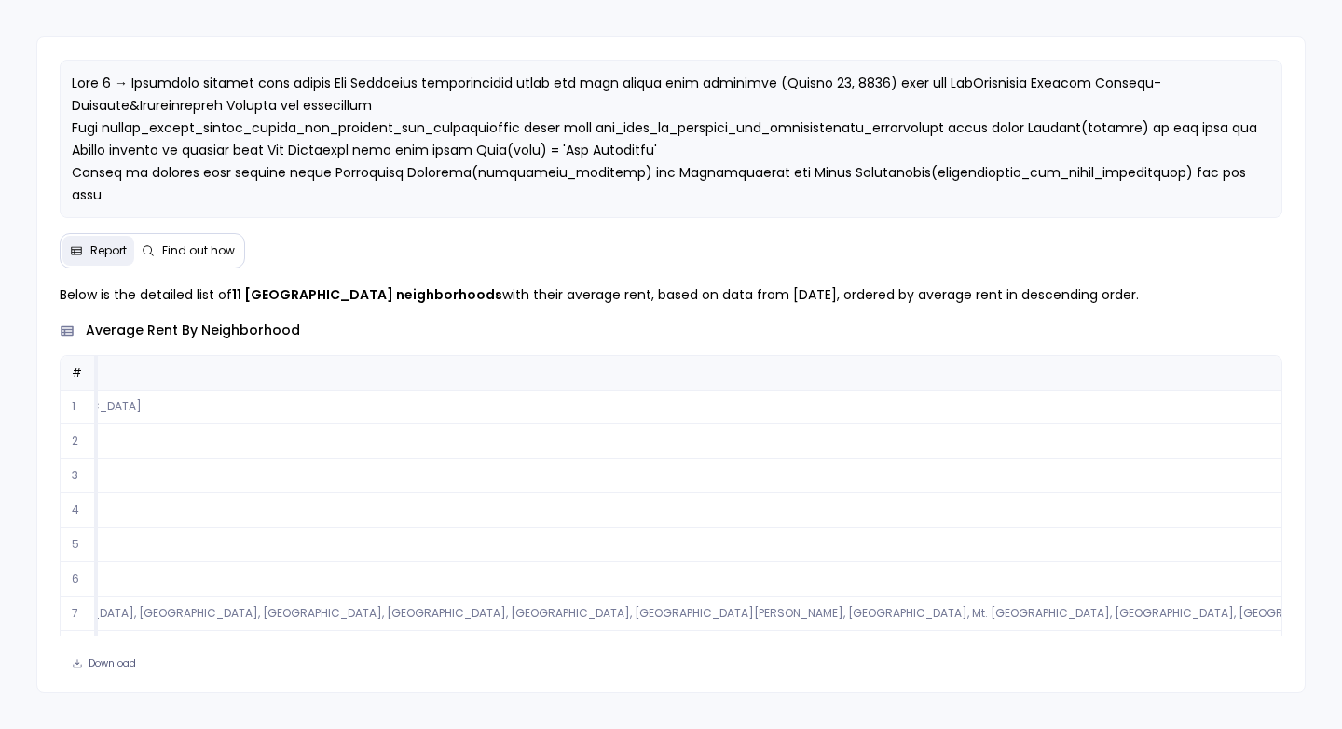
scroll to position [0, 1961]
